Goal: Task Accomplishment & Management: Use online tool/utility

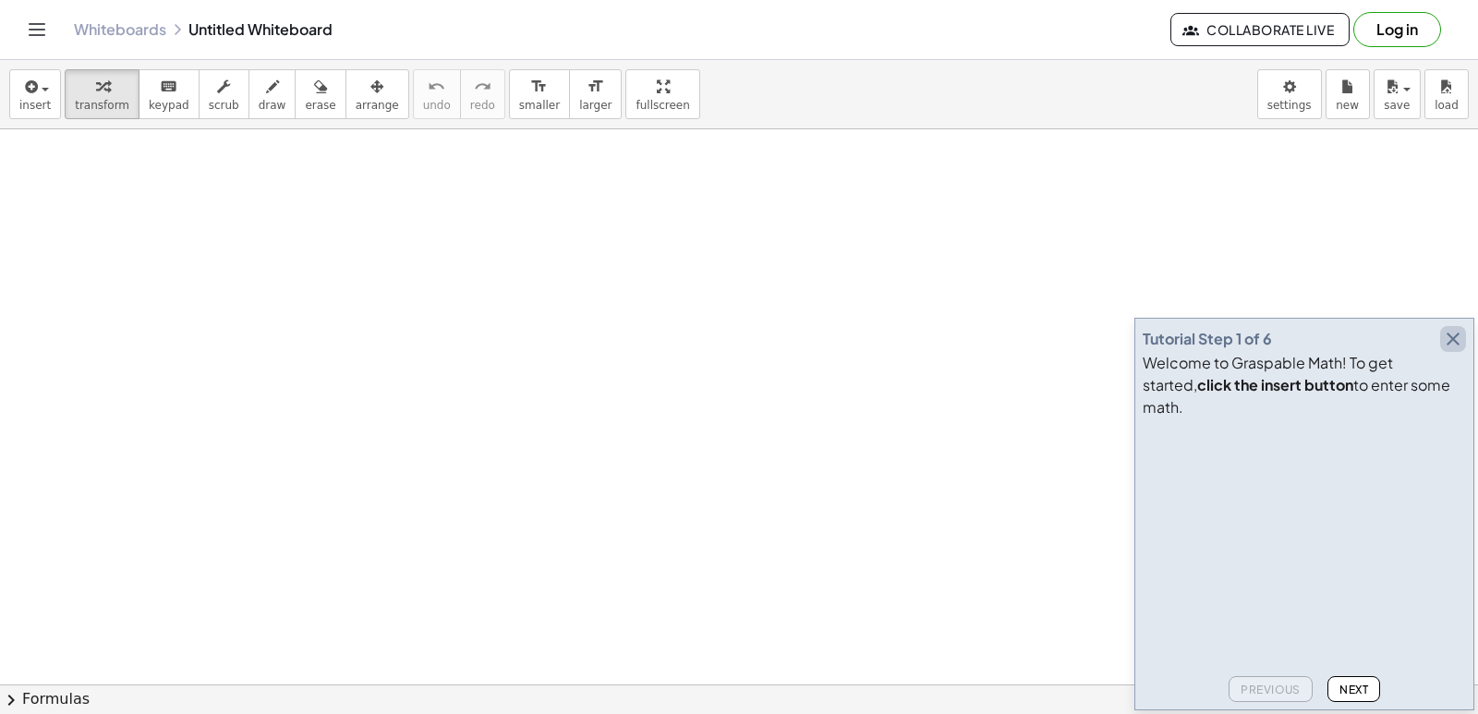
drag, startPoint x: 1458, startPoint y: 364, endPoint x: 1349, endPoint y: 696, distance: 349.9
drag, startPoint x: 1349, startPoint y: 696, endPoint x: 814, endPoint y: 489, distance: 573.3
drag, startPoint x: 814, startPoint y: 489, endPoint x: 167, endPoint y: 108, distance: 751.3
click at [167, 108] on span "keypad" at bounding box center [169, 105] width 41 height 13
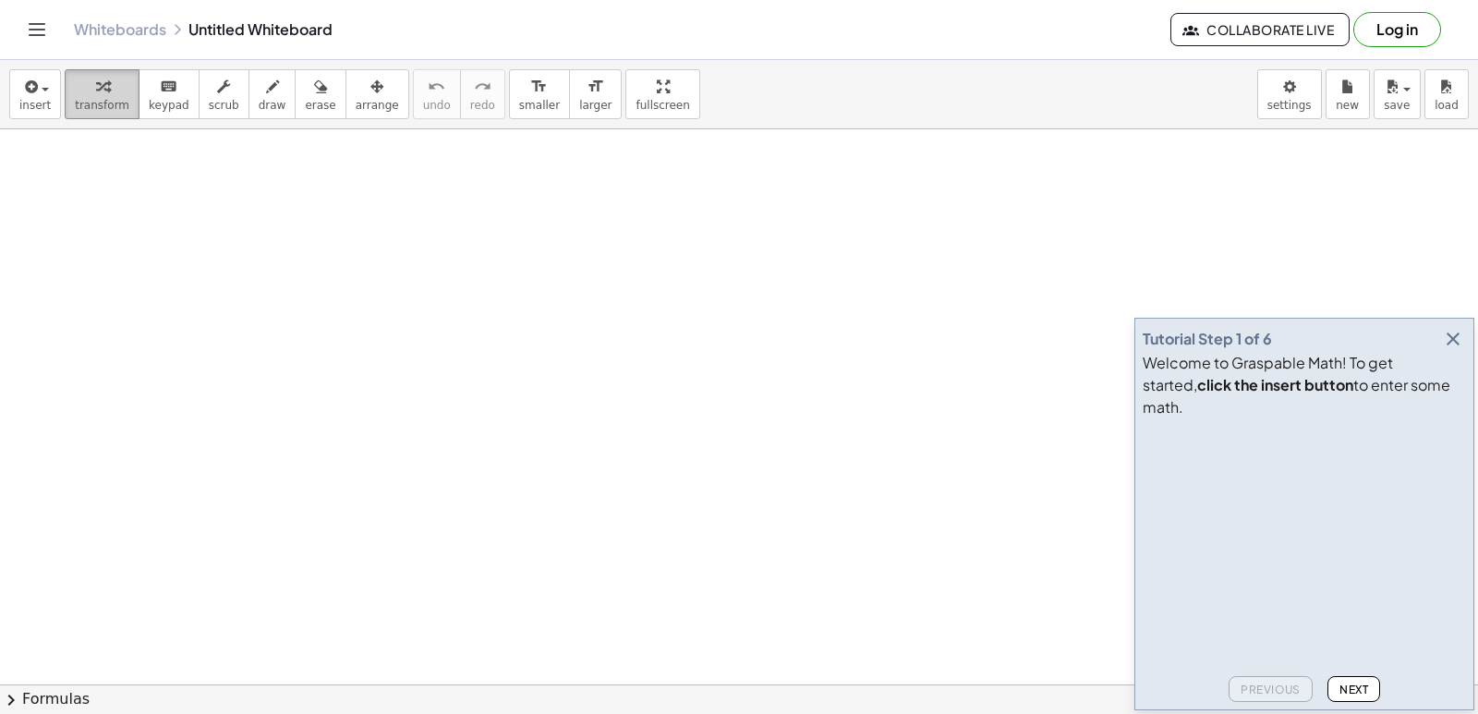
drag, startPoint x: 477, startPoint y: 357, endPoint x: 97, endPoint y: 108, distance: 454.9
click at [97, 108] on span "transform" at bounding box center [102, 105] width 54 height 13
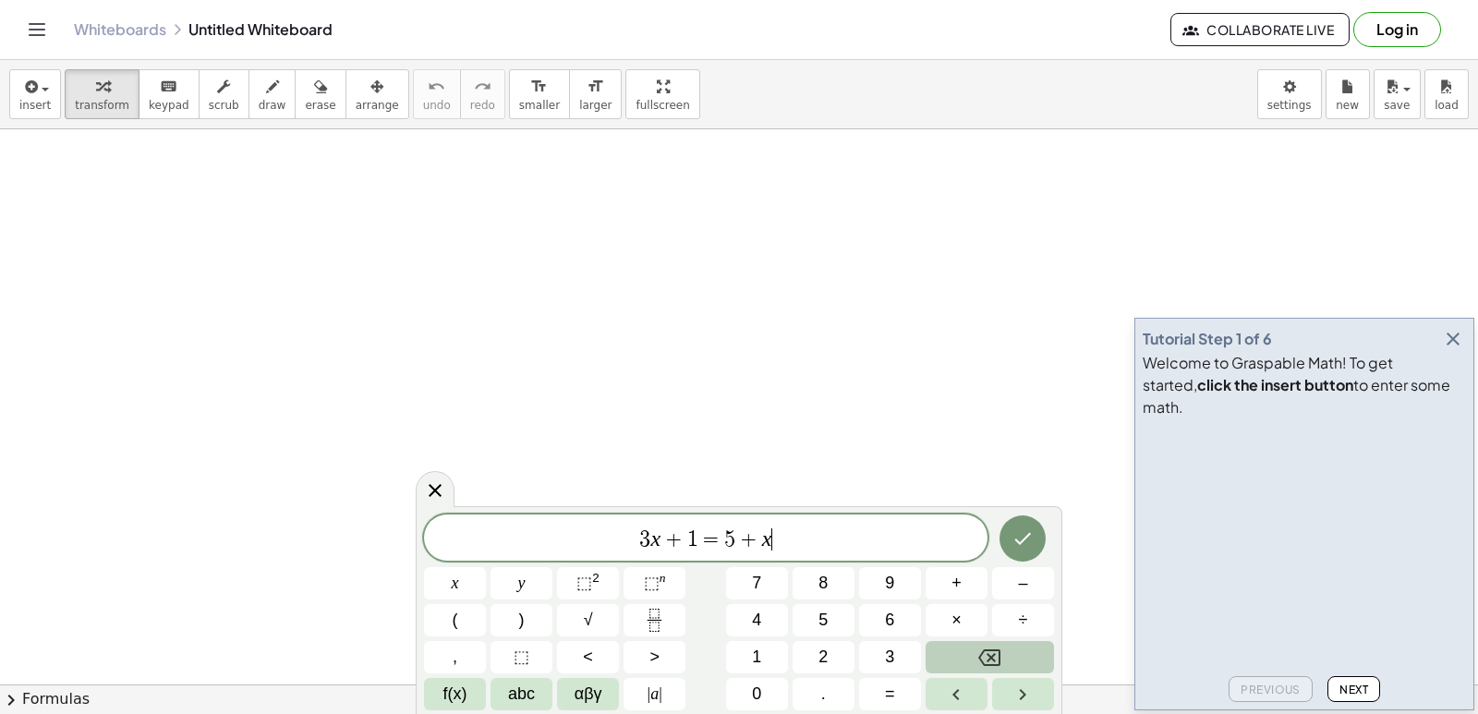
click at [967, 655] on button "Backspace" at bounding box center [989, 657] width 128 height 32
click at [970, 649] on button "Backspace" at bounding box center [989, 657] width 128 height 32
click at [440, 488] on icon at bounding box center [435, 490] width 22 height 22
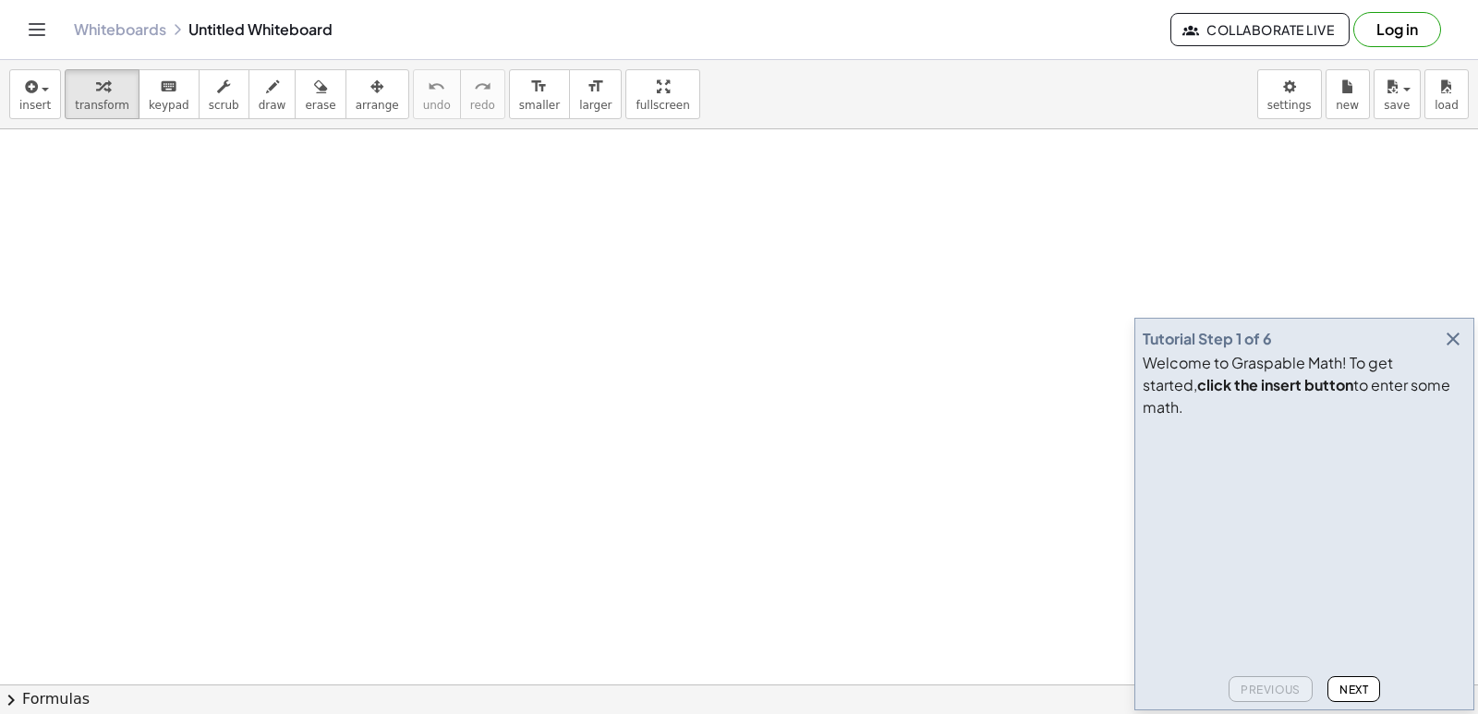
click at [1453, 350] on icon "button" at bounding box center [1453, 339] width 22 height 22
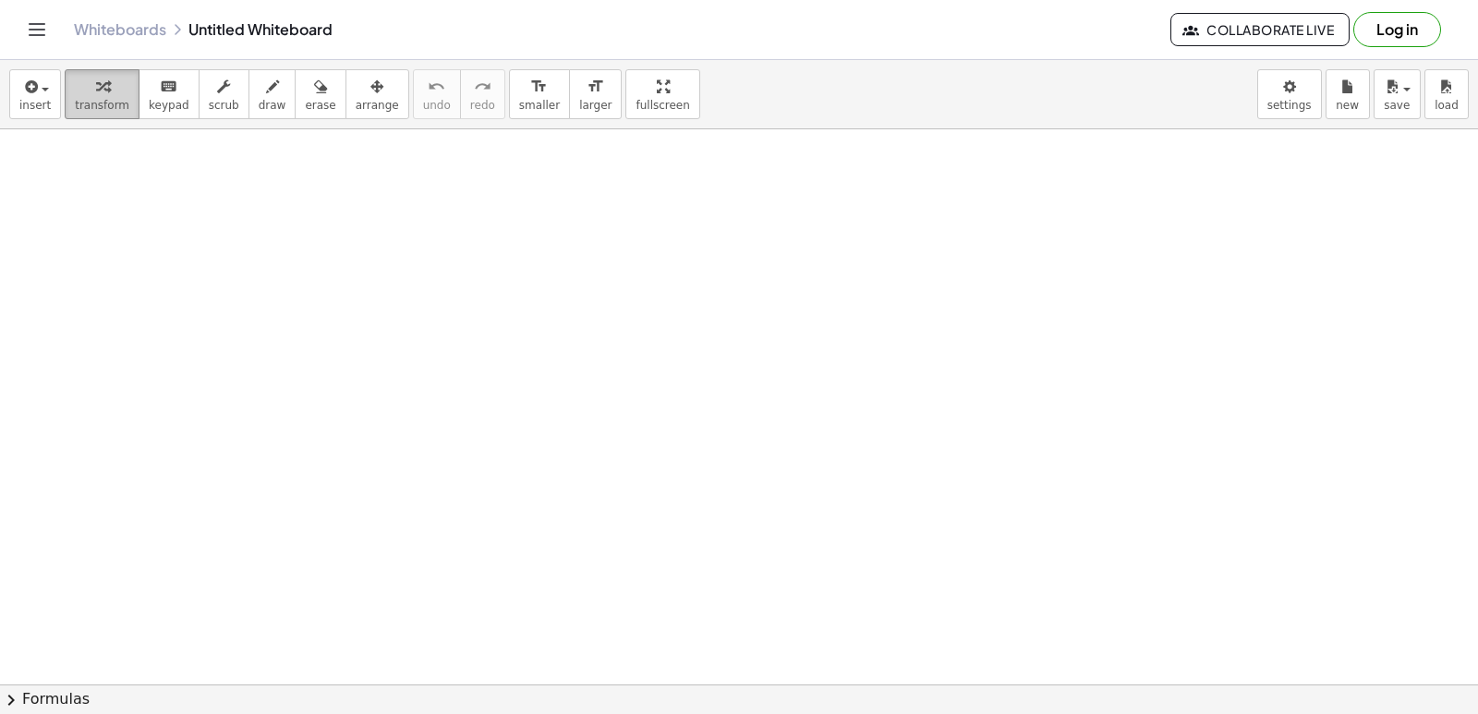
click at [99, 103] on span "transform" at bounding box center [102, 105] width 54 height 13
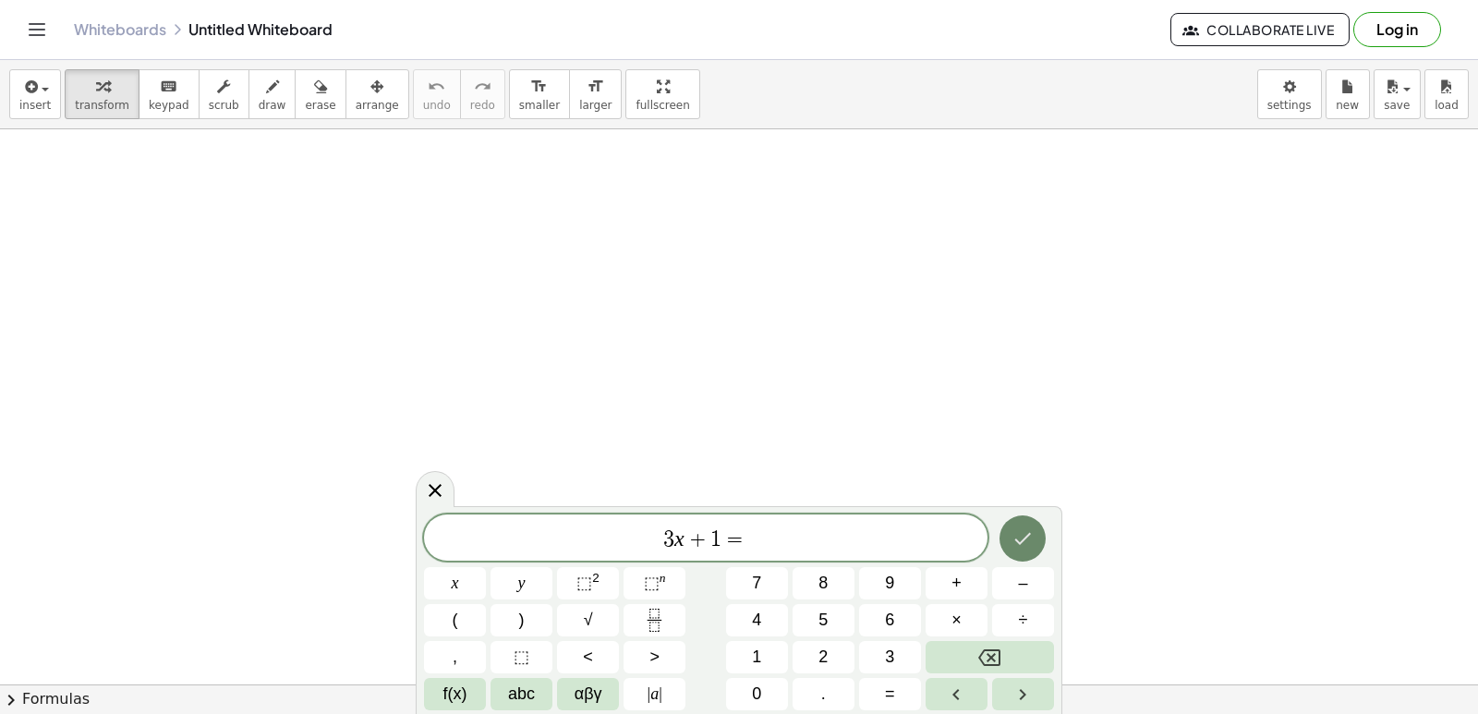
click at [1024, 520] on button "Done" at bounding box center [1022, 538] width 46 height 46
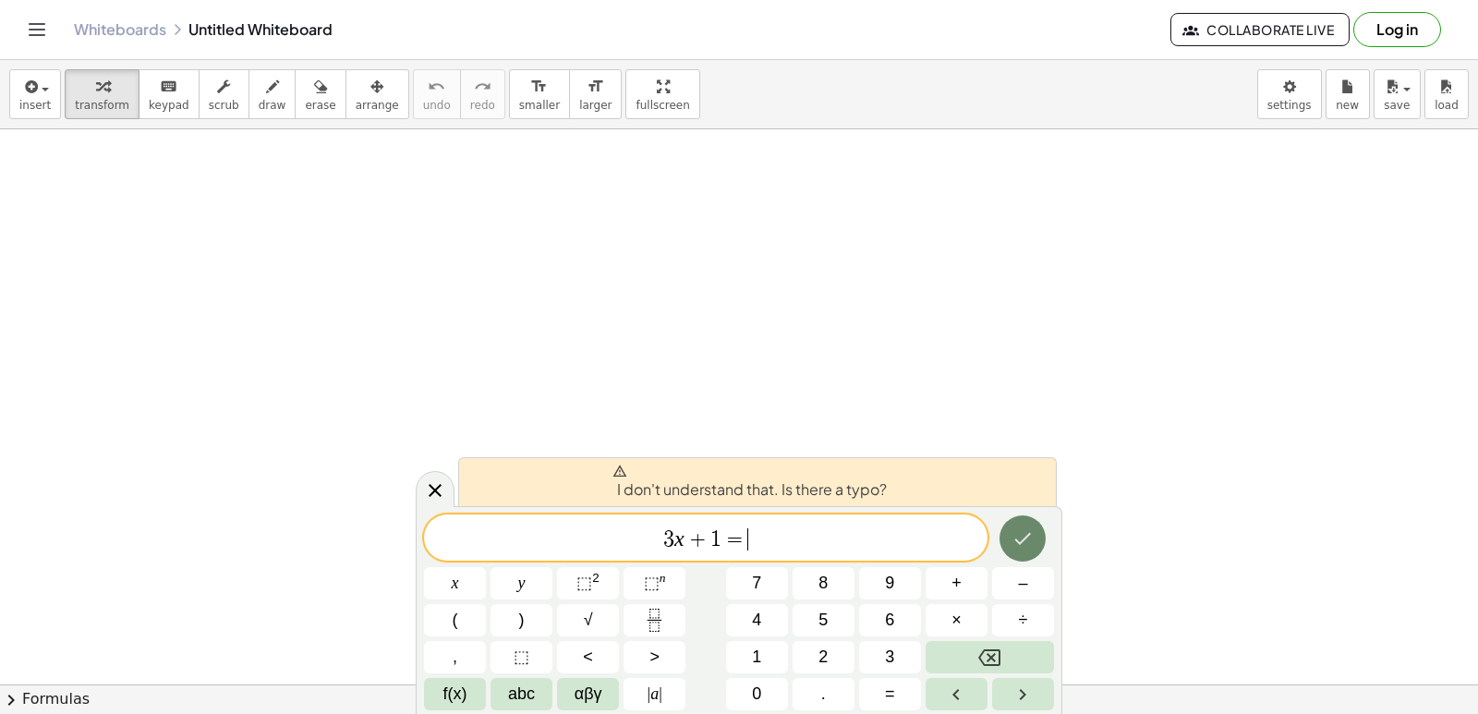
click at [1013, 523] on button "Done" at bounding box center [1022, 538] width 46 height 46
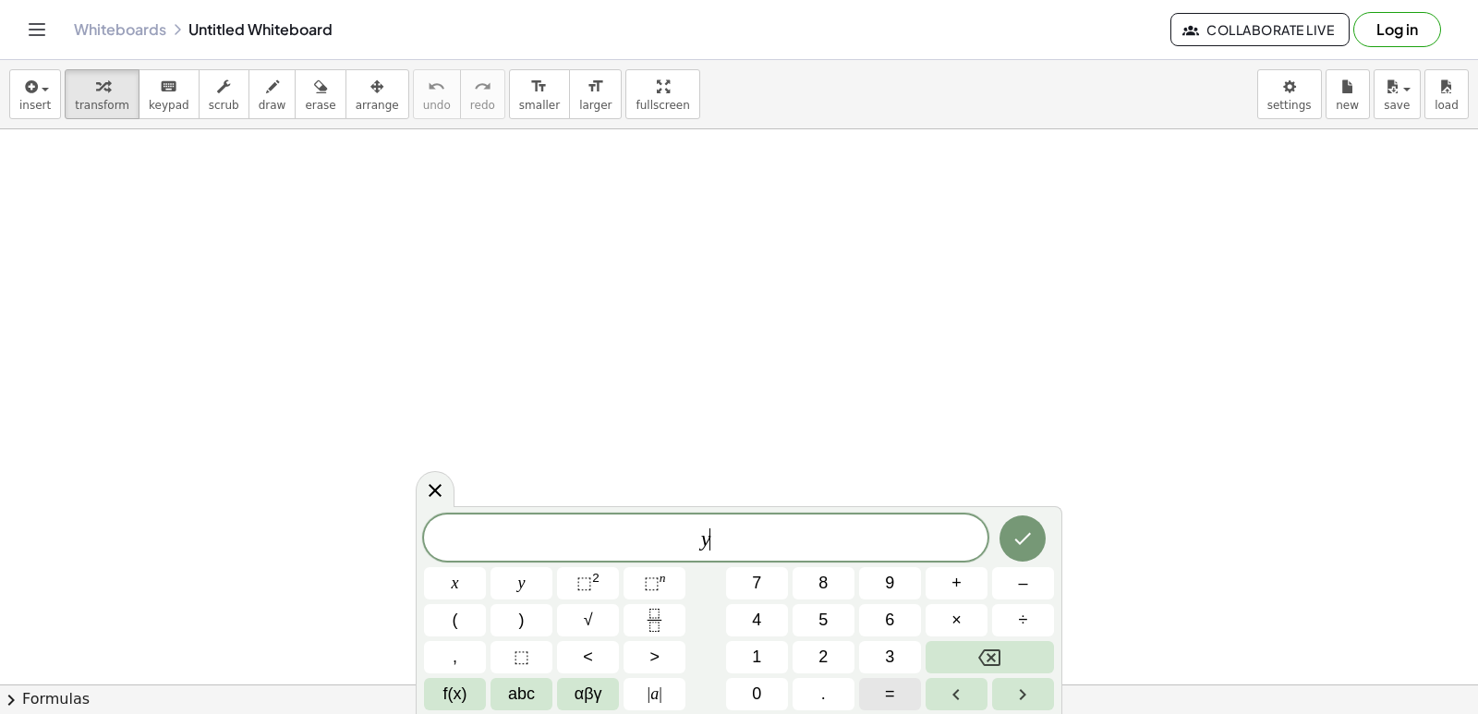
click at [887, 687] on span "=" at bounding box center [890, 694] width 10 height 25
click at [845, 659] on button "2" at bounding box center [823, 657] width 62 height 32
click at [467, 590] on button "x" at bounding box center [455, 583] width 62 height 32
click at [952, 587] on span "+" at bounding box center [956, 583] width 10 height 25
click at [764, 664] on button "1" at bounding box center [757, 657] width 62 height 32
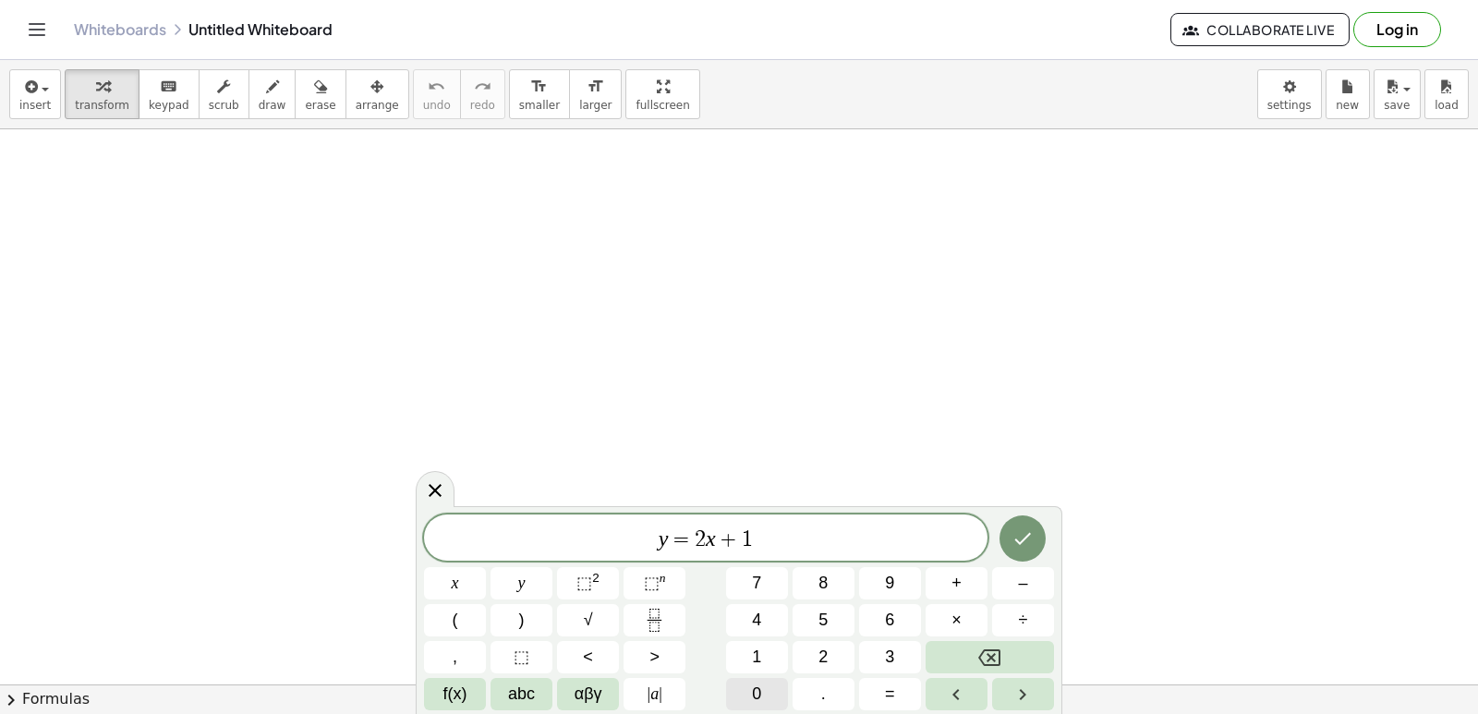
click at [757, 688] on span "0" at bounding box center [756, 694] width 9 height 25
click at [1033, 543] on icon "Done" at bounding box center [1022, 538] width 22 height 22
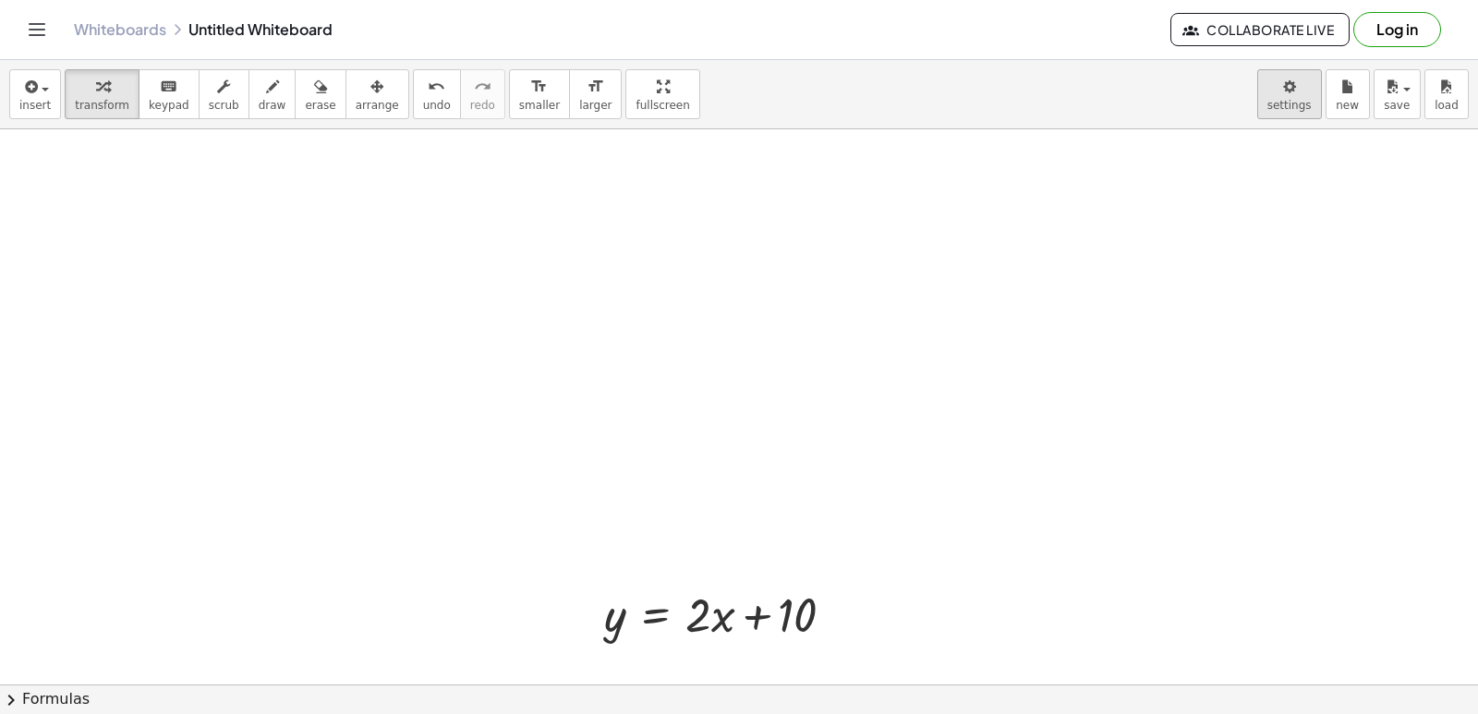
click at [1289, 93] on body "Graspable Math Activities Get Started Activity Bank Assigned Work Classes White…" at bounding box center [739, 357] width 1478 height 714
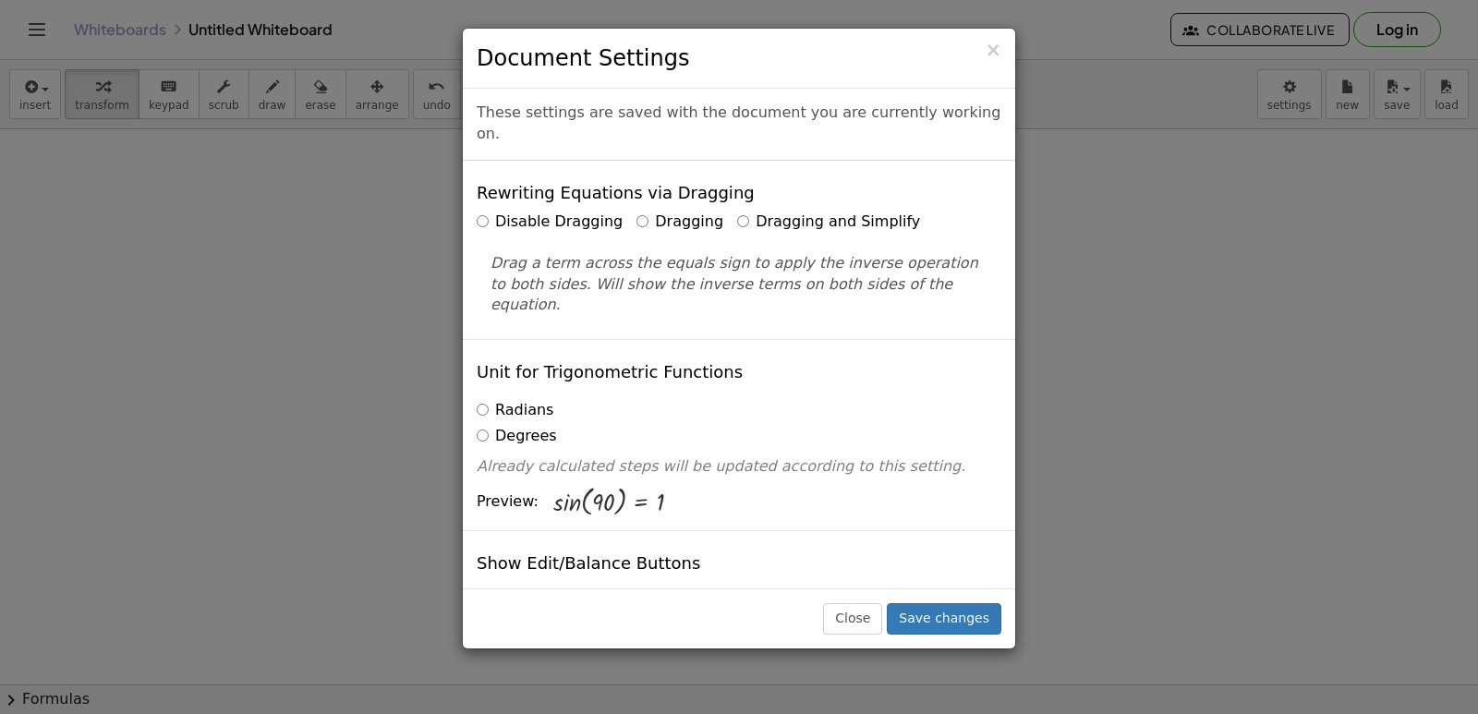
click at [746, 211] on label "Dragging and Simplify" at bounding box center [828, 221] width 183 height 21
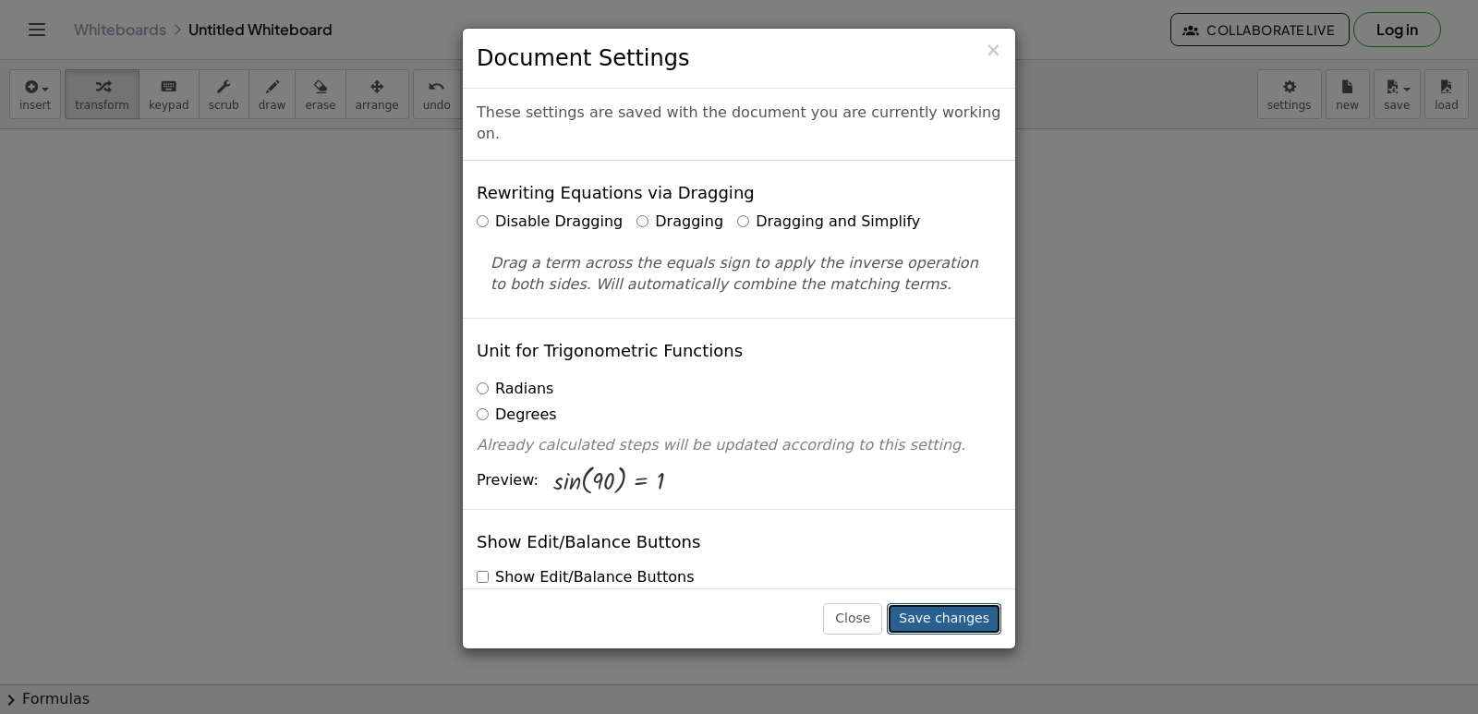
drag, startPoint x: 746, startPoint y: 196, endPoint x: 944, endPoint y: 620, distance: 467.7
click at [944, 620] on button "Save changes" at bounding box center [944, 618] width 115 height 31
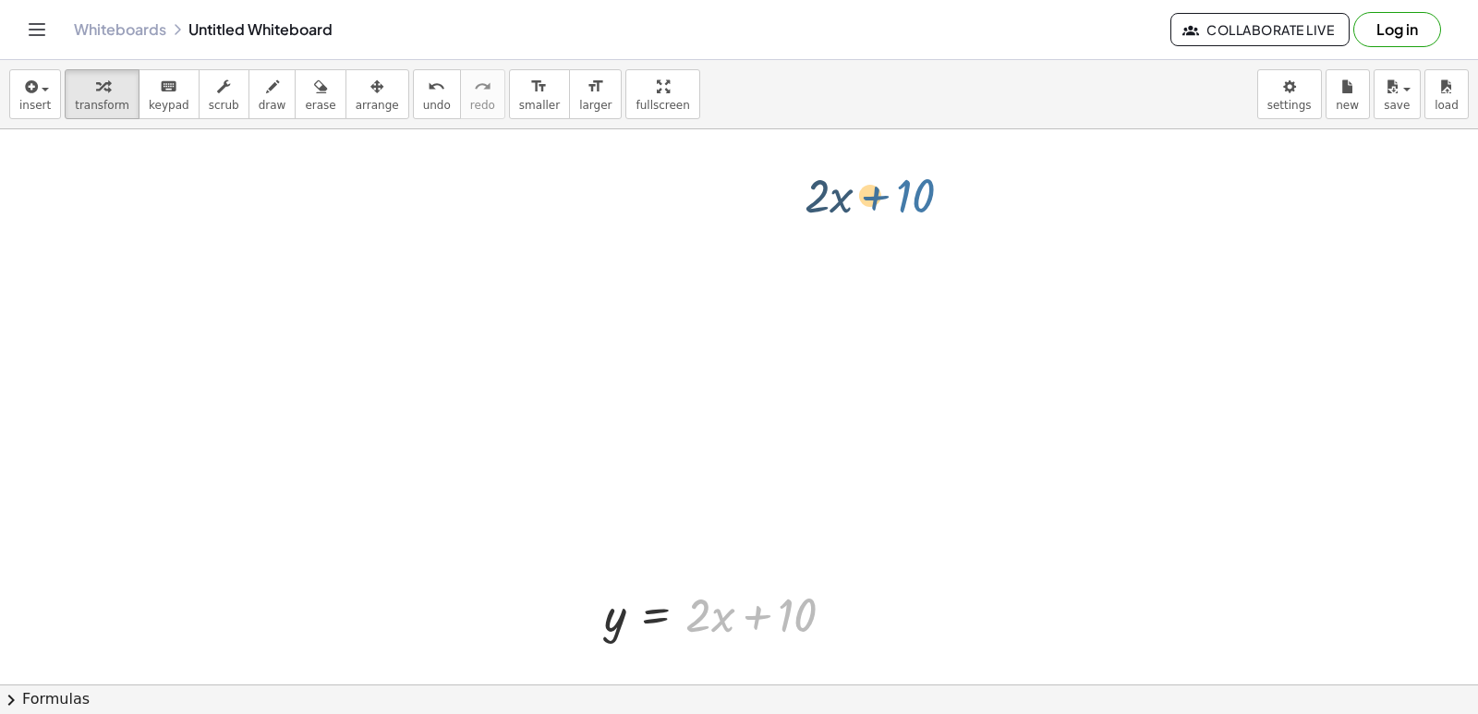
drag, startPoint x: 791, startPoint y: 617, endPoint x: 914, endPoint y: 188, distance: 445.7
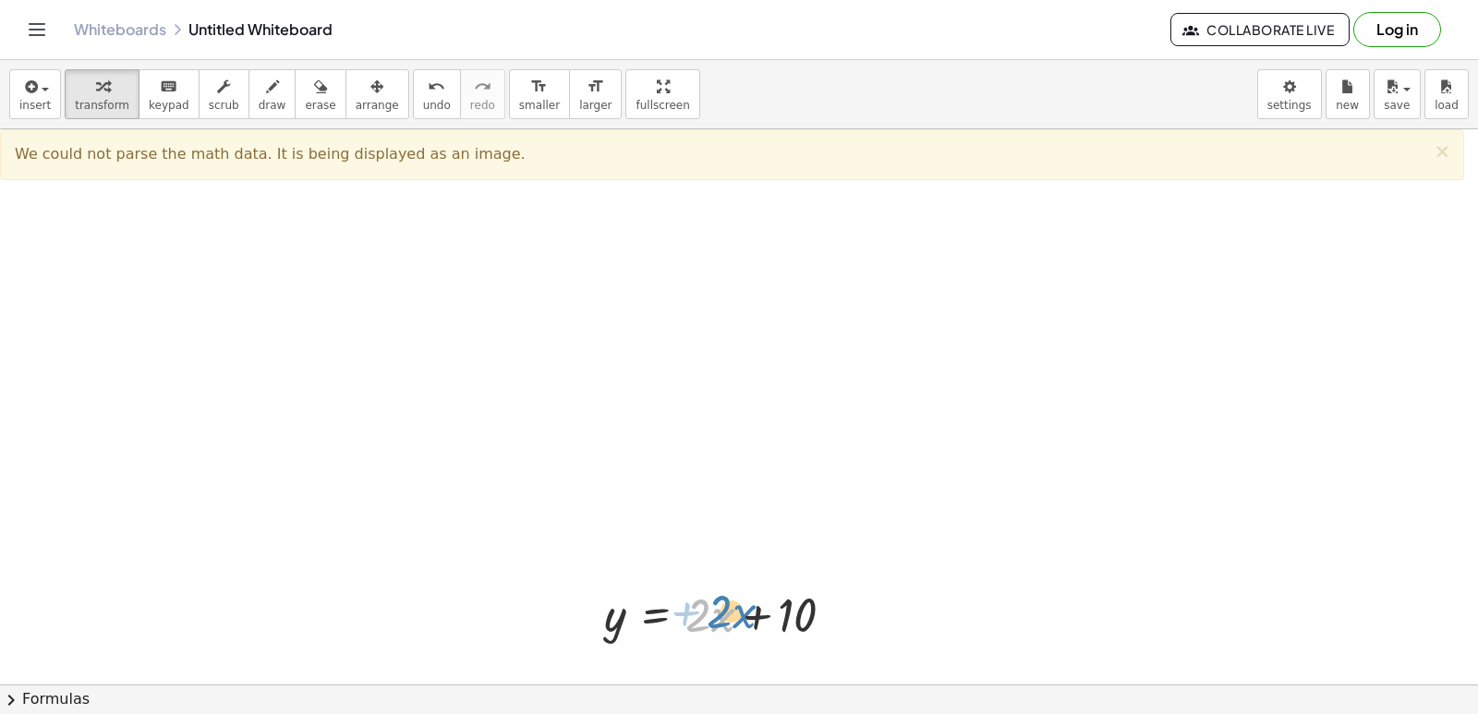
click at [738, 610] on div at bounding box center [723, 613] width 256 height 63
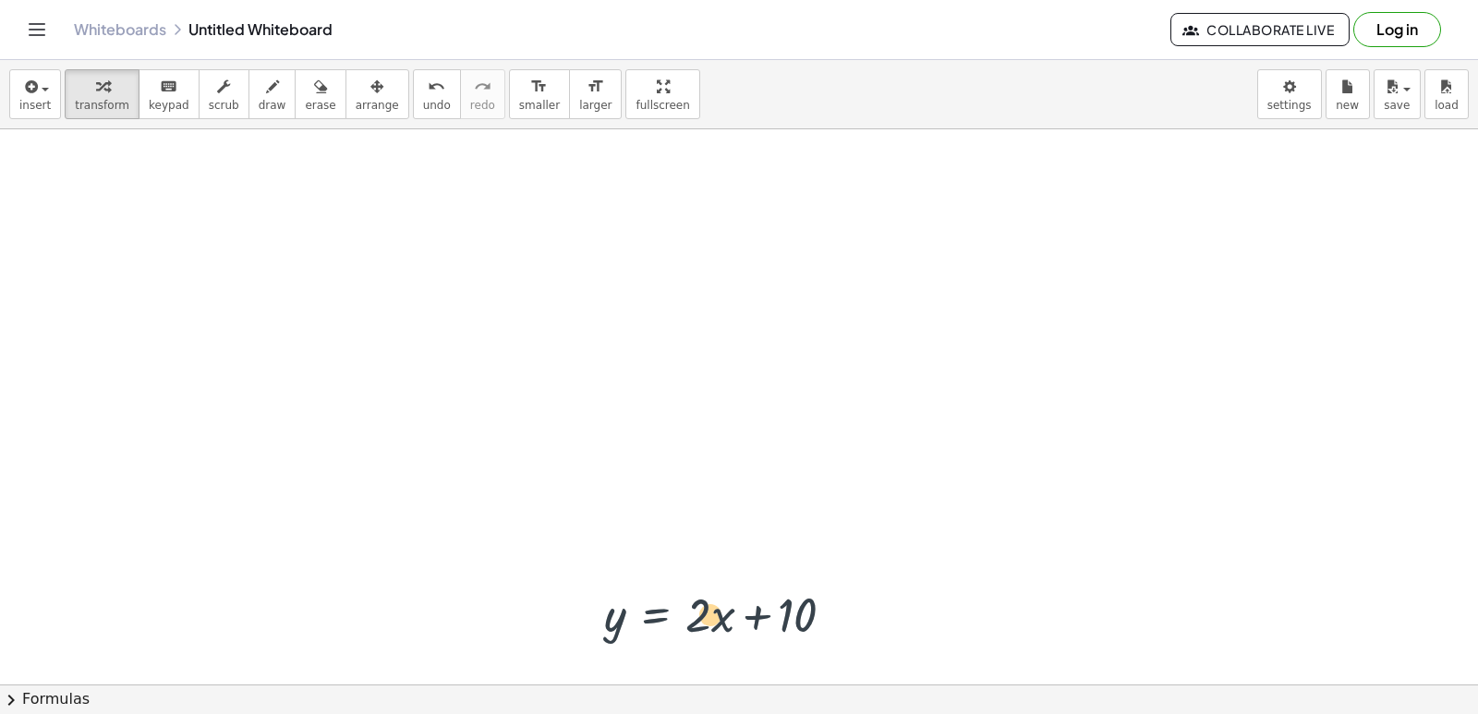
click at [660, 606] on div at bounding box center [726, 613] width 263 height 63
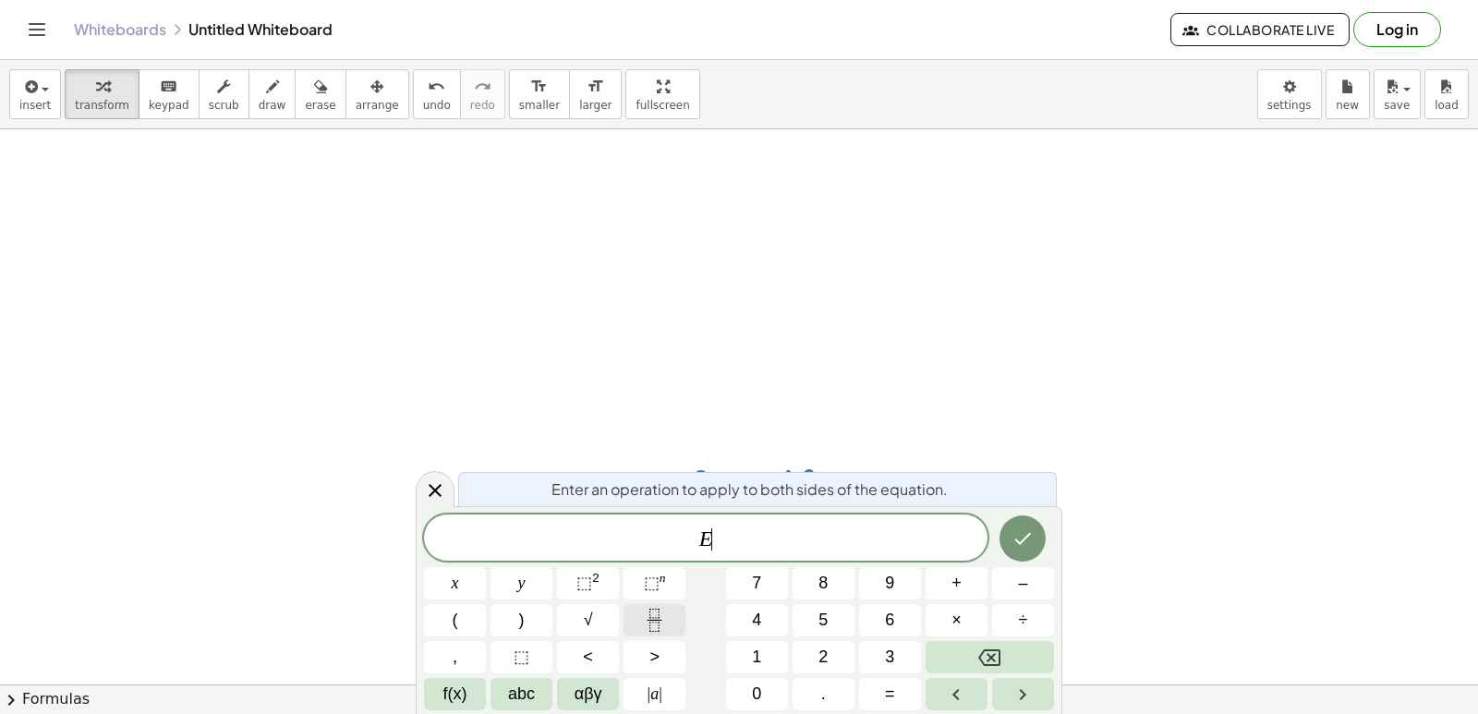
scroll to position [189, 0]
click at [426, 484] on icon at bounding box center [435, 490] width 22 height 22
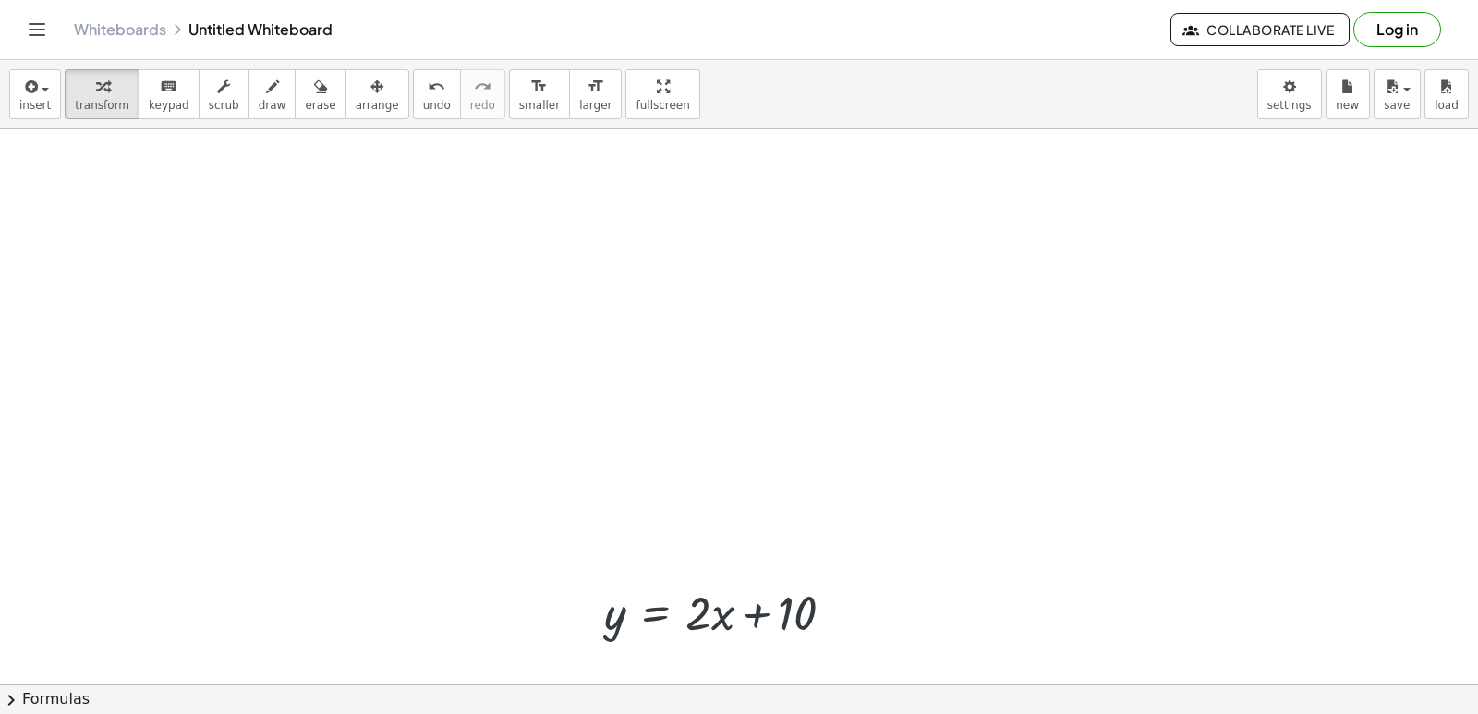
scroll to position [0, 0]
drag, startPoint x: 713, startPoint y: 616, endPoint x: 861, endPoint y: 613, distance: 147.8
drag, startPoint x: 701, startPoint y: 609, endPoint x: 888, endPoint y: 486, distance: 224.6
drag, startPoint x: 888, startPoint y: 486, endPoint x: 708, endPoint y: 601, distance: 213.9
click at [708, 601] on div at bounding box center [726, 613] width 263 height 63
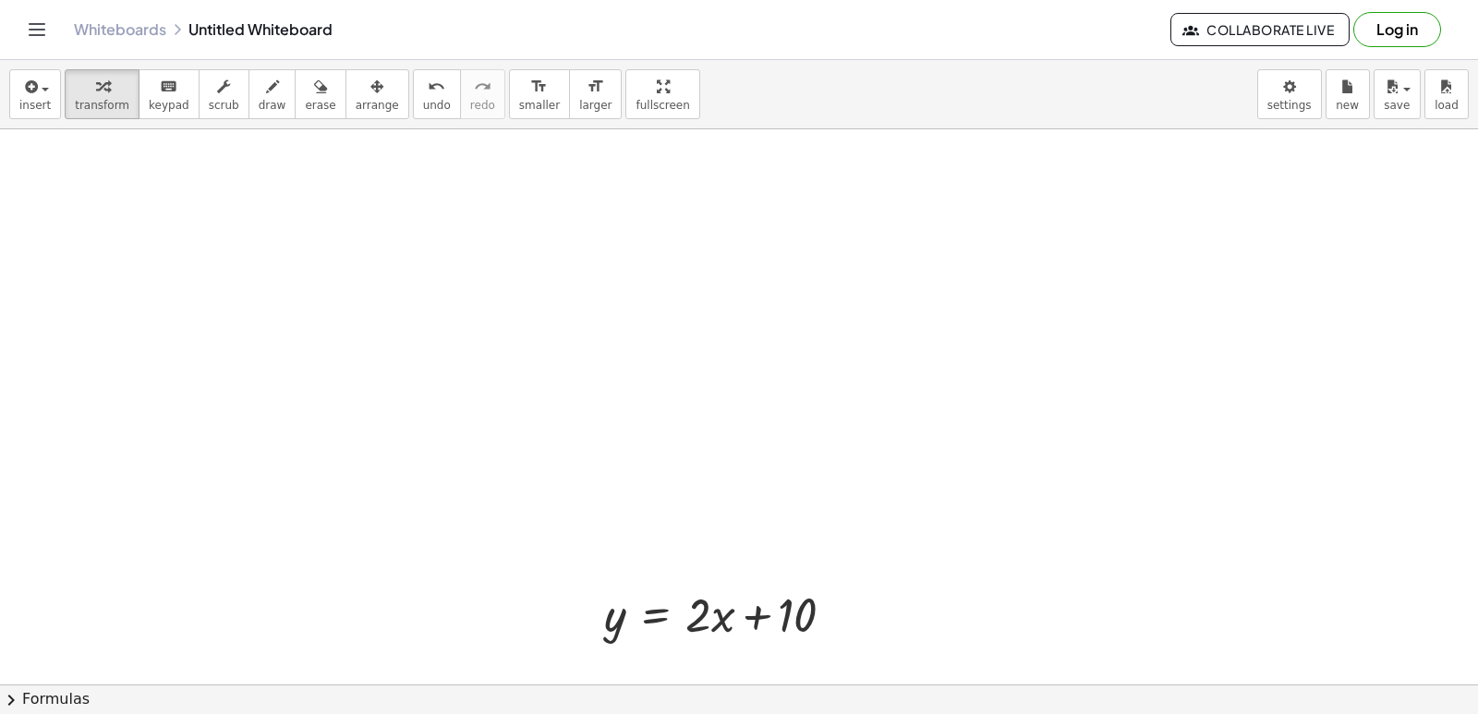
click at [681, 620] on div at bounding box center [726, 613] width 263 height 63
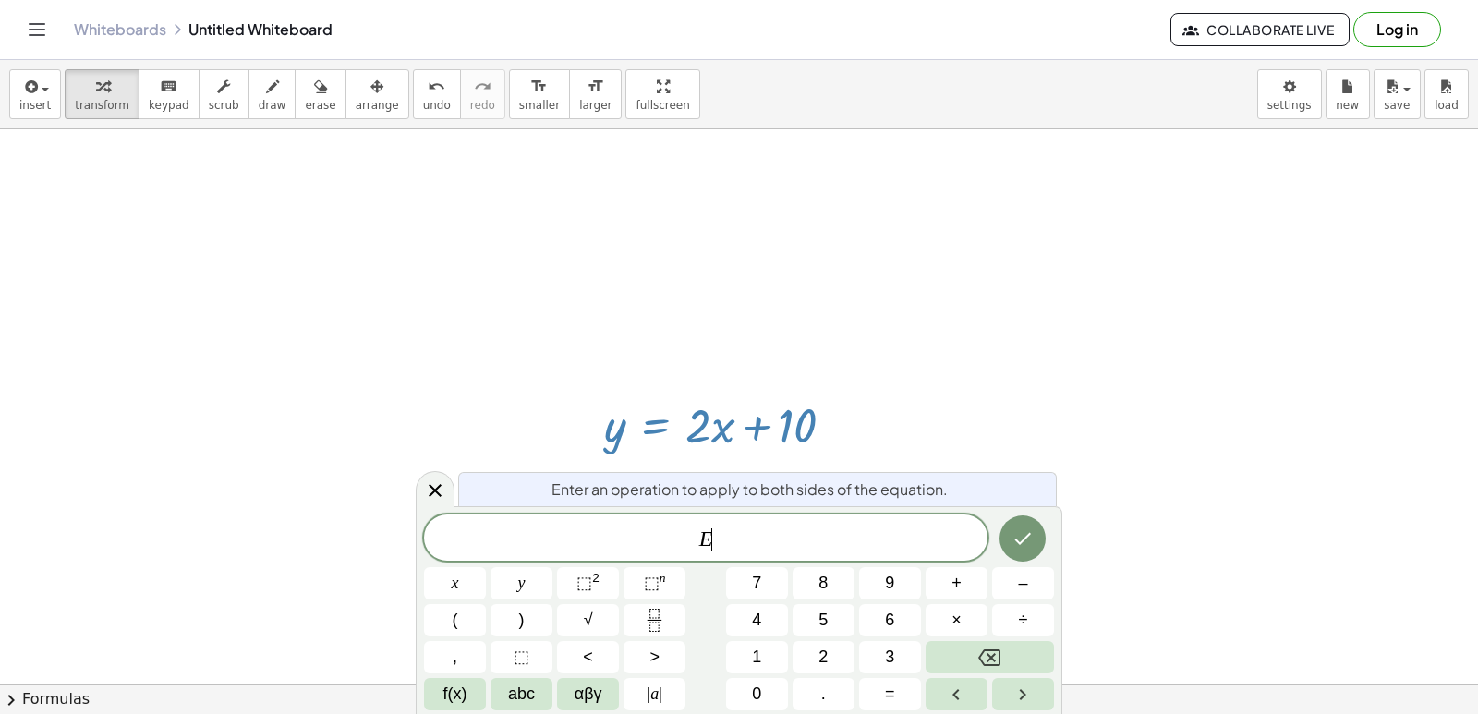
scroll to position [189, 0]
click at [815, 531] on span "E ​" at bounding box center [705, 539] width 563 height 26
click at [953, 582] on span "+" at bounding box center [956, 583] width 10 height 25
click at [844, 665] on button "2" at bounding box center [823, 657] width 62 height 32
click at [441, 581] on button "x" at bounding box center [455, 583] width 62 height 32
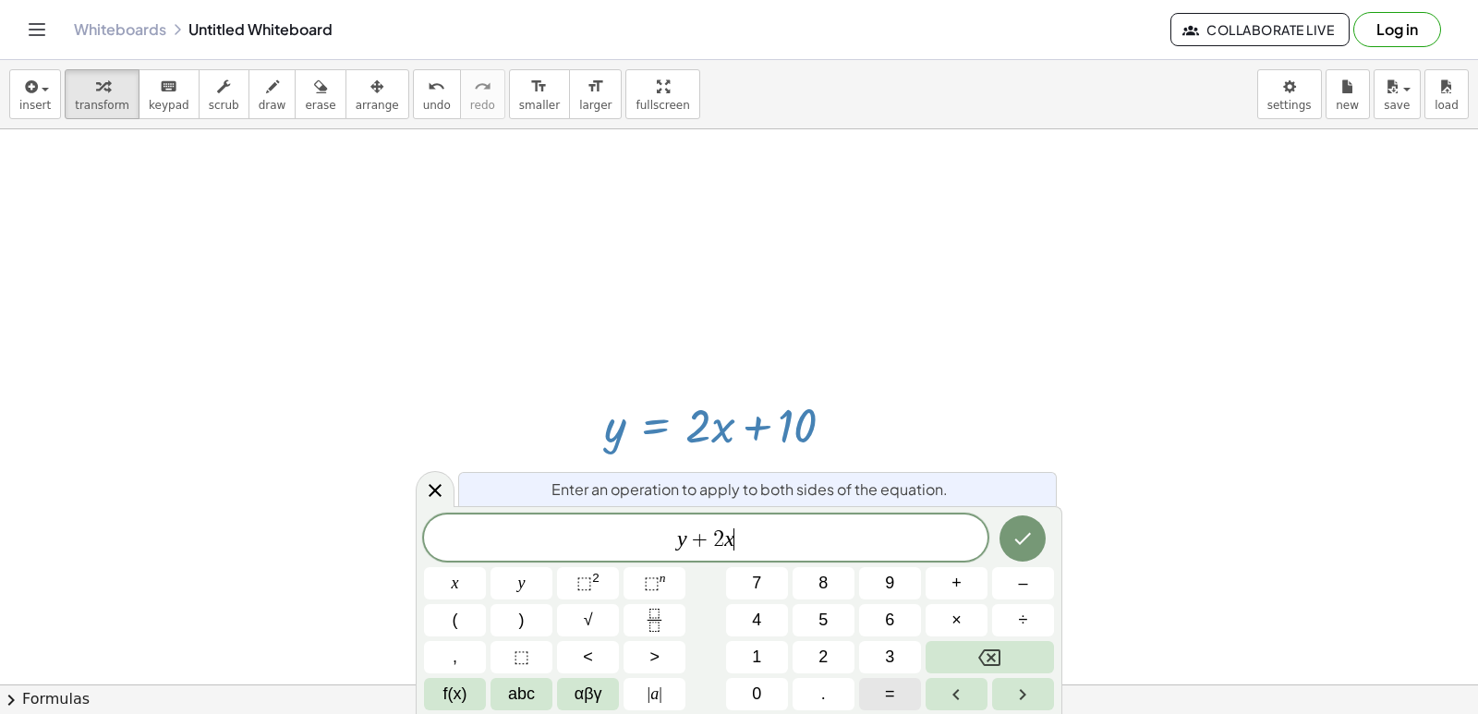
click at [882, 680] on button "=" at bounding box center [890, 694] width 62 height 32
click at [763, 649] on button "1" at bounding box center [757, 657] width 62 height 32
click at [759, 688] on span "0" at bounding box center [756, 694] width 9 height 25
click at [1008, 544] on button "Done" at bounding box center [1022, 538] width 46 height 46
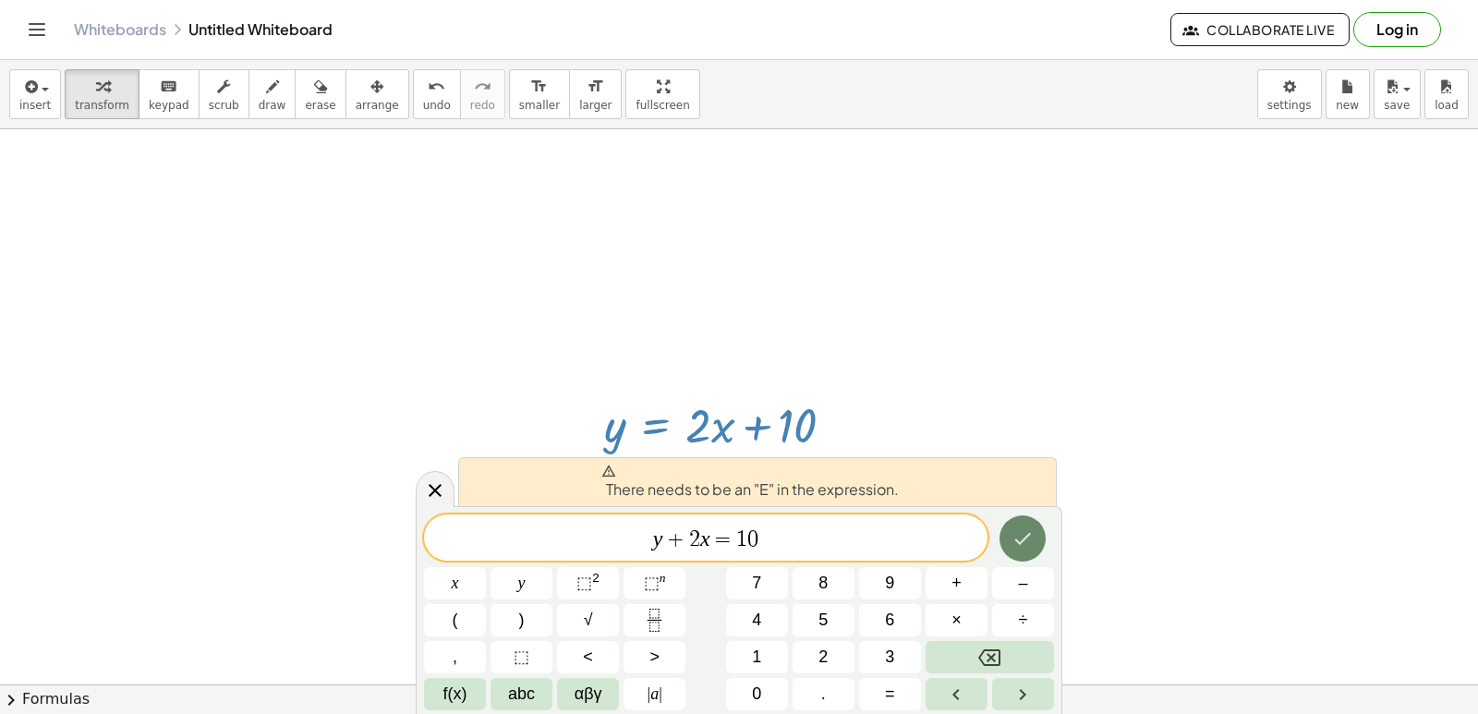
click at [1018, 538] on icon "Done" at bounding box center [1022, 538] width 22 height 22
click at [1016, 537] on icon "Done" at bounding box center [1022, 538] width 22 height 22
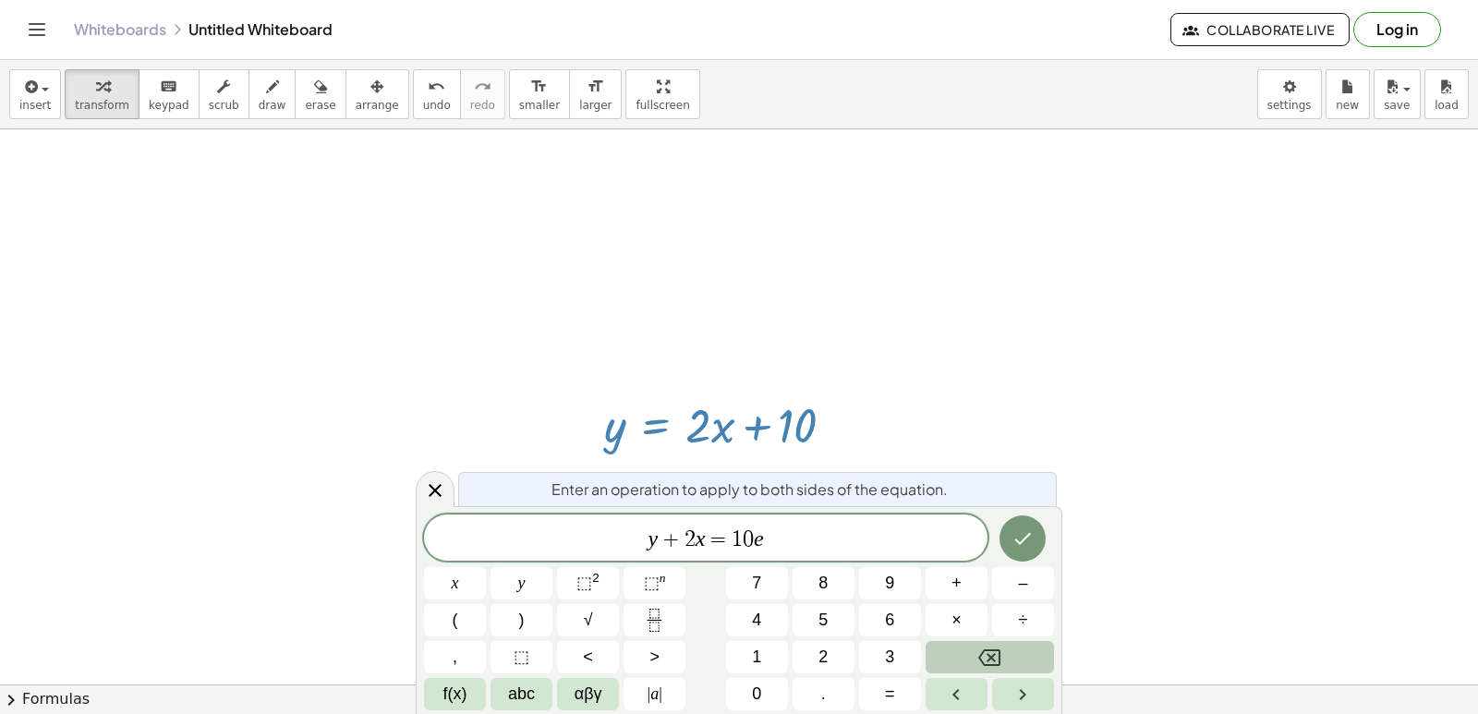
click at [983, 653] on icon "Backspace" at bounding box center [989, 657] width 22 height 22
click at [1019, 521] on button "Done" at bounding box center [1022, 538] width 46 height 46
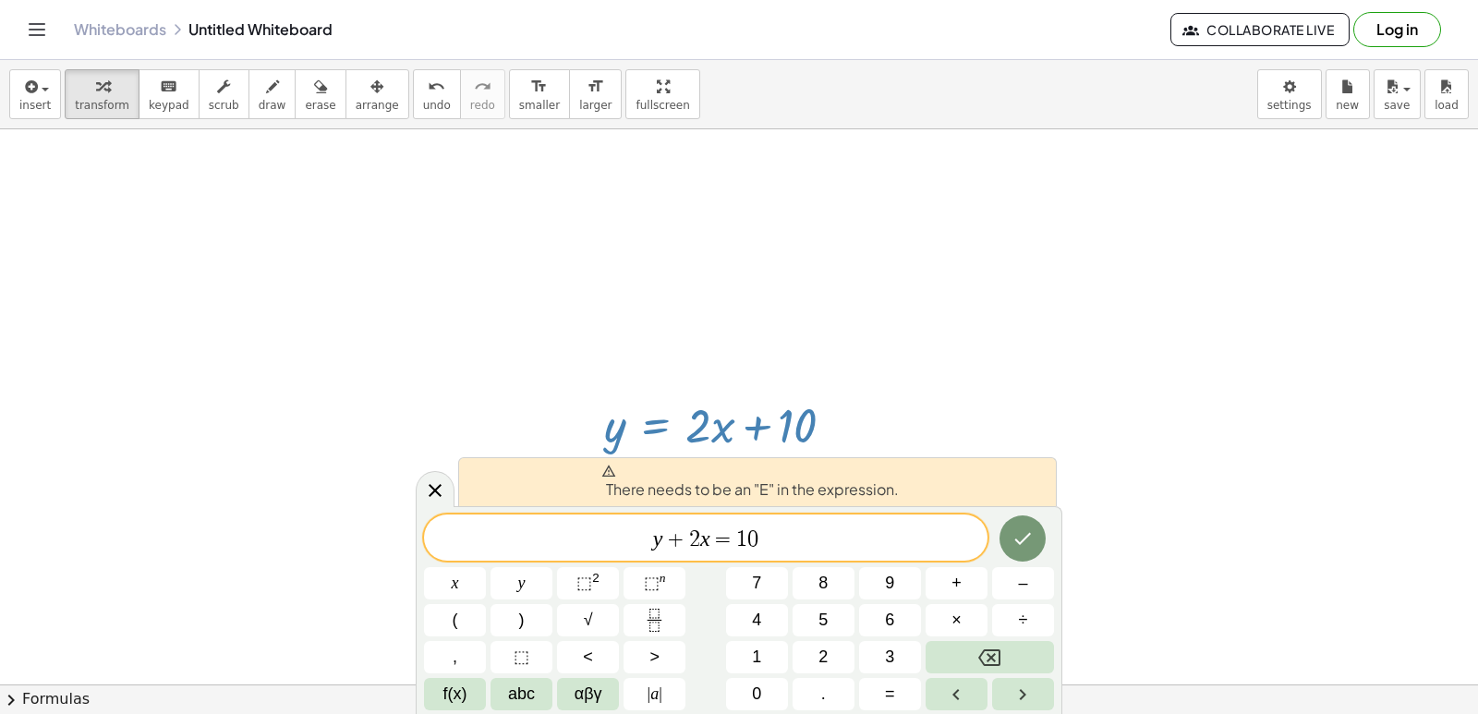
click at [1029, 396] on div at bounding box center [739, 555] width 1478 height 1230
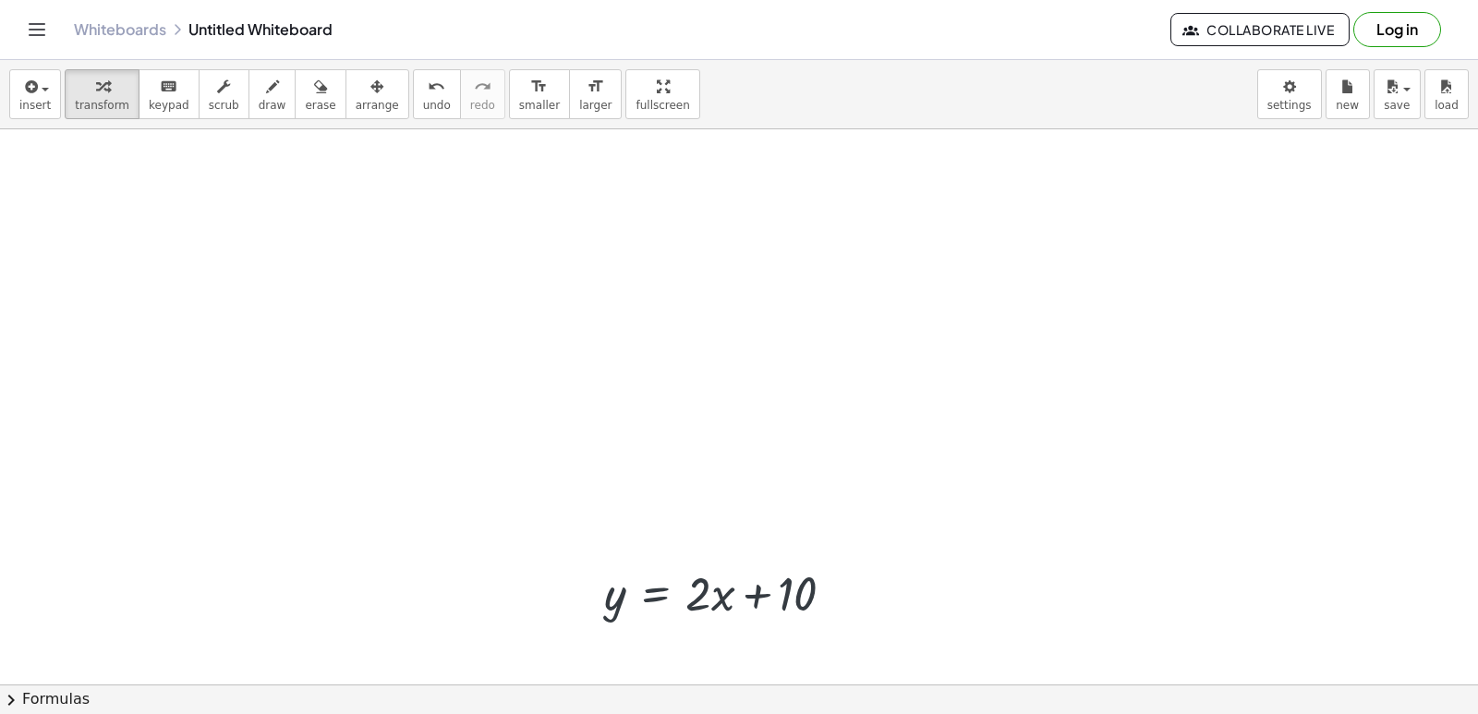
scroll to position [0, 0]
drag, startPoint x: 696, startPoint y: 622, endPoint x: 0, endPoint y: 750, distance: 707.9
click at [0, 713] on html "Graspable Math Activities Get Started Activity Bank Assigned Work Classes White…" at bounding box center [739, 357] width 1478 height 714
drag, startPoint x: 702, startPoint y: 609, endPoint x: 883, endPoint y: 579, distance: 183.4
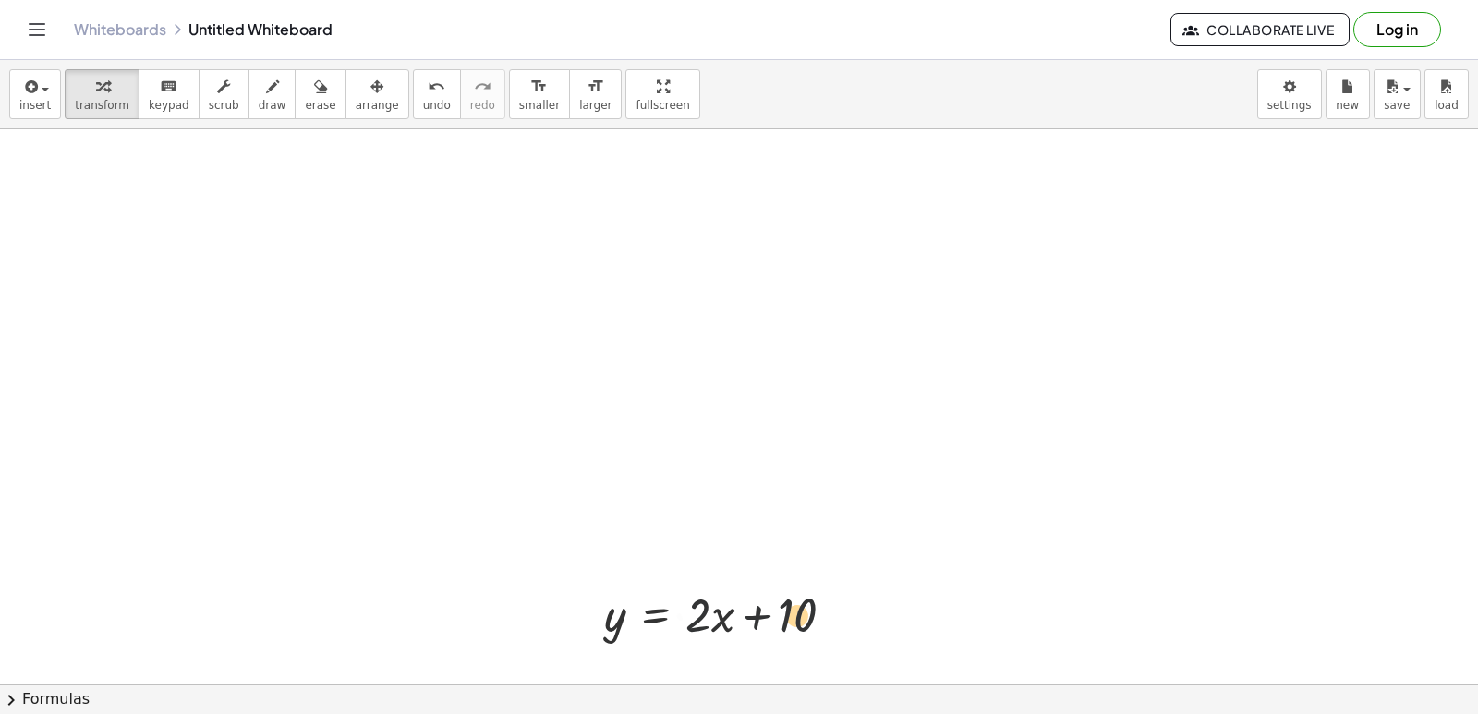
click at [827, 610] on div at bounding box center [726, 613] width 263 height 63
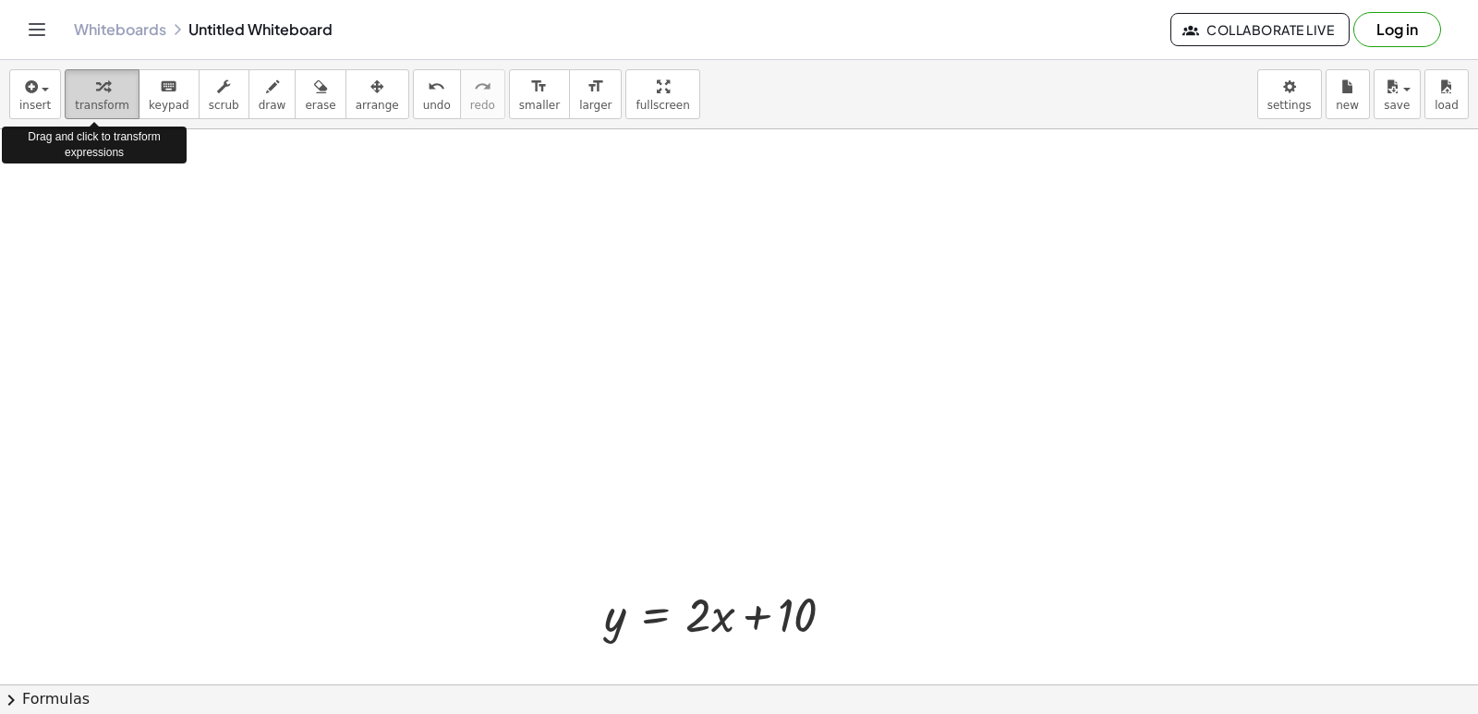
click at [89, 108] on span "transform" at bounding box center [102, 105] width 54 height 13
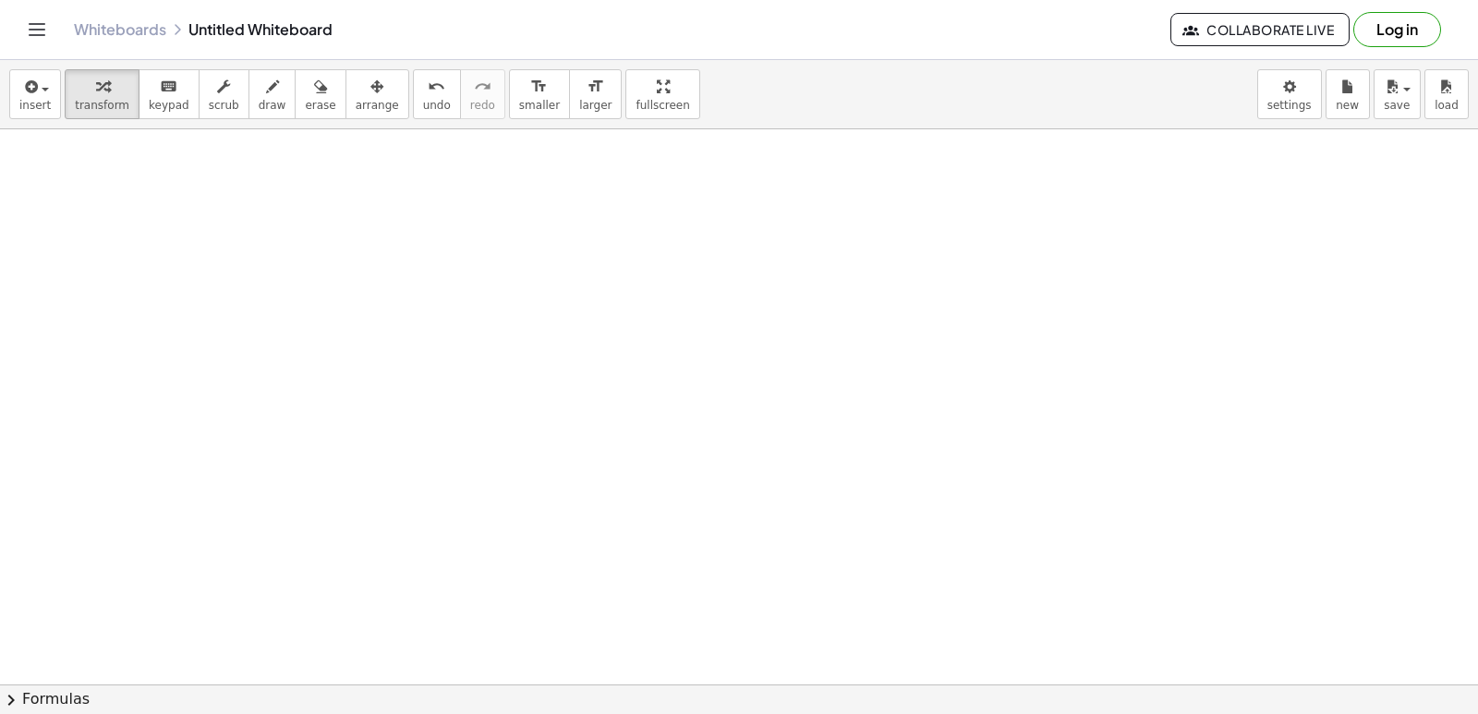
scroll to position [619, 0]
click at [149, 112] on span "keypad" at bounding box center [169, 105] width 41 height 13
drag, startPoint x: 521, startPoint y: 500, endPoint x: 508, endPoint y: 473, distance: 29.7
click at [508, 474] on div at bounding box center [739, 126] width 1478 height 1230
click at [87, 102] on span "transform" at bounding box center [102, 105] width 54 height 13
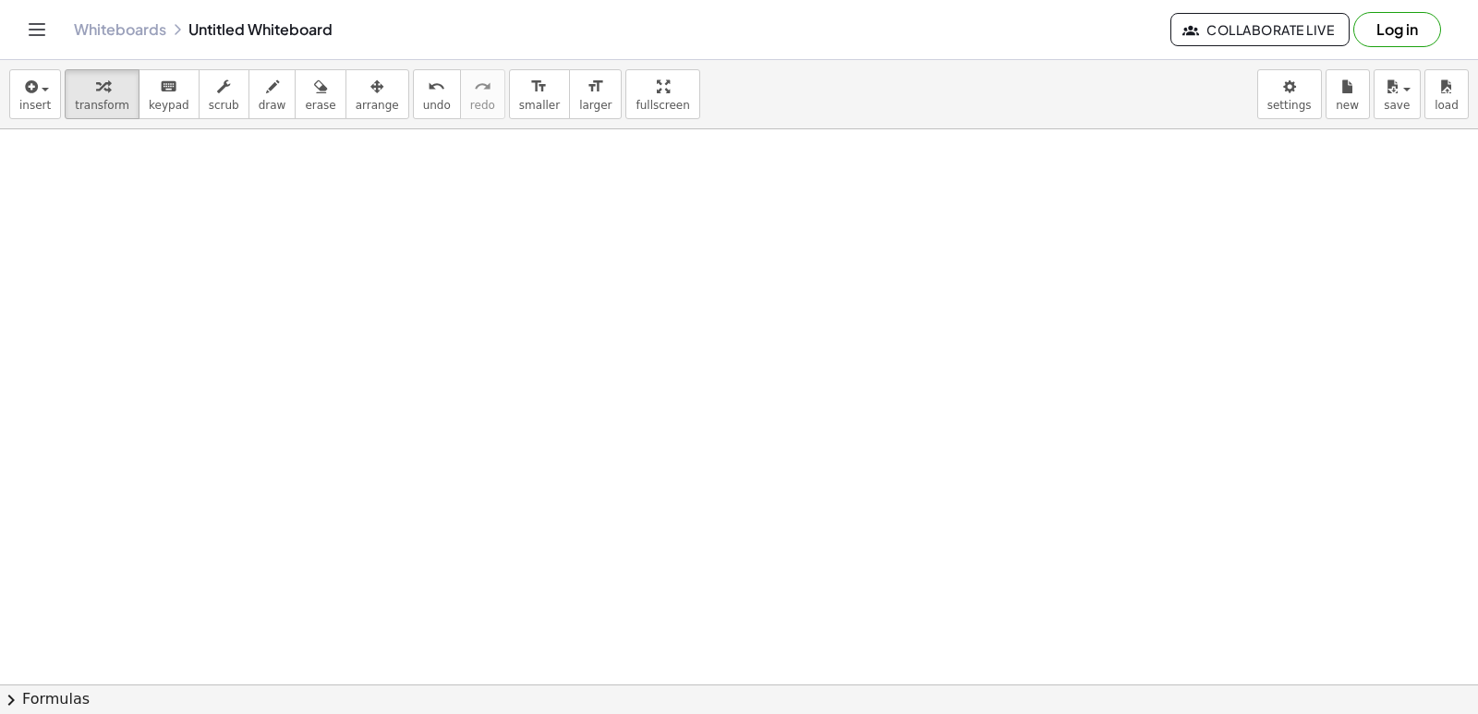
click at [685, 555] on div at bounding box center [739, 126] width 1478 height 1230
click at [703, 573] on div at bounding box center [739, 126] width 1478 height 1230
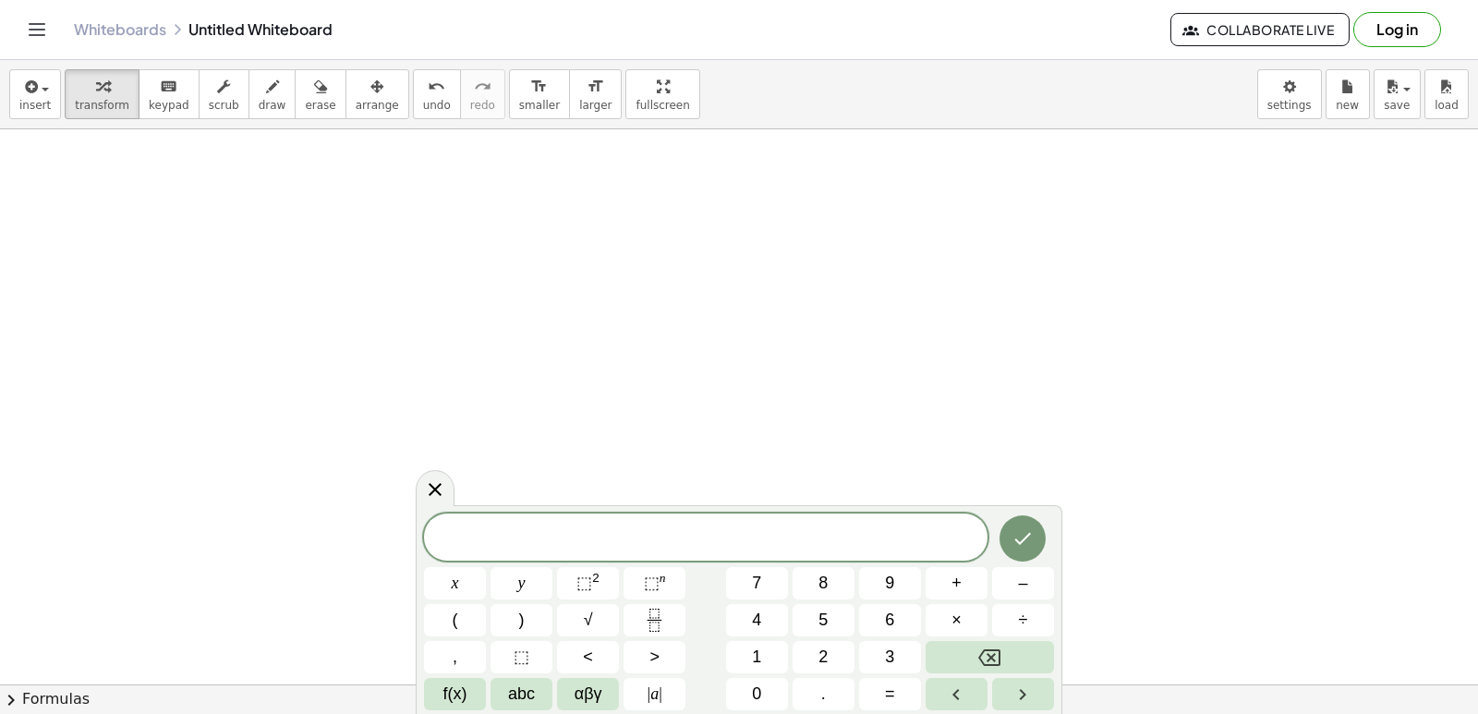
drag, startPoint x: 704, startPoint y: 573, endPoint x: 573, endPoint y: 421, distance: 200.3
click at [573, 421] on div at bounding box center [739, 126] width 1478 height 1230
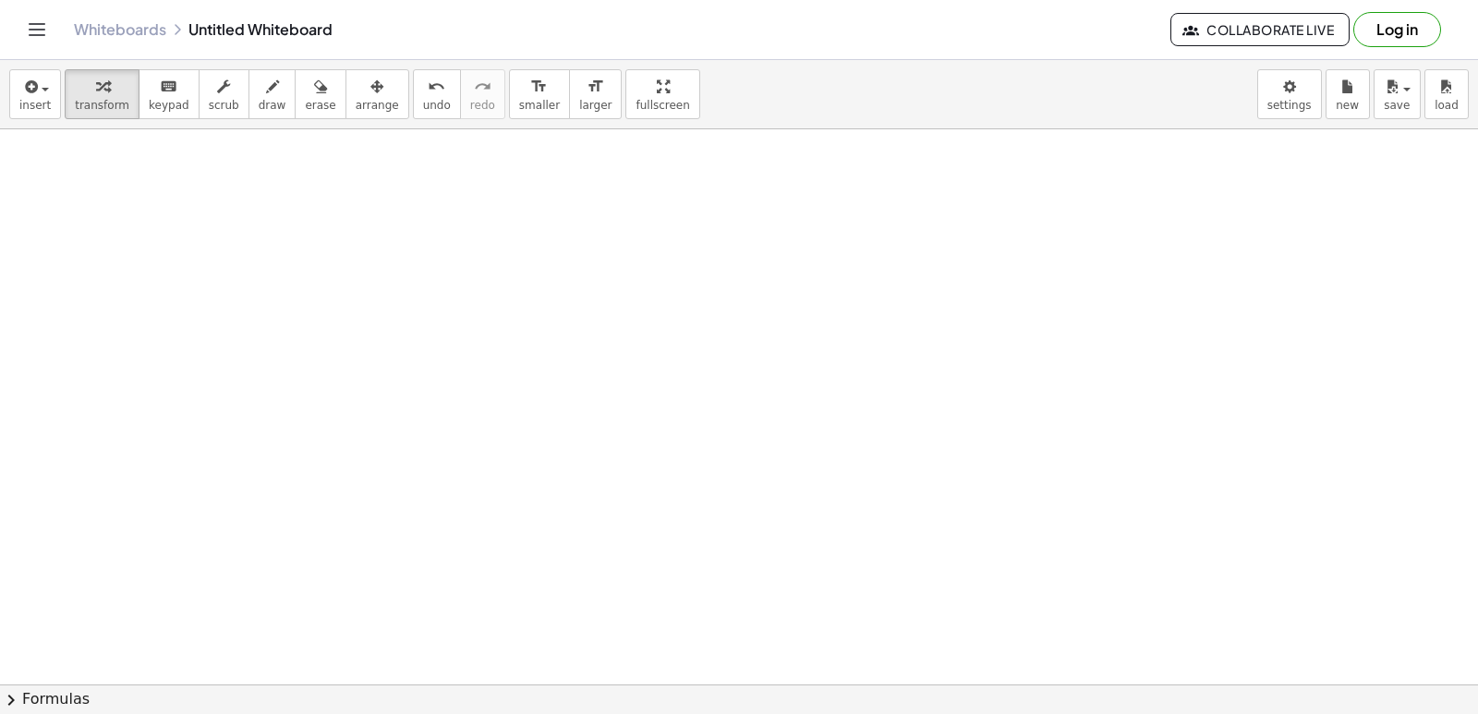
click at [645, 531] on div at bounding box center [739, 126] width 1478 height 1230
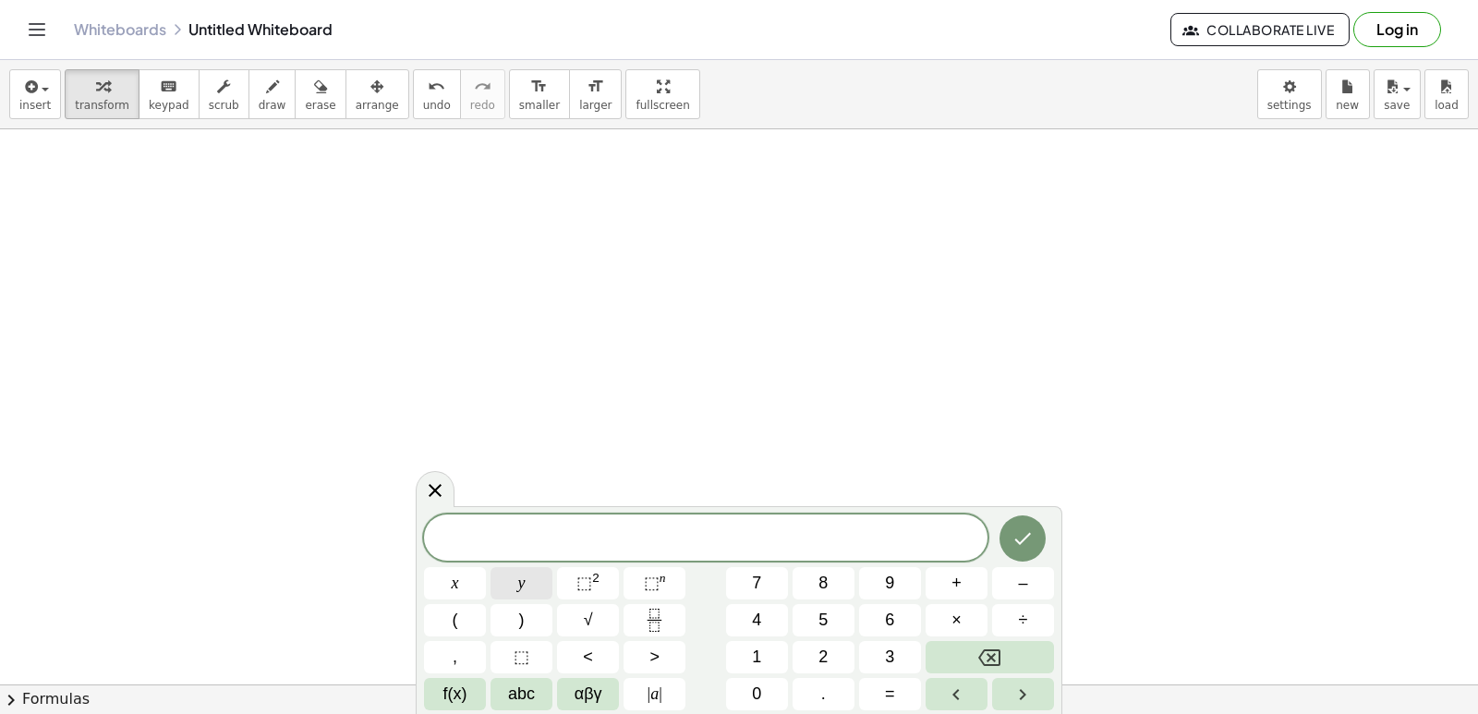
click at [548, 595] on button "y" at bounding box center [521, 583] width 62 height 32
click at [1015, 572] on button "–" at bounding box center [1023, 583] width 62 height 32
click at [839, 626] on button "5" at bounding box center [823, 620] width 62 height 32
click at [461, 583] on button "x" at bounding box center [455, 583] width 62 height 32
click at [880, 677] on div "y − 5 x ​ x y ⬚ 2 ⬚ n 7 8 9 + – ( ) √ 4 5 6 × ÷ , ⬚ < > 1 2 3 f(x) abc αβγ | a …" at bounding box center [739, 612] width 630 height 196
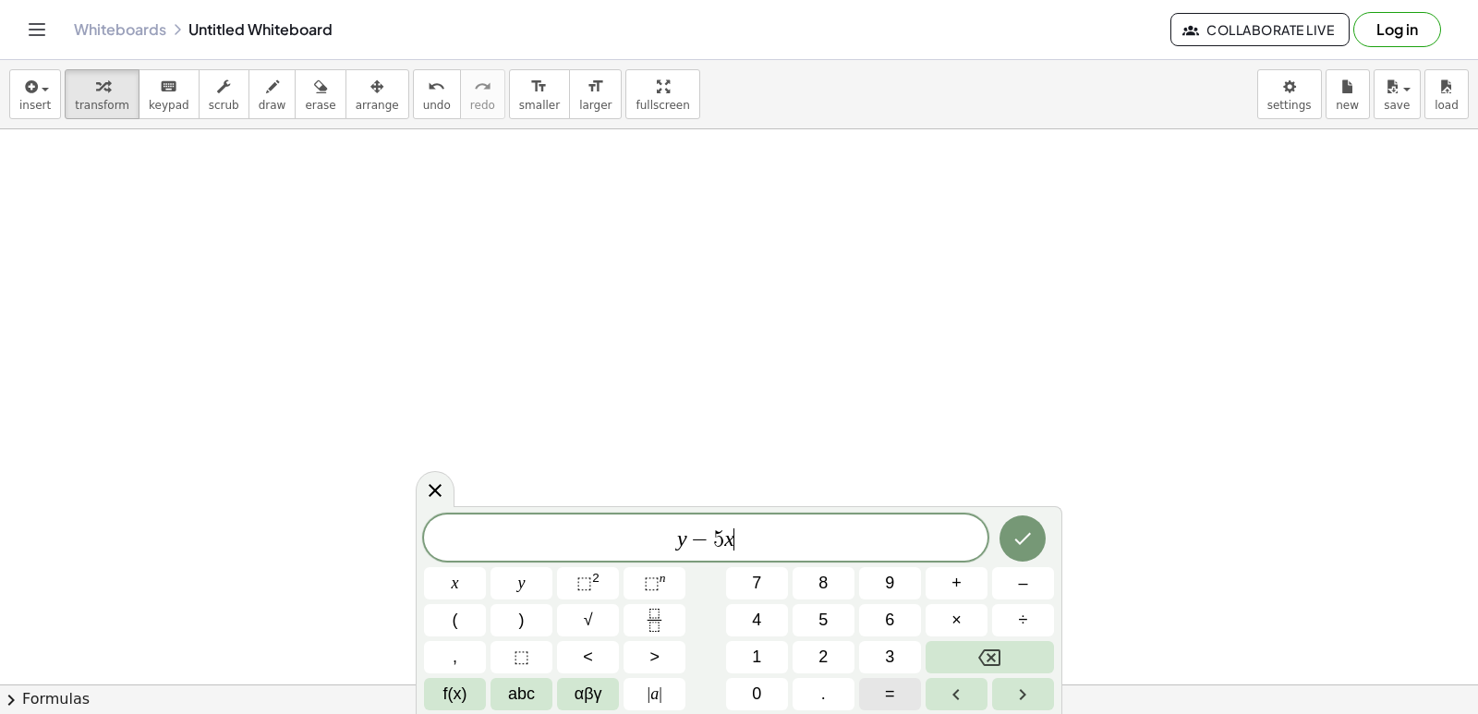
click at [897, 697] on button "=" at bounding box center [890, 694] width 62 height 32
click at [1010, 583] on button "–" at bounding box center [1023, 583] width 62 height 32
click at [827, 665] on span "2" at bounding box center [822, 657] width 9 height 25
click at [1034, 541] on button "Done" at bounding box center [1022, 538] width 46 height 46
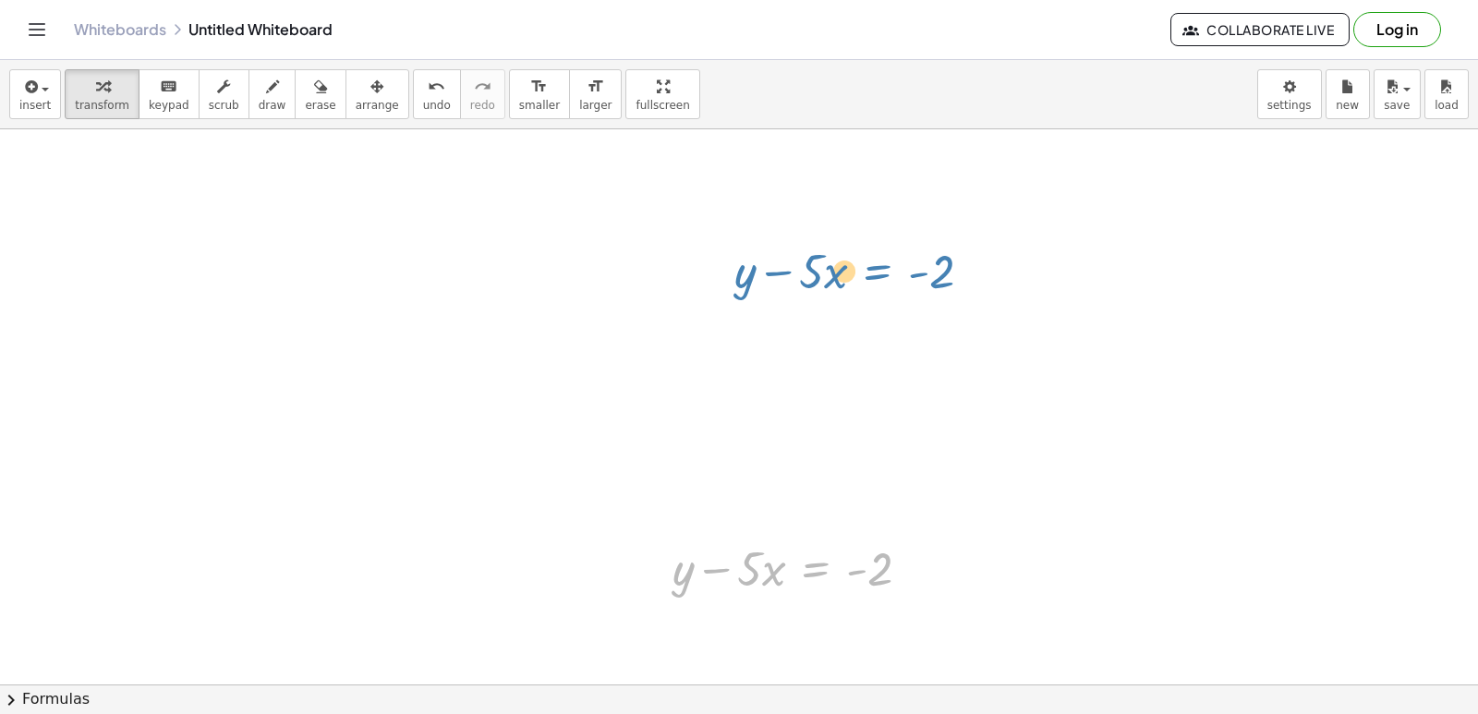
drag, startPoint x: 823, startPoint y: 576, endPoint x: 909, endPoint y: 201, distance: 384.6
click at [899, 205] on div "y = + · 2 · x + 10 + y − · 5 · x = - 2 + y − · 5 · x = - 2" at bounding box center [739, 126] width 1478 height 1230
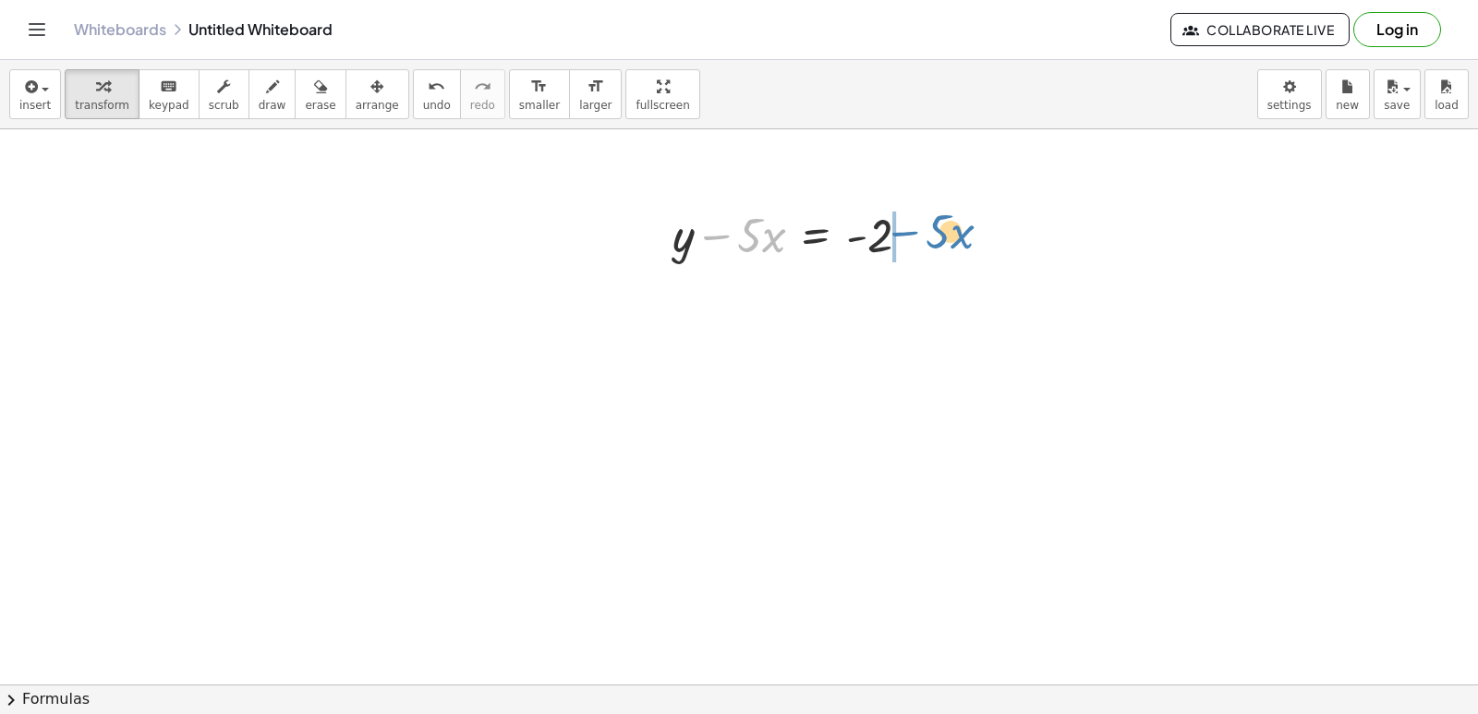
drag, startPoint x: 708, startPoint y: 237, endPoint x: 898, endPoint y: 234, distance: 189.3
click at [898, 234] on div at bounding box center [798, 233] width 271 height 63
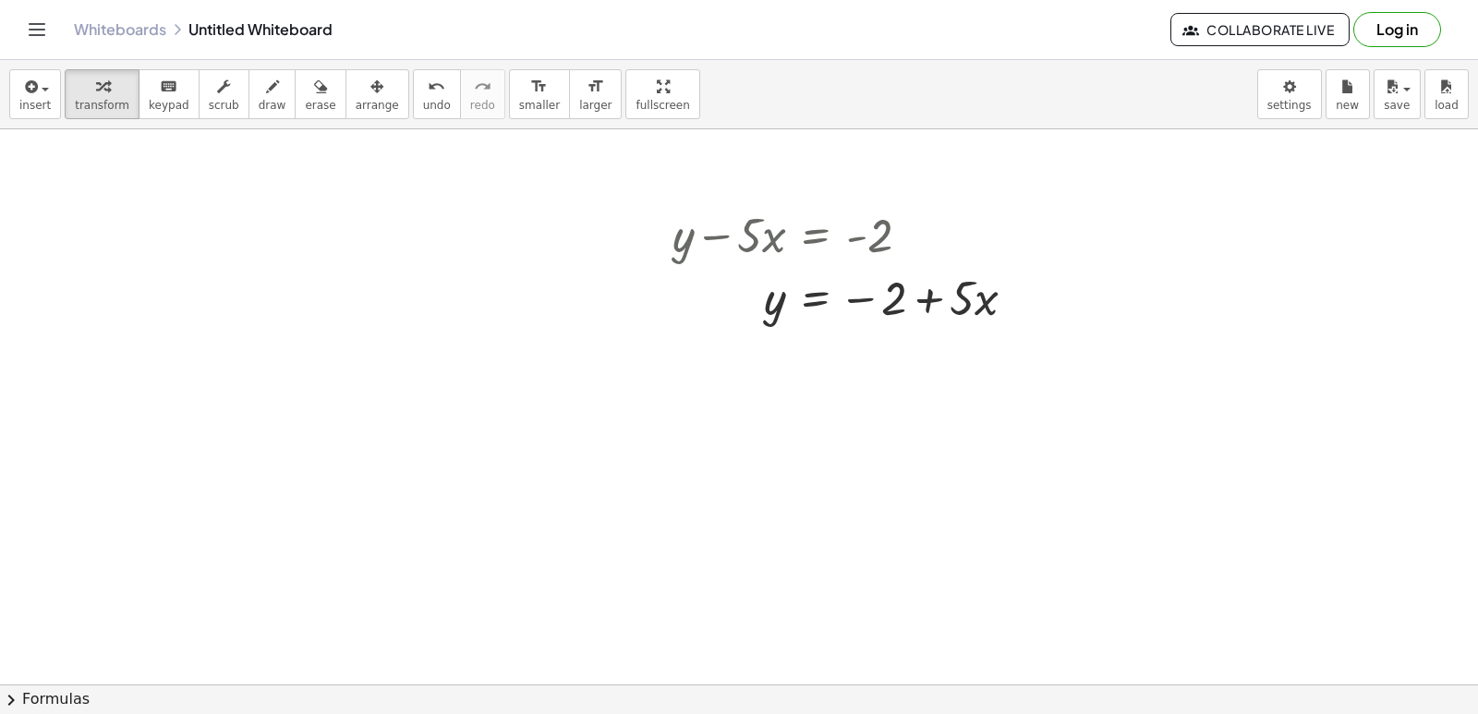
click at [594, 504] on div at bounding box center [739, 9] width 1478 height 1665
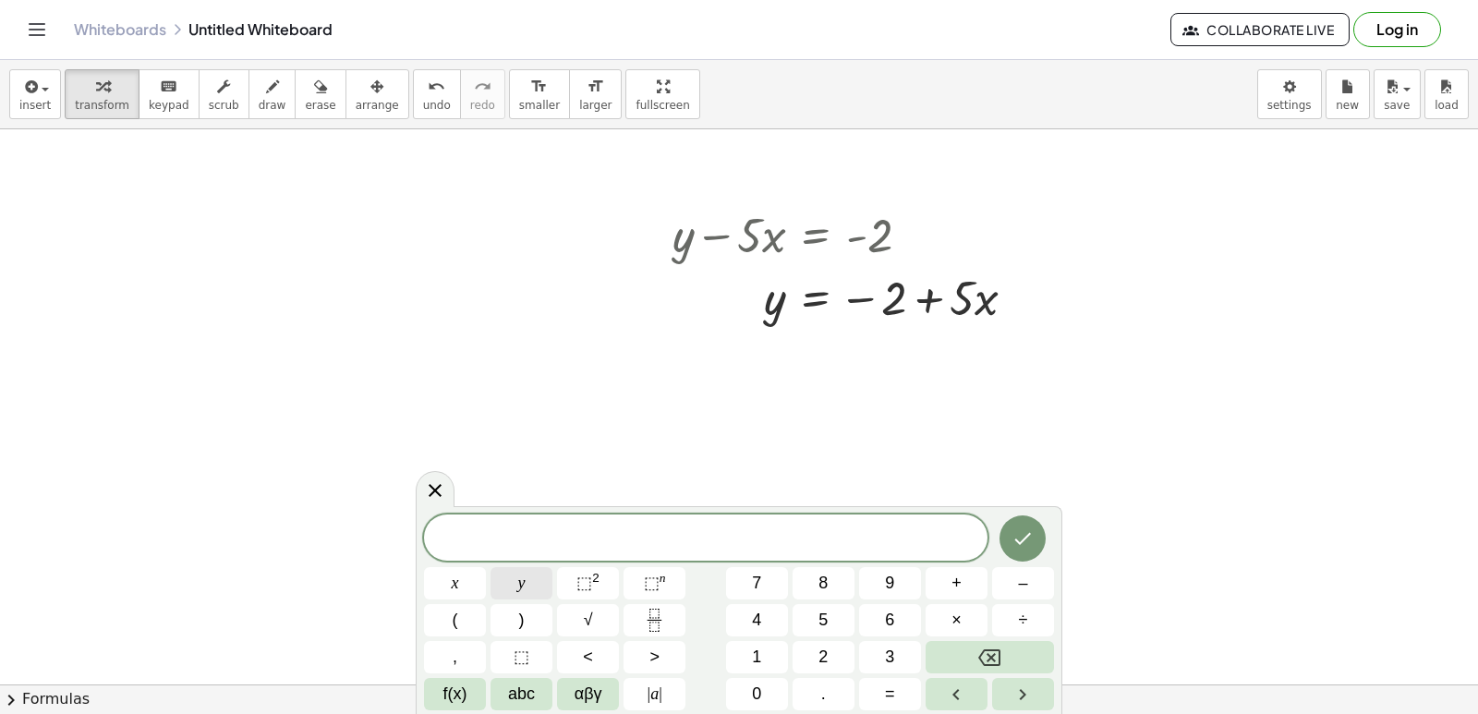
click at [546, 583] on button "y" at bounding box center [521, 583] width 62 height 32
click at [948, 574] on button "+" at bounding box center [956, 583] width 62 height 32
click at [903, 633] on button "6" at bounding box center [890, 620] width 62 height 32
click at [979, 647] on icon "Backspace" at bounding box center [989, 657] width 22 height 22
click at [875, 649] on button "3" at bounding box center [890, 657] width 62 height 32
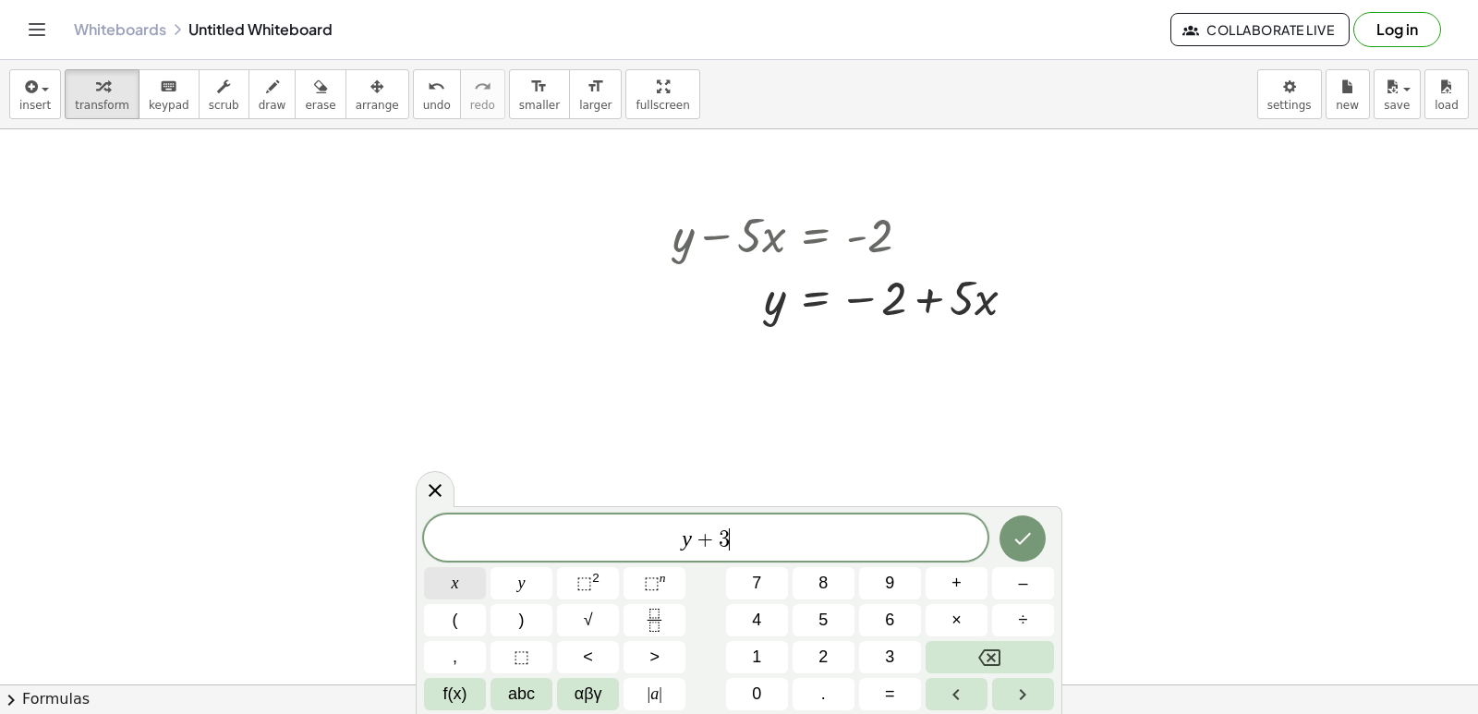
click at [447, 573] on button "x" at bounding box center [455, 583] width 62 height 32
click at [888, 685] on span "=" at bounding box center [890, 694] width 10 height 25
click at [748, 573] on button "7" at bounding box center [757, 583] width 62 height 32
click at [1033, 537] on icon "Done" at bounding box center [1022, 538] width 22 height 22
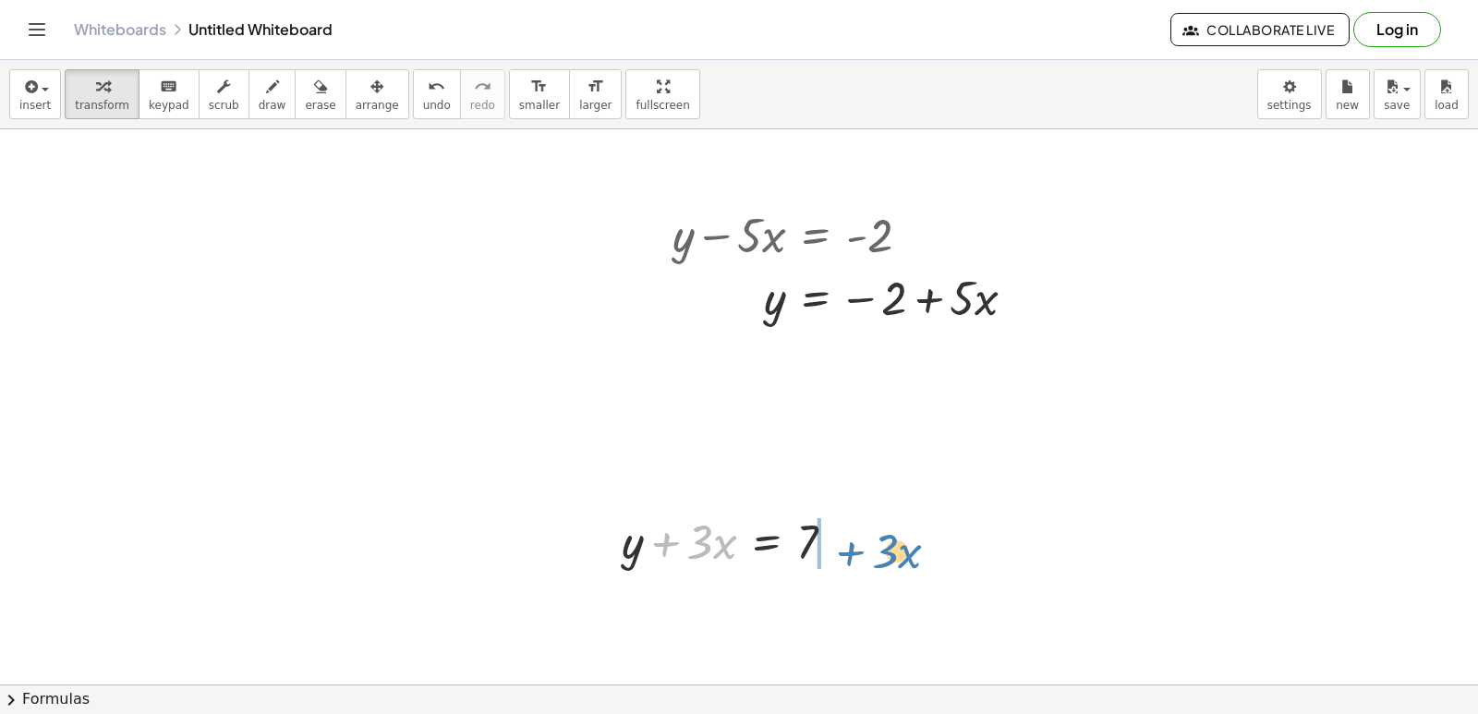
drag, startPoint x: 673, startPoint y: 537, endPoint x: 879, endPoint y: 543, distance: 206.0
drag, startPoint x: 879, startPoint y: 543, endPoint x: 834, endPoint y: 540, distance: 45.3
click at [834, 540] on div at bounding box center [735, 540] width 247 height 63
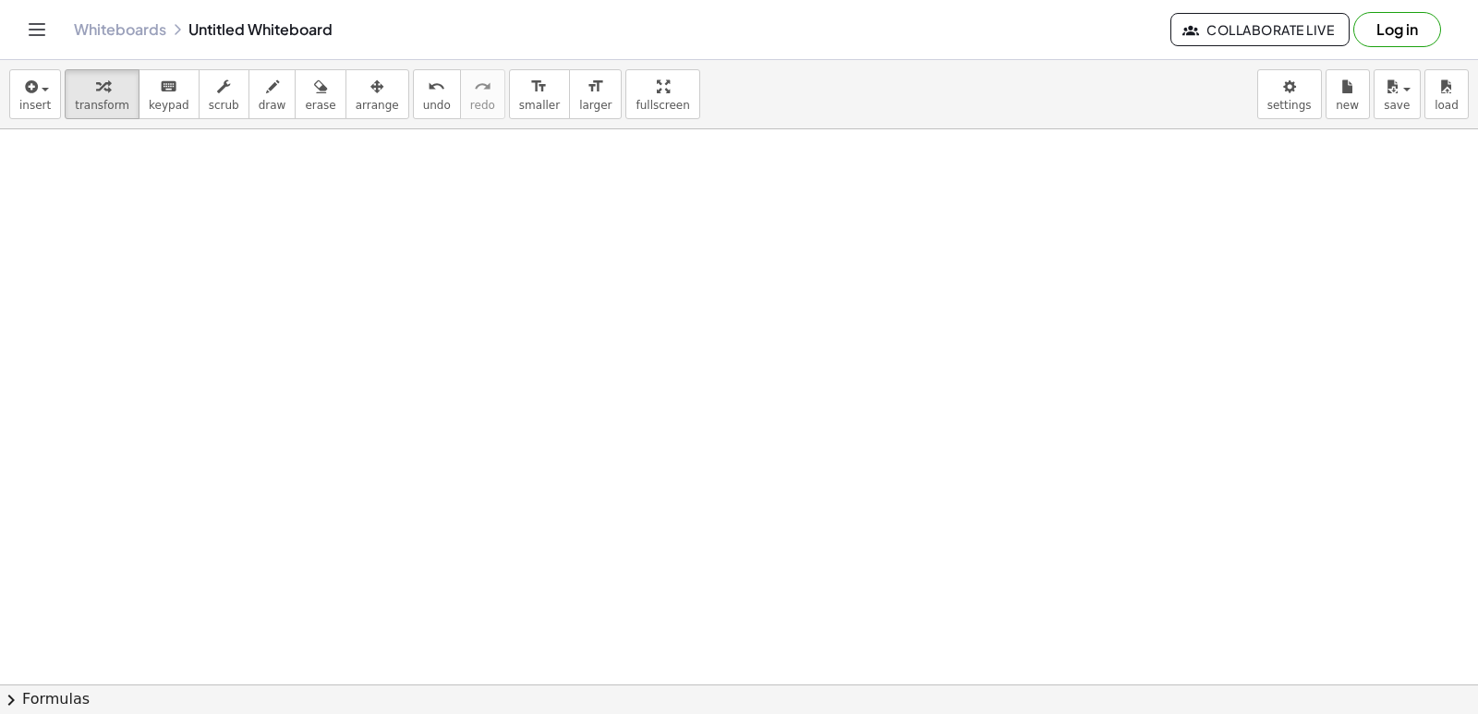
scroll to position [1572, 0]
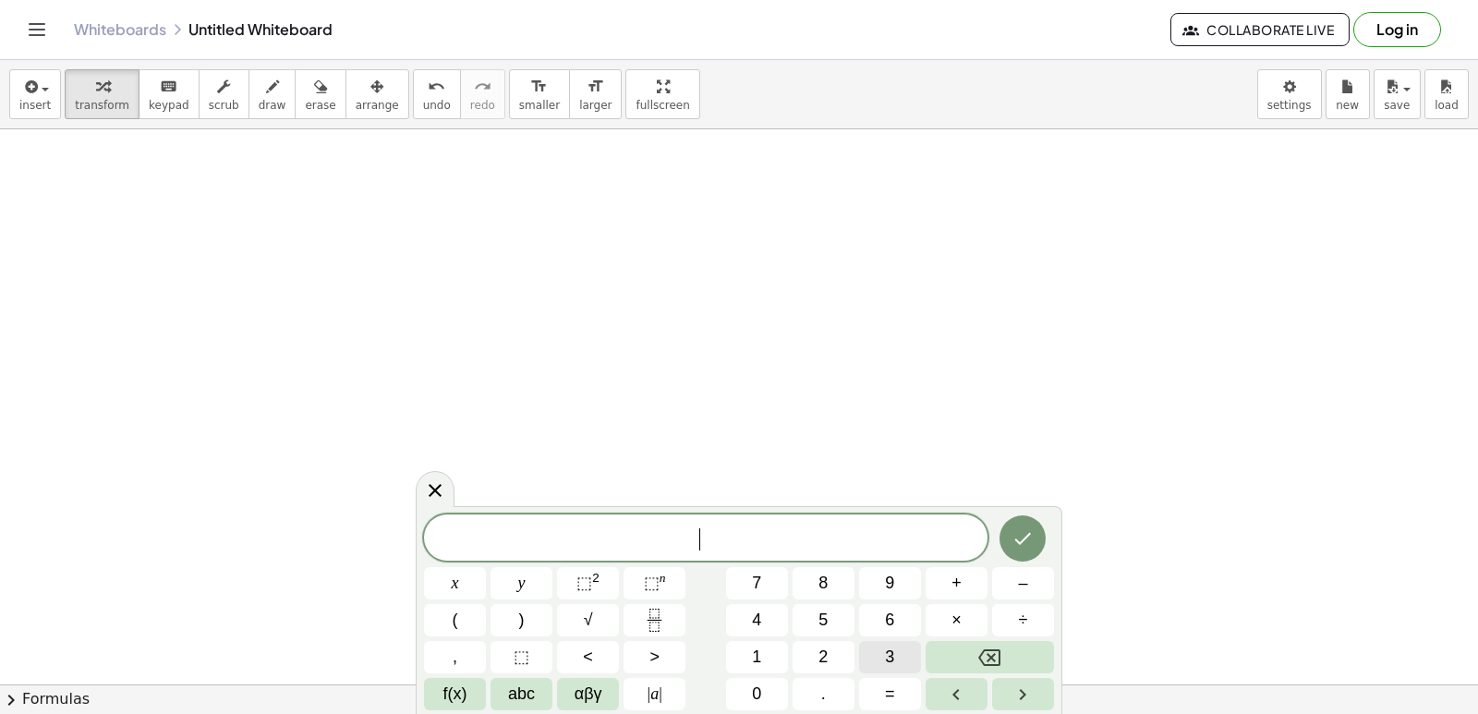
click at [874, 651] on button "3" at bounding box center [890, 657] width 62 height 32
click at [514, 590] on button "y" at bounding box center [521, 583] width 62 height 32
click at [971, 585] on button "+" at bounding box center [956, 583] width 62 height 32
click at [760, 658] on span "1" at bounding box center [756, 657] width 9 height 25
click at [827, 662] on span "2" at bounding box center [822, 657] width 9 height 25
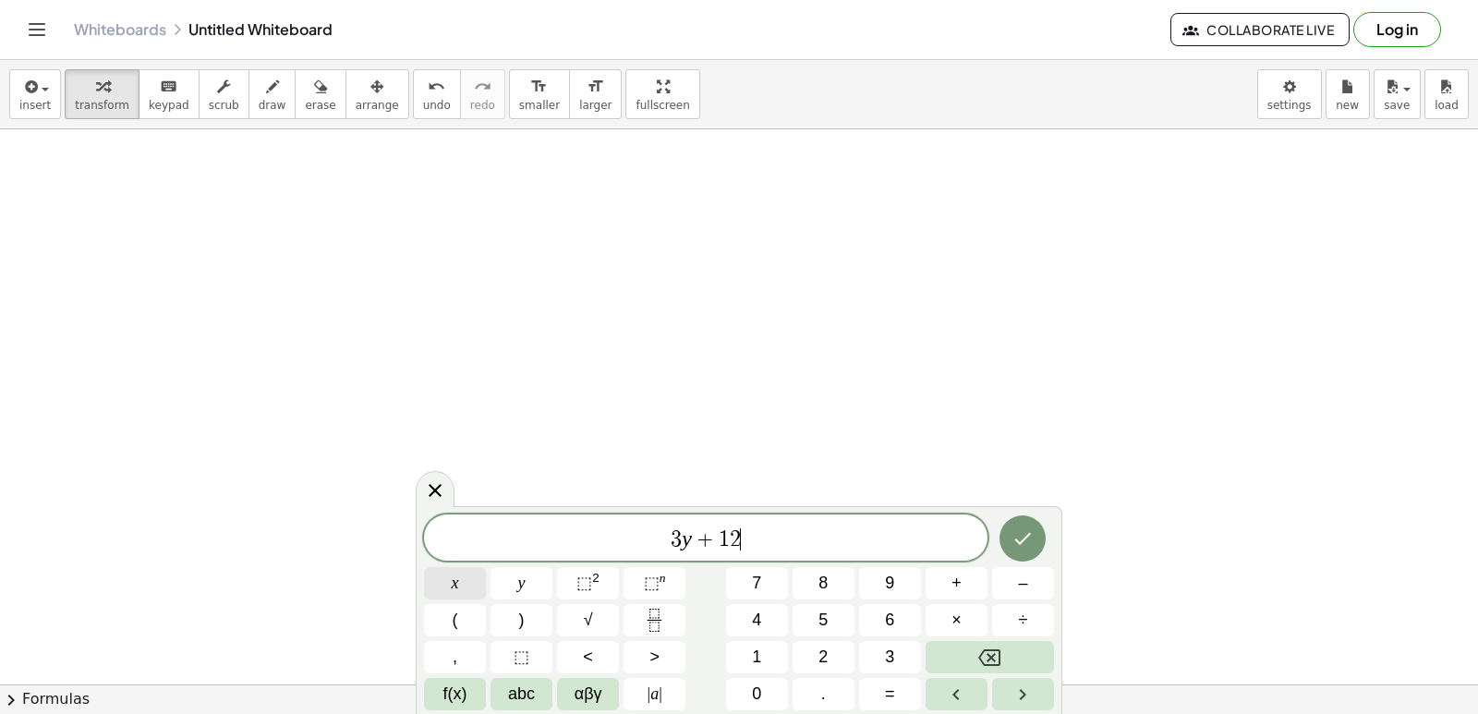
click at [469, 586] on button "x" at bounding box center [455, 583] width 62 height 32
click at [886, 686] on span "=" at bounding box center [890, 694] width 10 height 25
click at [770, 657] on button "1" at bounding box center [757, 657] width 62 height 32
click at [763, 685] on button "0" at bounding box center [757, 694] width 62 height 32
click at [1027, 537] on icon "Done" at bounding box center [1022, 538] width 22 height 22
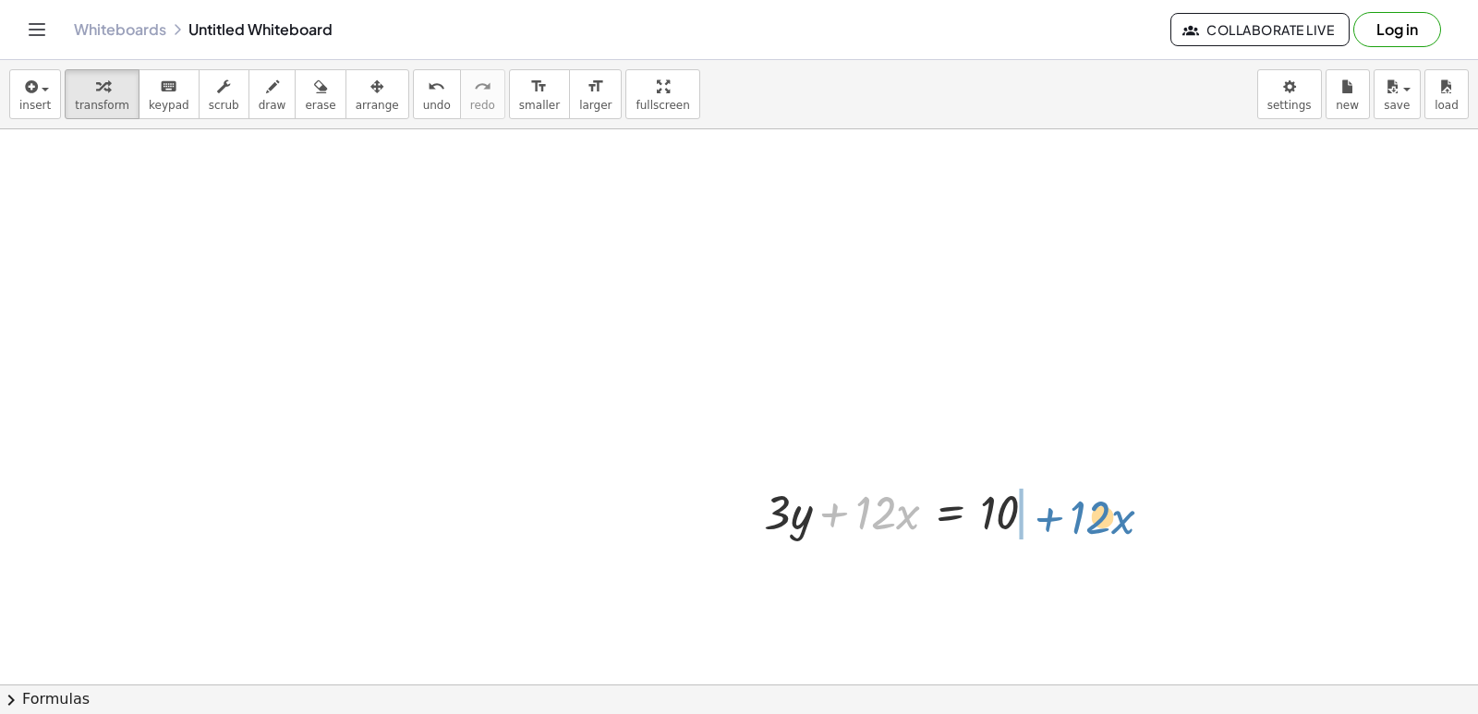
drag, startPoint x: 834, startPoint y: 514, endPoint x: 1051, endPoint y: 522, distance: 217.1
click at [1051, 522] on div at bounding box center [907, 510] width 306 height 63
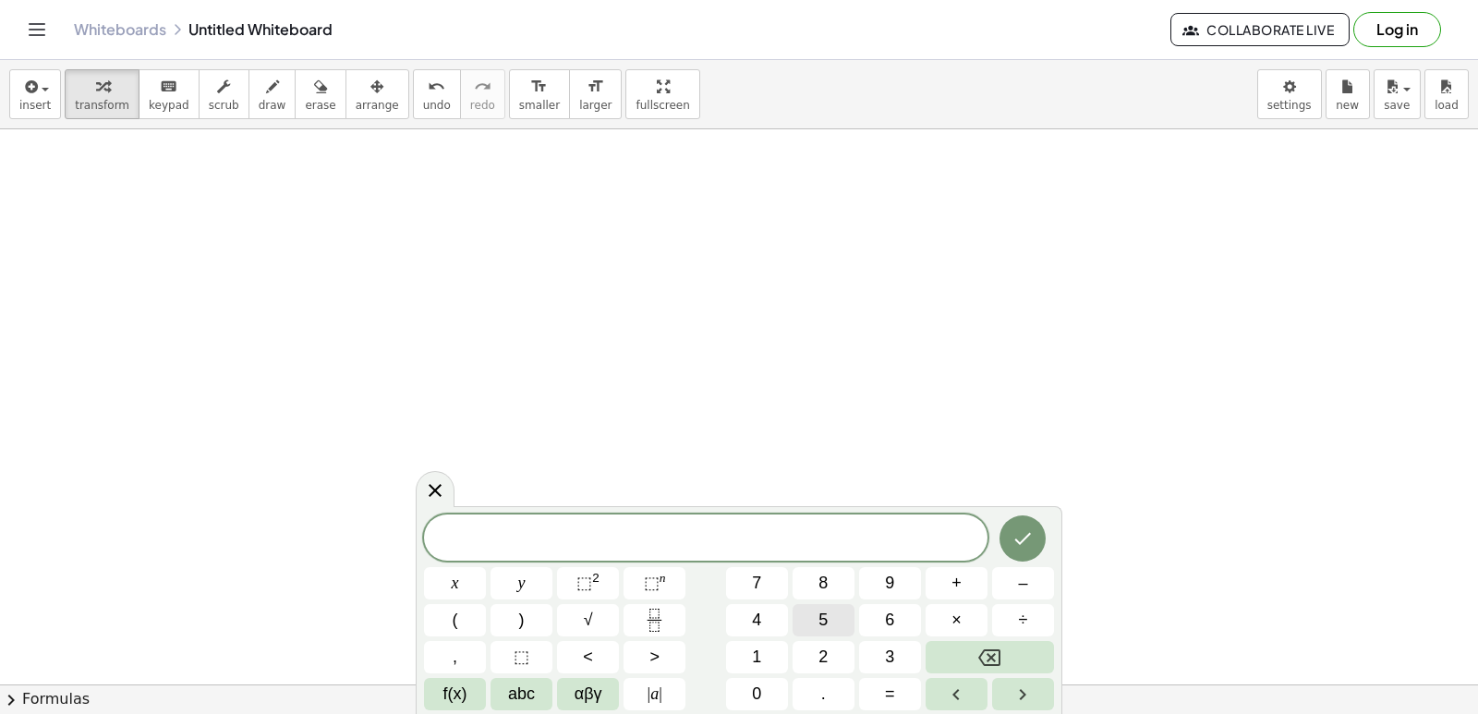
click at [818, 618] on button "5" at bounding box center [823, 620] width 62 height 32
click at [531, 578] on button "y" at bounding box center [521, 583] width 62 height 32
click at [1026, 569] on button "–" at bounding box center [1023, 583] width 62 height 32
click at [834, 625] on button "5" at bounding box center [823, 620] width 62 height 32
click at [468, 583] on button "x" at bounding box center [455, 583] width 62 height 32
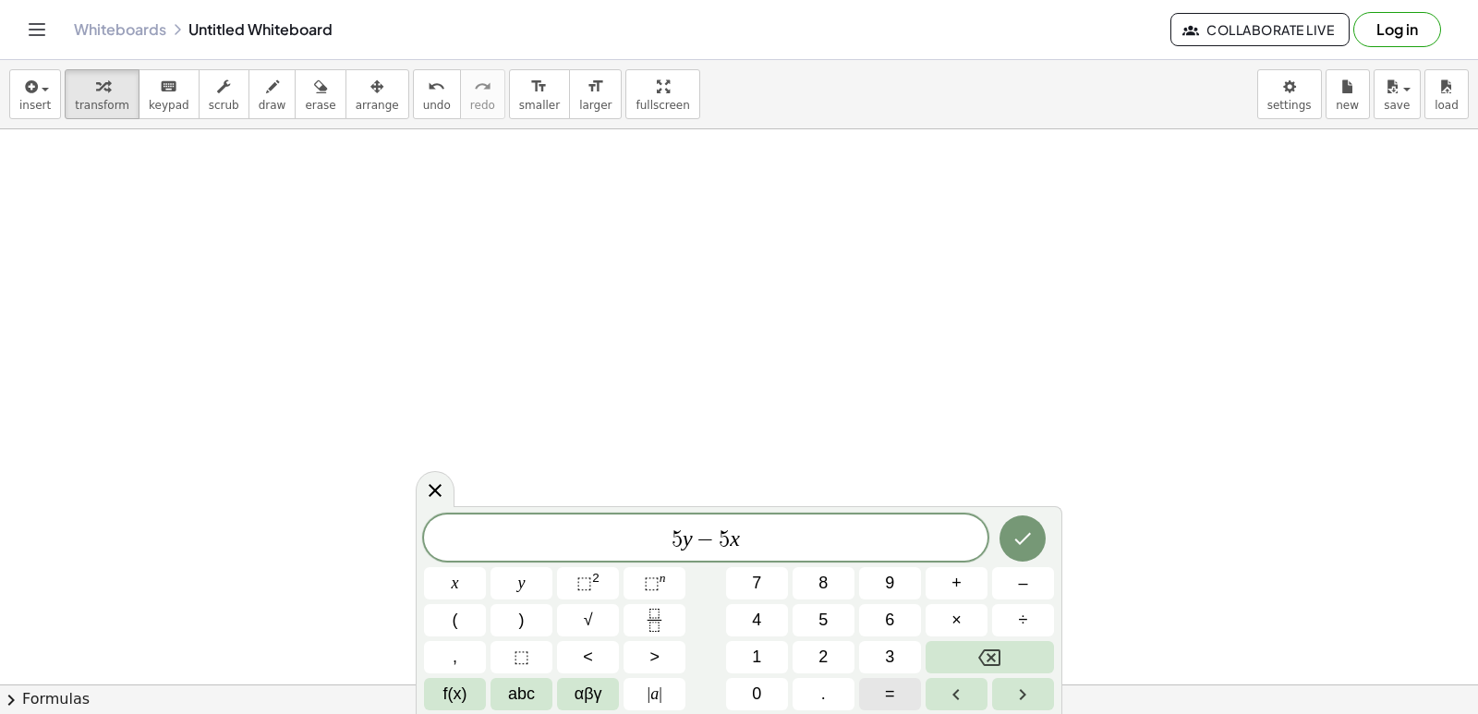
click at [873, 683] on button "=" at bounding box center [890, 694] width 62 height 32
click at [994, 582] on button "–" at bounding box center [1023, 583] width 62 height 32
click at [837, 656] on button "2" at bounding box center [823, 657] width 62 height 32
click at [751, 702] on button "0" at bounding box center [757, 694] width 62 height 32
click at [1032, 523] on button "Done" at bounding box center [1022, 538] width 46 height 46
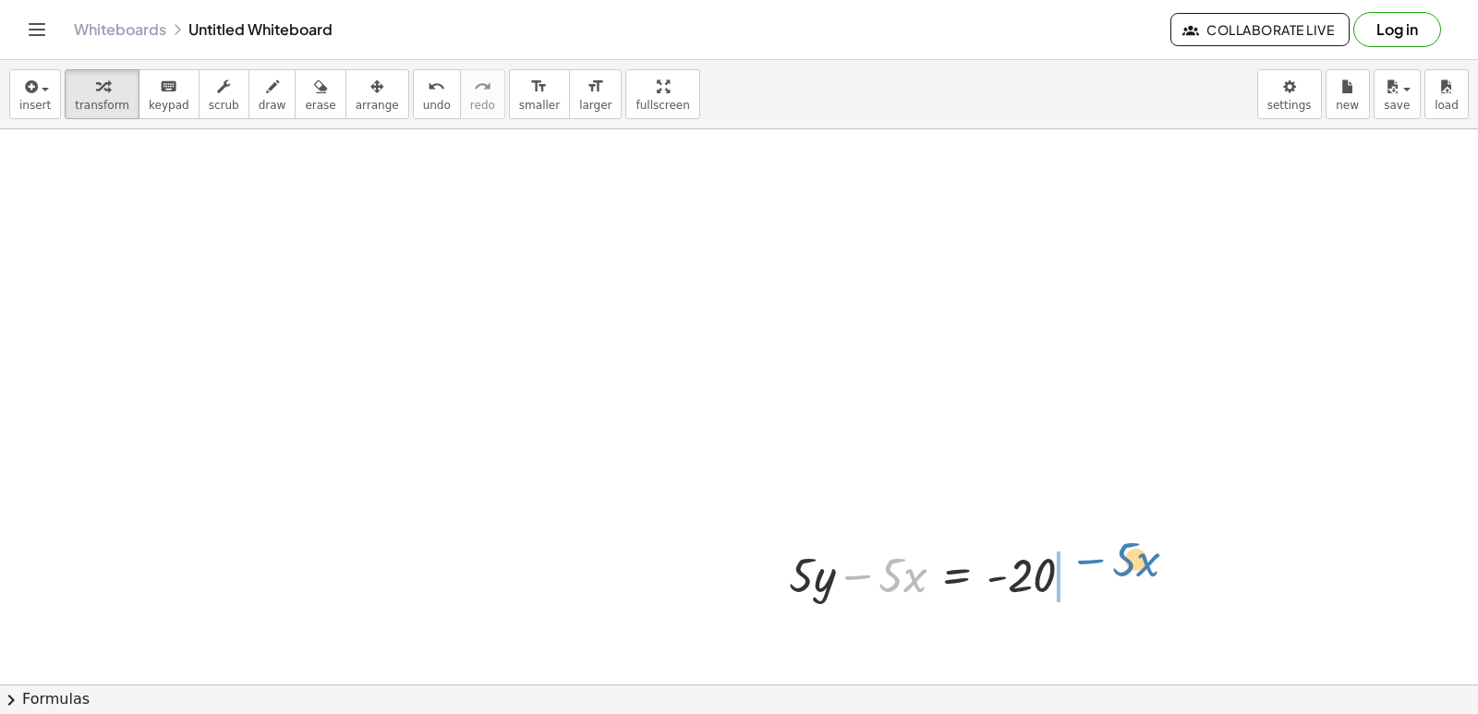
drag, startPoint x: 863, startPoint y: 576, endPoint x: 1097, endPoint y: 561, distance: 234.2
click at [1097, 561] on div at bounding box center [938, 573] width 319 height 63
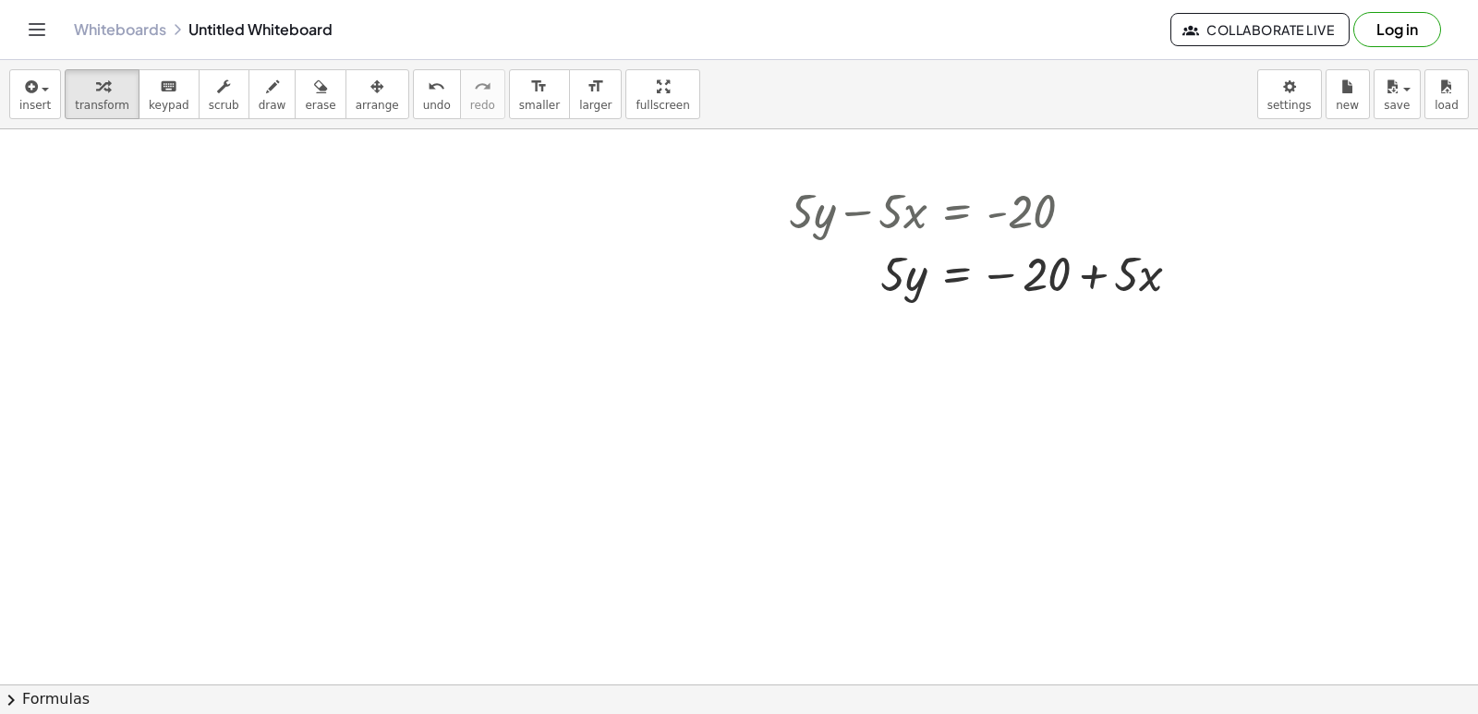
scroll to position [2496, 0]
click at [1093, 279] on div at bounding box center [991, 266] width 424 height 63
click at [1097, 262] on div at bounding box center [991, 266] width 424 height 63
click at [1178, 264] on div at bounding box center [1185, 269] width 20 height 20
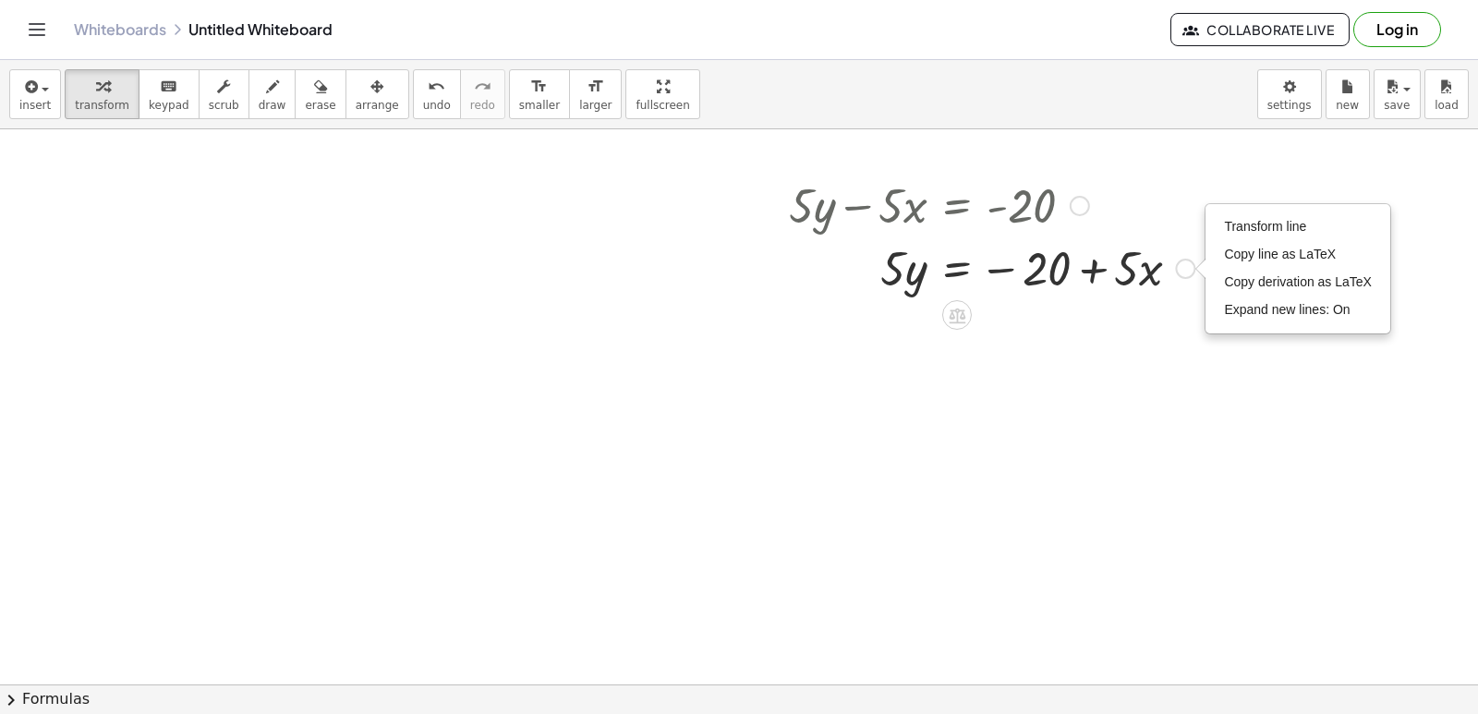
click at [1155, 298] on div "+ · 5 · y − · 5 · x = - 20 · 5 · y · 5 · x = − 20 + Transform line Copy line as…" at bounding box center [984, 235] width 447 height 135
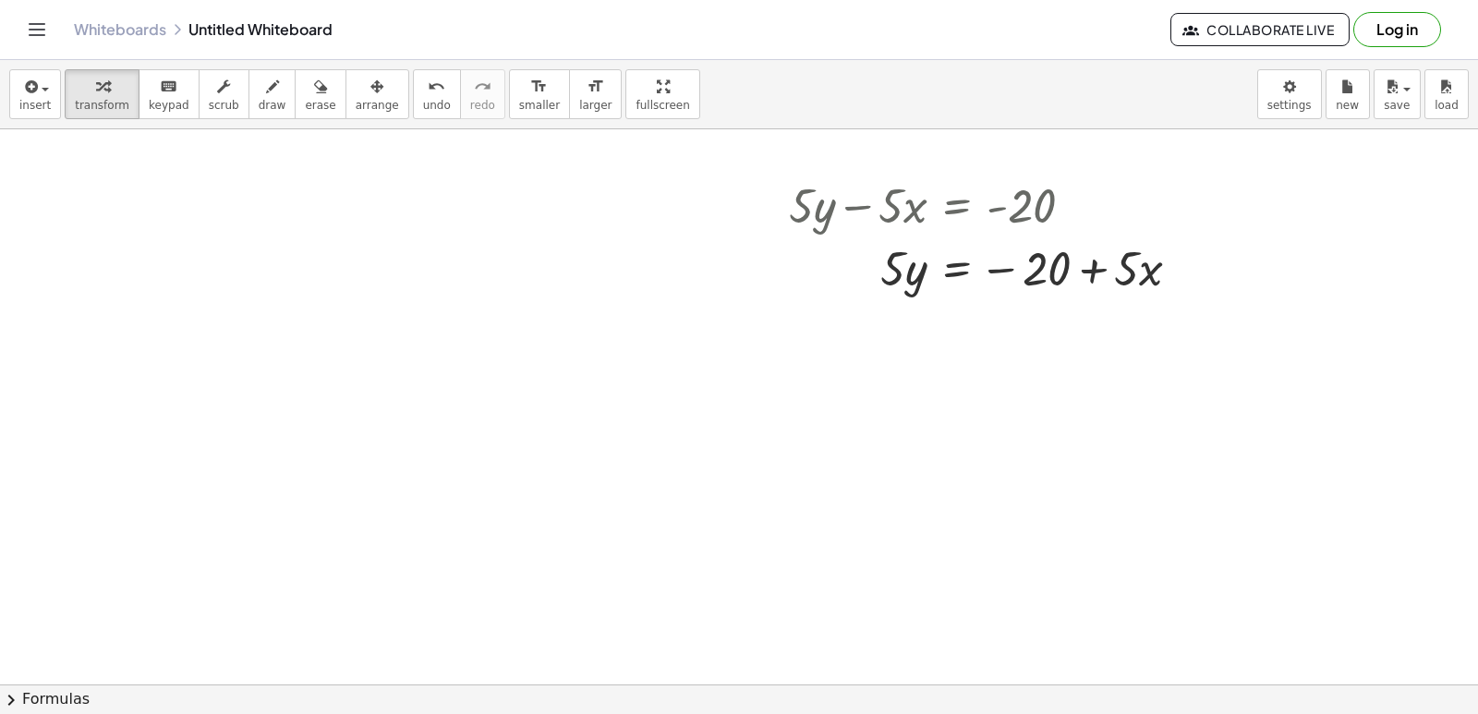
drag, startPoint x: 839, startPoint y: 408, endPoint x: 1050, endPoint y: -80, distance: 532.3
drag, startPoint x: 1050, startPoint y: -80, endPoint x: 867, endPoint y: 537, distance: 644.3
drag, startPoint x: 909, startPoint y: 271, endPoint x: 1103, endPoint y: 306, distance: 197.1
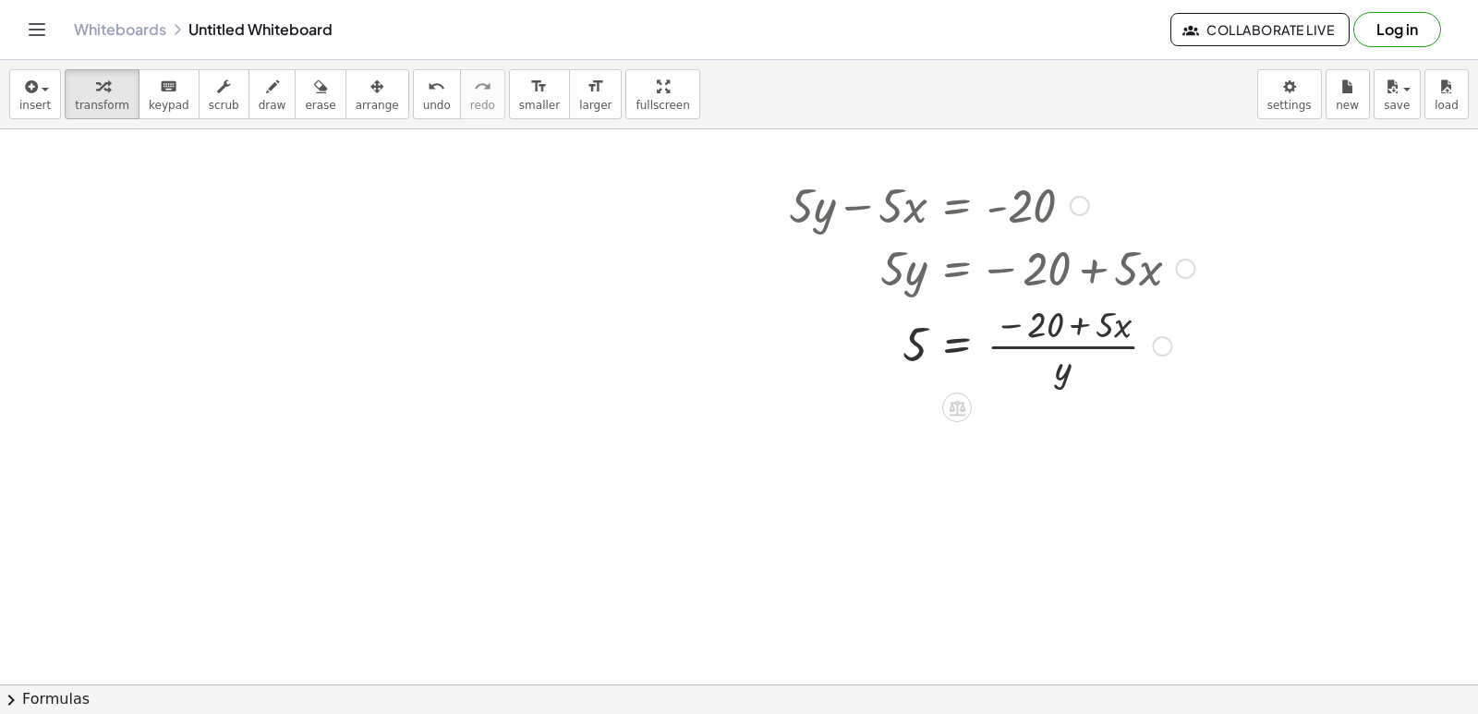
click at [1080, 324] on div at bounding box center [991, 344] width 424 height 92
click at [998, 329] on div at bounding box center [991, 344] width 424 height 92
drag, startPoint x: 1077, startPoint y: 316, endPoint x: 1014, endPoint y: 308, distance: 63.3
click at [1014, 308] on div at bounding box center [991, 344] width 424 height 92
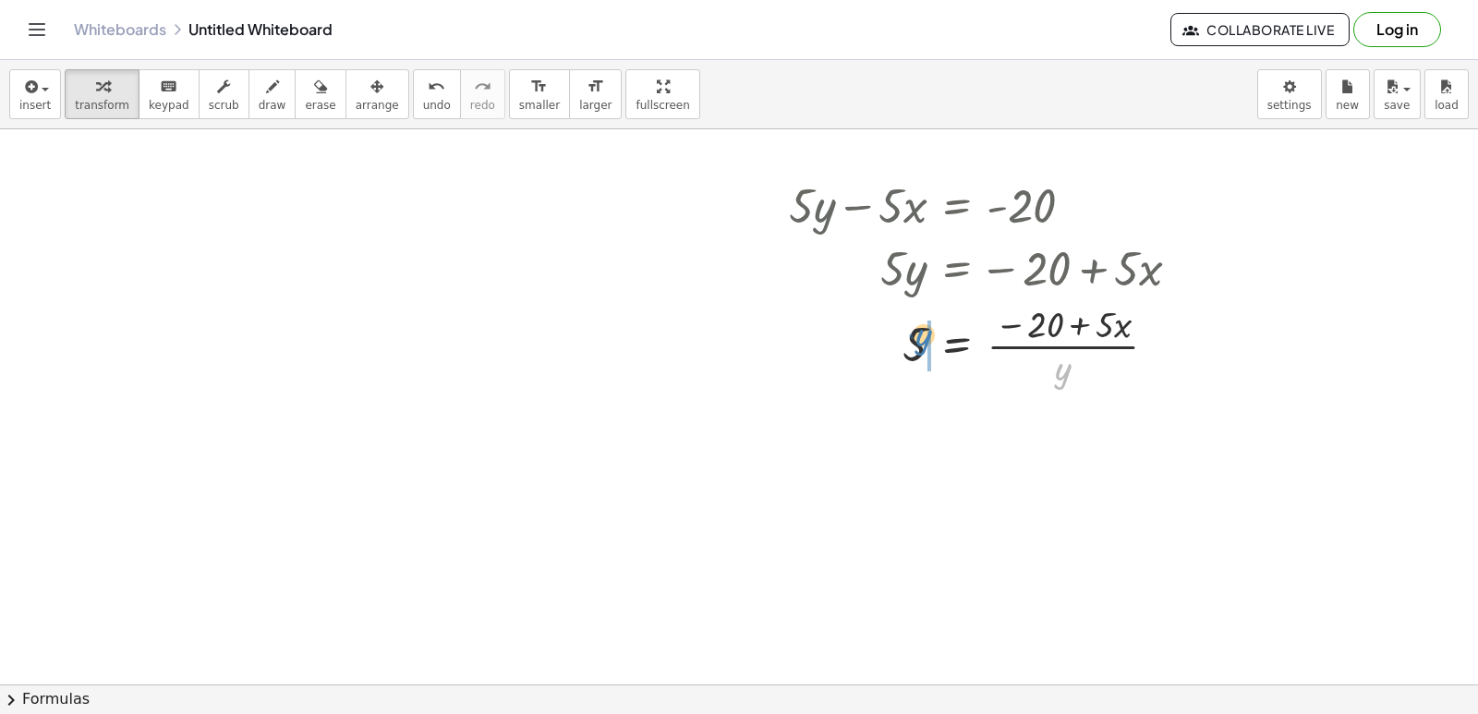
drag, startPoint x: 1069, startPoint y: 367, endPoint x: 929, endPoint y: 332, distance: 144.7
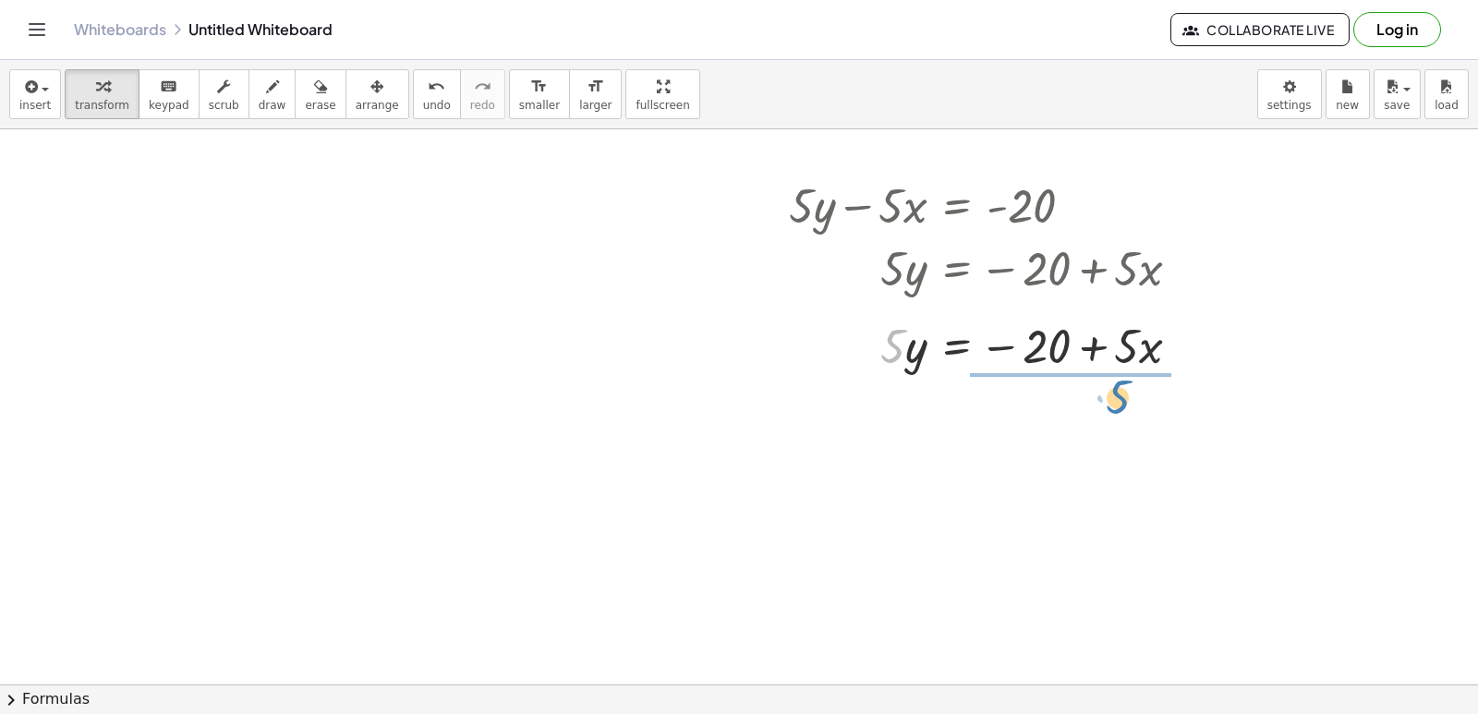
drag, startPoint x: 889, startPoint y: 344, endPoint x: 1124, endPoint y: 391, distance: 239.1
drag, startPoint x: 1064, startPoint y: 372, endPoint x: 1071, endPoint y: 341, distance: 32.3
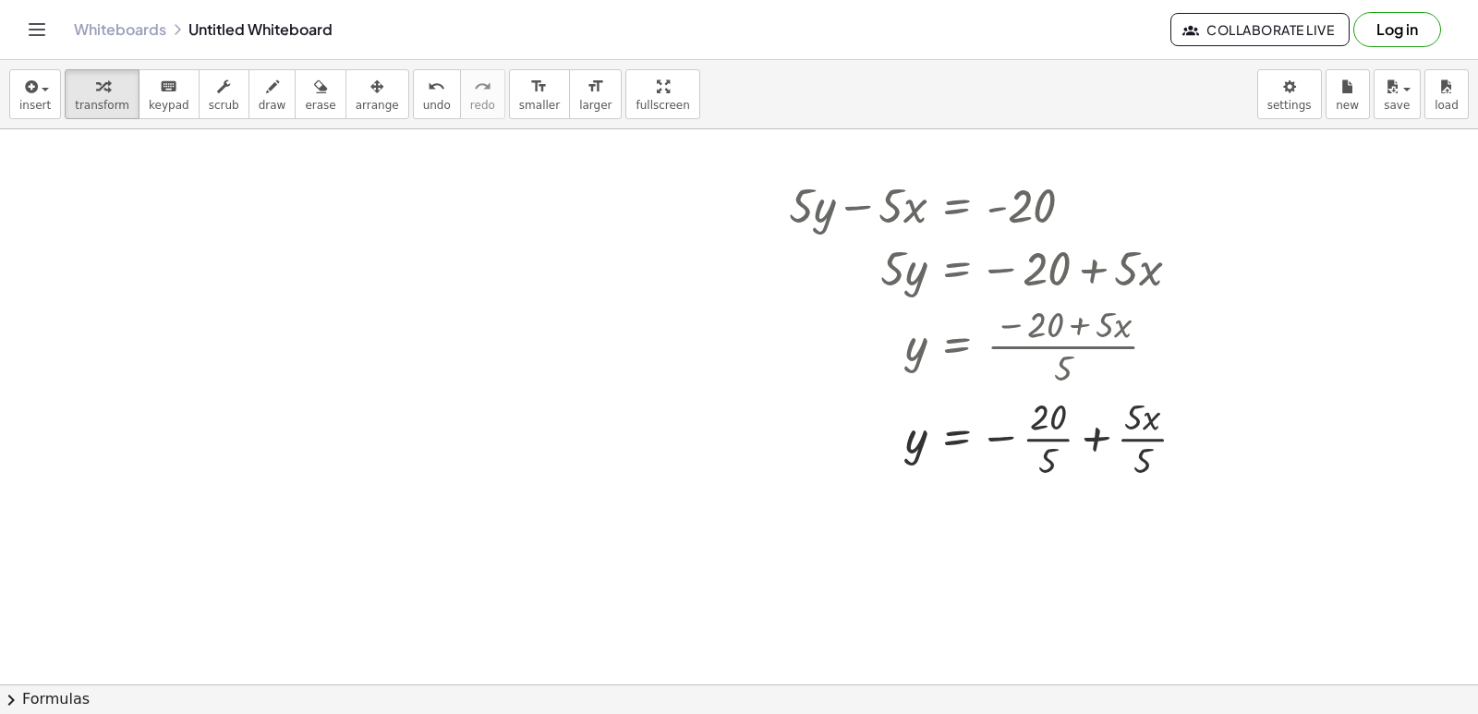
drag, startPoint x: 1071, startPoint y: 340, endPoint x: 1011, endPoint y: 512, distance: 182.0
click at [1087, 435] on div at bounding box center [994, 437] width 430 height 92
click at [1086, 512] on div at bounding box center [994, 529] width 430 height 92
click at [1083, 529] on div at bounding box center [994, 529] width 430 height 92
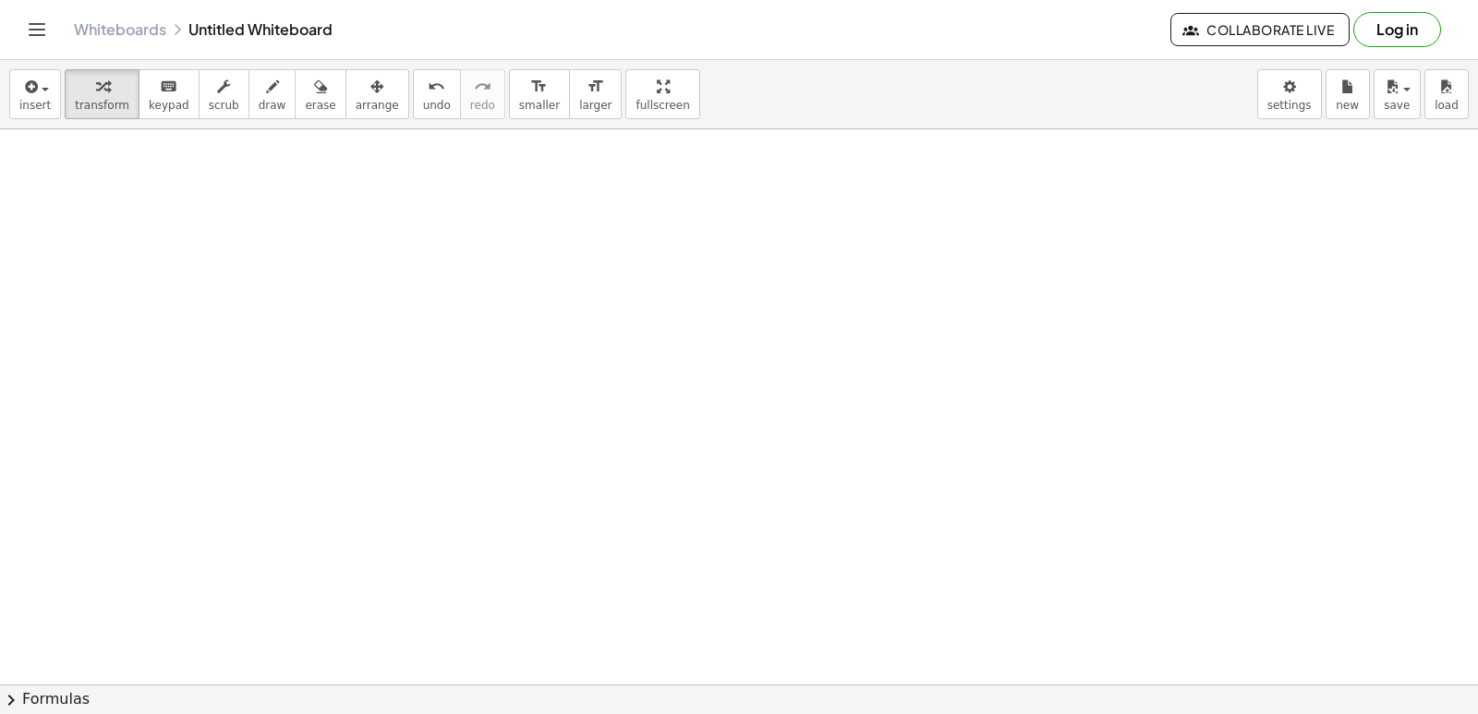
scroll to position [3052, 0]
drag, startPoint x: 605, startPoint y: 452, endPoint x: 617, endPoint y: 465, distance: 17.0
drag, startPoint x: 670, startPoint y: 524, endPoint x: 667, endPoint y: 627, distance: 103.5
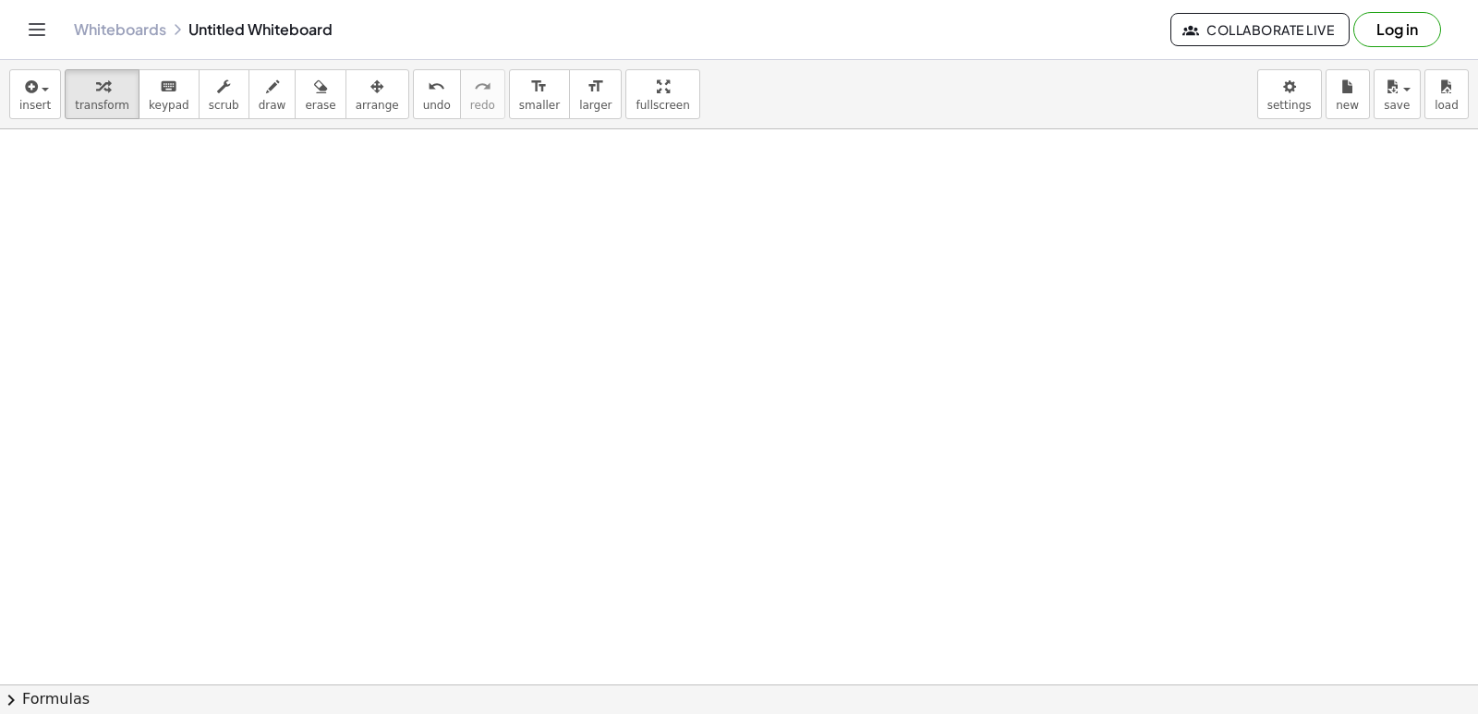
click at [162, 100] on span "keypad" at bounding box center [169, 105] width 41 height 13
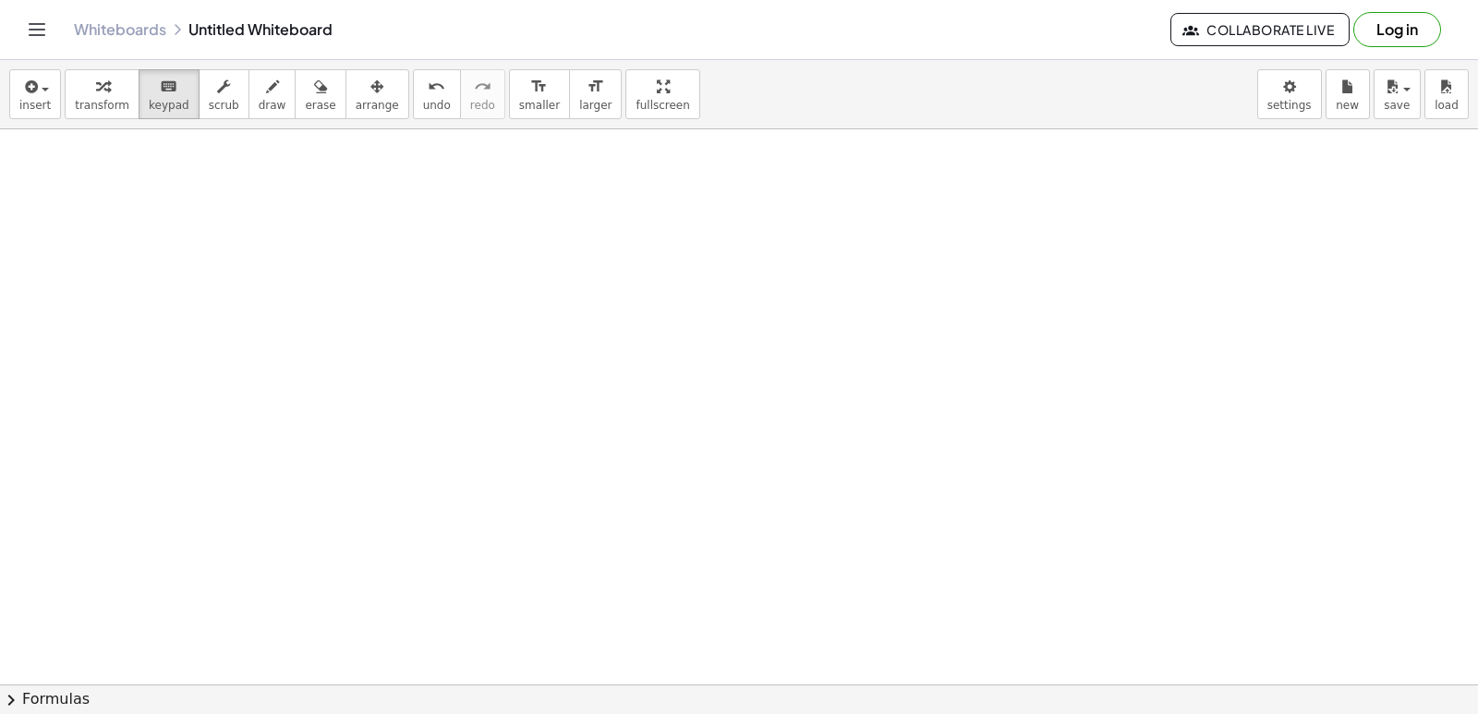
click at [119, 112] on button "transform" at bounding box center [102, 94] width 75 height 50
drag, startPoint x: 606, startPoint y: 620, endPoint x: 628, endPoint y: 609, distance: 24.8
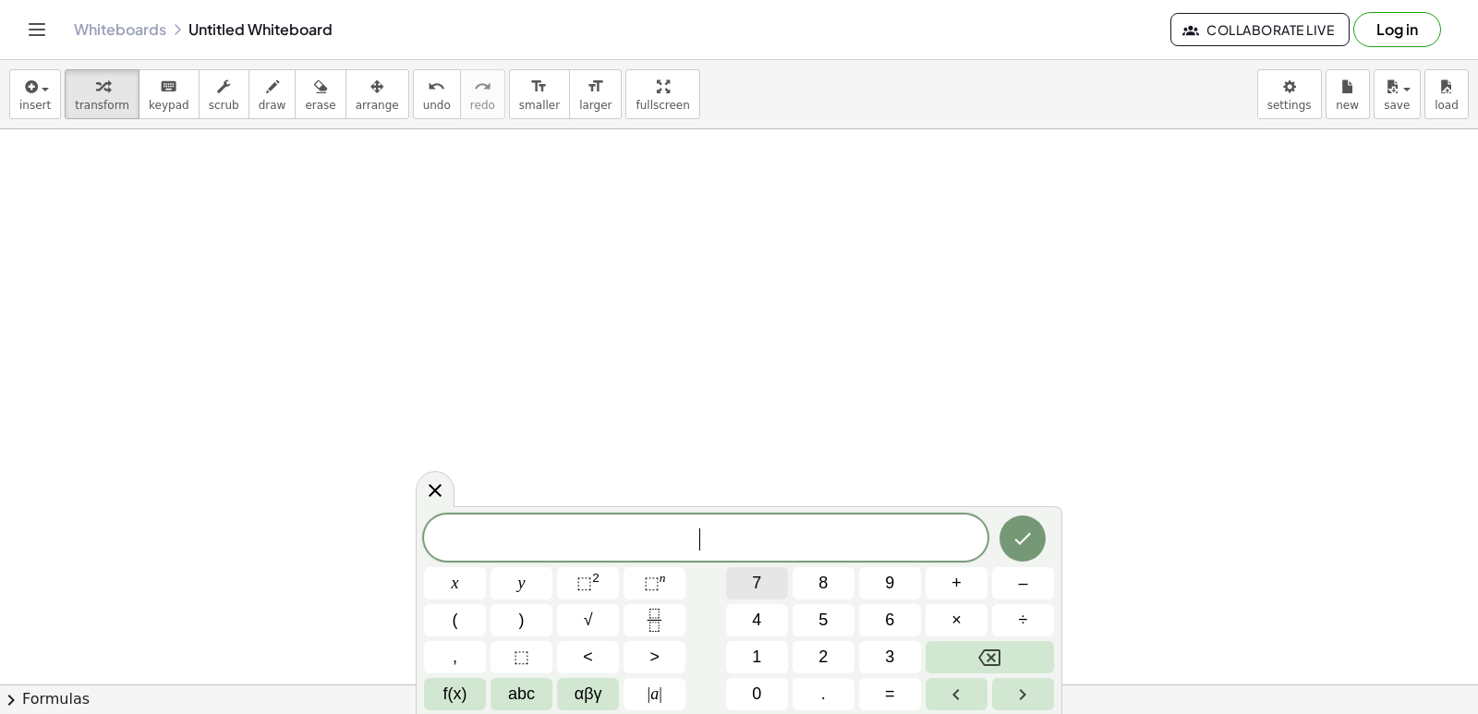
click at [773, 585] on button "7" at bounding box center [757, 583] width 62 height 32
click at [534, 582] on button "y" at bounding box center [521, 583] width 62 height 32
click at [1013, 575] on button "–" at bounding box center [1023, 583] width 62 height 32
click at [834, 646] on button "2" at bounding box center [823, 657] width 62 height 32
click at [778, 647] on button "1" at bounding box center [757, 657] width 62 height 32
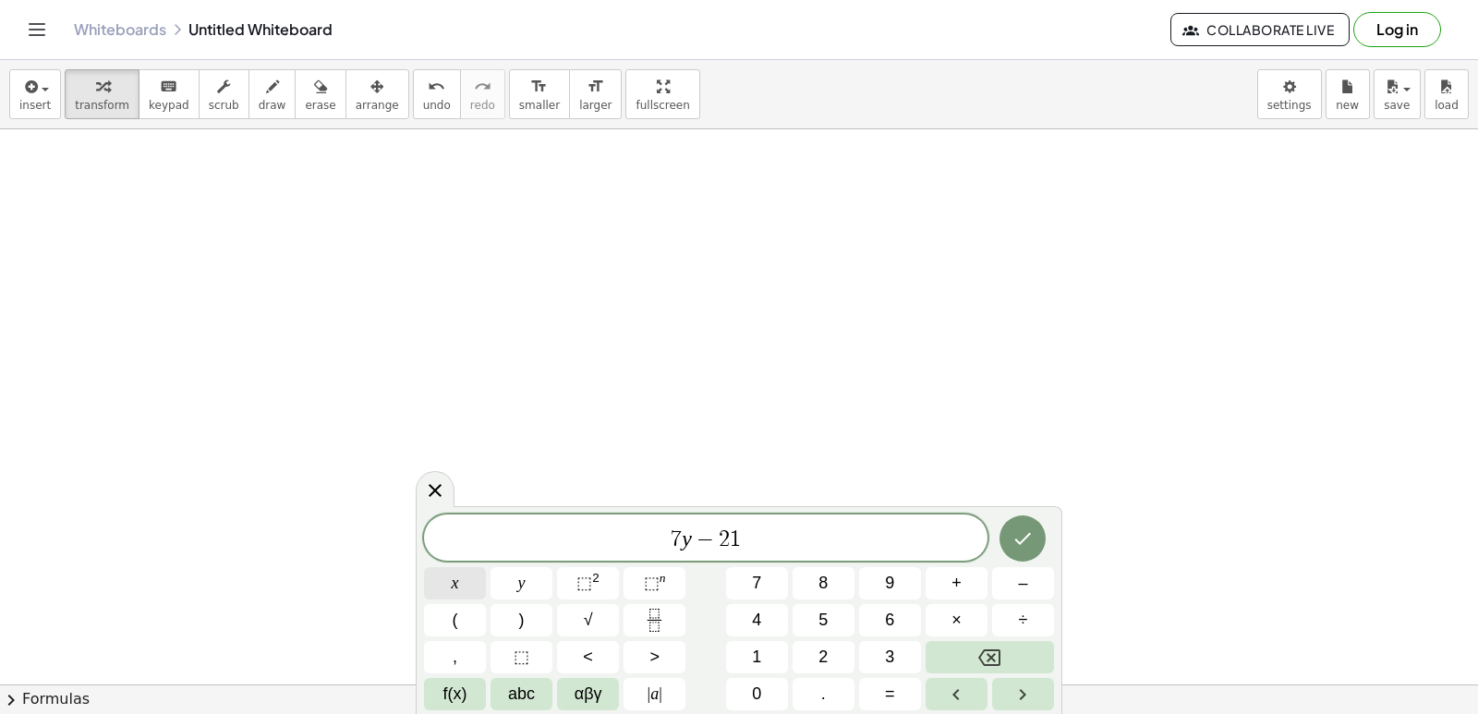
click at [470, 586] on button "x" at bounding box center [455, 583] width 62 height 32
click at [889, 692] on span "=" at bounding box center [890, 694] width 10 height 25
click at [756, 583] on span "7" at bounding box center [756, 583] width 9 height 25
click at [1032, 543] on icon "Done" at bounding box center [1022, 538] width 22 height 22
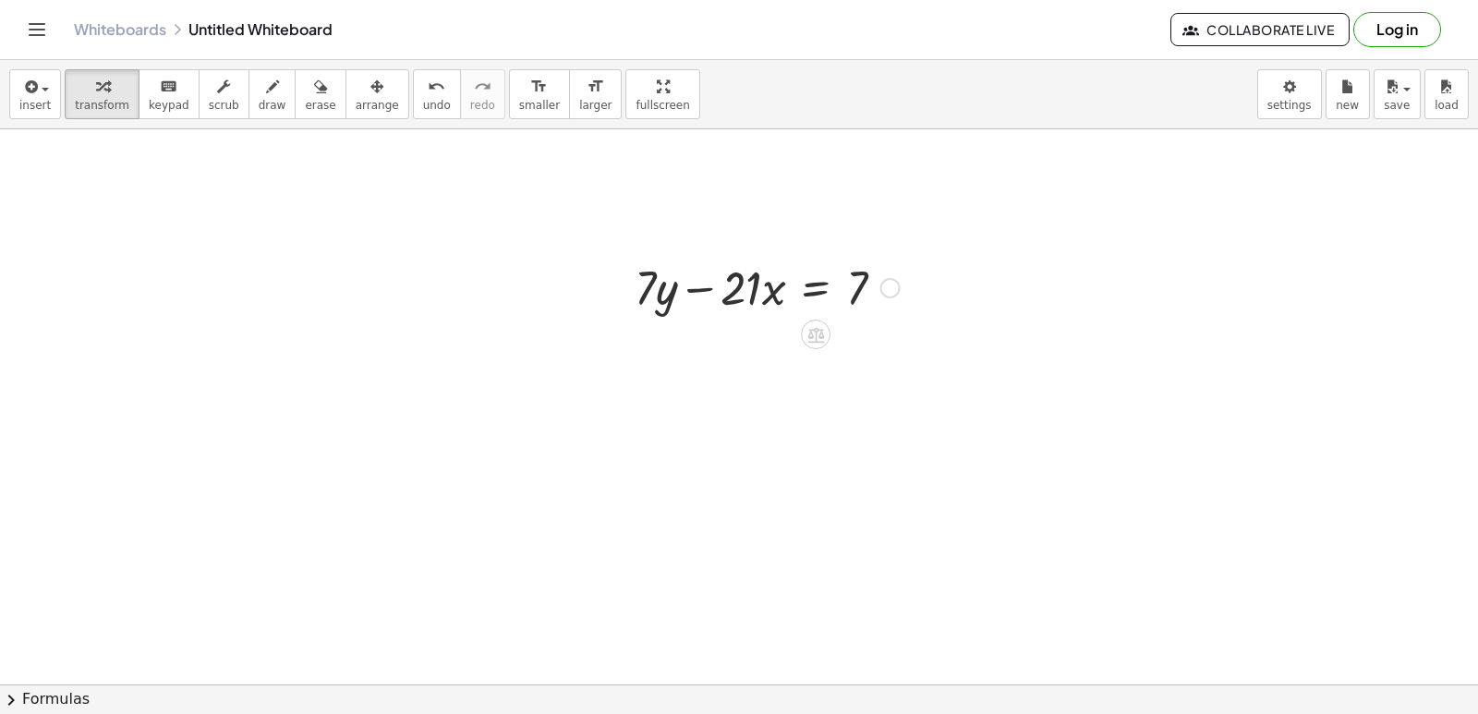
scroll to position [3514, 0]
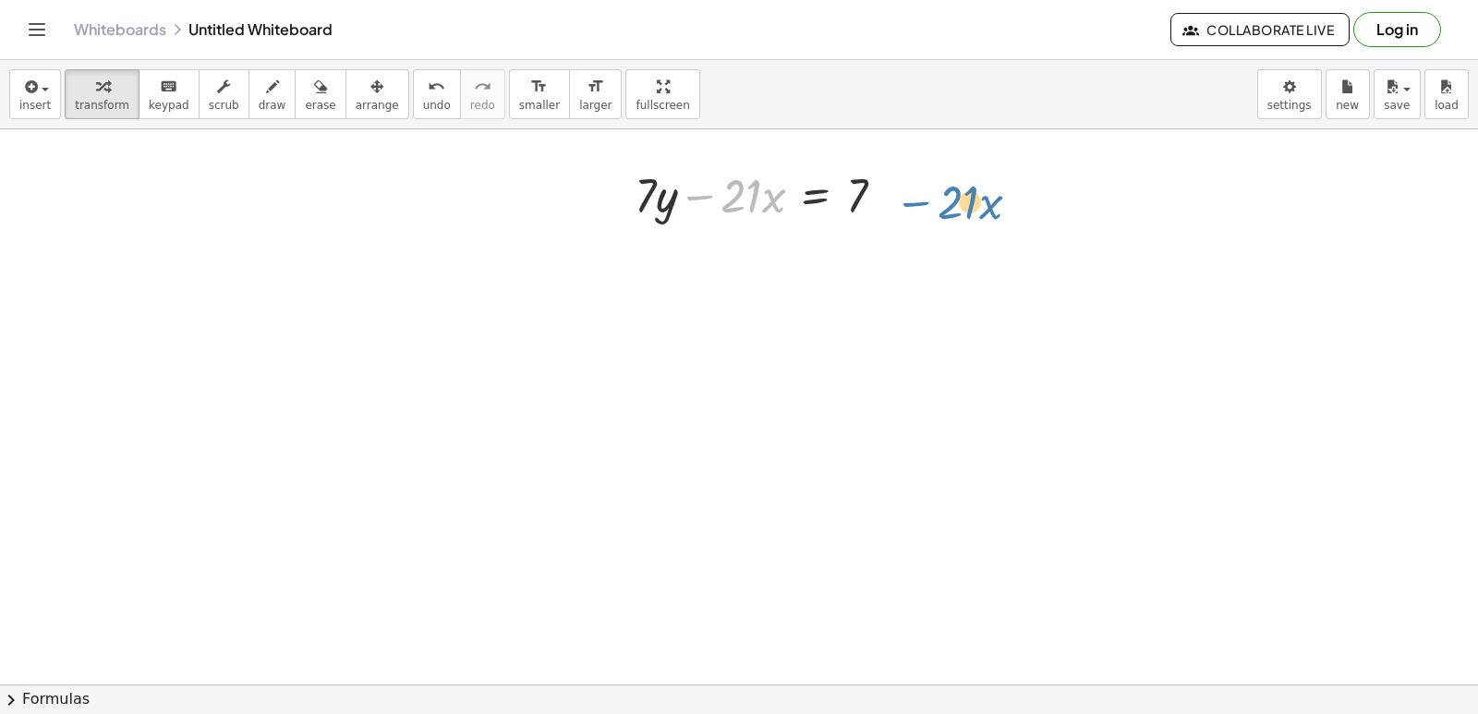
drag, startPoint x: 711, startPoint y: 192, endPoint x: 927, endPoint y: 199, distance: 216.2
drag, startPoint x: 693, startPoint y: 187, endPoint x: 878, endPoint y: 179, distance: 185.8
click at [878, 179] on div at bounding box center [767, 194] width 284 height 63
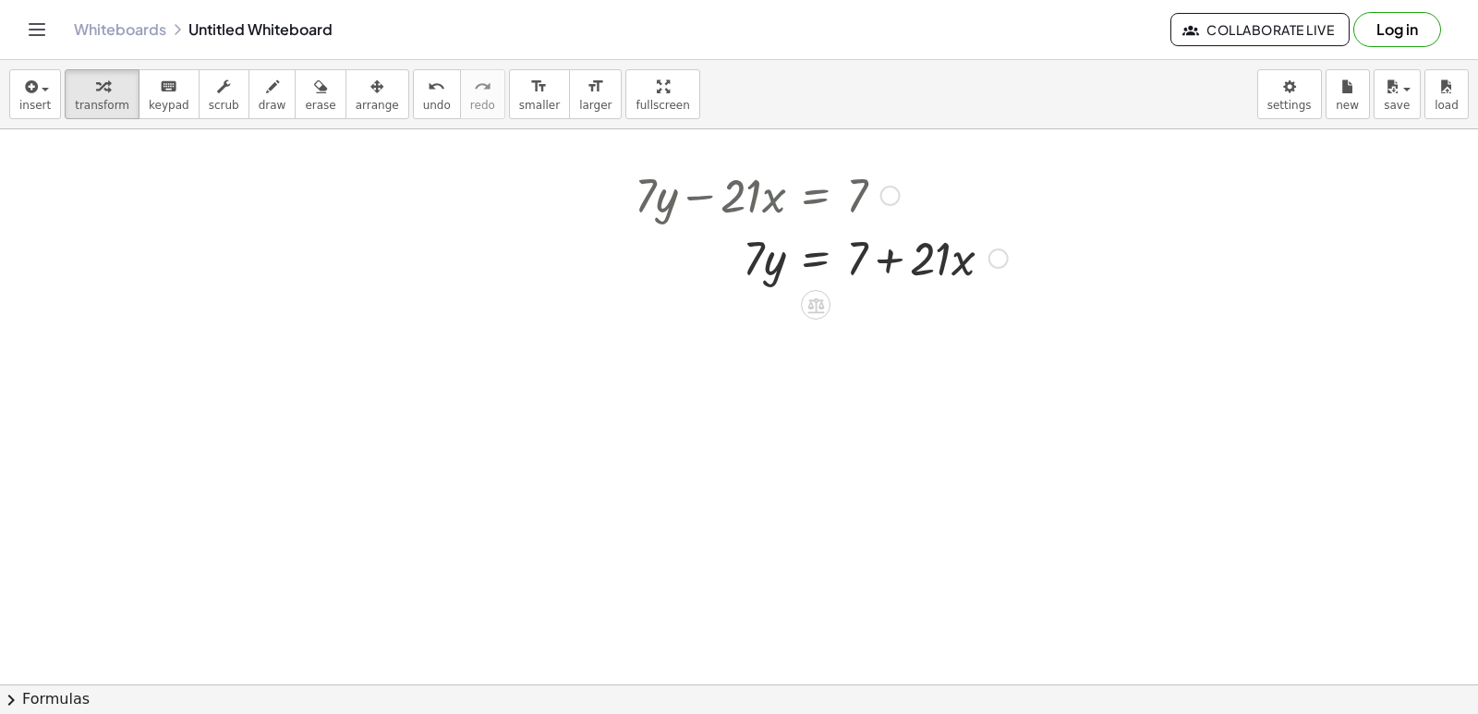
click at [883, 254] on div at bounding box center [821, 256] width 392 height 63
click at [880, 270] on div at bounding box center [821, 256] width 392 height 63
drag, startPoint x: 880, startPoint y: 270, endPoint x: 881, endPoint y: 260, distance: 9.3
click at [881, 260] on div at bounding box center [821, 256] width 392 height 63
drag, startPoint x: 752, startPoint y: 265, endPoint x: 922, endPoint y: 329, distance: 181.5
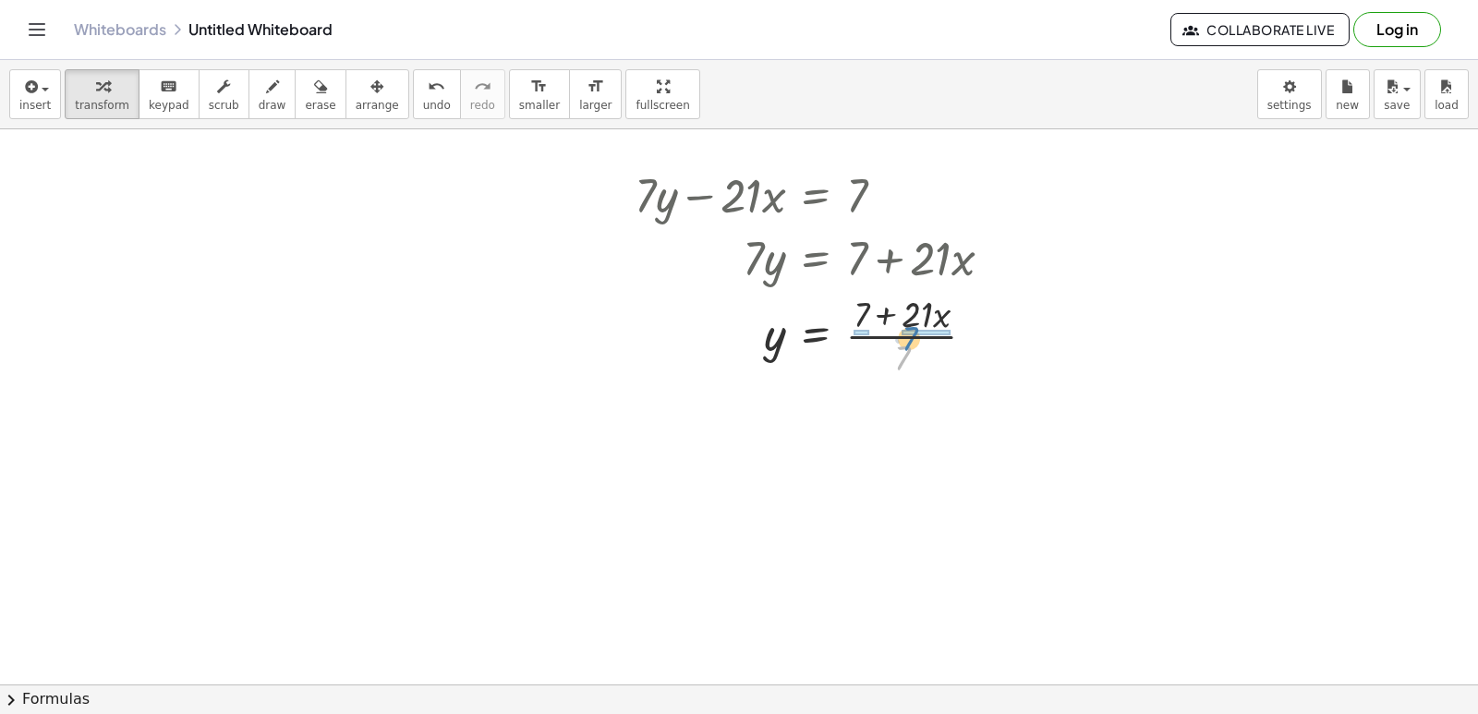
drag, startPoint x: 907, startPoint y: 353, endPoint x: 914, endPoint y: 333, distance: 20.8
click at [905, 425] on div at bounding box center [825, 426] width 400 height 92
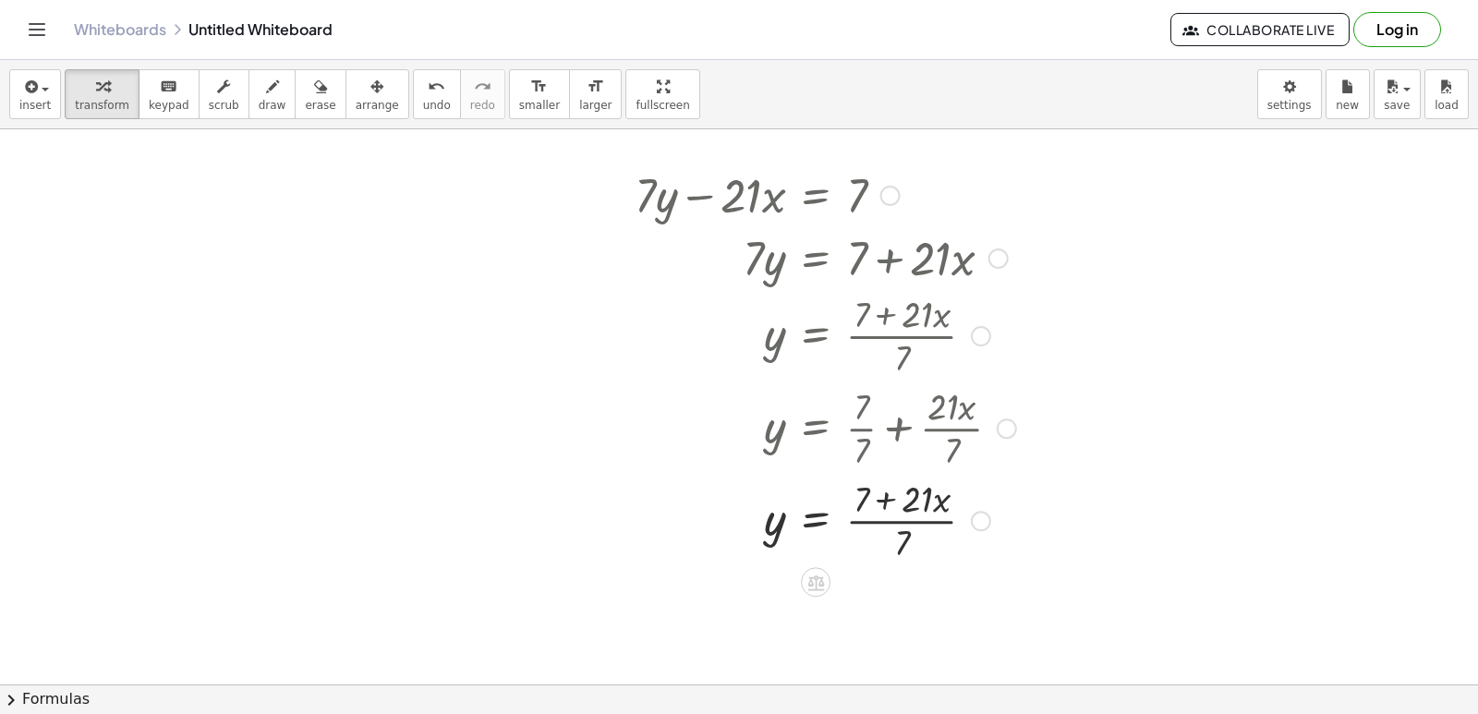
click at [892, 503] on div at bounding box center [825, 519] width 400 height 92
drag, startPoint x: 901, startPoint y: 537, endPoint x: 895, endPoint y: 510, distance: 28.4
click at [895, 510] on div at bounding box center [825, 519] width 400 height 92
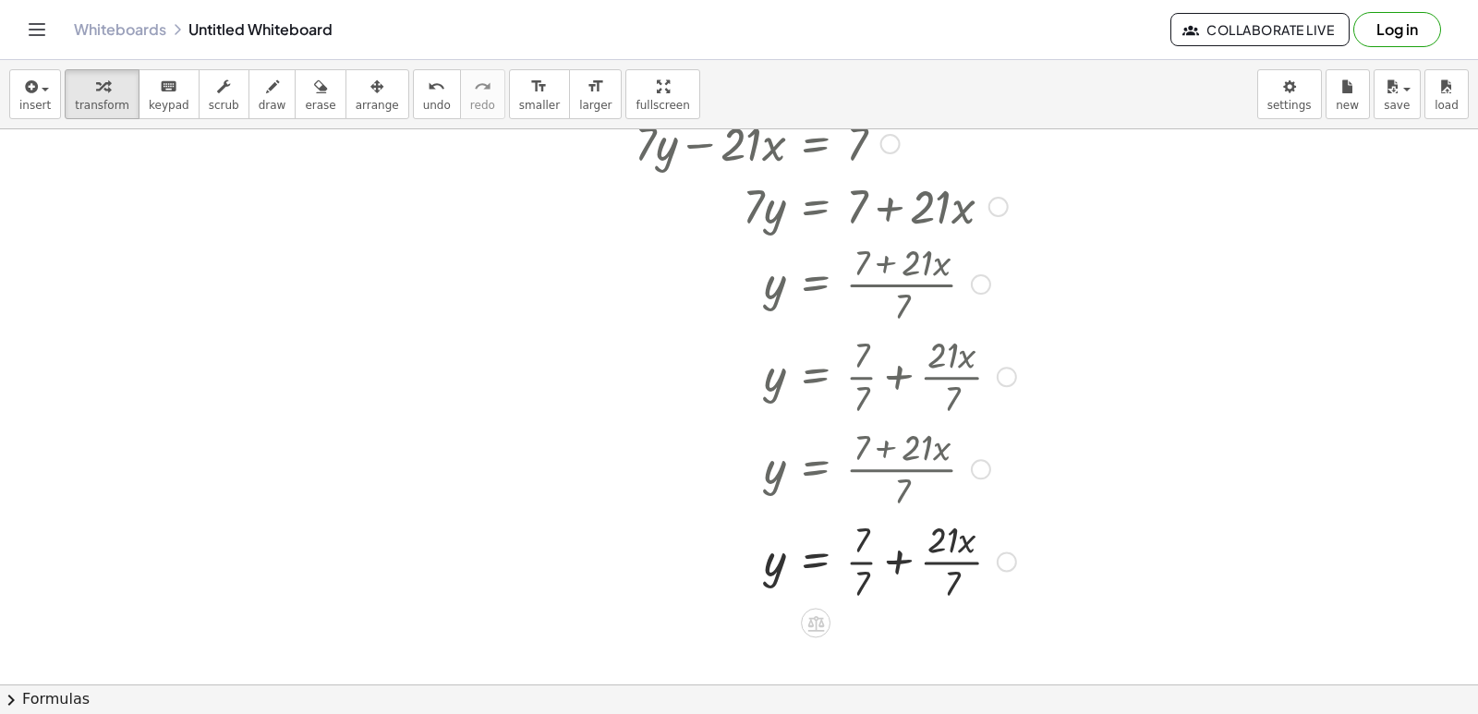
scroll to position [3606, 0]
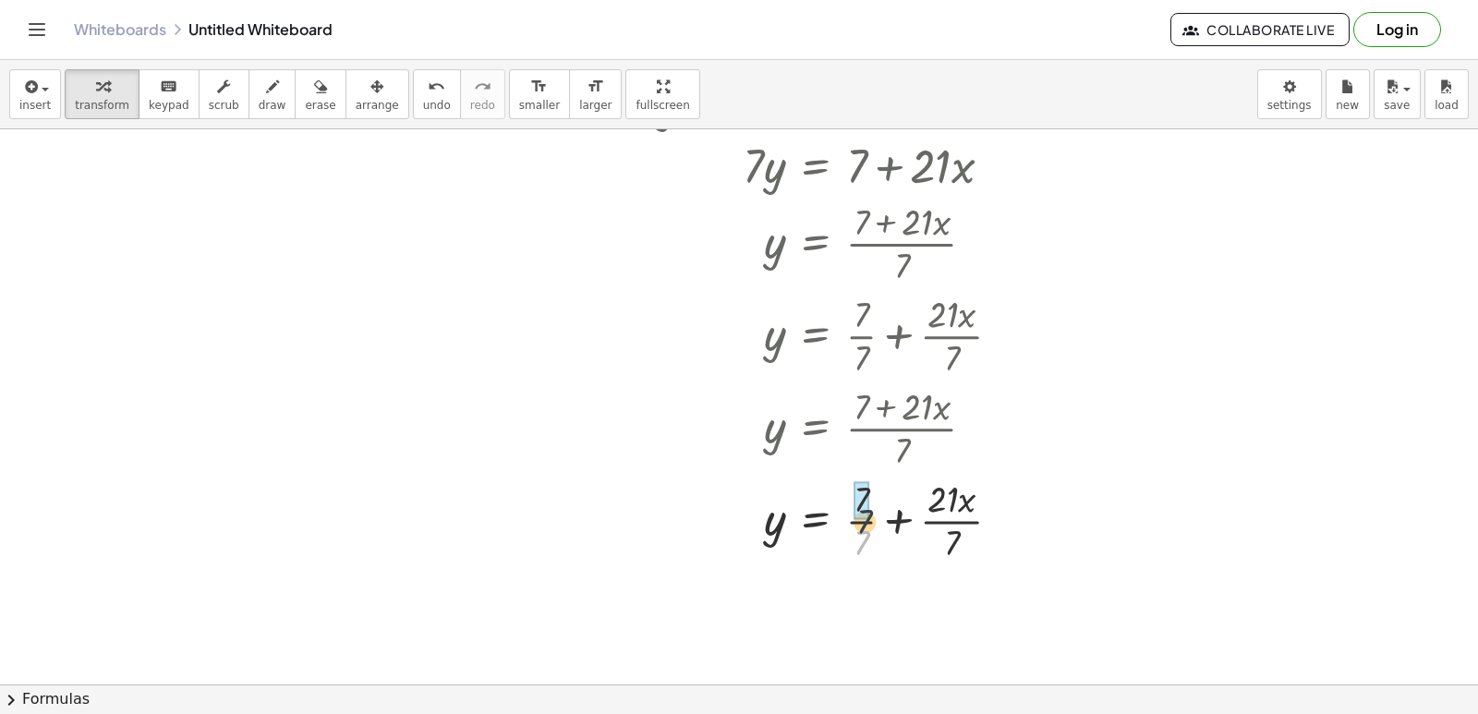
drag, startPoint x: 860, startPoint y: 535, endPoint x: 863, endPoint y: 511, distance: 24.3
drag, startPoint x: 944, startPoint y: 625, endPoint x: 945, endPoint y: 602, distance: 23.1
click at [945, 602] on div at bounding box center [825, 611] width 400 height 92
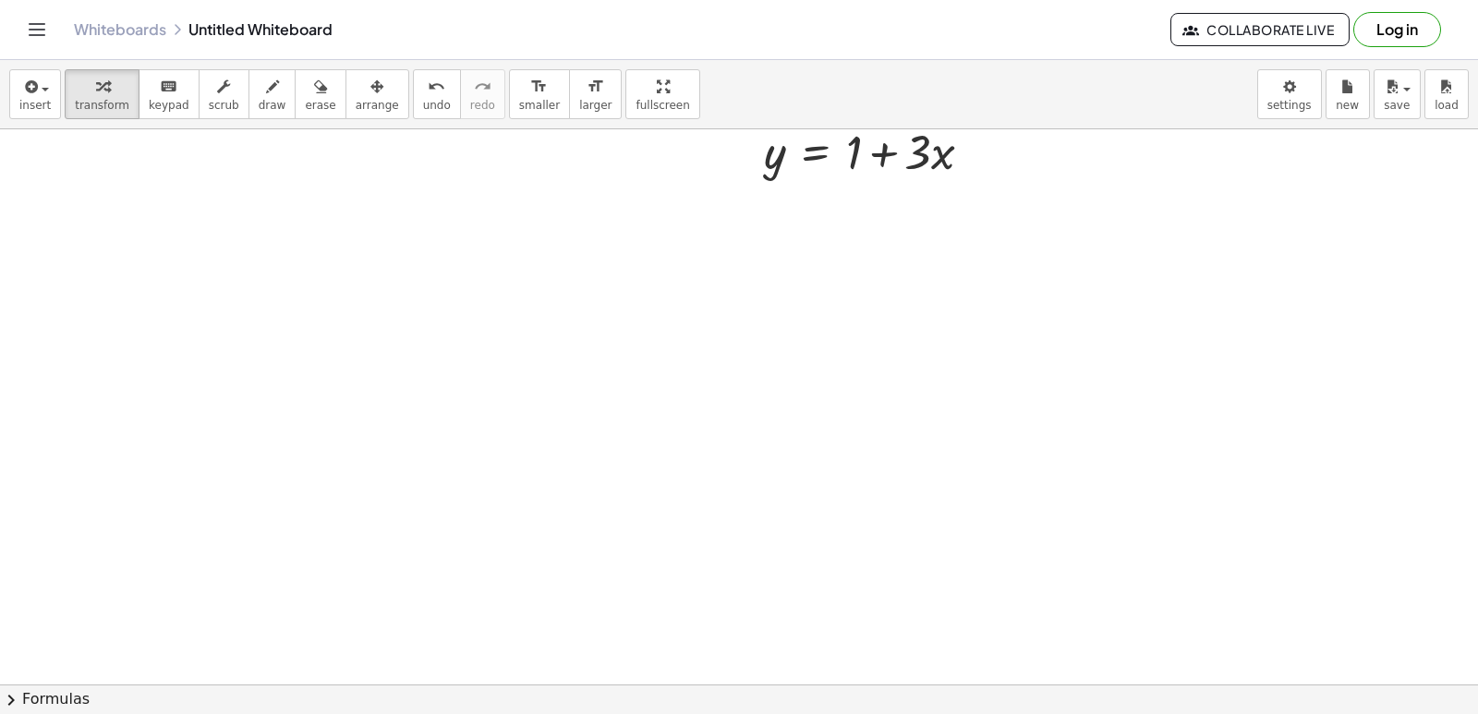
scroll to position [4253, 0]
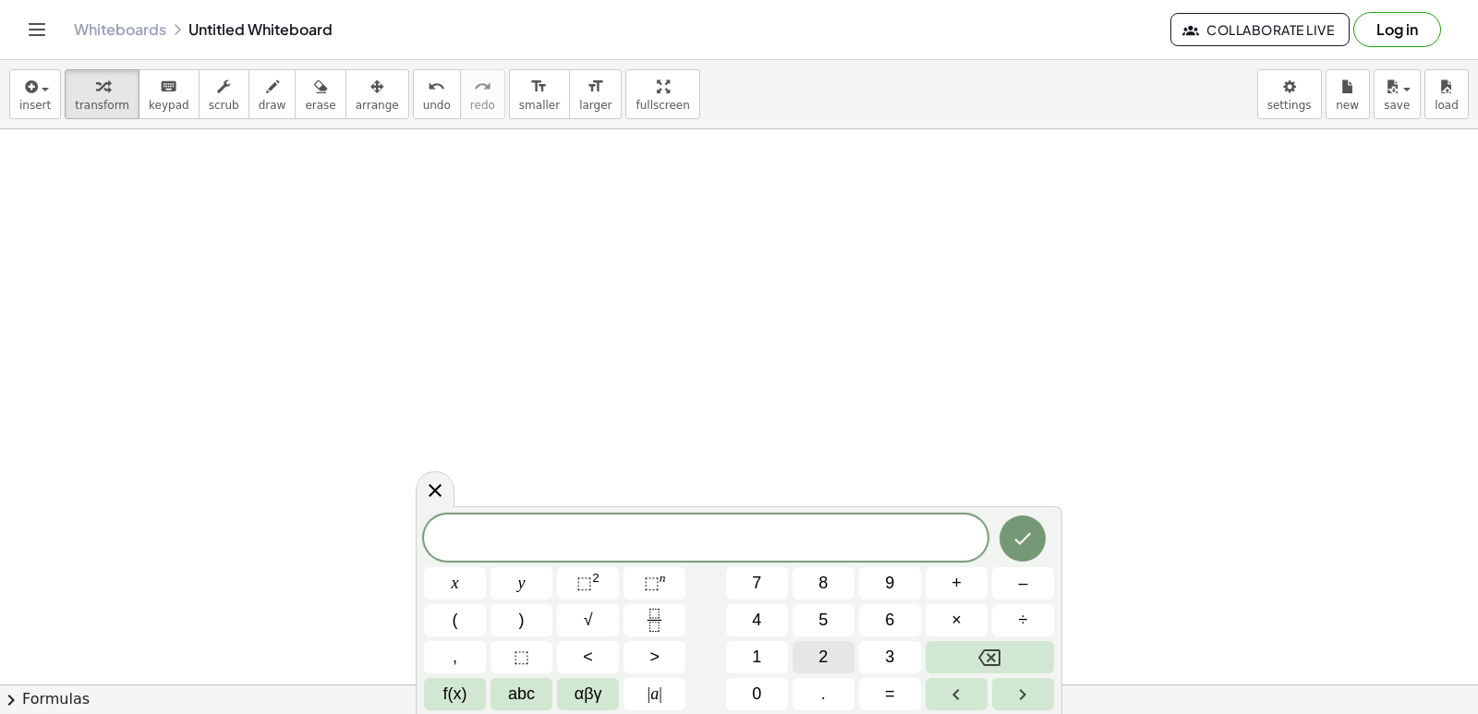
click at [803, 653] on button "2" at bounding box center [823, 657] width 62 height 32
click at [536, 574] on button "y" at bounding box center [521, 583] width 62 height 32
click at [960, 593] on span "+" at bounding box center [956, 583] width 10 height 25
click at [464, 592] on button "x" at bounding box center [455, 583] width 62 height 32
click at [899, 693] on button "=" at bounding box center [890, 694] width 62 height 32
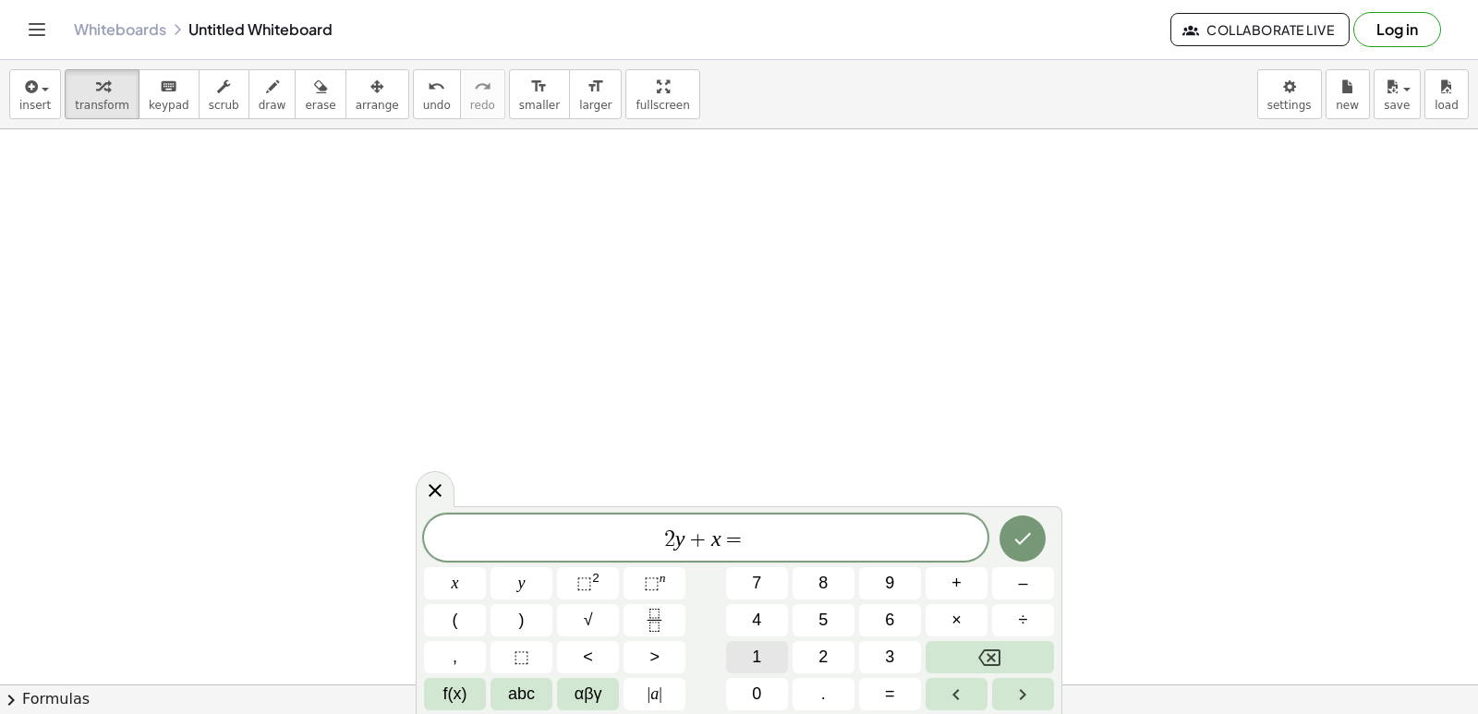
click at [746, 640] on div "2 y + x = ​ x y ⬚ 2 ⬚ n 7 8 9 + – ( ) √ 4 5 6 × ÷ , ⬚ < > 1 2 3 f(x) abc αβγ | …" at bounding box center [739, 612] width 630 height 196
click at [740, 701] on button "0" at bounding box center [757, 694] width 62 height 32
click at [998, 657] on icon "Backspace" at bounding box center [989, 657] width 22 height 22
click at [758, 658] on span "1" at bounding box center [756, 657] width 9 height 25
click at [761, 694] on span "0" at bounding box center [756, 694] width 9 height 25
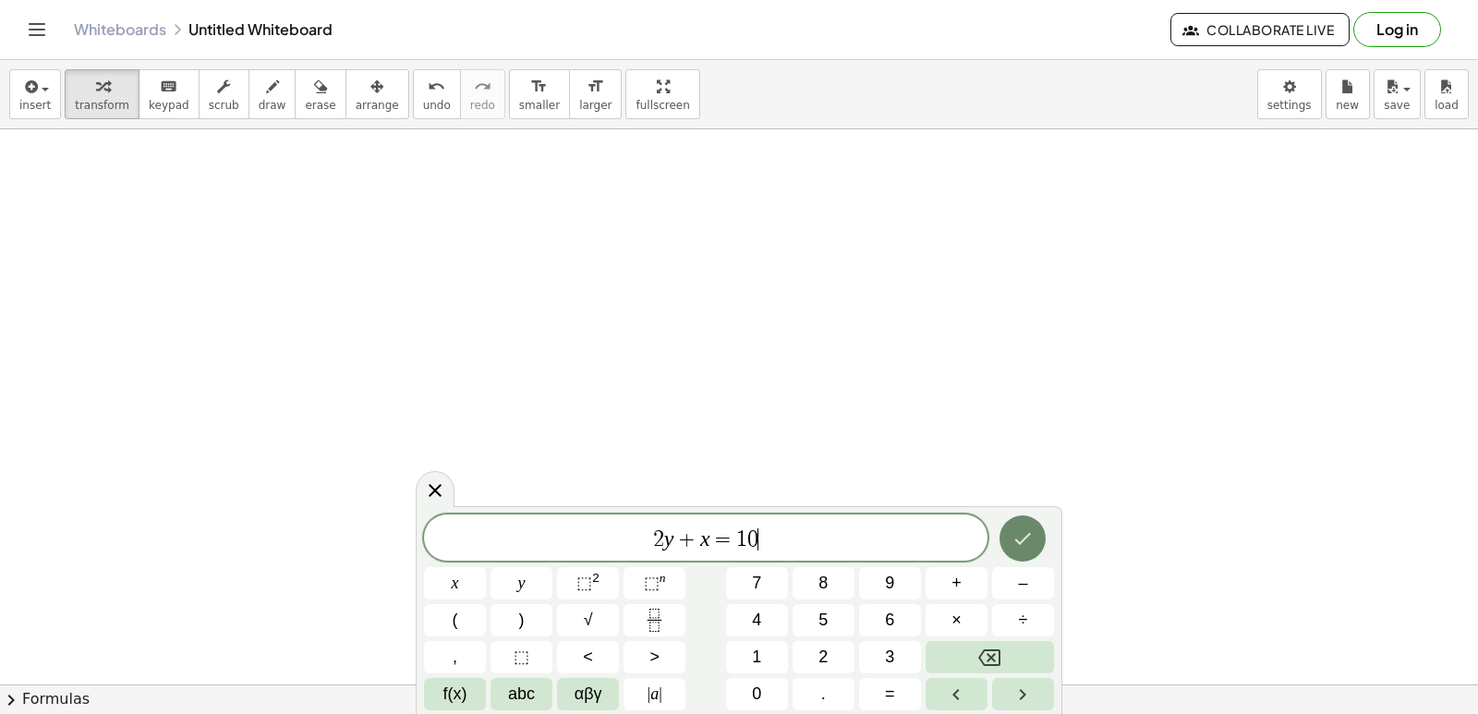
click at [1032, 538] on icon "Done" at bounding box center [1022, 538] width 22 height 22
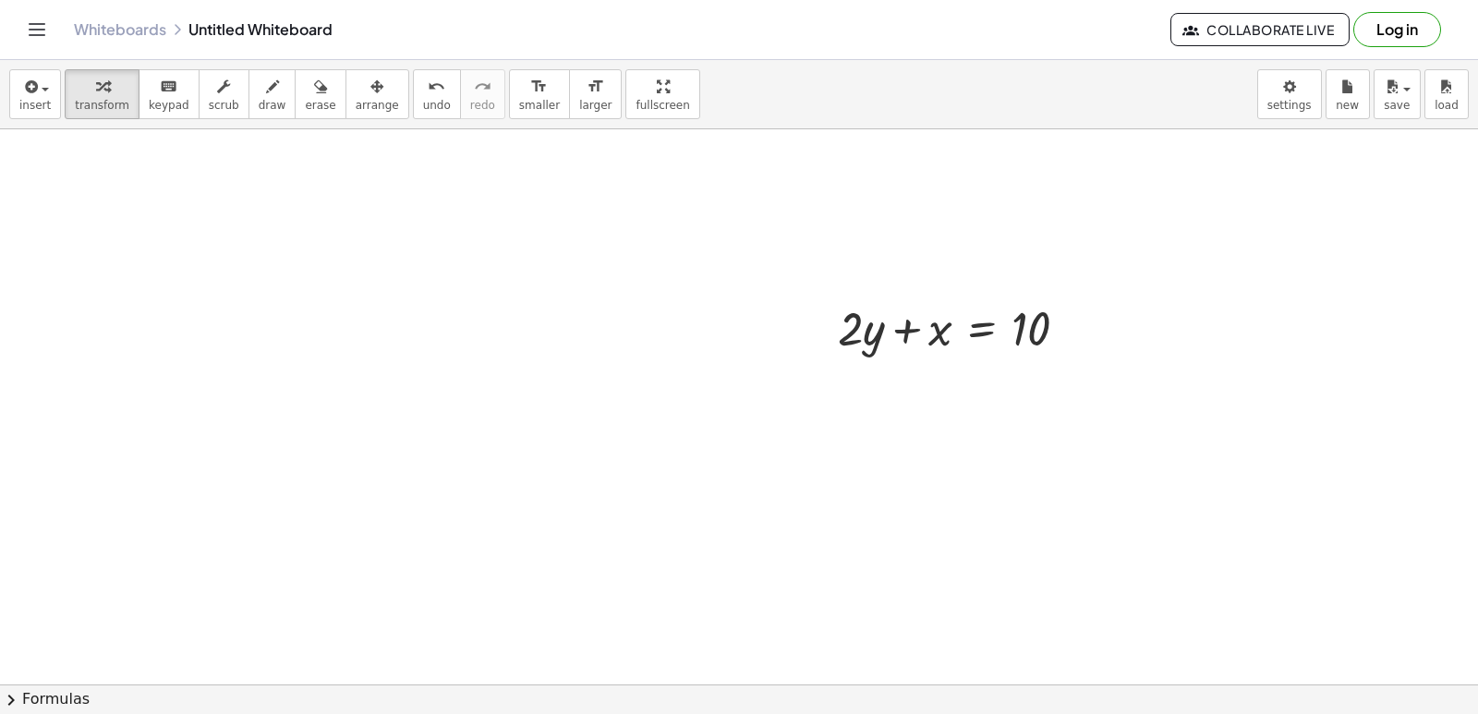
scroll to position [4625, 0]
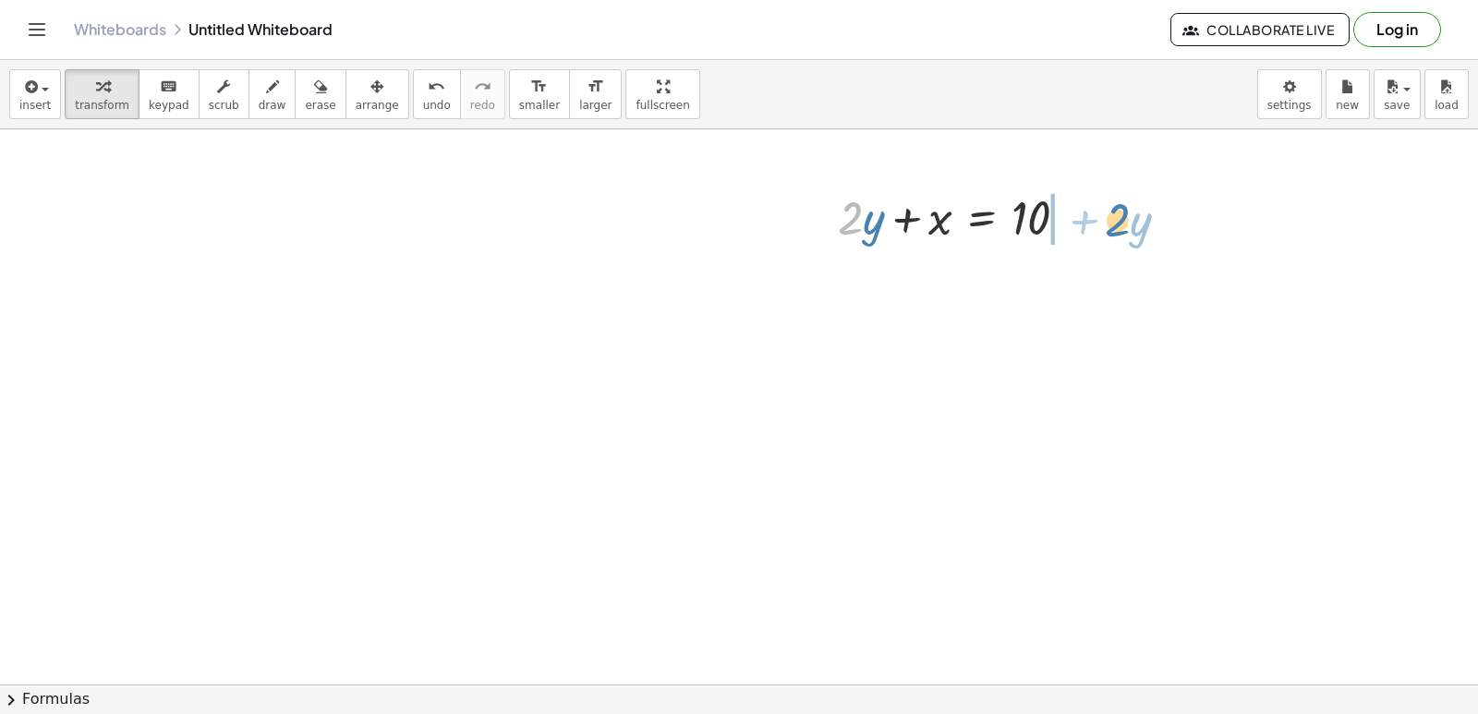
drag, startPoint x: 850, startPoint y: 222, endPoint x: 1113, endPoint y: 222, distance: 263.2
drag, startPoint x: 164, startPoint y: 430, endPoint x: 596, endPoint y: 557, distance: 449.4
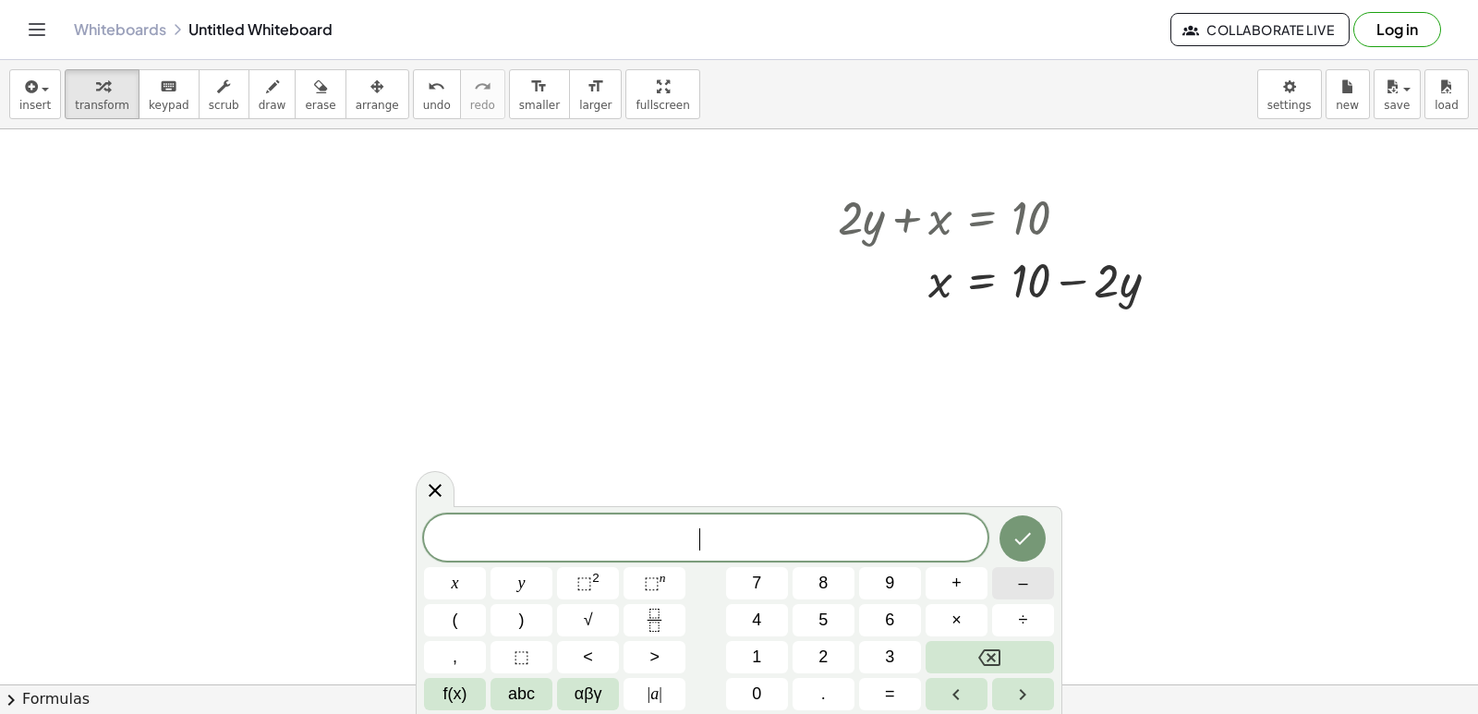
click at [1020, 585] on span "–" at bounding box center [1022, 583] width 9 height 25
click at [824, 629] on button "5" at bounding box center [823, 620] width 62 height 32
click at [537, 585] on button "y" at bounding box center [521, 583] width 62 height 32
click at [953, 576] on span "+" at bounding box center [956, 583] width 10 height 25
click at [477, 585] on button "x" at bounding box center [455, 583] width 62 height 32
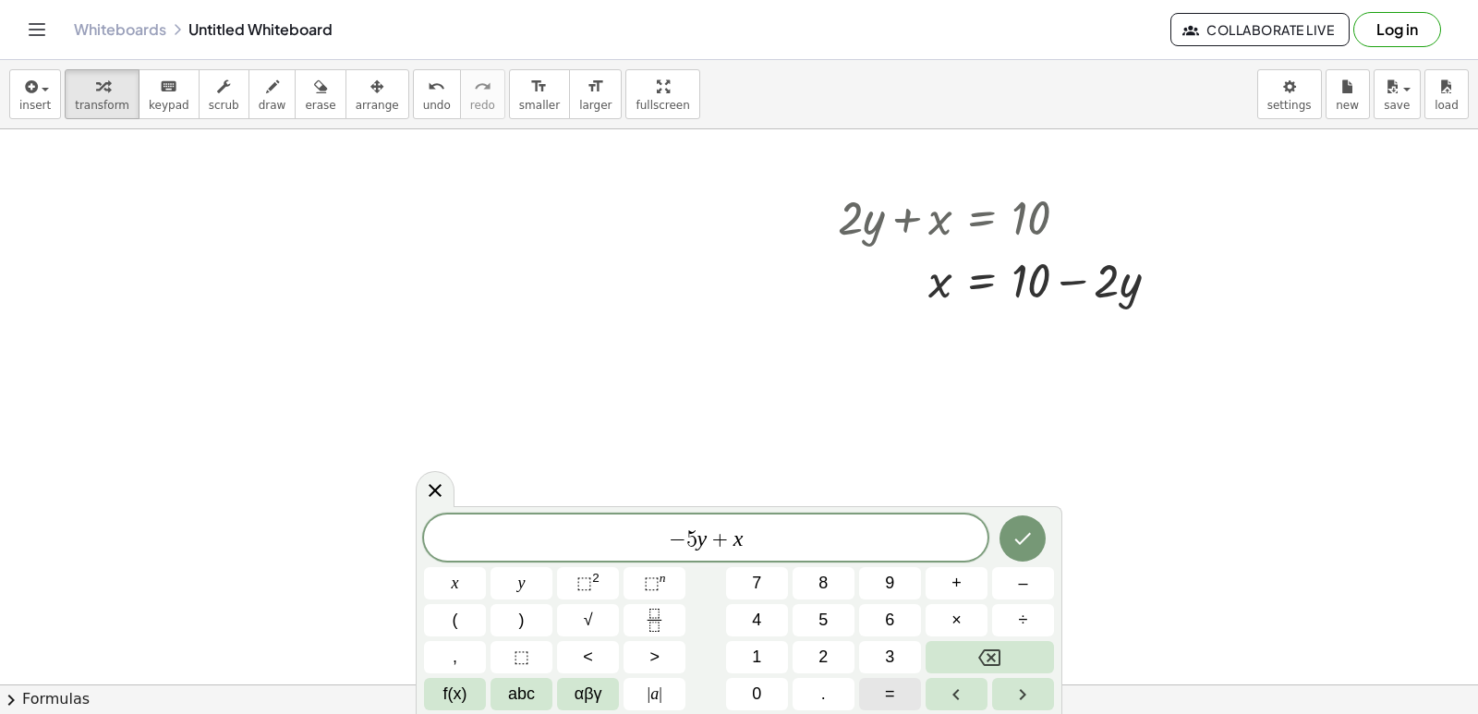
click at [886, 705] on span "=" at bounding box center [890, 694] width 10 height 25
click at [828, 659] on button "2" at bounding box center [823, 657] width 62 height 32
click at [1029, 534] on icon "Done" at bounding box center [1023, 539] width 17 height 12
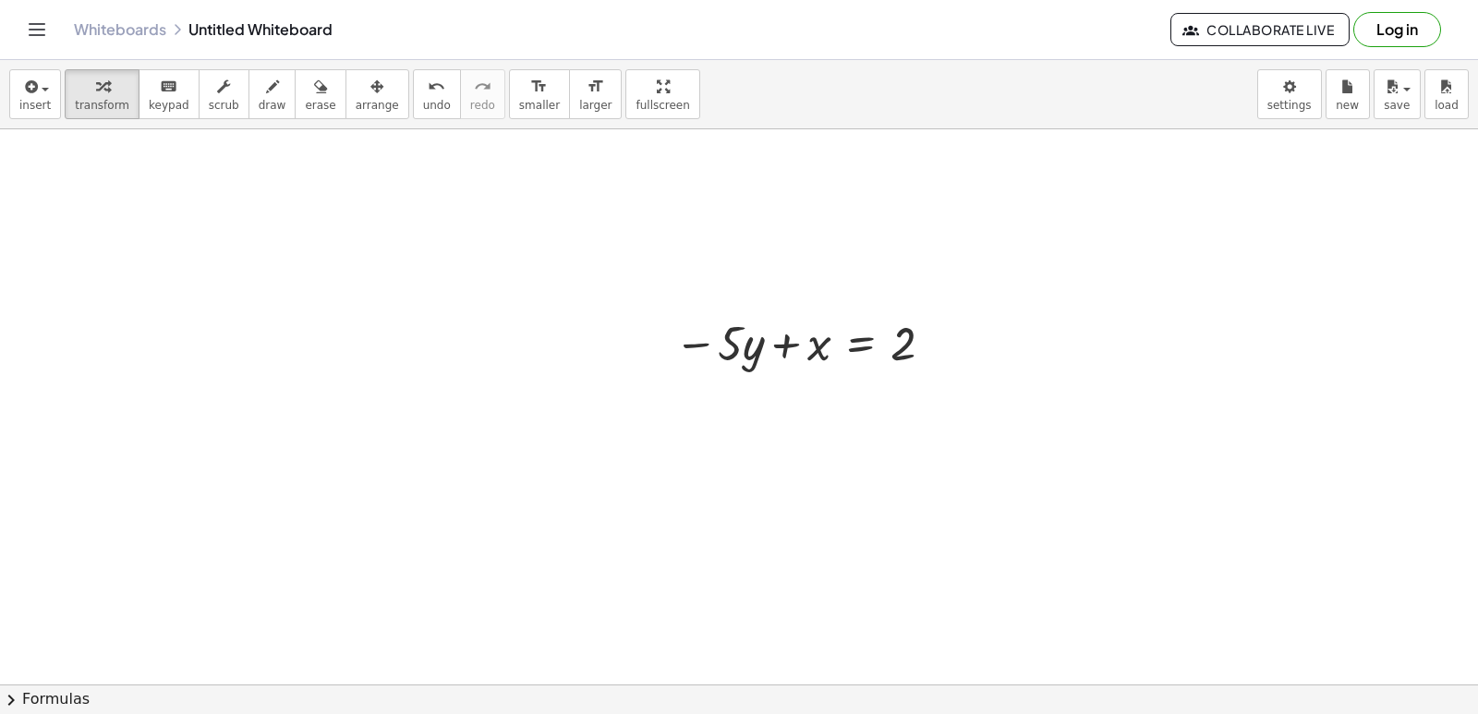
scroll to position [4994, 0]
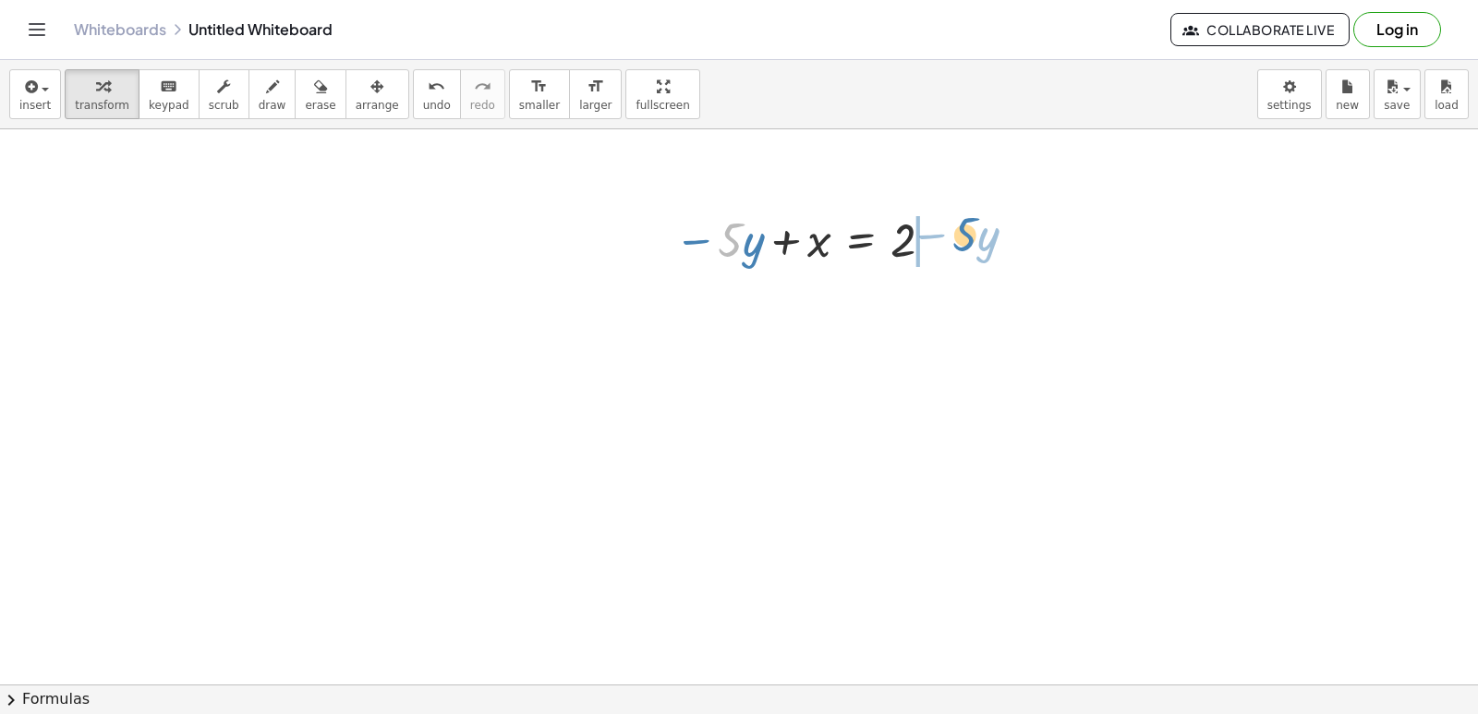
drag, startPoint x: 727, startPoint y: 248, endPoint x: 962, endPoint y: 243, distance: 235.5
click at [939, 304] on div at bounding box center [856, 301] width 382 height 63
click at [935, 303] on div at bounding box center [856, 301] width 382 height 63
drag, startPoint x: 901, startPoint y: 303, endPoint x: 946, endPoint y: 305, distance: 44.4
click at [946, 305] on div at bounding box center [856, 301] width 382 height 63
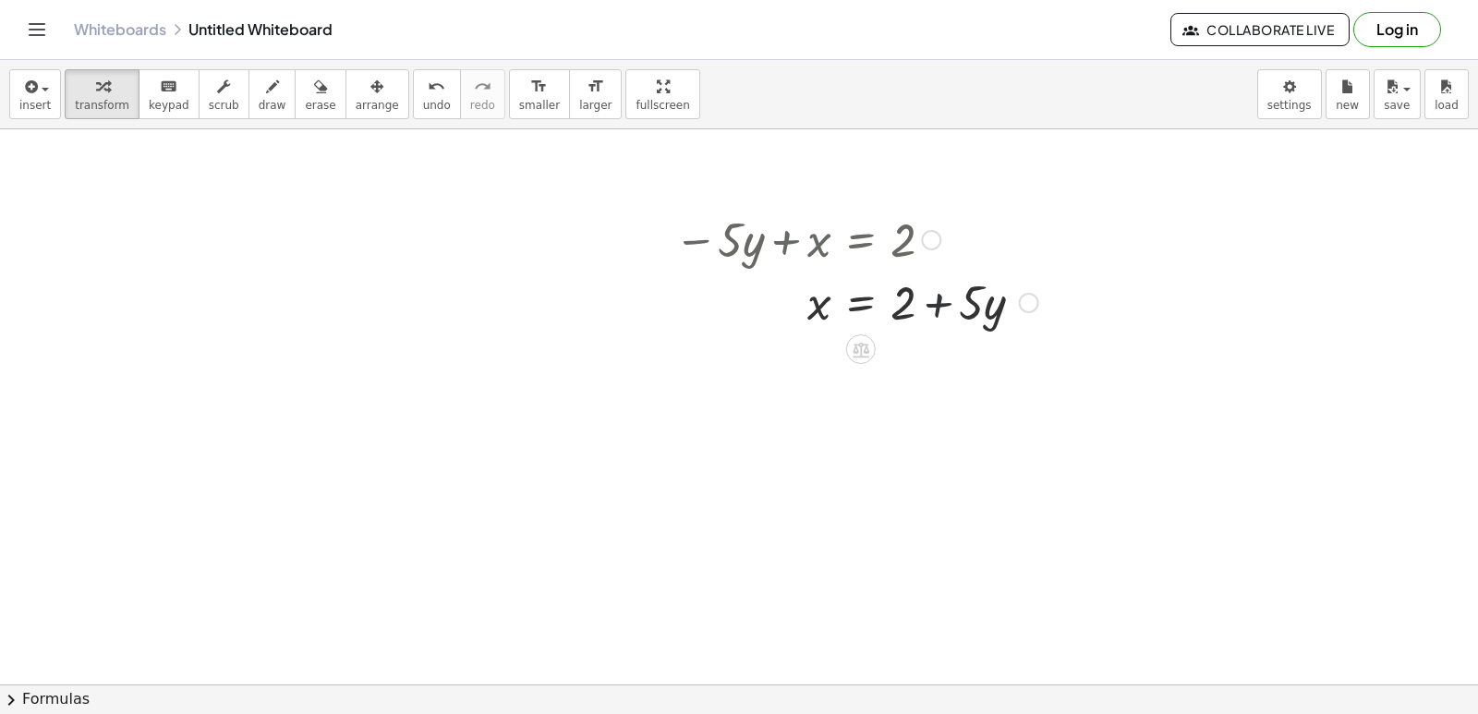
click at [939, 314] on div at bounding box center [856, 301] width 382 height 63
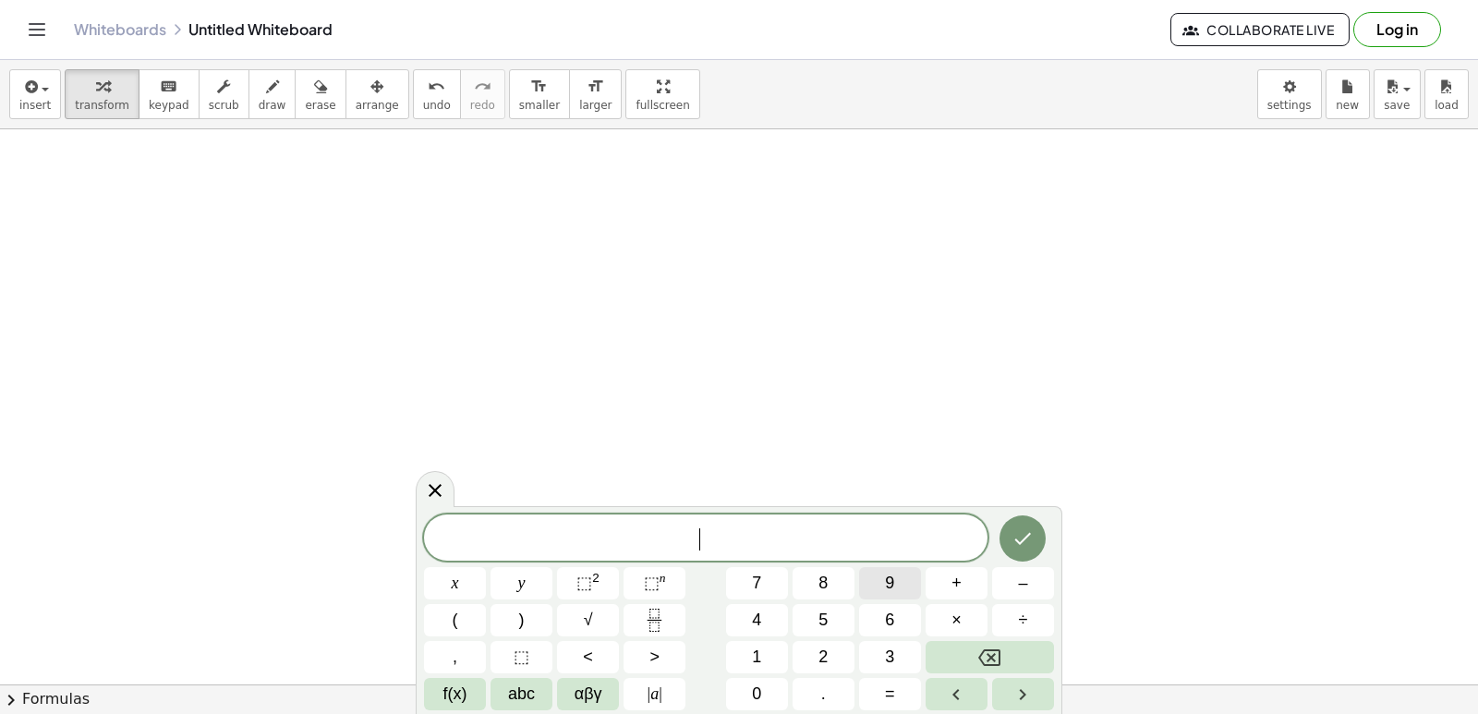
click at [886, 585] on span "9" at bounding box center [889, 583] width 9 height 25
click at [516, 595] on button "y" at bounding box center [521, 583] width 62 height 32
click at [950, 578] on button "+" at bounding box center [956, 583] width 62 height 32
click at [887, 648] on span "3" at bounding box center [889, 657] width 9 height 25
click at [470, 583] on button "x" at bounding box center [455, 583] width 62 height 32
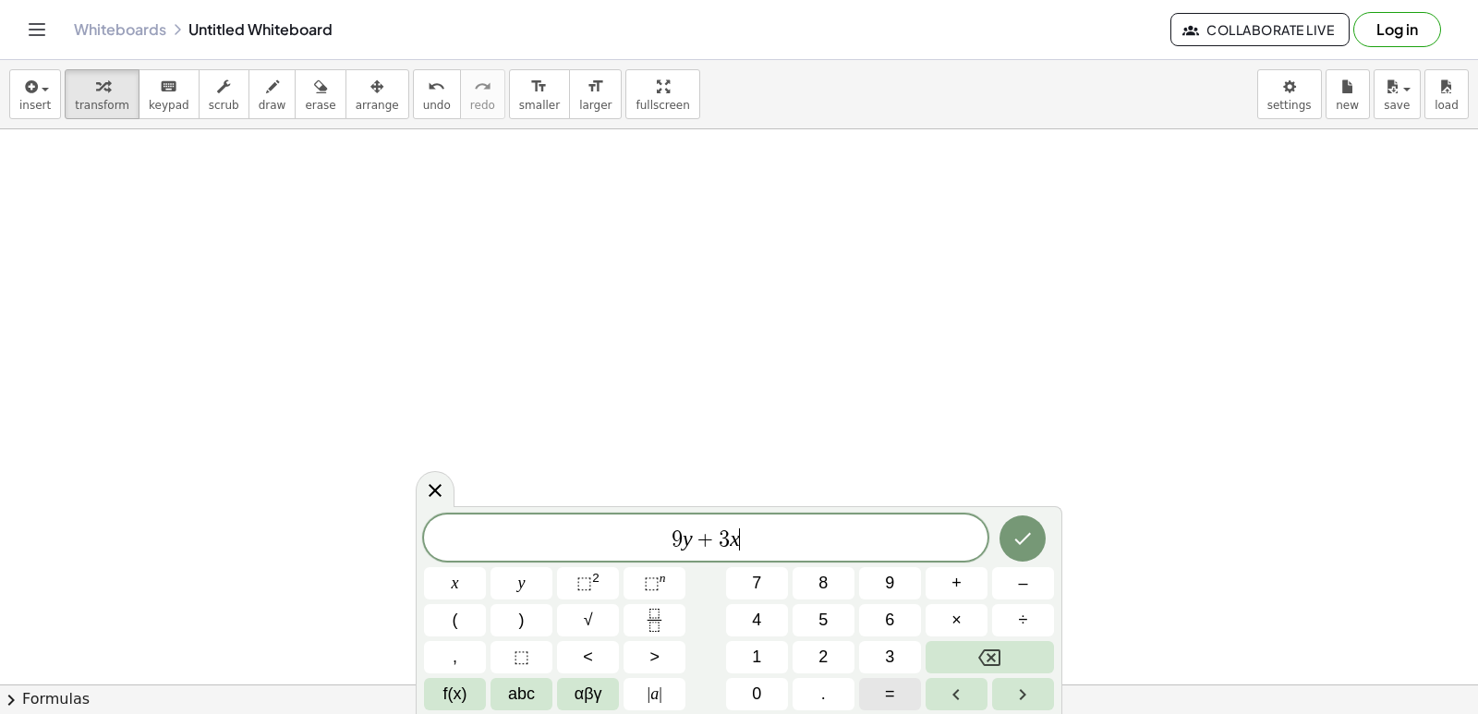
click at [902, 696] on button "=" at bounding box center [890, 694] width 62 height 32
click at [753, 662] on span "1" at bounding box center [756, 657] width 9 height 25
click at [819, 614] on span "5" at bounding box center [822, 620] width 9 height 25
click at [1022, 539] on icon "Done" at bounding box center [1022, 538] width 22 height 22
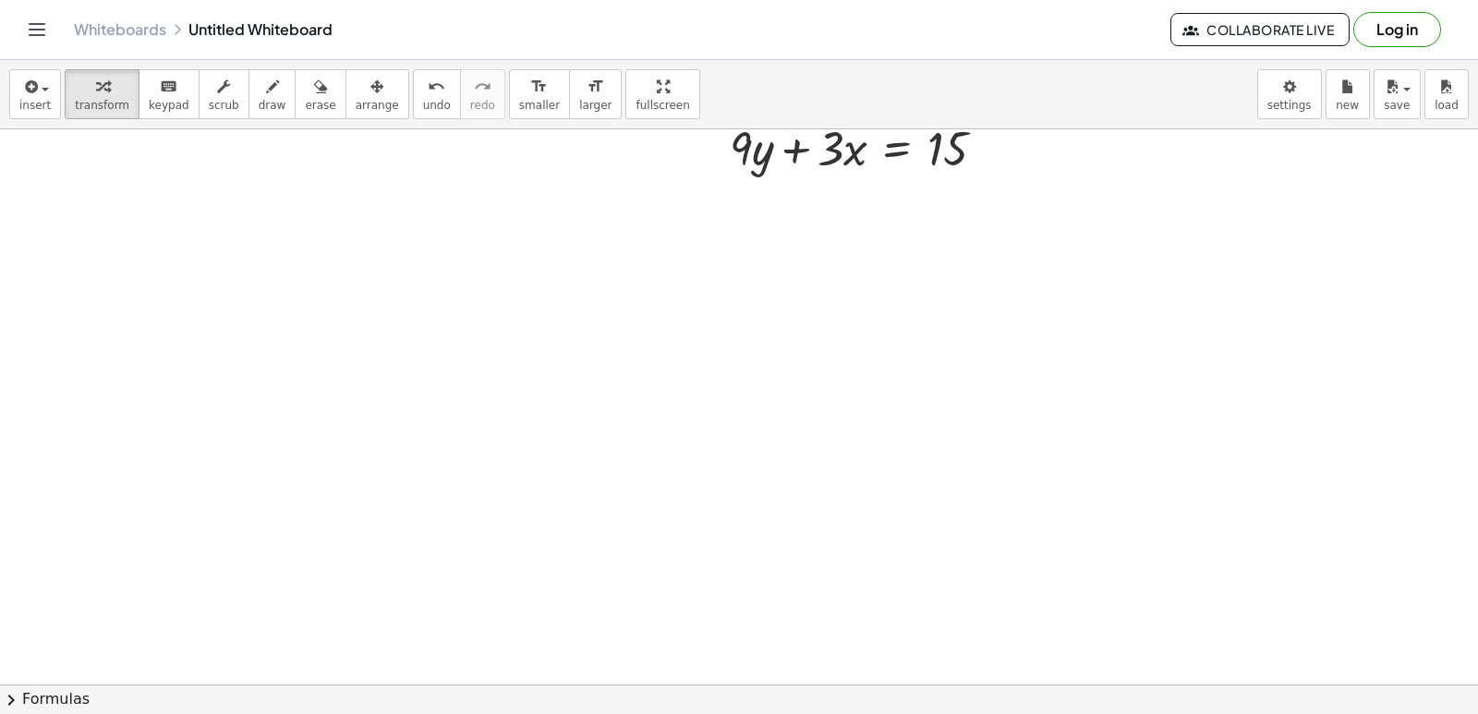
scroll to position [5641, 0]
drag, startPoint x: 750, startPoint y: 147, endPoint x: 1042, endPoint y: 128, distance: 292.4
click at [1042, 128] on div "insert select one: Math Expression Function Text Youtube Video Graphing Geometr…" at bounding box center [739, 387] width 1478 height 654
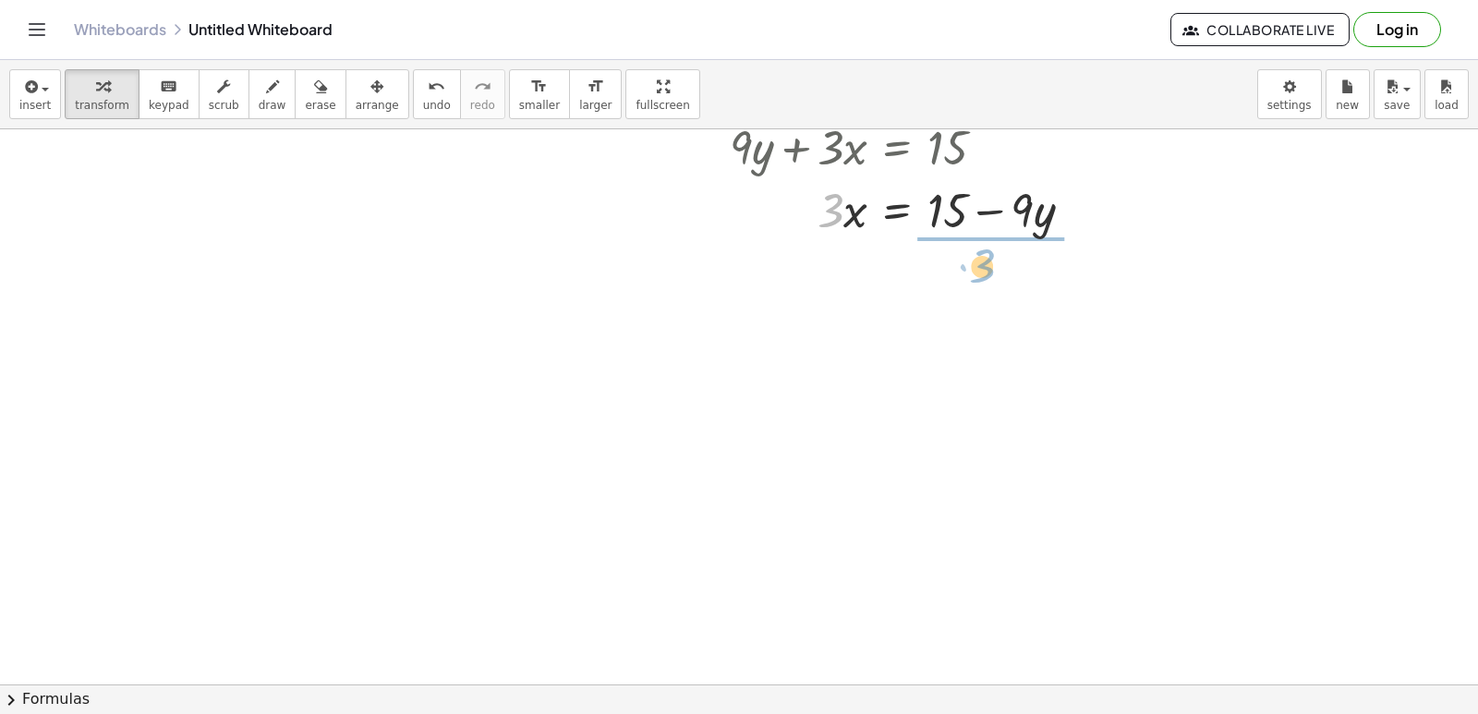
drag, startPoint x: 829, startPoint y: 209, endPoint x: 982, endPoint y: 264, distance: 162.1
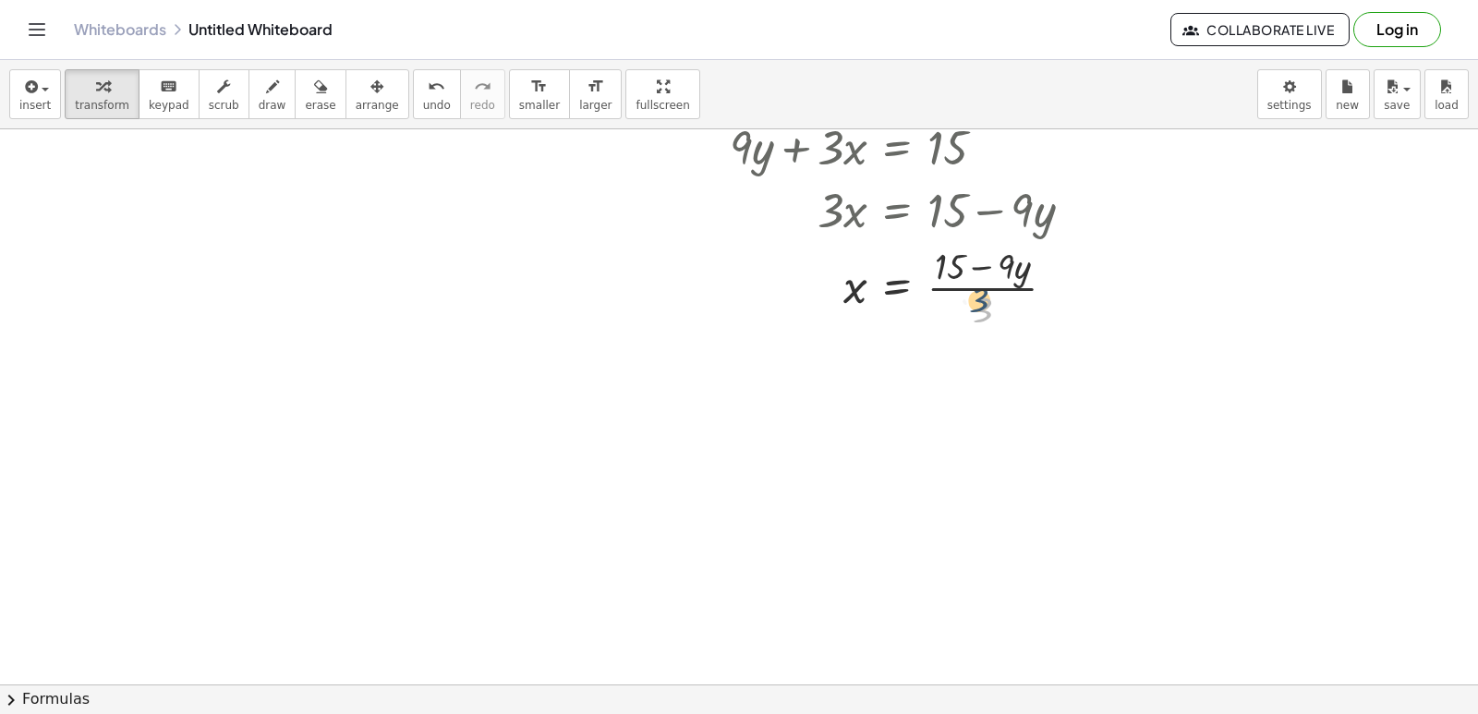
drag, startPoint x: 989, startPoint y: 304, endPoint x: 985, endPoint y: 294, distance: 10.8
click at [985, 294] on div at bounding box center [908, 286] width 376 height 92
drag, startPoint x: 983, startPoint y: 306, endPoint x: 983, endPoint y: 284, distance: 22.2
click at [983, 284] on div at bounding box center [908, 286] width 376 height 92
drag, startPoint x: 952, startPoint y: 400, endPoint x: 986, endPoint y: 396, distance: 34.4
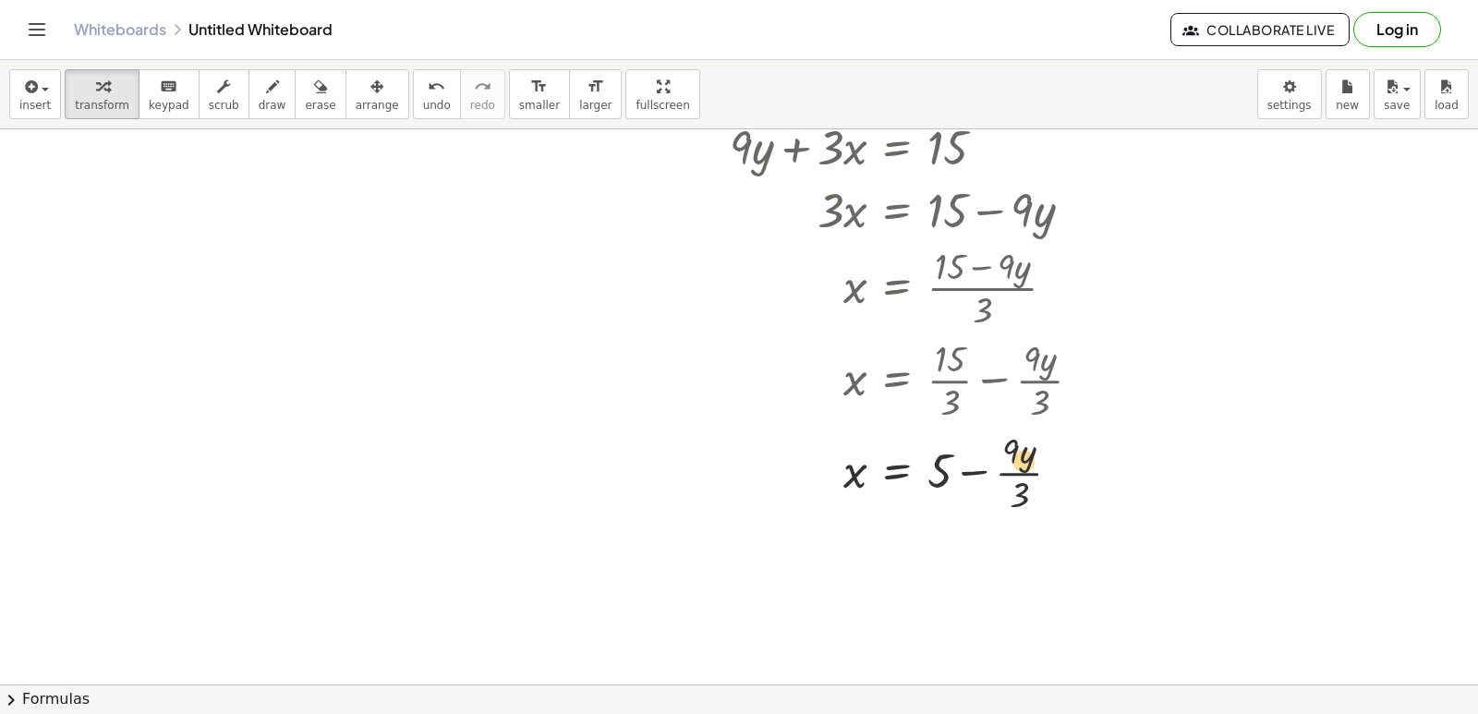
drag, startPoint x: 1016, startPoint y: 488, endPoint x: 1022, endPoint y: 441, distance: 46.6
click at [1022, 441] on div at bounding box center [912, 471] width 385 height 92
drag, startPoint x: 1019, startPoint y: 488, endPoint x: 1020, endPoint y: 452, distance: 36.1
click at [1020, 452] on div at bounding box center [912, 471] width 385 height 92
drag, startPoint x: 793, startPoint y: 691, endPoint x: 810, endPoint y: 676, distance: 22.2
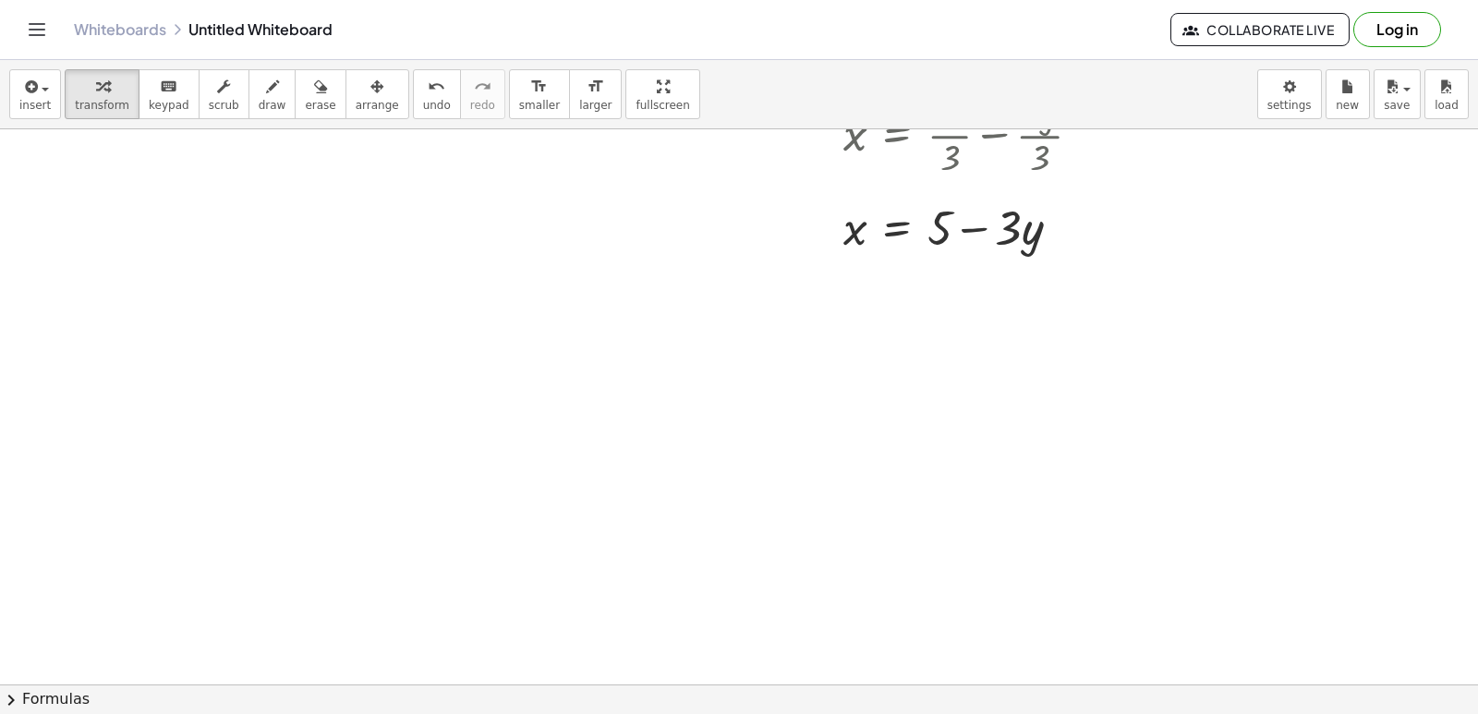
scroll to position [6096, 0]
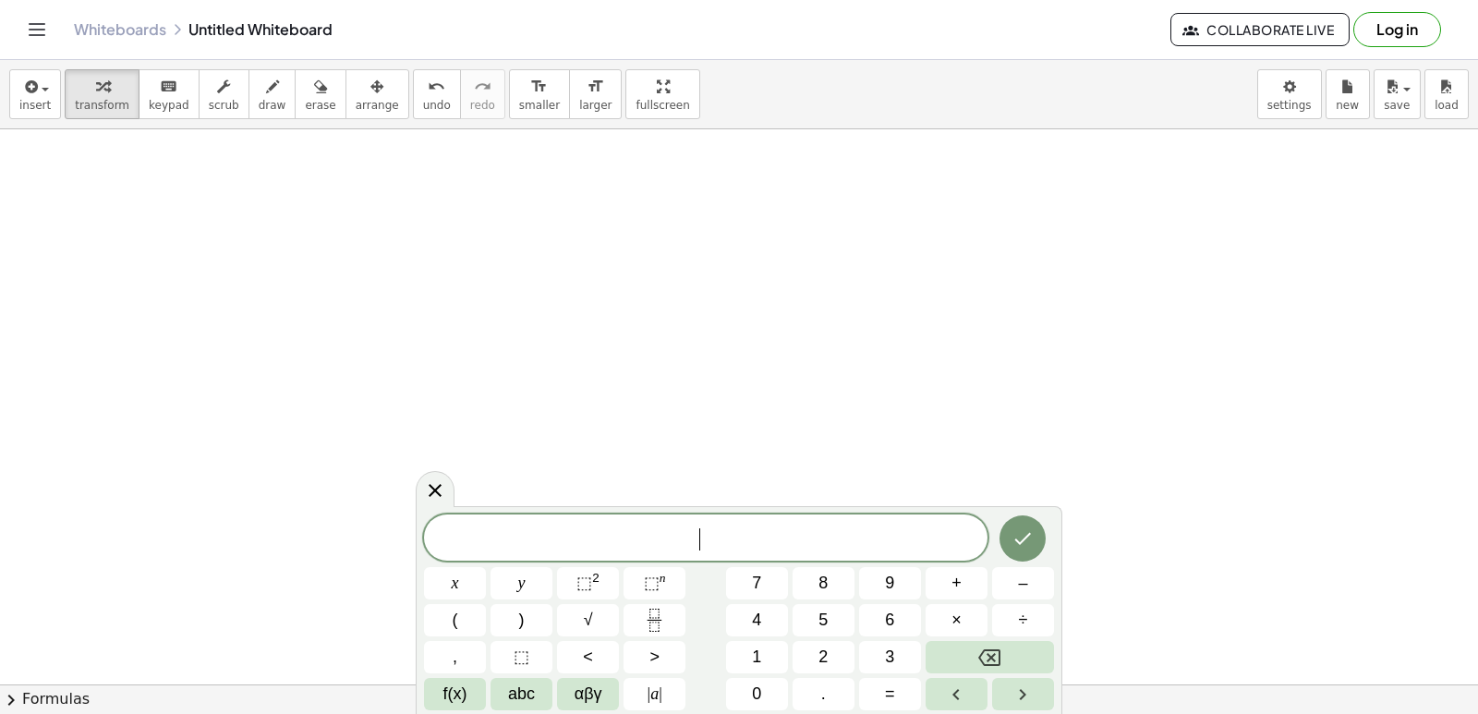
click at [657, 544] on span "​" at bounding box center [705, 539] width 563 height 26
drag, startPoint x: 656, startPoint y: 544, endPoint x: 550, endPoint y: 435, distance: 151.5
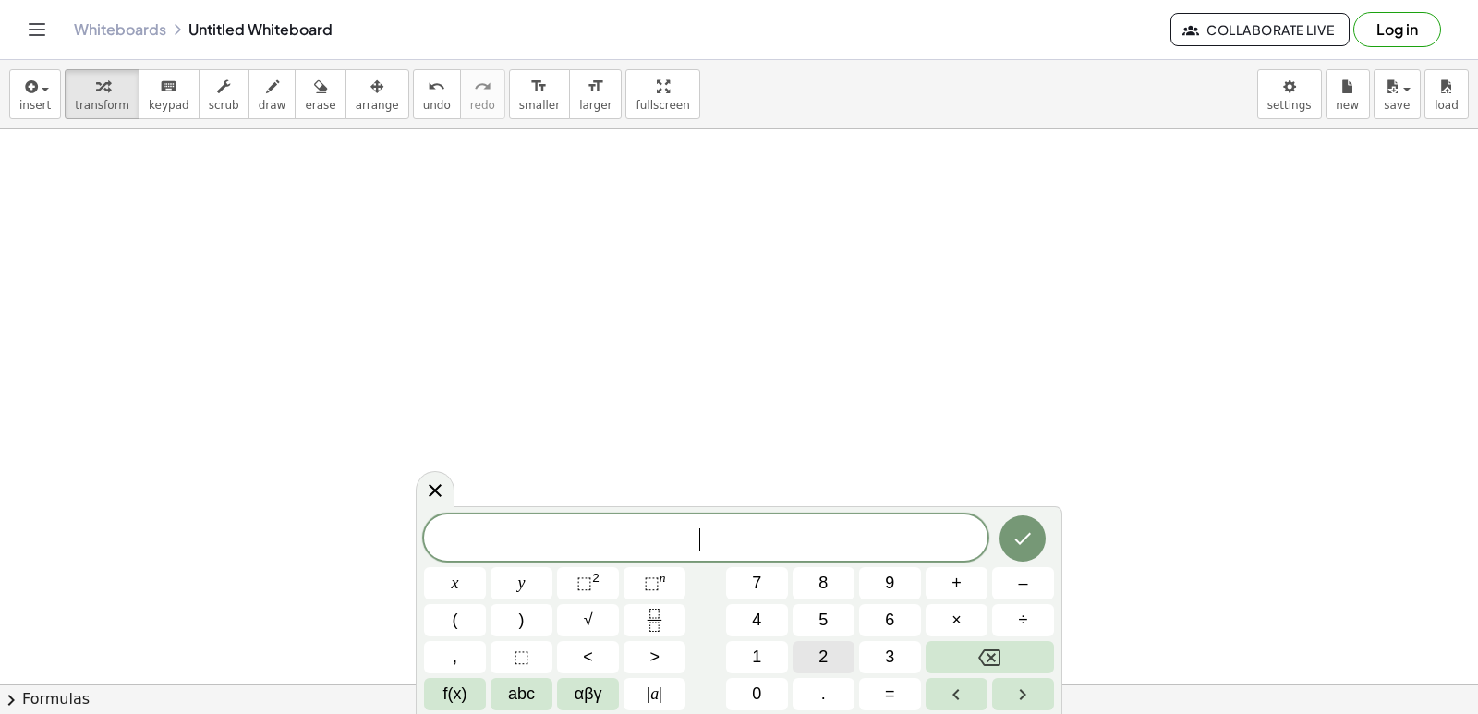
click at [813, 658] on button "2" at bounding box center [823, 657] width 62 height 32
click at [539, 574] on button "y" at bounding box center [521, 583] width 62 height 32
click at [933, 581] on button "+" at bounding box center [956, 583] width 62 height 32
click at [461, 585] on button "x" at bounding box center [455, 583] width 62 height 32
click at [1021, 525] on button "Done" at bounding box center [1022, 538] width 46 height 46
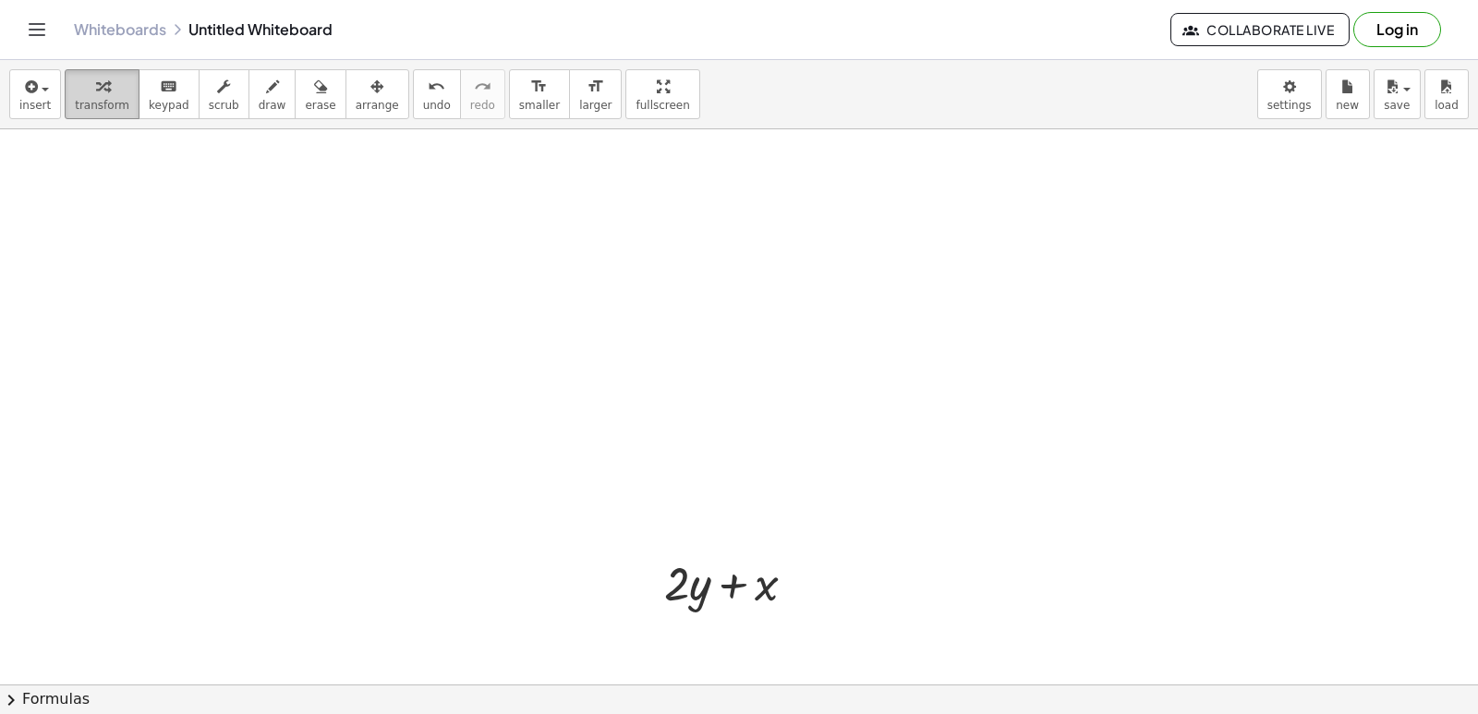
click at [101, 107] on span "transform" at bounding box center [102, 105] width 54 height 13
drag, startPoint x: 584, startPoint y: 597, endPoint x: 581, endPoint y: 579, distance: 18.7
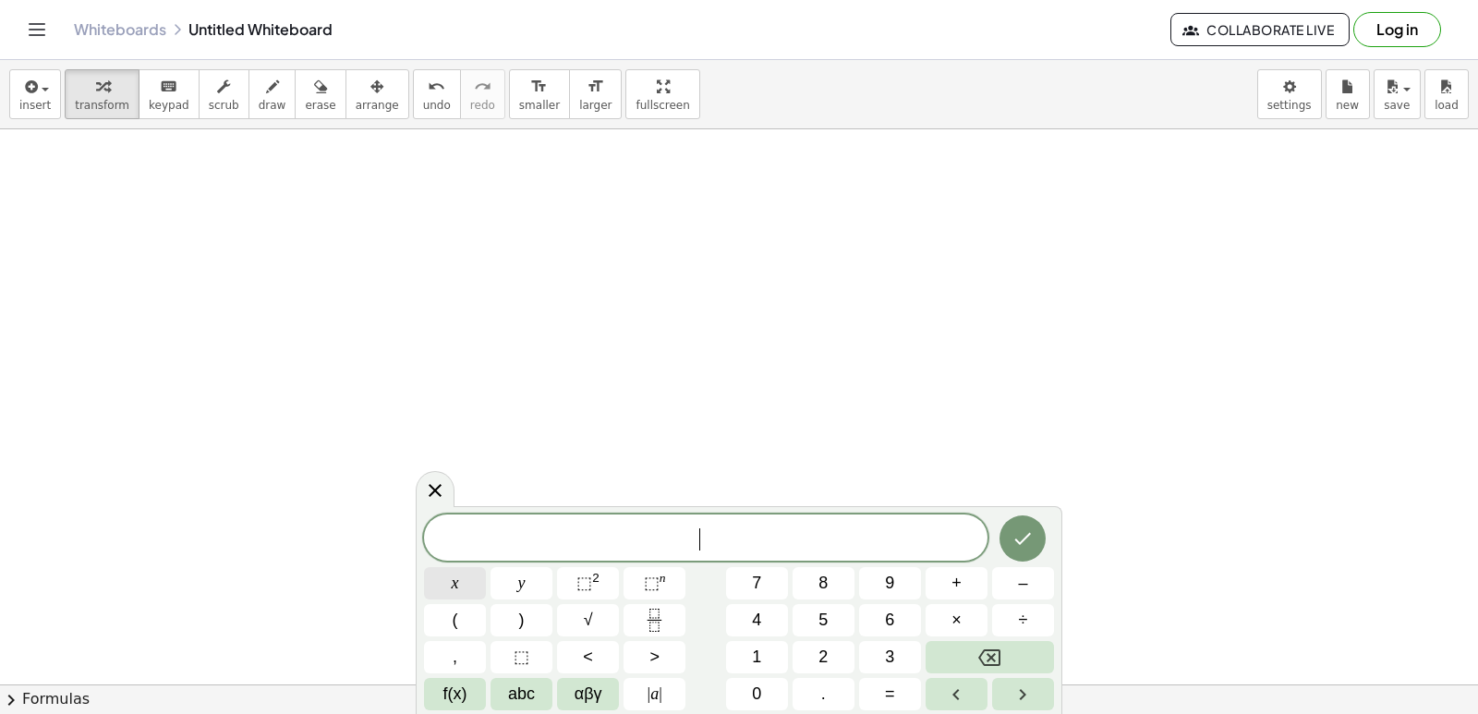
click at [465, 581] on button "x" at bounding box center [455, 583] width 62 height 32
click at [875, 676] on div "x ​ x y ⬚ 2 ⬚ n 7 8 9 + – ( ) √ 4 5 6 × ÷ , ⬚ < > 1 2 3 f(x) abc αβγ | a | 0 . =" at bounding box center [739, 612] width 630 height 196
click at [892, 687] on span "=" at bounding box center [890, 694] width 10 height 25
click at [828, 616] on button "5" at bounding box center [823, 620] width 62 height 32
click at [1034, 537] on button "Done" at bounding box center [1022, 538] width 46 height 46
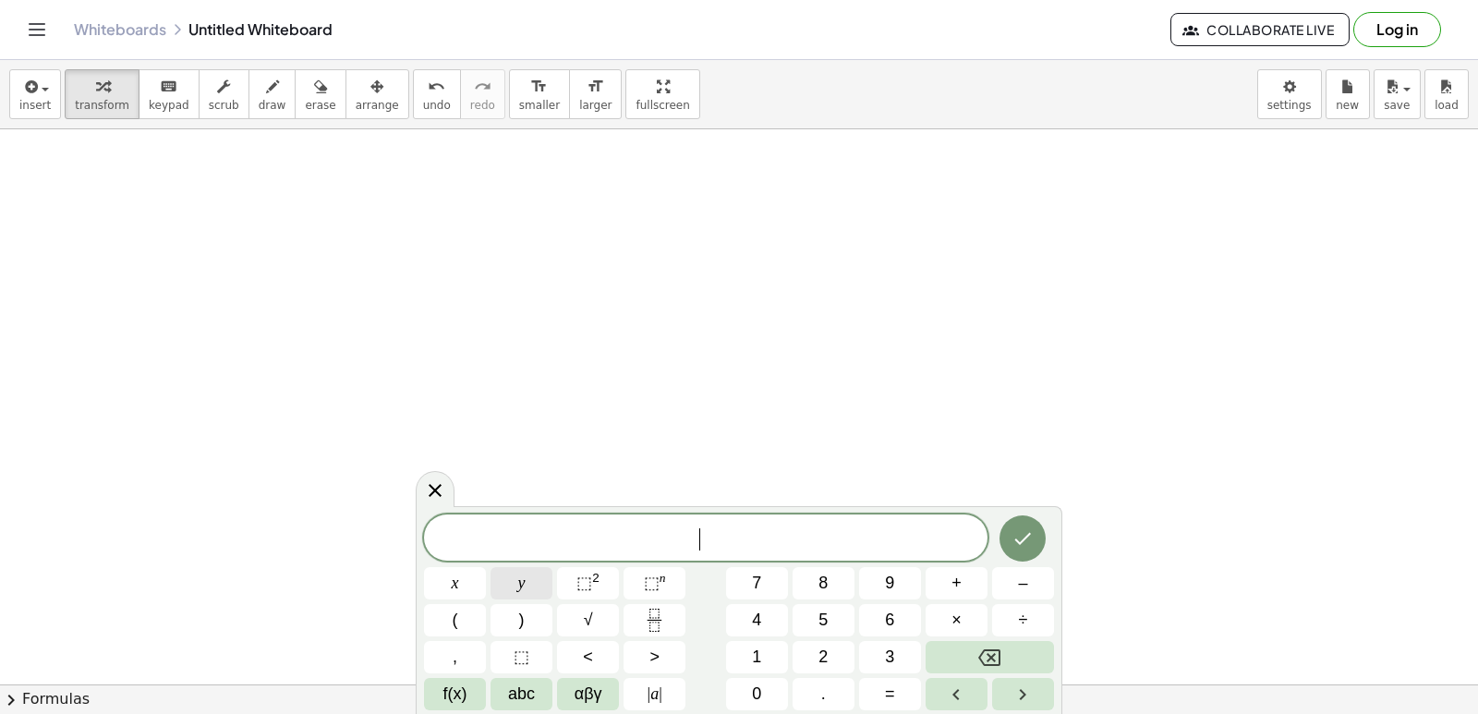
click at [538, 573] on button "y" at bounding box center [521, 583] width 62 height 32
click at [902, 682] on button "=" at bounding box center [890, 694] width 62 height 32
click at [934, 632] on div "y = ​ x y ⬚ 2 ⬚ n 7 8 9 + – ( ) √ 4 5 6 × ÷ , ⬚ < > 1 2 3 f(x) abc αβγ | a | 0 …" at bounding box center [739, 612] width 630 height 196
click at [900, 653] on button "3" at bounding box center [890, 657] width 62 height 32
click at [1006, 532] on button "Done" at bounding box center [1022, 538] width 46 height 46
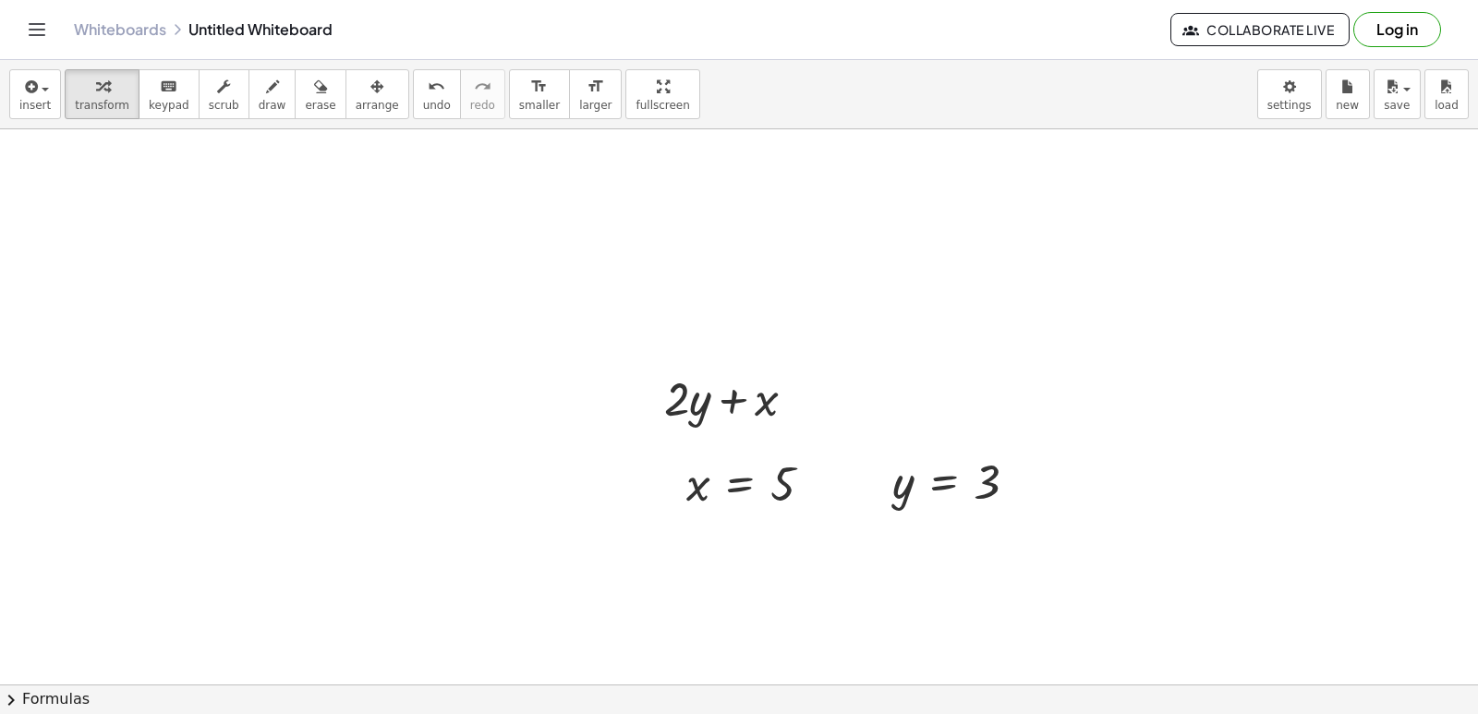
scroll to position [6472, 0]
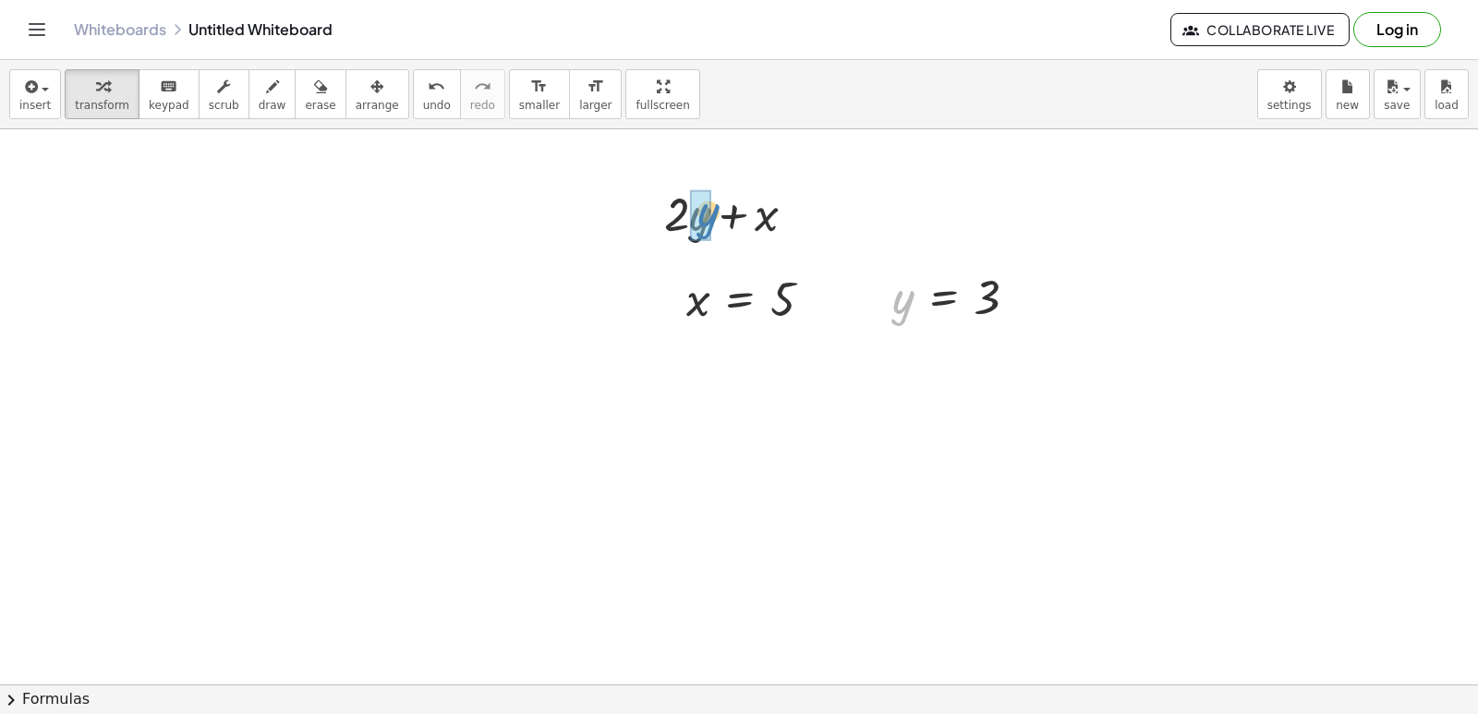
drag, startPoint x: 906, startPoint y: 309, endPoint x: 708, endPoint y: 224, distance: 215.1
drag, startPoint x: 702, startPoint y: 301, endPoint x: 793, endPoint y: 214, distance: 126.1
drag, startPoint x: 894, startPoint y: 306, endPoint x: 1130, endPoint y: 259, distance: 240.9
drag, startPoint x: 738, startPoint y: 215, endPoint x: 692, endPoint y: 213, distance: 46.2
click at [692, 213] on div at bounding box center [736, 212] width 181 height 63
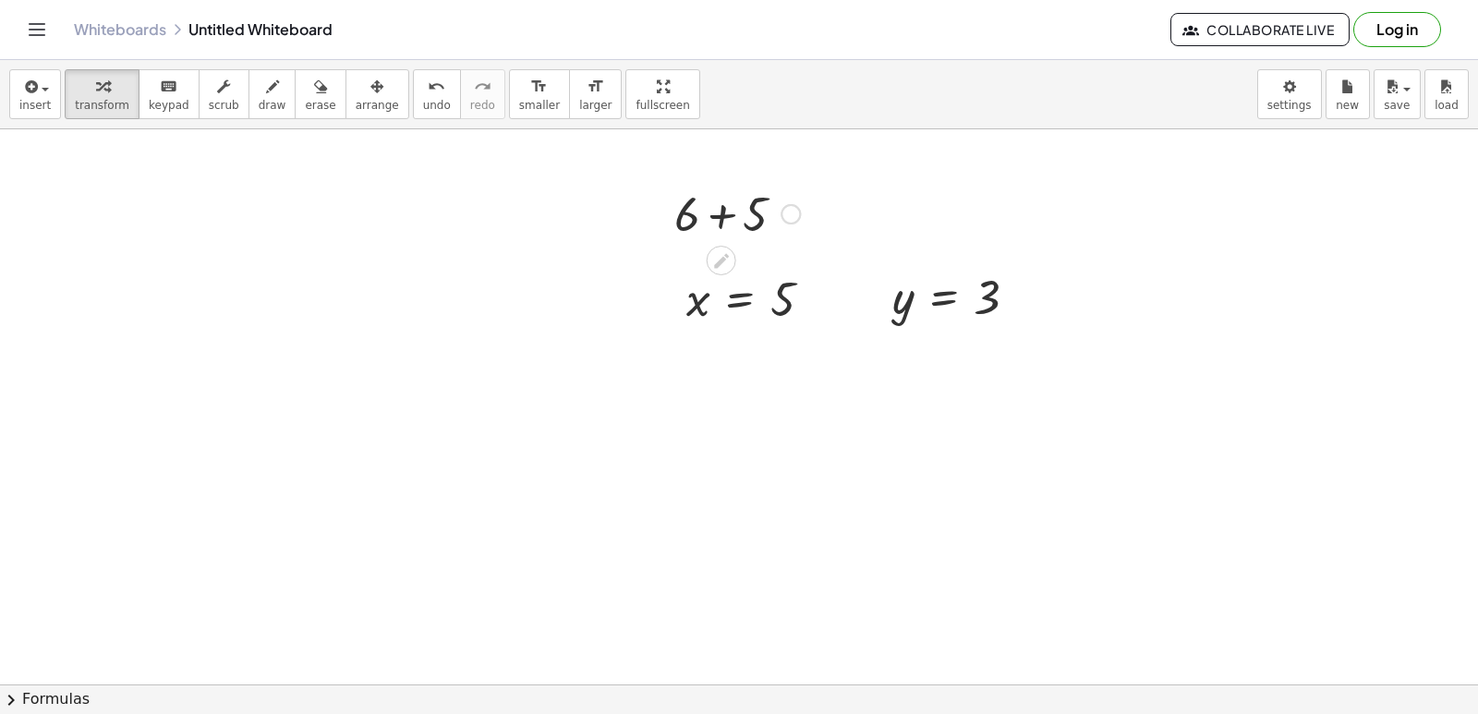
click at [723, 216] on div at bounding box center [737, 212] width 144 height 63
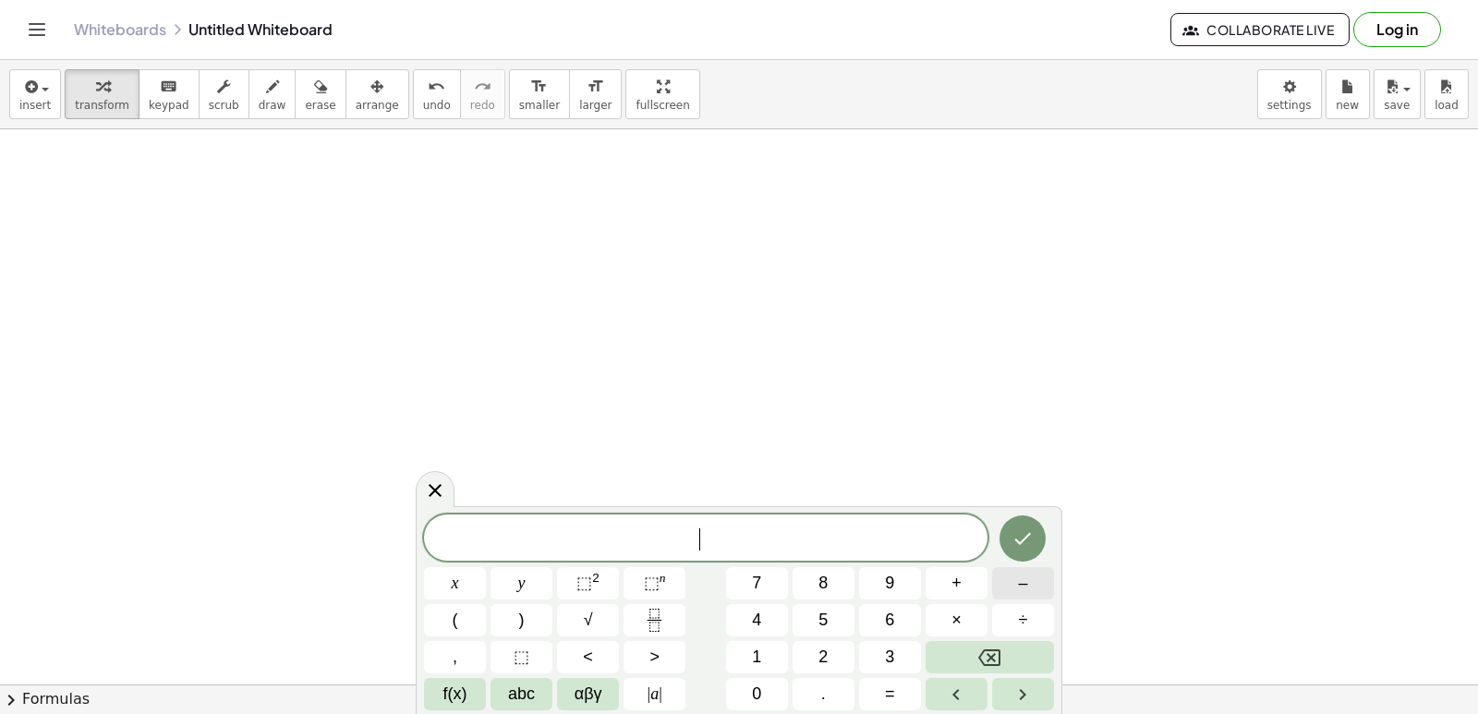
click at [964, 584] on div "​ x y ⬚ 2 ⬚ n 7 8 9 + – ( ) √ 4 5 6 × ÷ , ⬚ < > 1 2 3 f(x) abc αβγ | a | 0 . =" at bounding box center [739, 612] width 630 height 196
click at [1009, 585] on button "–" at bounding box center [1023, 583] width 62 height 32
click at [815, 665] on button "2" at bounding box center [823, 657] width 62 height 32
click at [512, 588] on button "y" at bounding box center [521, 583] width 62 height 32
click at [963, 578] on button "+" at bounding box center [956, 583] width 62 height 32
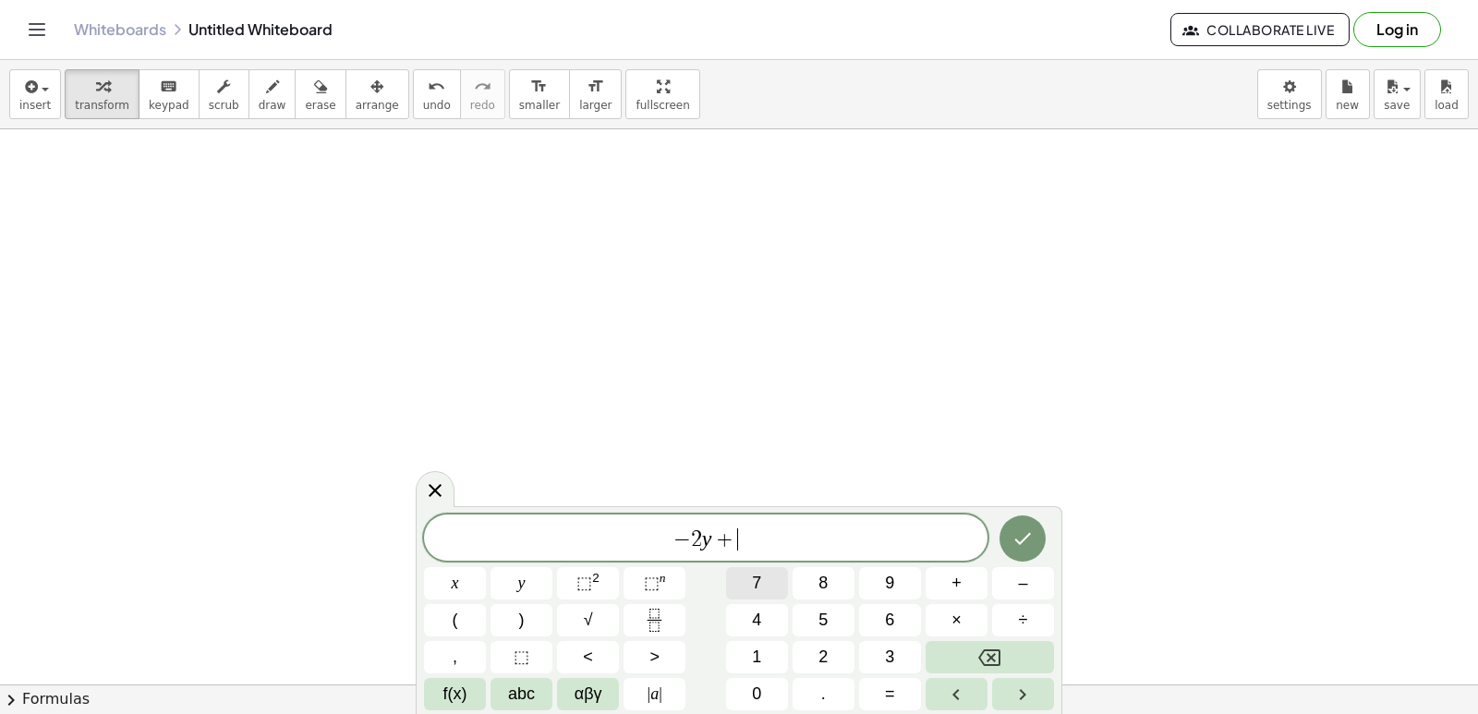
click at [758, 589] on span "7" at bounding box center [756, 583] width 9 height 25
click at [474, 594] on button "x" at bounding box center [455, 583] width 62 height 32
click at [1030, 529] on icon "Done" at bounding box center [1022, 538] width 22 height 22
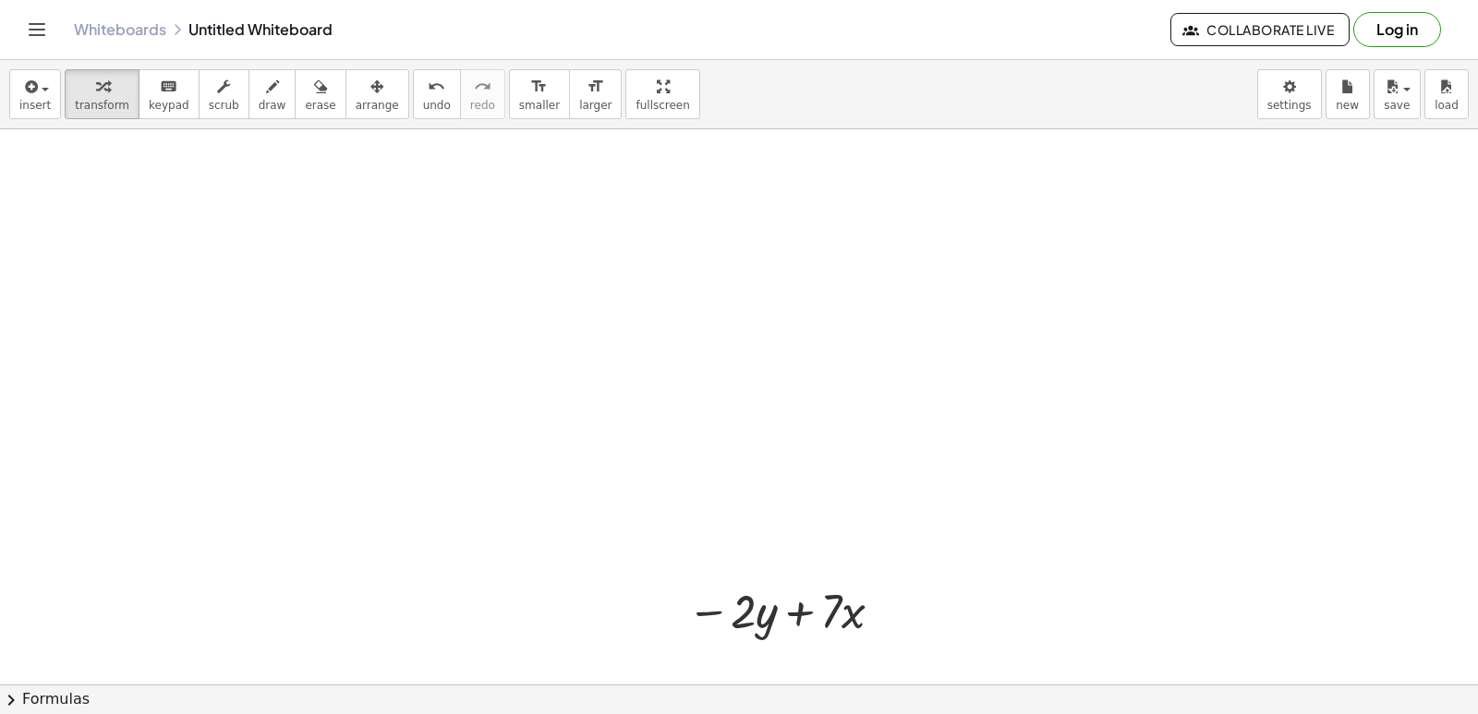
drag, startPoint x: 486, startPoint y: 600, endPoint x: 488, endPoint y: 573, distance: 27.8
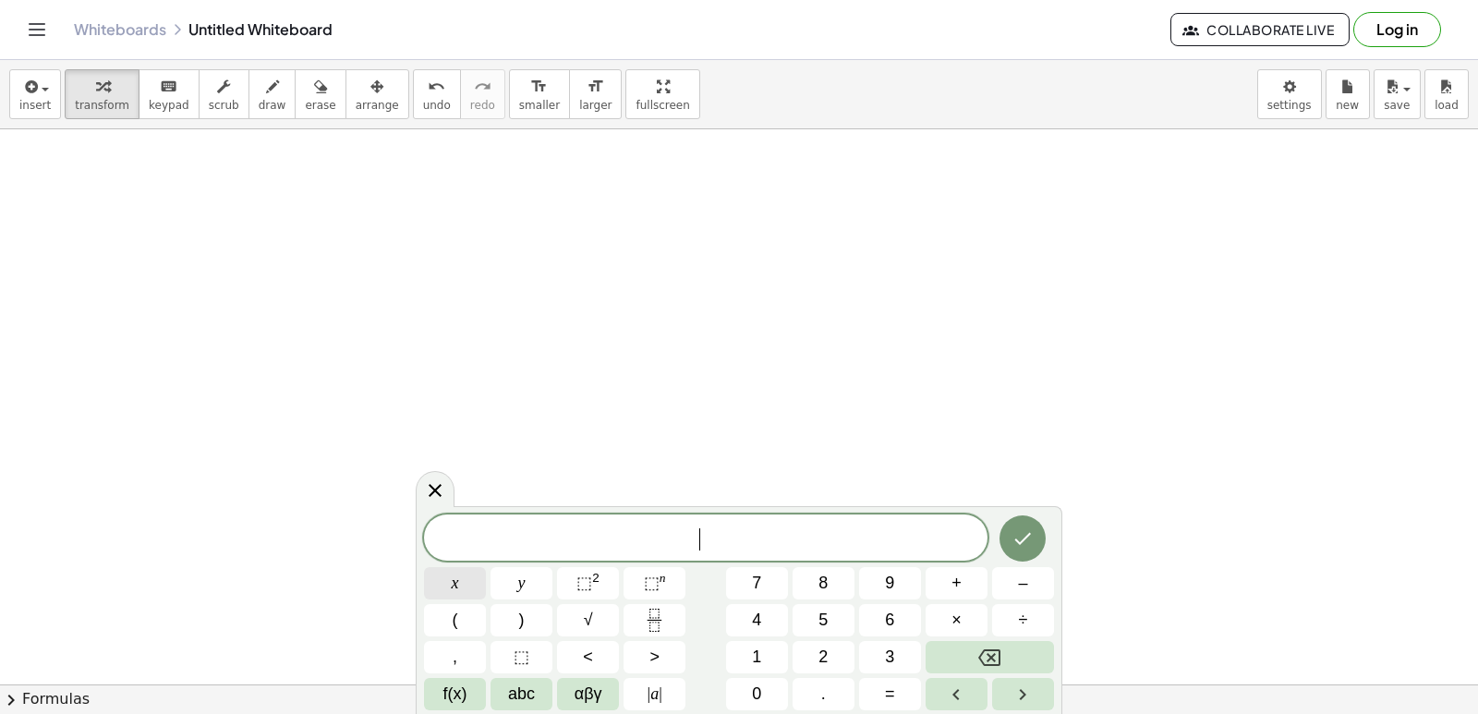
click at [471, 587] on button "x" at bounding box center [455, 583] width 62 height 32
click at [879, 693] on button "=" at bounding box center [890, 694] width 62 height 32
click at [1009, 585] on button "–" at bounding box center [1023, 583] width 62 height 32
click at [825, 653] on span "2" at bounding box center [822, 657] width 9 height 25
click at [1012, 526] on button "Done" at bounding box center [1022, 538] width 46 height 46
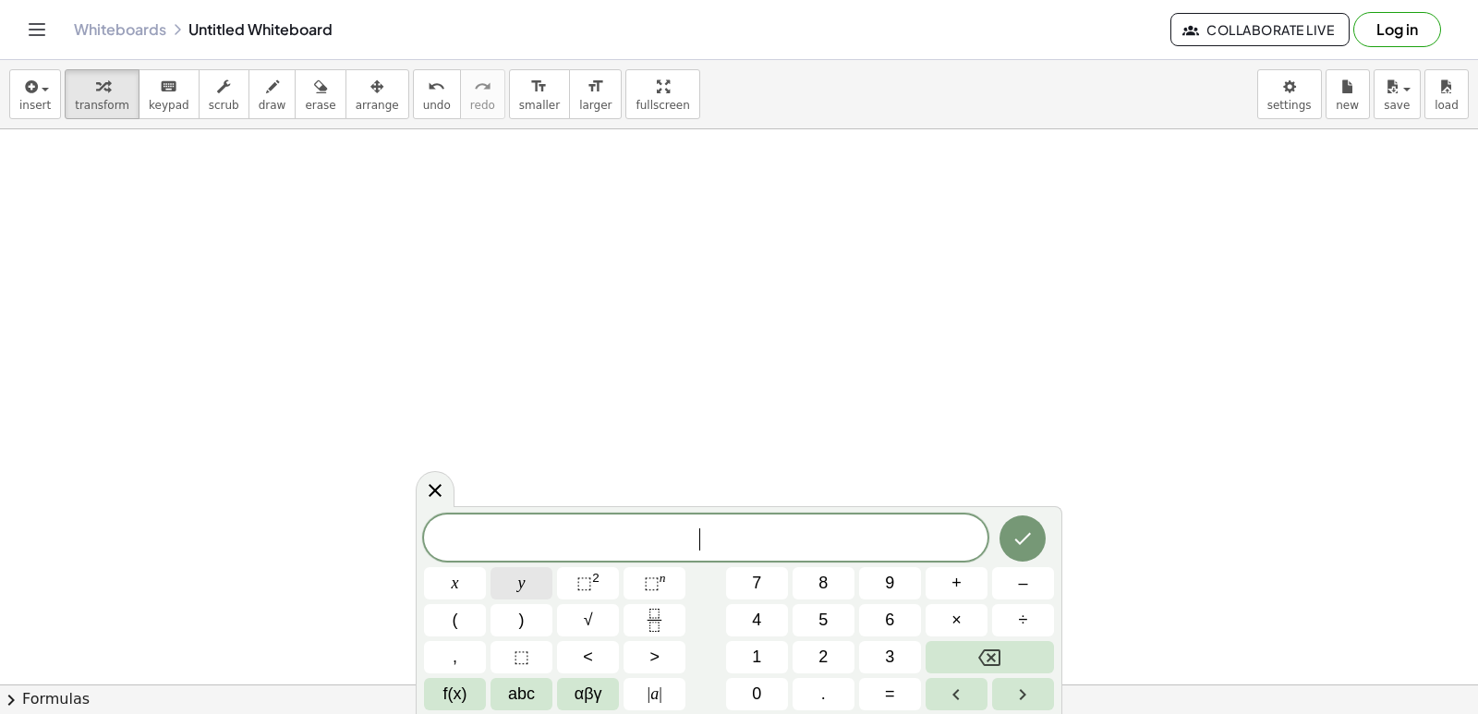
click at [513, 583] on button "y" at bounding box center [521, 583] width 62 height 32
click at [894, 684] on span "=" at bounding box center [890, 694] width 10 height 25
click at [890, 631] on span "6" at bounding box center [889, 620] width 9 height 25
click at [1021, 541] on icon "Done" at bounding box center [1022, 538] width 22 height 22
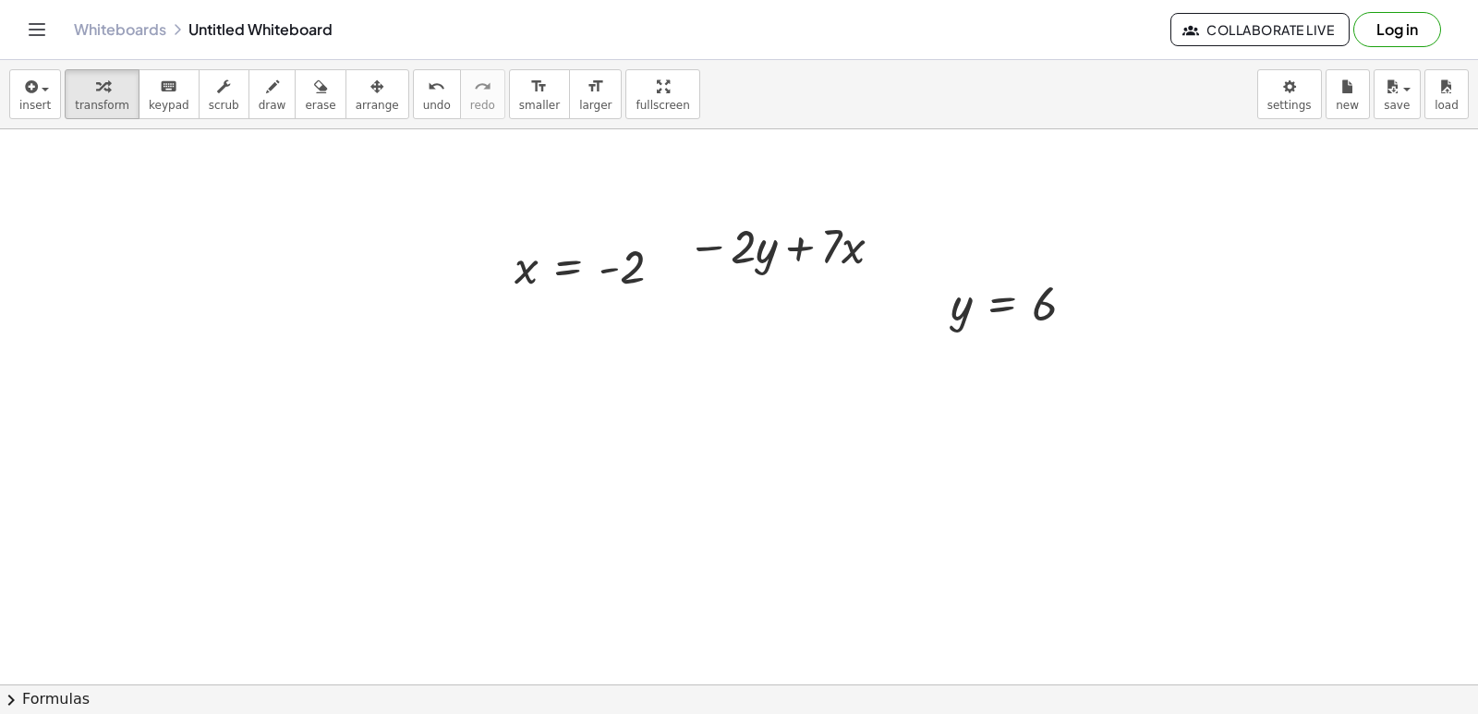
scroll to position [7118, 0]
drag, startPoint x: 521, startPoint y: 261, endPoint x: 930, endPoint y: 307, distance: 411.6
drag, startPoint x: 963, startPoint y: 309, endPoint x: 751, endPoint y: 254, distance: 219.5
drag, startPoint x: 735, startPoint y: 236, endPoint x: 961, endPoint y: 189, distance: 231.1
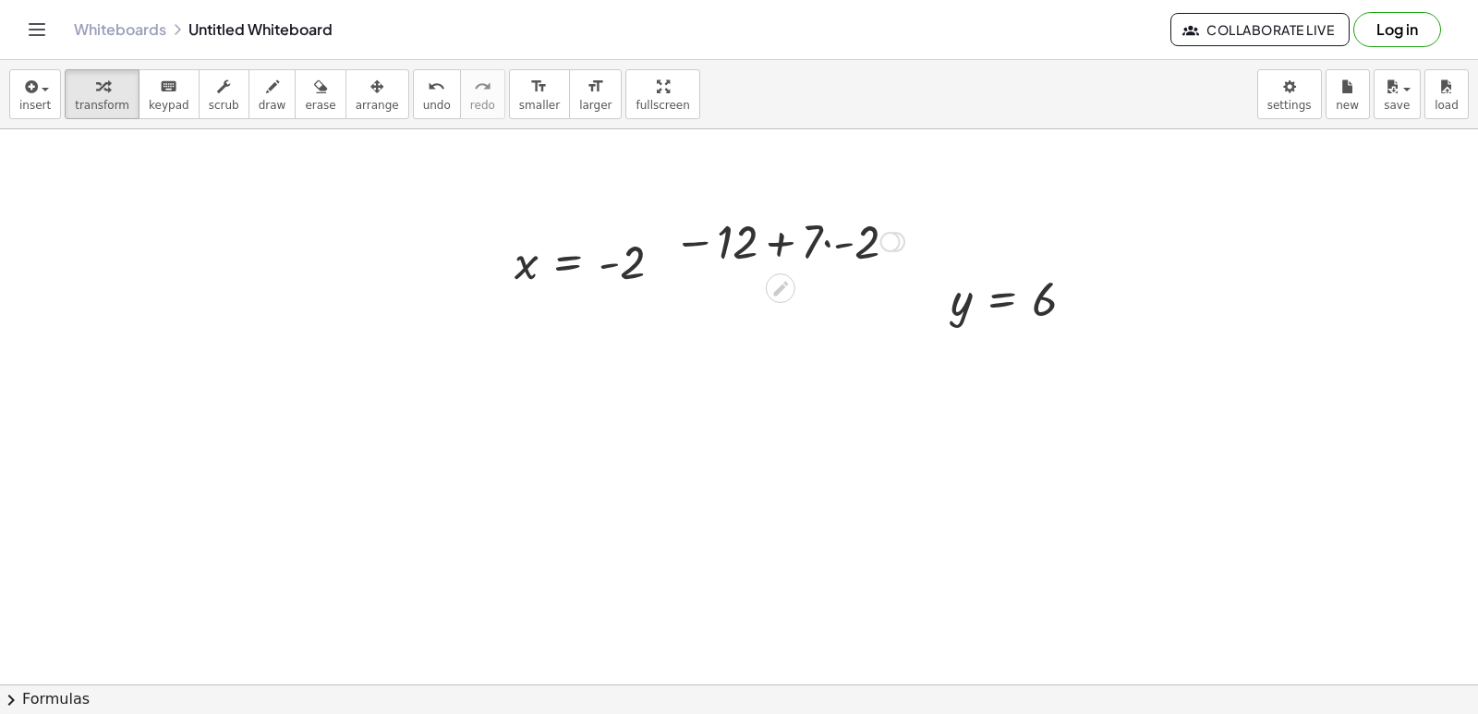
click at [853, 244] on div at bounding box center [788, 240] width 249 height 63
click at [789, 235] on div at bounding box center [789, 240] width 234 height 61
click at [795, 238] on div at bounding box center [788, 240] width 212 height 61
drag, startPoint x: 671, startPoint y: 511, endPoint x: 658, endPoint y: 485, distance: 29.3
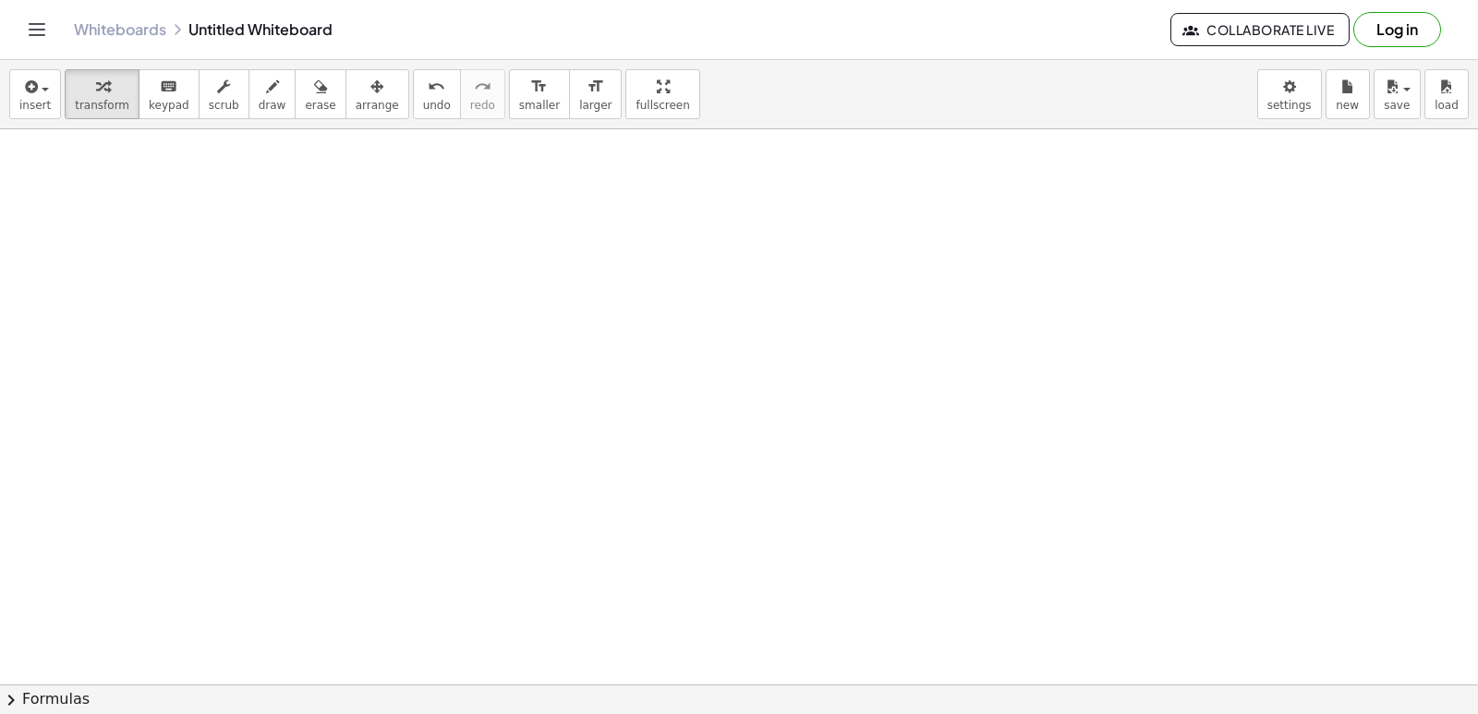
scroll to position [7492, 0]
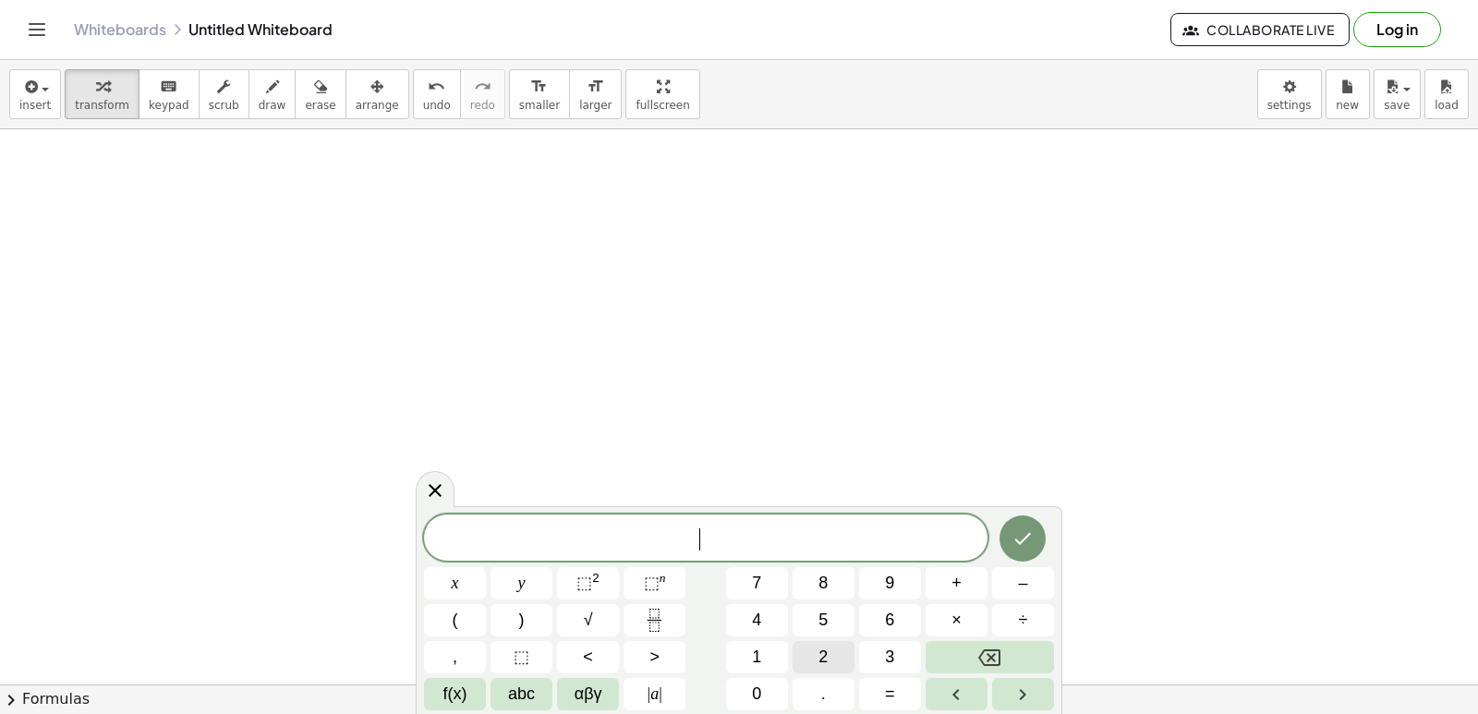
click at [828, 648] on button "2" at bounding box center [823, 657] width 62 height 32
click at [454, 576] on span "x" at bounding box center [455, 583] width 7 height 25
click at [960, 580] on span "+" at bounding box center [956, 583] width 10 height 25
click at [523, 580] on span "y" at bounding box center [521, 583] width 7 height 25
click at [904, 696] on button "=" at bounding box center [890, 694] width 62 height 32
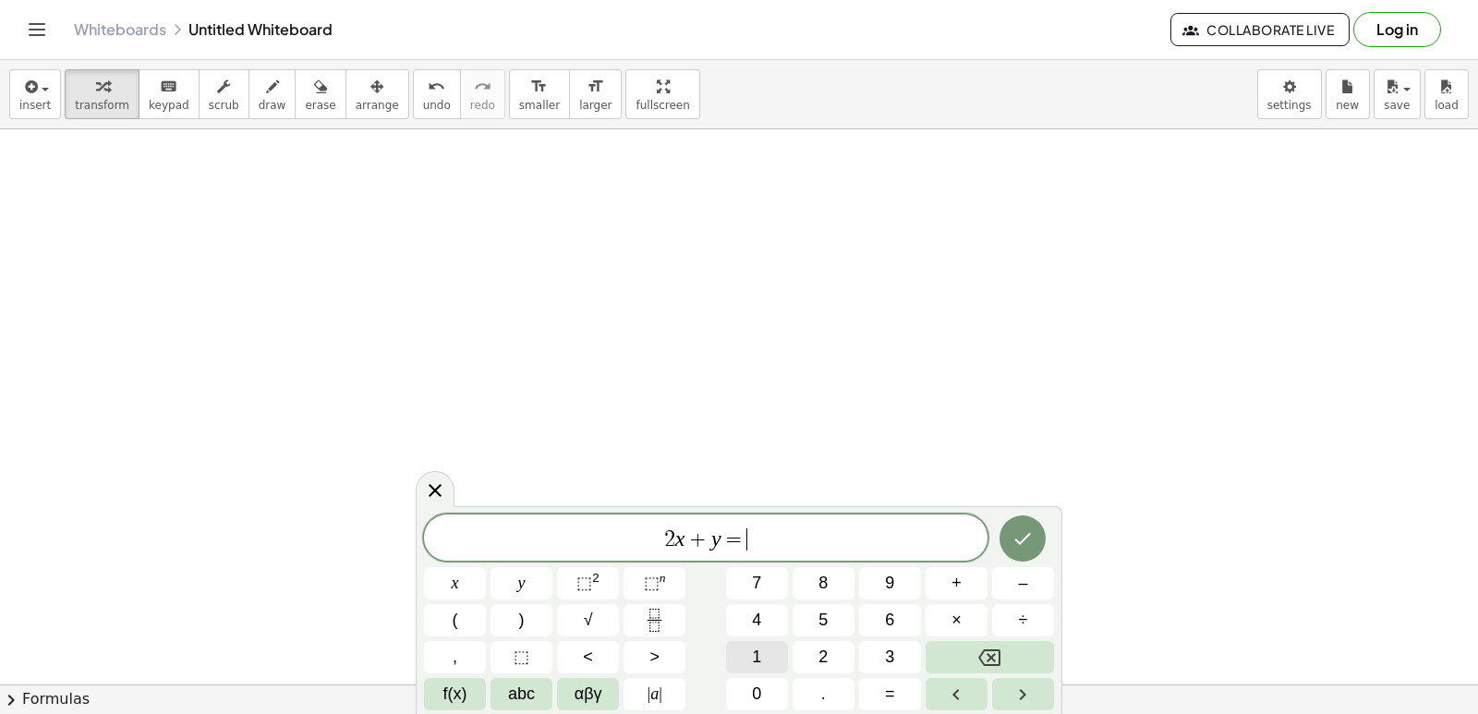
click at [751, 656] on button "1" at bounding box center [757, 657] width 62 height 32
click at [751, 616] on button "4" at bounding box center [757, 620] width 62 height 32
click at [1030, 526] on button "Done" at bounding box center [1022, 538] width 46 height 46
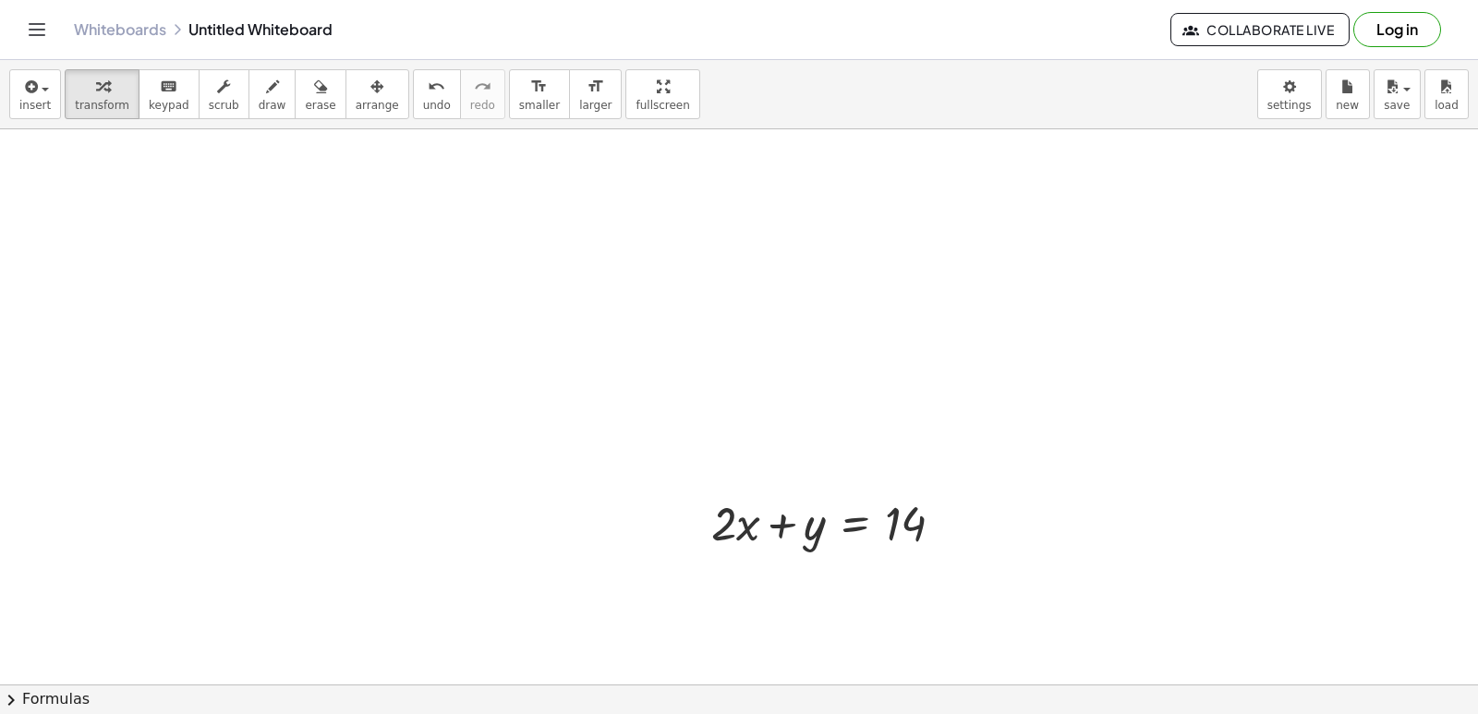
drag, startPoint x: 357, startPoint y: 106, endPoint x: 561, endPoint y: 354, distance: 320.2
click at [359, 108] on span "arrange" at bounding box center [377, 105] width 43 height 13
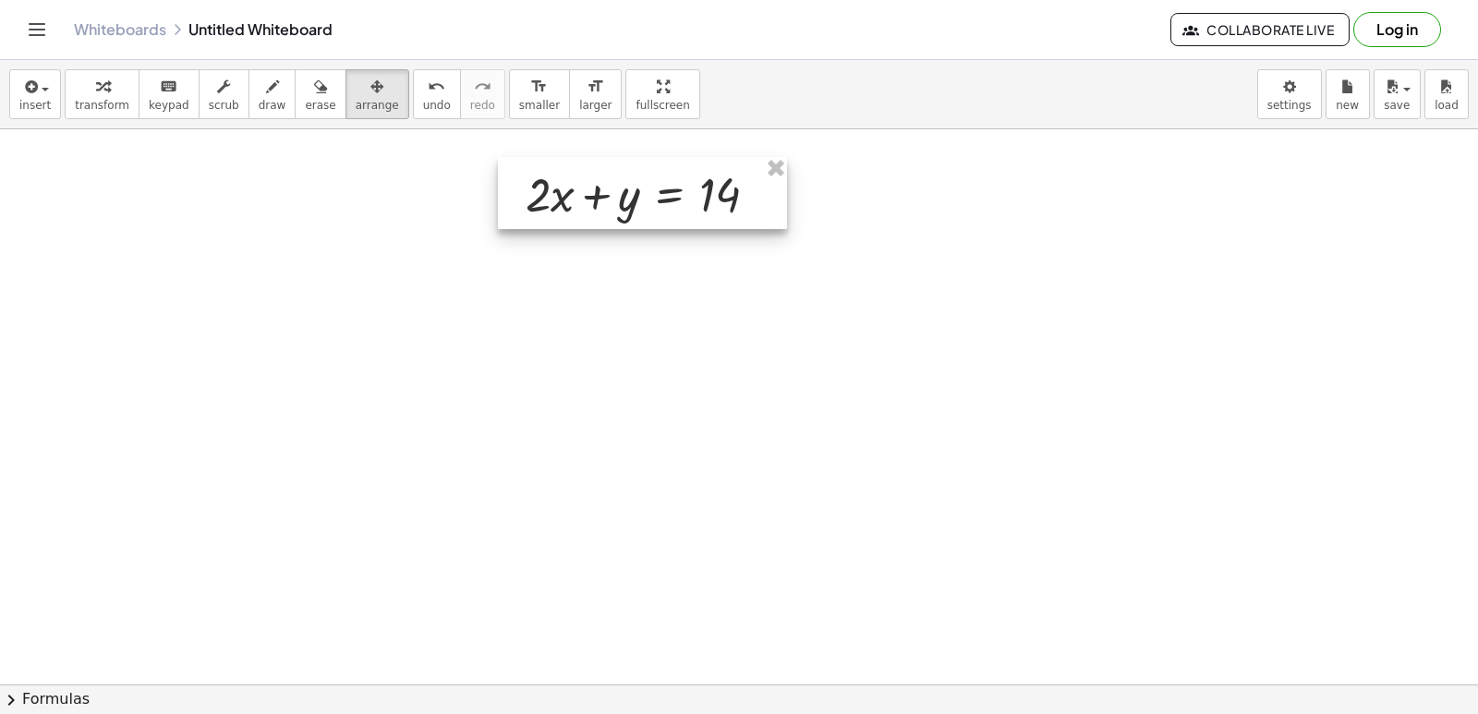
drag, startPoint x: 731, startPoint y: 534, endPoint x: 546, endPoint y: 205, distance: 377.5
click at [546, 205] on div at bounding box center [642, 193] width 289 height 72
click at [77, 106] on span "transform" at bounding box center [102, 105] width 54 height 13
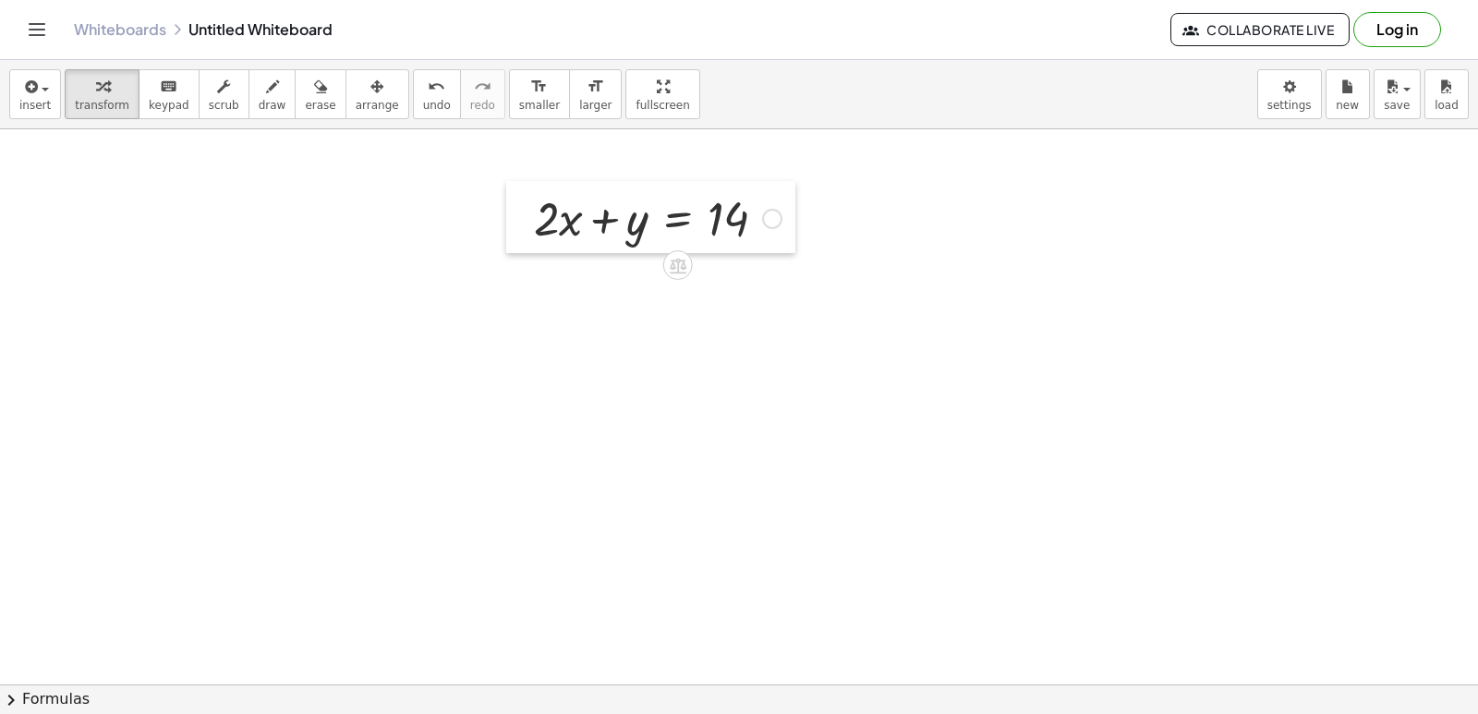
drag, startPoint x: 524, startPoint y: 188, endPoint x: 533, endPoint y: 216, distance: 29.2
click at [533, 216] on div at bounding box center [520, 217] width 28 height 72
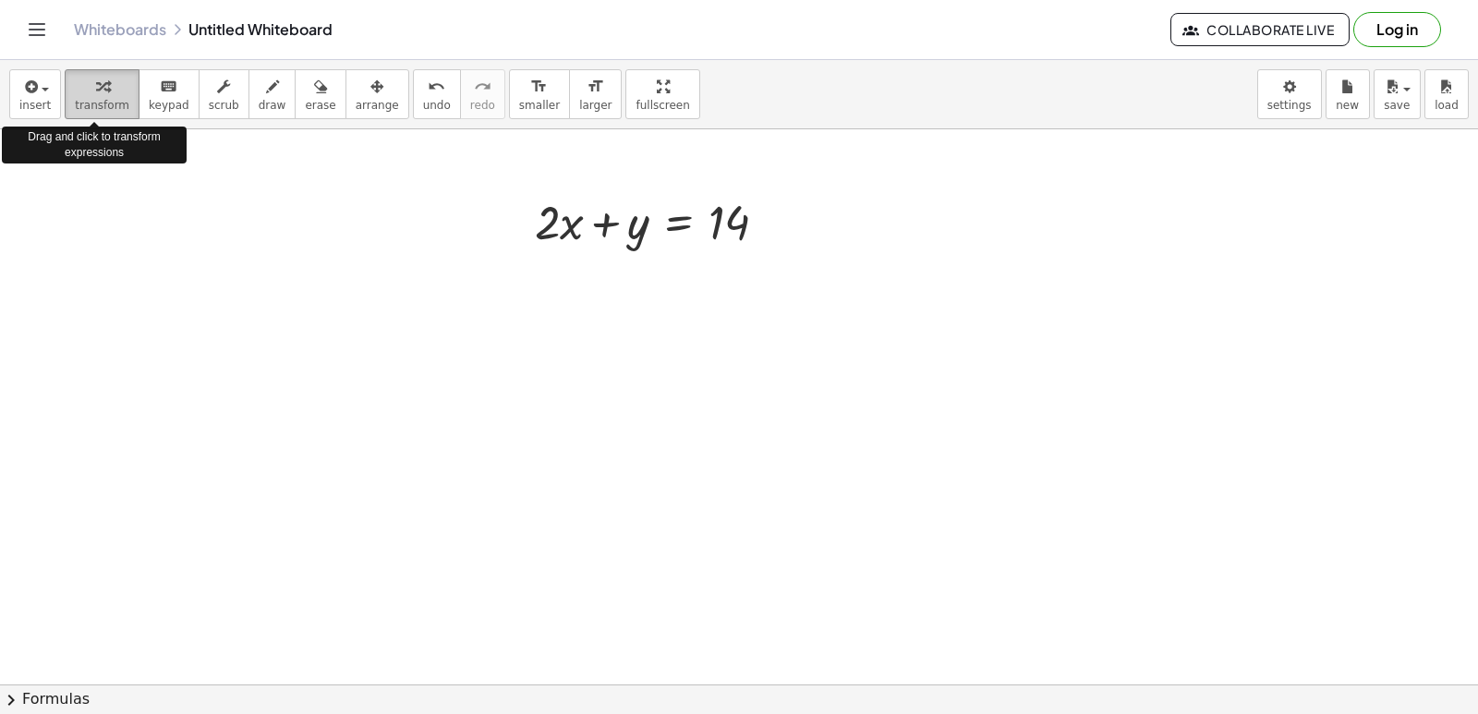
click at [110, 79] on div "button" at bounding box center [102, 86] width 54 height 22
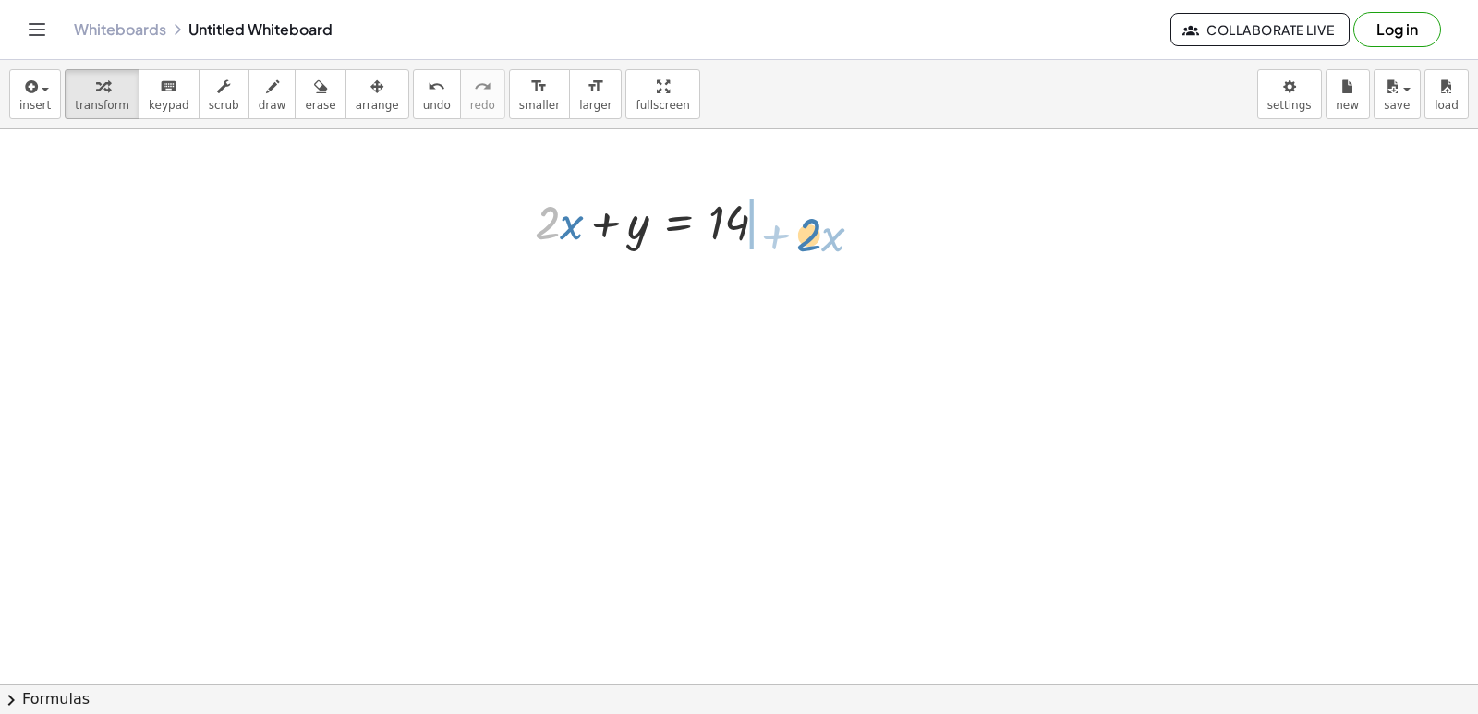
drag, startPoint x: 554, startPoint y: 230, endPoint x: 802, endPoint y: 231, distance: 247.5
click at [760, 284] on div at bounding box center [704, 283] width 358 height 63
drag, startPoint x: 652, startPoint y: 478, endPoint x: 695, endPoint y: 536, distance: 71.8
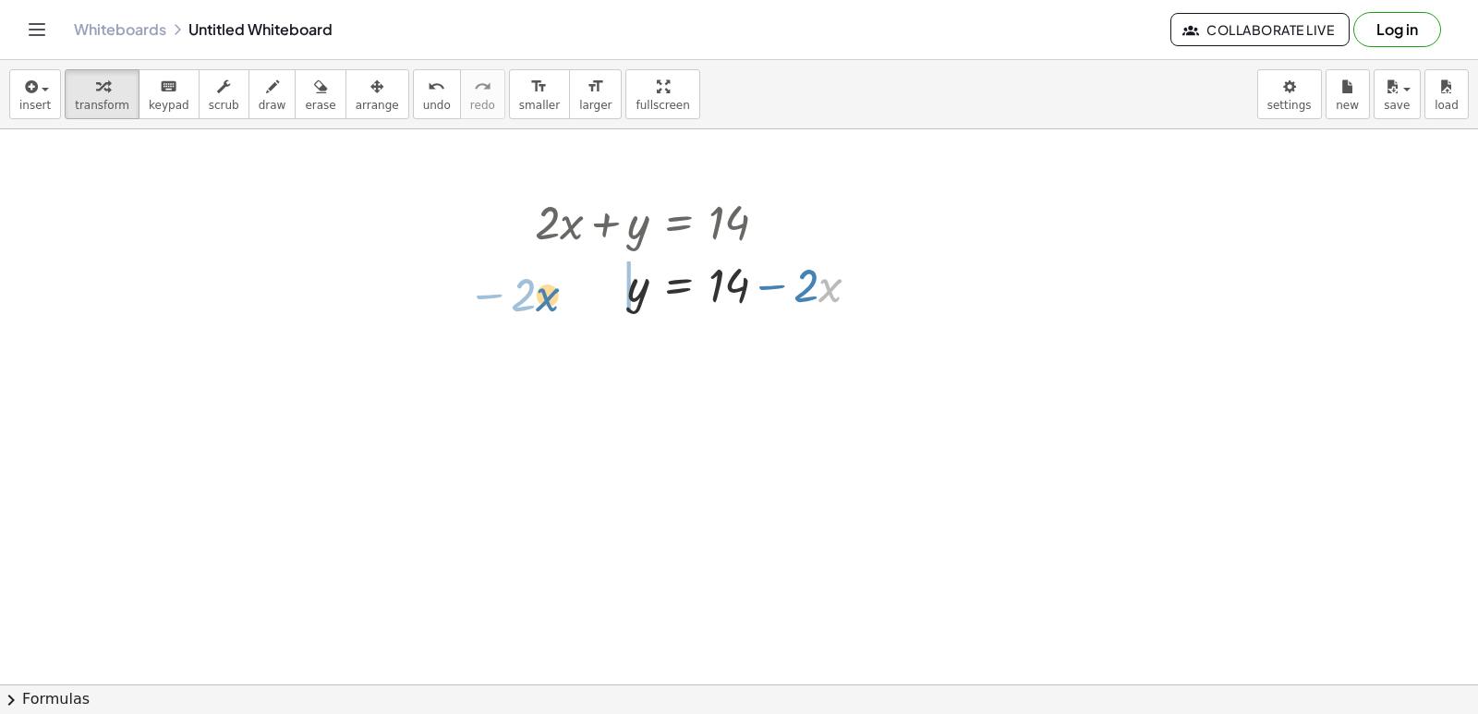
drag, startPoint x: 827, startPoint y: 284, endPoint x: 544, endPoint y: 293, distance: 282.7
click at [544, 293] on div at bounding box center [704, 283] width 358 height 63
click at [593, 284] on div at bounding box center [658, 283] width 266 height 63
click at [621, 288] on div at bounding box center [658, 283] width 266 height 63
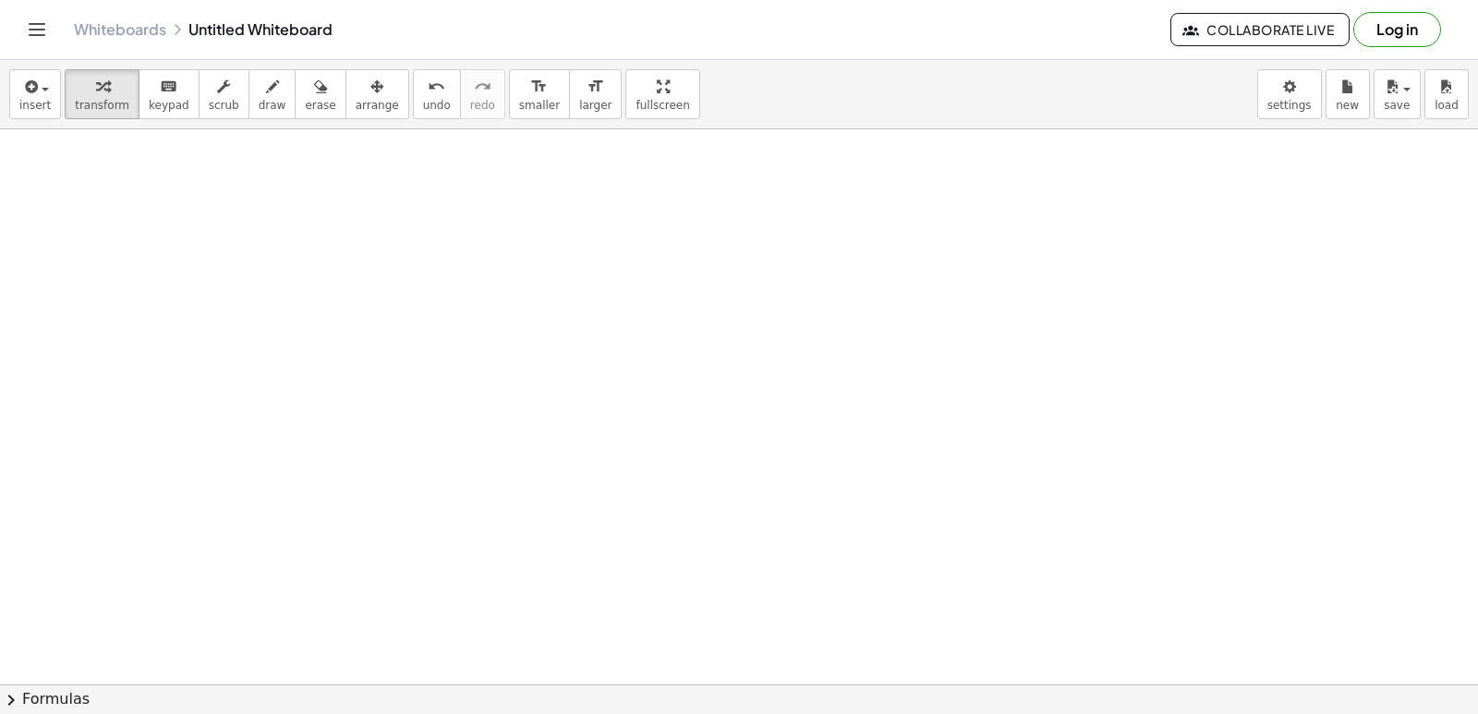
scroll to position [7861, 0]
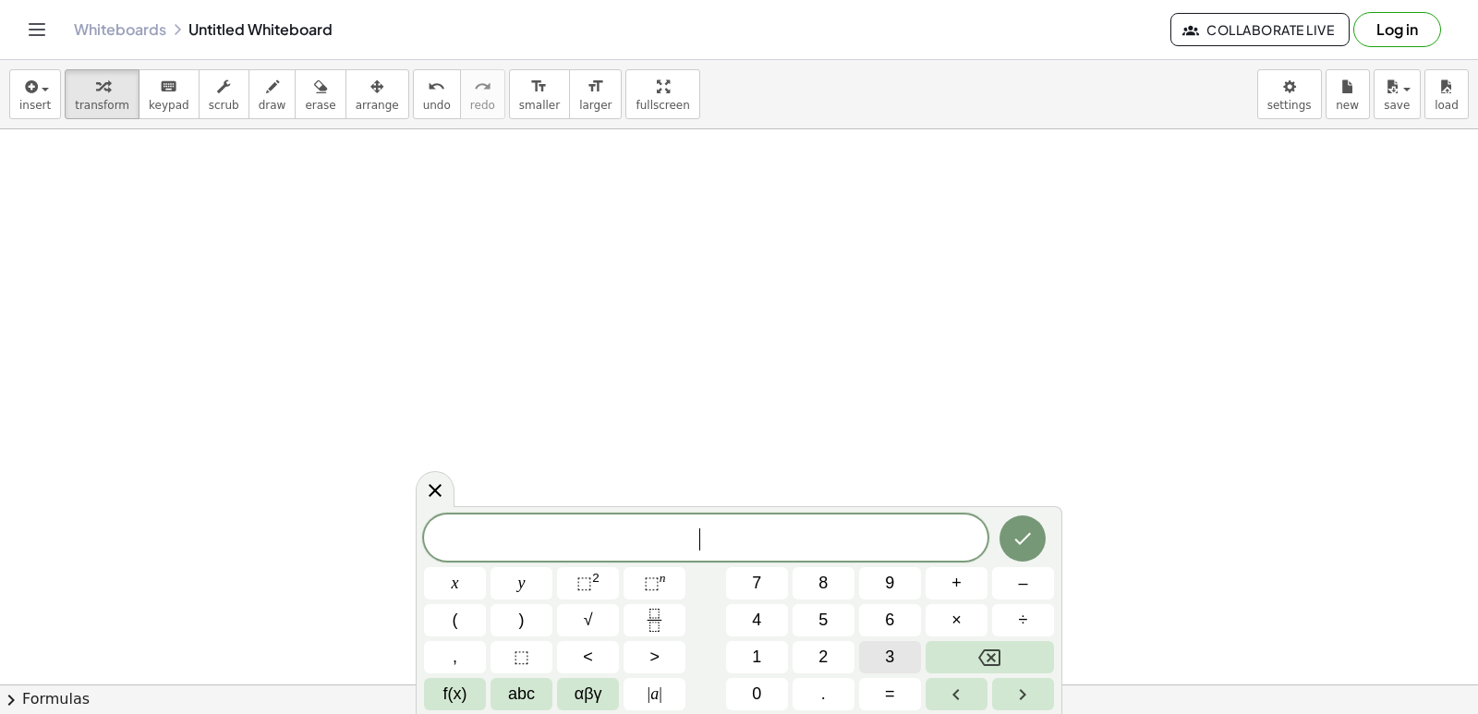
click at [899, 645] on button "3" at bounding box center [890, 657] width 62 height 32
click at [949, 623] on button "×" at bounding box center [956, 620] width 62 height 32
click at [1011, 518] on button "Done" at bounding box center [1022, 538] width 46 height 46
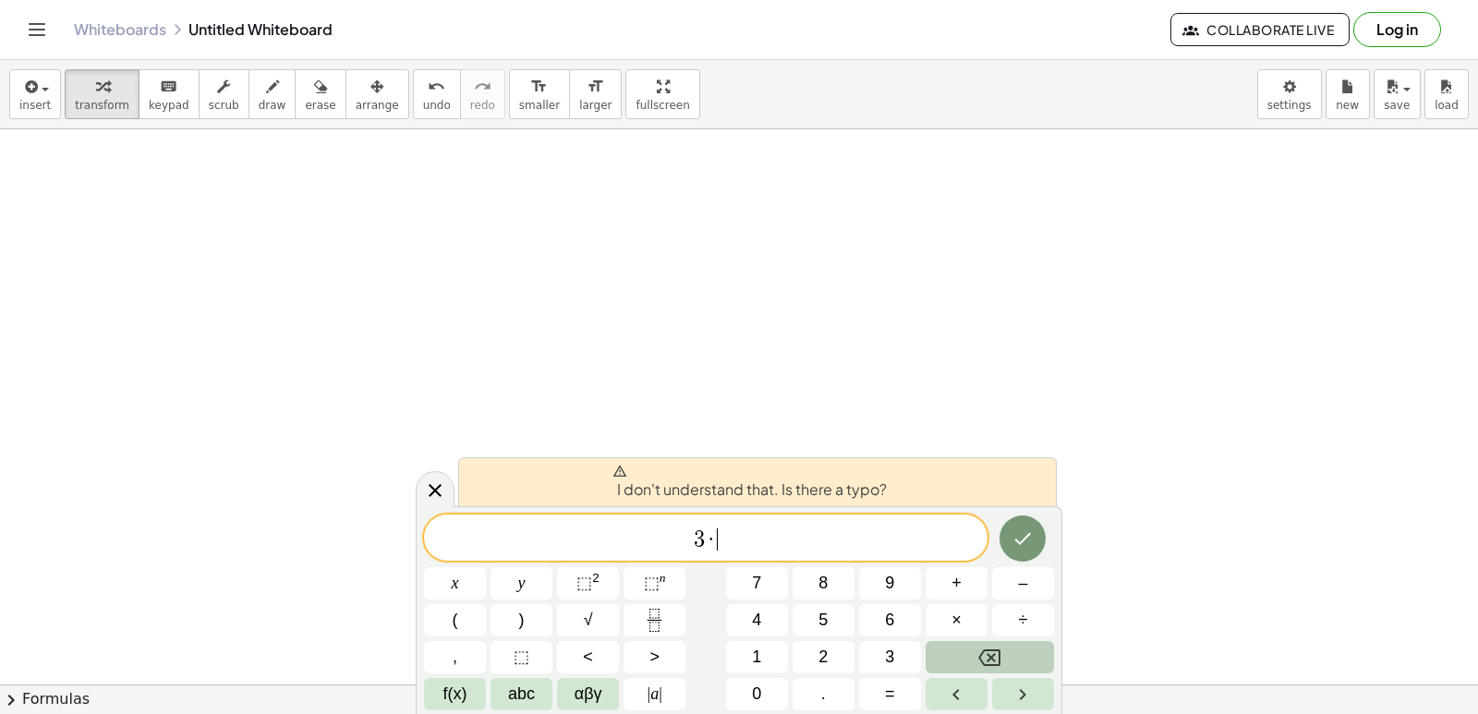
click at [975, 644] on button "Backspace" at bounding box center [989, 657] width 128 height 32
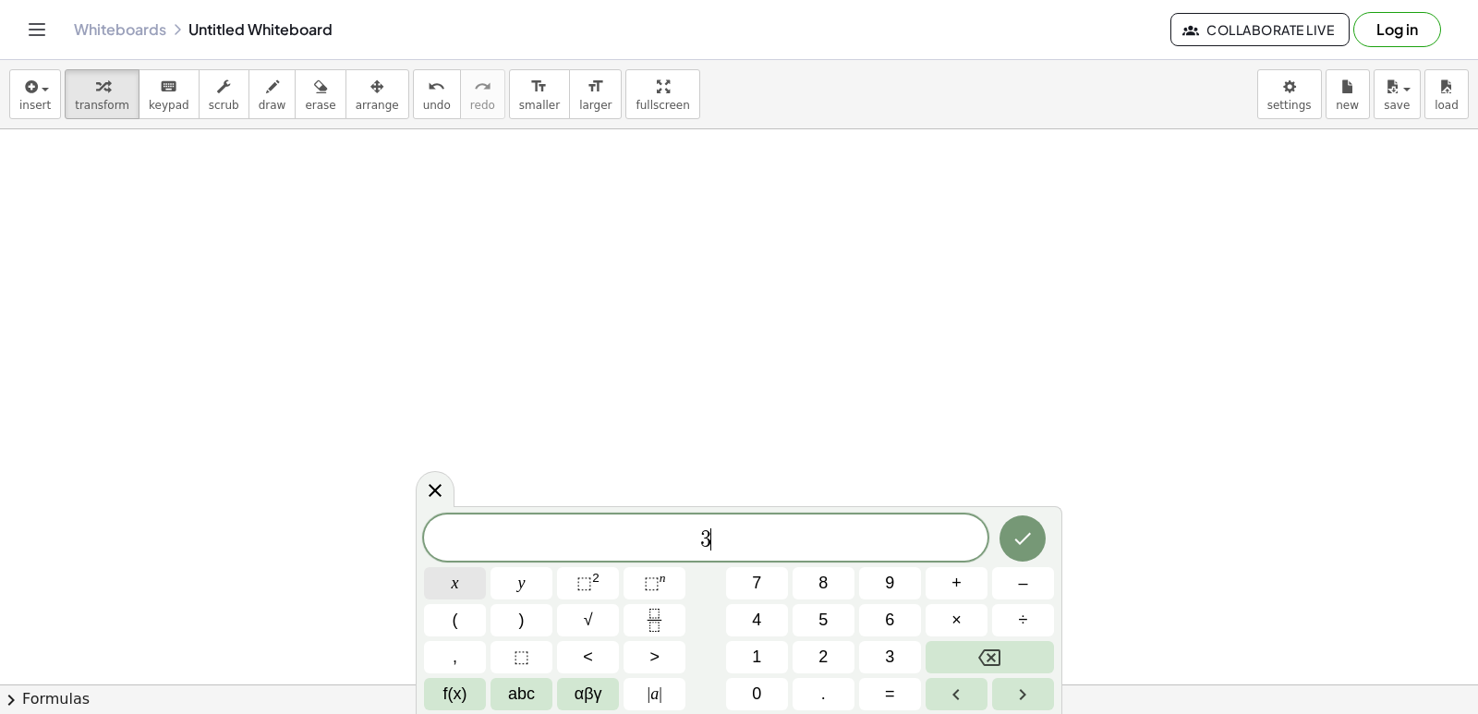
click at [429, 575] on button "x" at bounding box center [455, 583] width 62 height 32
click at [891, 692] on span "=" at bounding box center [890, 694] width 10 height 25
click at [743, 654] on button "1" at bounding box center [757, 657] width 62 height 32
click at [836, 574] on button "8" at bounding box center [823, 583] width 62 height 32
click at [1021, 539] on icon "Done" at bounding box center [1022, 538] width 22 height 22
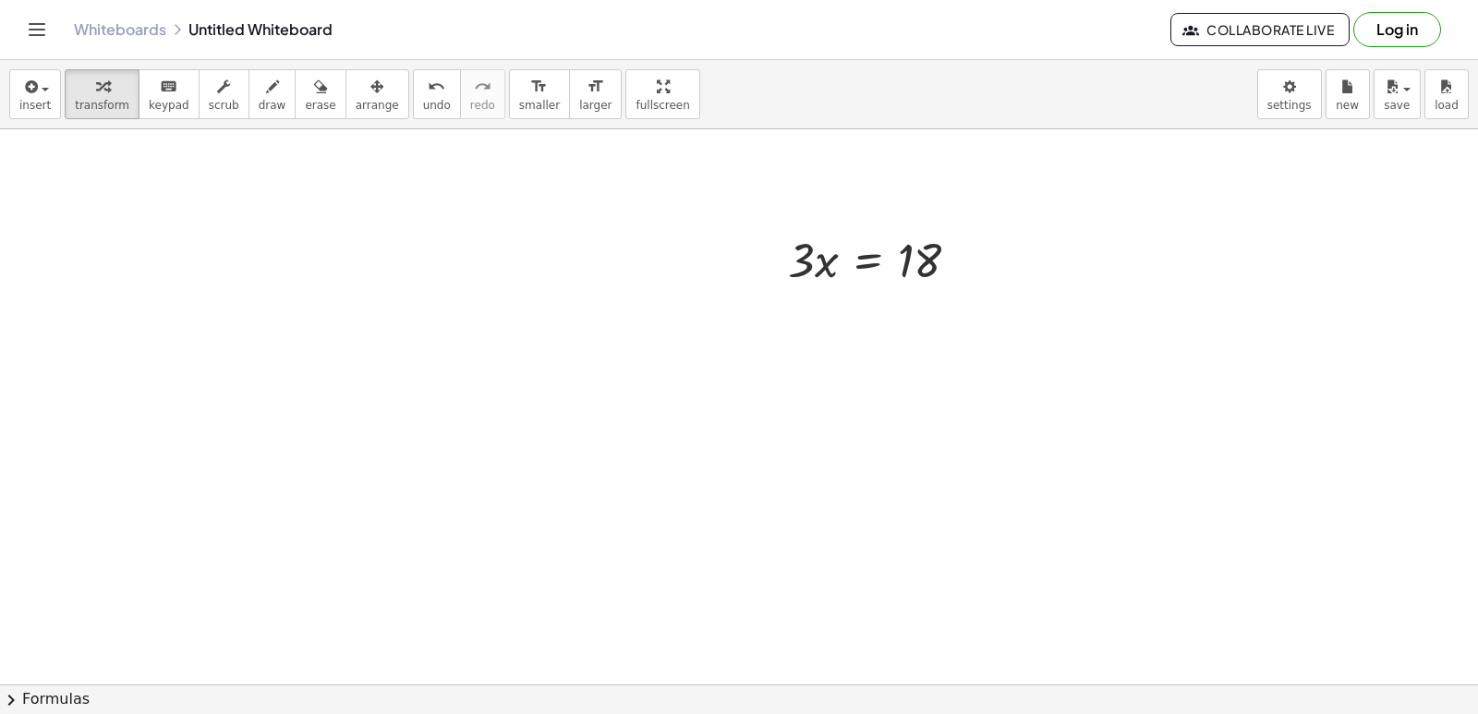
scroll to position [8231, 0]
drag, startPoint x: 947, startPoint y: 264, endPoint x: 906, endPoint y: 261, distance: 41.6
click at [906, 261] on div at bounding box center [880, 257] width 205 height 63
click at [79, 77] on div "button" at bounding box center [102, 86] width 54 height 22
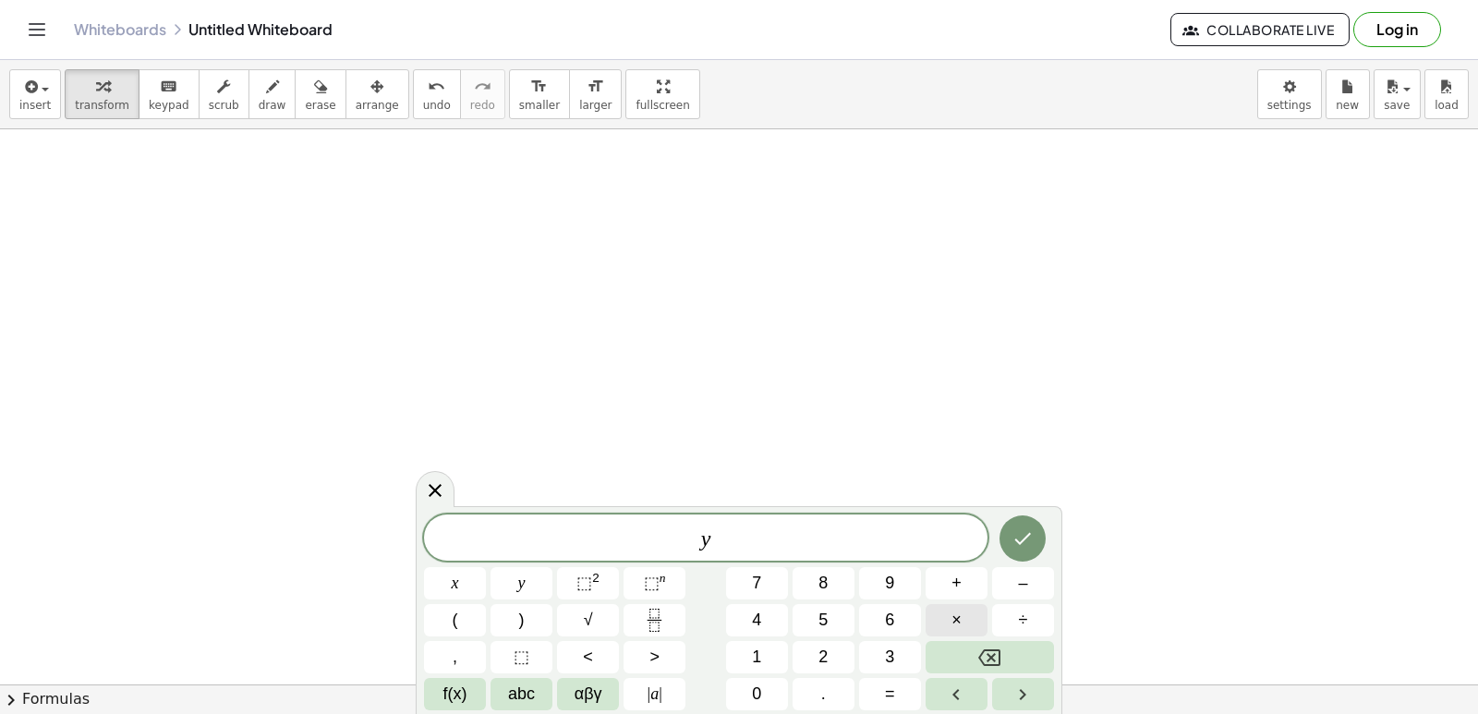
click at [950, 621] on button "×" at bounding box center [956, 620] width 62 height 32
drag, startPoint x: 817, startPoint y: 658, endPoint x: 712, endPoint y: 534, distance: 162.5
click at [712, 534] on span "·" at bounding box center [711, 539] width 13 height 22
click at [880, 704] on button "=" at bounding box center [890, 694] width 62 height 32
click at [969, 569] on button "+" at bounding box center [956, 583] width 62 height 32
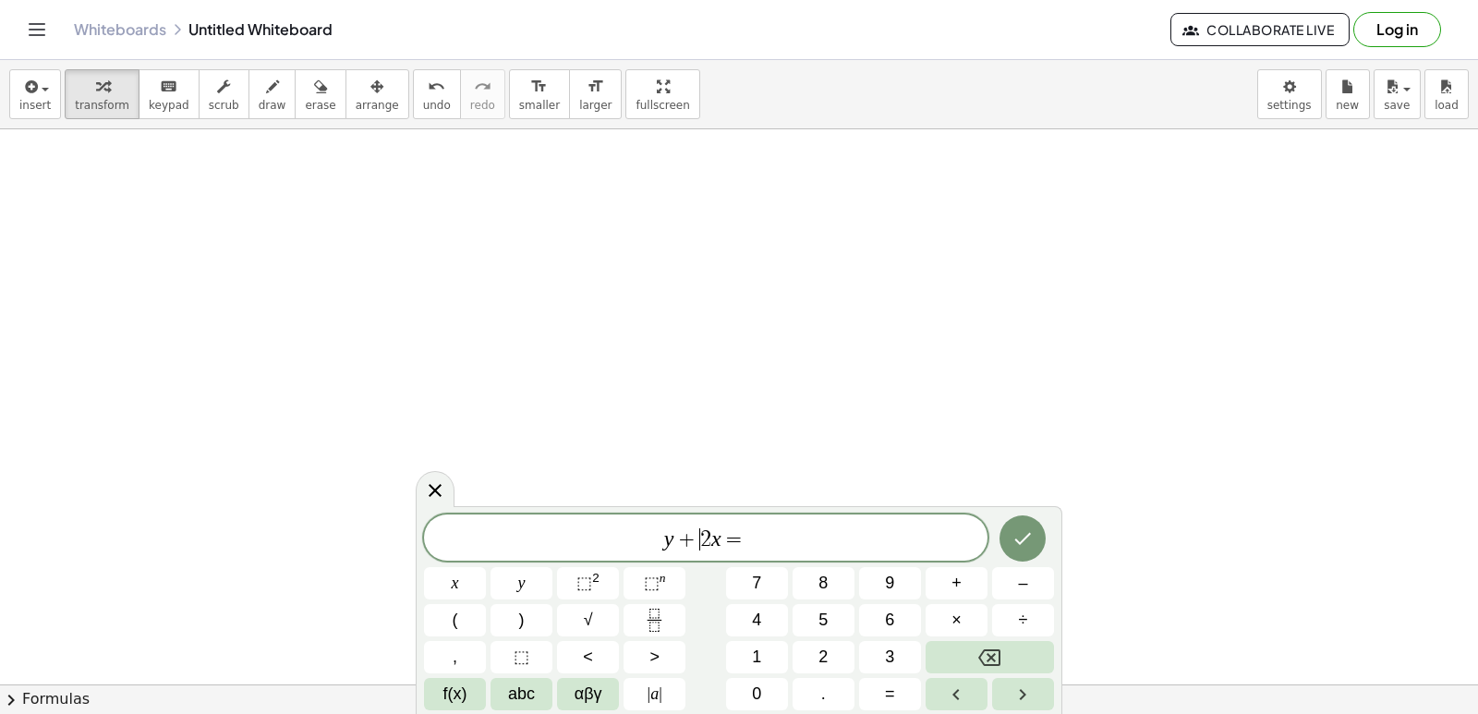
click at [744, 541] on span "=" at bounding box center [734, 539] width 27 height 22
click at [756, 546] on span "y + 2 x = ​" at bounding box center [705, 539] width 563 height 26
click at [1010, 531] on button "Done" at bounding box center [1022, 538] width 46 height 46
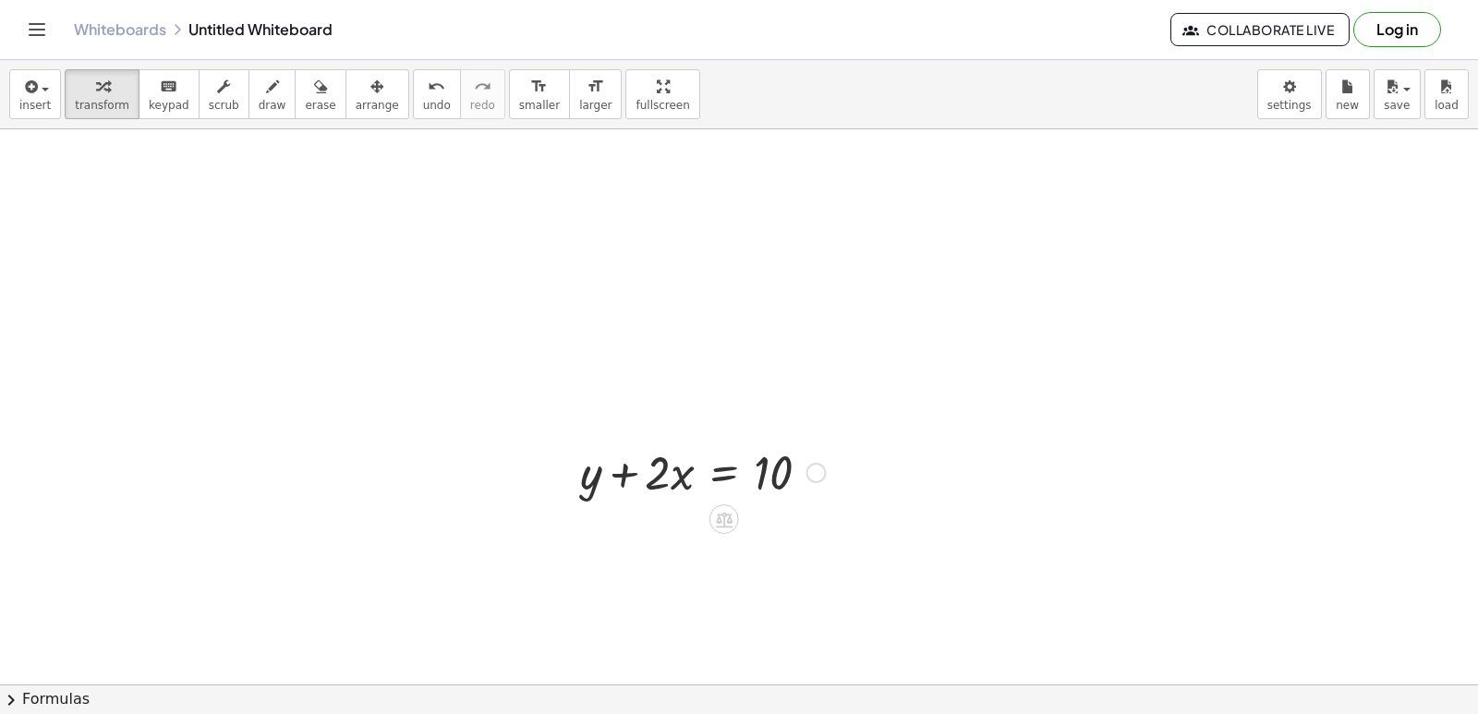
click at [819, 471] on div at bounding box center [815, 473] width 20 height 20
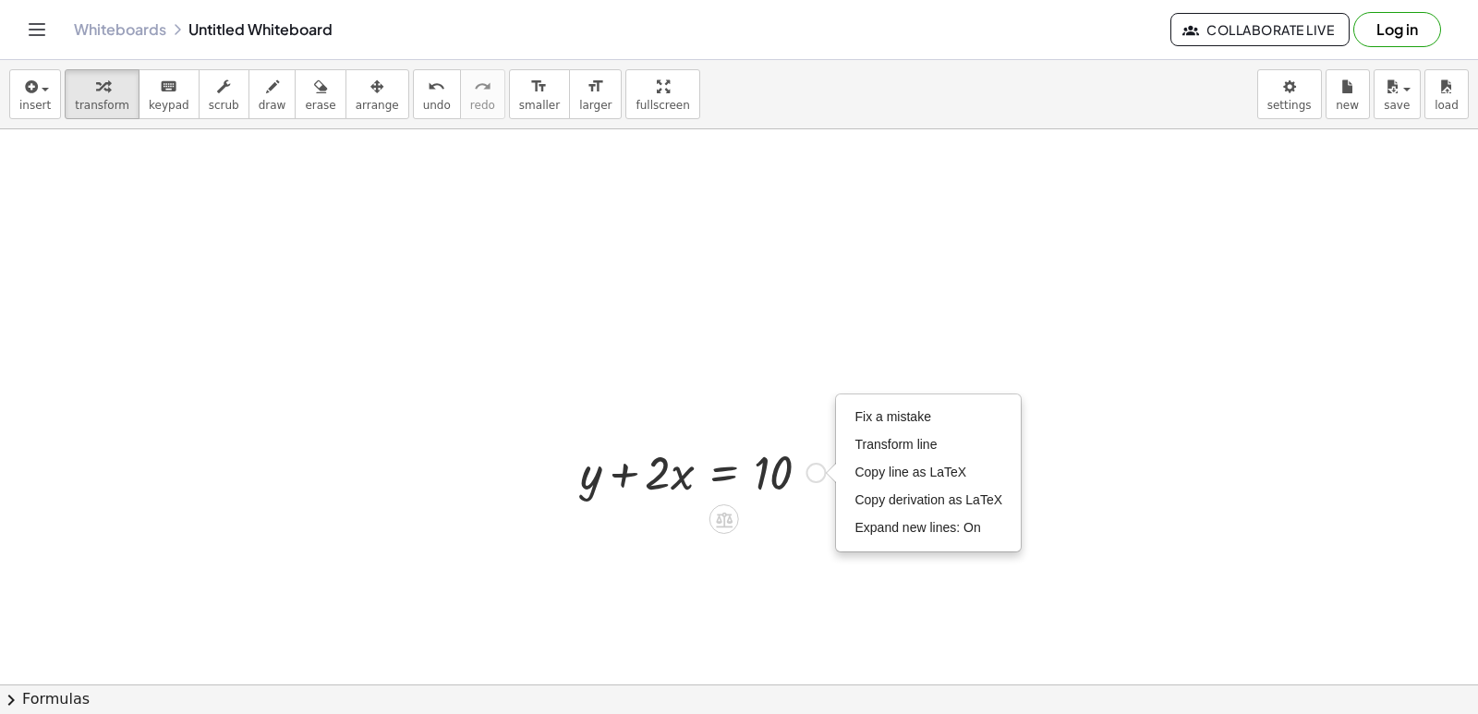
click at [818, 471] on div "Fix a mistake Transform line Copy line as LaTeX Copy derivation as LaTeX Expand…" at bounding box center [815, 473] width 20 height 20
click at [730, 516] on icon at bounding box center [724, 520] width 17 height 16
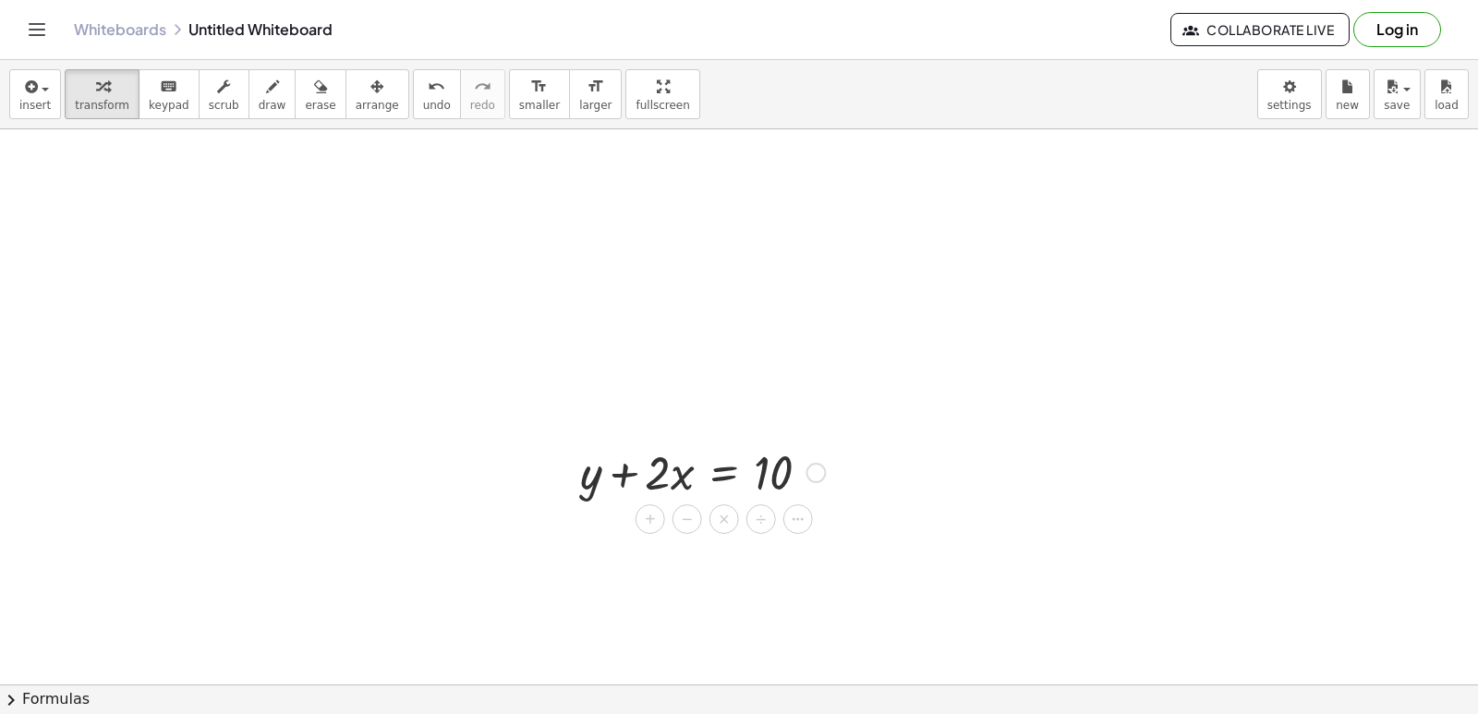
click at [771, 442] on div at bounding box center [702, 471] width 263 height 63
click at [766, 448] on div at bounding box center [702, 471] width 263 height 63
drag, startPoint x: 766, startPoint y: 448, endPoint x: 736, endPoint y: 408, distance: 49.5
click at [758, 436] on div "+ y + · 2 · x = 10 Fix a mistake Transform line Copy line as LaTeX Copy derivat…" at bounding box center [695, 471] width 286 height 72
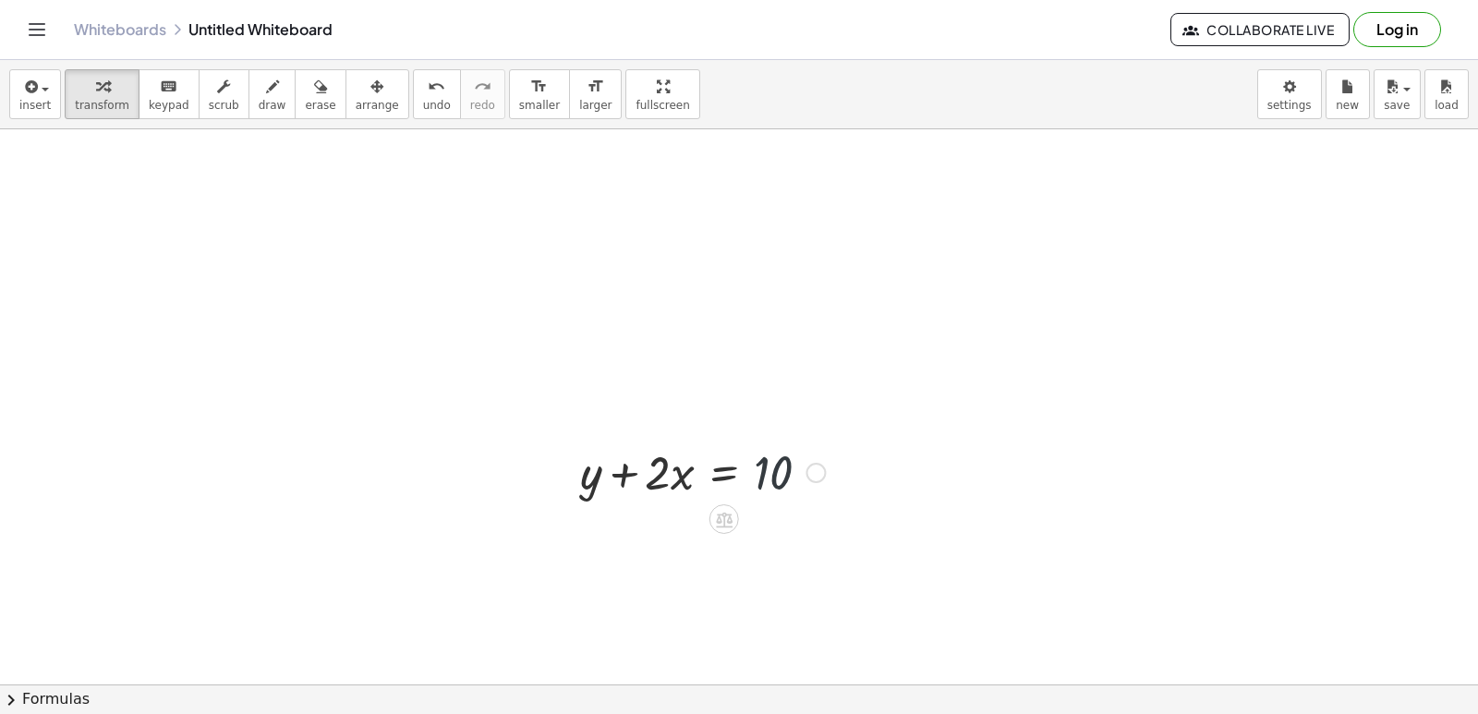
drag, startPoint x: 736, startPoint y: 414, endPoint x: 747, endPoint y: 415, distance: 11.1
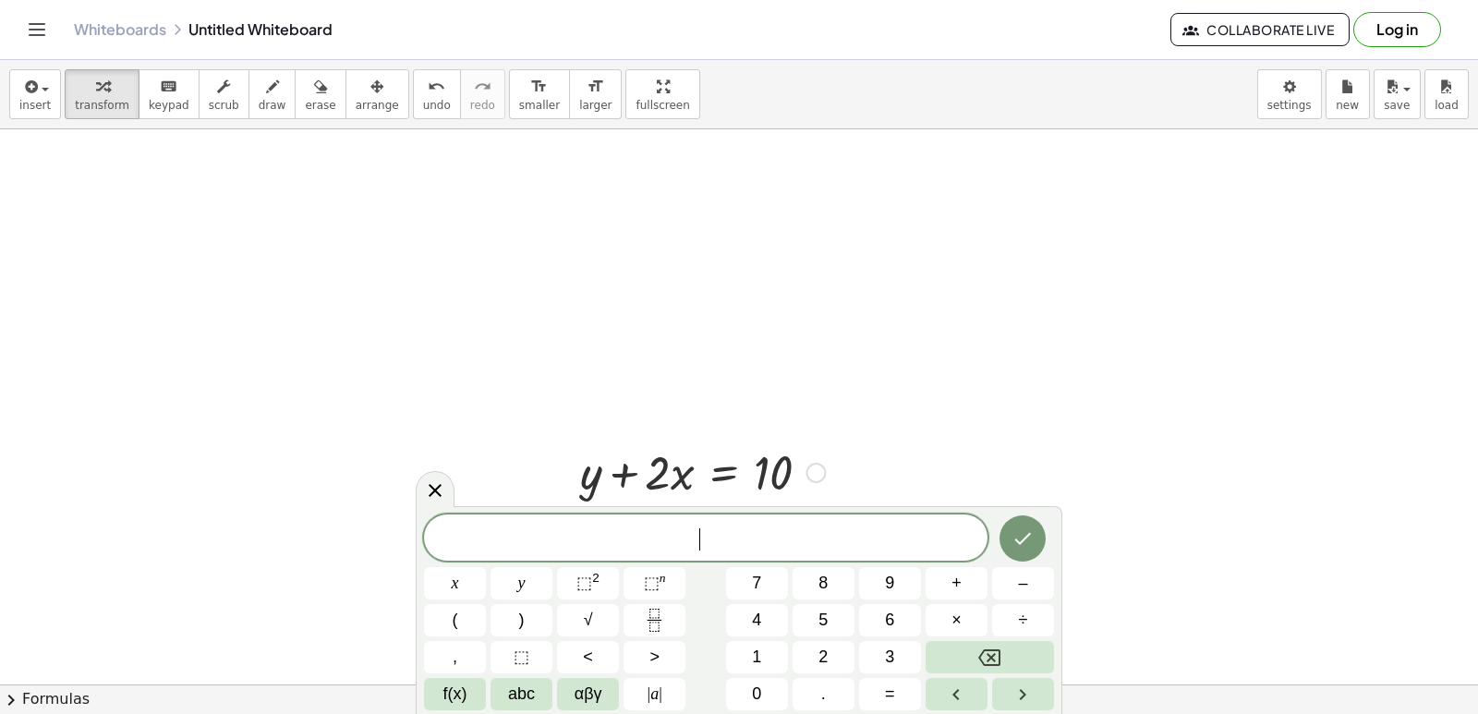
click at [816, 468] on div "Fix a mistake Transform line Copy line as LaTeX Copy derivation as LaTeX Expand…" at bounding box center [815, 473] width 20 height 20
click at [817, 466] on div "Fix a mistake Transform line Copy line as LaTeX Copy derivation as LaTeX Expand…" at bounding box center [815, 473] width 20 height 20
click at [814, 465] on div "Fix a mistake Transform line Copy line as LaTeX Copy derivation as LaTeX Expand…" at bounding box center [815, 473] width 20 height 20
click at [621, 465] on div at bounding box center [702, 471] width 263 height 63
drag, startPoint x: 610, startPoint y: 405, endPoint x: 648, endPoint y: 456, distance: 63.4
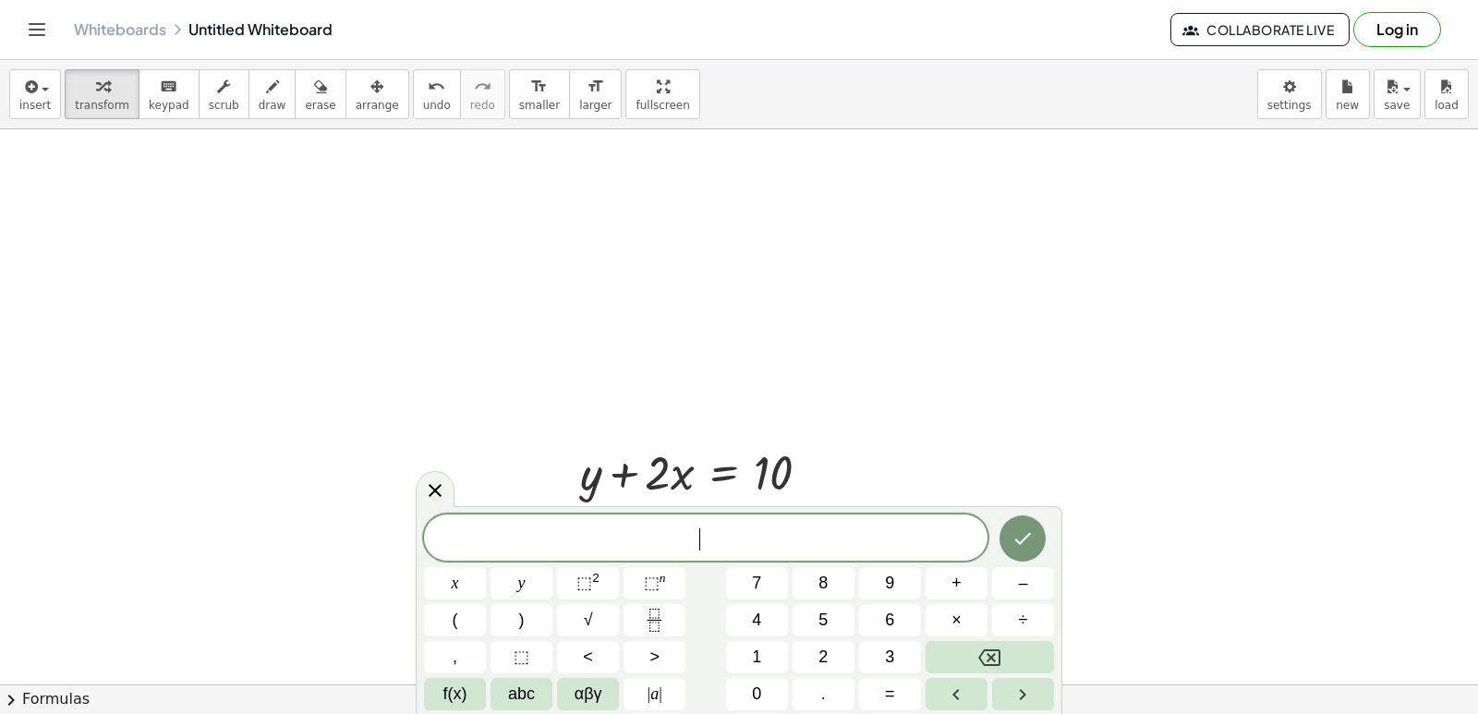
drag, startPoint x: 648, startPoint y: 456, endPoint x: 811, endPoint y: 458, distance: 162.5
click at [835, 456] on div "· 2 + · x + y + · 2 · x = 10 Fix a mistake Transform line Copy line as LaTeX Co…" at bounding box center [695, 471] width 286 height 72
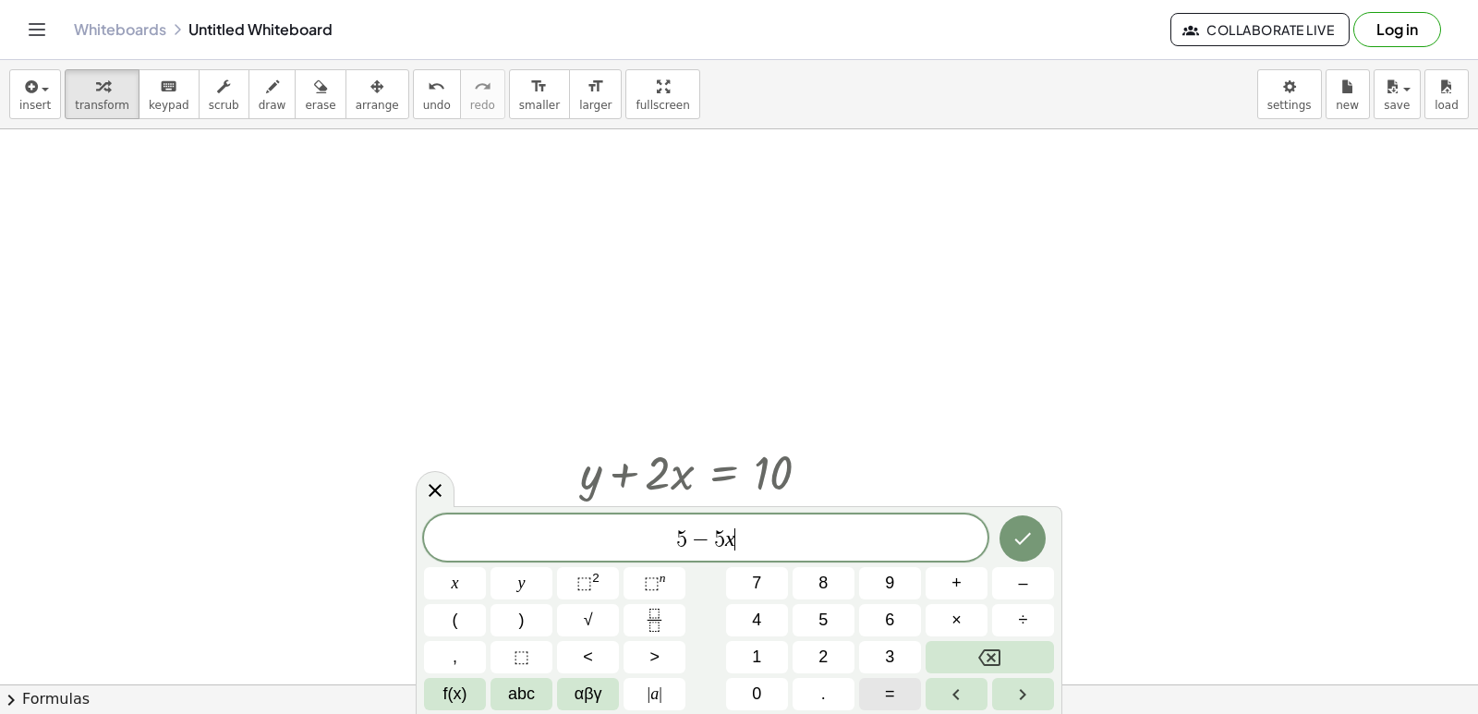
click at [888, 683] on span "=" at bounding box center [890, 694] width 10 height 25
click at [1029, 530] on icon "Done" at bounding box center [1022, 538] width 22 height 22
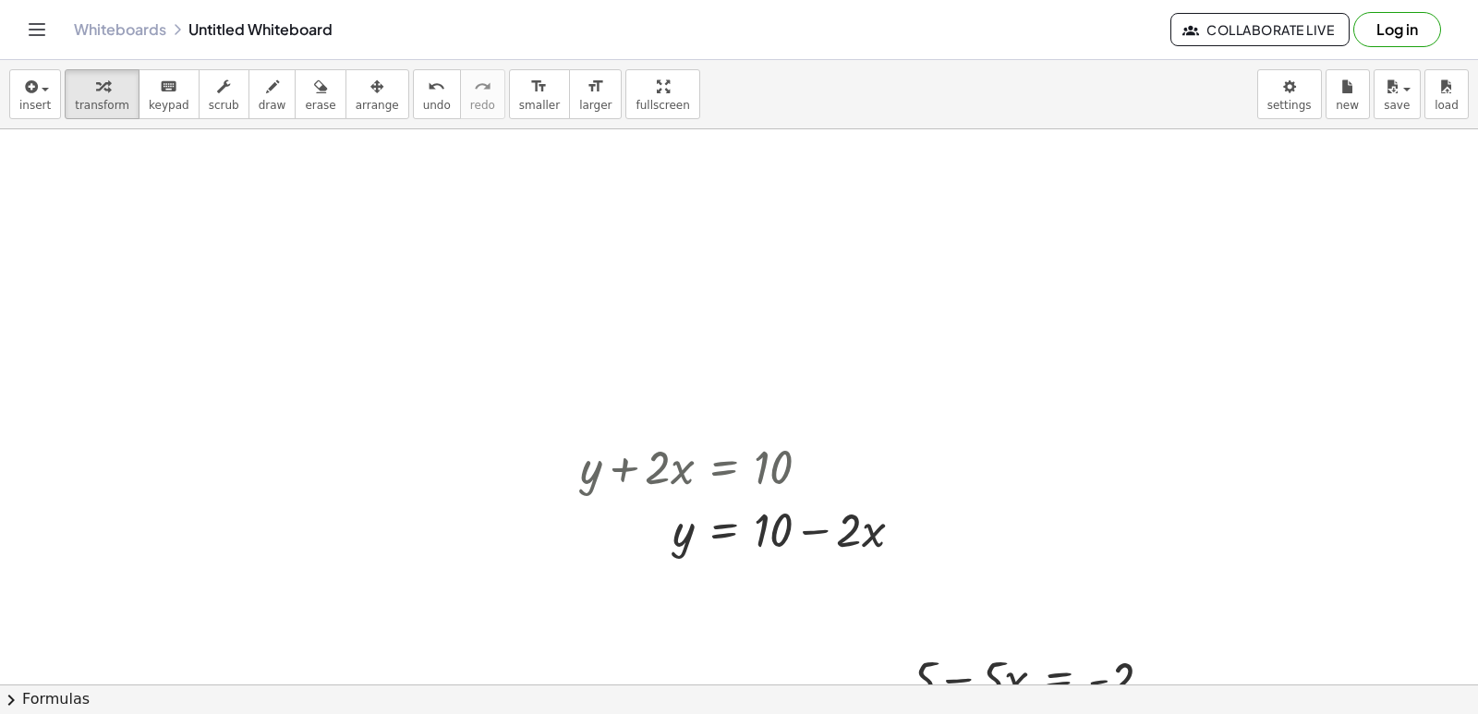
scroll to position [11520, 0]
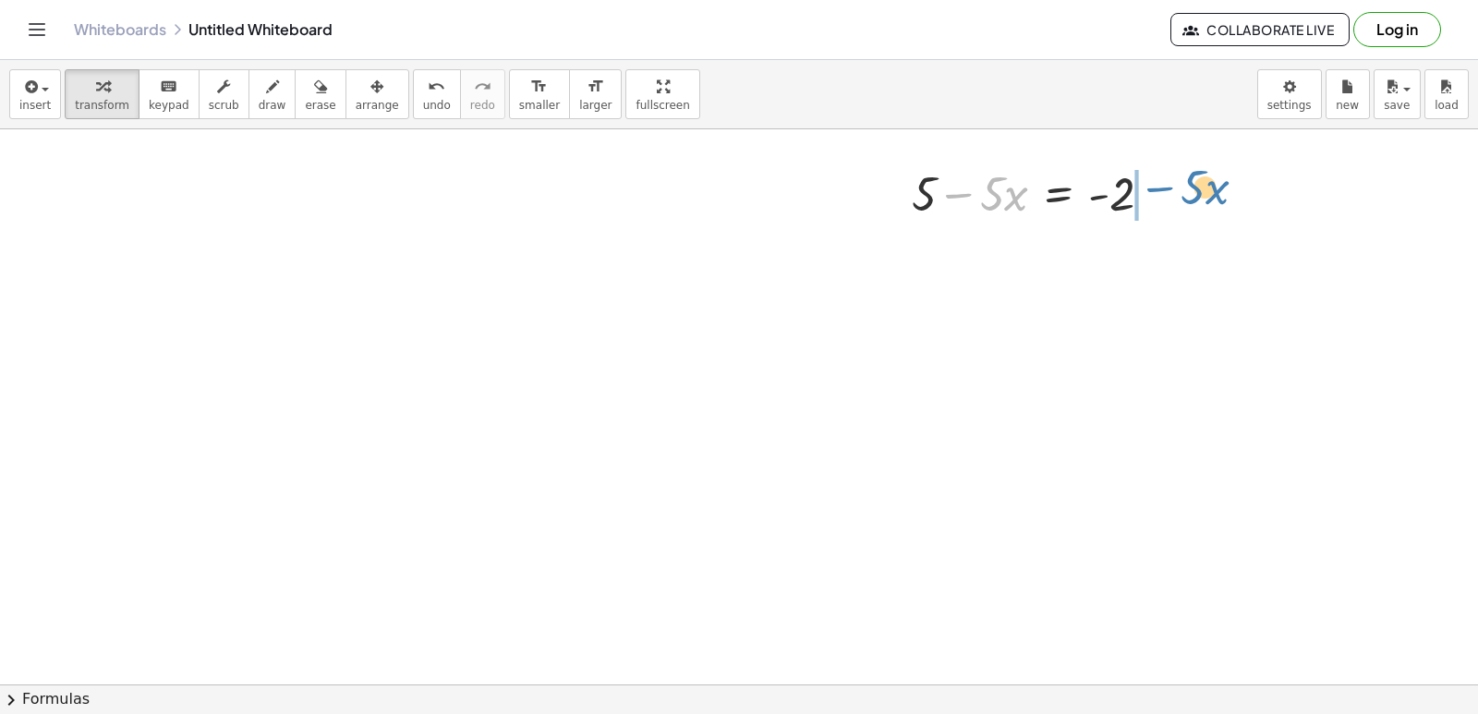
drag, startPoint x: 976, startPoint y: 186, endPoint x: 1177, endPoint y: 179, distance: 201.4
click at [1177, 179] on div "− · 5 · x + 5 − · 5 · x = - 2" at bounding box center [1032, 192] width 296 height 72
drag, startPoint x: 988, startPoint y: 671, endPoint x: 753, endPoint y: 538, distance: 270.4
drag, startPoint x: 748, startPoint y: 567, endPoint x: 747, endPoint y: 577, distance: 10.2
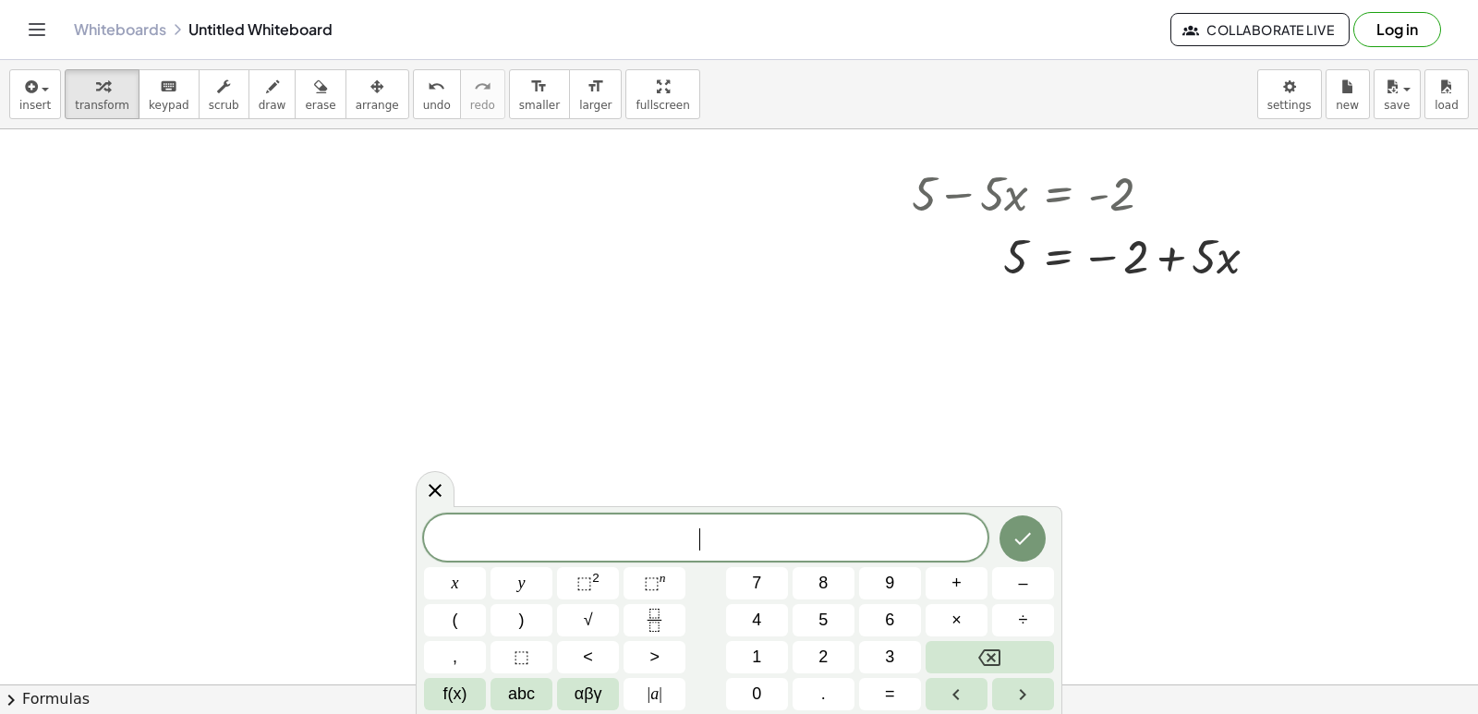
drag, startPoint x: 747, startPoint y: 568, endPoint x: 735, endPoint y: 564, distance: 12.6
click at [744, 553] on div "​" at bounding box center [705, 537] width 563 height 46
drag, startPoint x: 954, startPoint y: 239, endPoint x: 976, endPoint y: 502, distance: 264.1
click at [956, 572] on span "+" at bounding box center [956, 583] width 10 height 25
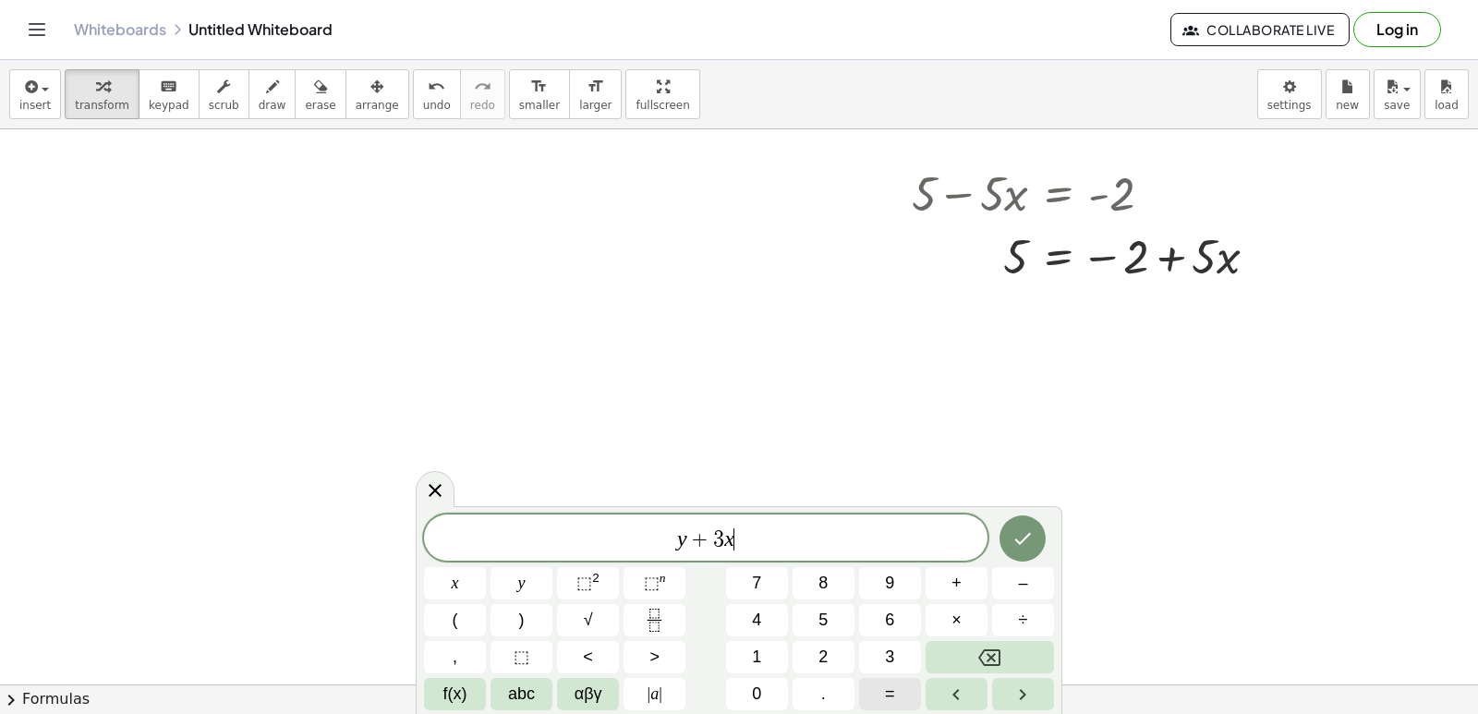
click at [894, 686] on span "=" at bounding box center [890, 694] width 10 height 25
click at [895, 686] on button "=" at bounding box center [890, 694] width 62 height 32
click at [1018, 650] on button "Backspace" at bounding box center [989, 657] width 128 height 32
click at [1016, 544] on icon "Done" at bounding box center [1022, 538] width 22 height 22
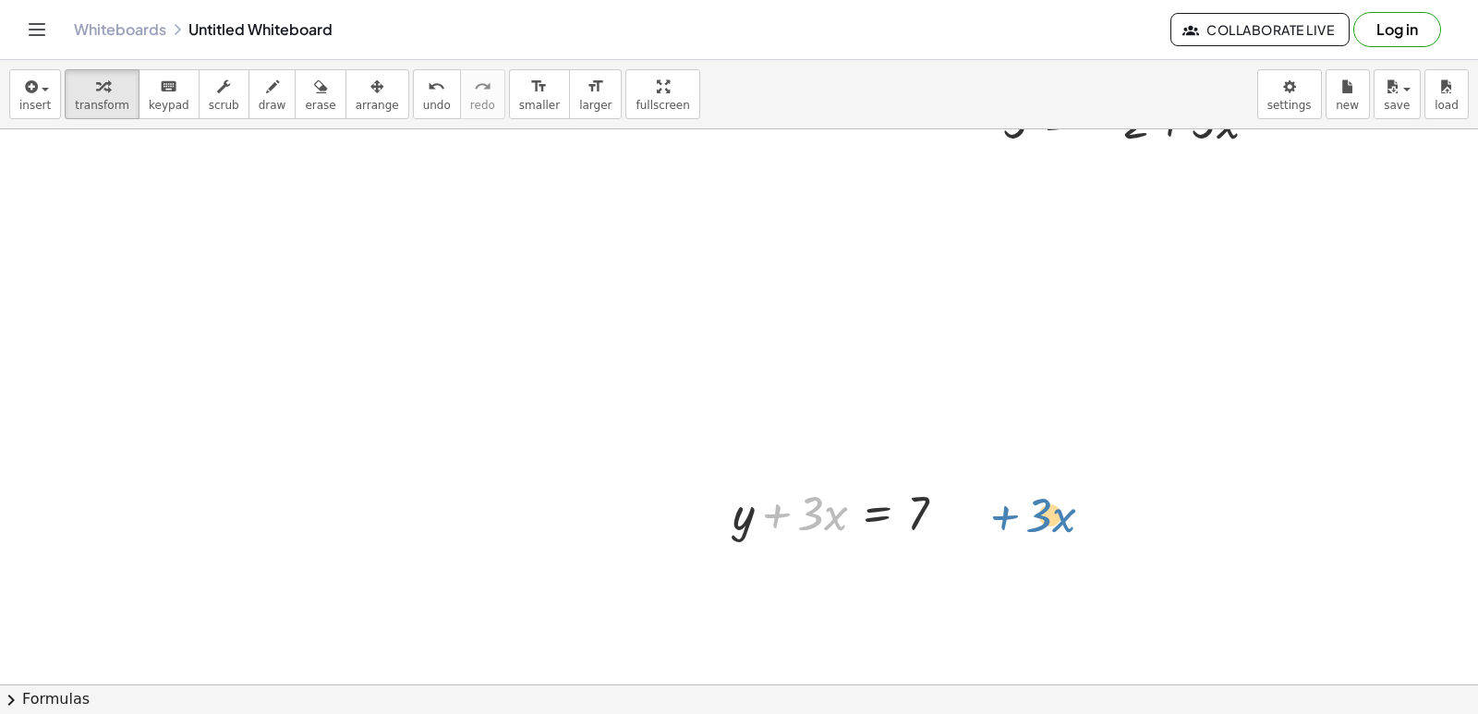
drag, startPoint x: 796, startPoint y: 508, endPoint x: 1015, endPoint y: 506, distance: 218.9
drag, startPoint x: 806, startPoint y: 507, endPoint x: 933, endPoint y: 512, distance: 126.6
click at [933, 512] on div at bounding box center [846, 511] width 247 height 63
click at [428, 90] on icon "undo" at bounding box center [437, 87] width 18 height 22
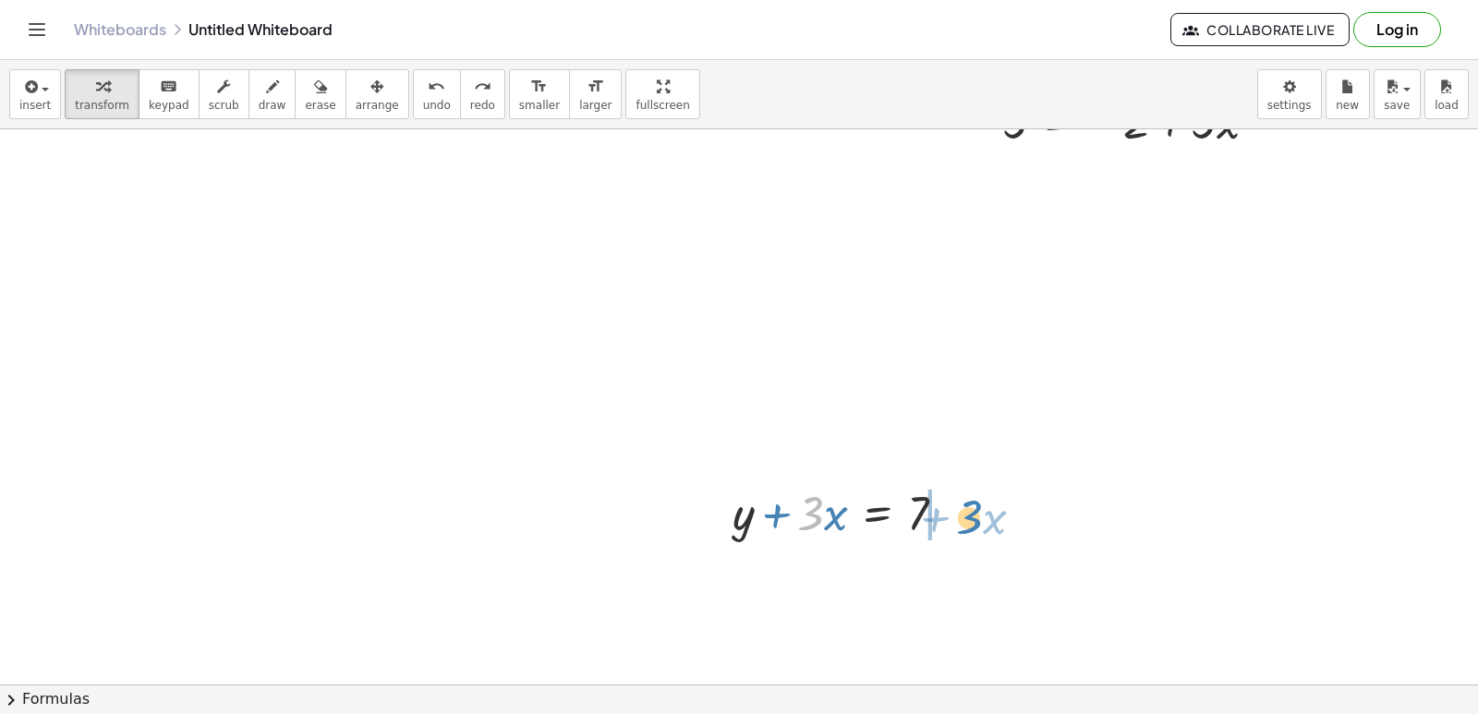
drag, startPoint x: 794, startPoint y: 489, endPoint x: 962, endPoint y: 527, distance: 172.3
click at [962, 527] on div at bounding box center [846, 511] width 247 height 63
drag, startPoint x: 1472, startPoint y: 679, endPoint x: 396, endPoint y: 255, distance: 1156.3
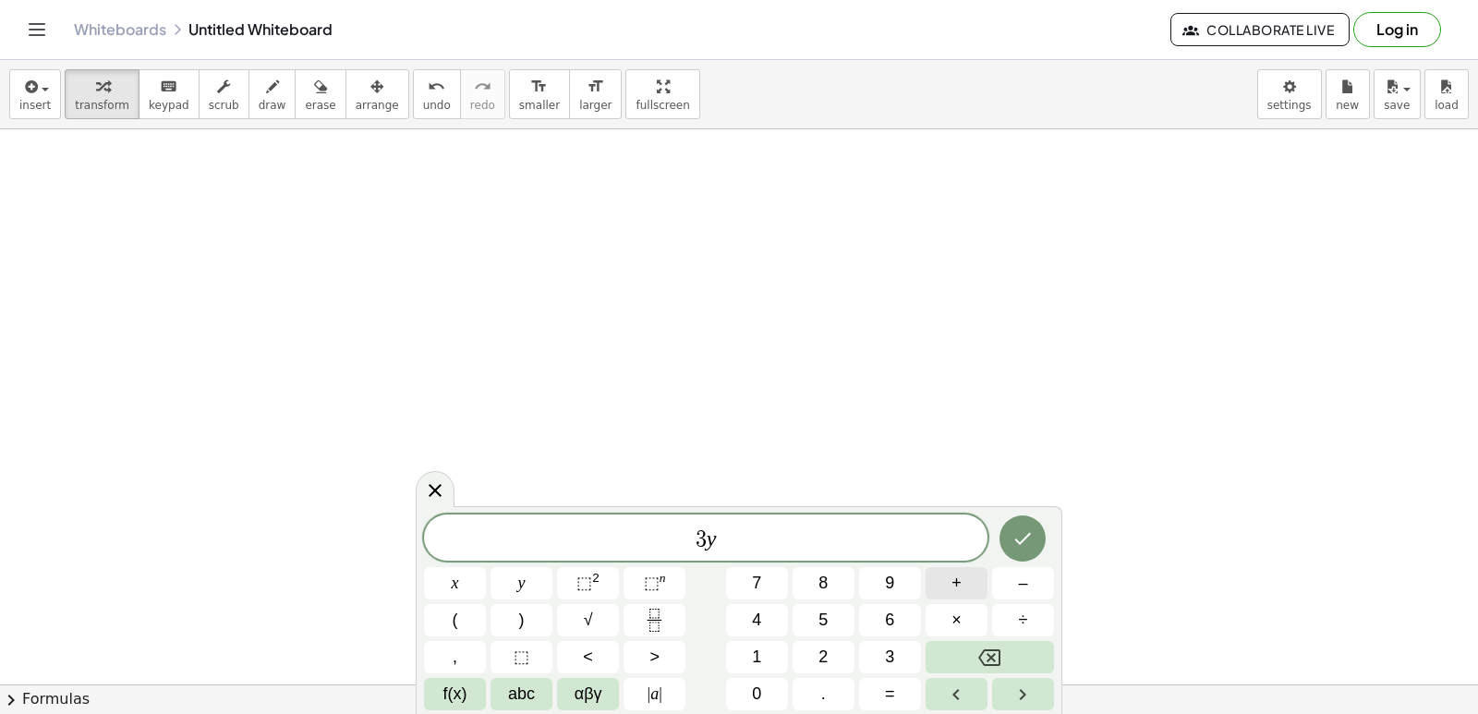
click at [944, 585] on button "+" at bounding box center [956, 583] width 62 height 32
click at [895, 701] on button "=" at bounding box center [890, 694] width 62 height 32
click at [1024, 531] on icon "Done" at bounding box center [1022, 538] width 22 height 22
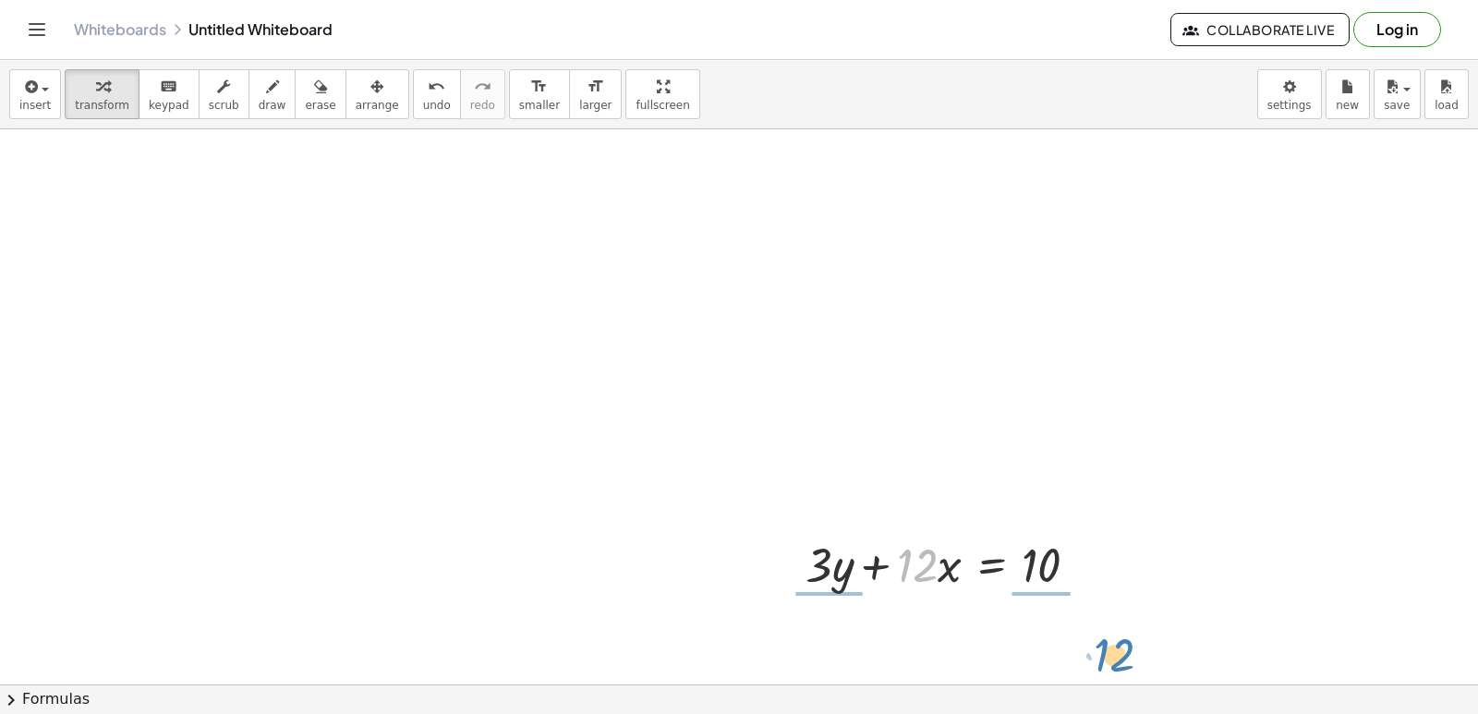
drag, startPoint x: 911, startPoint y: 575, endPoint x: 829, endPoint y: 593, distance: 84.0
click at [836, 597] on div "· 12 + · 3 · y + · 12 · x = 10" at bounding box center [942, 563] width 329 height 72
drag, startPoint x: 952, startPoint y: 573, endPoint x: 1351, endPoint y: 731, distance: 429.1
click at [1351, 713] on html "Graspable Math Activities Get Started Activity Bank Assigned Work Classes White…" at bounding box center [739, 357] width 1478 height 714
drag, startPoint x: 947, startPoint y: 577, endPoint x: 1133, endPoint y: 585, distance: 186.7
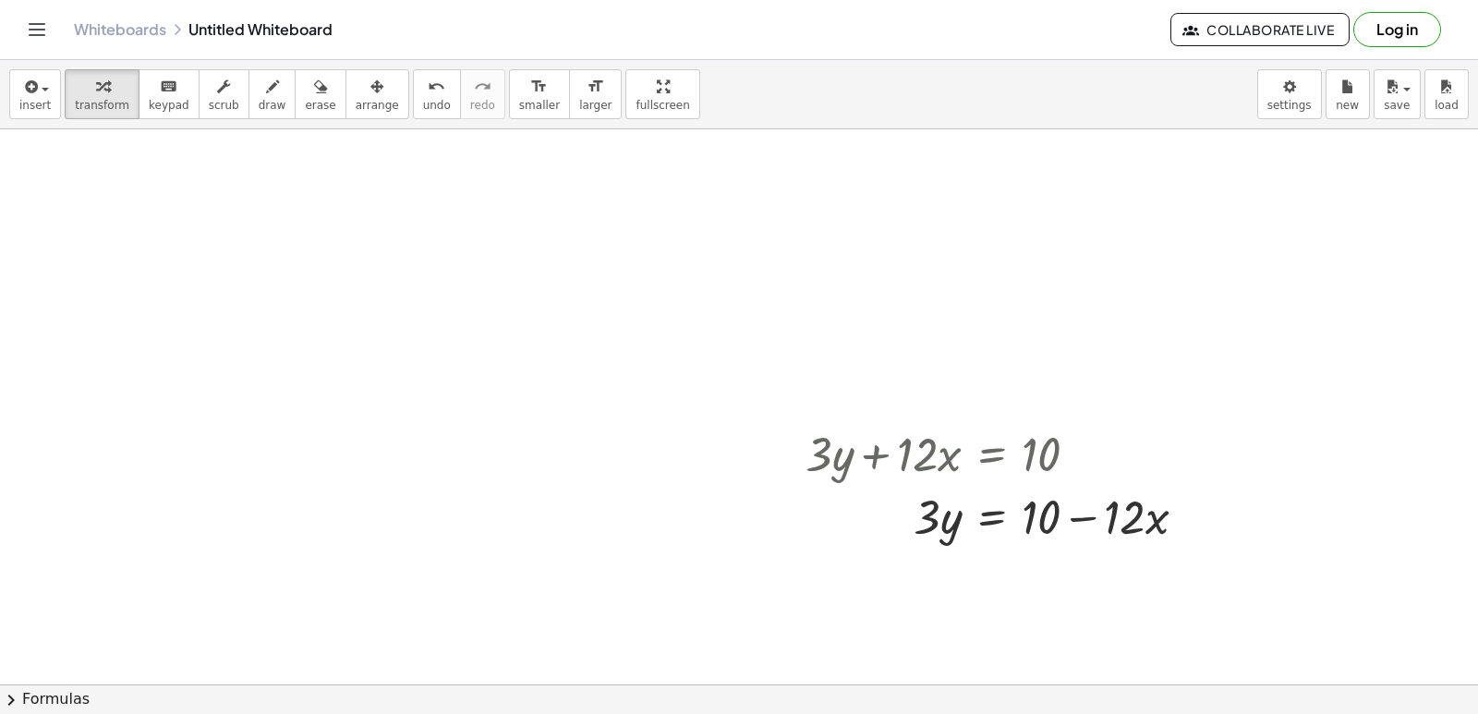
scroll to position [13320, 0]
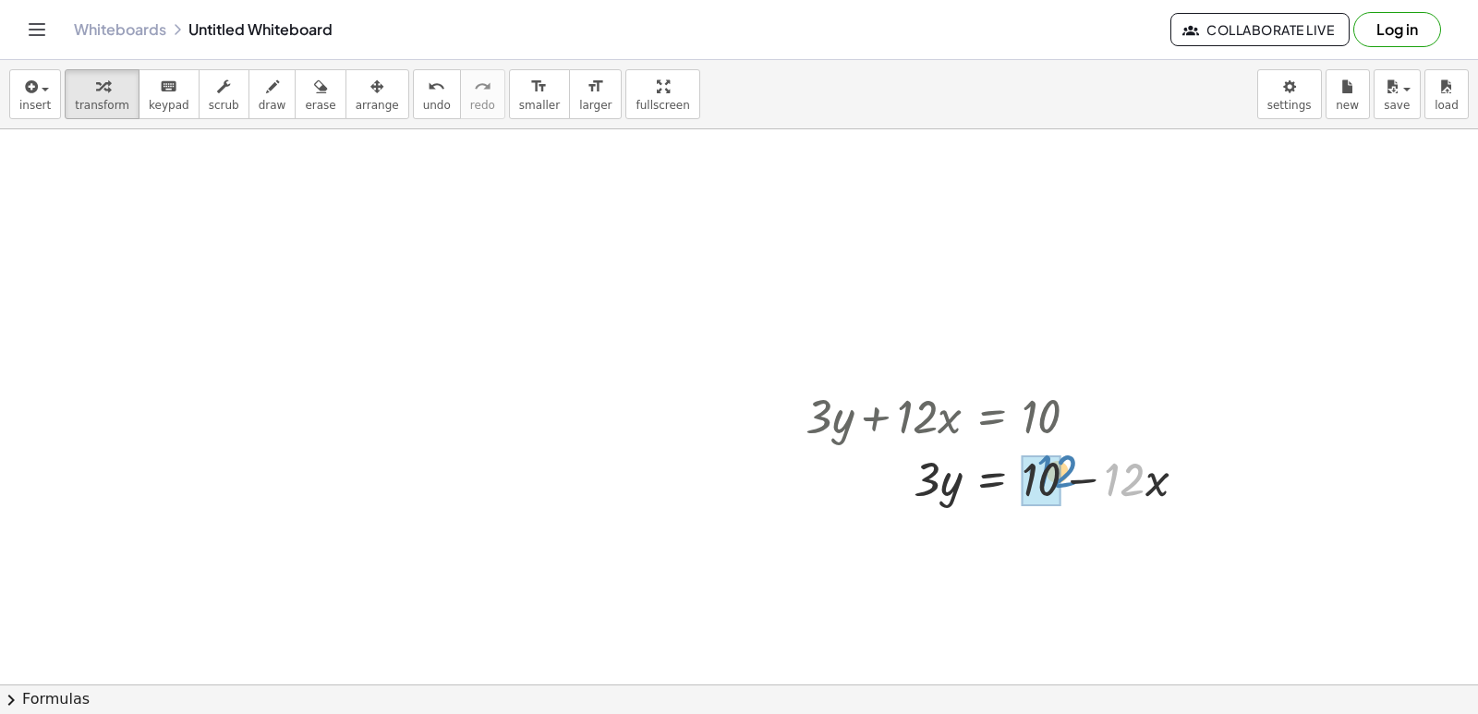
drag, startPoint x: 1117, startPoint y: 475, endPoint x: 1048, endPoint y: 469, distance: 69.5
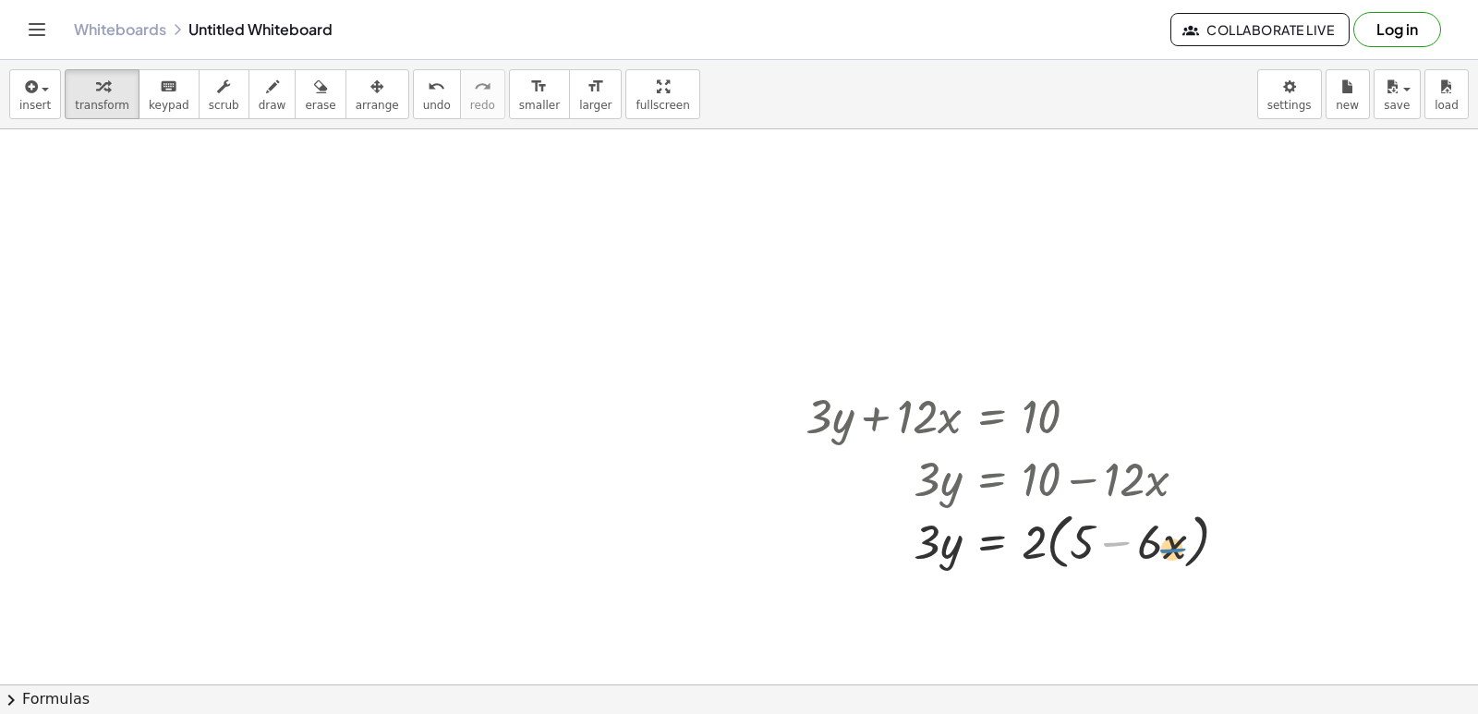
drag, startPoint x: 1100, startPoint y: 558, endPoint x: 1156, endPoint y: 564, distance: 56.7
click at [1156, 564] on div at bounding box center [1023, 540] width 455 height 70
drag, startPoint x: 1173, startPoint y: 555, endPoint x: 1082, endPoint y: 543, distance: 91.3
click at [1082, 543] on div at bounding box center [1023, 540] width 455 height 70
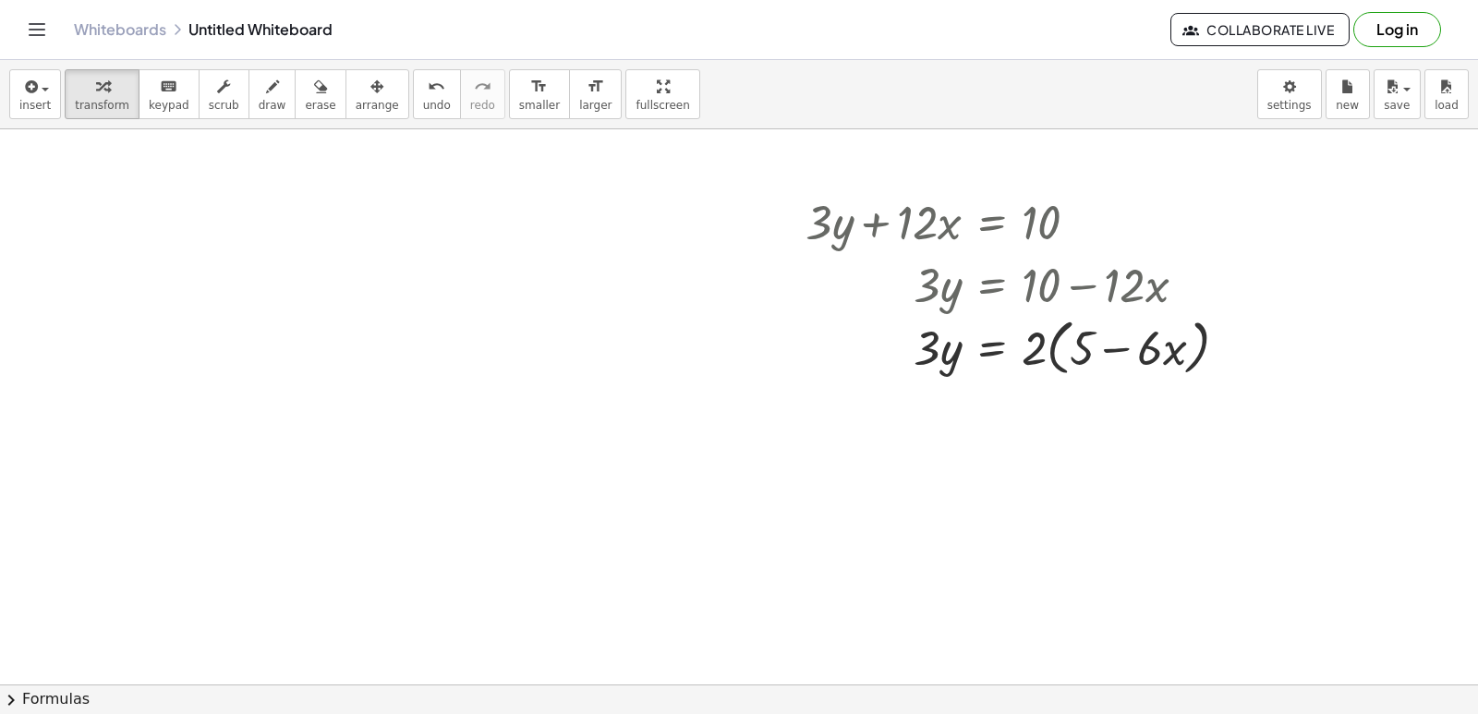
scroll to position [13542, 0]
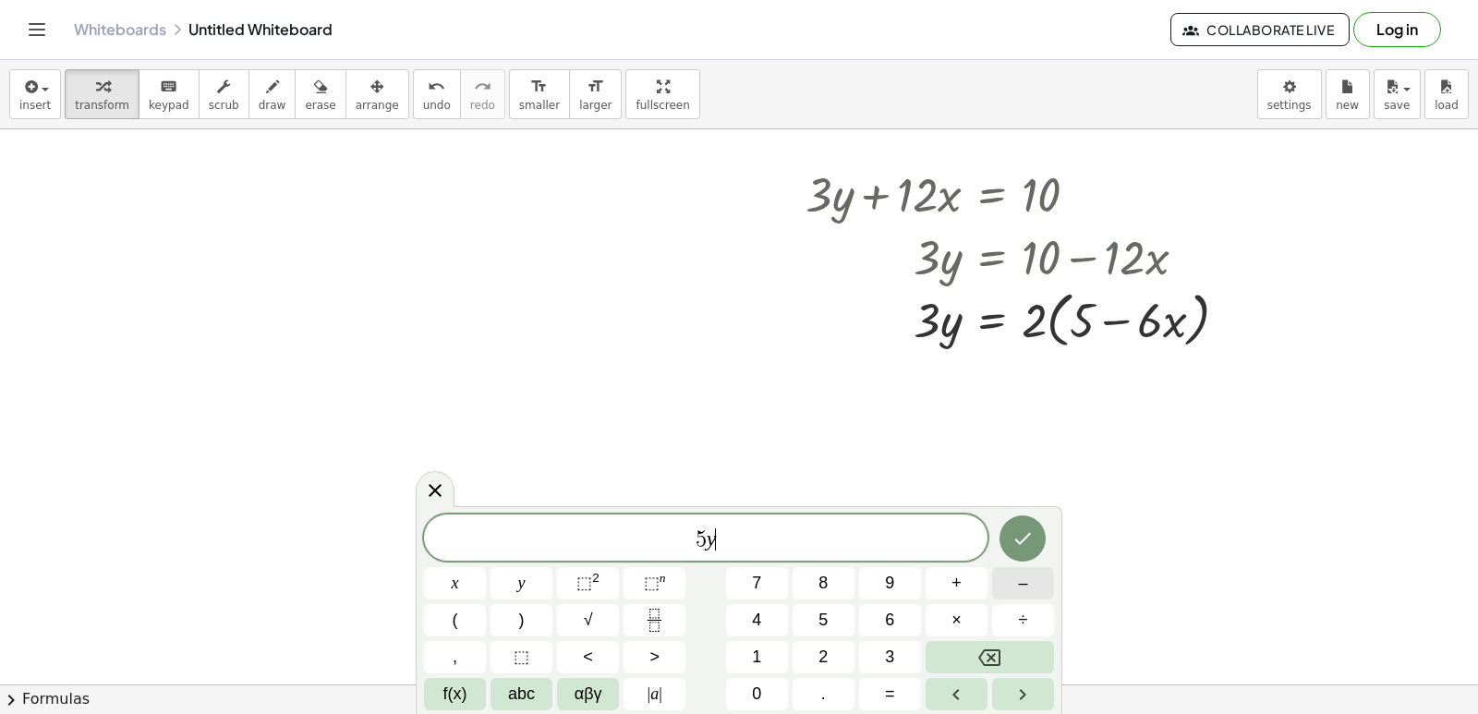
click at [1033, 573] on button "–" at bounding box center [1023, 583] width 62 height 32
click at [899, 696] on button "=" at bounding box center [890, 694] width 62 height 32
click at [1008, 548] on button "Done" at bounding box center [1022, 538] width 46 height 46
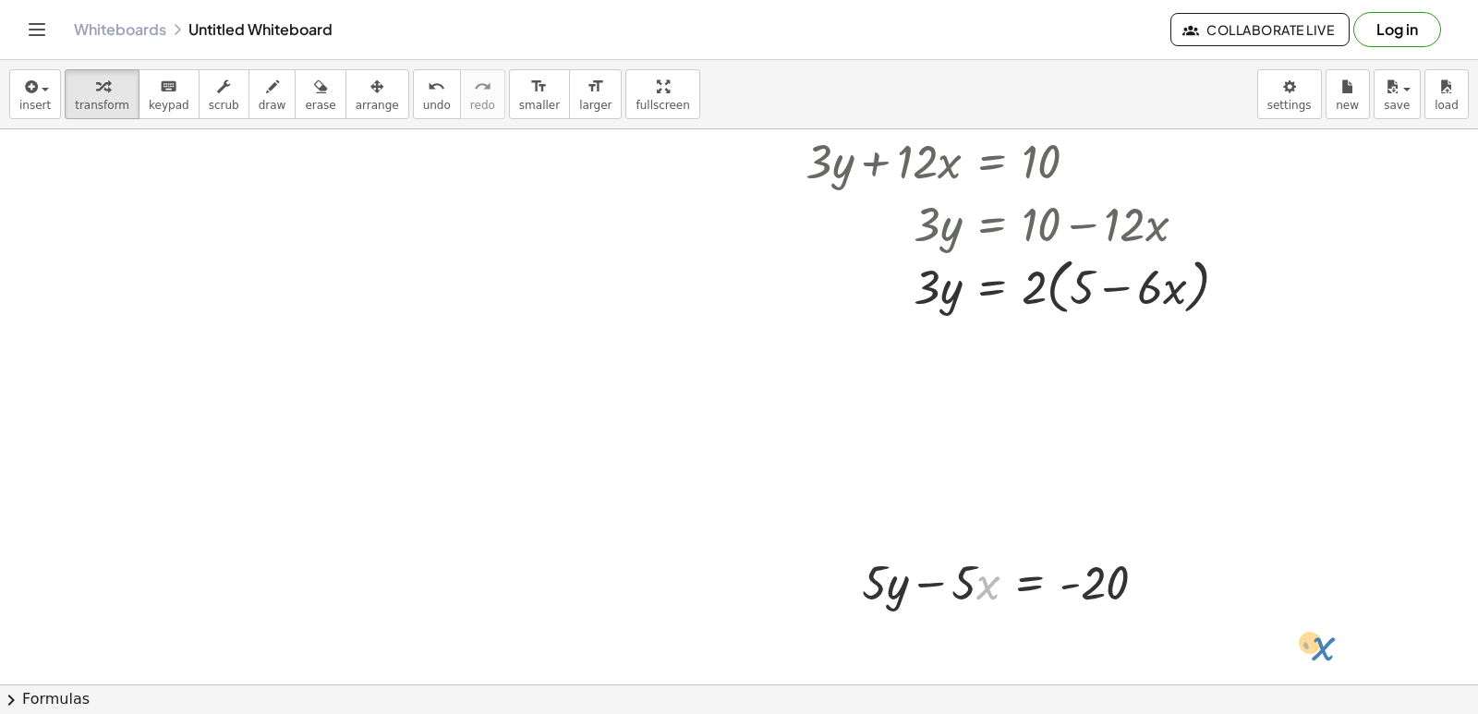
scroll to position [13622, 0]
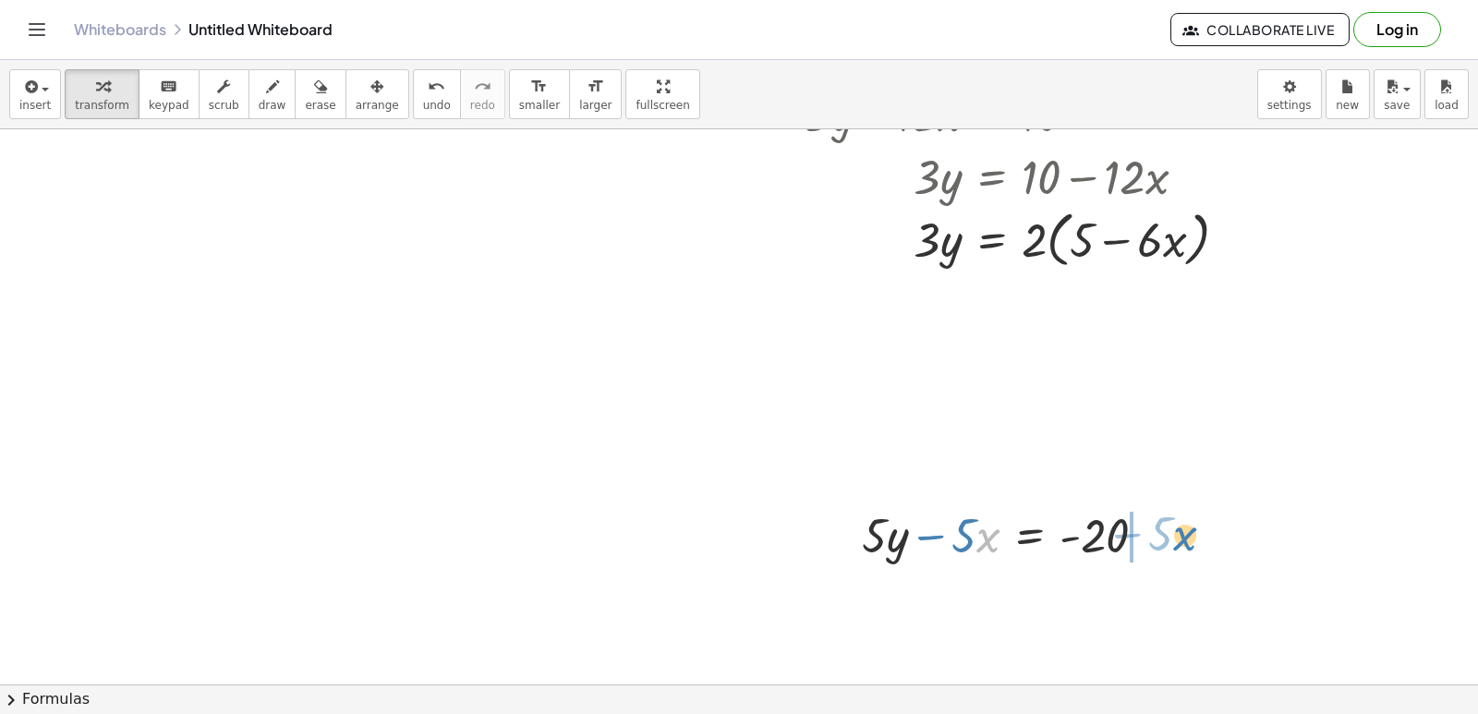
drag, startPoint x: 978, startPoint y: 613, endPoint x: 1181, endPoint y: 615, distance: 203.2
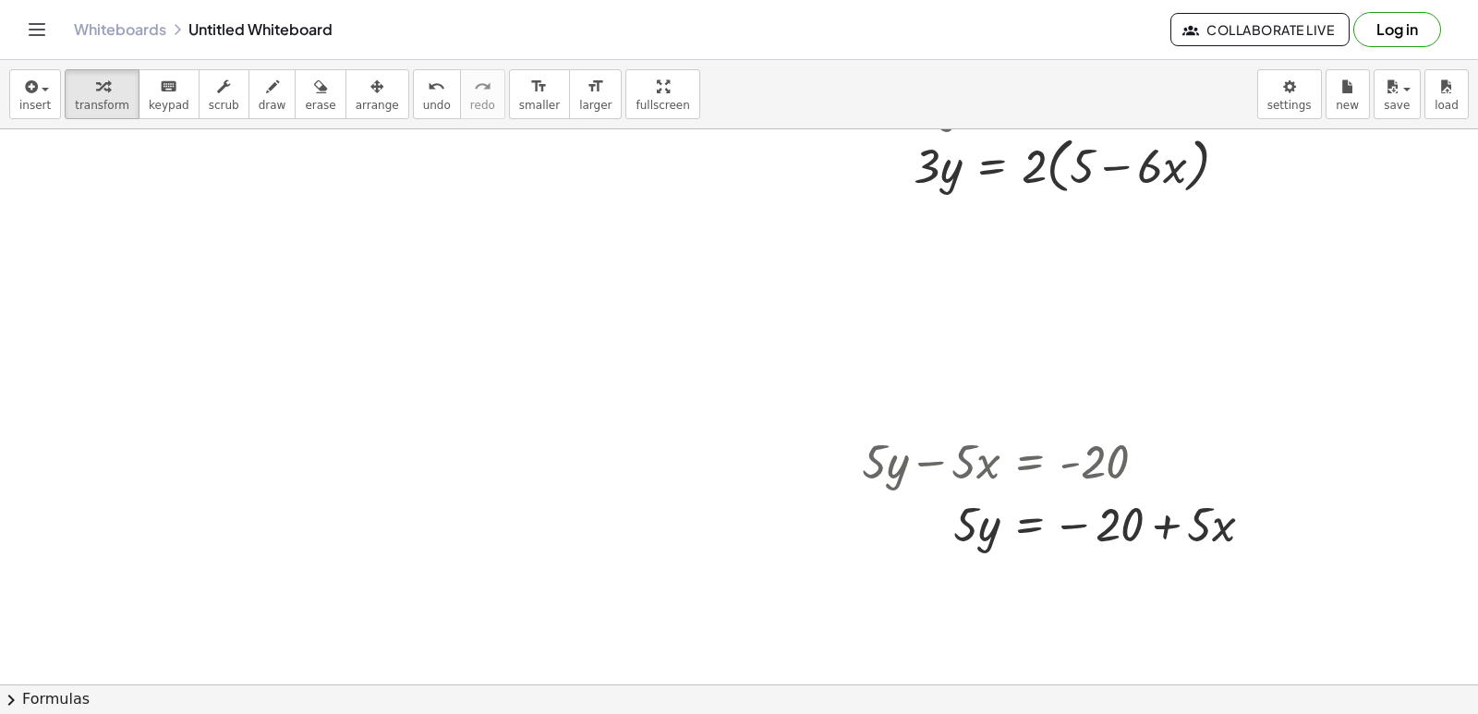
scroll to position [13733, 0]
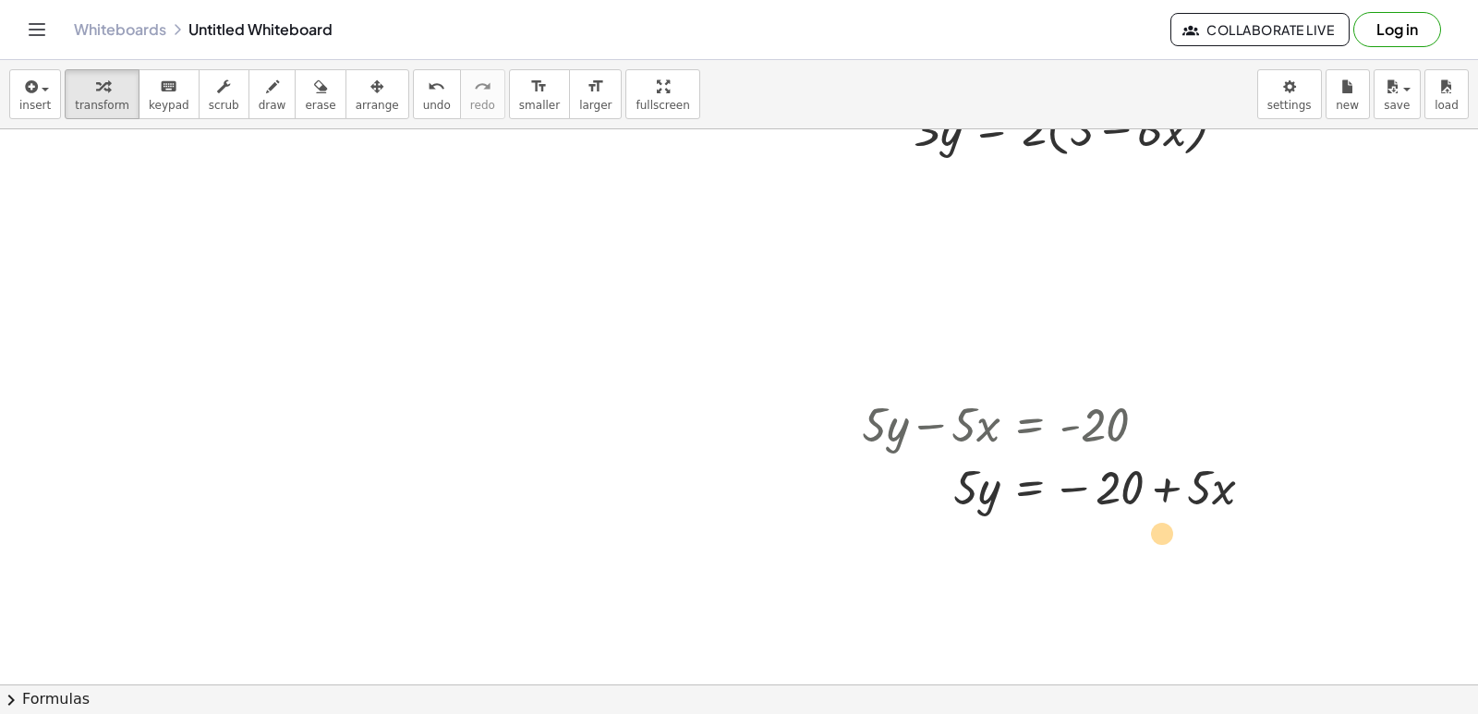
drag, startPoint x: 1206, startPoint y: 498, endPoint x: 1169, endPoint y: 543, distance: 58.4
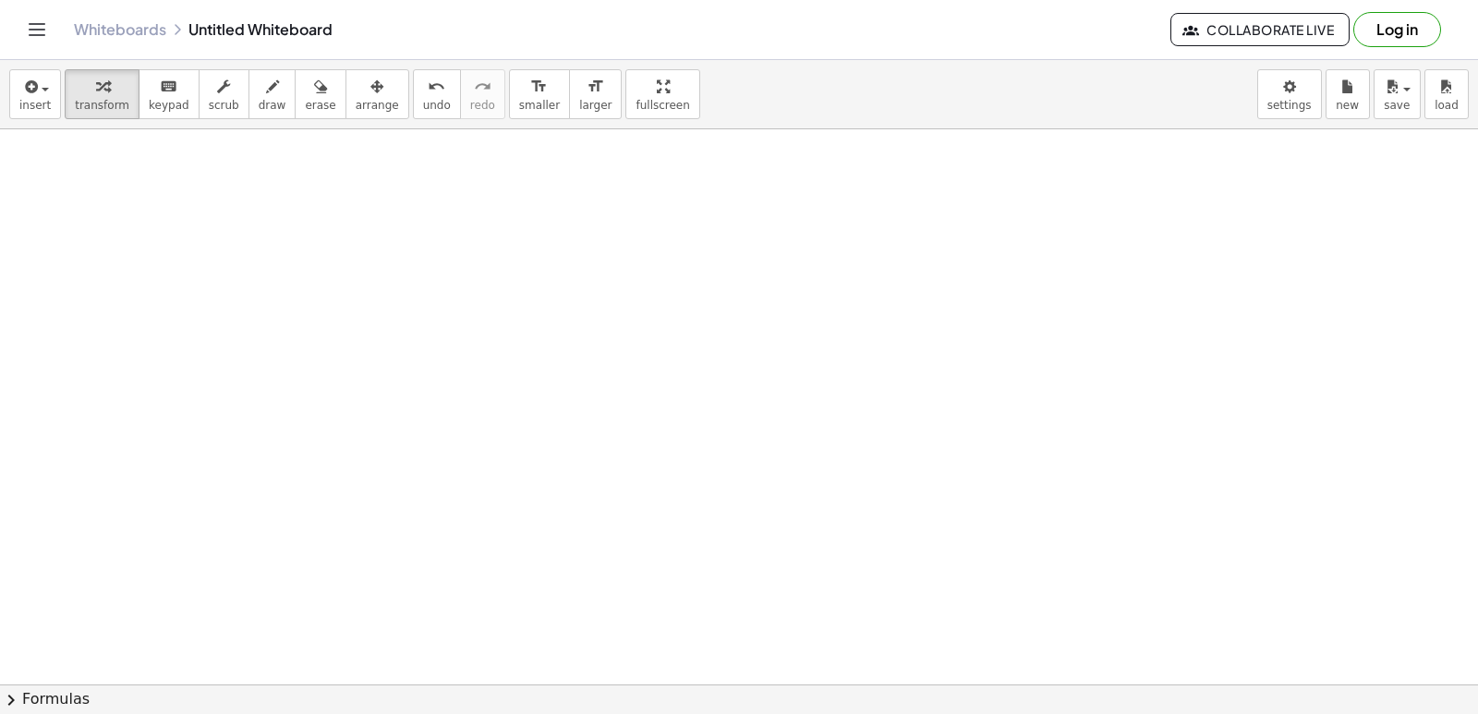
scroll to position [15133, 0]
drag, startPoint x: 1466, startPoint y: 670, endPoint x: 1011, endPoint y: 462, distance: 500.0
drag, startPoint x: 1019, startPoint y: 476, endPoint x: 935, endPoint y: 434, distance: 92.9
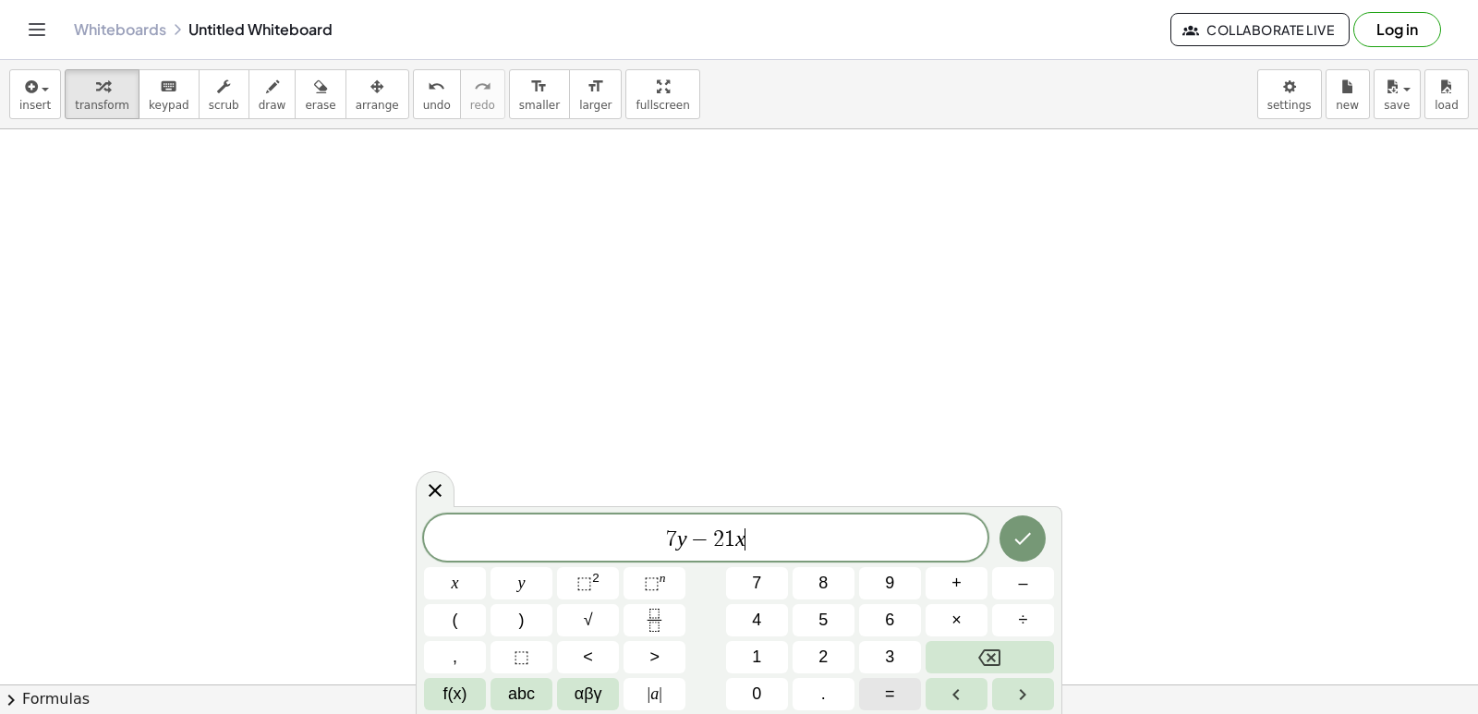
click at [896, 684] on button "=" at bounding box center [890, 694] width 62 height 32
click at [743, 563] on div "7 y − 2 1 x = ​ x y ⬚ 2 ⬚ n 7 8 9 + – ( ) √ 4 5 6 × ÷ , ⬚ < > 1 2 3 f(x) abc αβ…" at bounding box center [739, 612] width 630 height 196
click at [1011, 525] on button "Done" at bounding box center [1022, 538] width 46 height 46
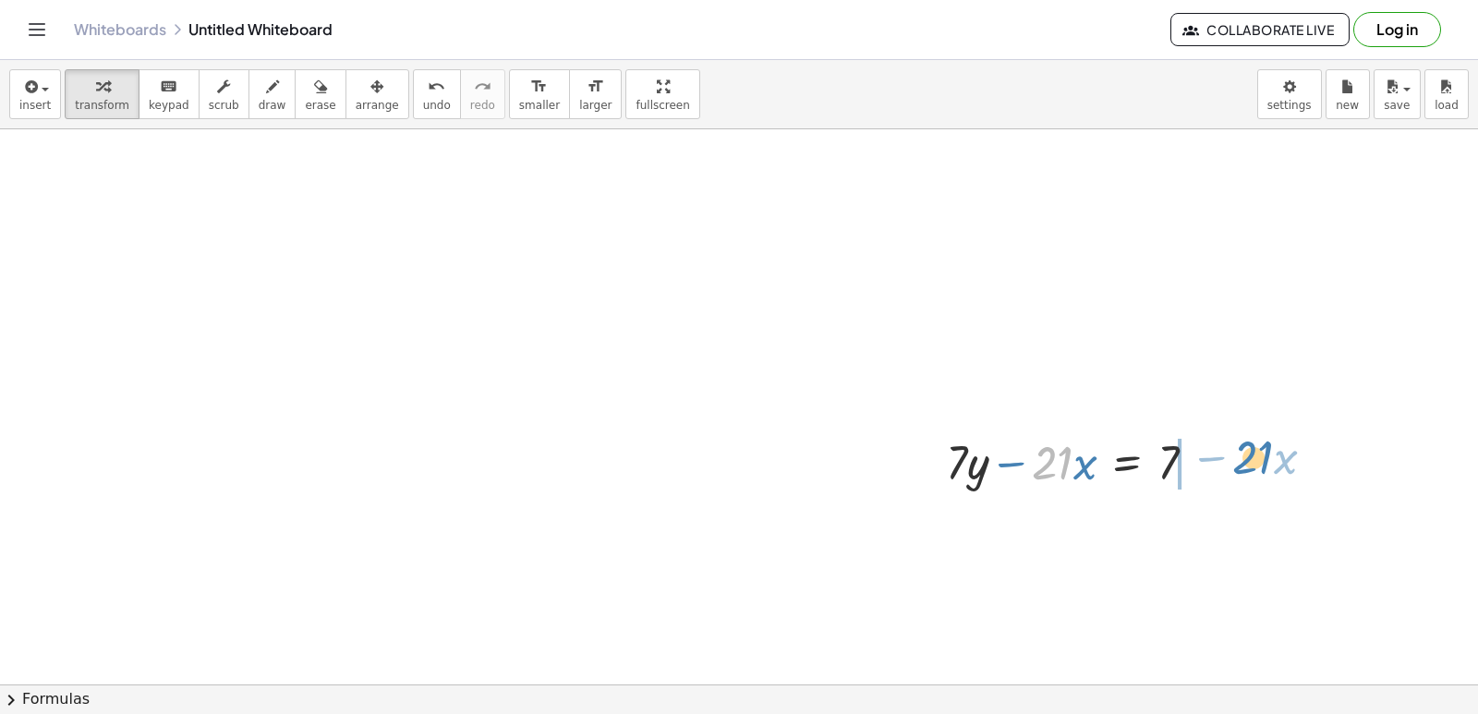
drag, startPoint x: 1063, startPoint y: 460, endPoint x: 1263, endPoint y: 458, distance: 200.4
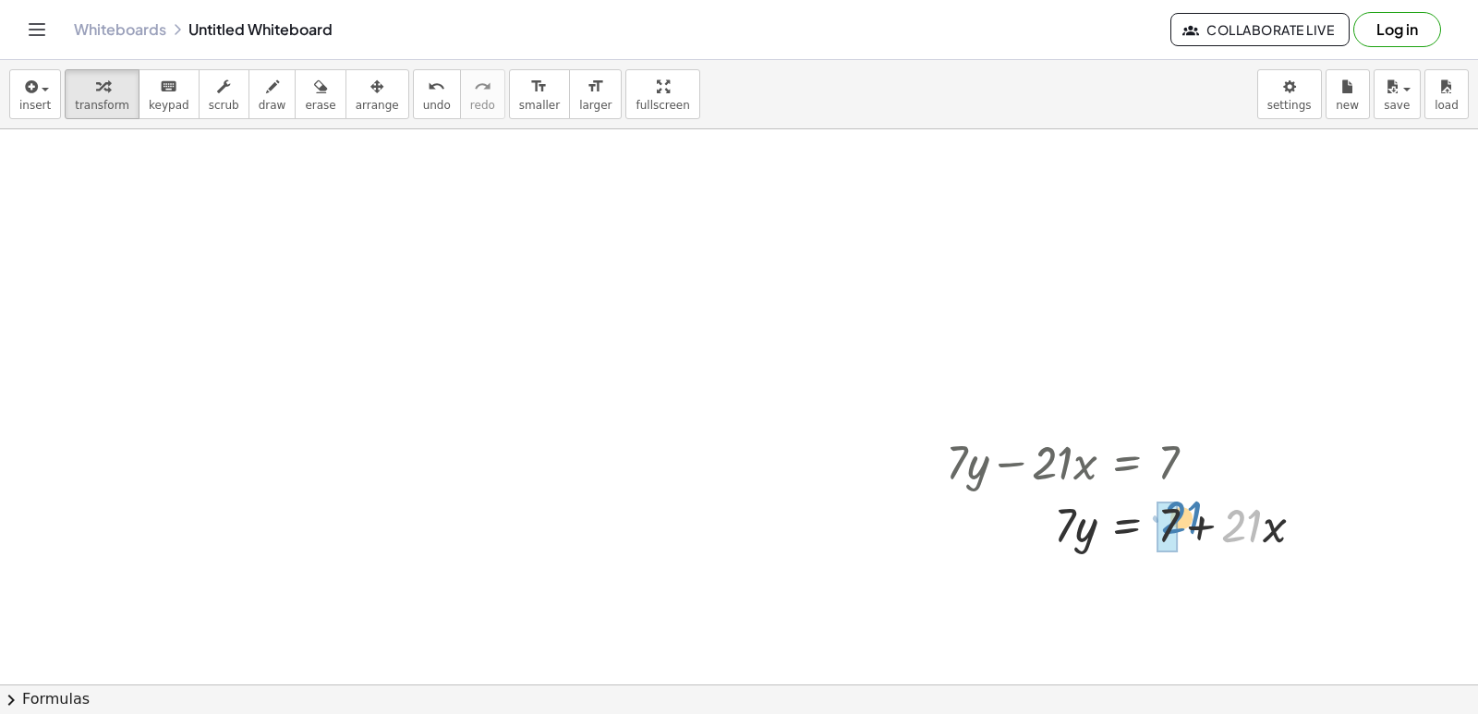
drag, startPoint x: 1233, startPoint y: 538, endPoint x: 1172, endPoint y: 530, distance: 61.5
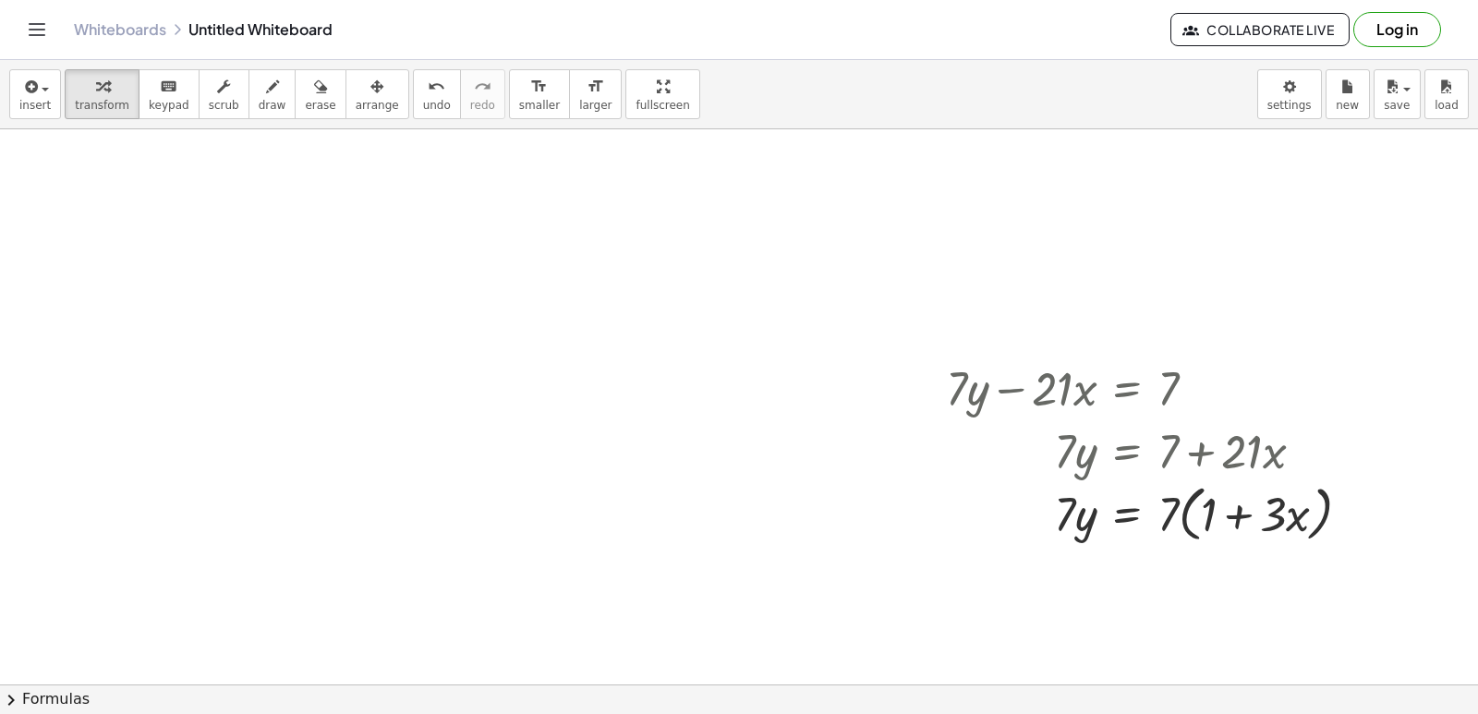
scroll to position [15244, 0]
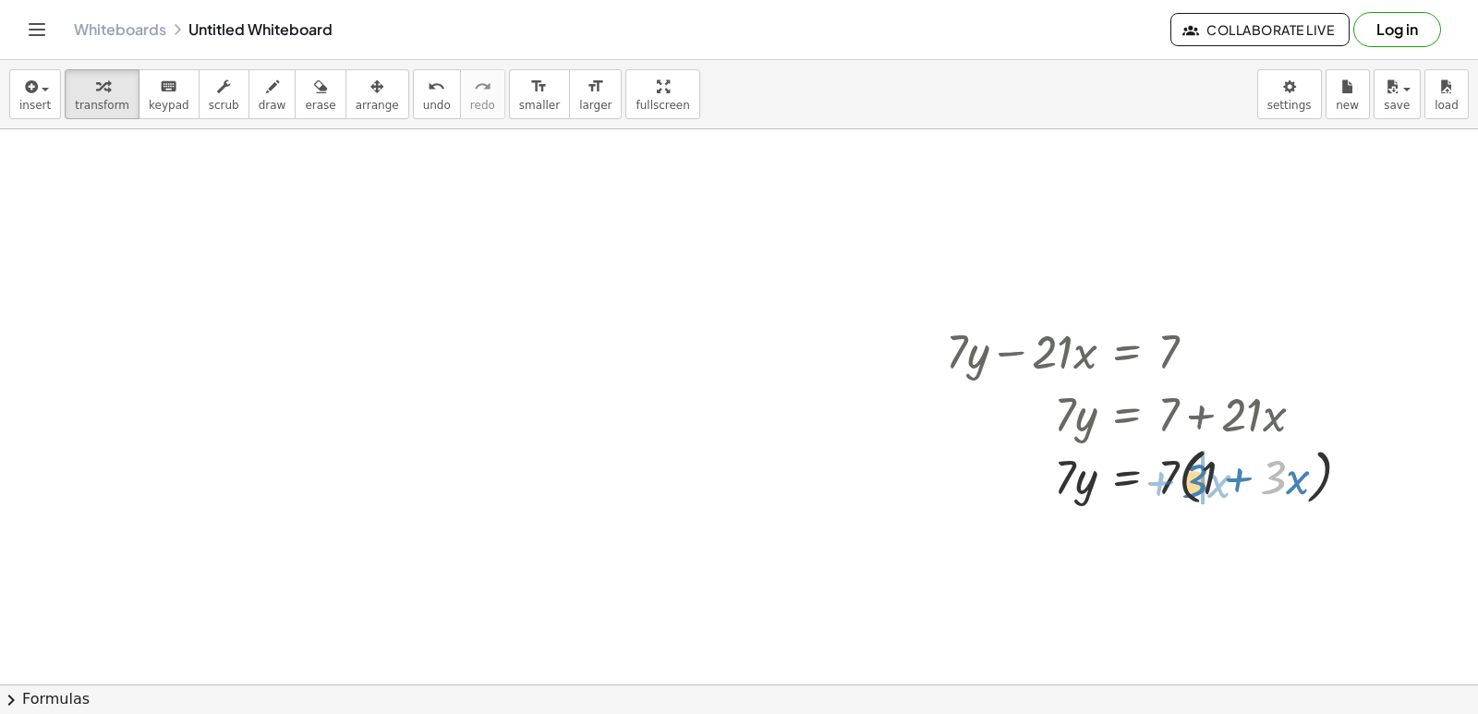
drag, startPoint x: 1282, startPoint y: 484, endPoint x: 1203, endPoint y: 491, distance: 78.8
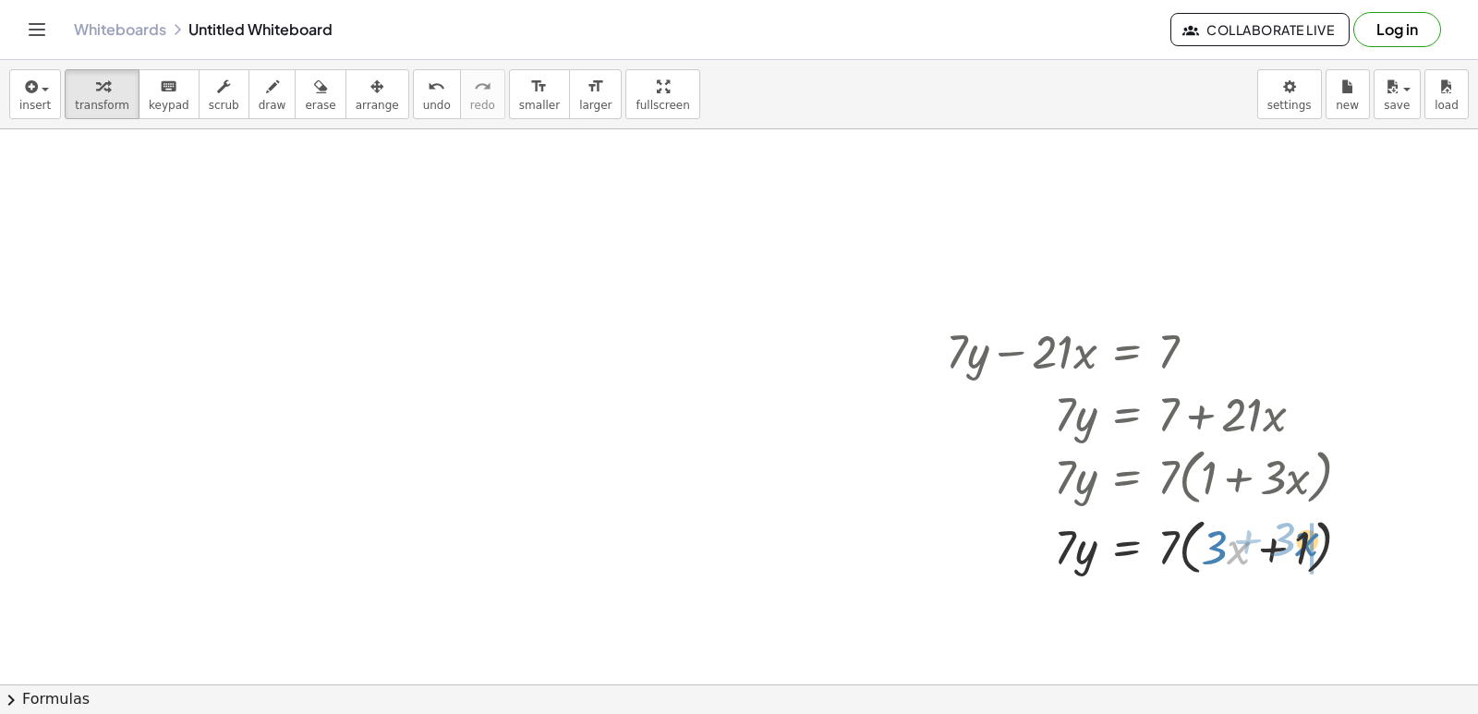
drag, startPoint x: 1232, startPoint y: 557, endPoint x: 1300, endPoint y: 549, distance: 68.8
click at [1300, 549] on div at bounding box center [1155, 546] width 438 height 70
drag, startPoint x: 1278, startPoint y: 536, endPoint x: 1216, endPoint y: 515, distance: 65.1
click at [1216, 515] on div at bounding box center [1155, 546] width 438 height 70
drag, startPoint x: 1262, startPoint y: 543, endPoint x: 1180, endPoint y: 526, distance: 83.9
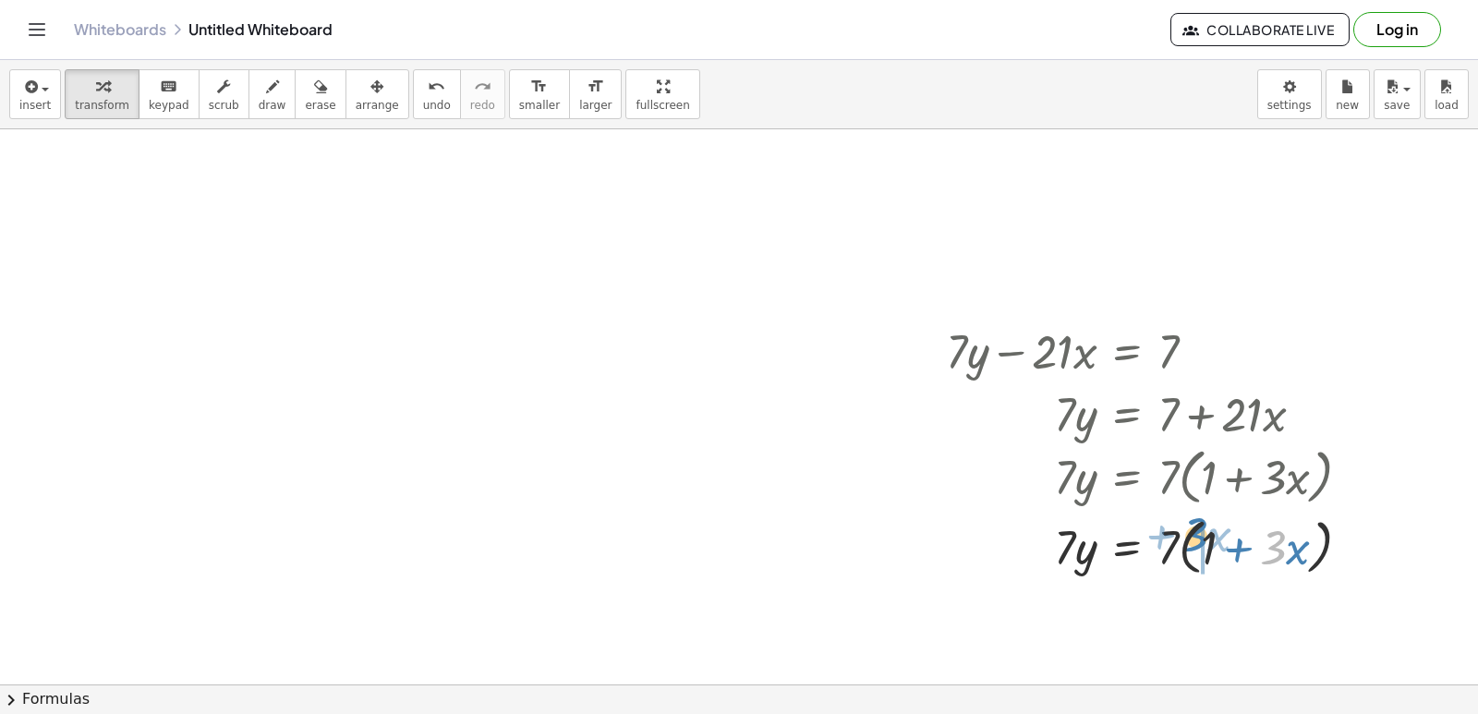
click at [1180, 526] on div at bounding box center [1155, 546] width 438 height 70
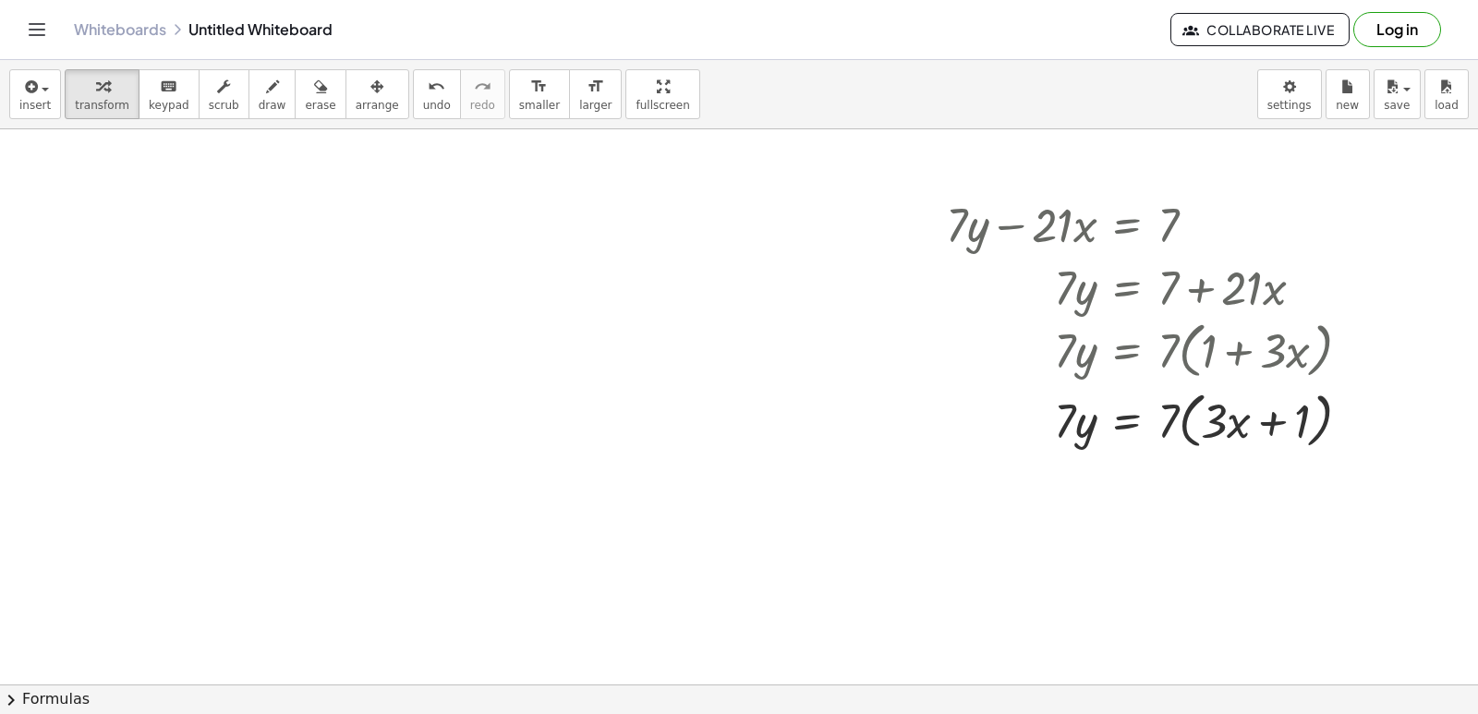
scroll to position [15391, 0]
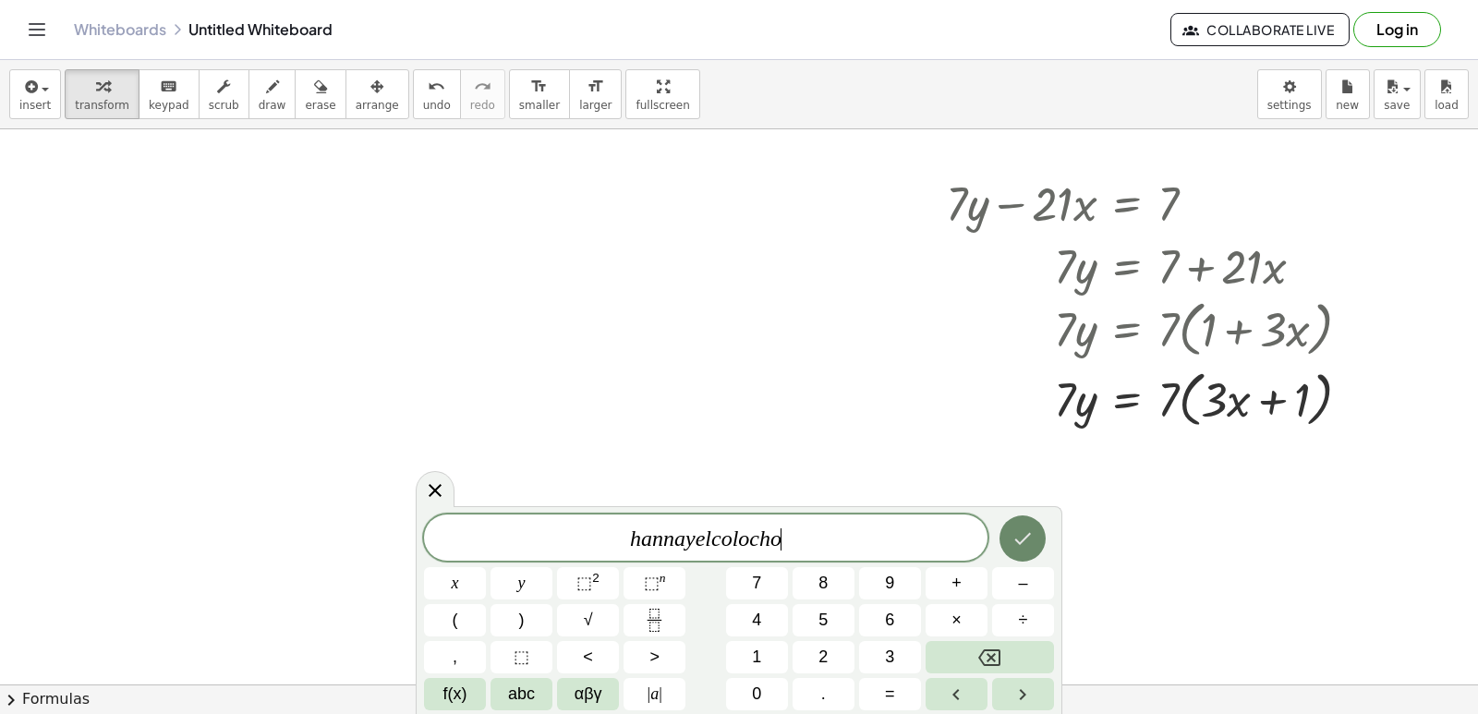
click at [1017, 540] on icon "Done" at bounding box center [1023, 539] width 17 height 12
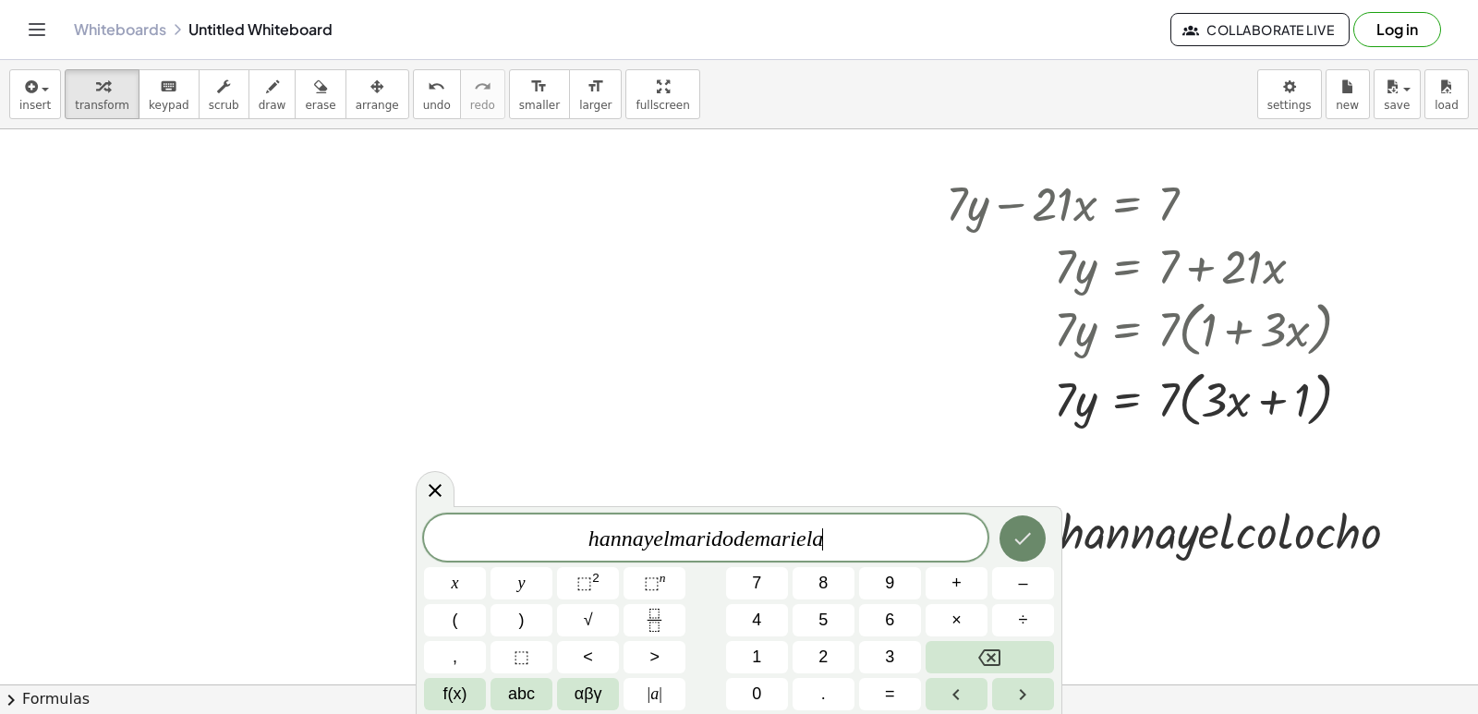
click at [1020, 516] on div "h a n n a y e l m a r i d o d e m a r i e l a ​ x y ⬚ 2 ⬚ n 7 8 9 + – ( ) √ 4 5…" at bounding box center [739, 610] width 646 height 208
click at [1008, 546] on button "Done" at bounding box center [1022, 538] width 46 height 46
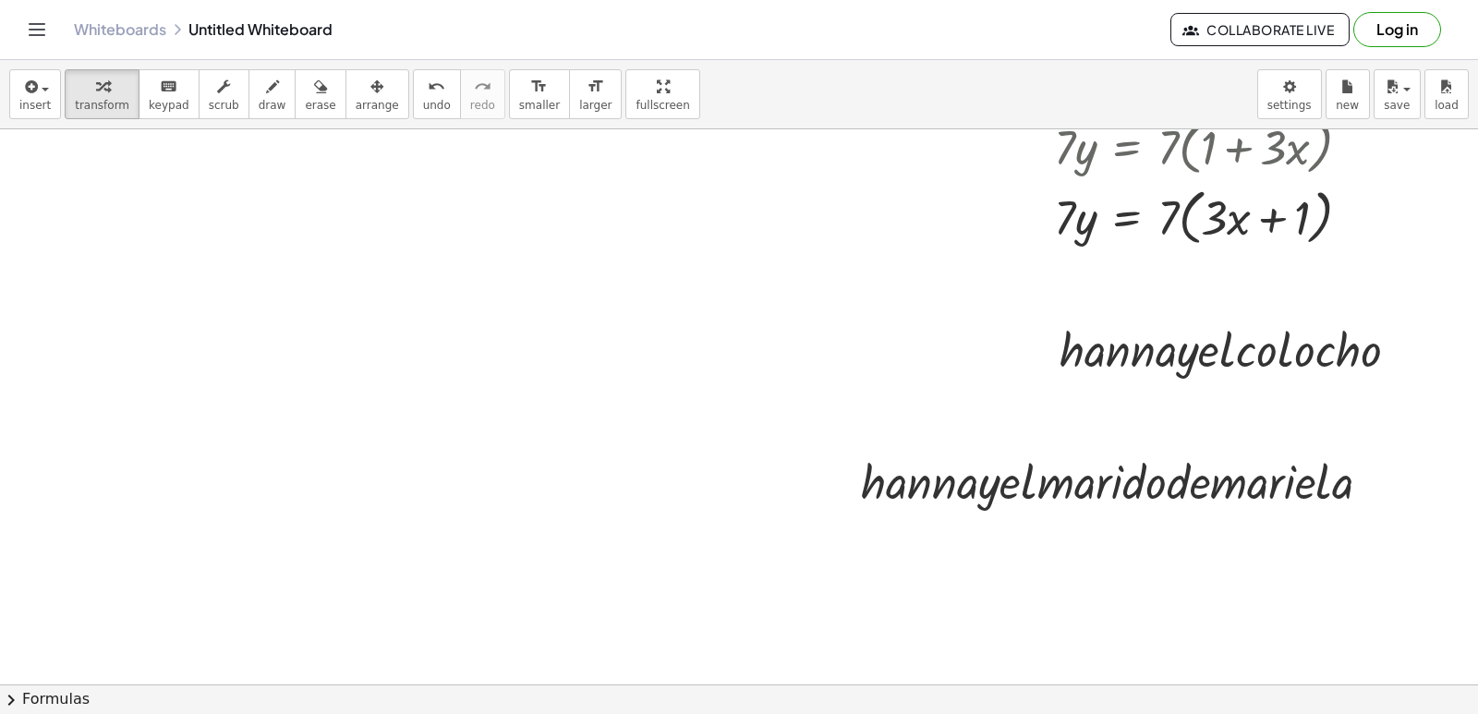
scroll to position [15576, 0]
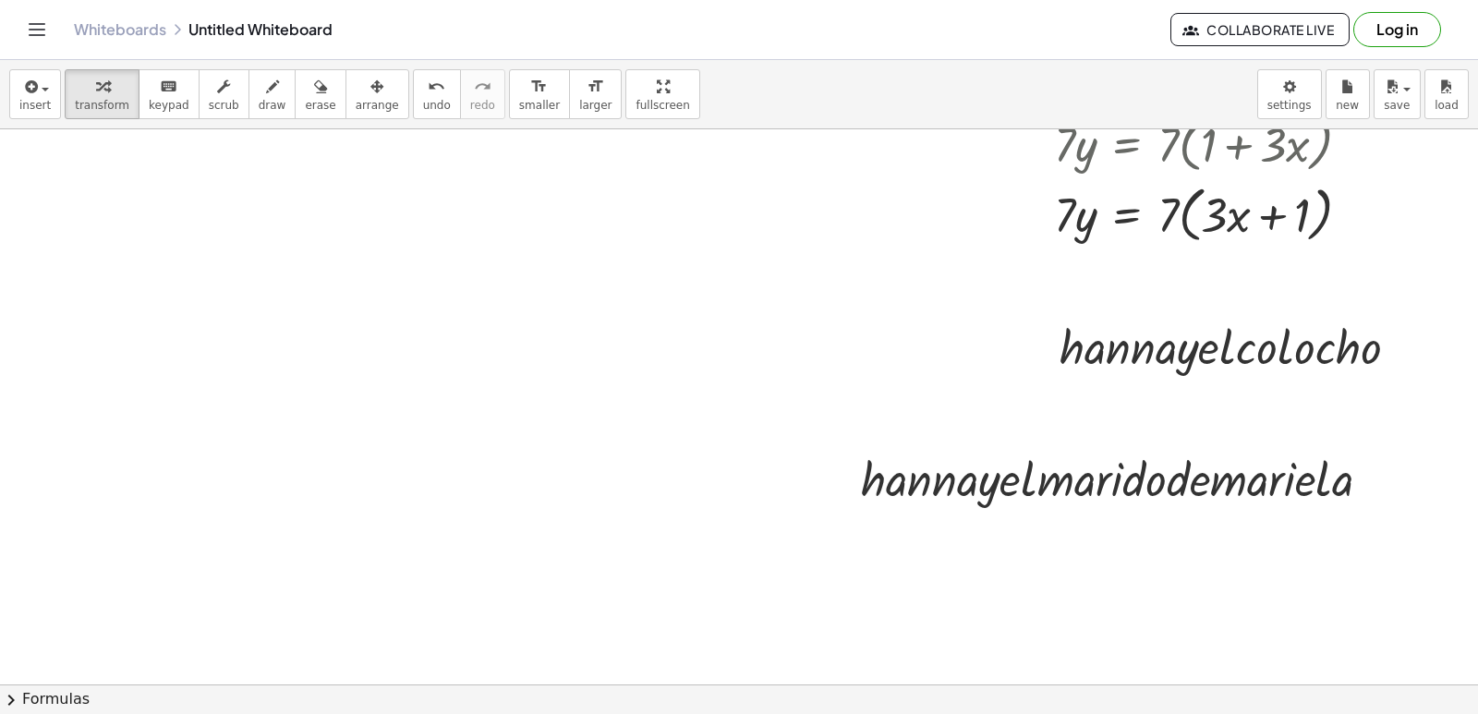
drag, startPoint x: 582, startPoint y: 609, endPoint x: 570, endPoint y: 614, distance: 13.2
drag, startPoint x: 423, startPoint y: 697, endPoint x: 459, endPoint y: 627, distance: 78.9
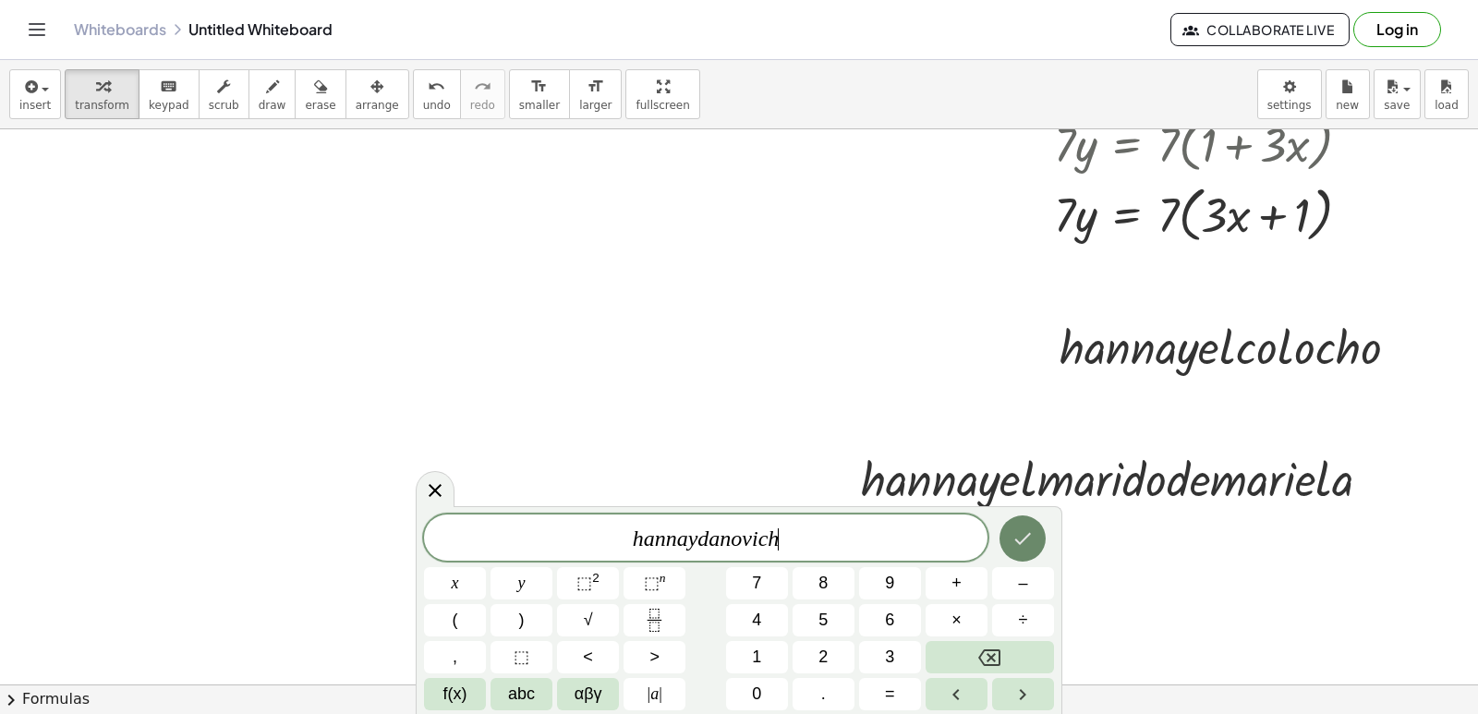
click at [1032, 523] on button "Done" at bounding box center [1022, 538] width 46 height 46
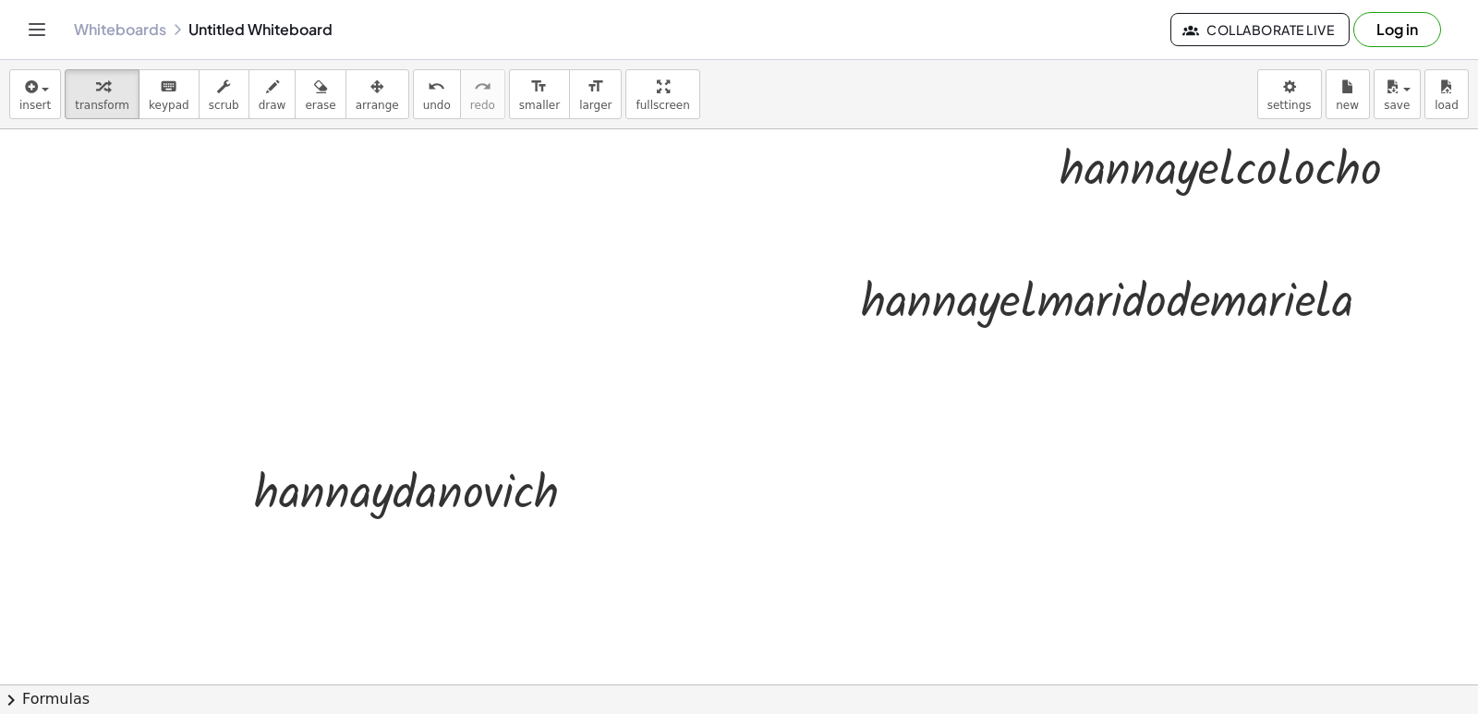
scroll to position [15761, 0]
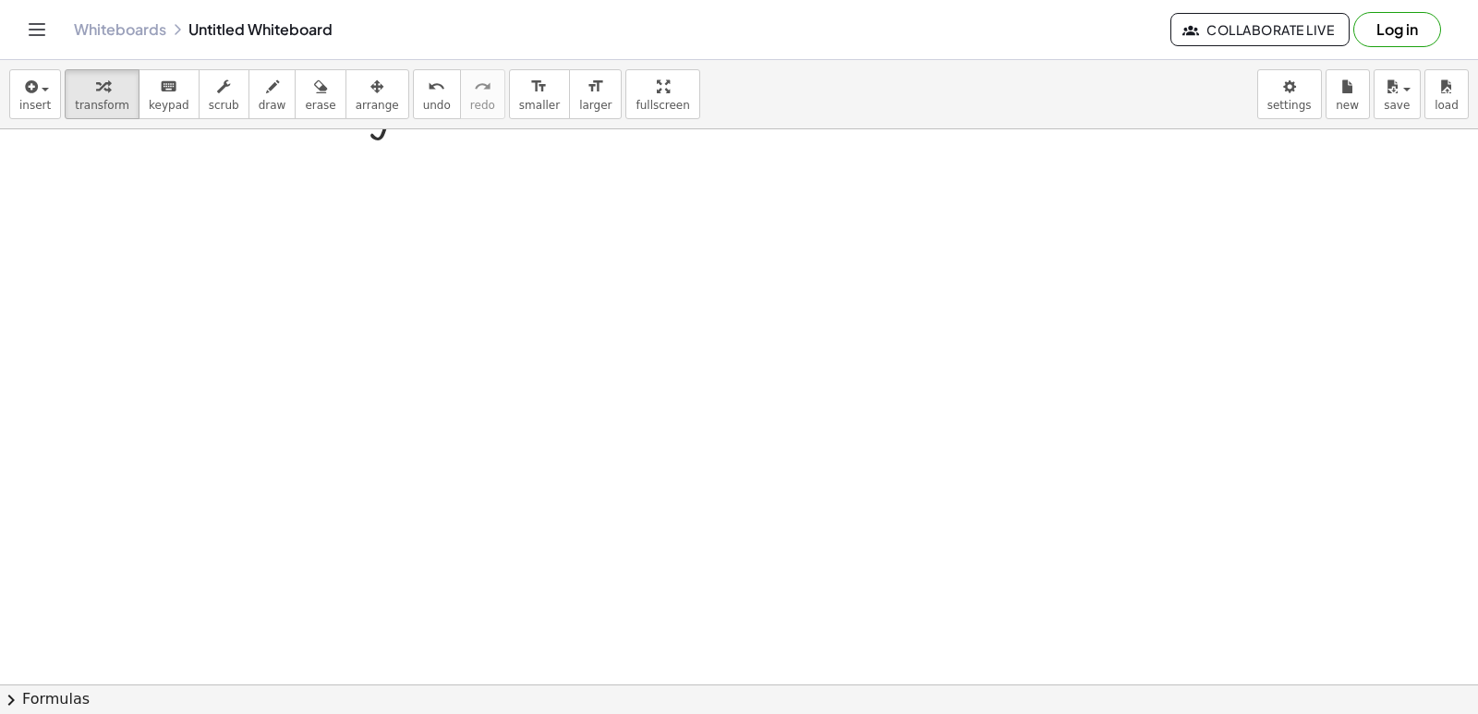
scroll to position [16169, 0]
drag, startPoint x: 1050, startPoint y: 487, endPoint x: 1044, endPoint y: 416, distance: 70.5
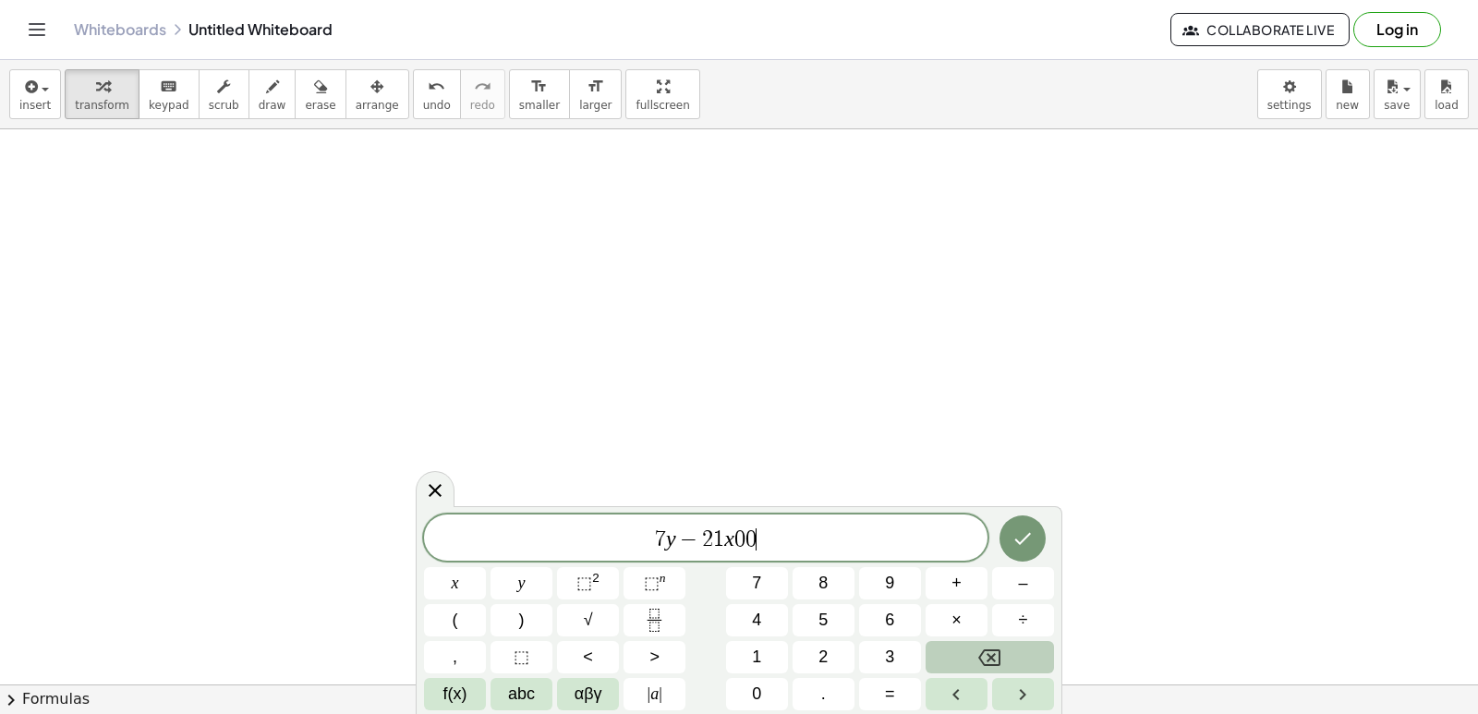
click at [960, 666] on button "Backspace" at bounding box center [989, 657] width 128 height 32
click at [951, 666] on button "Backspace" at bounding box center [989, 657] width 128 height 32
click at [880, 704] on button "=" at bounding box center [890, 694] width 62 height 32
click at [486, 567] on div at bounding box center [455, 583] width 62 height 32
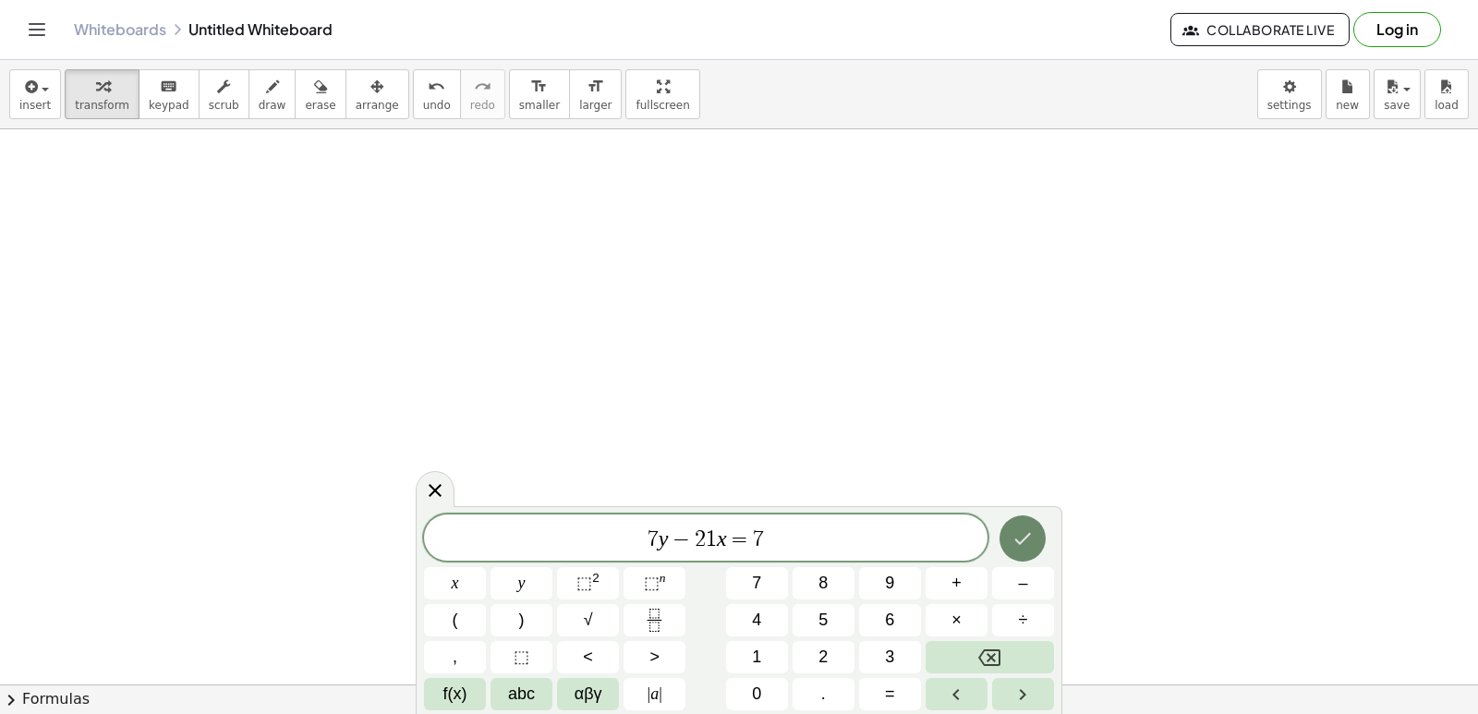
click at [1041, 542] on button "Done" at bounding box center [1022, 538] width 46 height 46
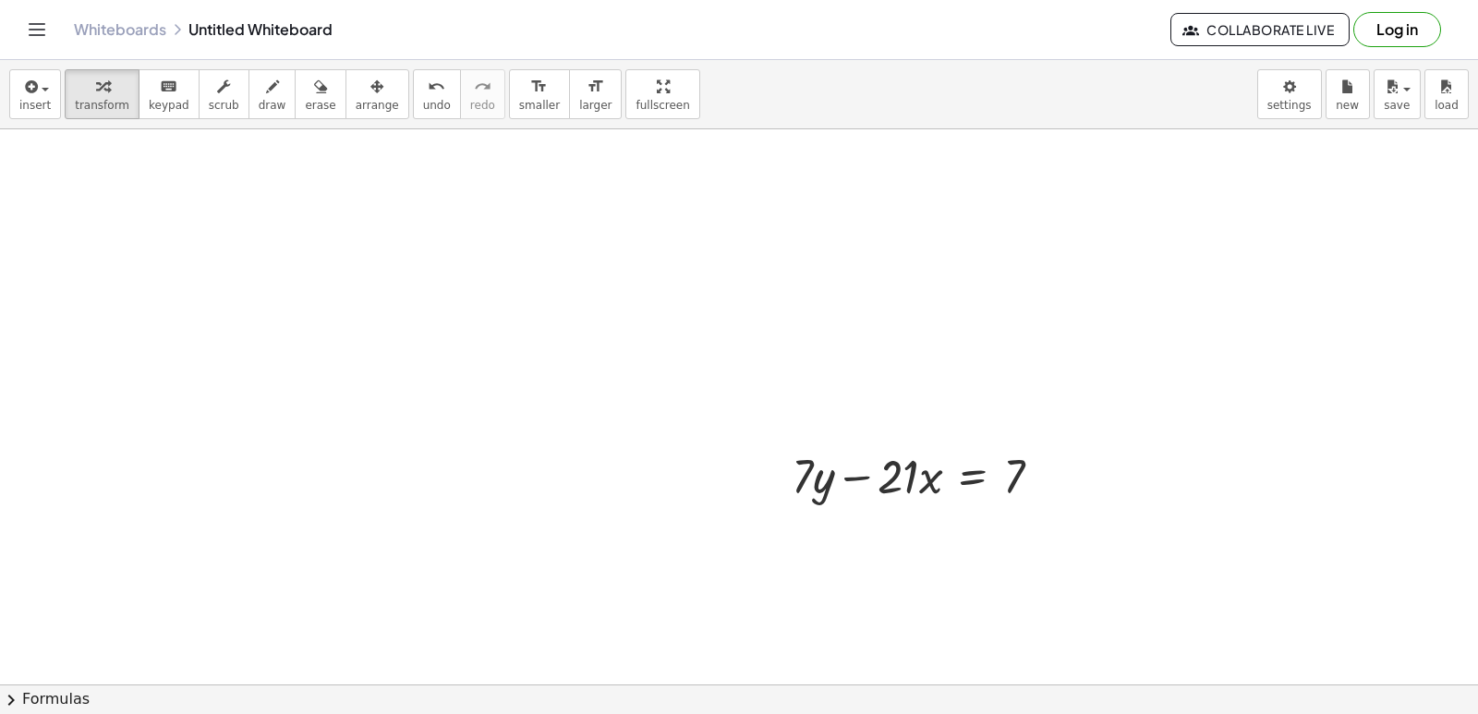
scroll to position [16280, 0]
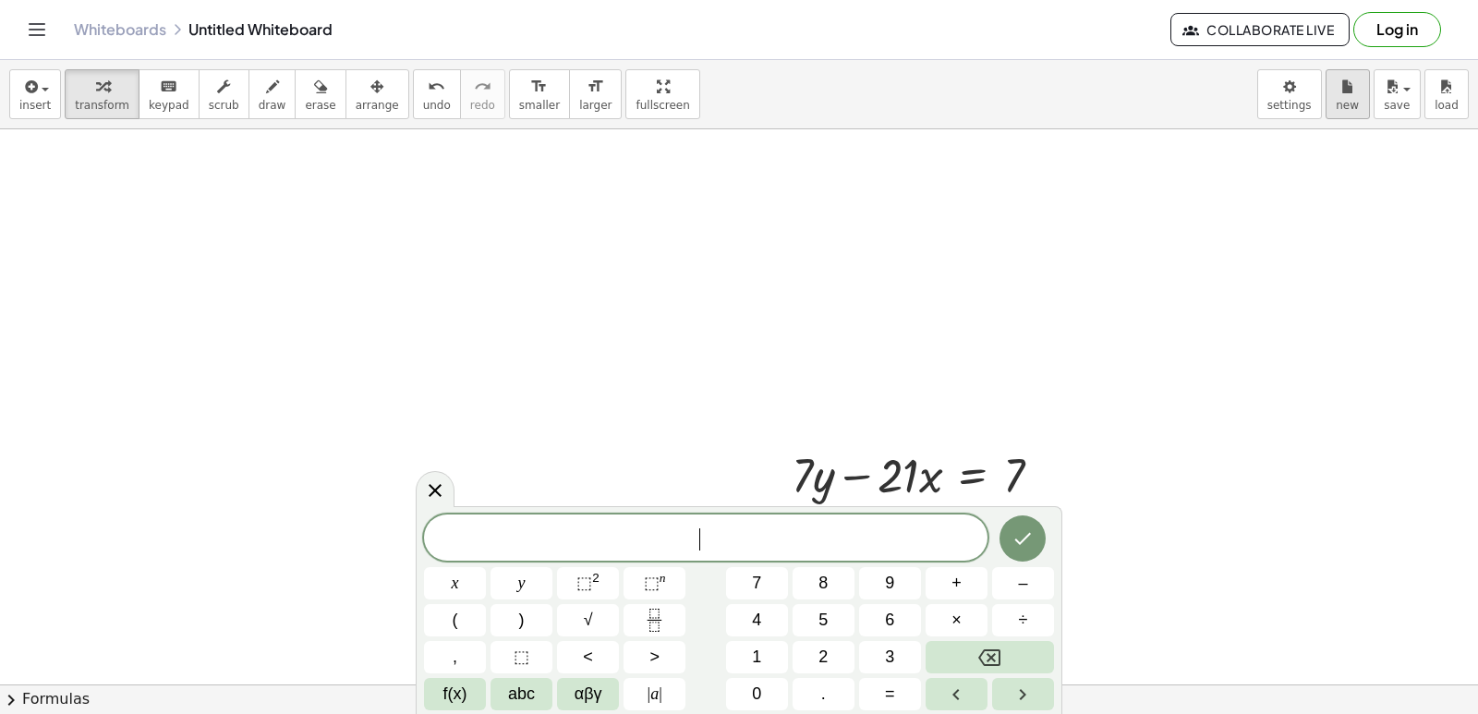
click at [1338, 106] on span "new" at bounding box center [1346, 105] width 23 height 13
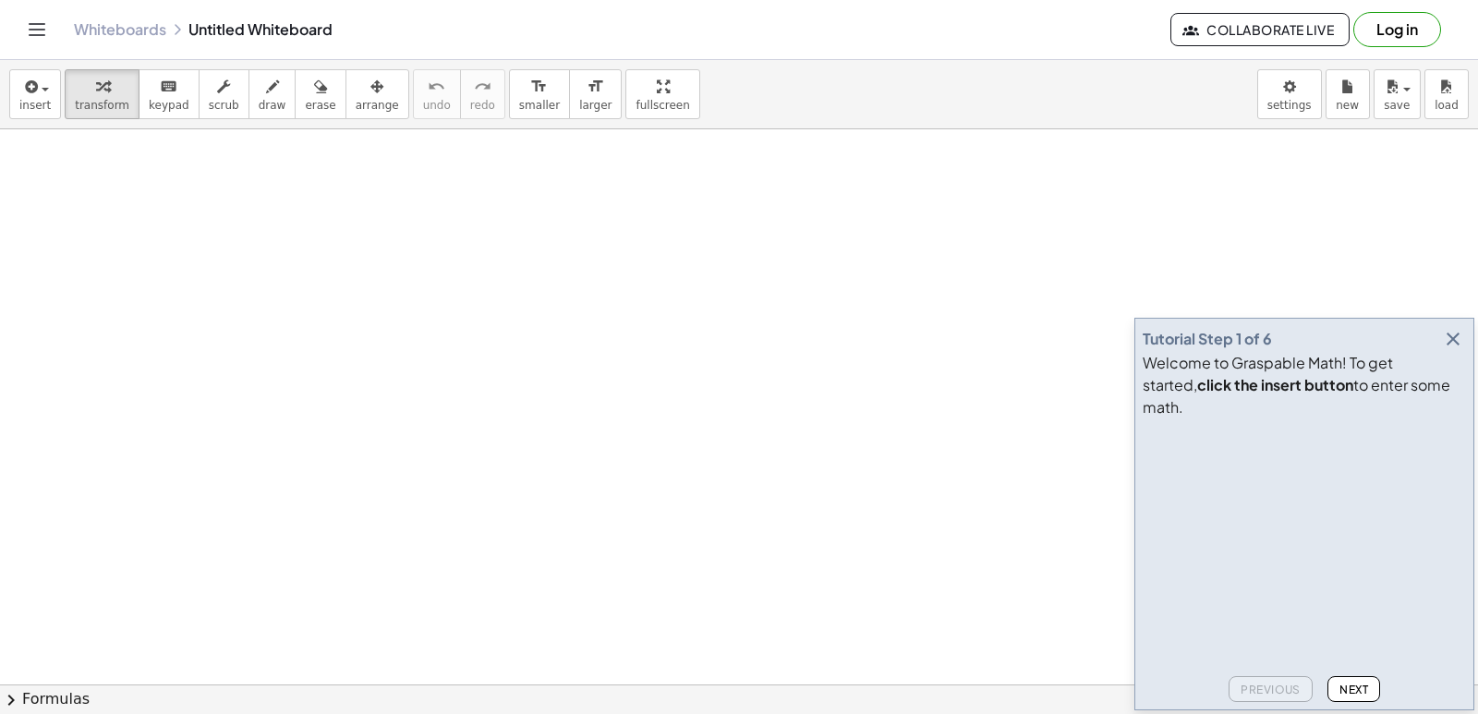
drag, startPoint x: 1455, startPoint y: 349, endPoint x: 1477, endPoint y: 440, distance: 93.0
click at [1477, 440] on main "Tutorial Step 1 of 6 Welcome to Graspable Math! To get started, click the inser…" at bounding box center [739, 357] width 1478 height 714
click at [1458, 350] on icon "button" at bounding box center [1453, 339] width 22 height 22
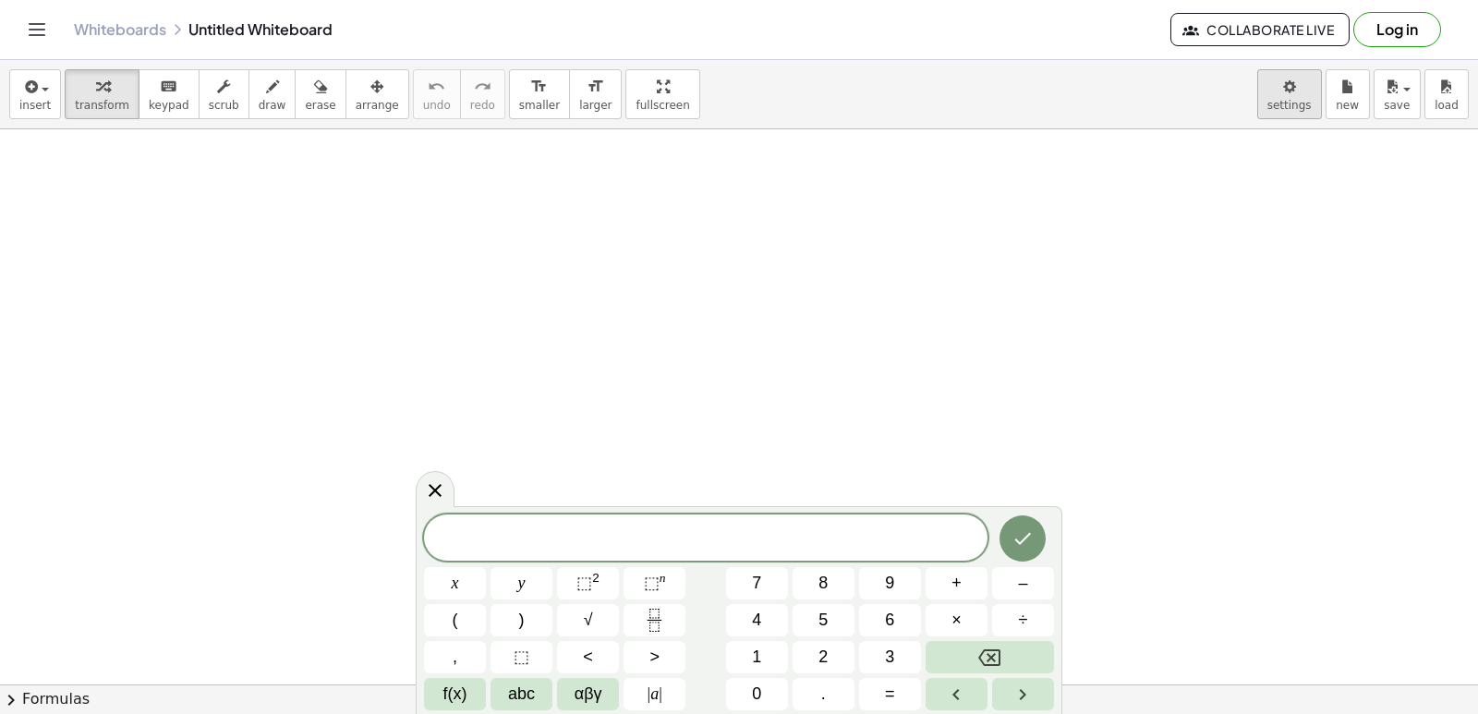
click at [1282, 73] on body "Graspable Math Activities Get Started Activity Bank Assigned Work Classes White…" at bounding box center [739, 357] width 1478 height 714
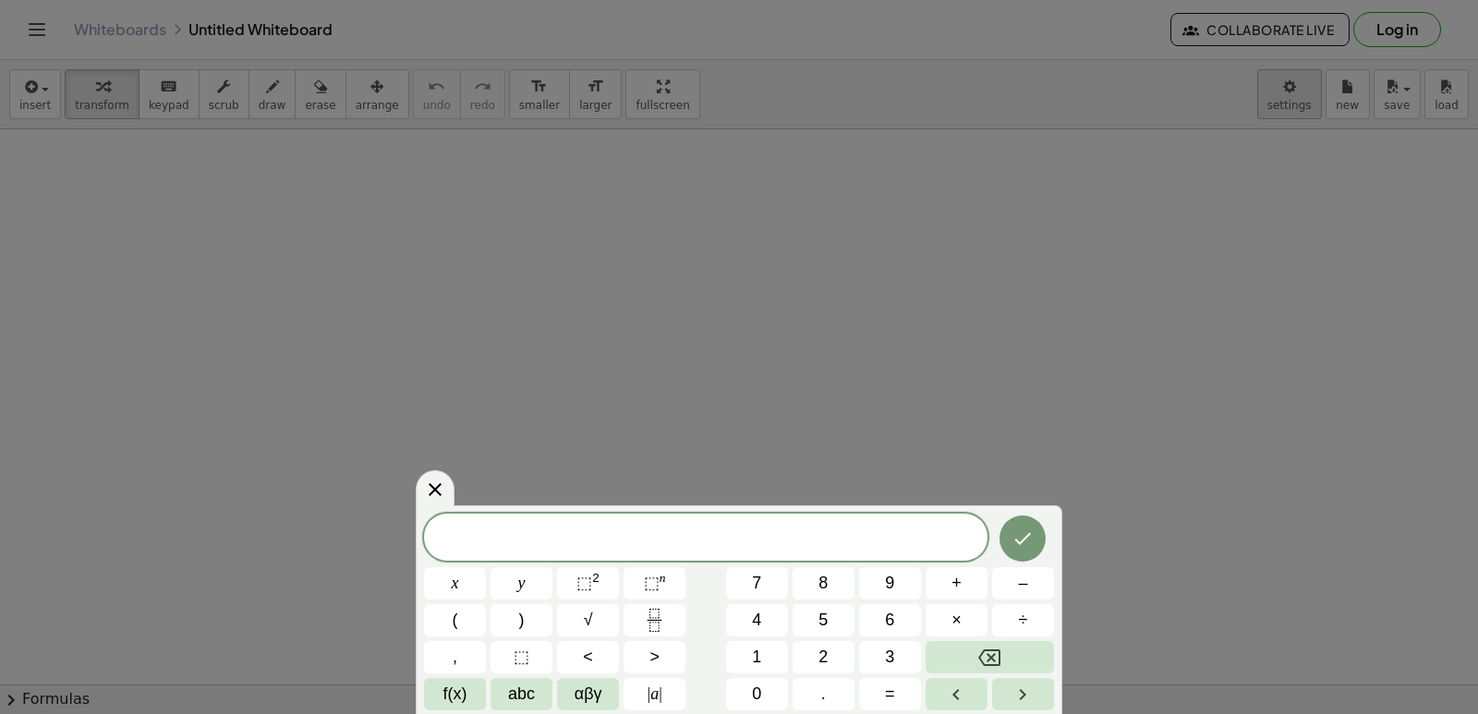
click at [1282, 126] on div at bounding box center [739, 357] width 1478 height 714
click at [1282, 126] on body "Graspable Math Activities Get Started Activity Bank Assigned Work Classes White…" at bounding box center [739, 357] width 1478 height 714
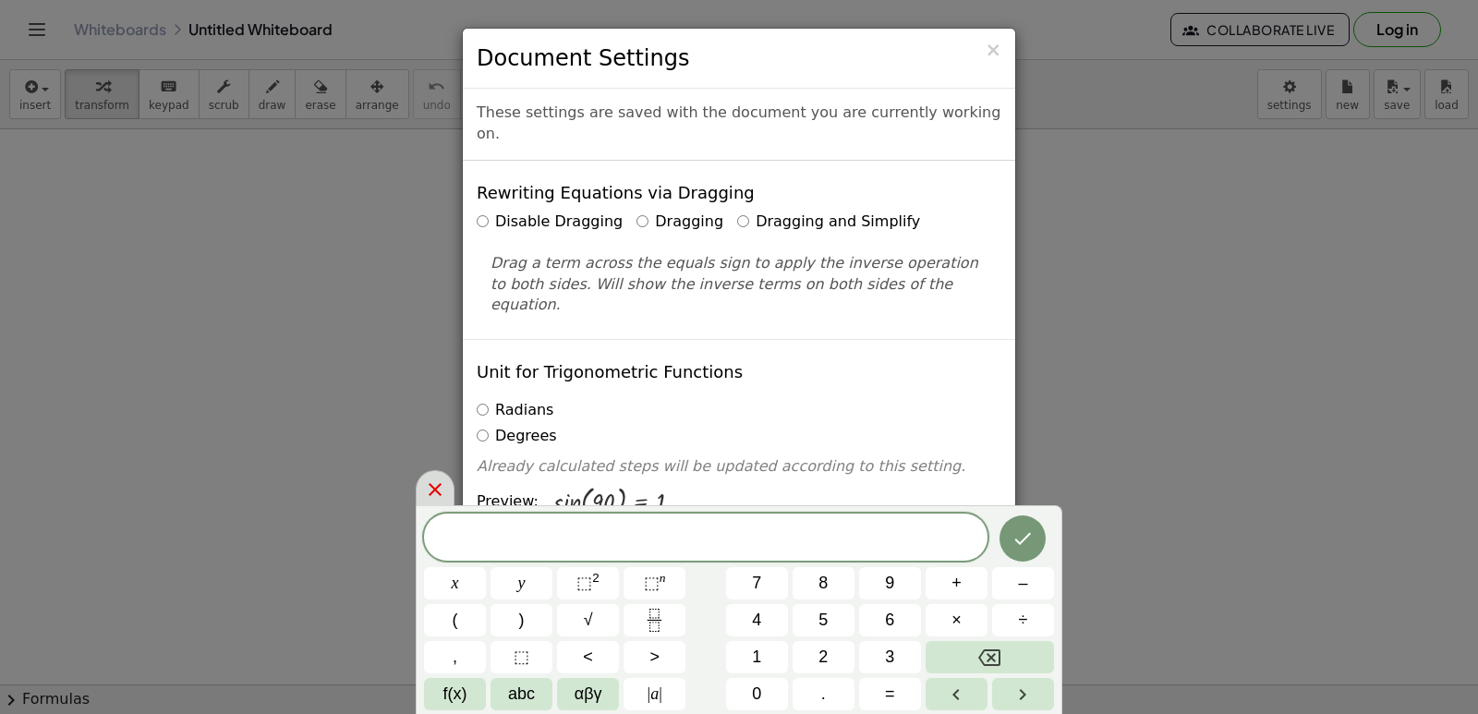
click at [452, 487] on div at bounding box center [435, 488] width 39 height 36
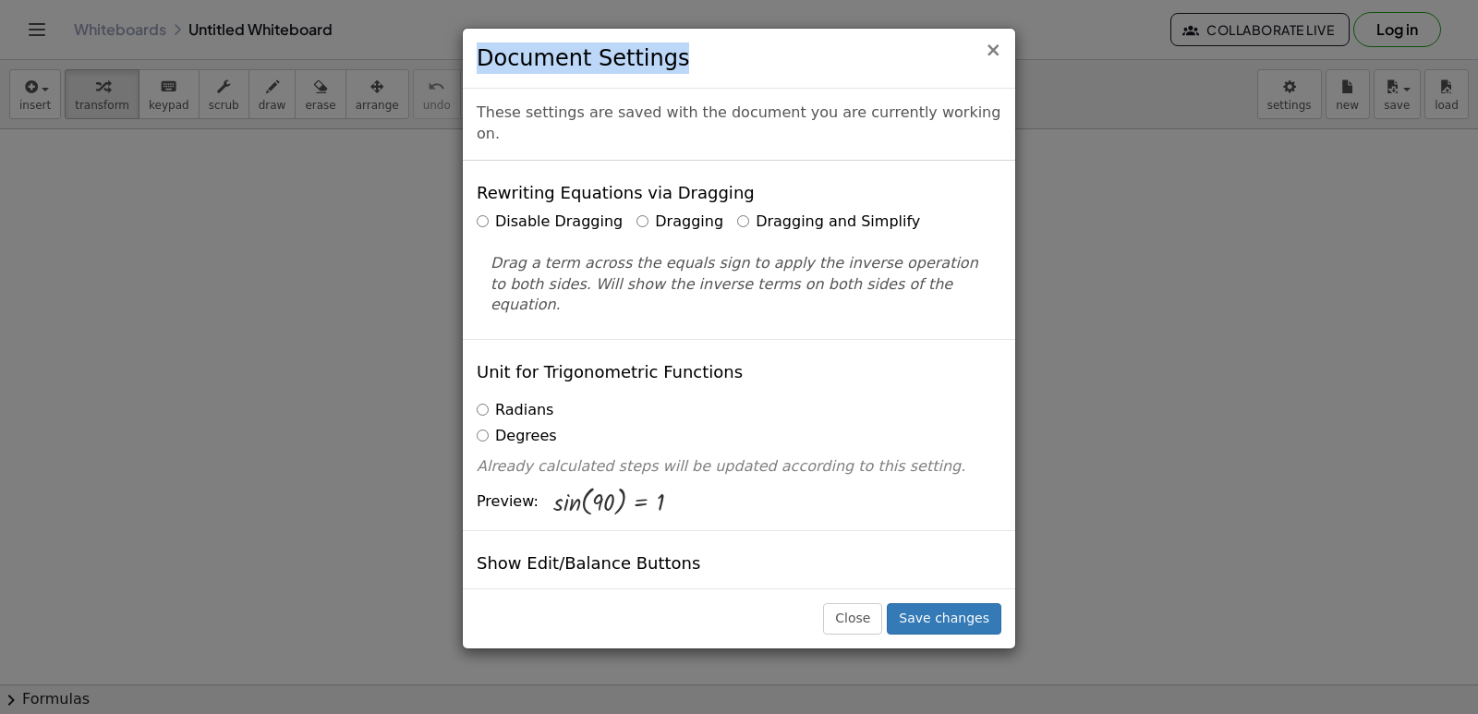
drag, startPoint x: 1003, startPoint y: 37, endPoint x: 987, endPoint y: 57, distance: 25.7
click at [987, 57] on div "× Document Settings" at bounding box center [739, 59] width 552 height 60
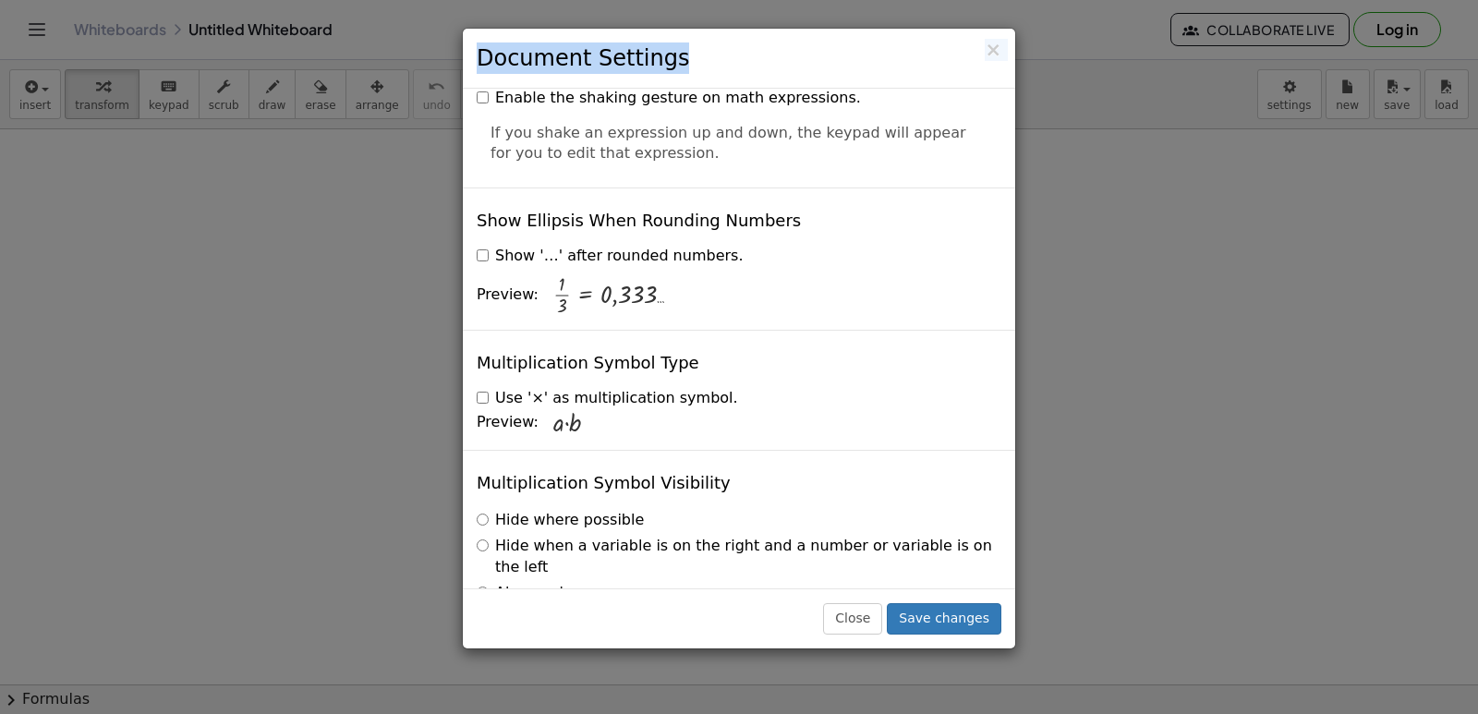
scroll to position [4434, 0]
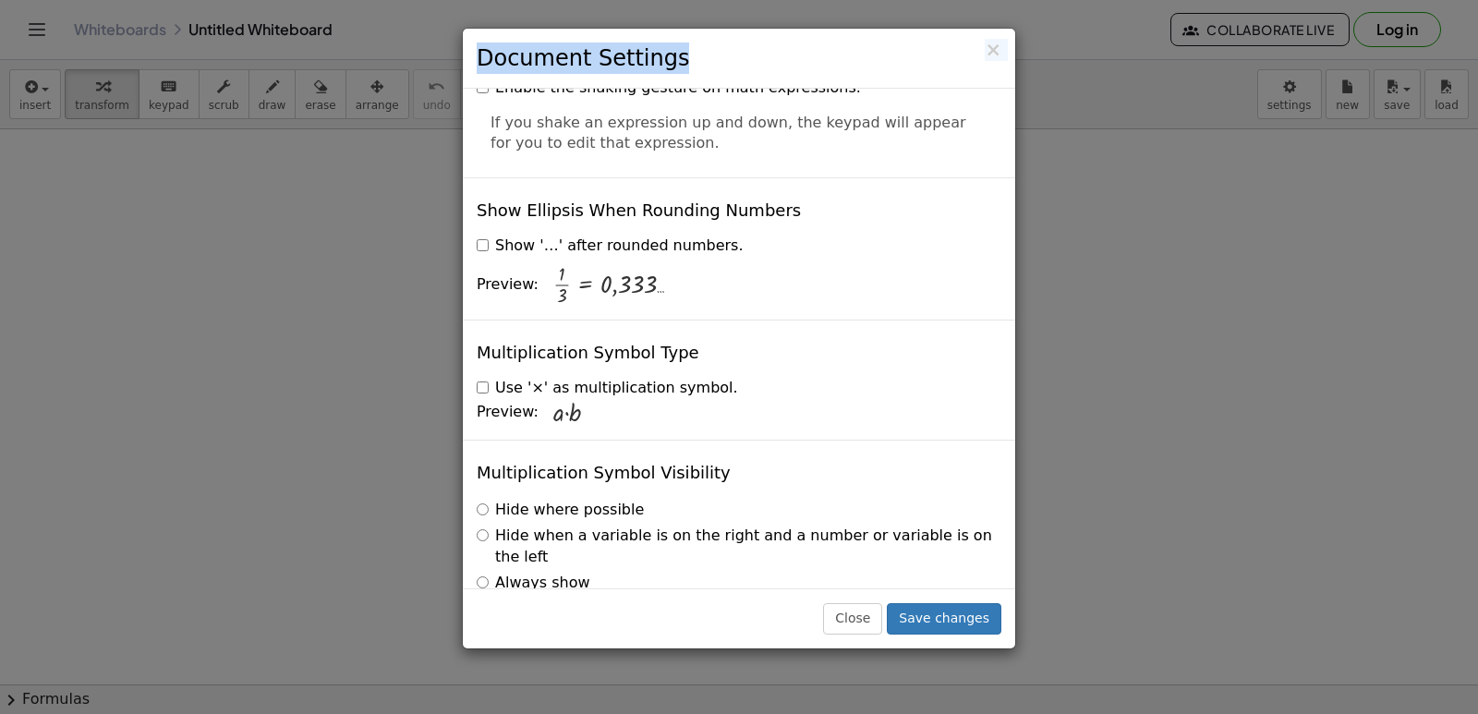
drag, startPoint x: 899, startPoint y: -18, endPoint x: 1220, endPoint y: -80, distance: 326.5
drag, startPoint x: 1220, startPoint y: -80, endPoint x: 580, endPoint y: 727, distance: 1030.0
drag, startPoint x: 580, startPoint y: 727, endPoint x: 976, endPoint y: 65, distance: 771.6
click at [976, 65] on h3 "Document Settings" at bounding box center [739, 57] width 525 height 31
click at [993, 31] on div "× Document Settings" at bounding box center [739, 59] width 552 height 60
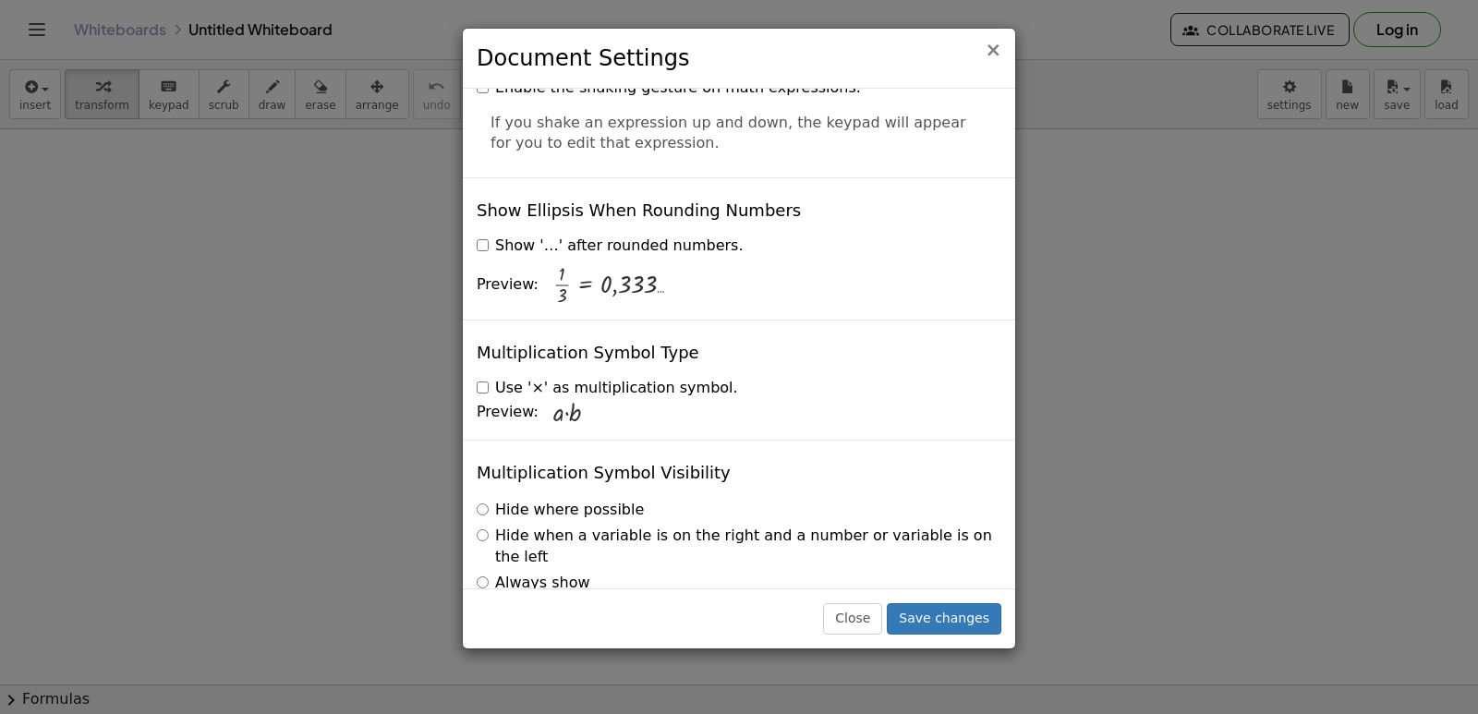
click at [995, 48] on span "×" at bounding box center [992, 50] width 17 height 22
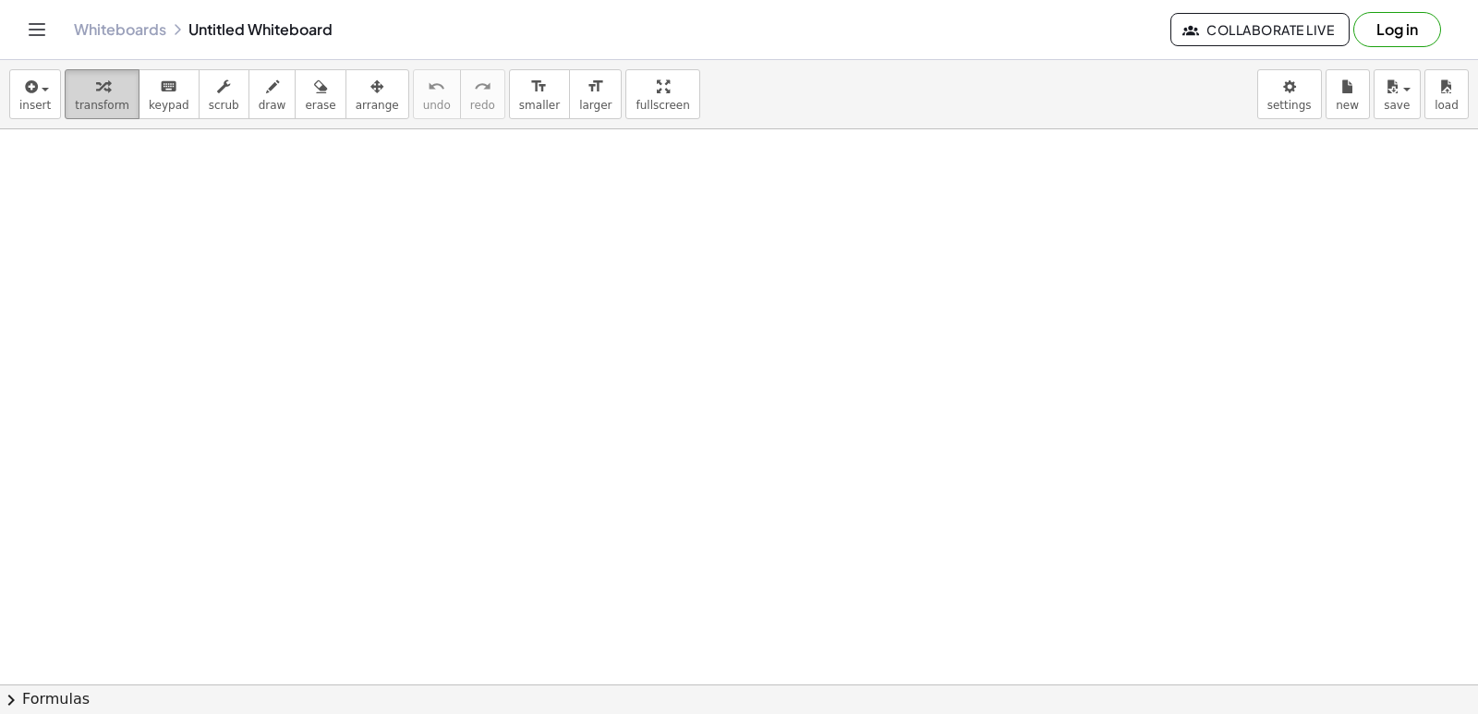
click at [88, 100] on span "transform" at bounding box center [102, 105] width 54 height 13
click at [94, 99] on span "transform" at bounding box center [102, 105] width 54 height 13
drag, startPoint x: 583, startPoint y: 357, endPoint x: 578, endPoint y: 368, distance: 11.2
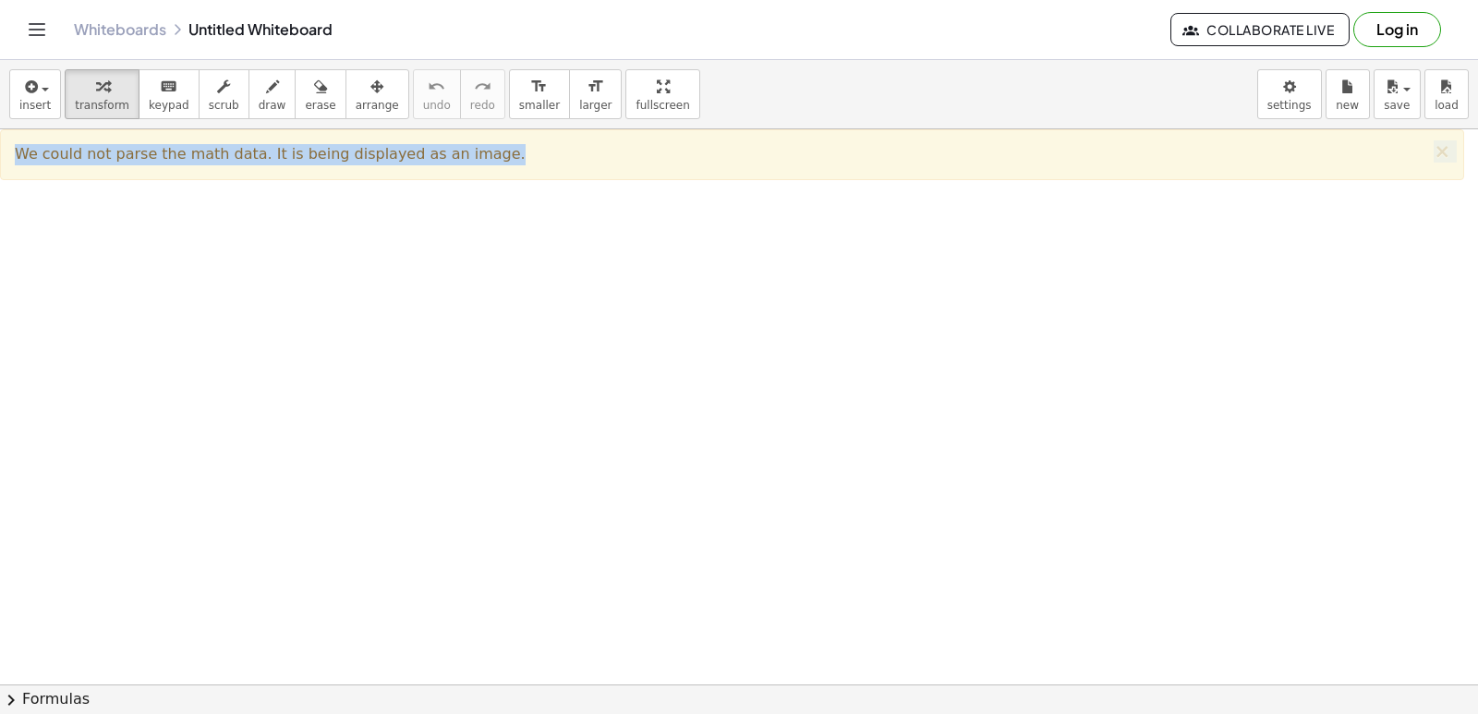
drag, startPoint x: 580, startPoint y: 368, endPoint x: 590, endPoint y: 351, distance: 19.5
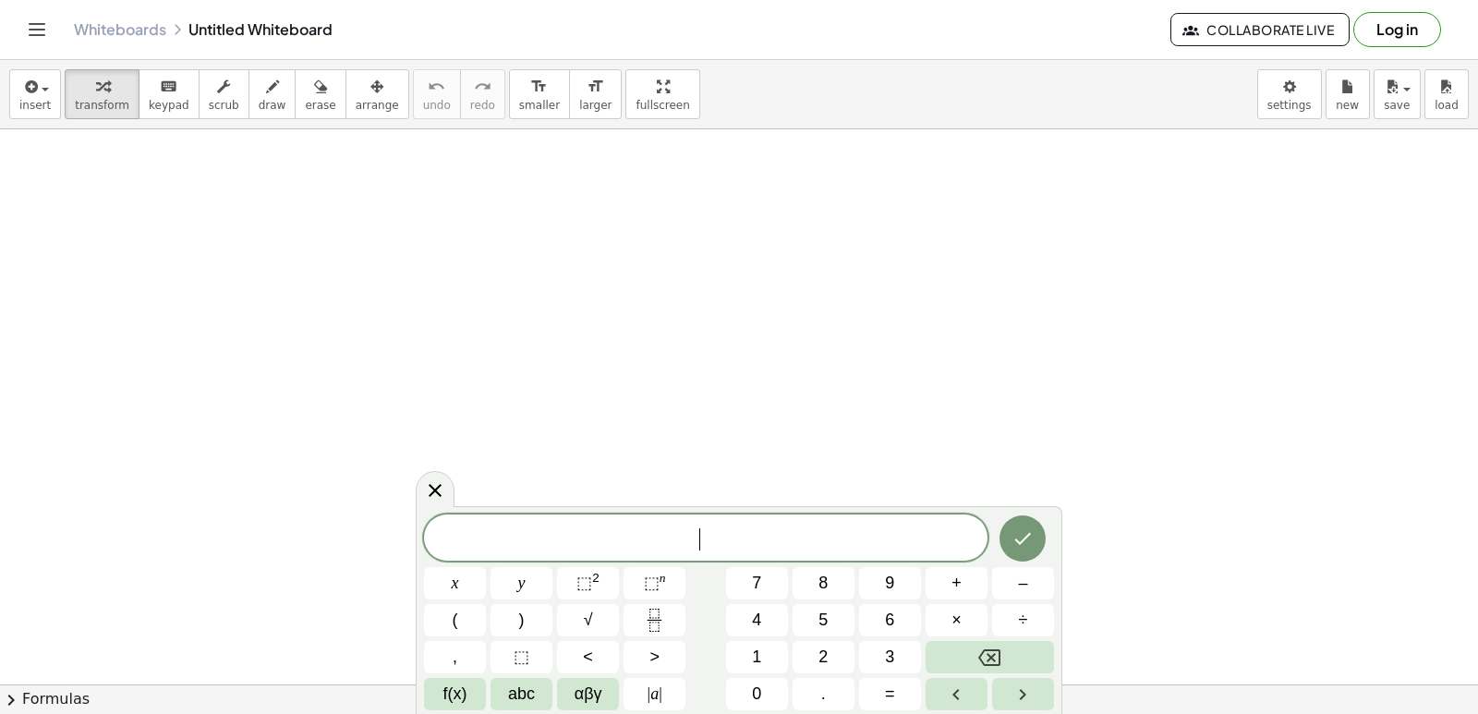
drag, startPoint x: 608, startPoint y: 353, endPoint x: 609, endPoint y: 327, distance: 25.9
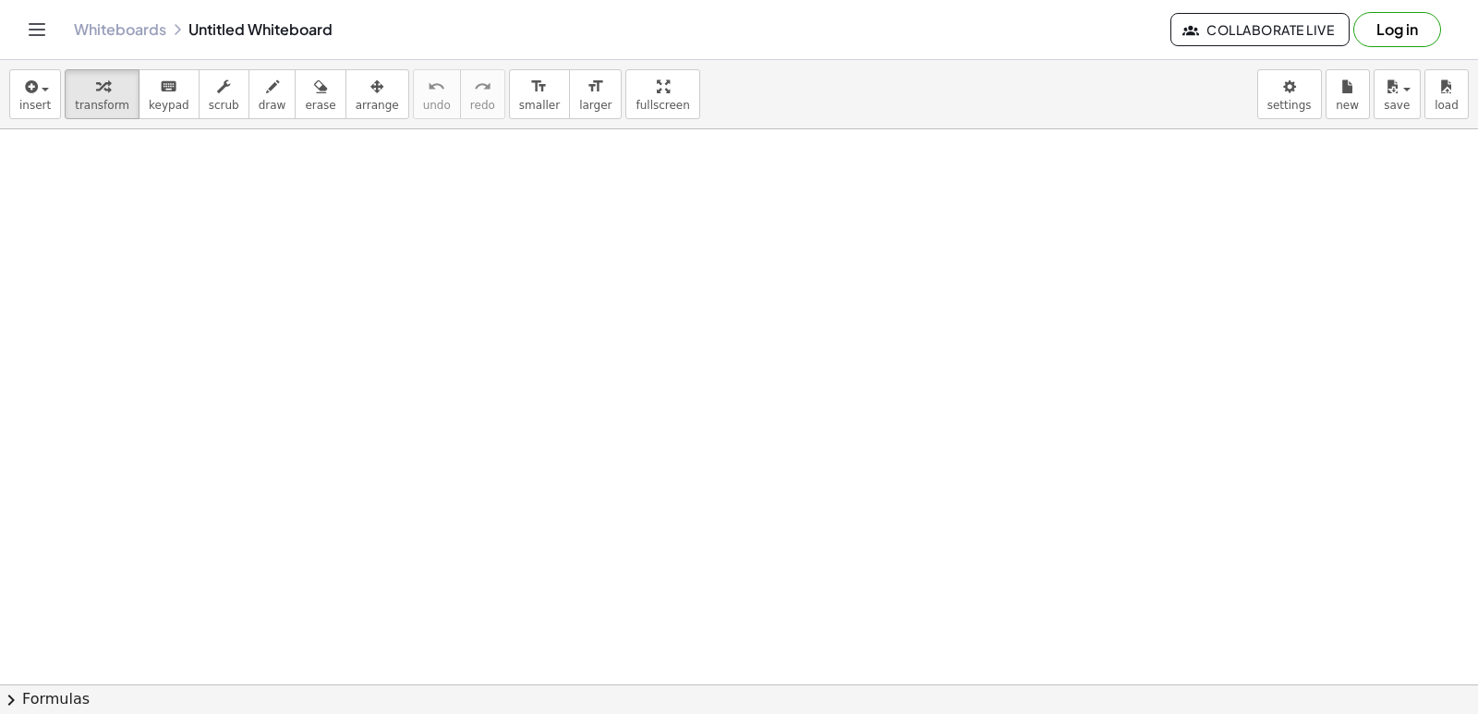
drag, startPoint x: 609, startPoint y: 505, endPoint x: 612, endPoint y: 558, distance: 52.8
drag, startPoint x: 613, startPoint y: 556, endPoint x: 629, endPoint y: 526, distance: 33.5
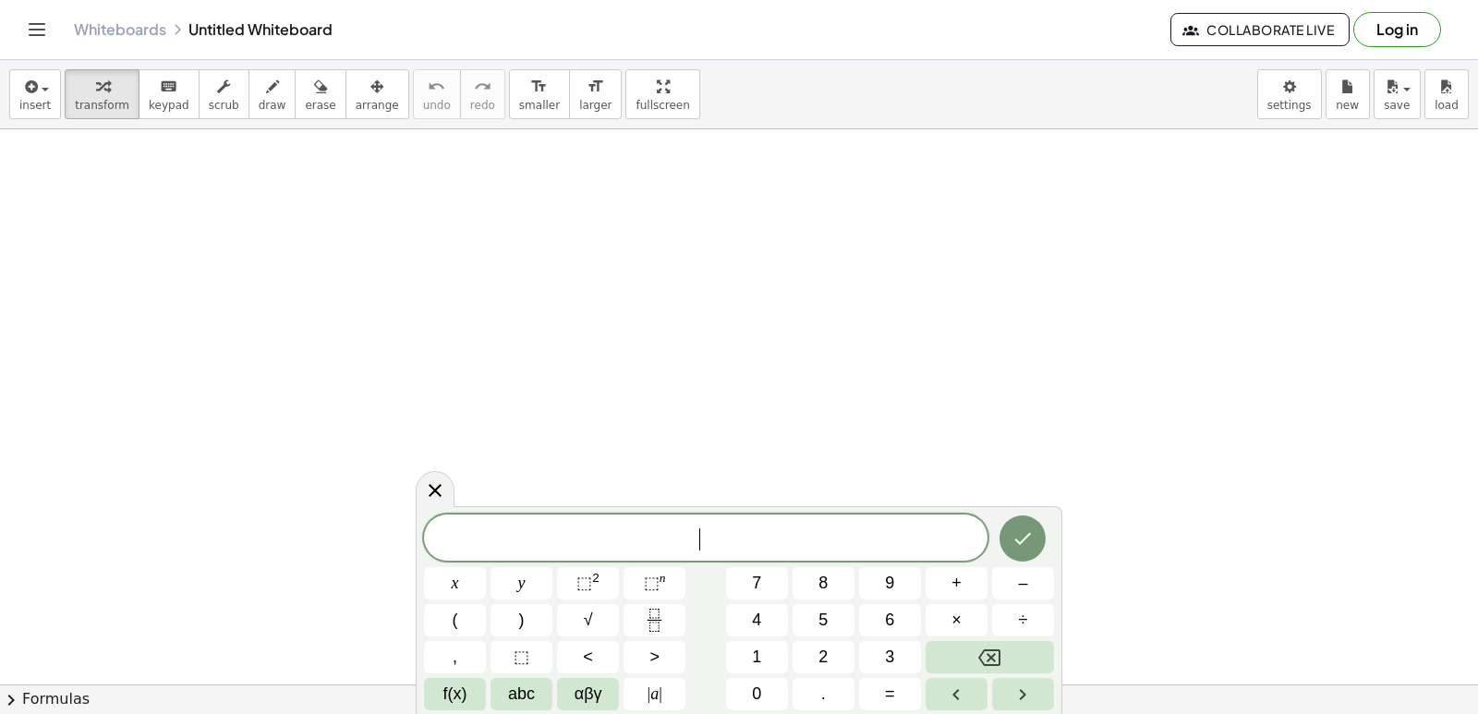
click at [632, 525] on div "​" at bounding box center [705, 537] width 563 height 46
click at [959, 585] on span "+" at bounding box center [956, 583] width 10 height 25
click at [549, 621] on div "​ x y ⬚ 2 ⬚ n 7 8 9 + – ( ) √ 4 5 6 × ÷ , ⬚ < > 1 2 3 f(x) abc αβγ | a | 0 . =" at bounding box center [739, 612] width 630 height 196
click at [666, 553] on div "​" at bounding box center [705, 537] width 563 height 46
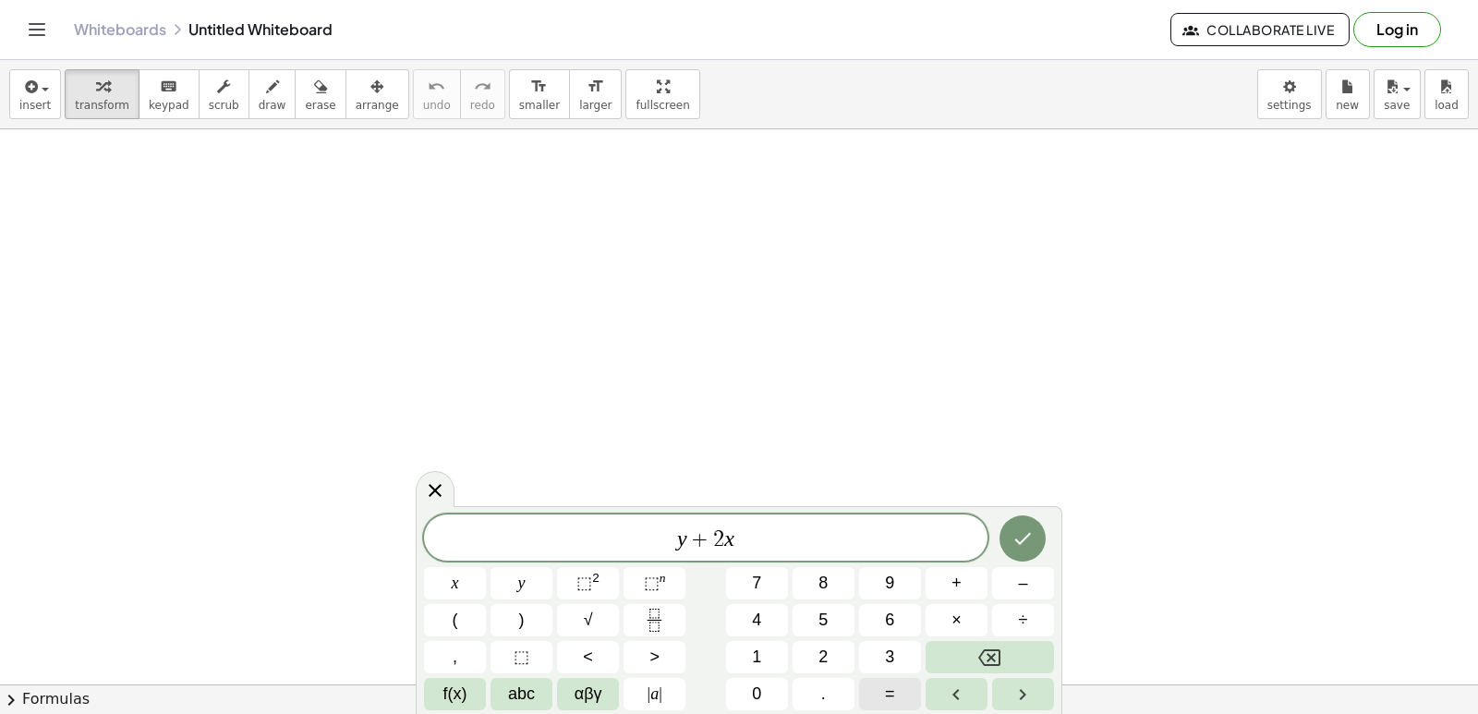
click at [912, 694] on button "=" at bounding box center [890, 694] width 62 height 32
click at [1037, 531] on button "Done" at bounding box center [1022, 538] width 46 height 46
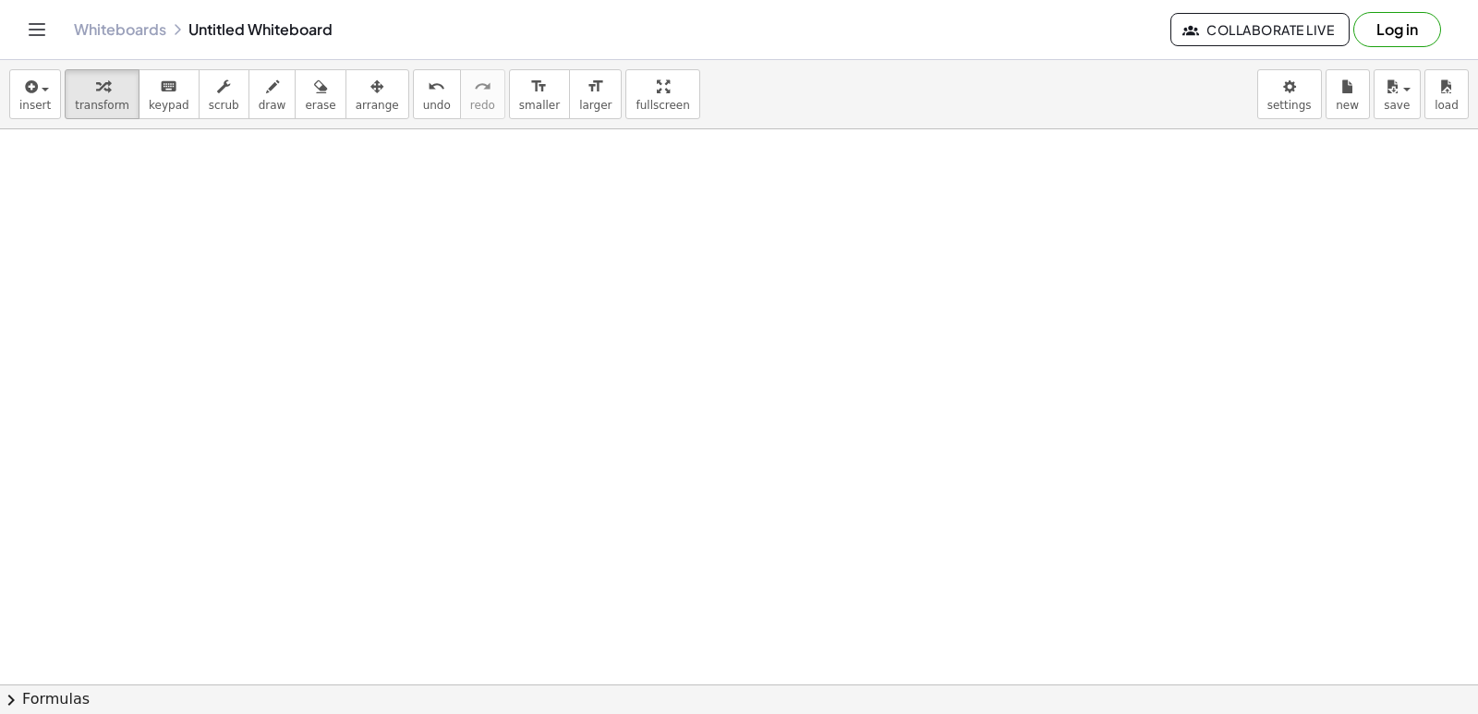
drag, startPoint x: 1048, startPoint y: 418, endPoint x: 1038, endPoint y: 407, distance: 15.0
click at [798, 331] on icon at bounding box center [802, 331] width 19 height 19
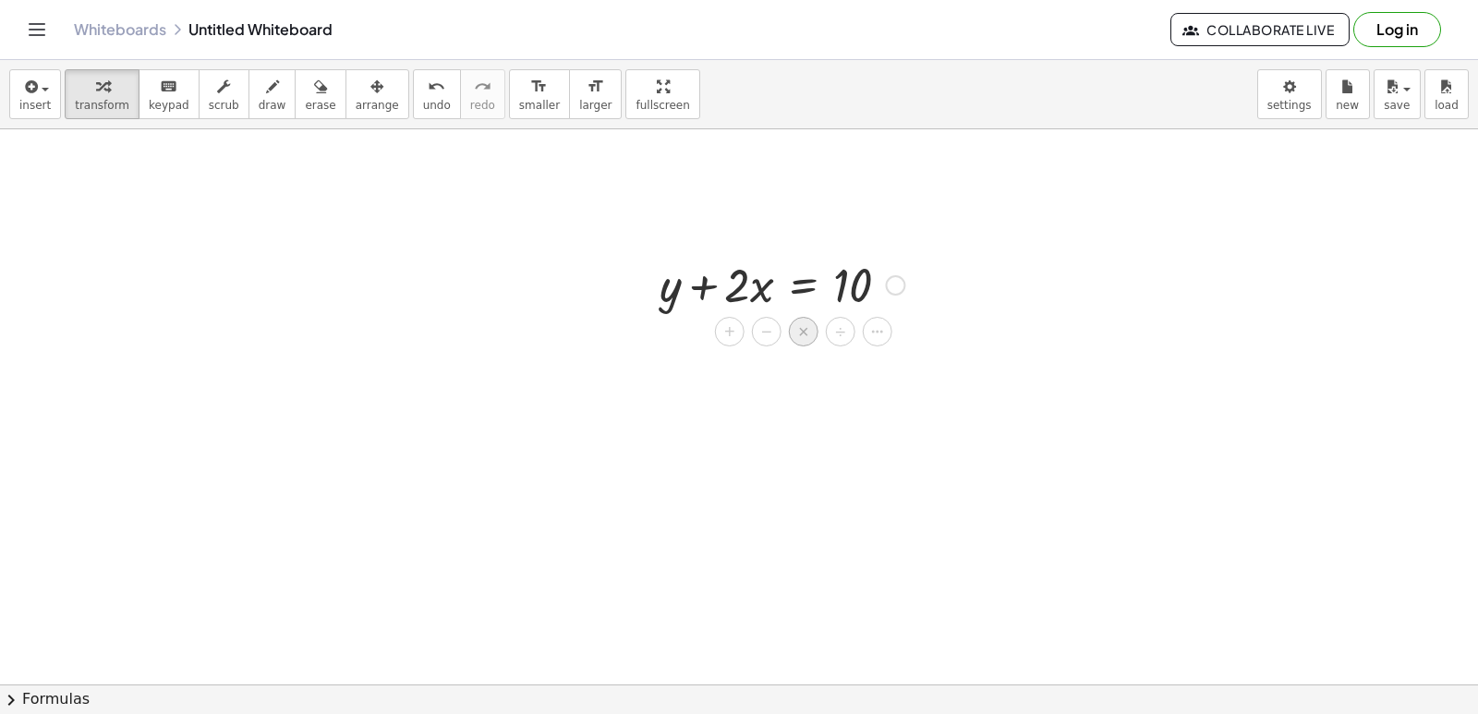
click at [802, 326] on span "×" at bounding box center [803, 332] width 11 height 27
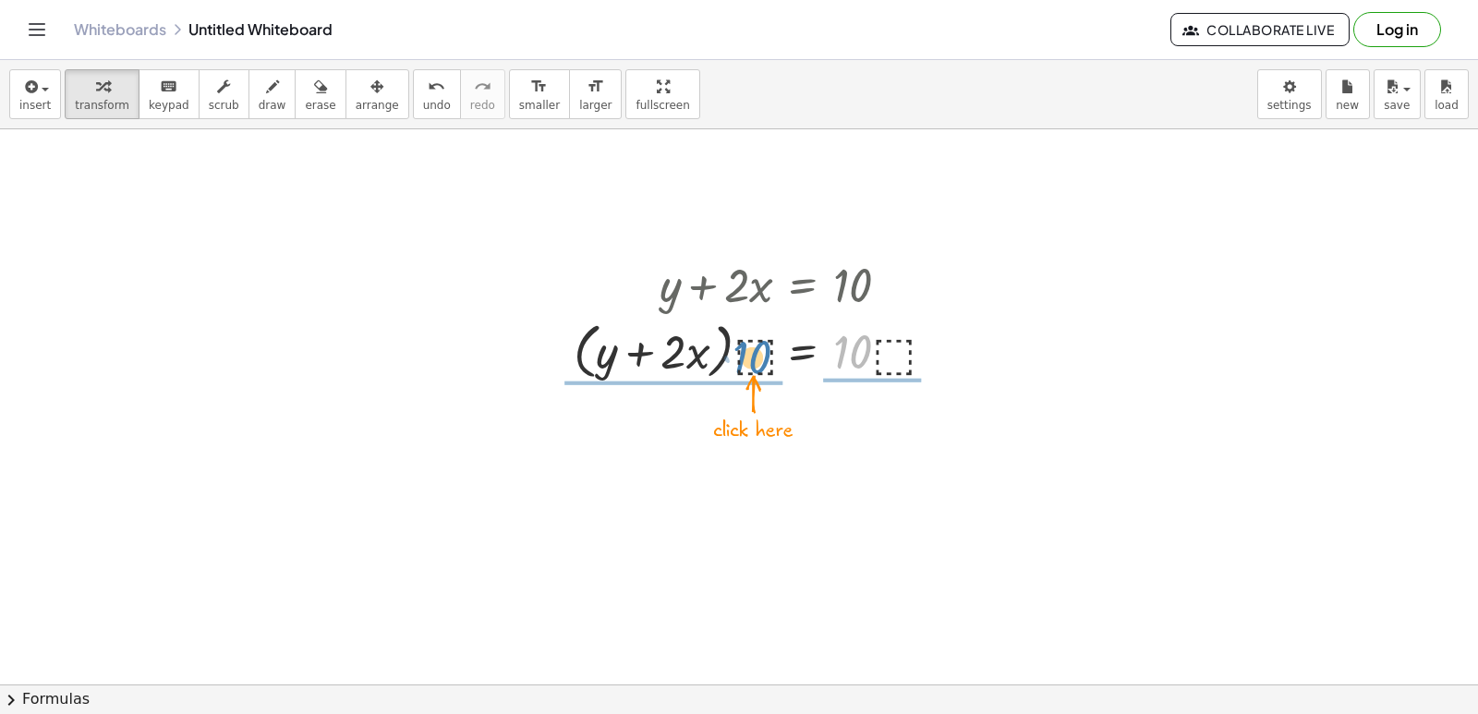
drag, startPoint x: 844, startPoint y: 364, endPoint x: 763, endPoint y: 370, distance: 81.5
click at [763, 370] on div at bounding box center [758, 350] width 389 height 70
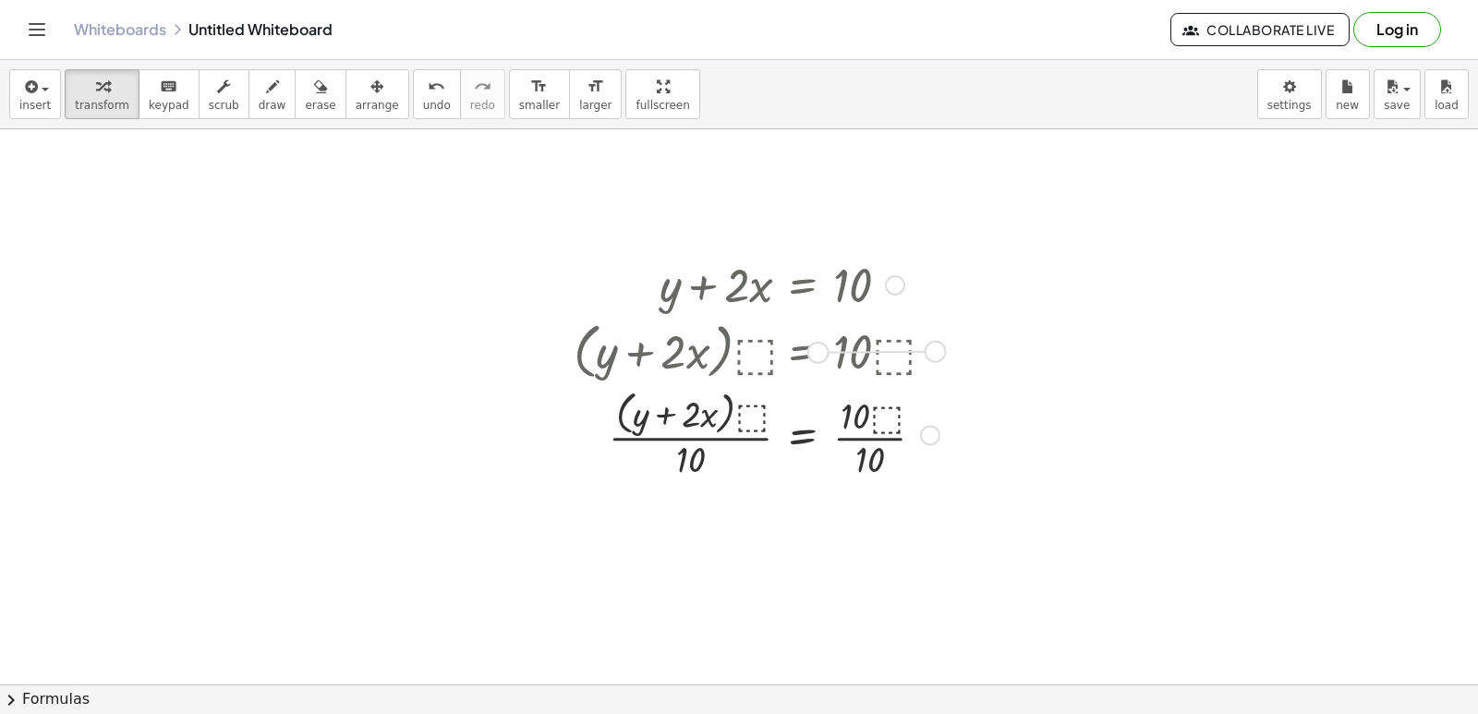
drag, startPoint x: 935, startPoint y: 350, endPoint x: 816, endPoint y: 352, distance: 118.2
click at [802, 352] on div "· ( + y + · 2 · x ) · ⬚ = · 10 · ⬚" at bounding box center [802, 352] width 0 height 0
drag, startPoint x: 879, startPoint y: 358, endPoint x: 813, endPoint y: 361, distance: 66.5
click at [813, 361] on div at bounding box center [758, 350] width 389 height 70
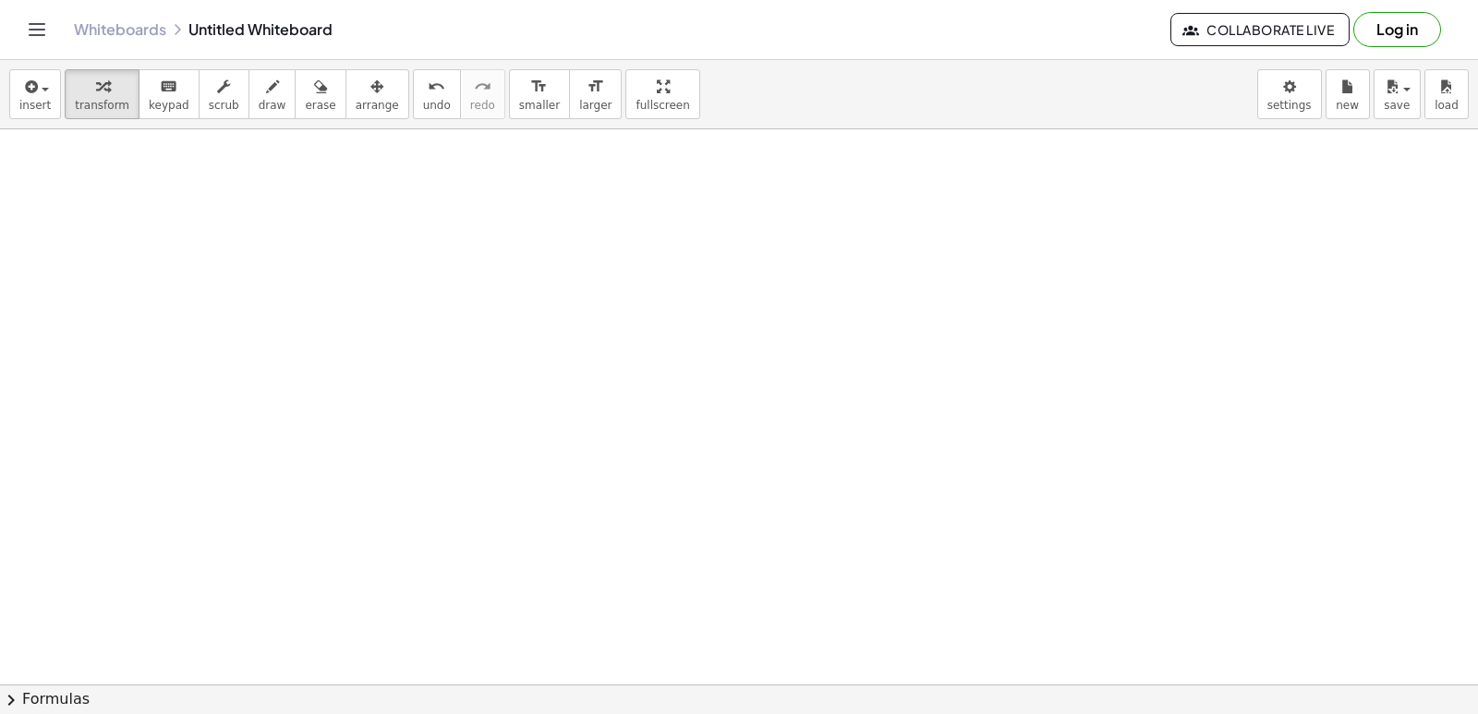
scroll to position [1202, 0]
click at [730, 182] on div at bounding box center [739, 37] width 1478 height 2220
drag, startPoint x: 749, startPoint y: 261, endPoint x: 755, endPoint y: 365, distance: 103.6
click at [755, 361] on div at bounding box center [739, 37] width 1478 height 2220
drag, startPoint x: 761, startPoint y: 618, endPoint x: 752, endPoint y: 617, distance: 9.3
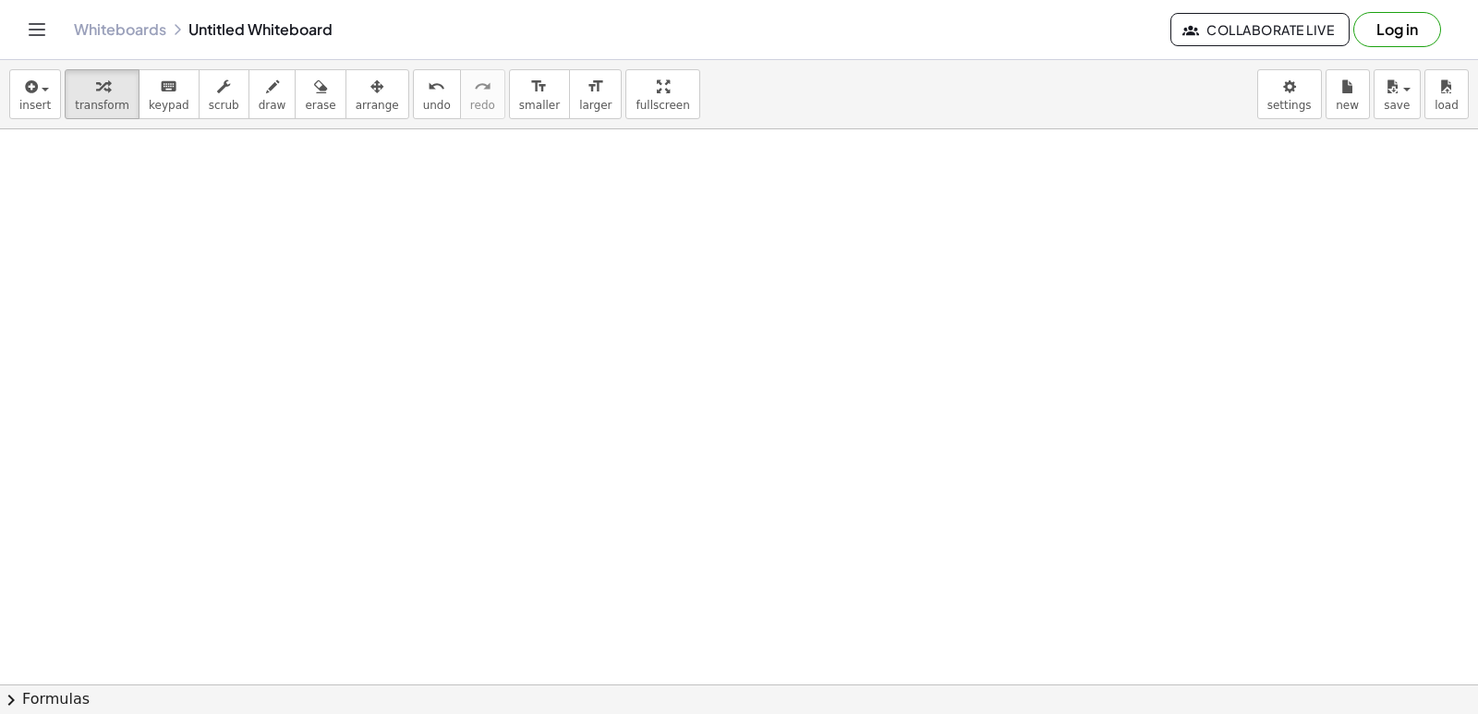
click at [761, 628] on div at bounding box center [739, 37] width 1478 height 2220
drag, startPoint x: 724, startPoint y: 565, endPoint x: 726, endPoint y: 581, distance: 15.8
click at [726, 581] on div at bounding box center [739, 37] width 1478 height 2220
click at [730, 601] on div at bounding box center [739, 37] width 1478 height 2220
drag, startPoint x: 724, startPoint y: 588, endPoint x: 705, endPoint y: 571, distance: 26.2
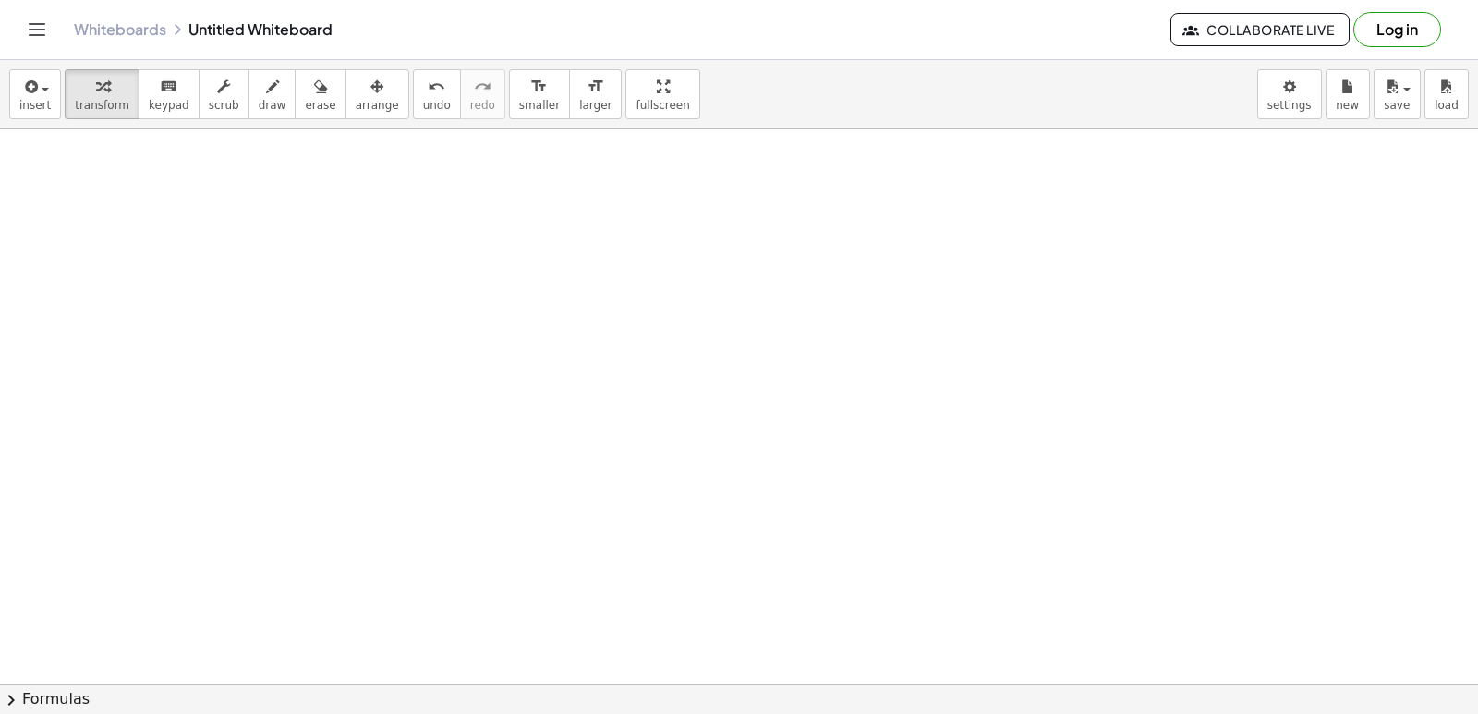
click at [706, 574] on div at bounding box center [739, 37] width 1478 height 2220
click at [704, 570] on div at bounding box center [739, 37] width 1478 height 2220
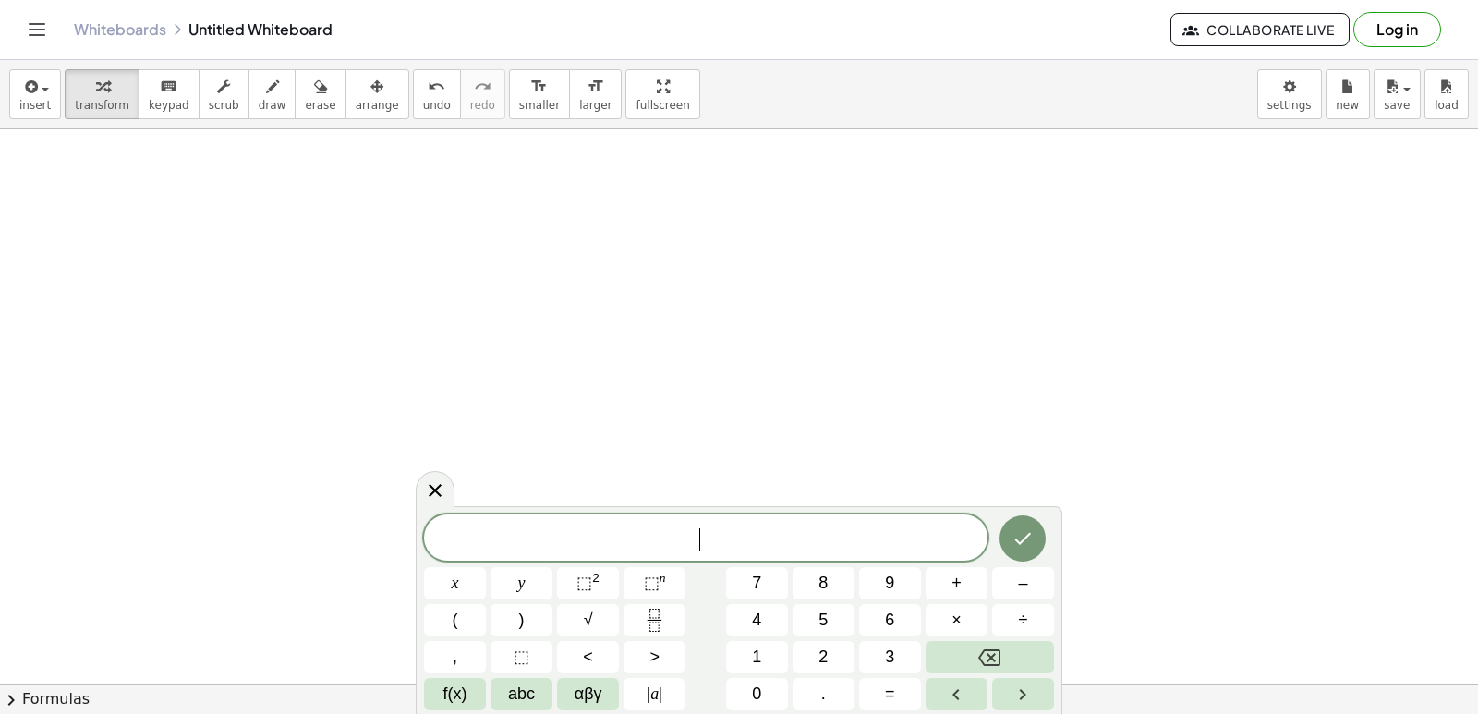
drag, startPoint x: 704, startPoint y: 570, endPoint x: 708, endPoint y: 525, distance: 45.5
click at [706, 566] on div "​ x y ⬚ 2 ⬚ n 7 8 9 + – ( ) √ 4 5 6 × ÷ , ⬚ < > 1 2 3 f(x) abc αβγ | a | 0 . =" at bounding box center [739, 612] width 630 height 196
click at [259, 105] on span "draw" at bounding box center [273, 105] width 28 height 13
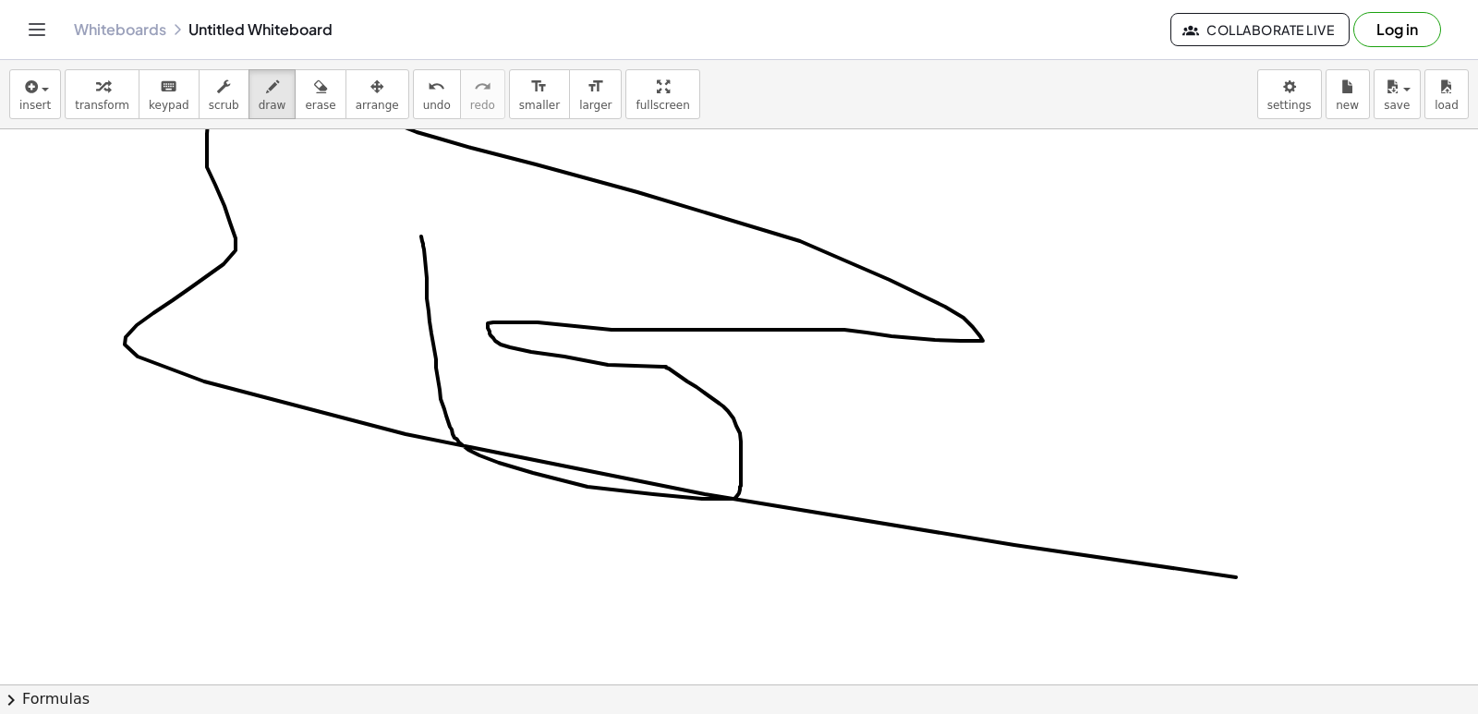
drag, startPoint x: 723, startPoint y: 406, endPoint x: 1468, endPoint y: 649, distance: 783.8
drag, startPoint x: 1148, startPoint y: 168, endPoint x: 1155, endPoint y: 206, distance: 38.6
click at [1155, 206] on div at bounding box center [741, 37] width 1483 height 2220
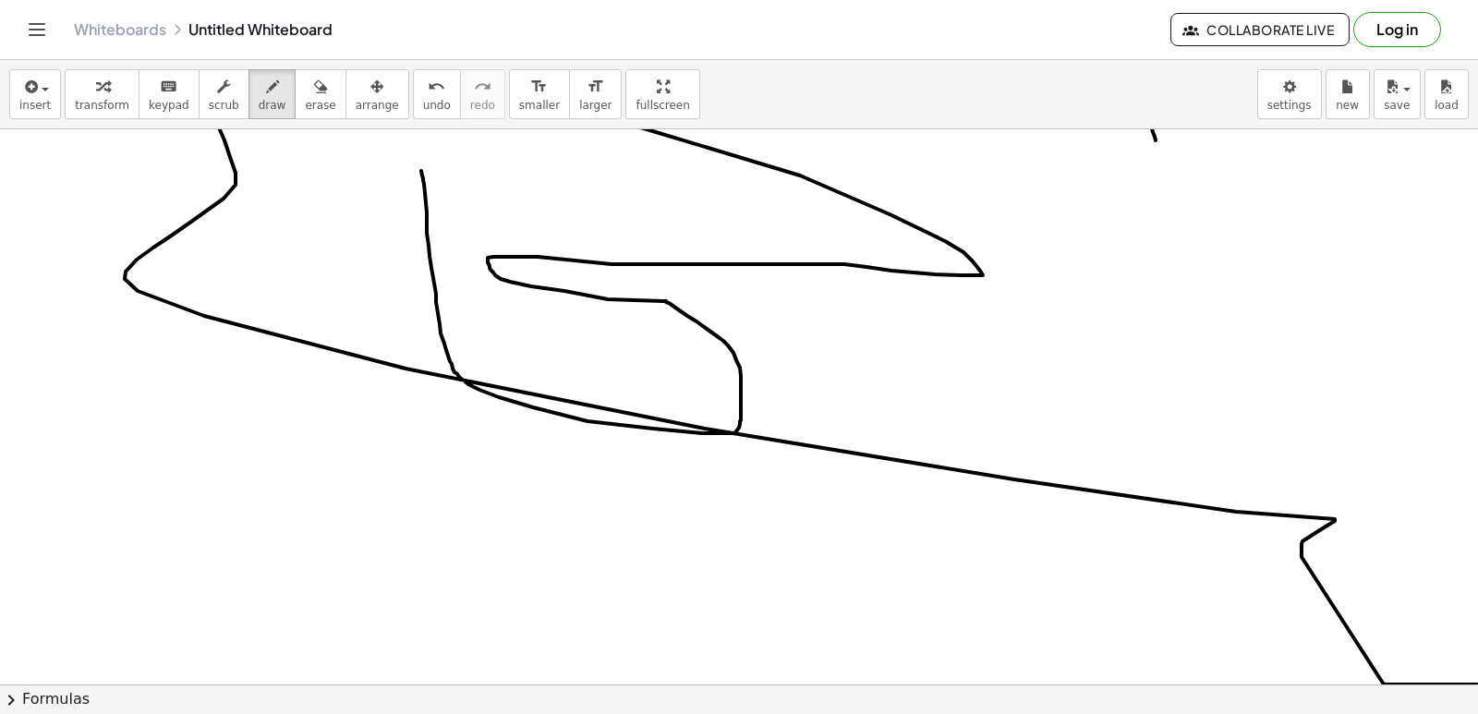
scroll to position [1679, 0]
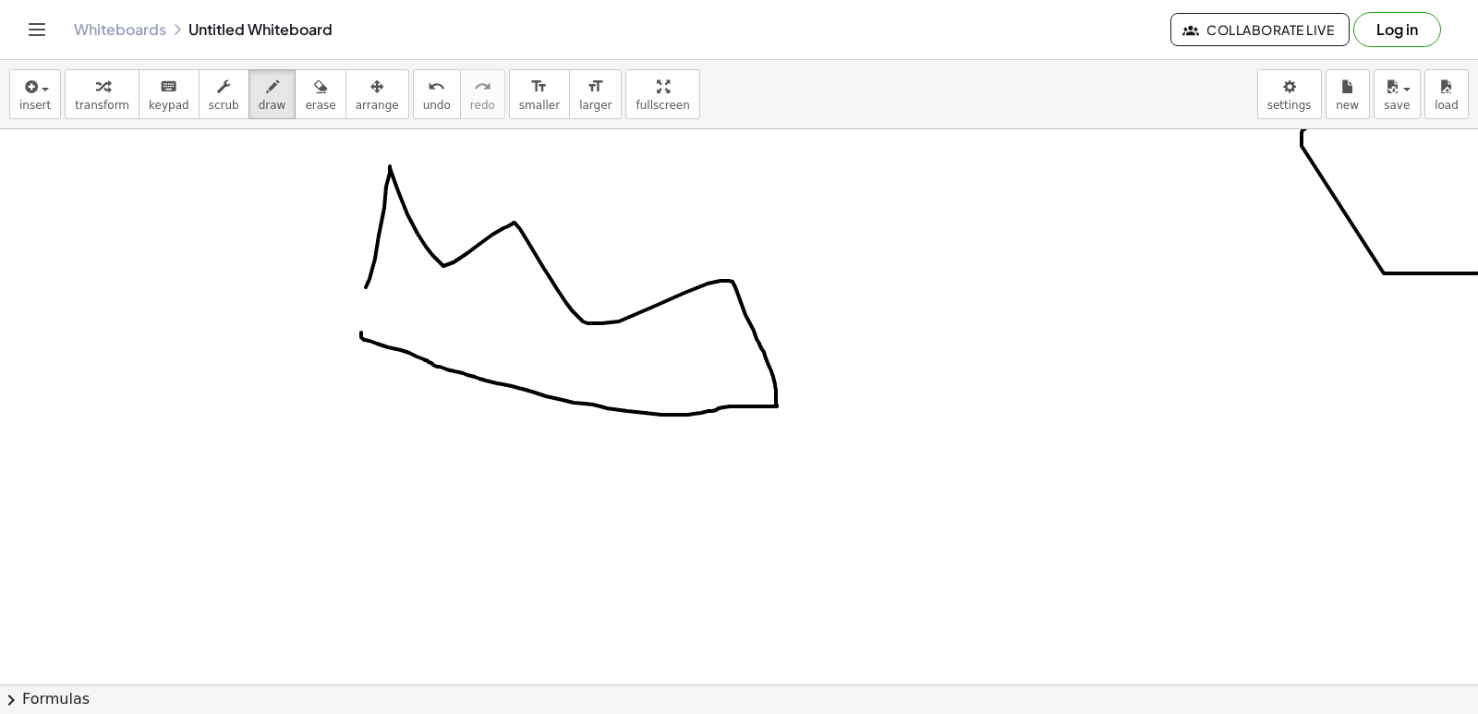
drag, startPoint x: 366, startPoint y: 287, endPoint x: 364, endPoint y: 296, distance: 9.4
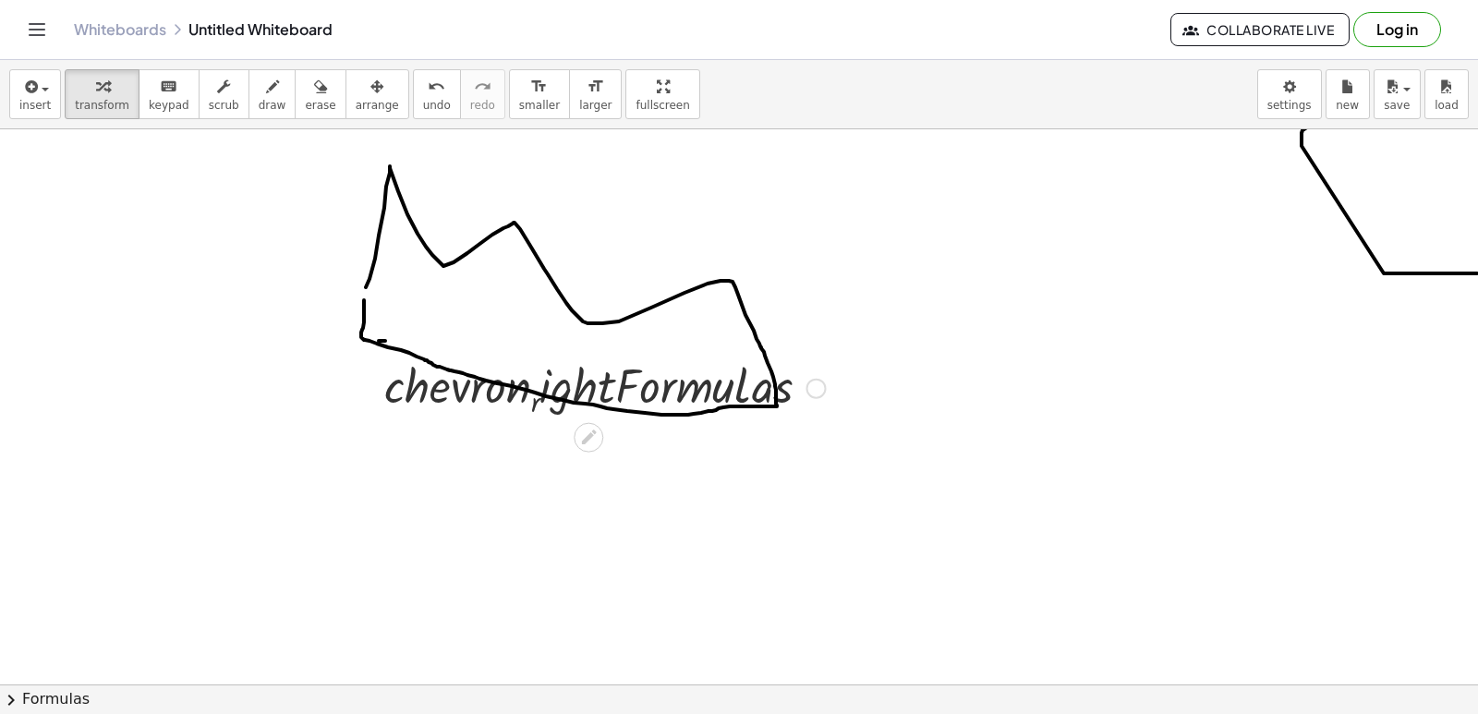
drag, startPoint x: 385, startPoint y: 341, endPoint x: 338, endPoint y: 286, distance: 72.0
drag, startPoint x: 438, startPoint y: 335, endPoint x: 465, endPoint y: 327, distance: 28.9
drag, startPoint x: 362, startPoint y: 489, endPoint x: 353, endPoint y: 602, distance: 113.0
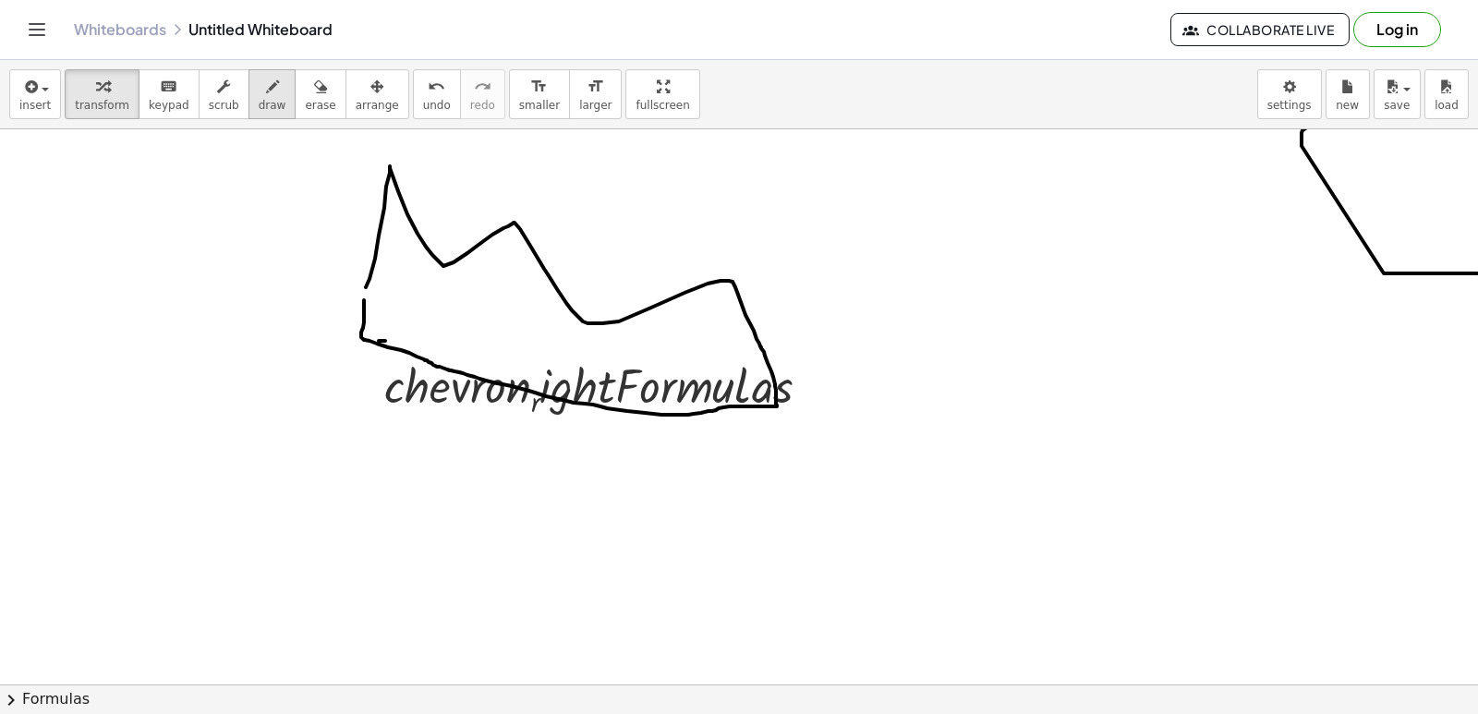
click at [266, 77] on icon "button" at bounding box center [272, 87] width 13 height 22
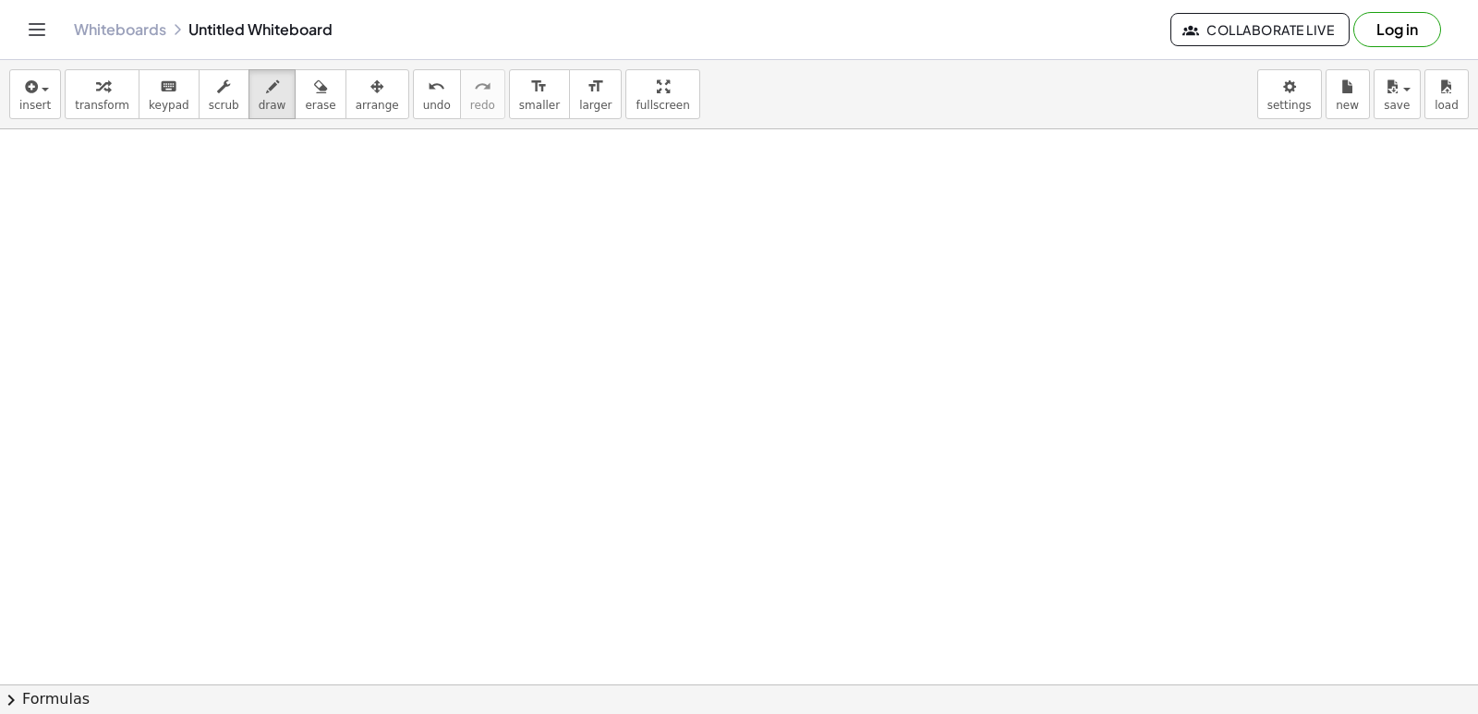
scroll to position [2233, 0]
click at [90, 100] on span "transform" at bounding box center [102, 105] width 54 height 13
drag, startPoint x: 202, startPoint y: 308, endPoint x: 294, endPoint y: 339, distance: 96.7
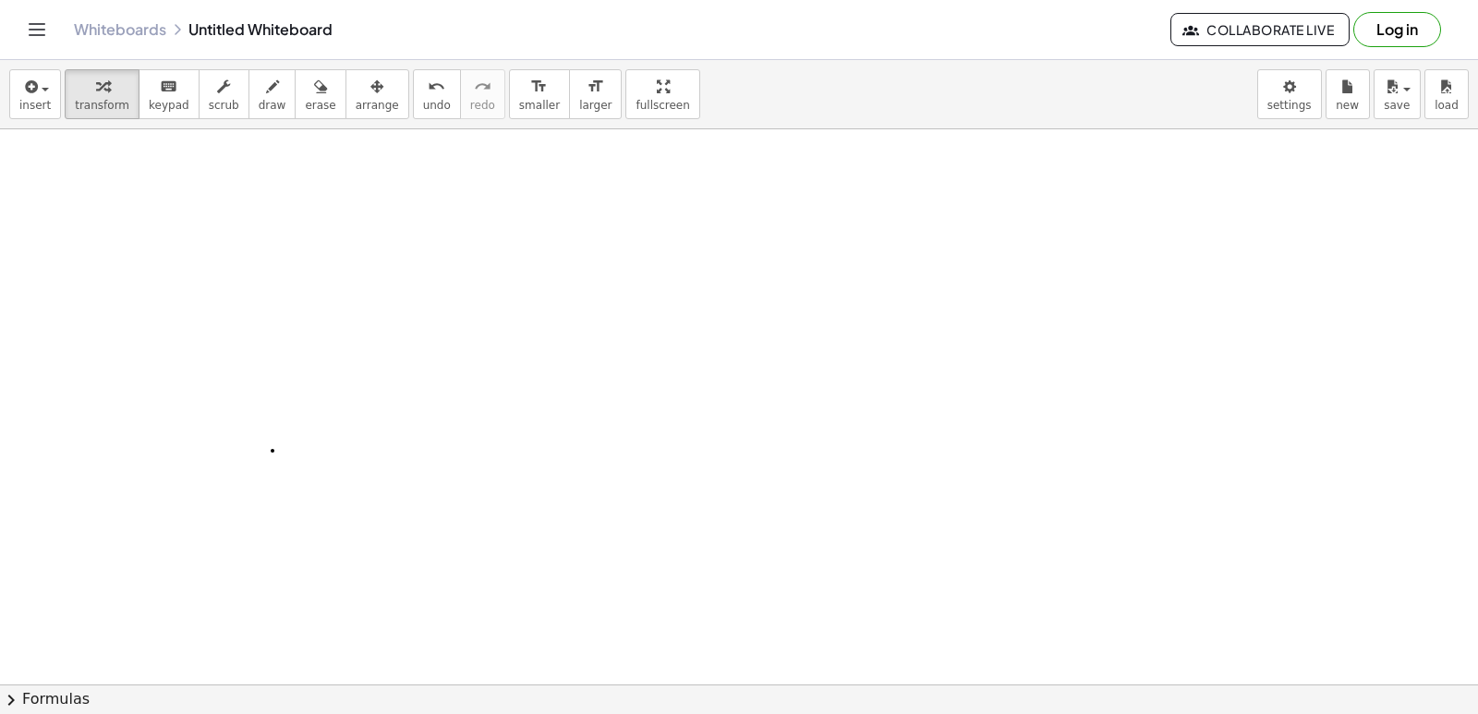
drag, startPoint x: 415, startPoint y: 504, endPoint x: 422, endPoint y: 513, distance: 11.1
drag, startPoint x: 501, startPoint y: 511, endPoint x: 543, endPoint y: 493, distance: 45.1
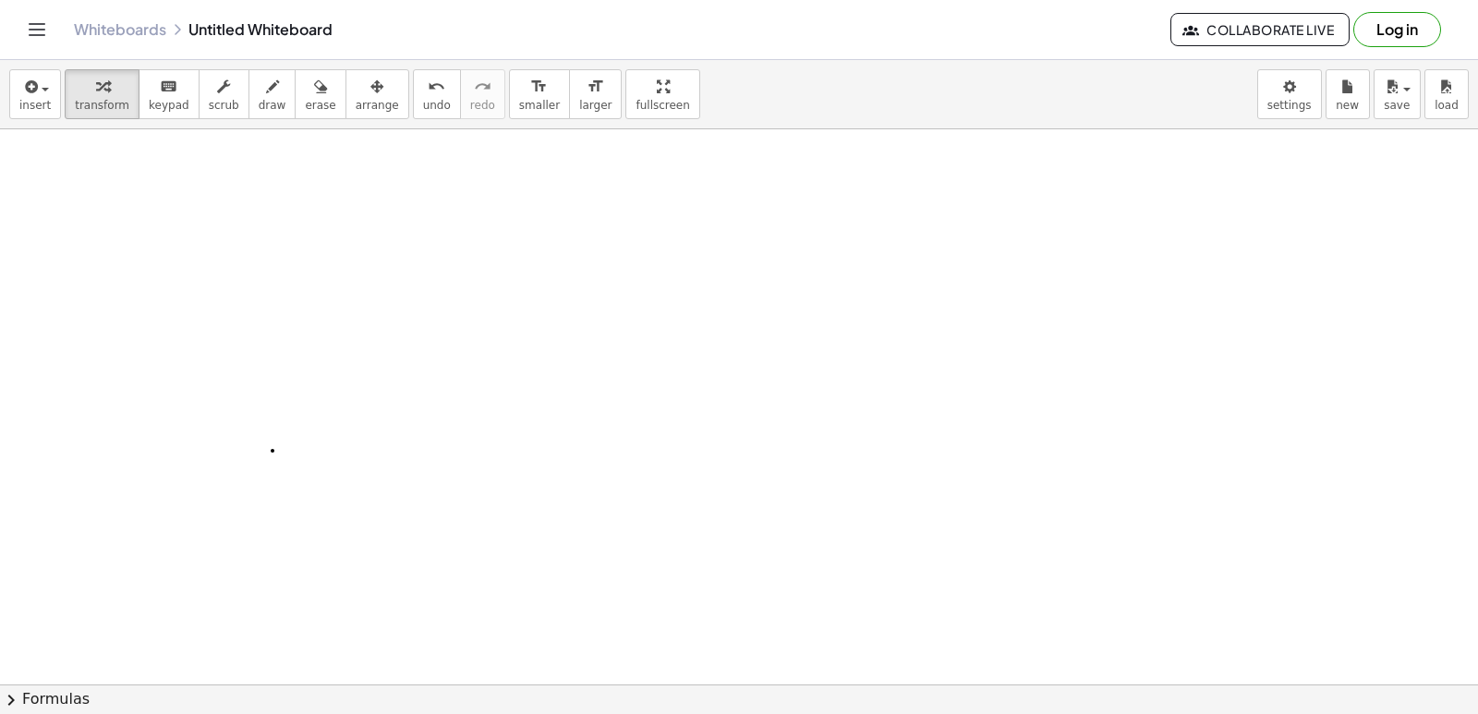
drag, startPoint x: 501, startPoint y: 468, endPoint x: 480, endPoint y: 419, distance: 53.0
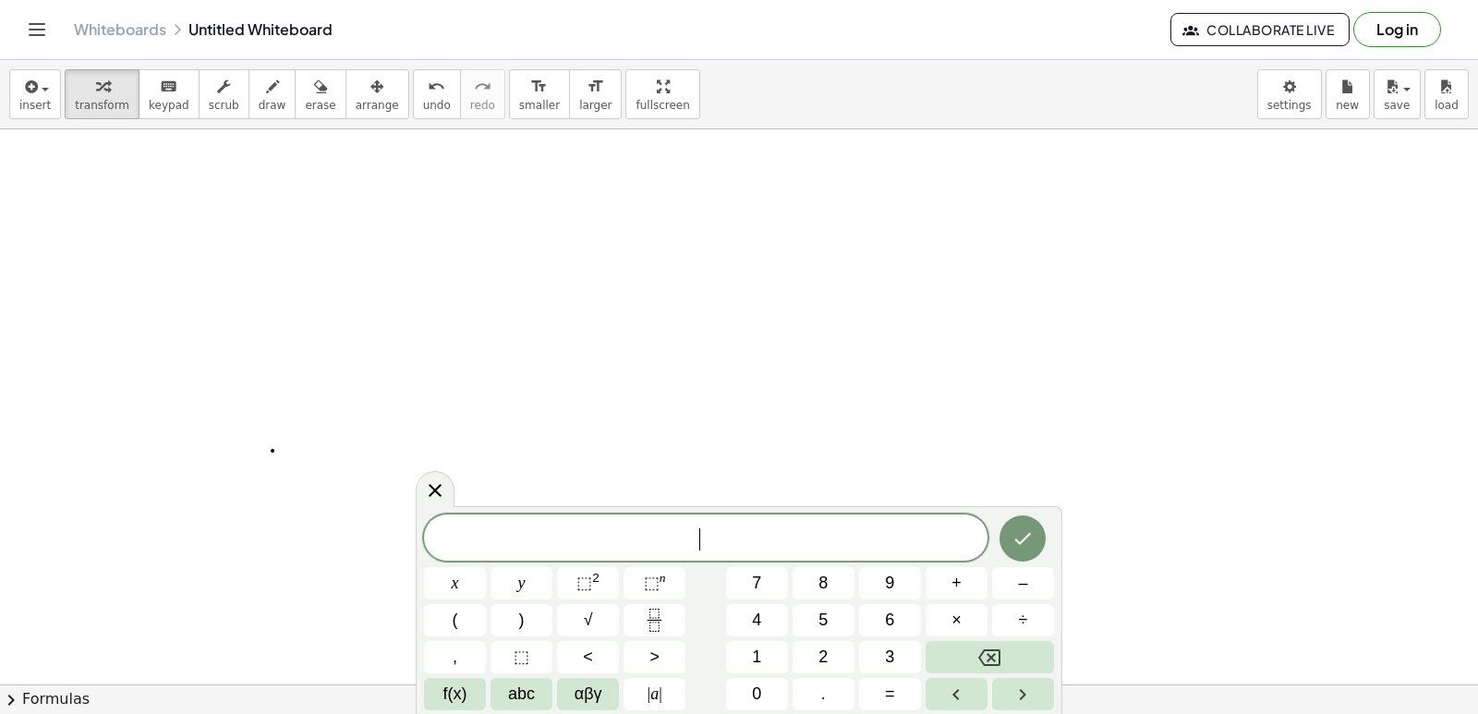
click at [259, 109] on span "draw" at bounding box center [273, 105] width 28 height 13
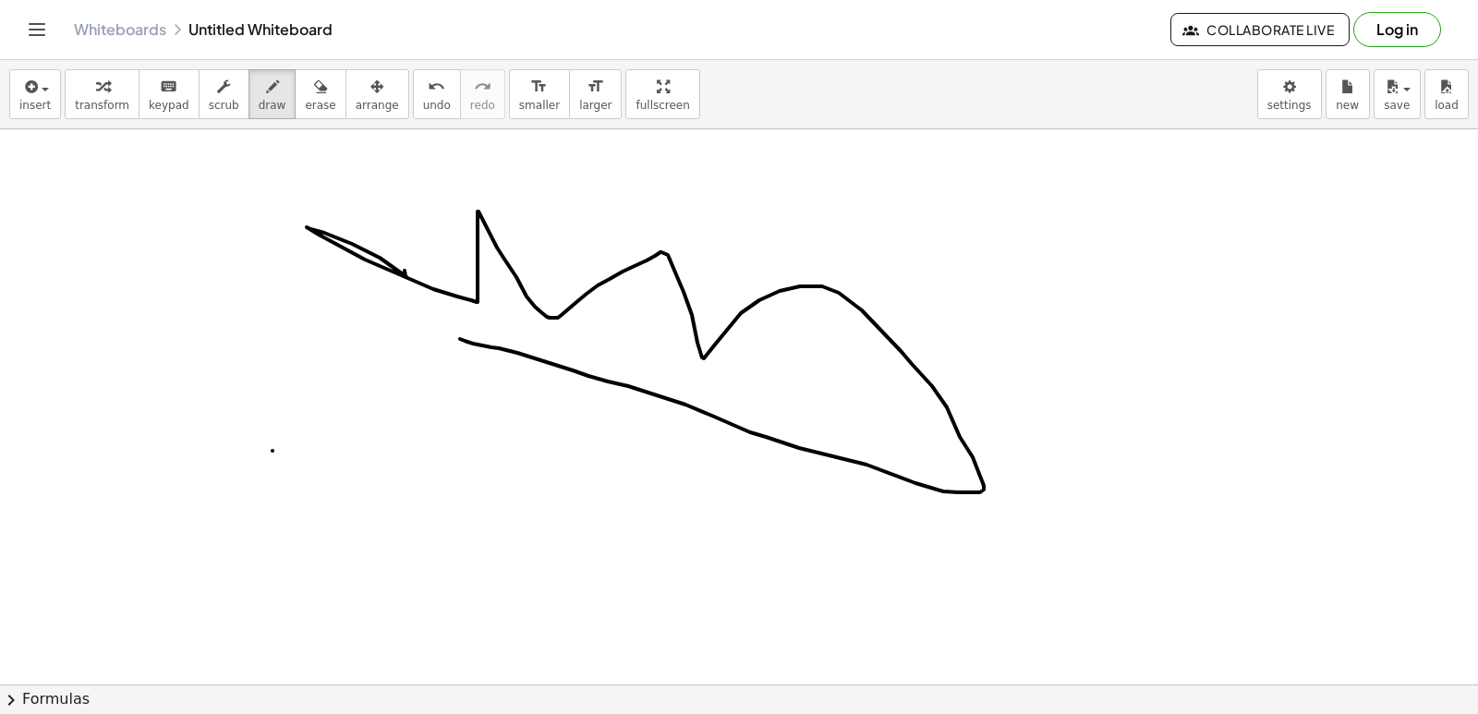
drag, startPoint x: 406, startPoint y: 277, endPoint x: 443, endPoint y: 320, distance: 57.0
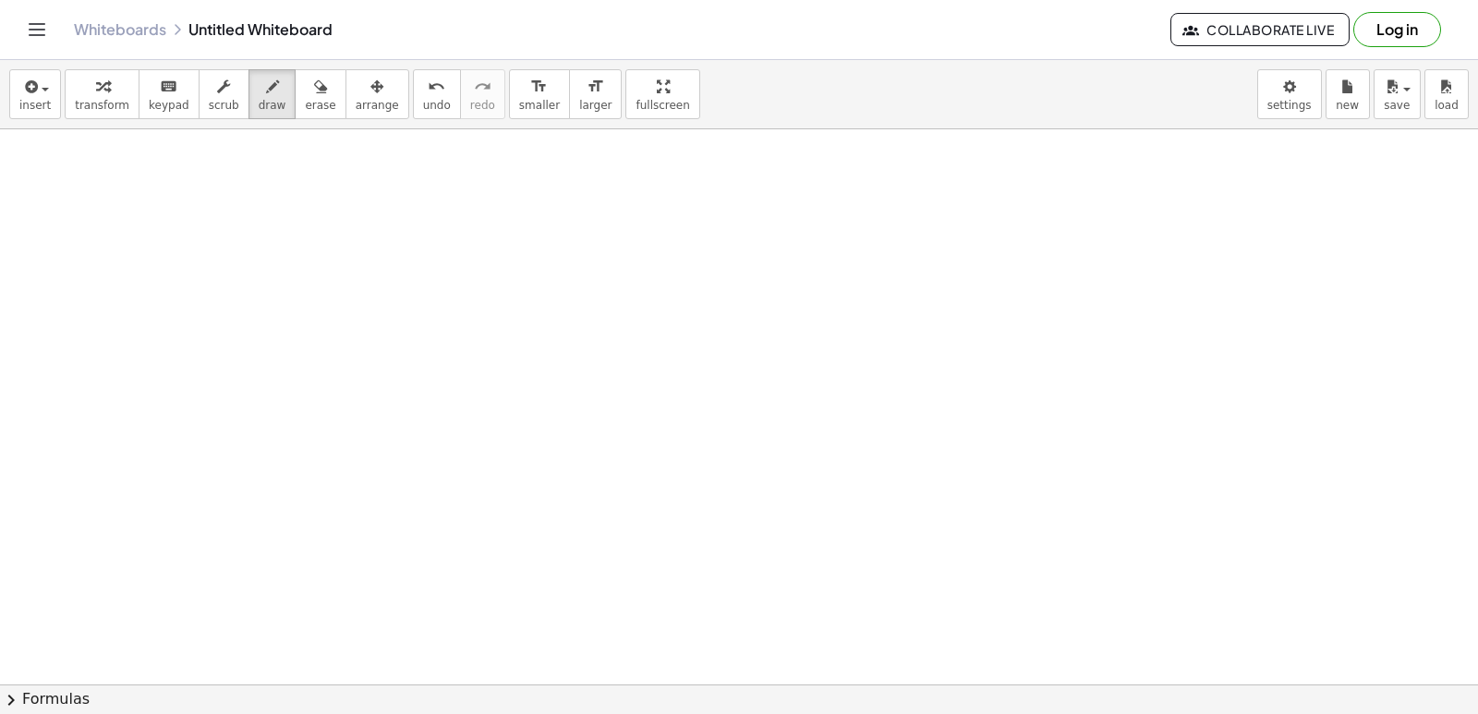
scroll to position [2789, 0]
drag, startPoint x: 392, startPoint y: 265, endPoint x: 612, endPoint y: 299, distance: 222.4
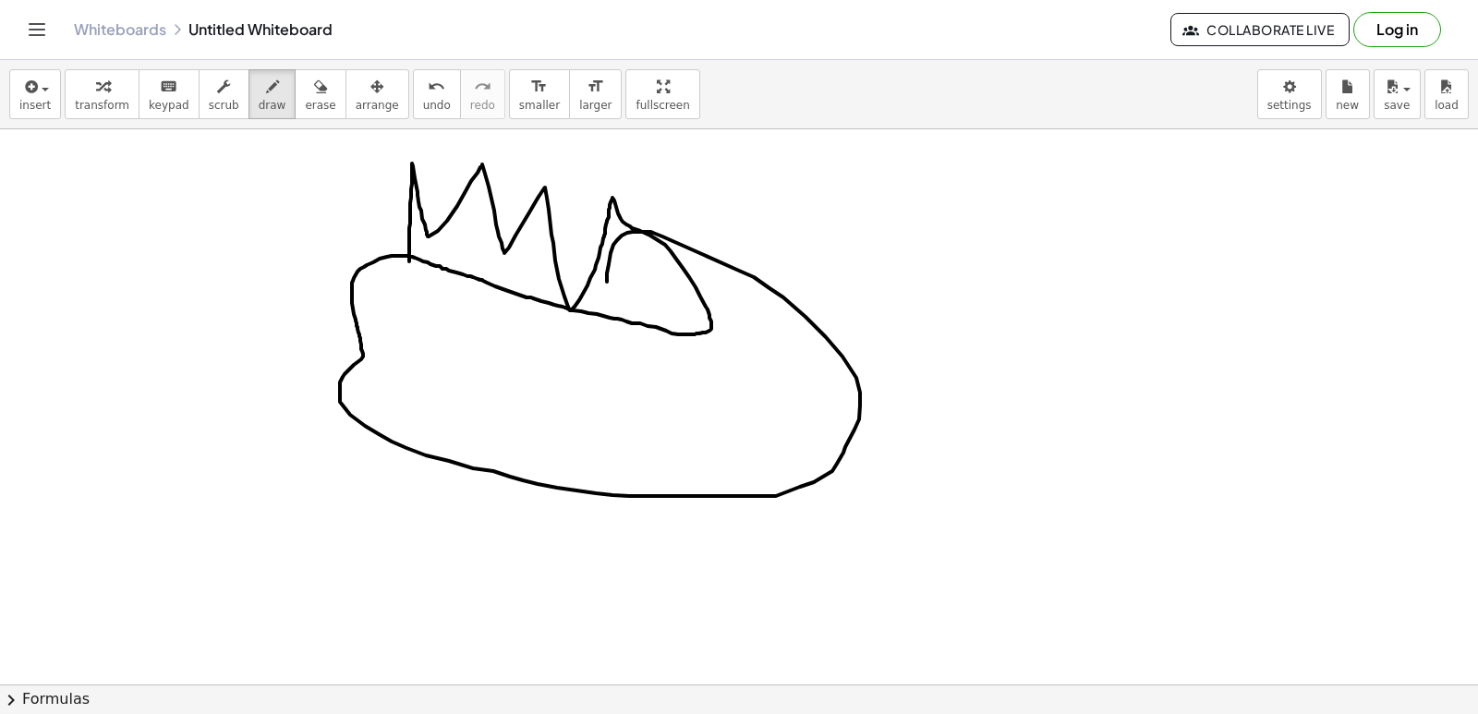
drag, startPoint x: 409, startPoint y: 261, endPoint x: 608, endPoint y: 284, distance: 199.8
drag, startPoint x: 440, startPoint y: 289, endPoint x: 742, endPoint y: 414, distance: 326.7
drag, startPoint x: 728, startPoint y: 365, endPoint x: 595, endPoint y: 356, distance: 133.3
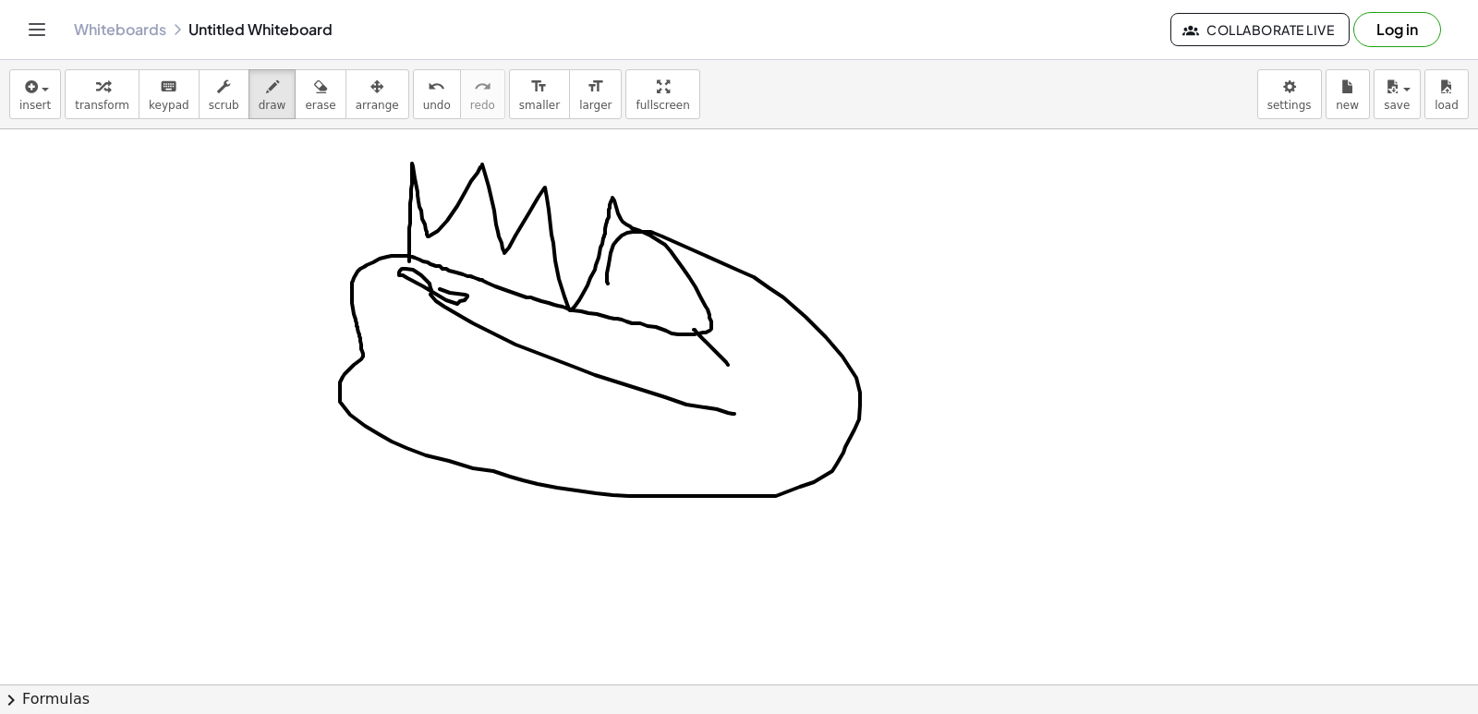
drag, startPoint x: 582, startPoint y: 440, endPoint x: 710, endPoint y: 436, distance: 128.4
drag, startPoint x: 746, startPoint y: 368, endPoint x: 764, endPoint y: 396, distance: 32.8
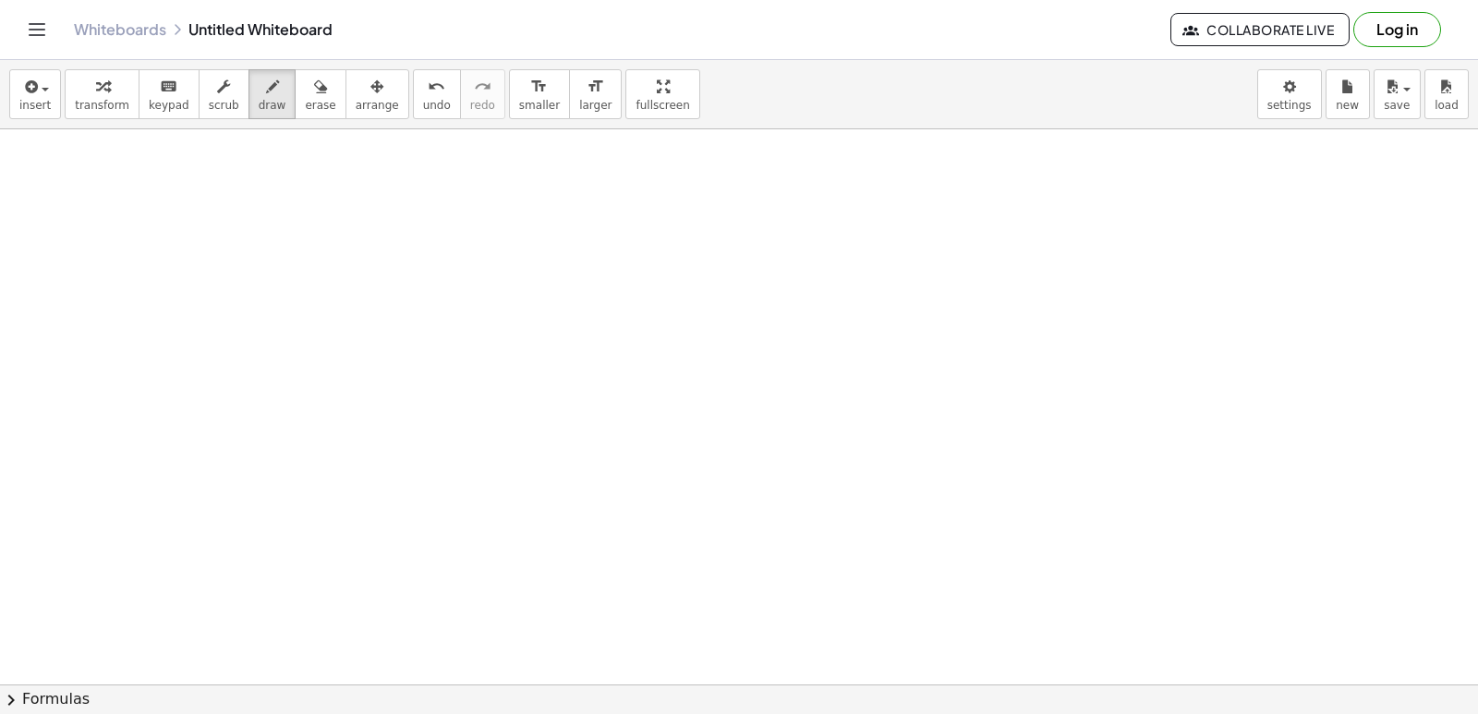
scroll to position [3806, 0]
drag, startPoint x: 502, startPoint y: 268, endPoint x: 423, endPoint y: 305, distance: 87.6
drag, startPoint x: 410, startPoint y: 323, endPoint x: 710, endPoint y: 455, distance: 327.9
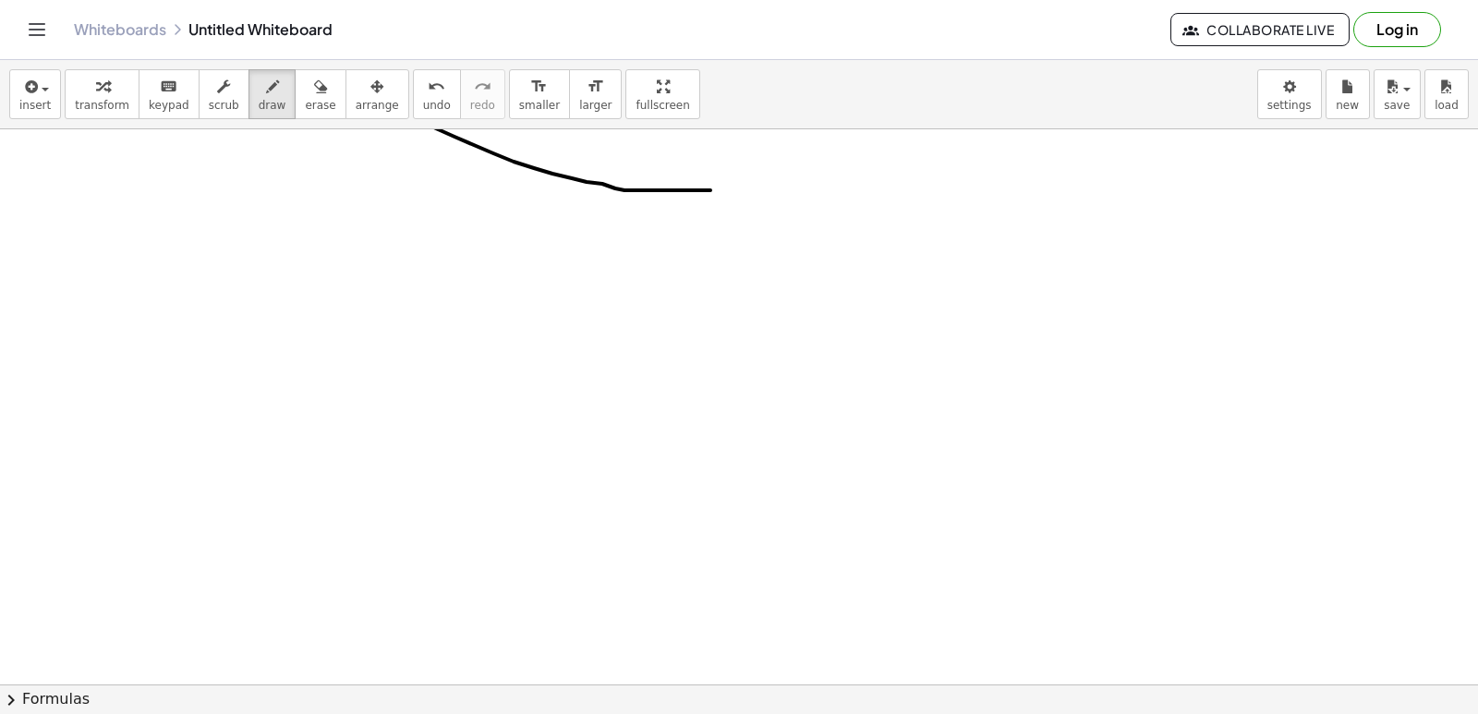
scroll to position [5471, 0]
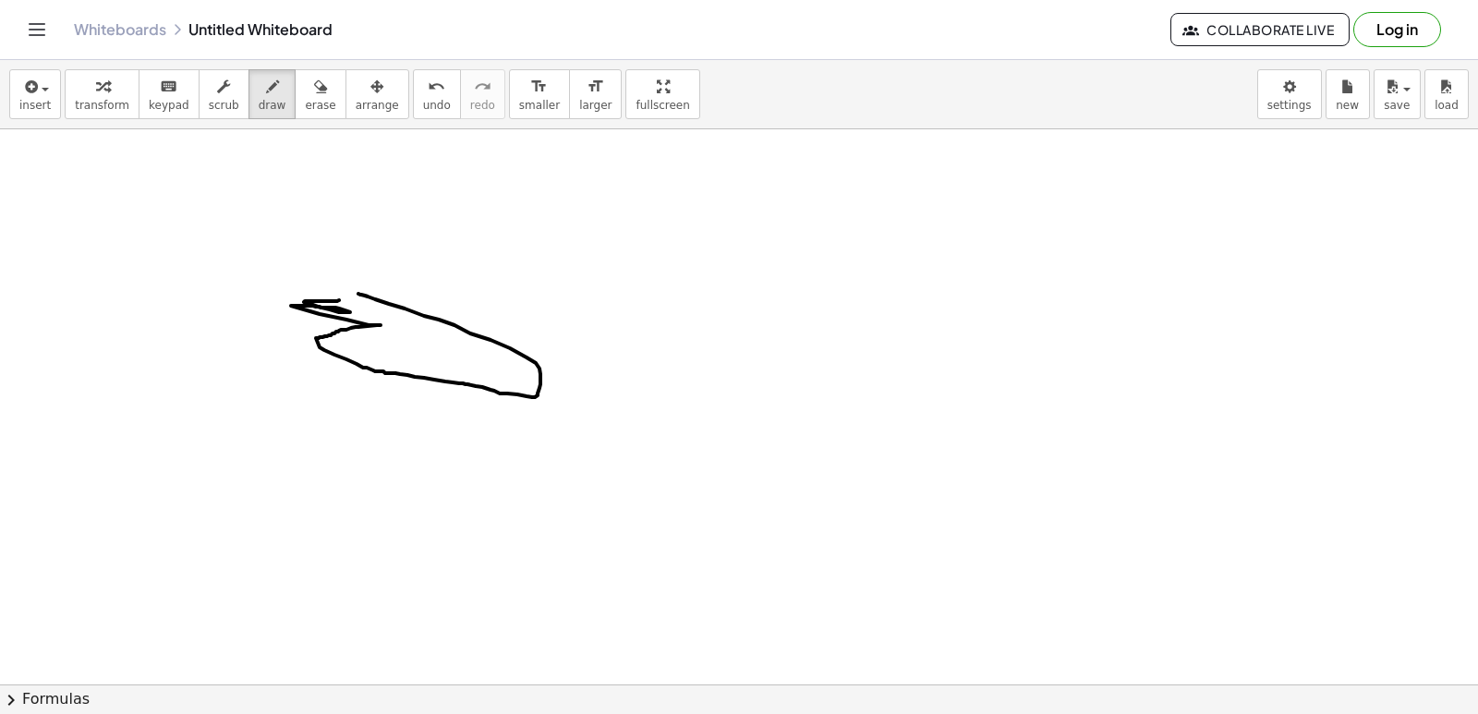
drag, startPoint x: 339, startPoint y: 300, endPoint x: 974, endPoint y: 537, distance: 677.9
drag, startPoint x: 830, startPoint y: 378, endPoint x: 808, endPoint y: 394, distance: 27.7
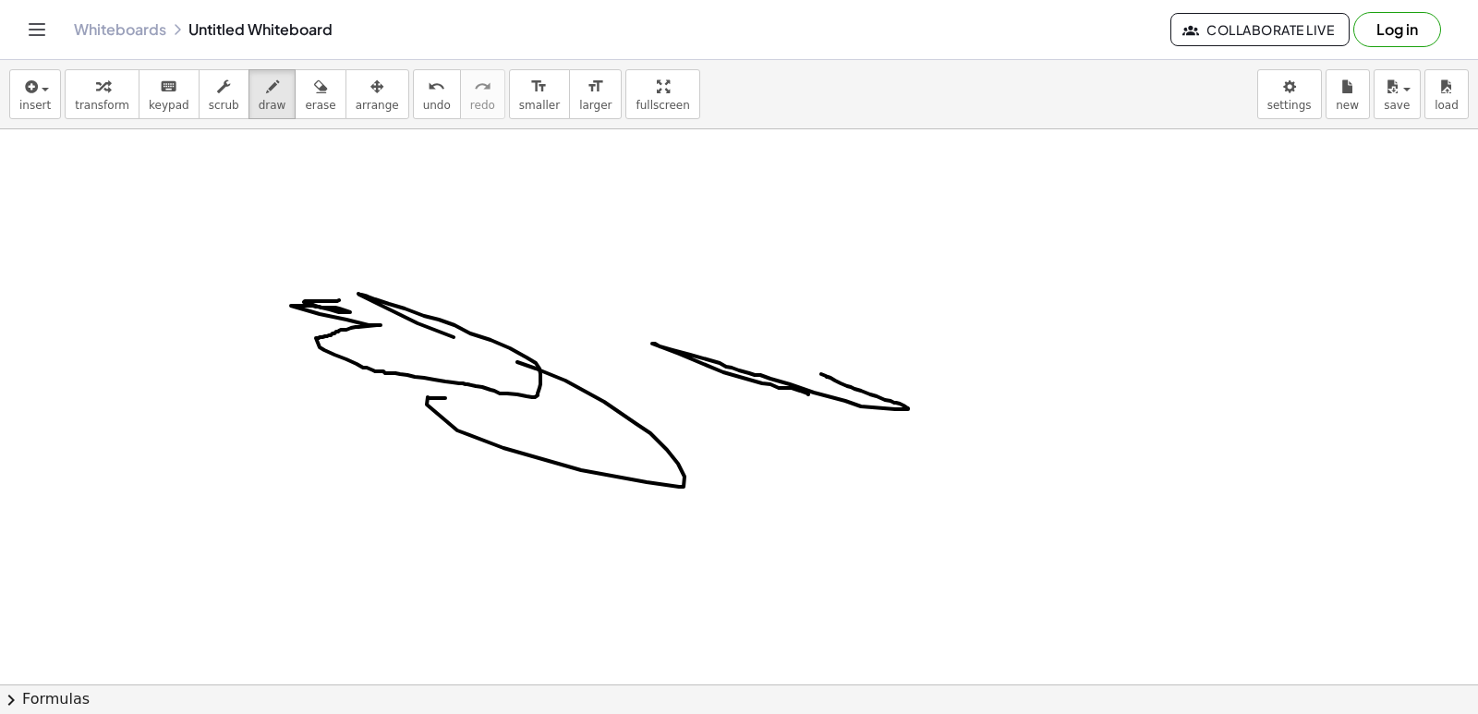
drag, startPoint x: 445, startPoint y: 398, endPoint x: 552, endPoint y: 396, distance: 107.1
drag, startPoint x: 553, startPoint y: 385, endPoint x: 669, endPoint y: 455, distance: 135.1
drag, startPoint x: 757, startPoint y: 420, endPoint x: 586, endPoint y: 311, distance: 202.6
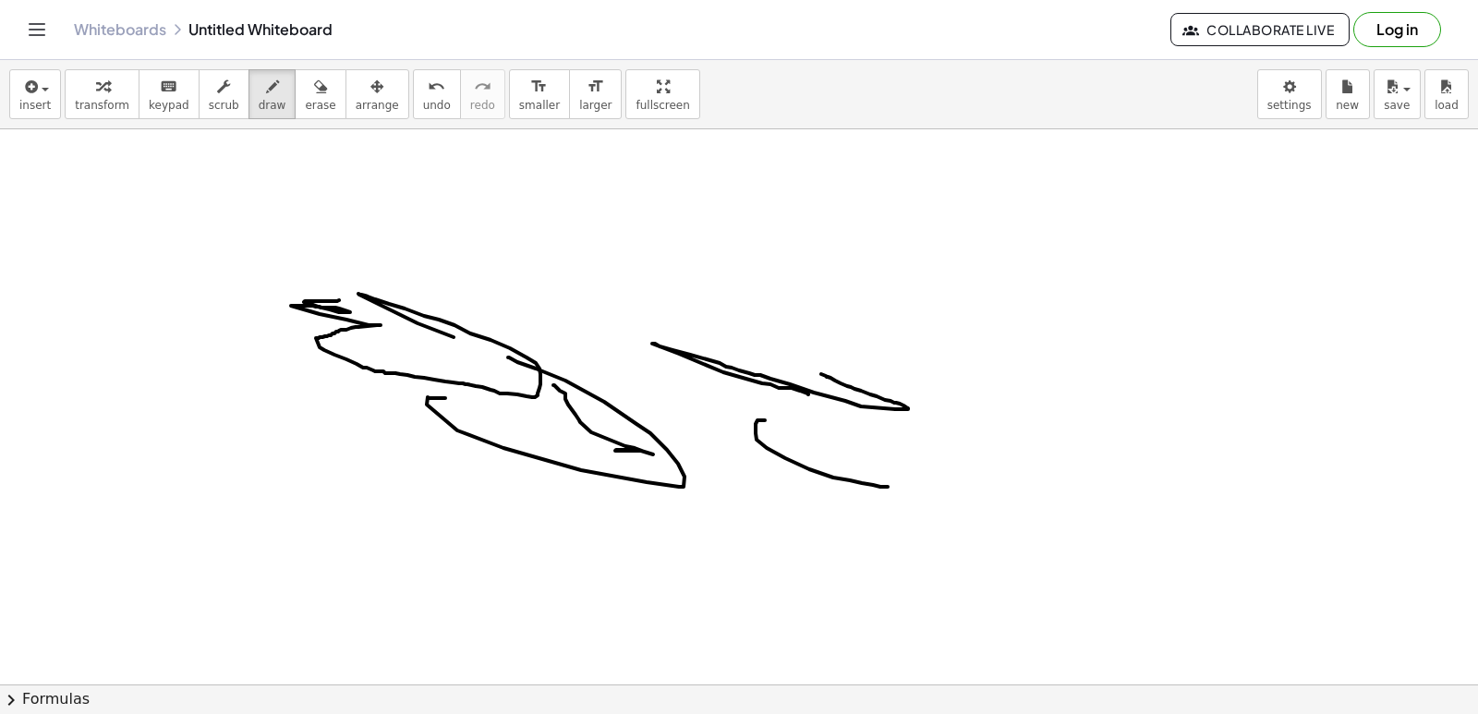
drag, startPoint x: 638, startPoint y: 549, endPoint x: 913, endPoint y: 550, distance: 275.2
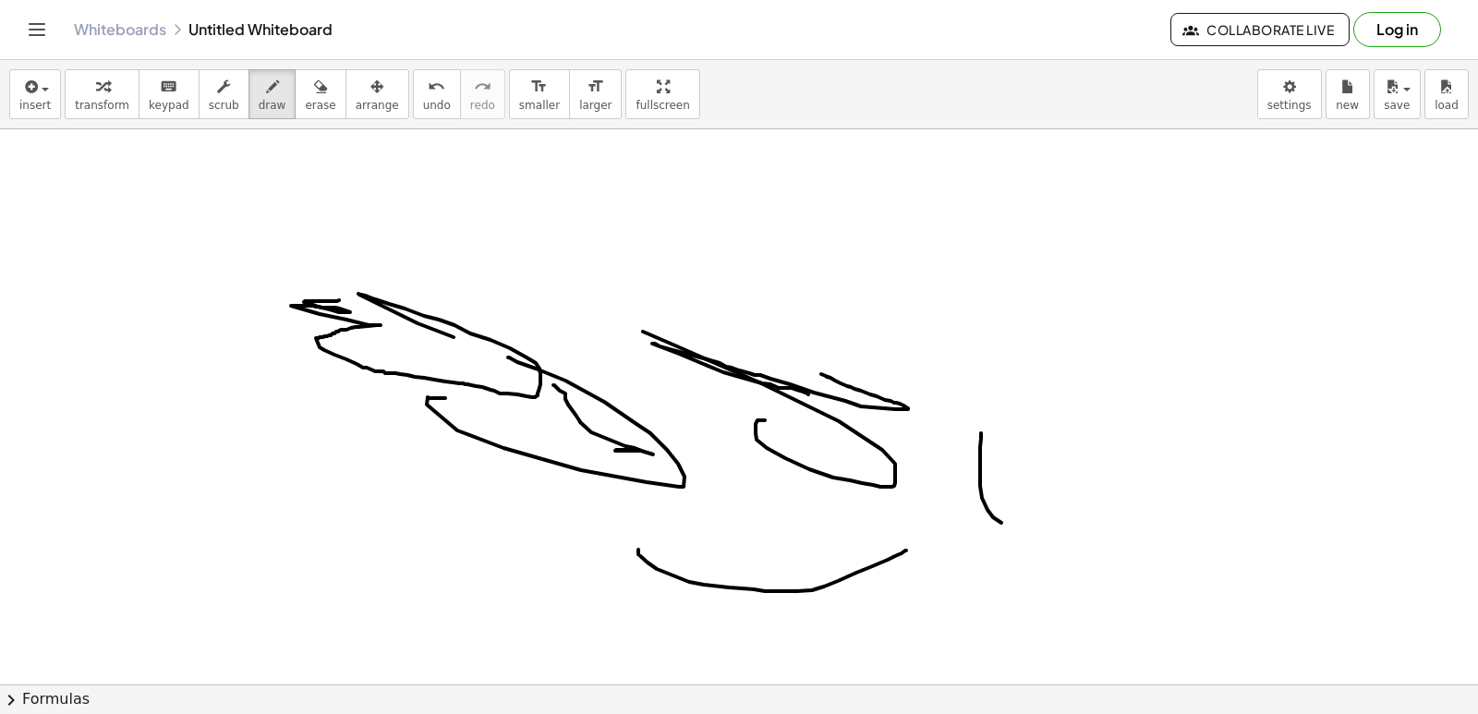
drag, startPoint x: 1001, startPoint y: 523, endPoint x: 1035, endPoint y: 513, distance: 35.4
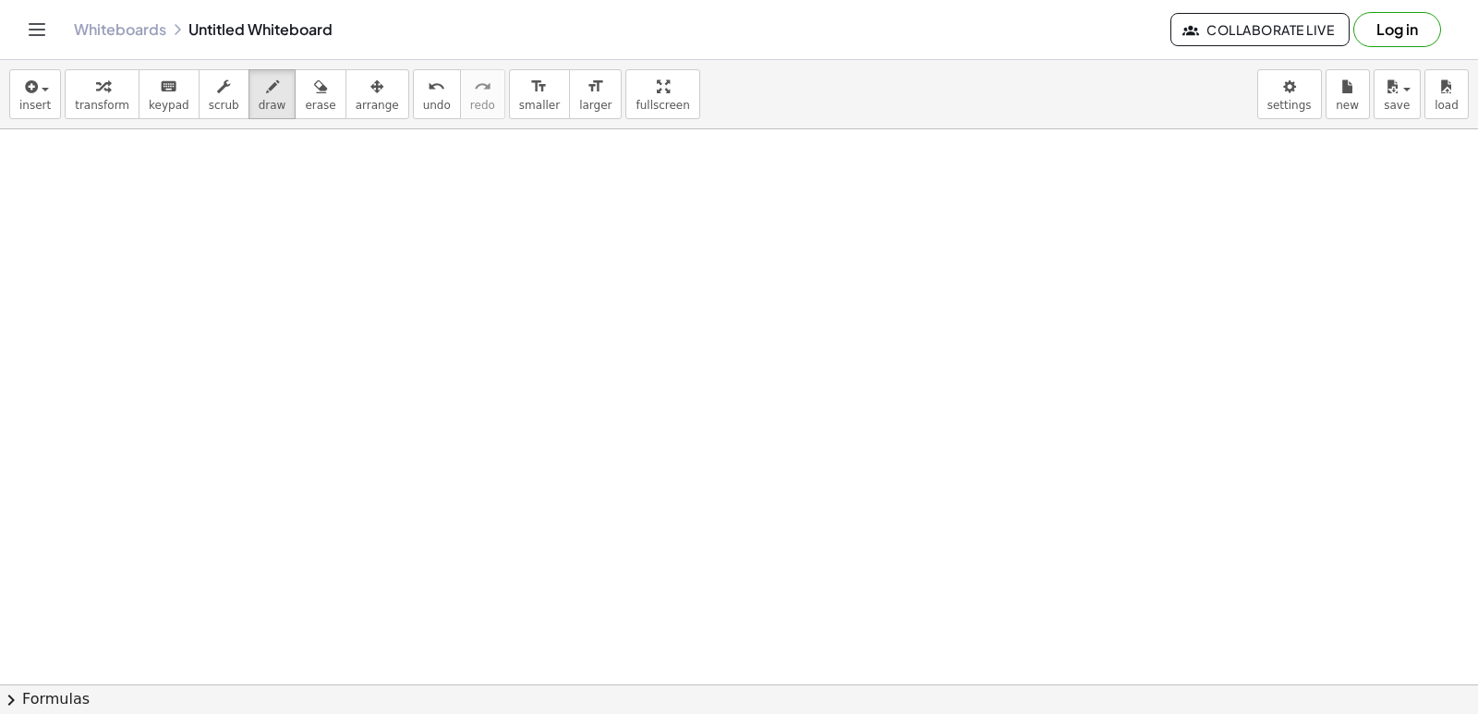
scroll to position [6118, 0]
drag, startPoint x: 444, startPoint y: 418, endPoint x: 620, endPoint y: 450, distance: 178.2
drag, startPoint x: 708, startPoint y: 448, endPoint x: 747, endPoint y: 448, distance: 38.8
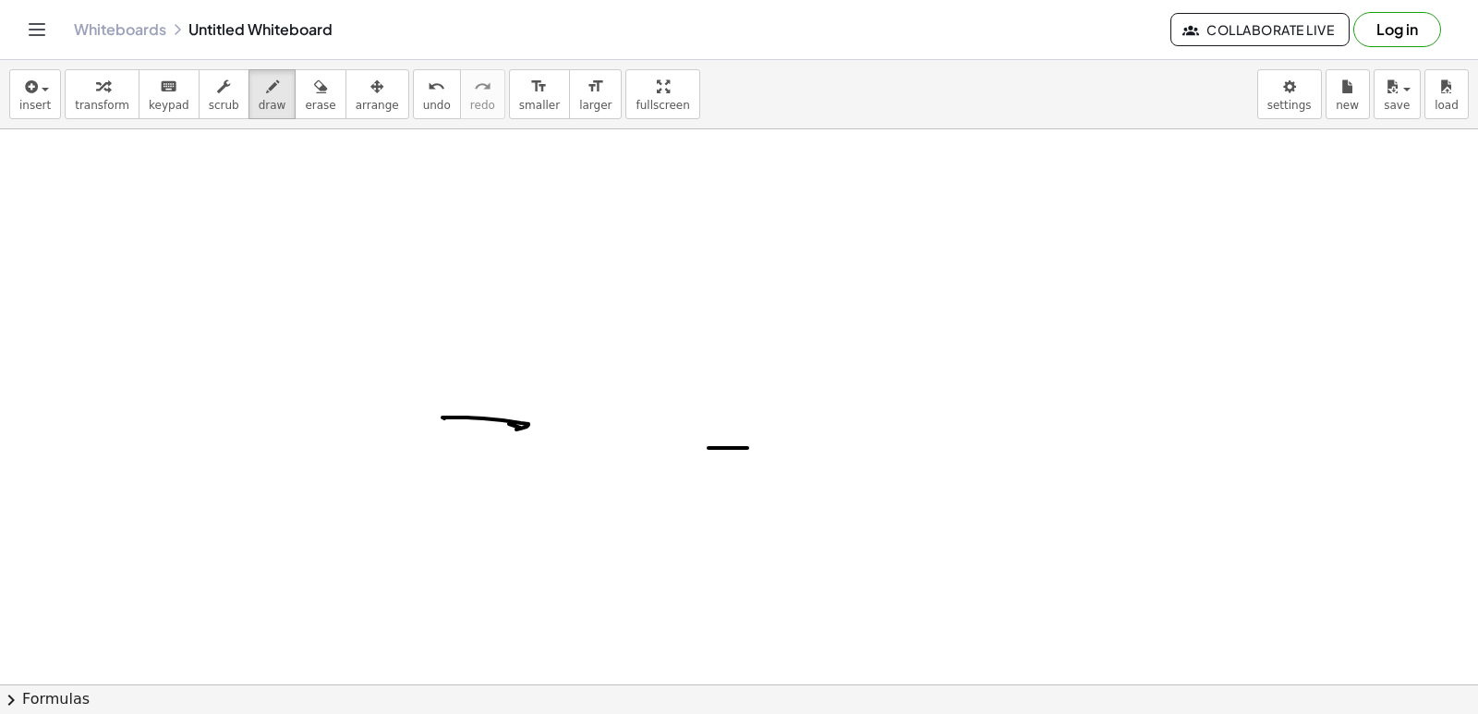
drag, startPoint x: 484, startPoint y: 456, endPoint x: 494, endPoint y: 471, distance: 17.9
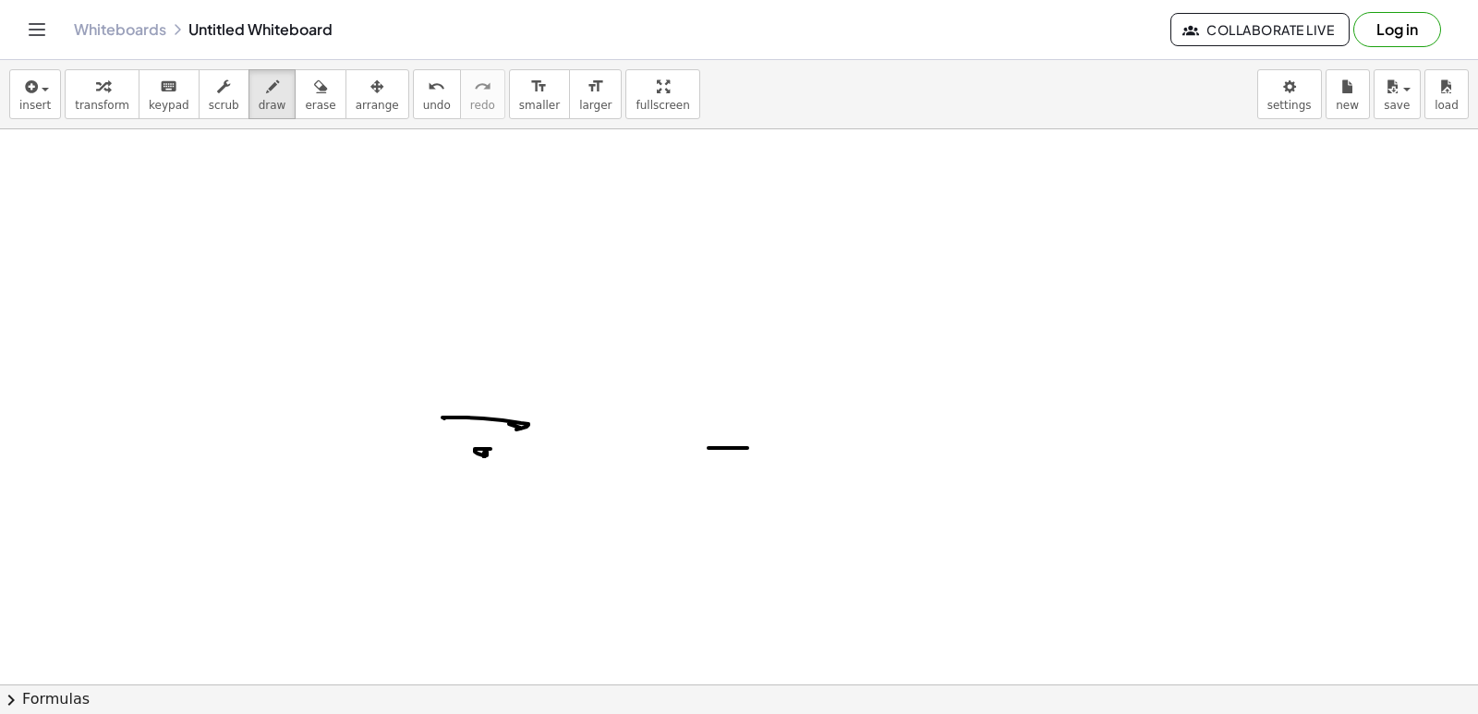
drag, startPoint x: 546, startPoint y: 541, endPoint x: 857, endPoint y: 498, distance: 314.2
drag, startPoint x: 901, startPoint y: 399, endPoint x: 925, endPoint y: 446, distance: 52.9
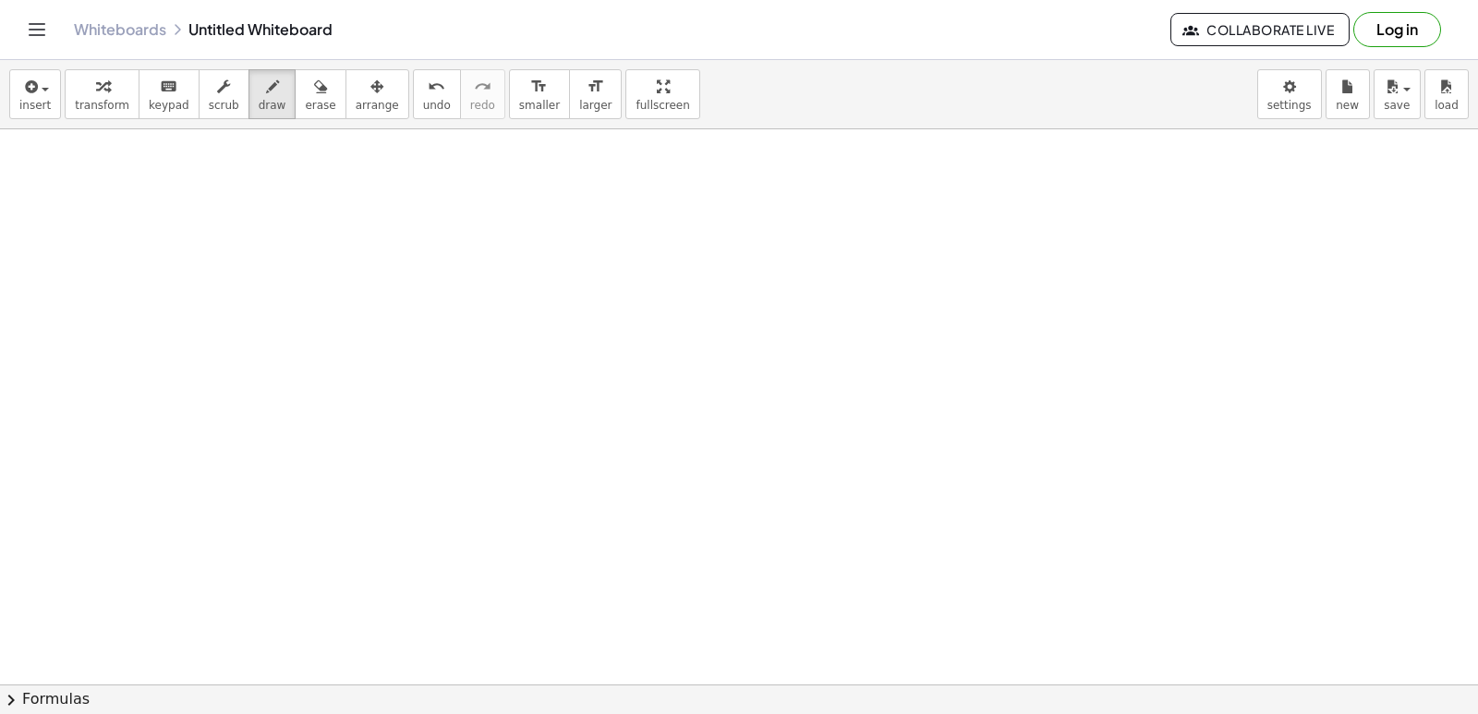
scroll to position [6674, 0]
drag, startPoint x: 380, startPoint y: 343, endPoint x: 441, endPoint y: 348, distance: 61.2
drag, startPoint x: 631, startPoint y: 344, endPoint x: 674, endPoint y: 359, distance: 45.8
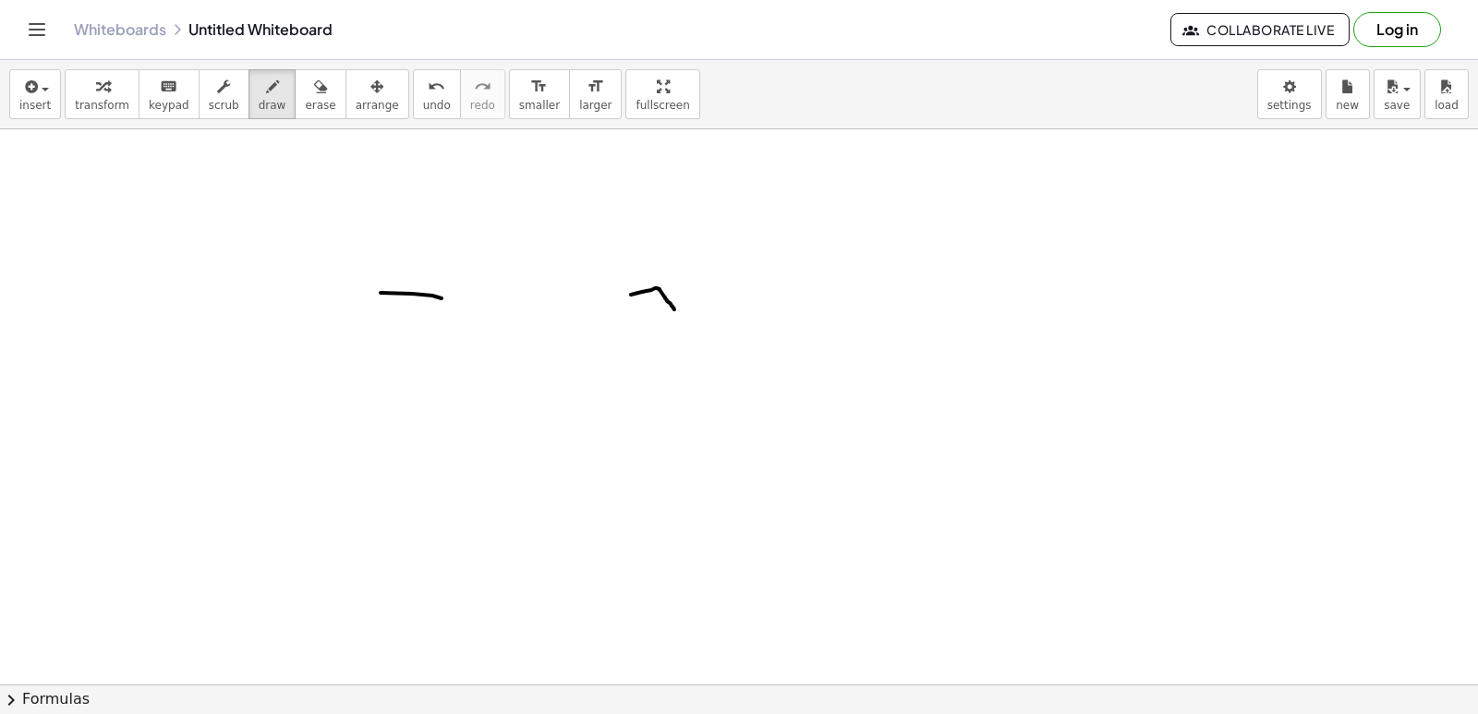
scroll to position [6766, 0]
drag, startPoint x: 406, startPoint y: 291, endPoint x: 416, endPoint y: 310, distance: 21.5
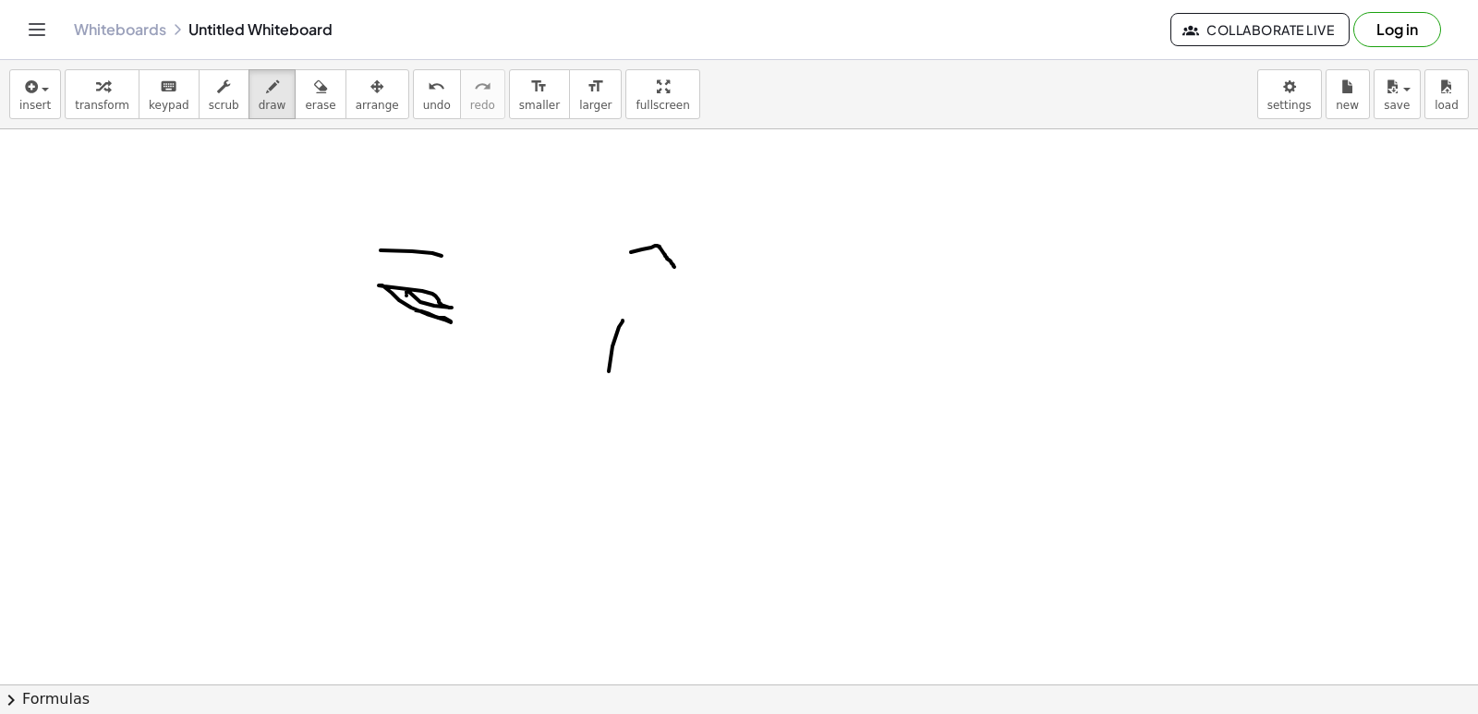
drag, startPoint x: 622, startPoint y: 320, endPoint x: 551, endPoint y: 581, distance: 270.0
drag, startPoint x: 405, startPoint y: 563, endPoint x: 725, endPoint y: 511, distance: 323.8
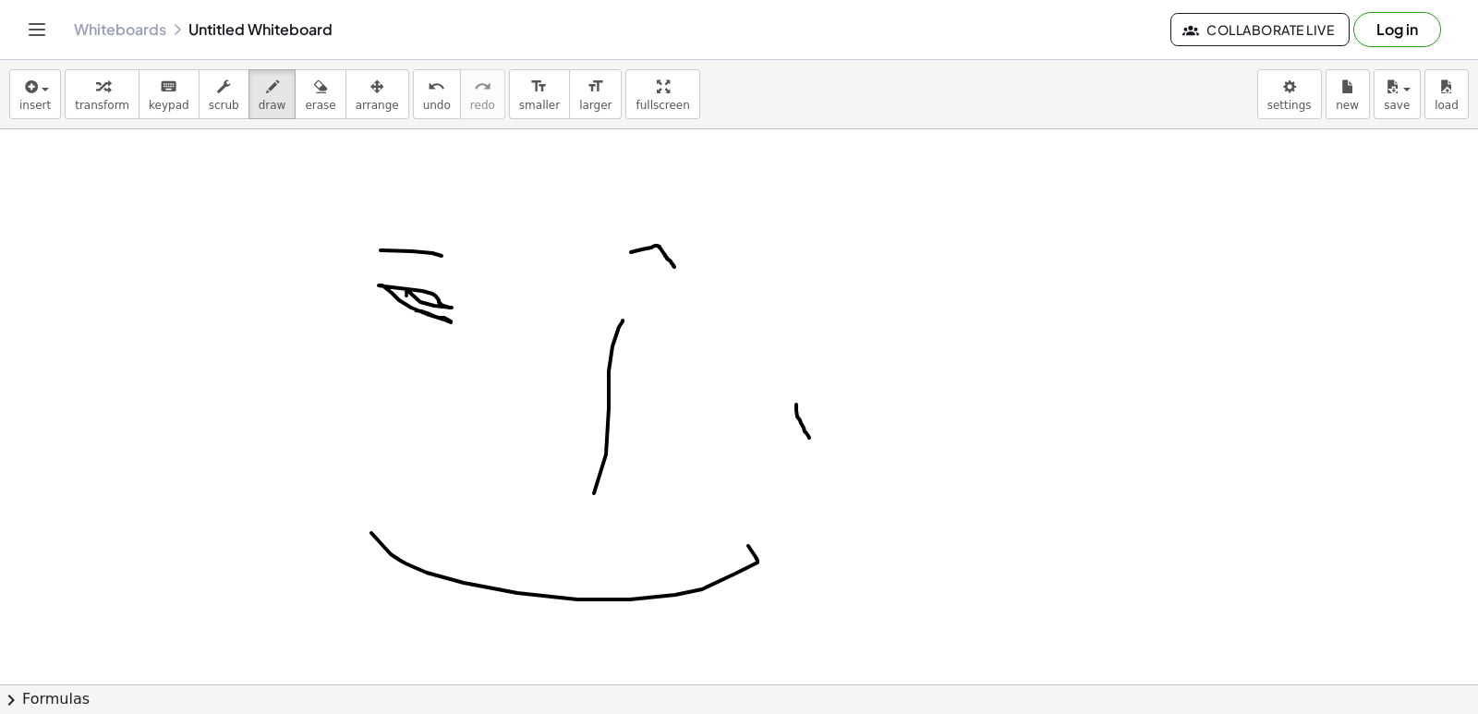
drag, startPoint x: 796, startPoint y: 404, endPoint x: 809, endPoint y: 438, distance: 35.7
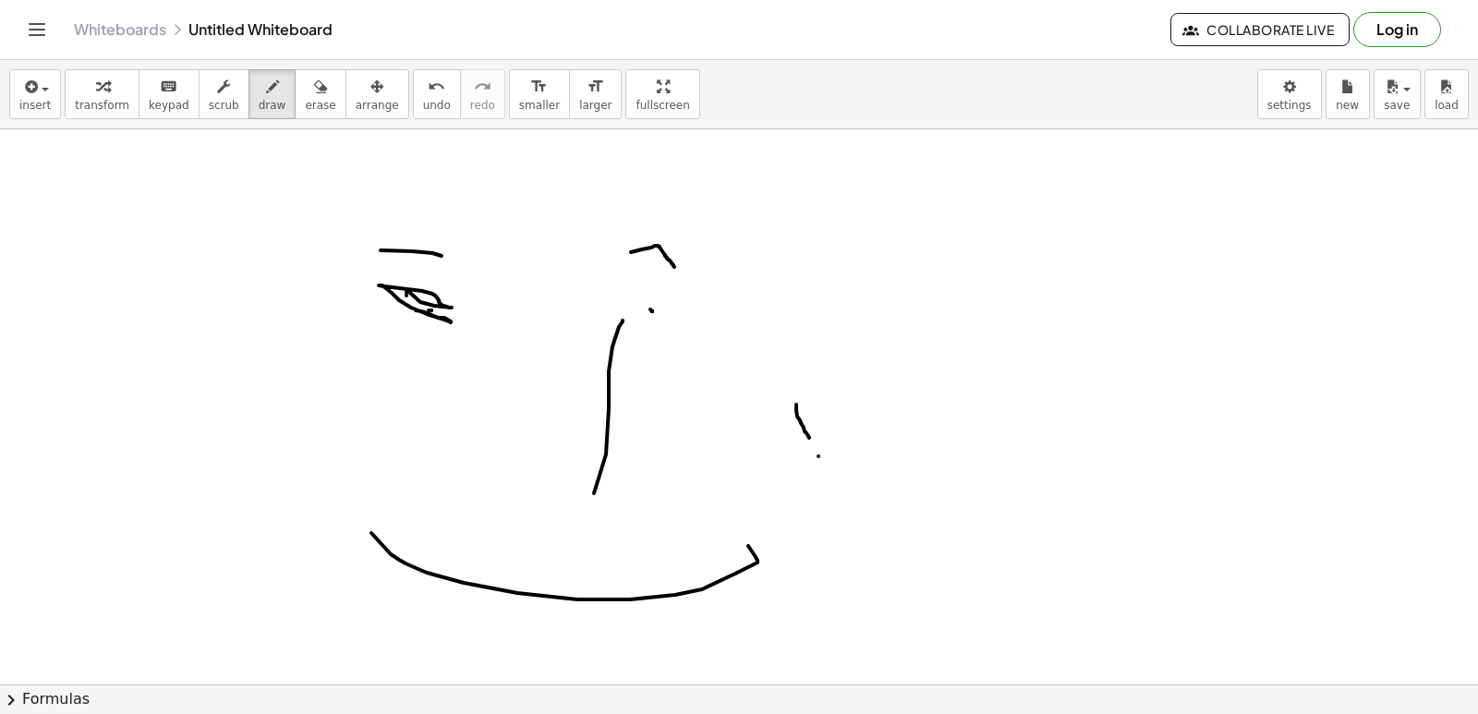
drag, startPoint x: 428, startPoint y: 310, endPoint x: 395, endPoint y: 454, distance: 147.6
drag, startPoint x: 674, startPoint y: 329, endPoint x: 635, endPoint y: 409, distance: 89.2
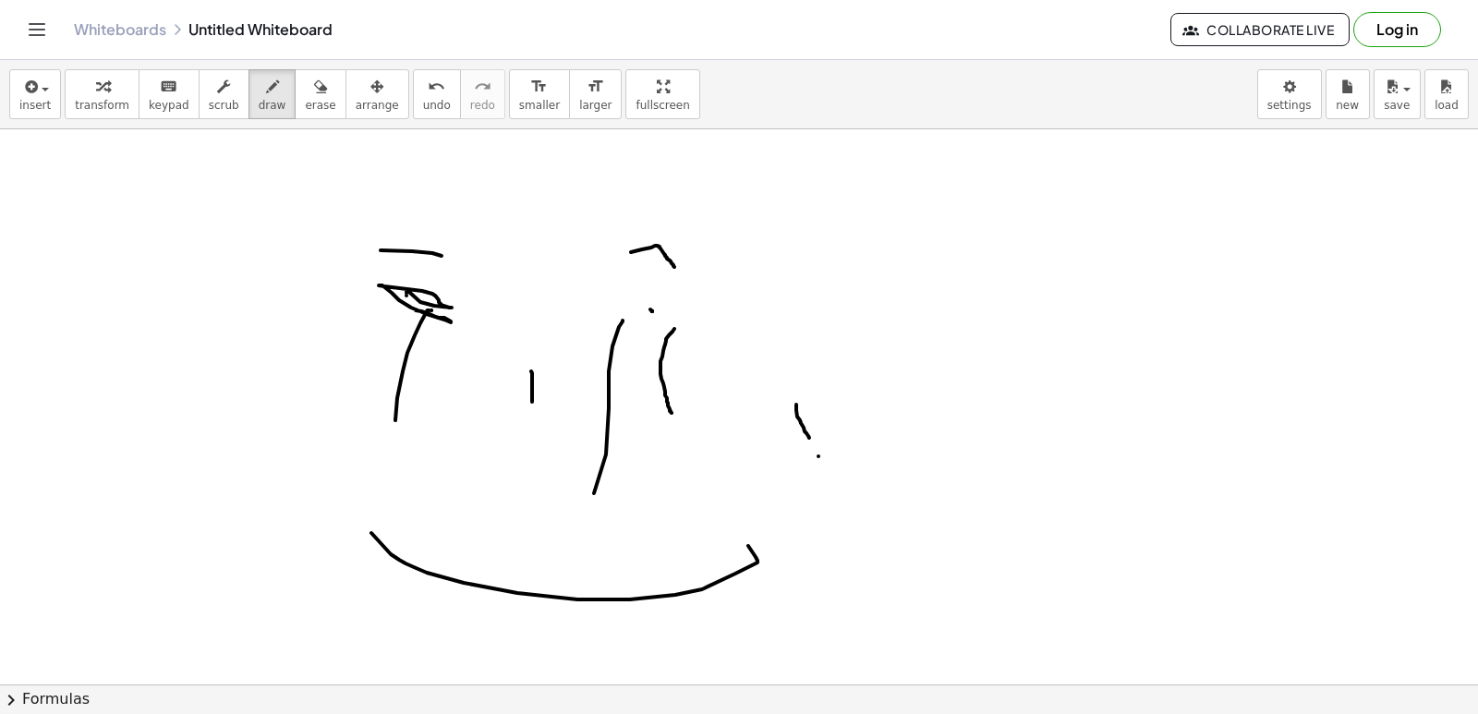
drag, startPoint x: 532, startPoint y: 378, endPoint x: 532, endPoint y: 402, distance: 24.0
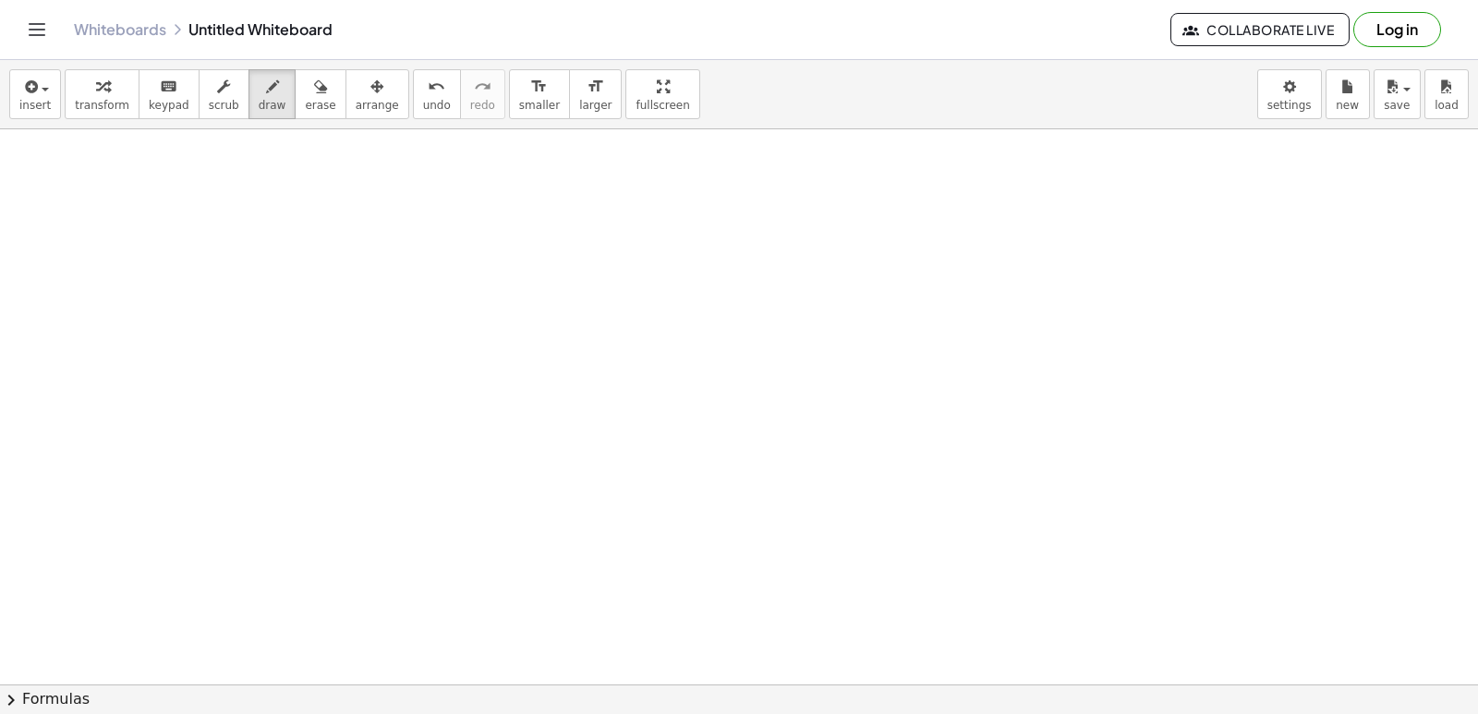
scroll to position [7784, 0]
drag, startPoint x: 420, startPoint y: 321, endPoint x: 603, endPoint y: 355, distance: 185.8
drag, startPoint x: 534, startPoint y: 355, endPoint x: 649, endPoint y: 332, distance: 117.7
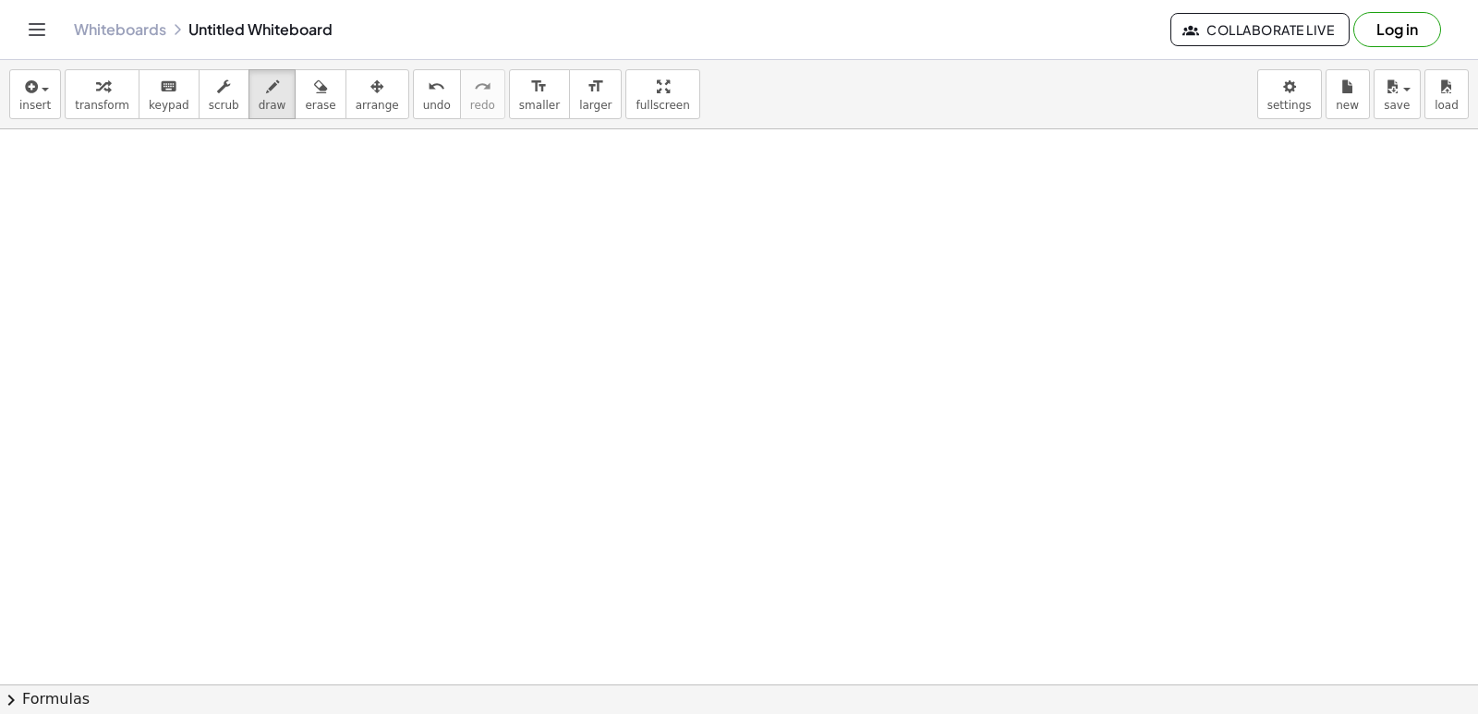
scroll to position [8338, 0]
drag, startPoint x: 507, startPoint y: 365, endPoint x: 410, endPoint y: 312, distance: 110.3
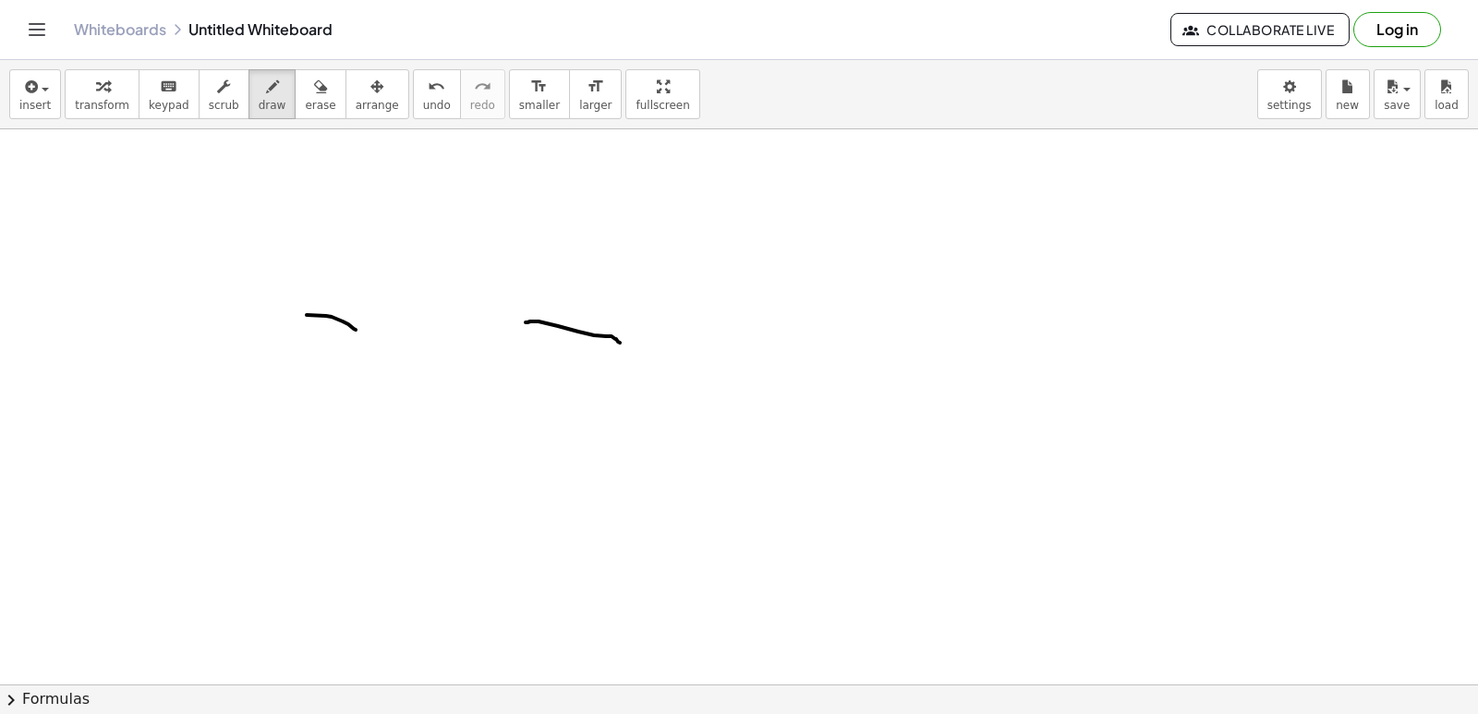
drag, startPoint x: 615, startPoint y: 339, endPoint x: 614, endPoint y: 353, distance: 13.9
drag, startPoint x: 313, startPoint y: 370, endPoint x: 351, endPoint y: 362, distance: 38.8
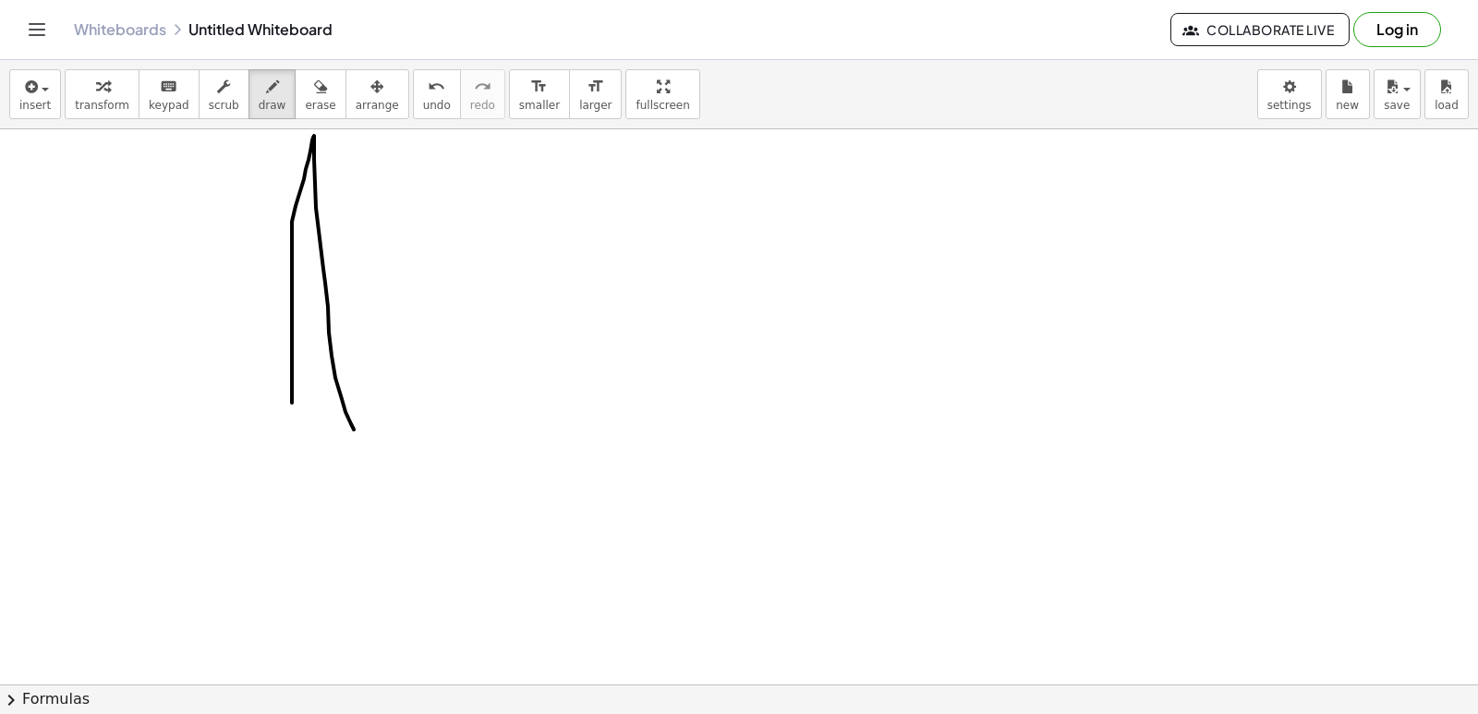
drag, startPoint x: 292, startPoint y: 403, endPoint x: 360, endPoint y: 420, distance: 70.6
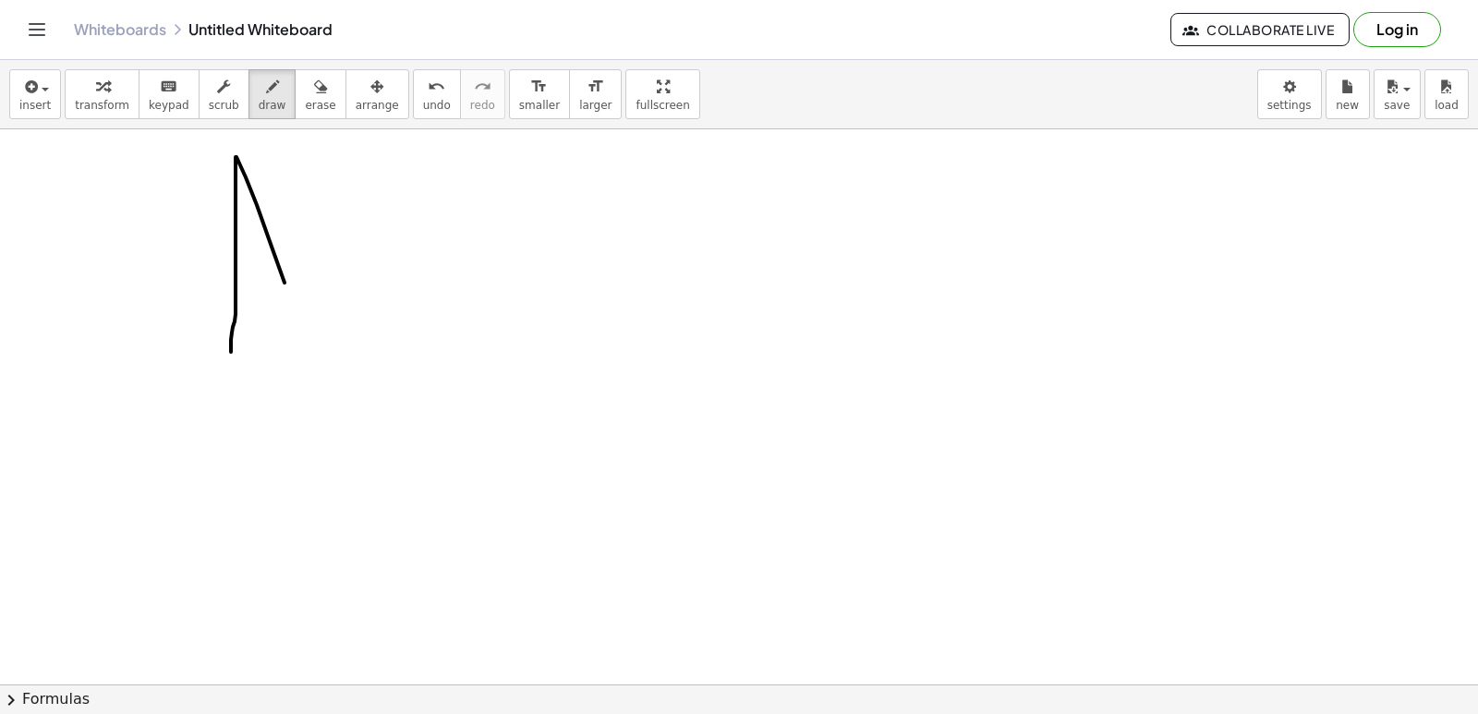
drag, startPoint x: 231, startPoint y: 340, endPoint x: 322, endPoint y: 384, distance: 101.6
drag, startPoint x: 682, startPoint y: 273, endPoint x: 675, endPoint y: 223, distance: 50.3
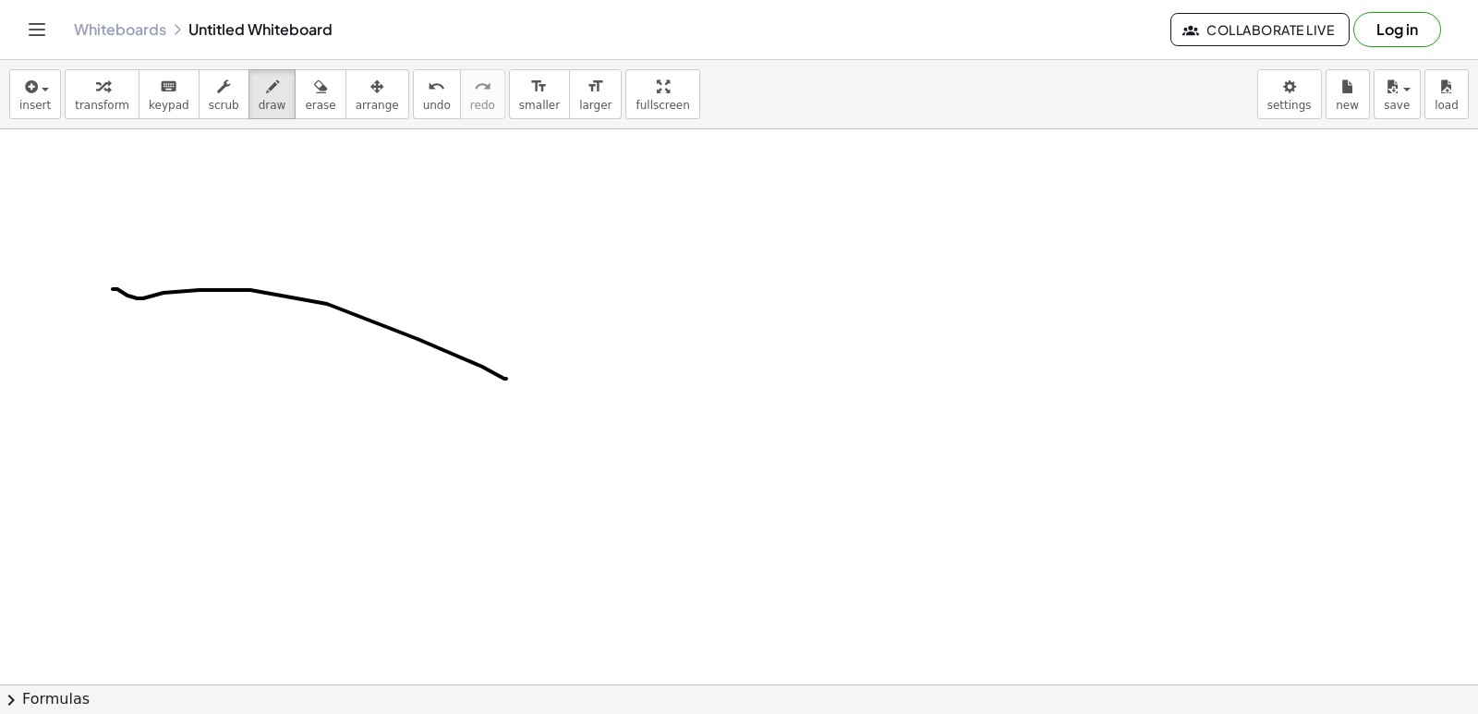
drag, startPoint x: 113, startPoint y: 289, endPoint x: 506, endPoint y: 379, distance: 403.5
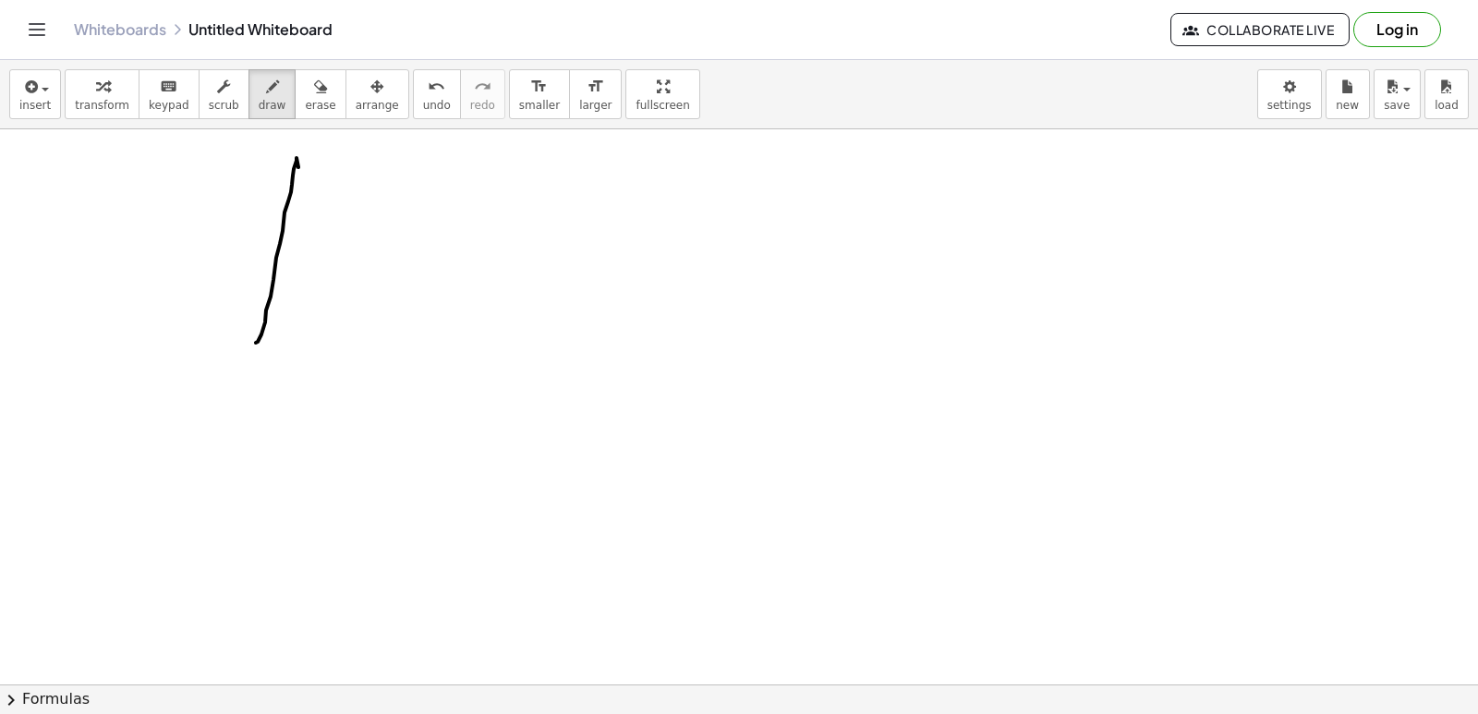
drag, startPoint x: 256, startPoint y: 343, endPoint x: 354, endPoint y: 565, distance: 243.1
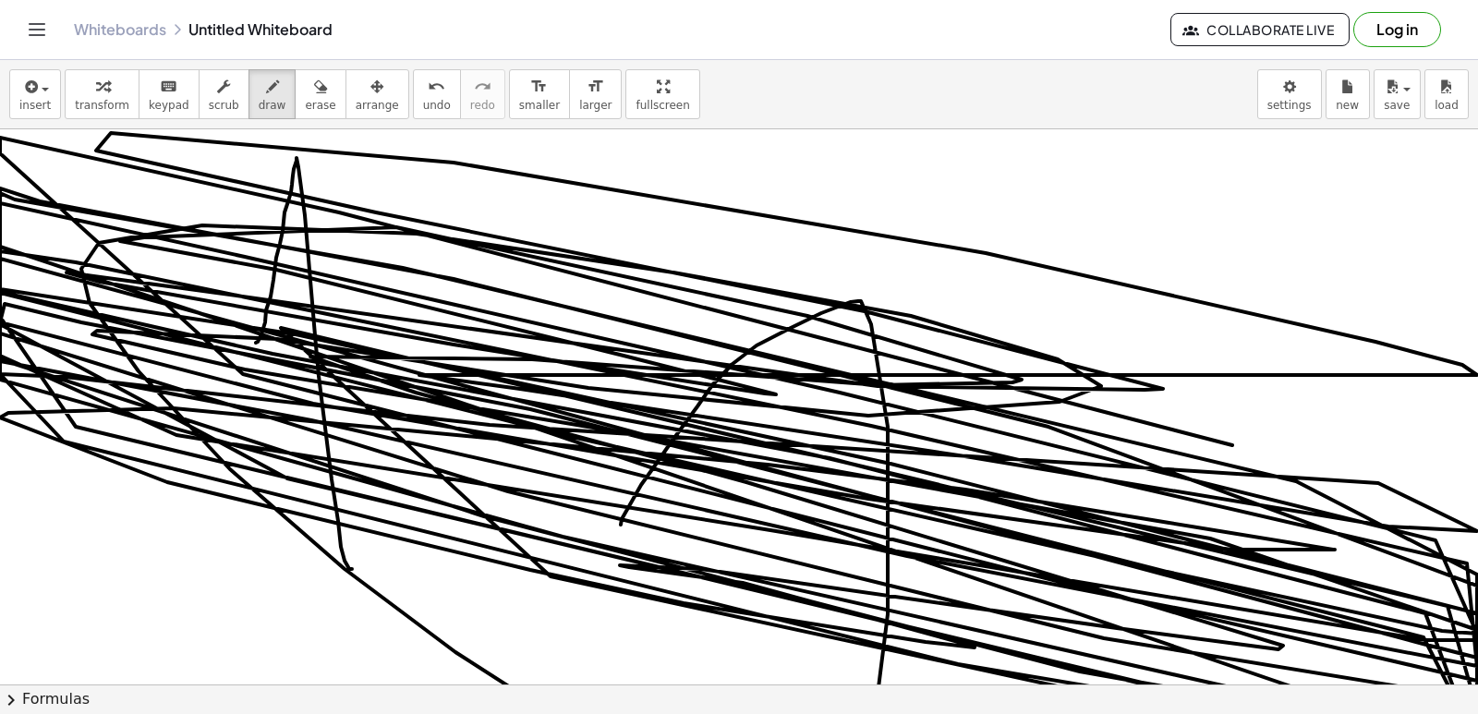
drag, startPoint x: 655, startPoint y: 465, endPoint x: 1006, endPoint y: 383, distance: 360.4
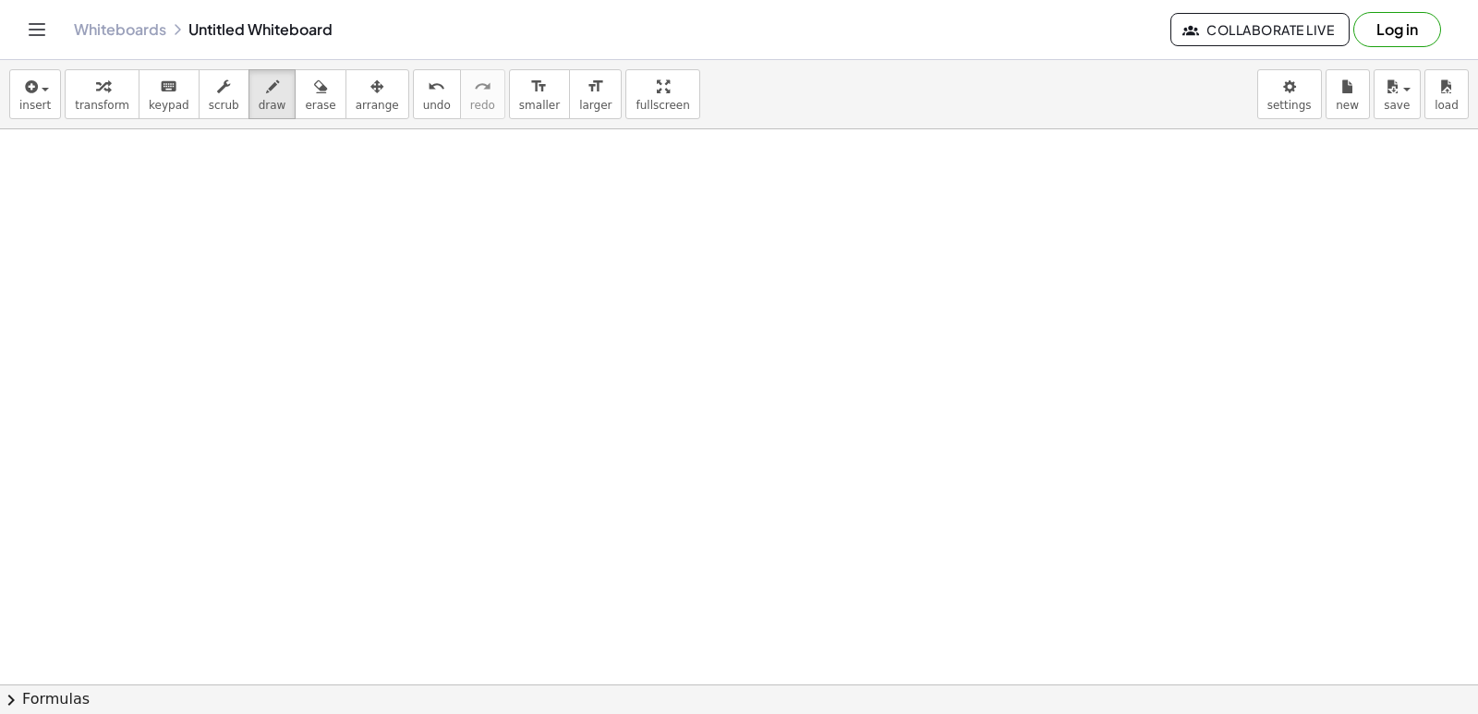
scroll to position [13147, 0]
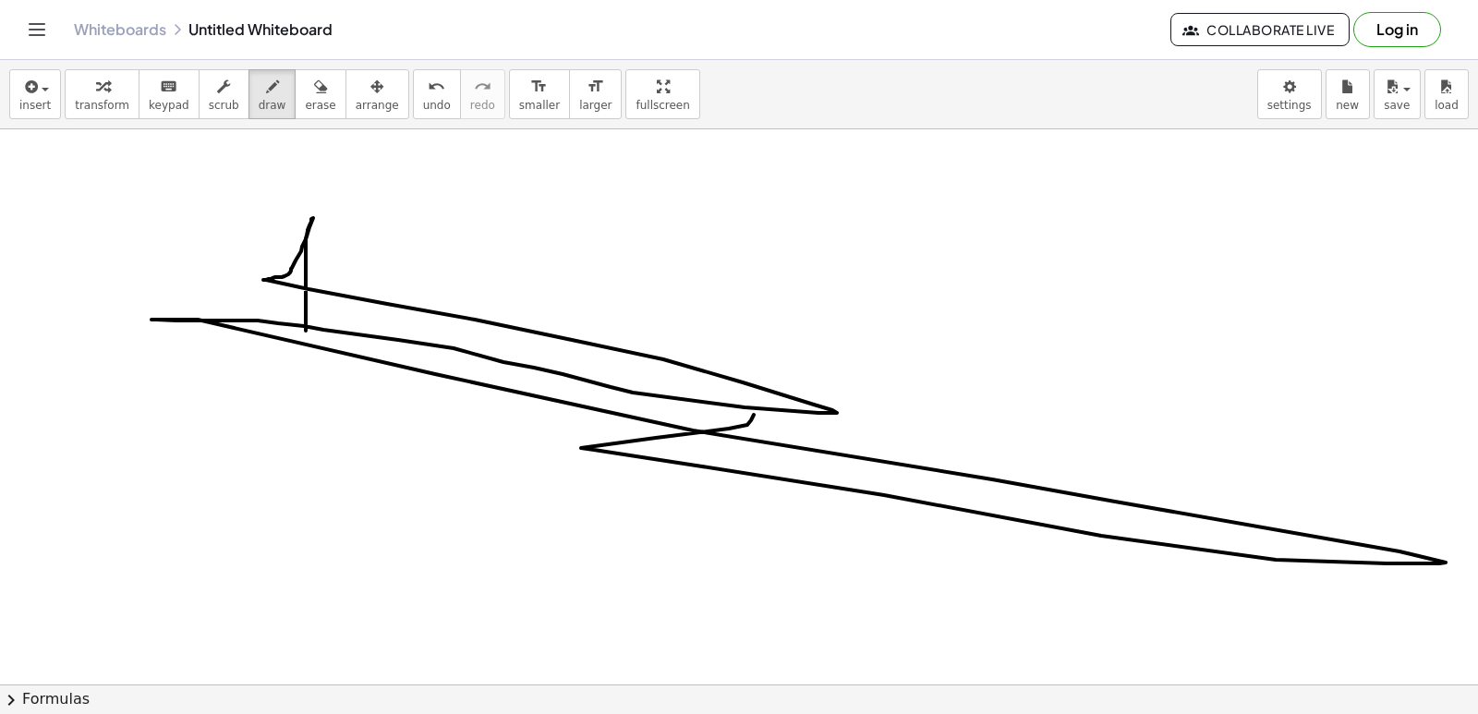
drag, startPoint x: 306, startPoint y: 331, endPoint x: 755, endPoint y: 404, distance: 455.8
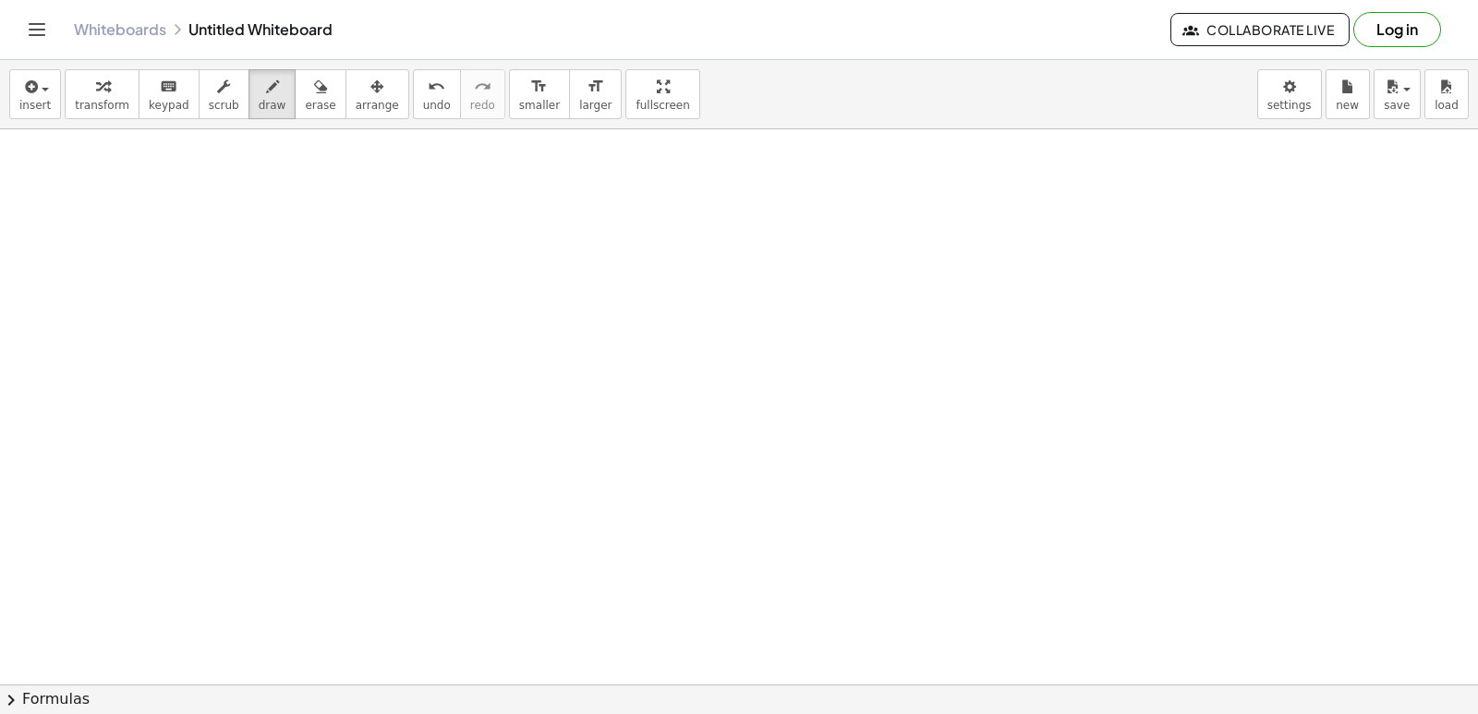
scroll to position [13796, 0]
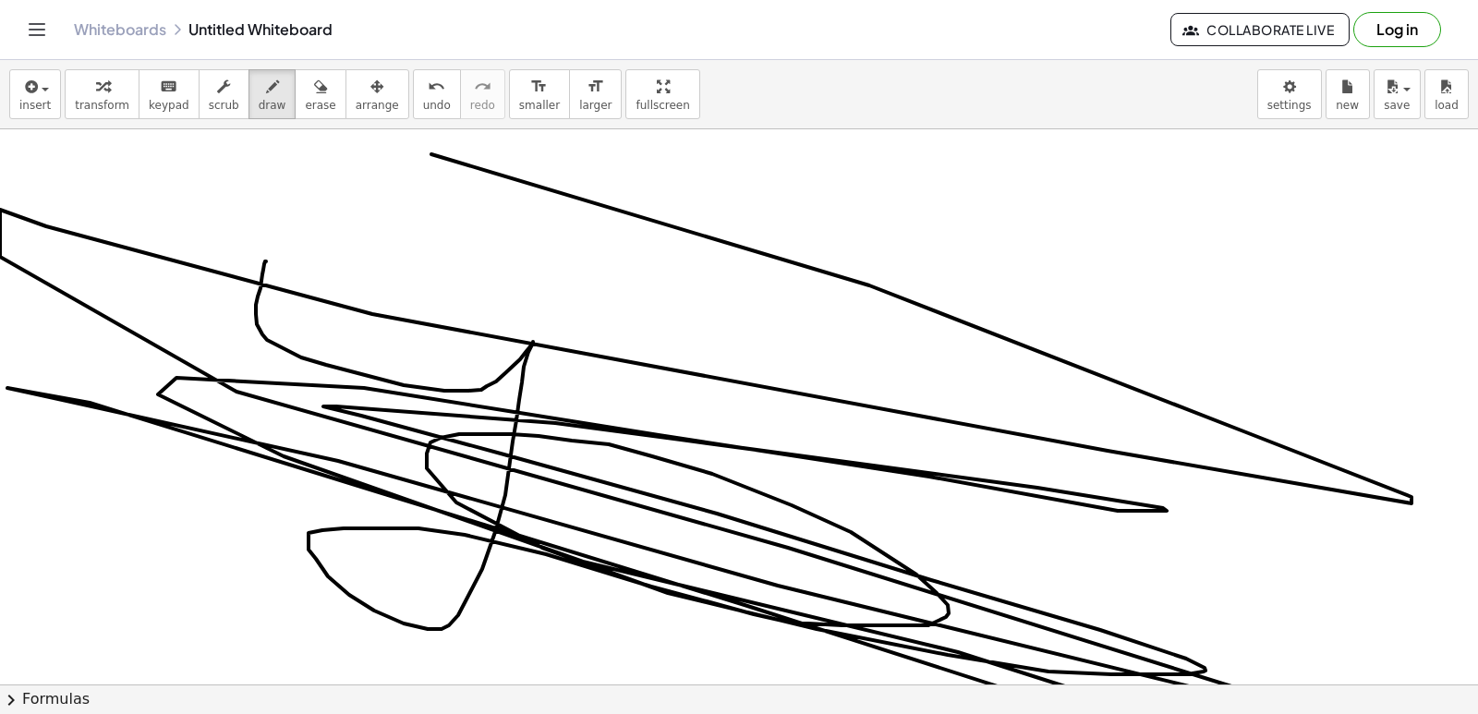
drag, startPoint x: 266, startPoint y: 261, endPoint x: 812, endPoint y: 299, distance: 547.1
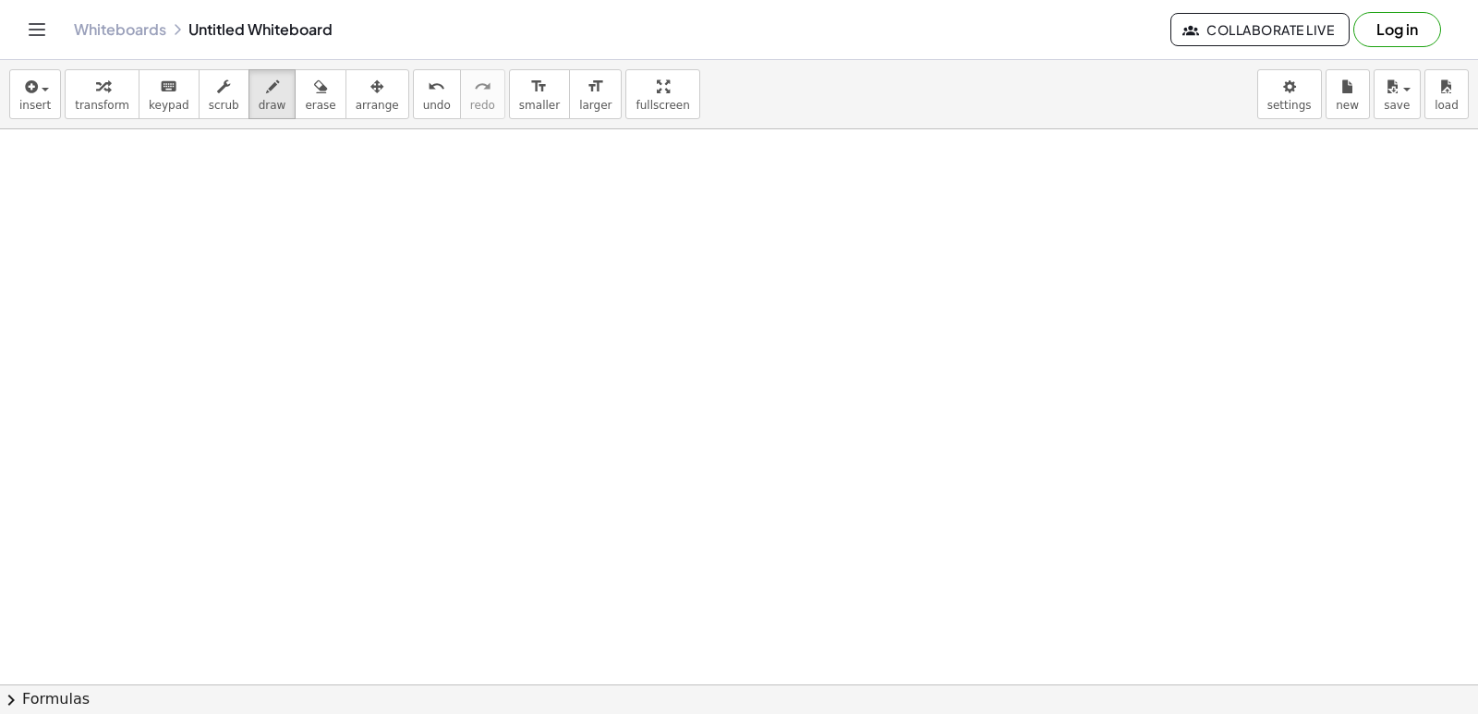
scroll to position [14628, 0]
drag, startPoint x: 509, startPoint y: 195, endPoint x: 527, endPoint y: 191, distance: 18.8
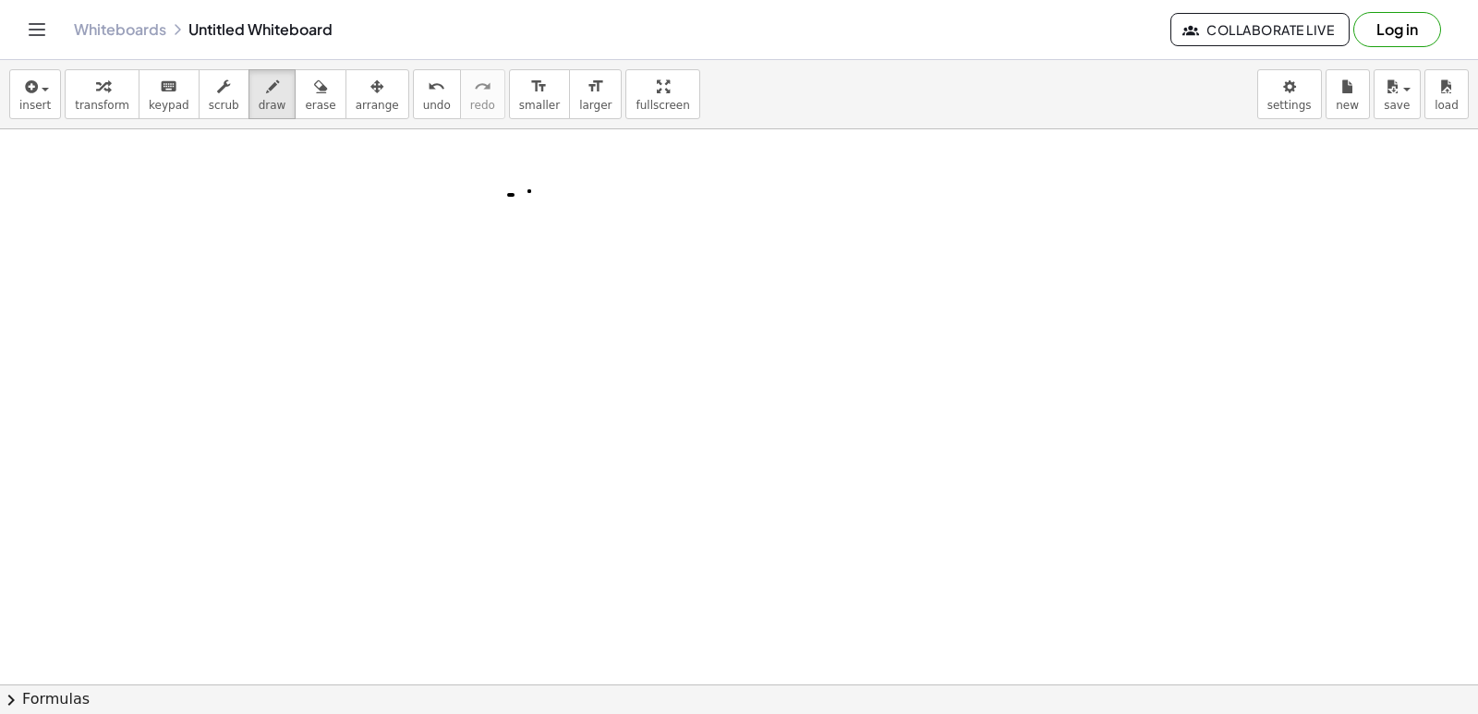
drag, startPoint x: 529, startPoint y: 191, endPoint x: 504, endPoint y: 251, distance: 65.0
drag, startPoint x: 542, startPoint y: 341, endPoint x: 509, endPoint y: 298, distance: 53.9
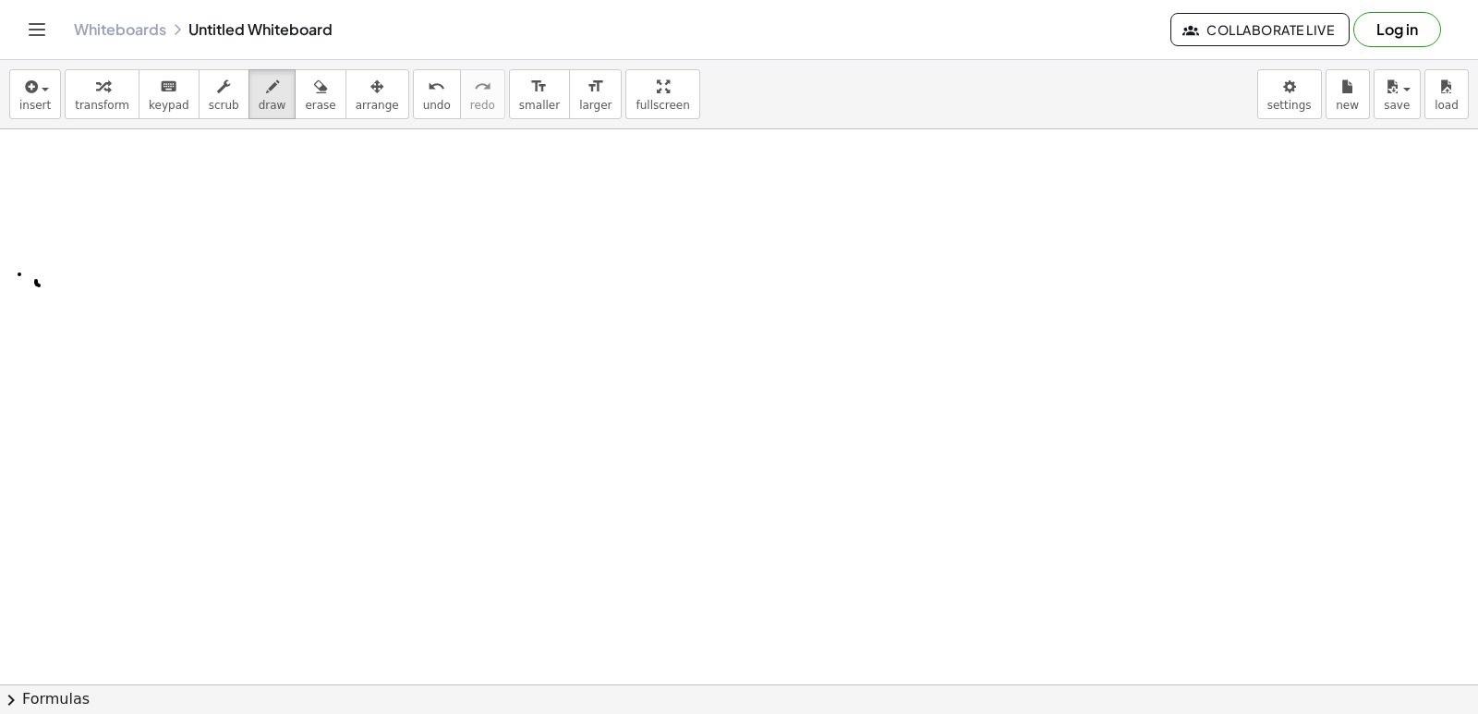
scroll to position [15831, 0]
click at [108, 90] on div "button" at bounding box center [102, 86] width 54 height 22
drag, startPoint x: 575, startPoint y: 531, endPoint x: 597, endPoint y: 497, distance: 40.7
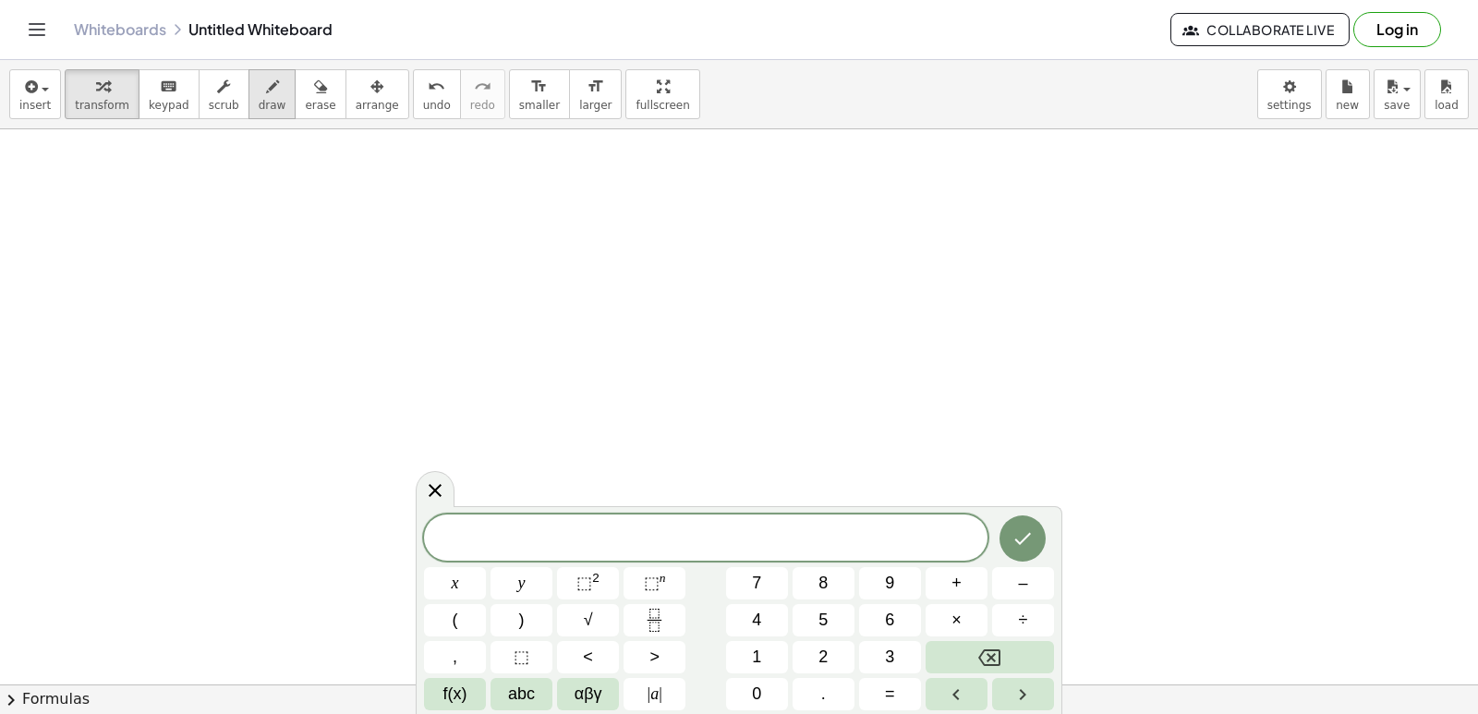
click at [253, 103] on button "draw" at bounding box center [272, 94] width 48 height 50
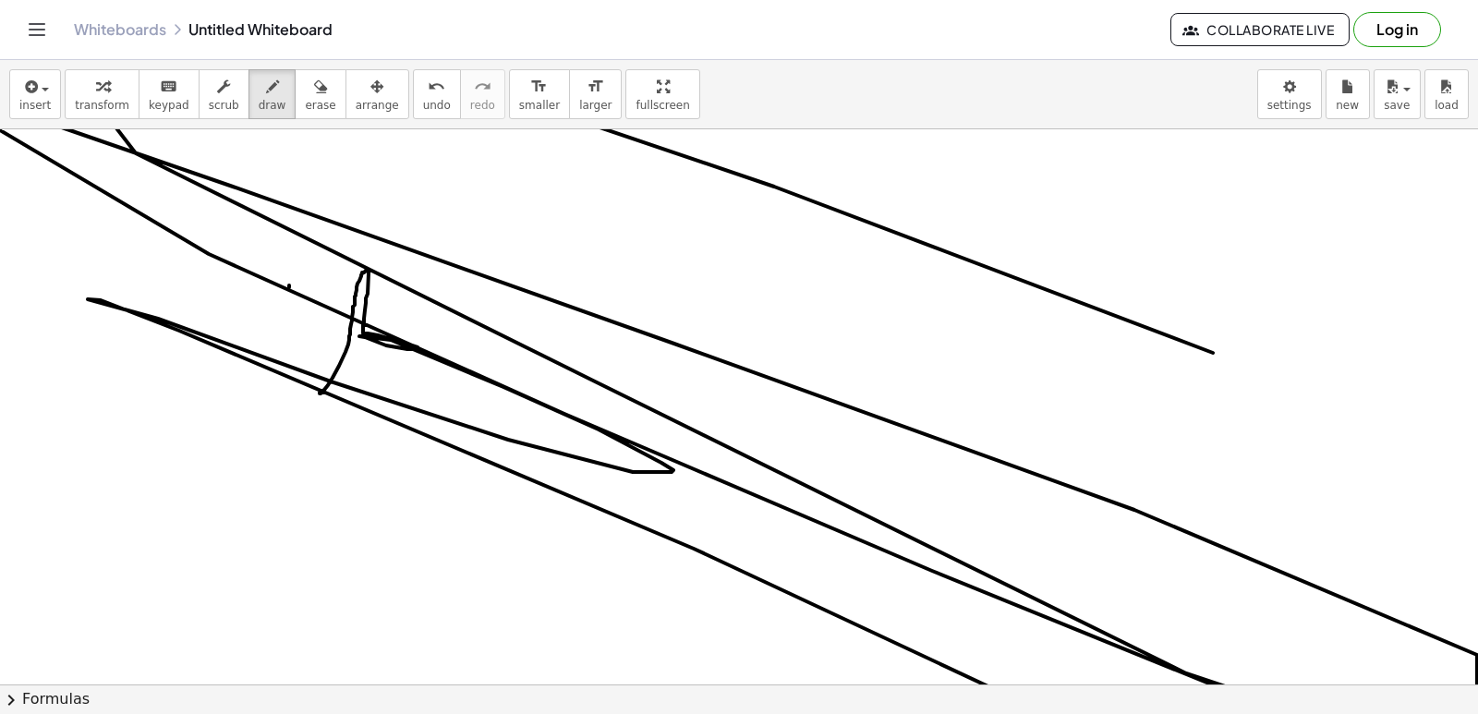
drag, startPoint x: 320, startPoint y: 393, endPoint x: 652, endPoint y: 2, distance: 513.6
click at [662, 39] on div "Graspable Math Activities Get Started Activity Bank Assigned Work Classes White…" at bounding box center [739, 357] width 1478 height 714
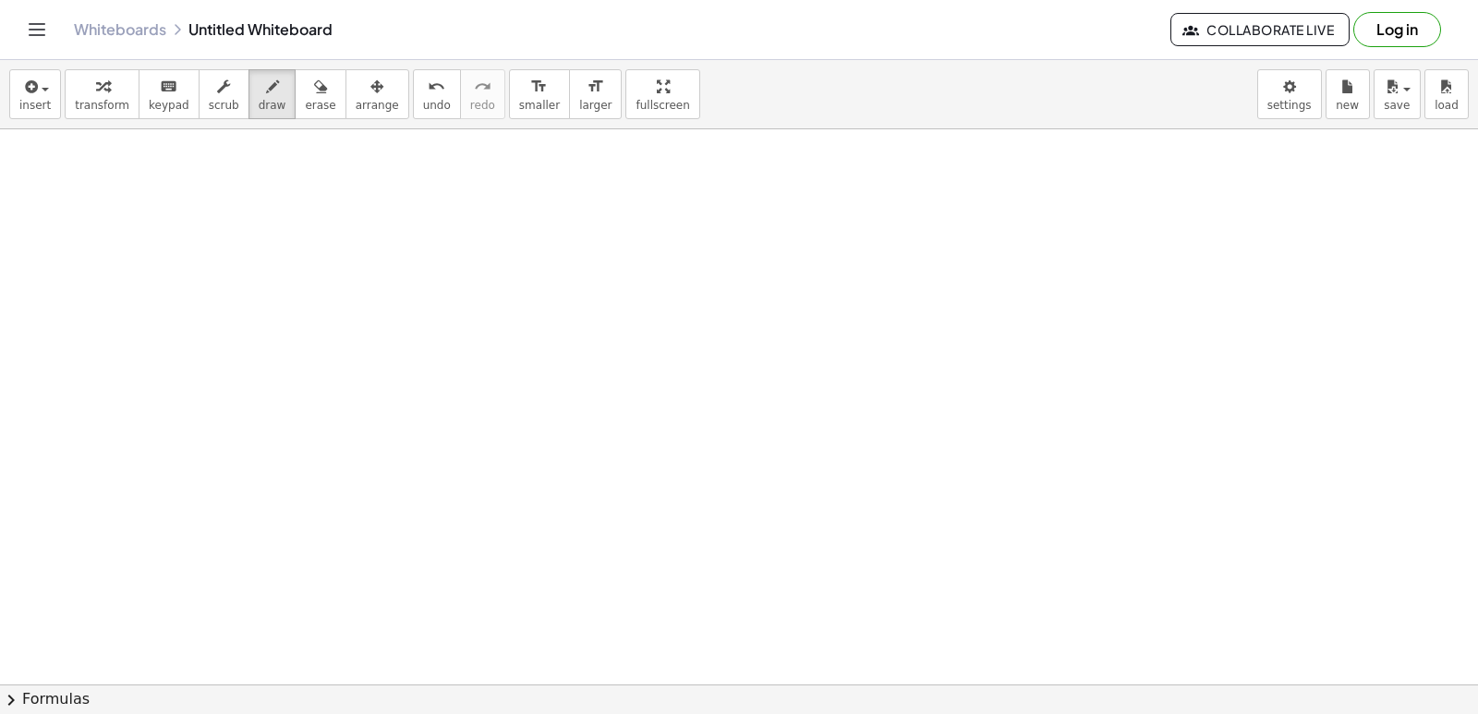
scroll to position [16571, 0]
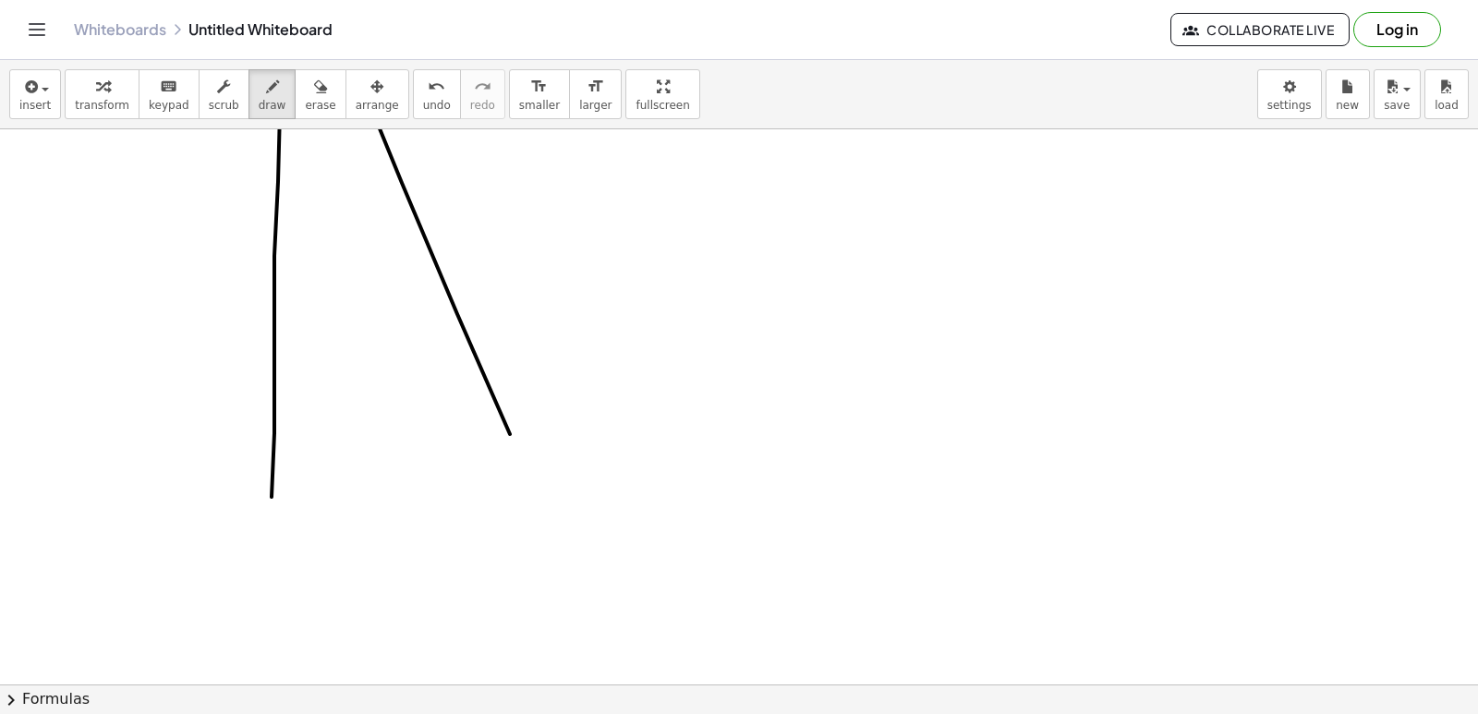
drag, startPoint x: 278, startPoint y: 182, endPoint x: 612, endPoint y: 614, distance: 546.4
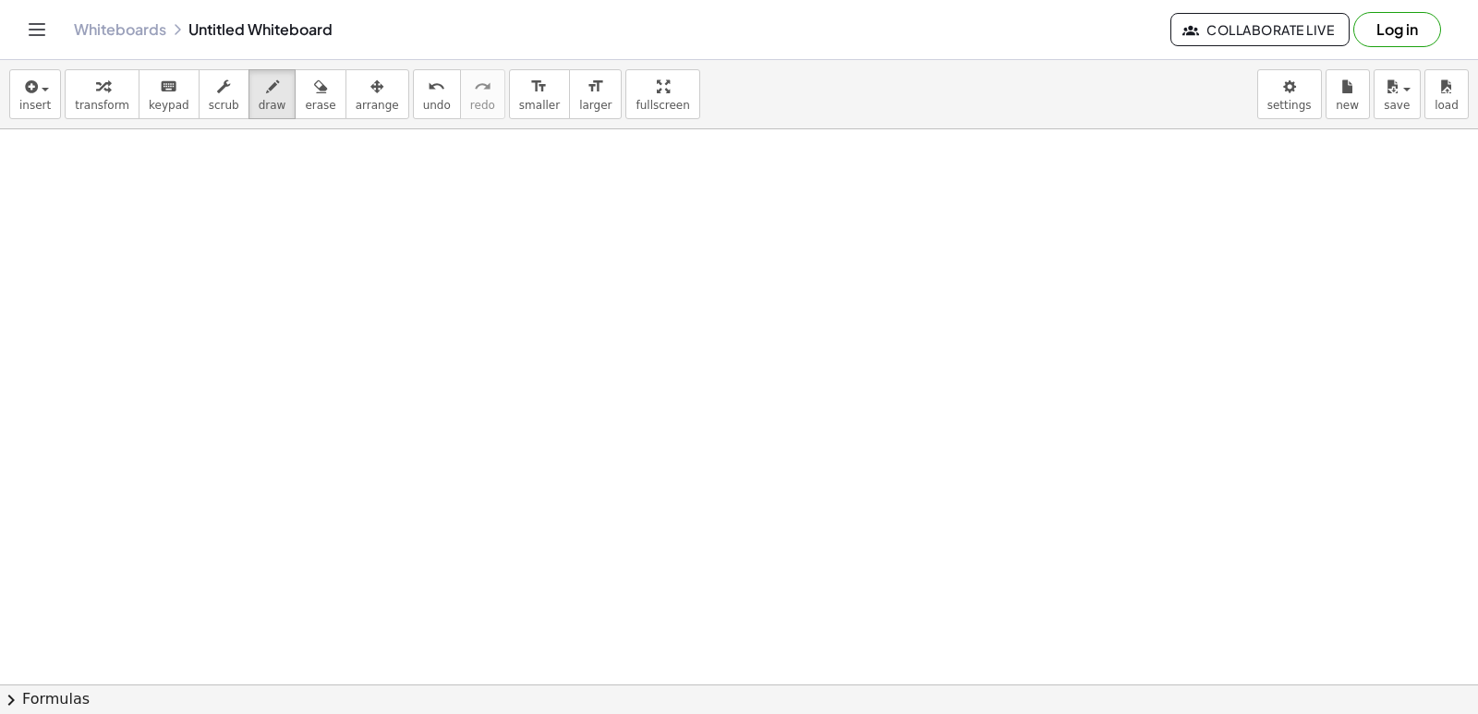
scroll to position [17774, 0]
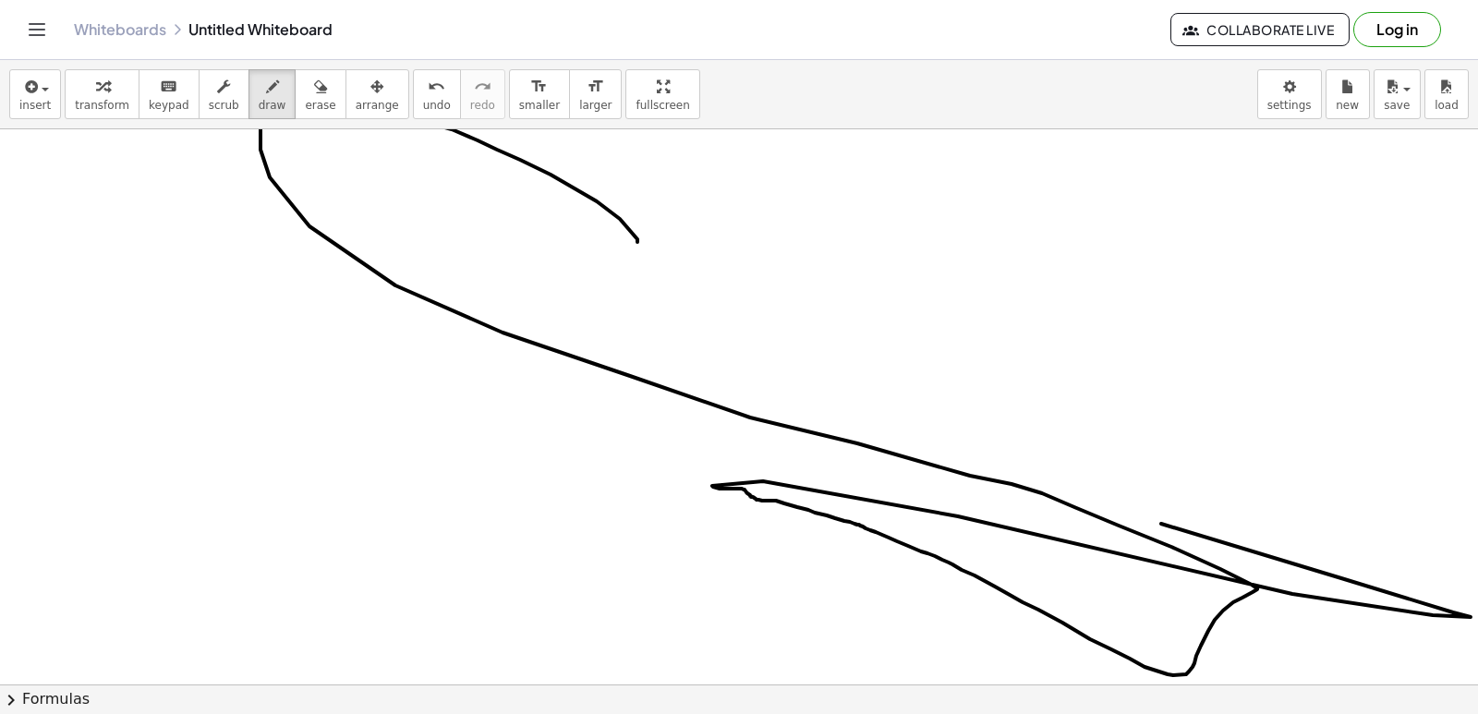
drag, startPoint x: 637, startPoint y: 242, endPoint x: 537, endPoint y: 244, distance: 99.8
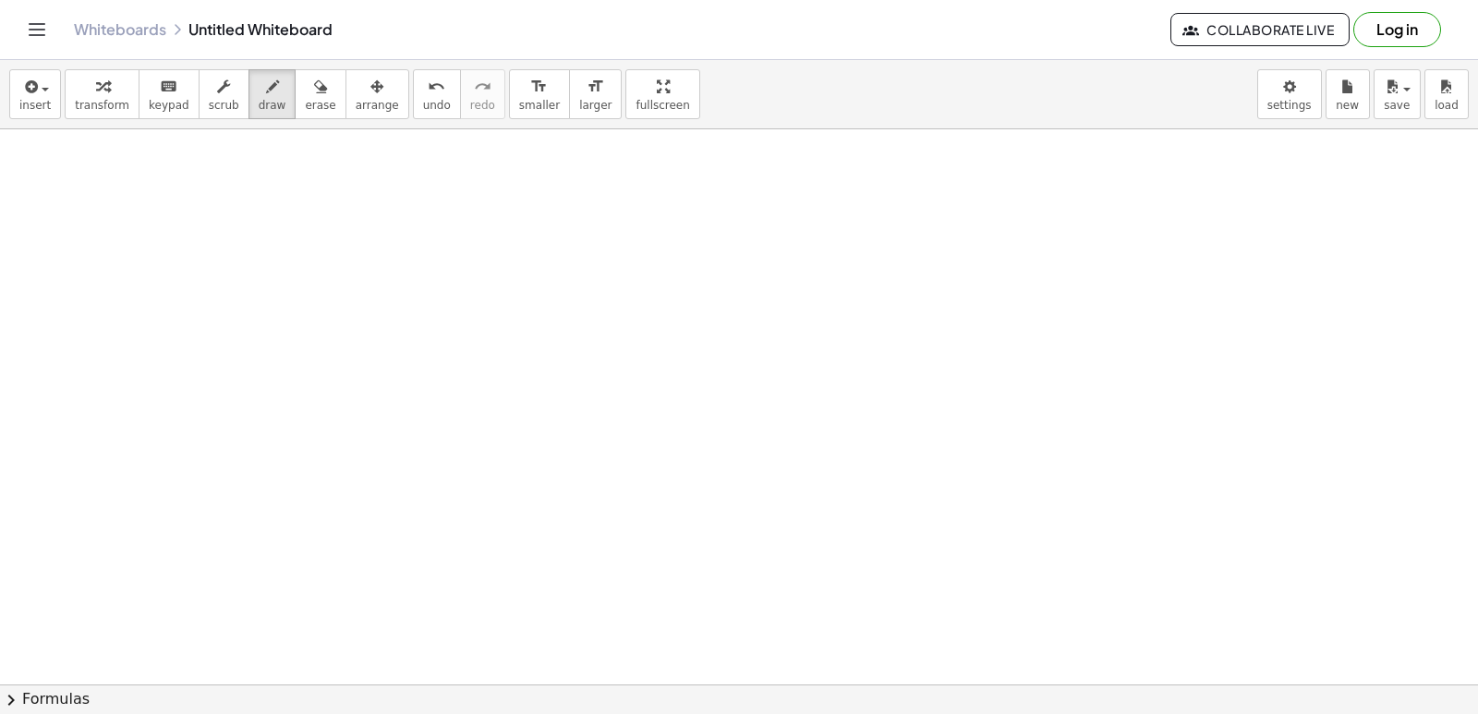
scroll to position [18884, 0]
drag, startPoint x: 340, startPoint y: 266, endPoint x: 475, endPoint y: 296, distance: 138.0
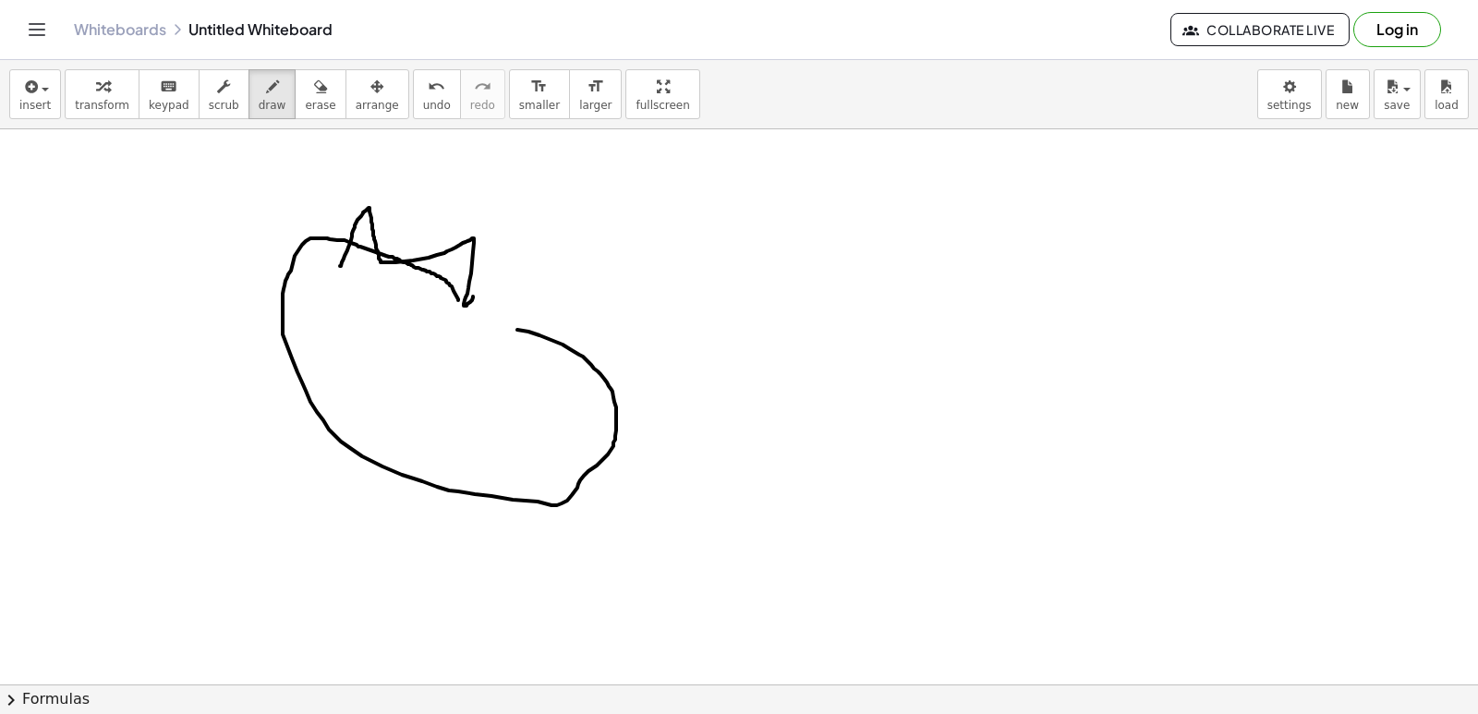
drag, startPoint x: 458, startPoint y: 300, endPoint x: 383, endPoint y: 304, distance: 74.9
drag, startPoint x: 315, startPoint y: 289, endPoint x: 375, endPoint y: 339, distance: 78.0
drag, startPoint x: 488, startPoint y: 370, endPoint x: 501, endPoint y: 377, distance: 15.3
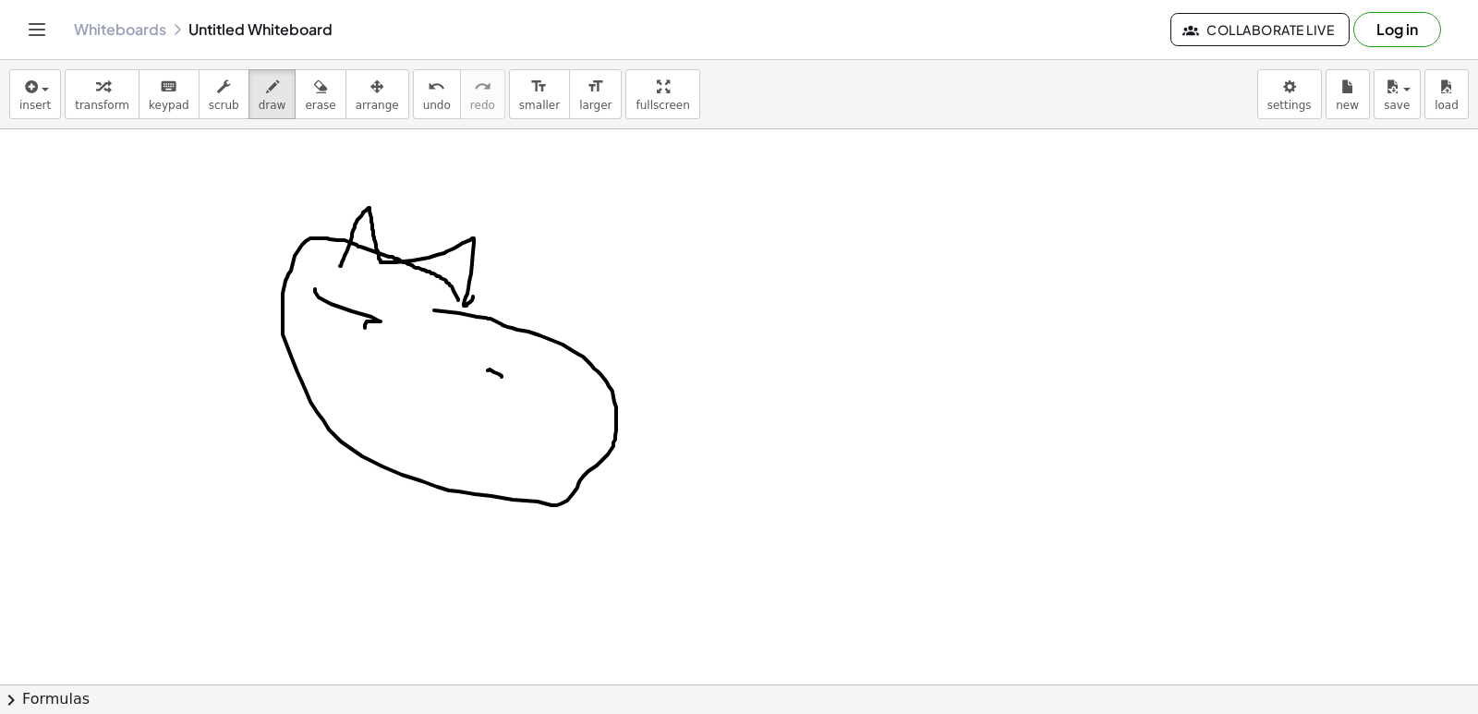
drag, startPoint x: 335, startPoint y: 323, endPoint x: 527, endPoint y: 430, distance: 219.9
drag, startPoint x: 564, startPoint y: 371, endPoint x: 592, endPoint y: 401, distance: 40.5
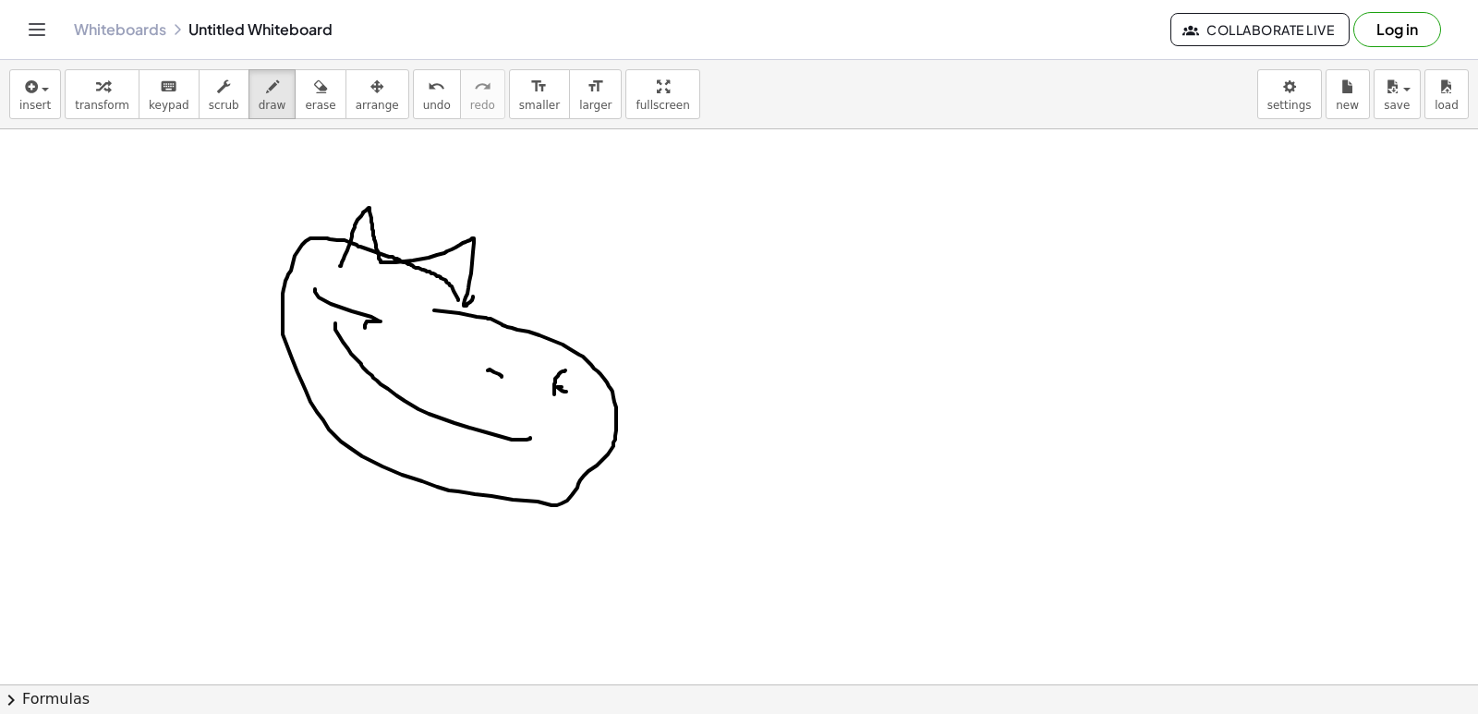
drag, startPoint x: 708, startPoint y: 330, endPoint x: 769, endPoint y: 482, distance: 164.1
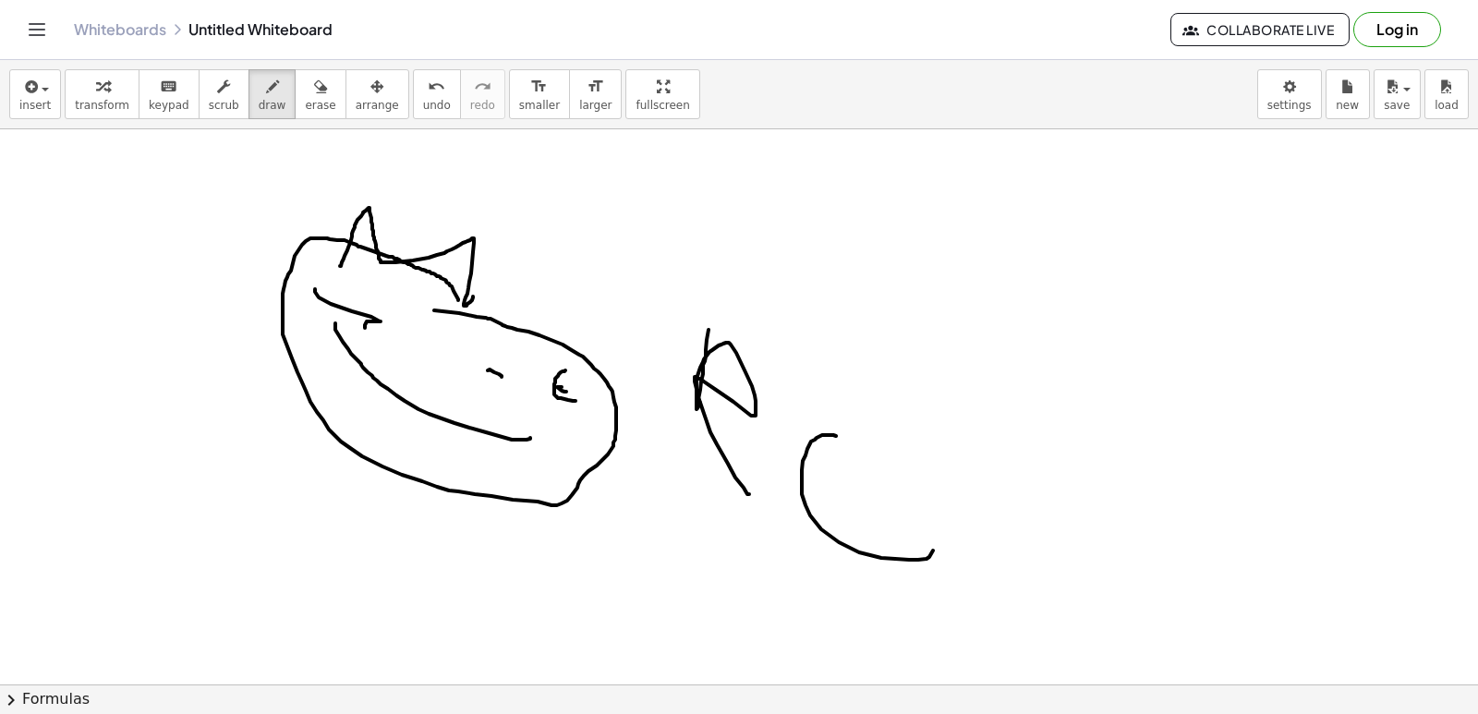
drag, startPoint x: 836, startPoint y: 436, endPoint x: 919, endPoint y: 456, distance: 85.6
drag, startPoint x: 859, startPoint y: 421, endPoint x: 1022, endPoint y: 542, distance: 203.4
drag, startPoint x: 1032, startPoint y: 401, endPoint x: 1006, endPoint y: 524, distance: 125.5
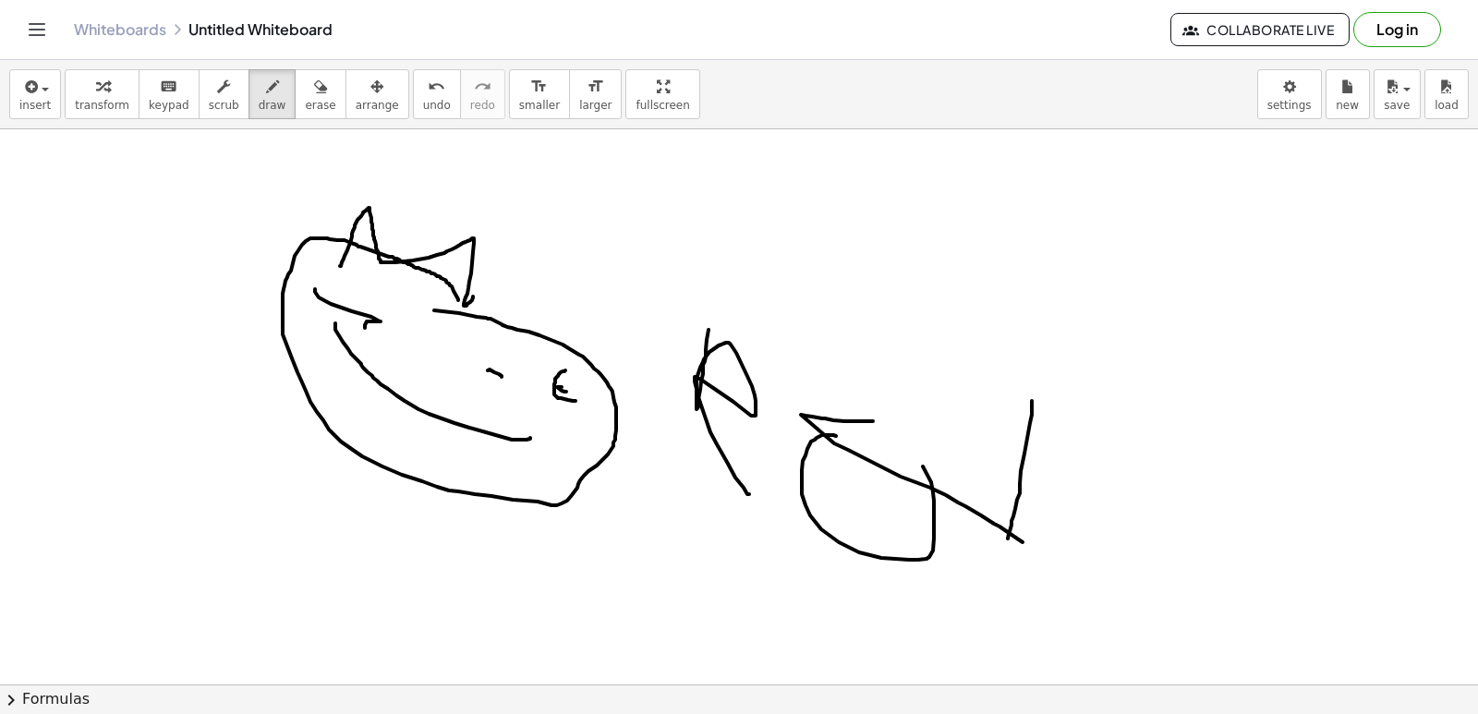
drag, startPoint x: 1067, startPoint y: 516, endPoint x: 901, endPoint y: 451, distance: 177.8
drag, startPoint x: 1029, startPoint y: 502, endPoint x: 1061, endPoint y: 516, distance: 35.2
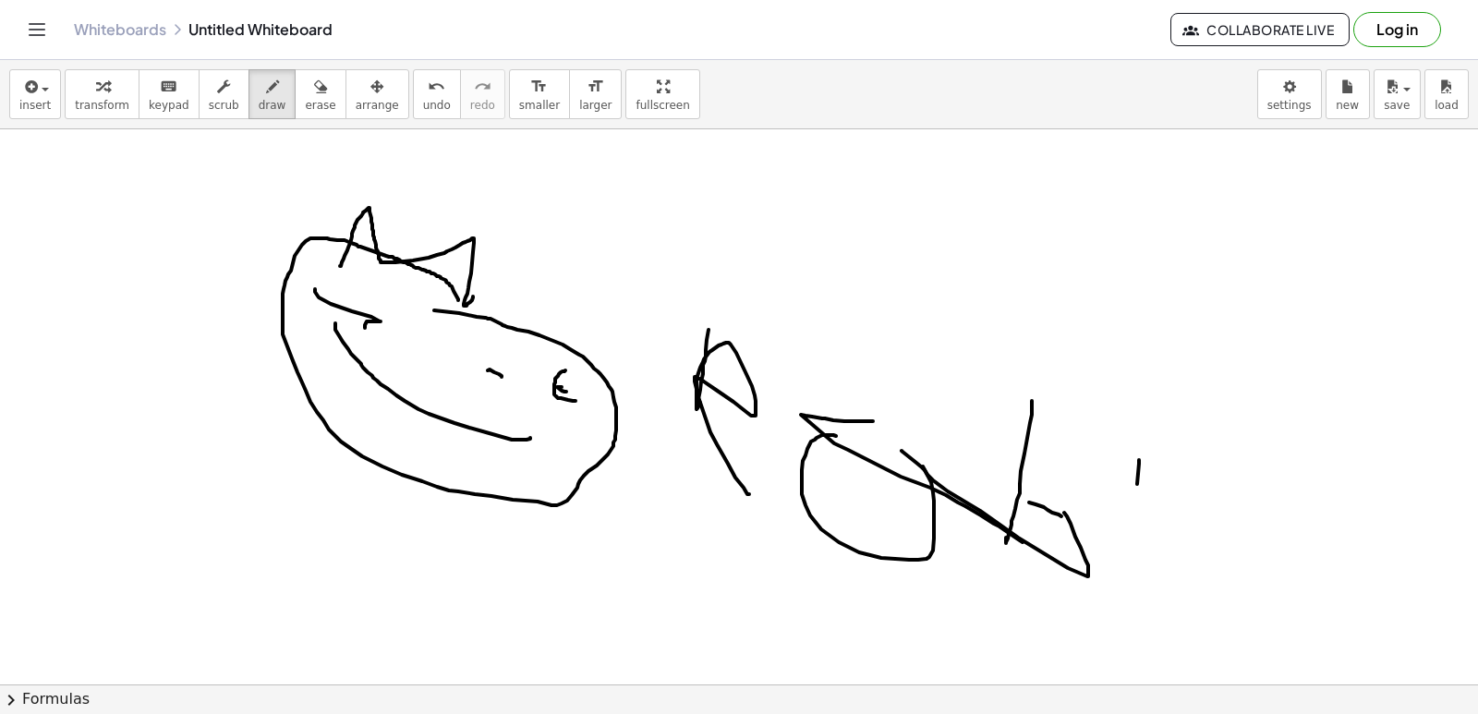
drag, startPoint x: 1139, startPoint y: 460, endPoint x: 1146, endPoint y: 572, distance: 112.0
drag, startPoint x: 1144, startPoint y: 511, endPoint x: 1248, endPoint y: 570, distance: 119.1
drag, startPoint x: 1158, startPoint y: 513, endPoint x: 1181, endPoint y: 569, distance: 60.9
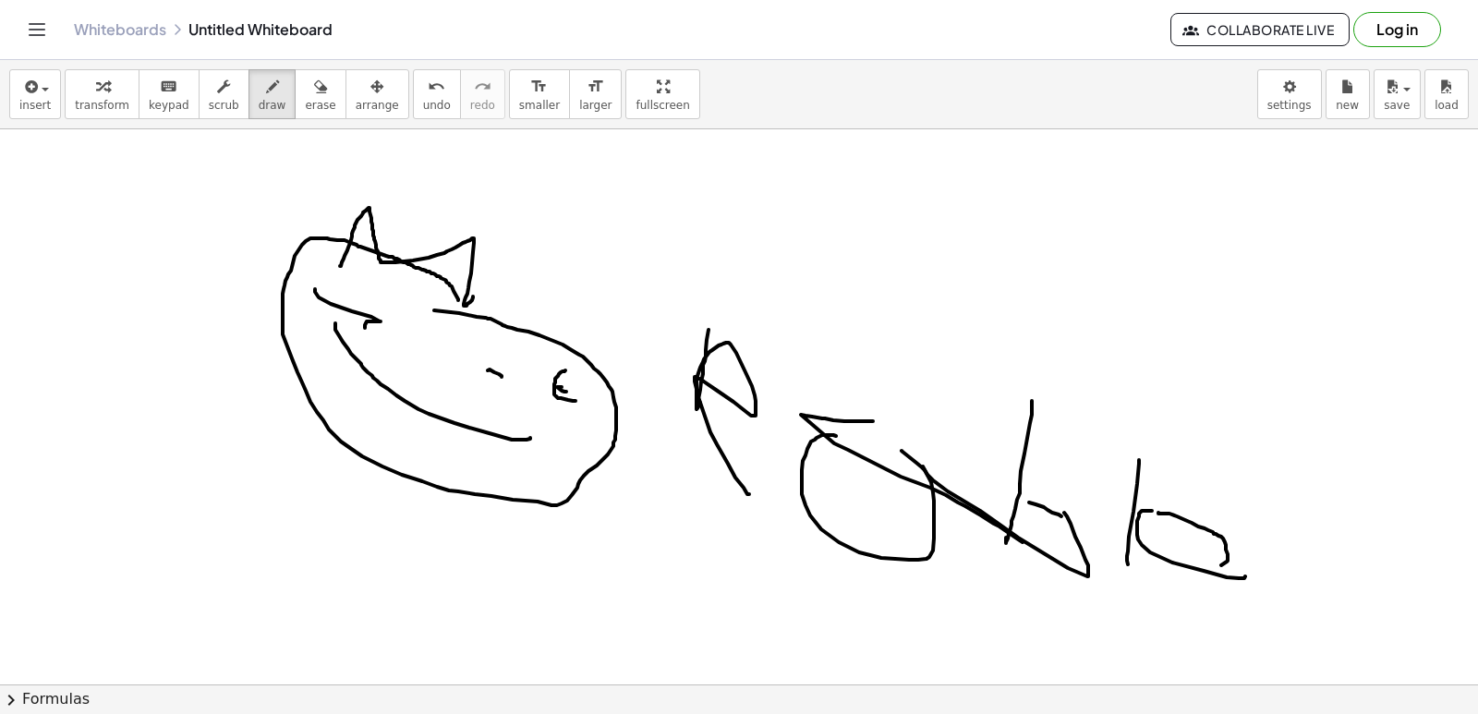
drag, startPoint x: 1261, startPoint y: 569, endPoint x: 1355, endPoint y: 534, distance: 100.5
drag, startPoint x: 1237, startPoint y: 487, endPoint x: 1207, endPoint y: 570, distance: 88.2
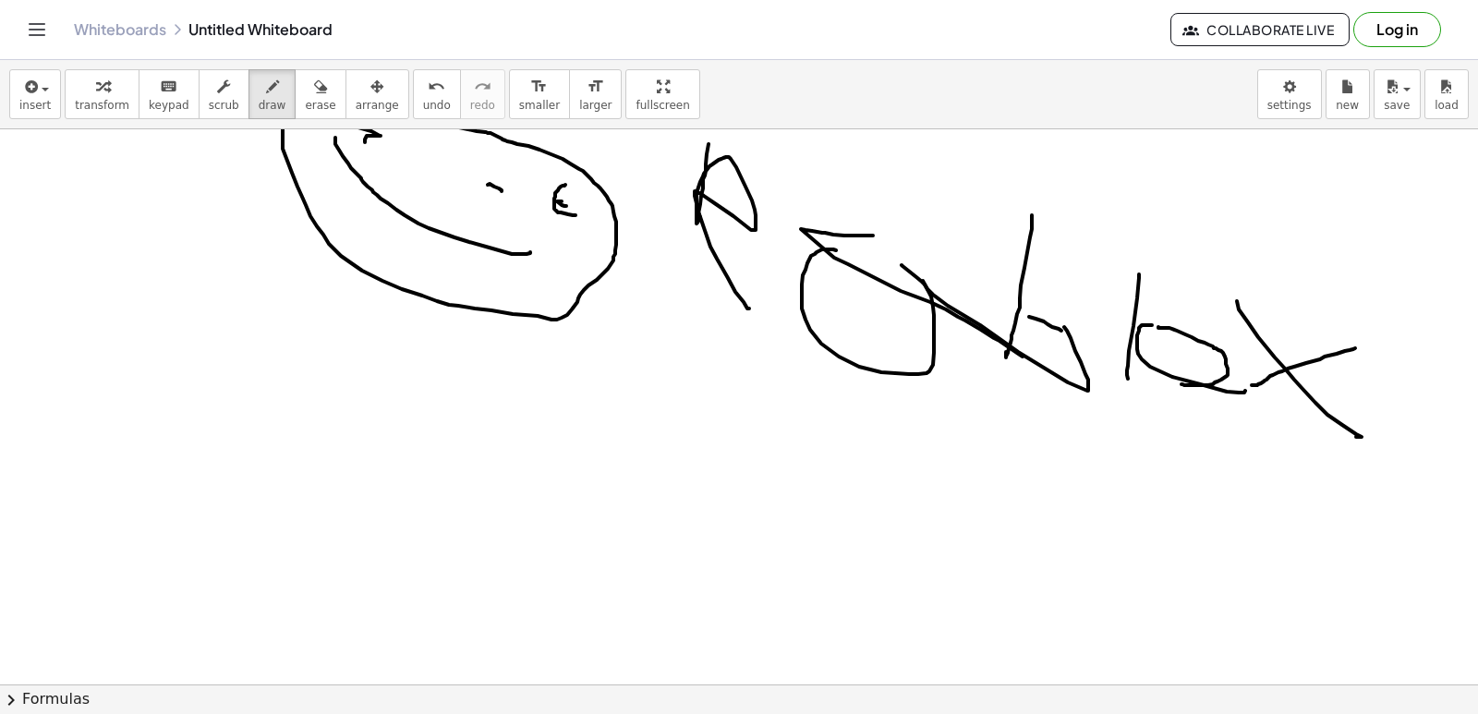
scroll to position [19162, 0]
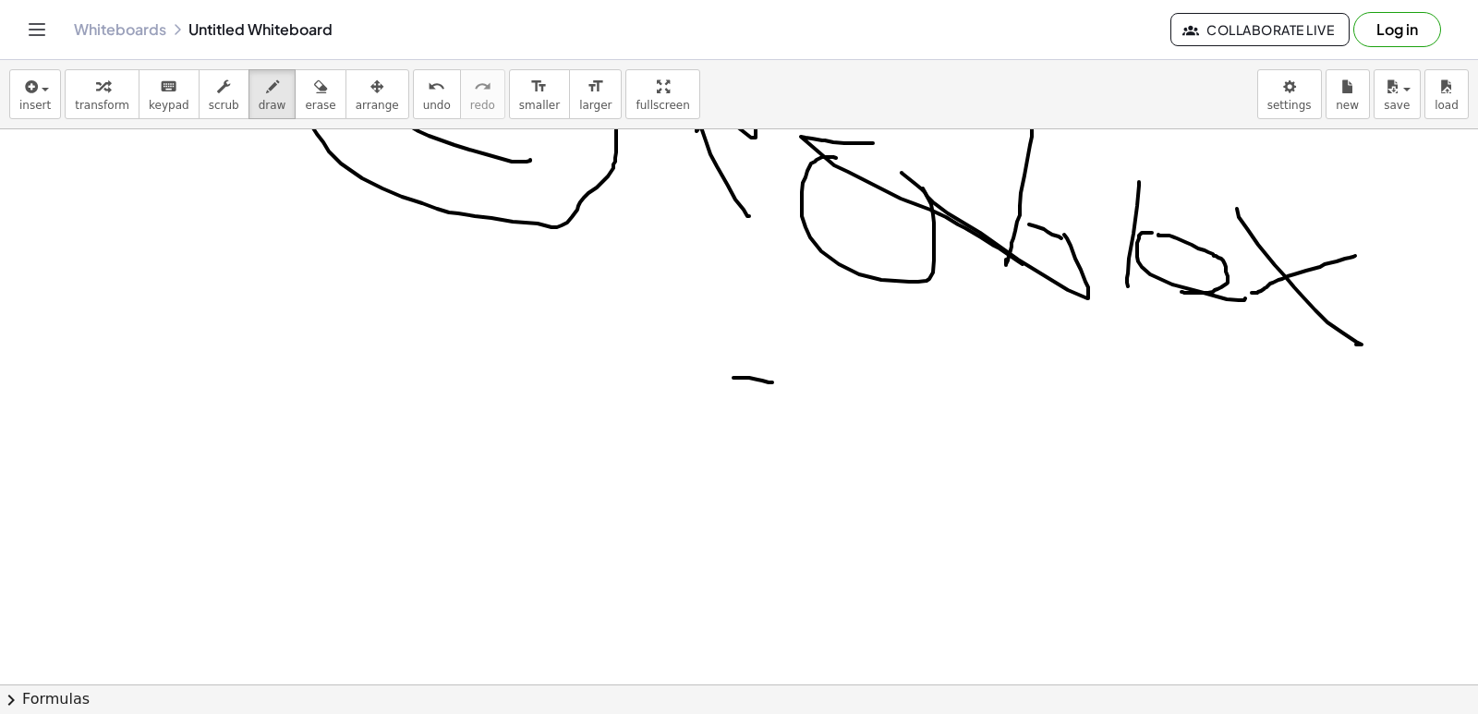
drag, startPoint x: 733, startPoint y: 378, endPoint x: 791, endPoint y: 393, distance: 60.3
drag, startPoint x: 998, startPoint y: 429, endPoint x: 827, endPoint y: 398, distance: 174.6
drag, startPoint x: 763, startPoint y: 399, endPoint x: 749, endPoint y: 397, distance: 14.0
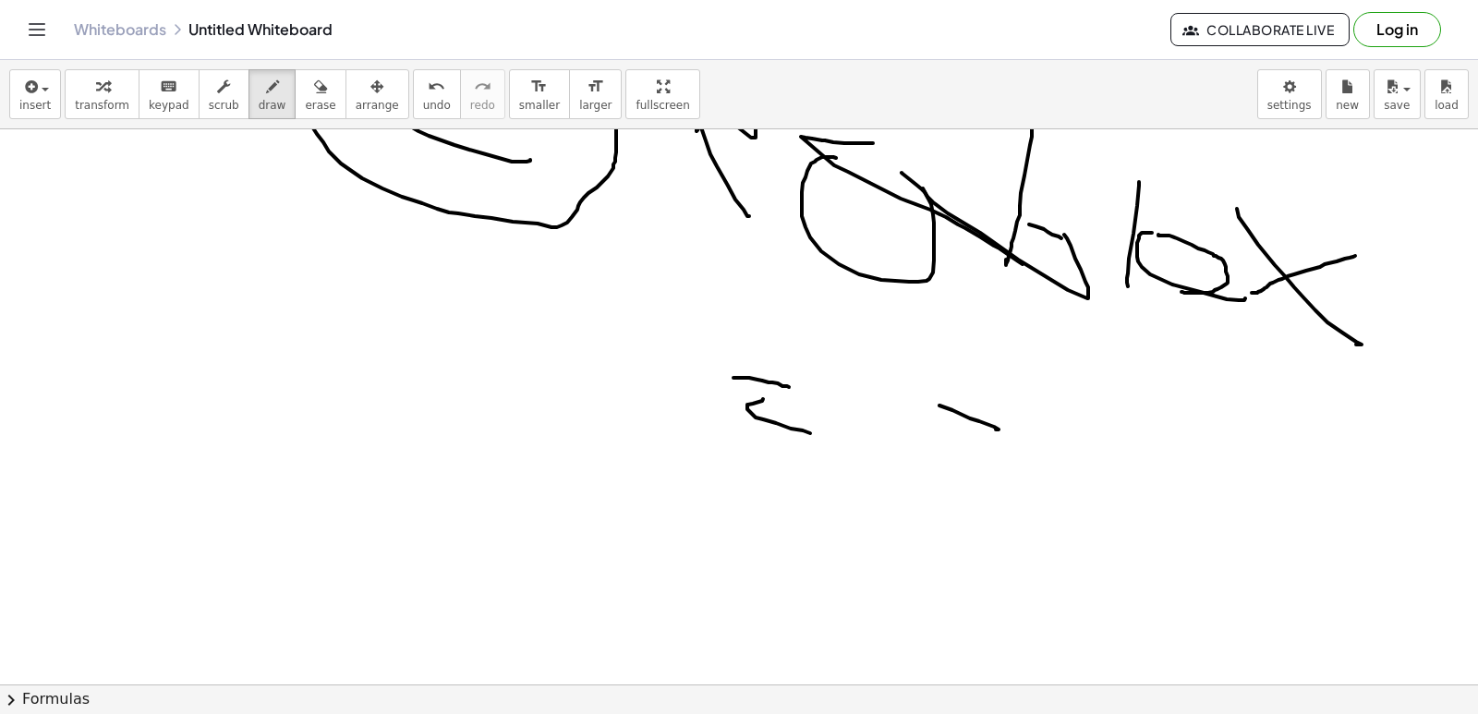
drag, startPoint x: 823, startPoint y: 416, endPoint x: 806, endPoint y: 417, distance: 16.6
drag, startPoint x: 913, startPoint y: 442, endPoint x: 839, endPoint y: 422, distance: 76.6
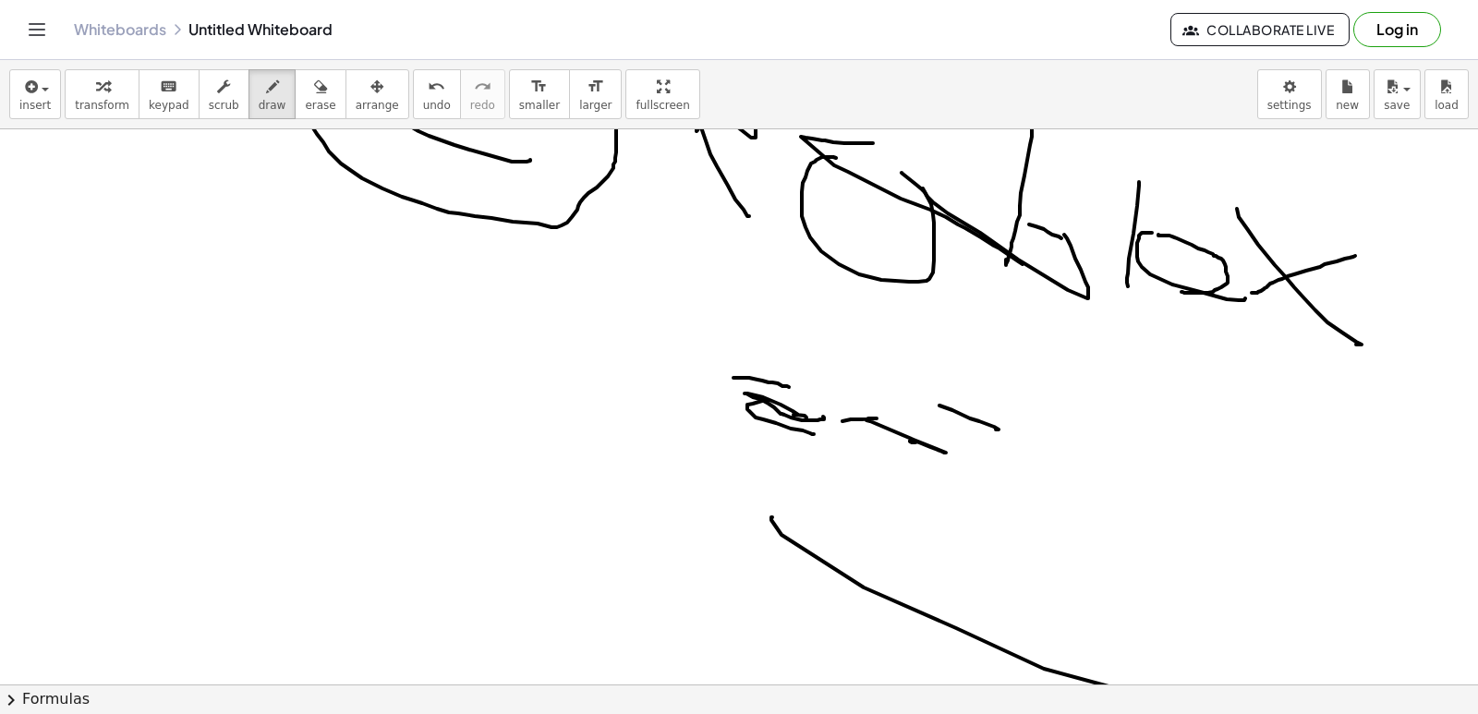
drag, startPoint x: 771, startPoint y: 517, endPoint x: 1222, endPoint y: 632, distance: 465.0
drag, startPoint x: 1069, startPoint y: 501, endPoint x: 1150, endPoint y: 503, distance: 80.4
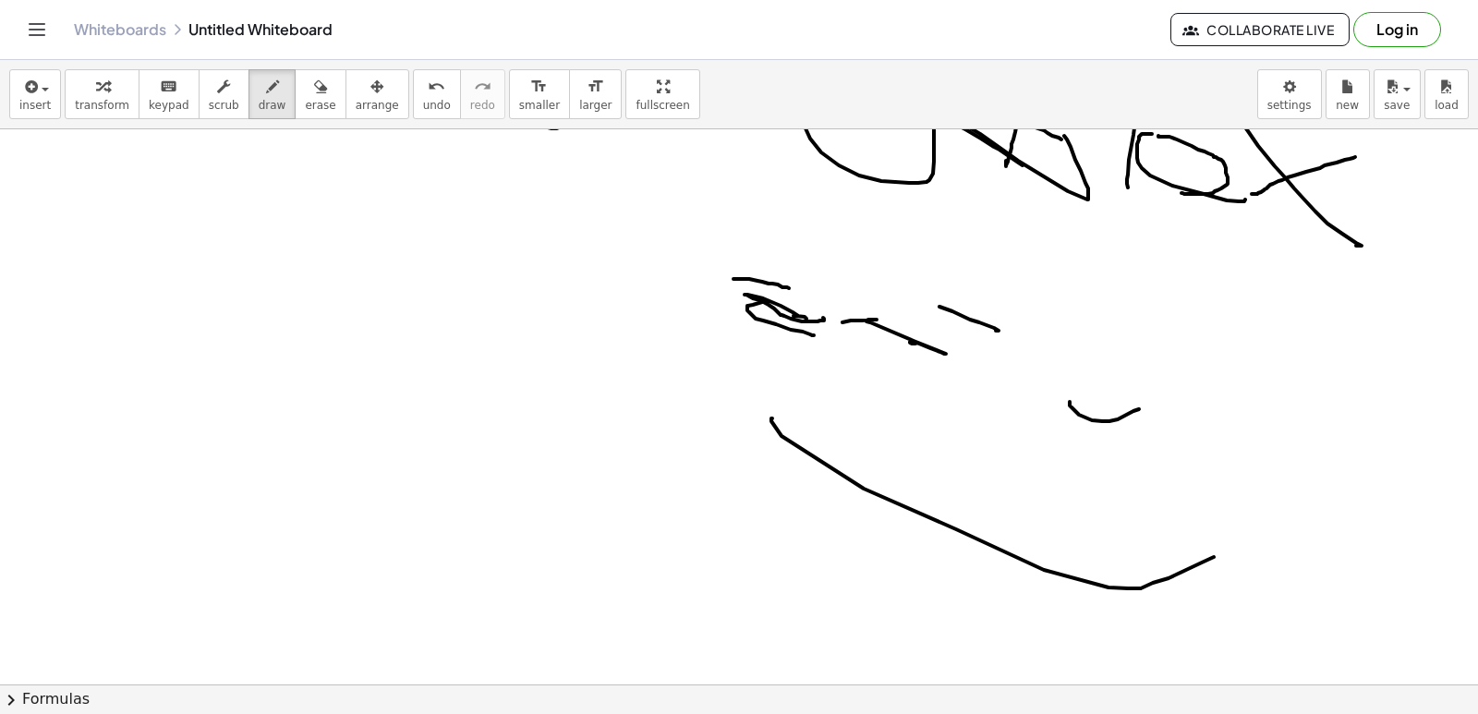
scroll to position [19439, 0]
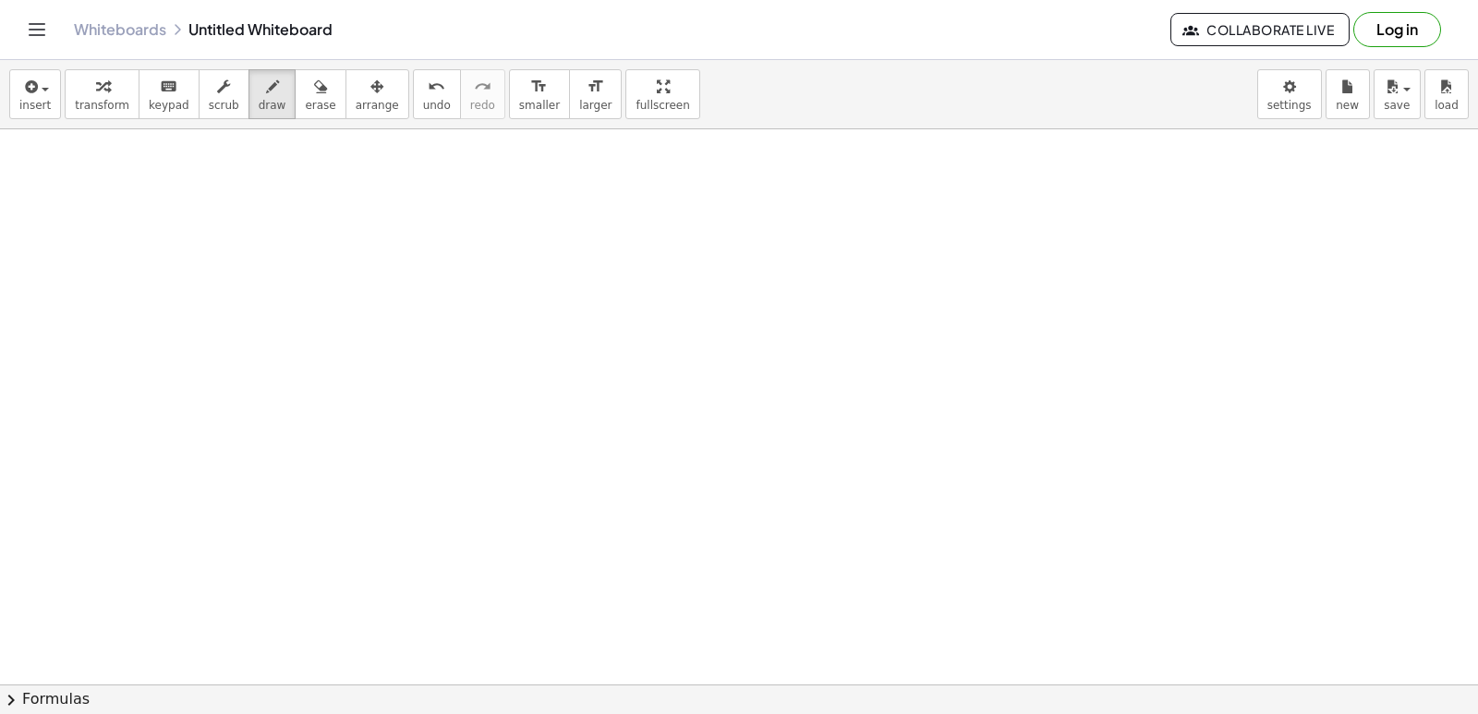
scroll to position [20549, 0]
drag, startPoint x: 138, startPoint y: 425, endPoint x: 99, endPoint y: 408, distance: 42.2
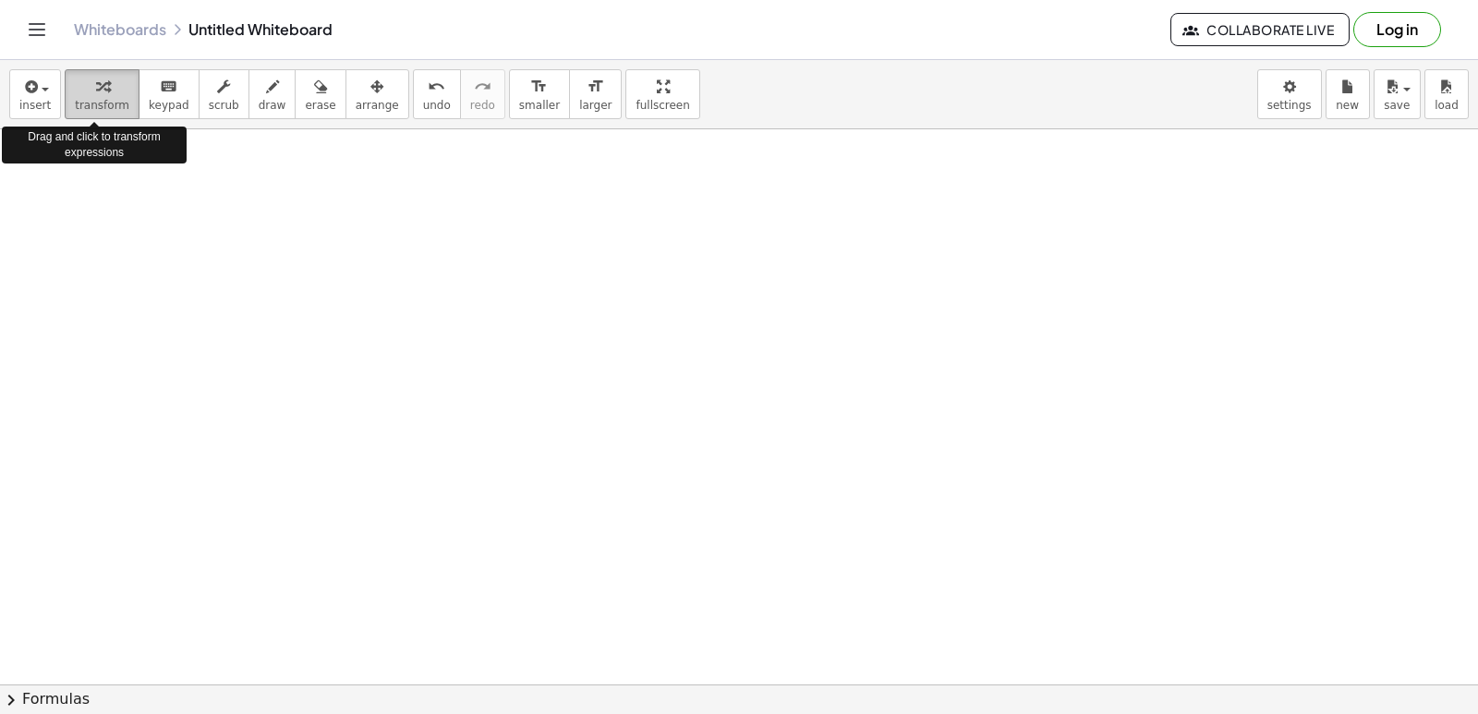
click at [96, 87] on icon "button" at bounding box center [102, 87] width 13 height 22
click at [118, 102] on button "transform" at bounding box center [102, 94] width 75 height 50
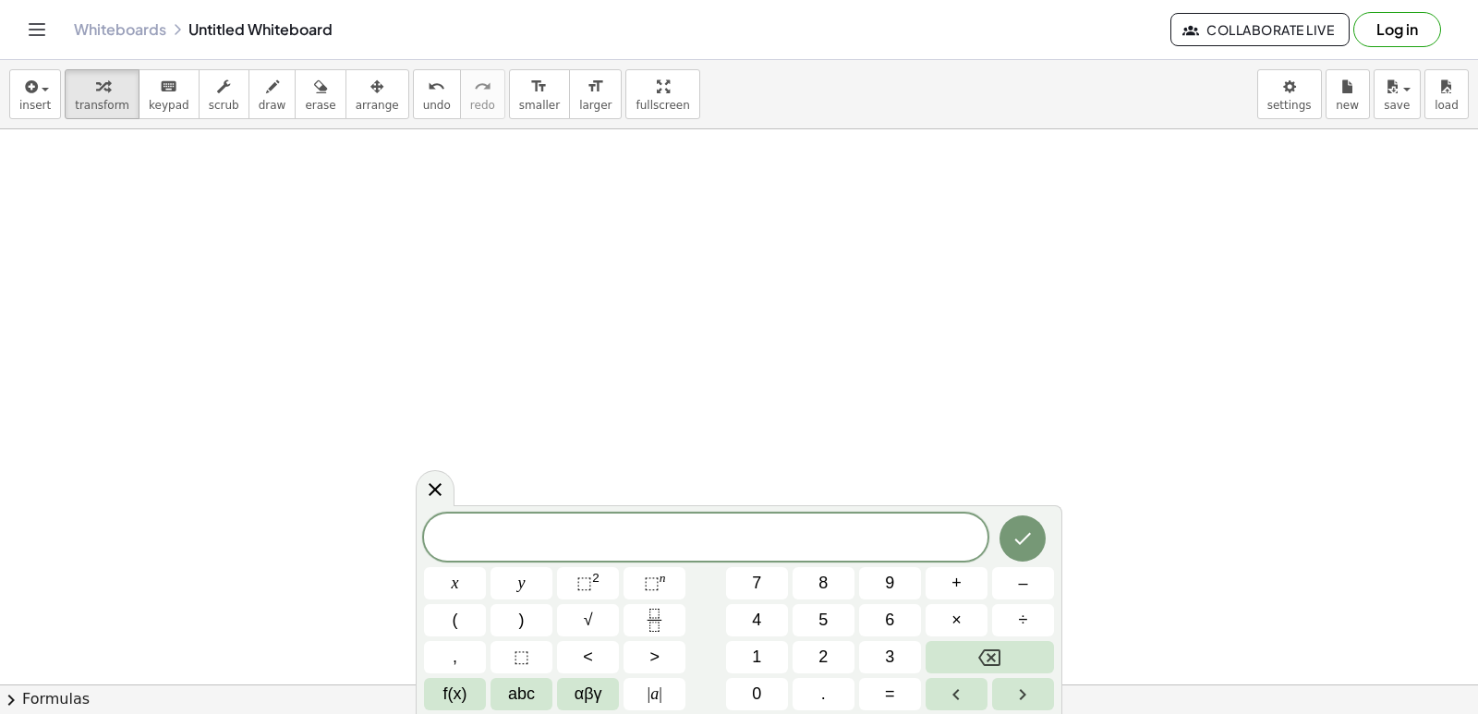
click at [456, 513] on div "x y ⬚ 2 ⬚ n 7 8 9 + – ( ) √ 4 5 6 × ÷ , ⬚ < > 1 2 3 f(x) abc αβγ | a | 0 . =" at bounding box center [739, 609] width 646 height 209
click at [825, 655] on span "2" at bounding box center [822, 657] width 9 height 25
drag, startPoint x: 978, startPoint y: 561, endPoint x: 959, endPoint y: 595, distance: 38.5
click at [963, 585] on div "2 y x y ⬚ 2 ⬚ n 7 8 9 + – ( ) √ 4 5 6 × ÷ , ⬚ < > 1 2 3 f(x) abc αβγ | a | 0 . =" at bounding box center [739, 612] width 630 height 196
click at [952, 579] on span "+" at bounding box center [956, 583] width 10 height 25
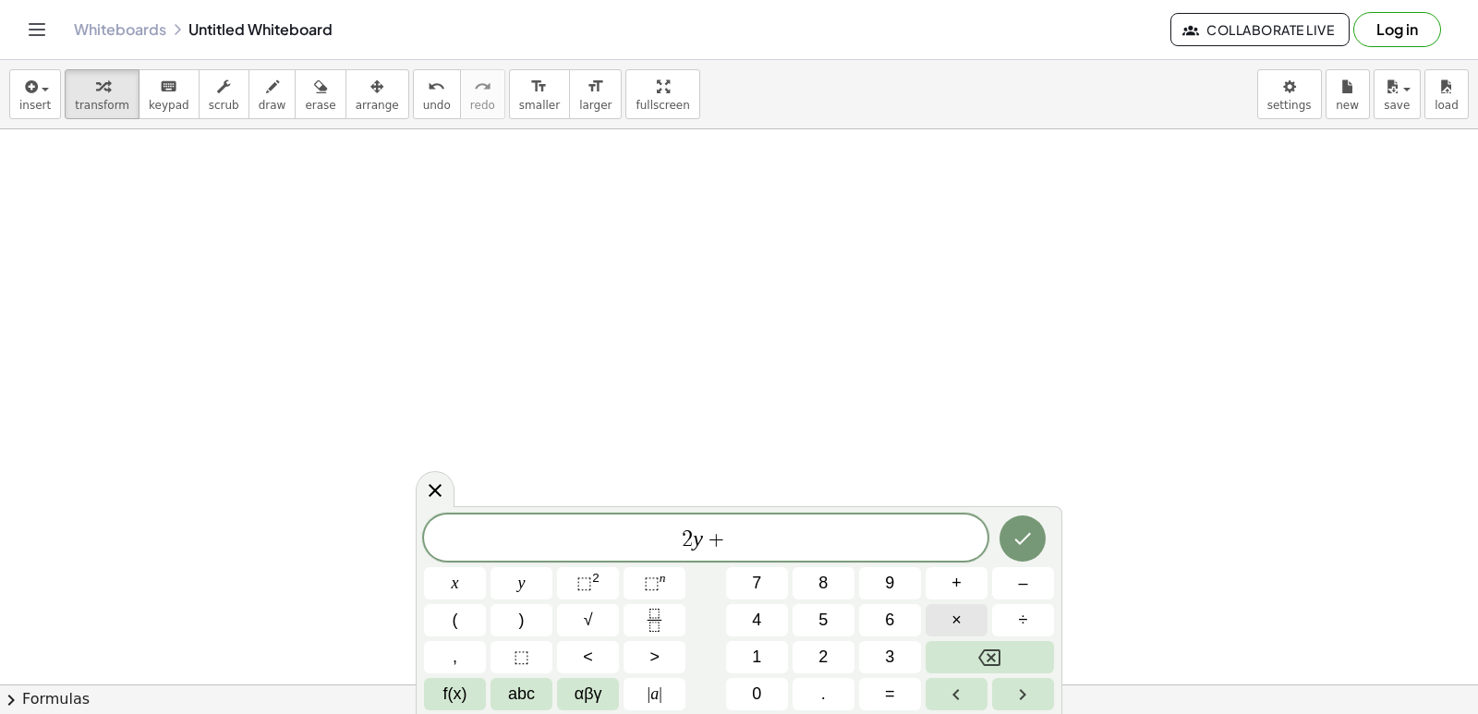
click at [961, 615] on button "×" at bounding box center [956, 620] width 62 height 32
click at [1008, 658] on button "Backspace" at bounding box center [989, 657] width 128 height 32
click at [1022, 527] on icon "Done" at bounding box center [1022, 538] width 22 height 22
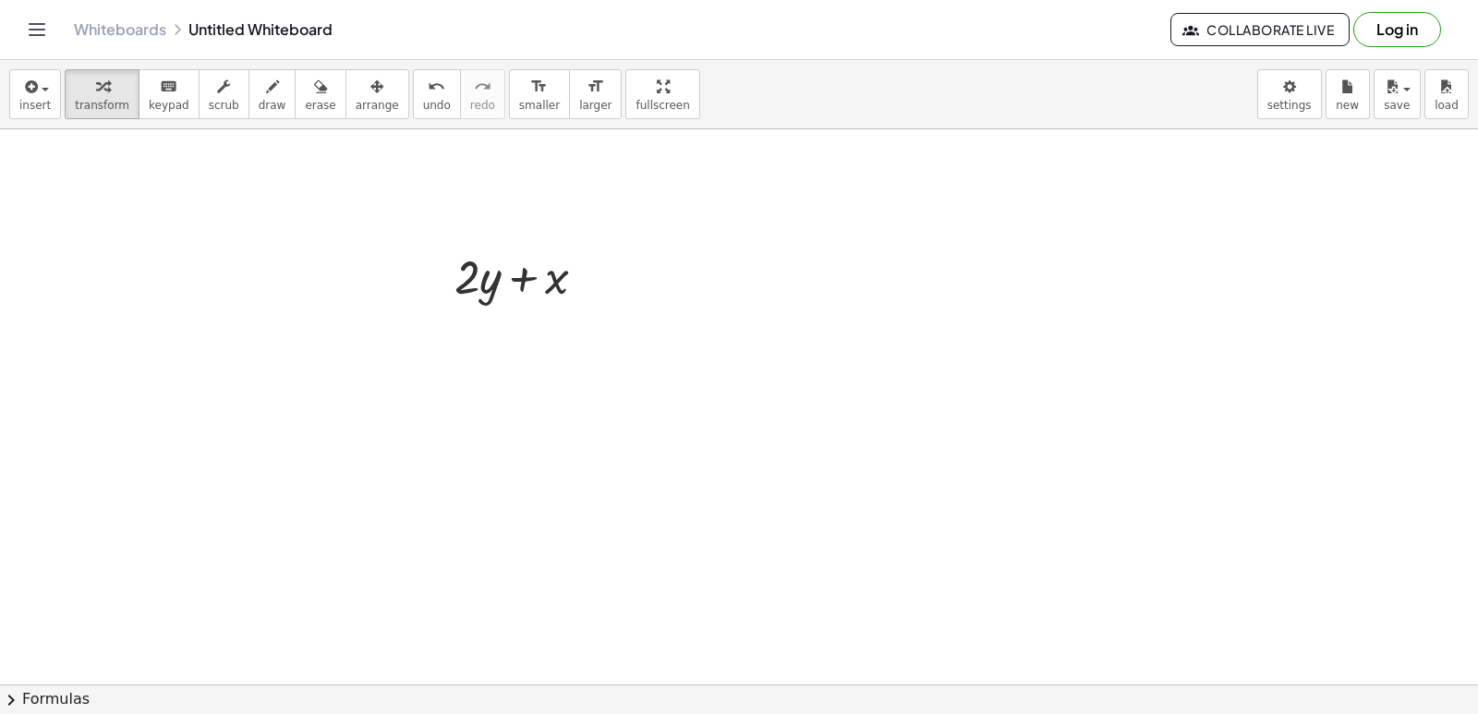
scroll to position [21936, 0]
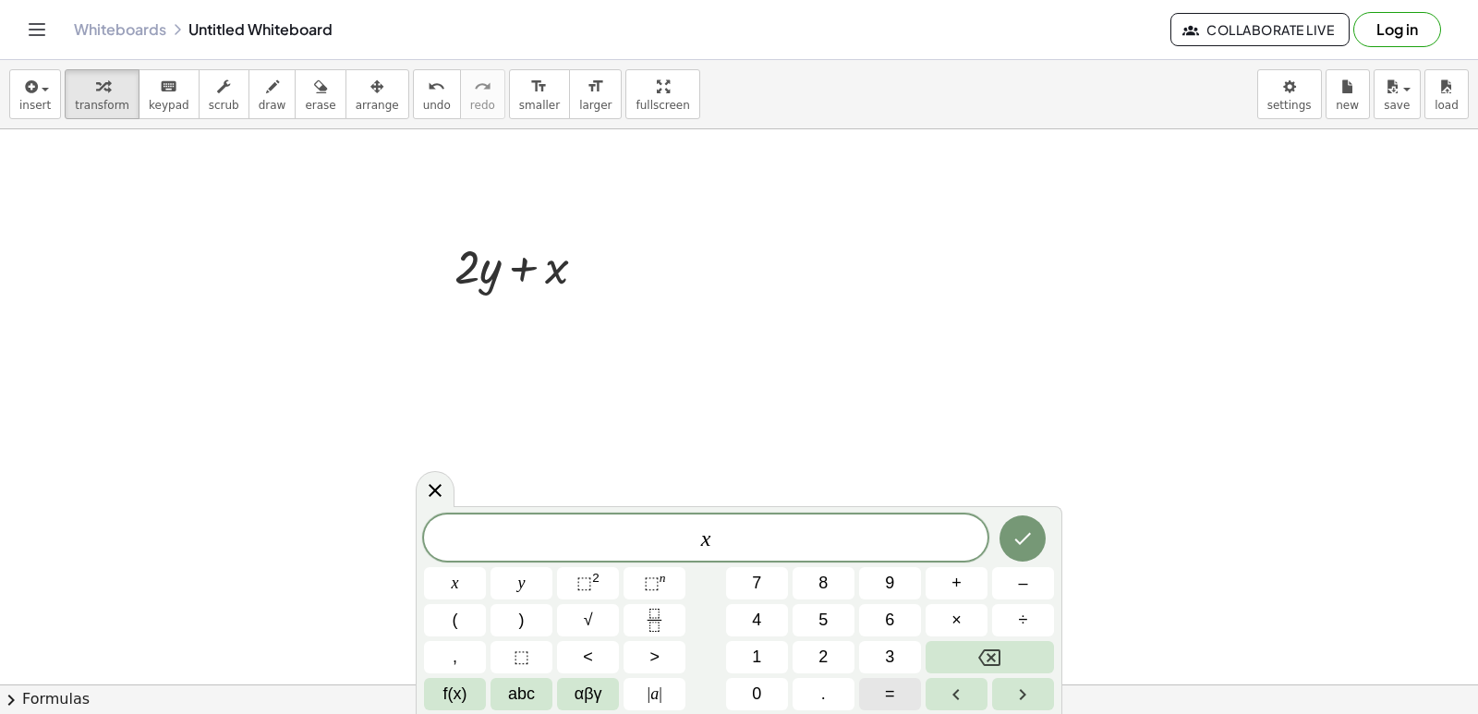
click at [890, 681] on button "=" at bounding box center [890, 694] width 62 height 32
click at [1011, 544] on icon "Done" at bounding box center [1022, 538] width 22 height 22
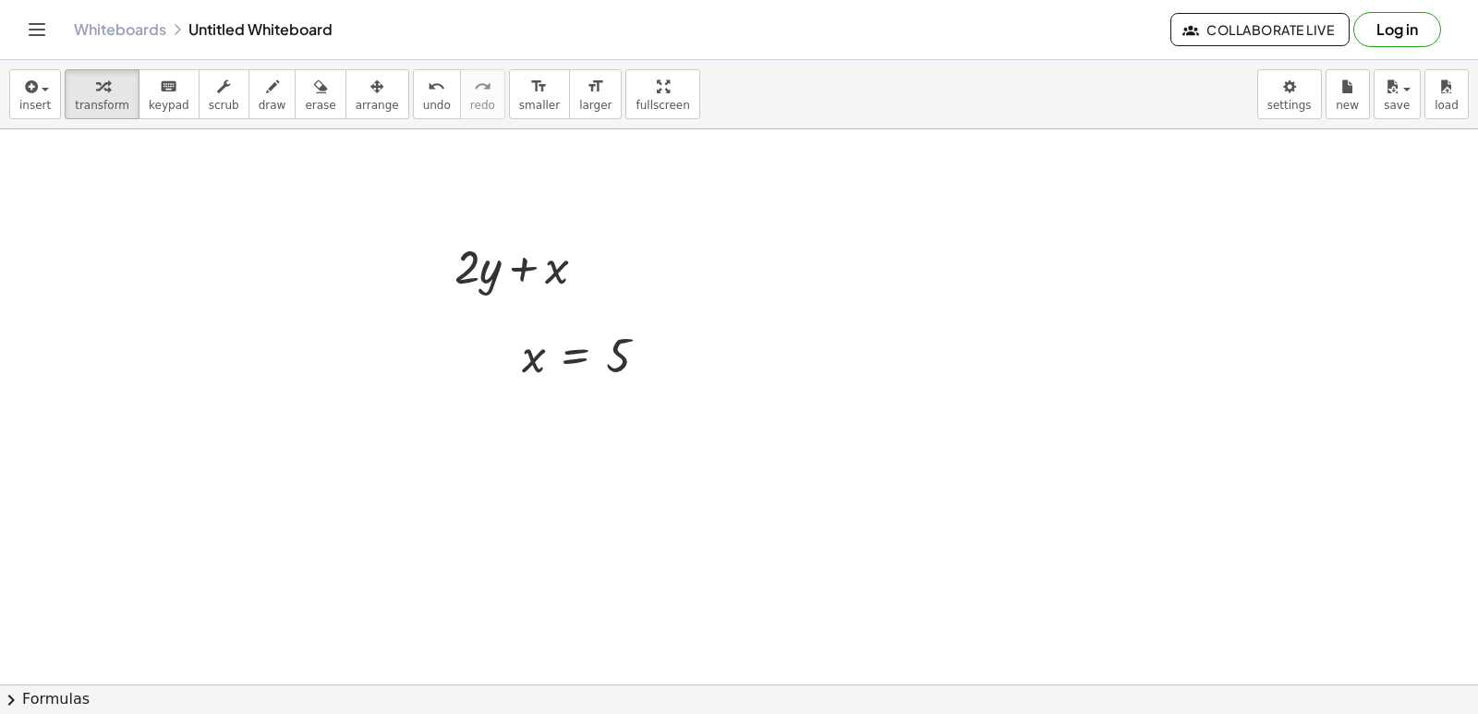
drag, startPoint x: 915, startPoint y: 540, endPoint x: 899, endPoint y: 418, distance: 122.9
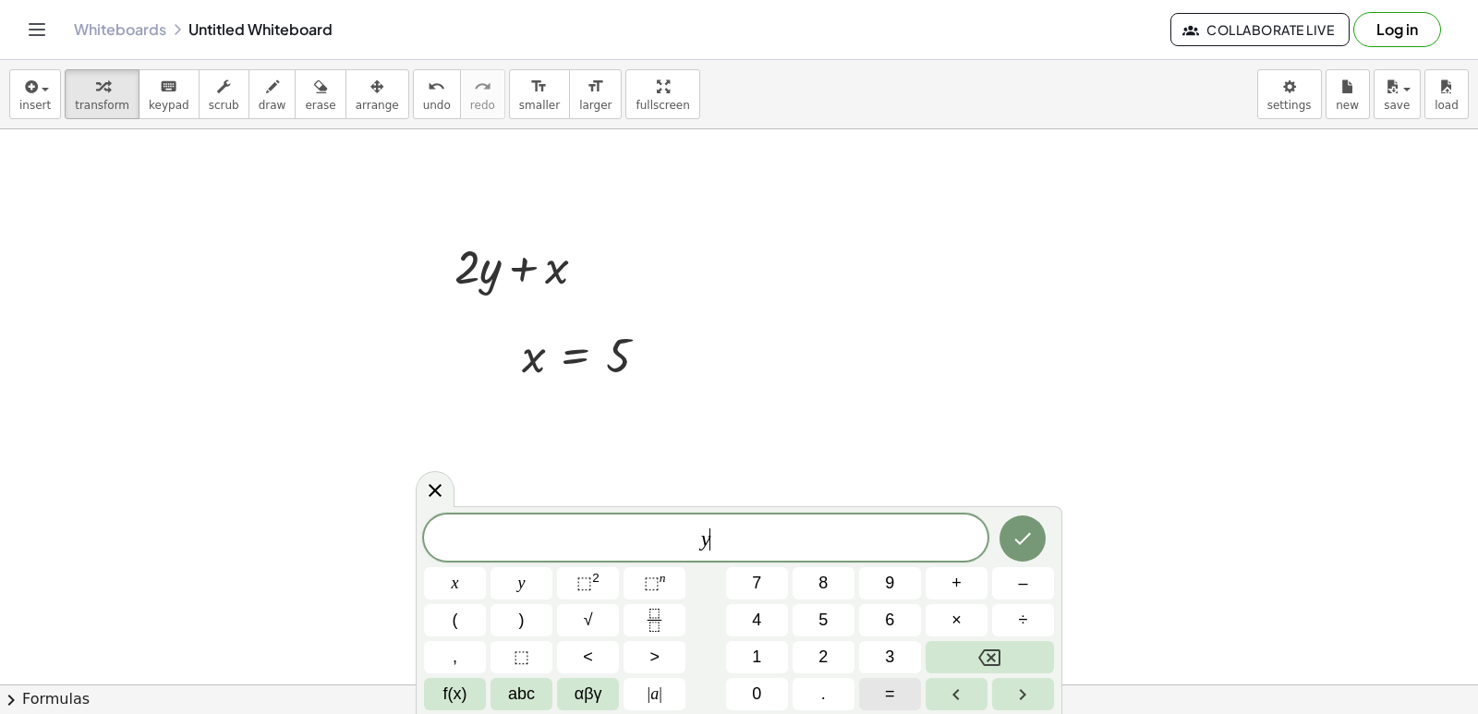
click at [906, 682] on button "=" at bounding box center [890, 694] width 62 height 32
click at [1024, 535] on icon "Done" at bounding box center [1022, 538] width 22 height 22
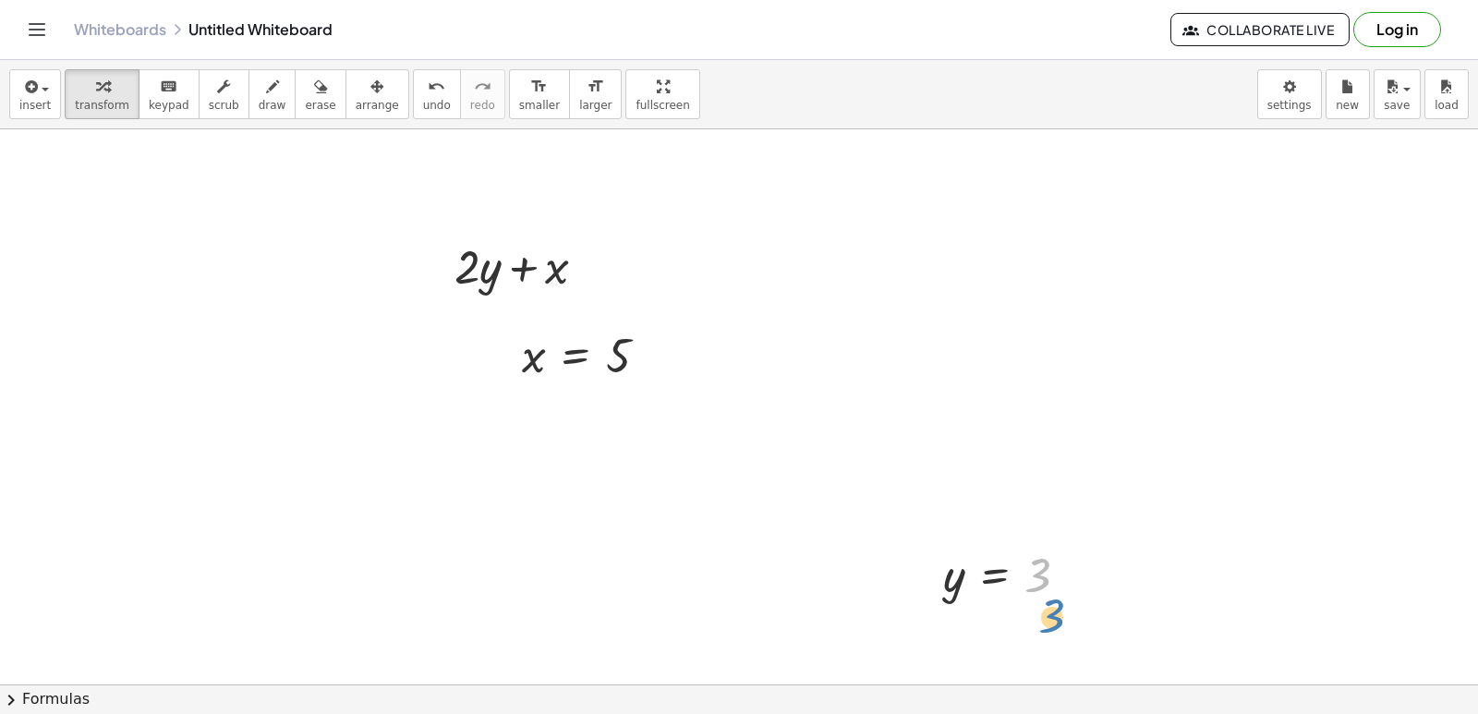
drag, startPoint x: 1082, startPoint y: 567, endPoint x: 1065, endPoint y: 564, distance: 17.8
click at [1074, 579] on div at bounding box center [1013, 574] width 159 height 61
drag, startPoint x: 995, startPoint y: 629, endPoint x: 673, endPoint y: 349, distance: 426.1
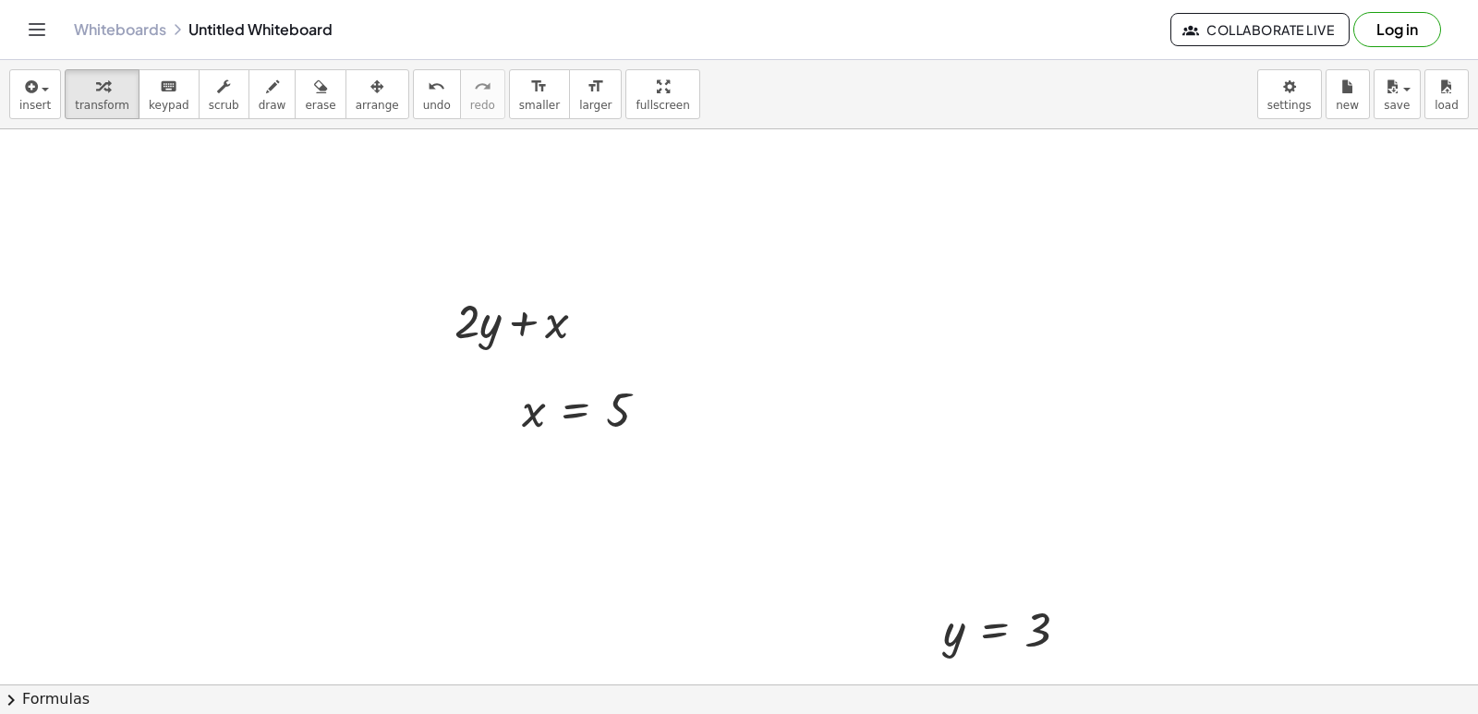
scroll to position [21925, 0]
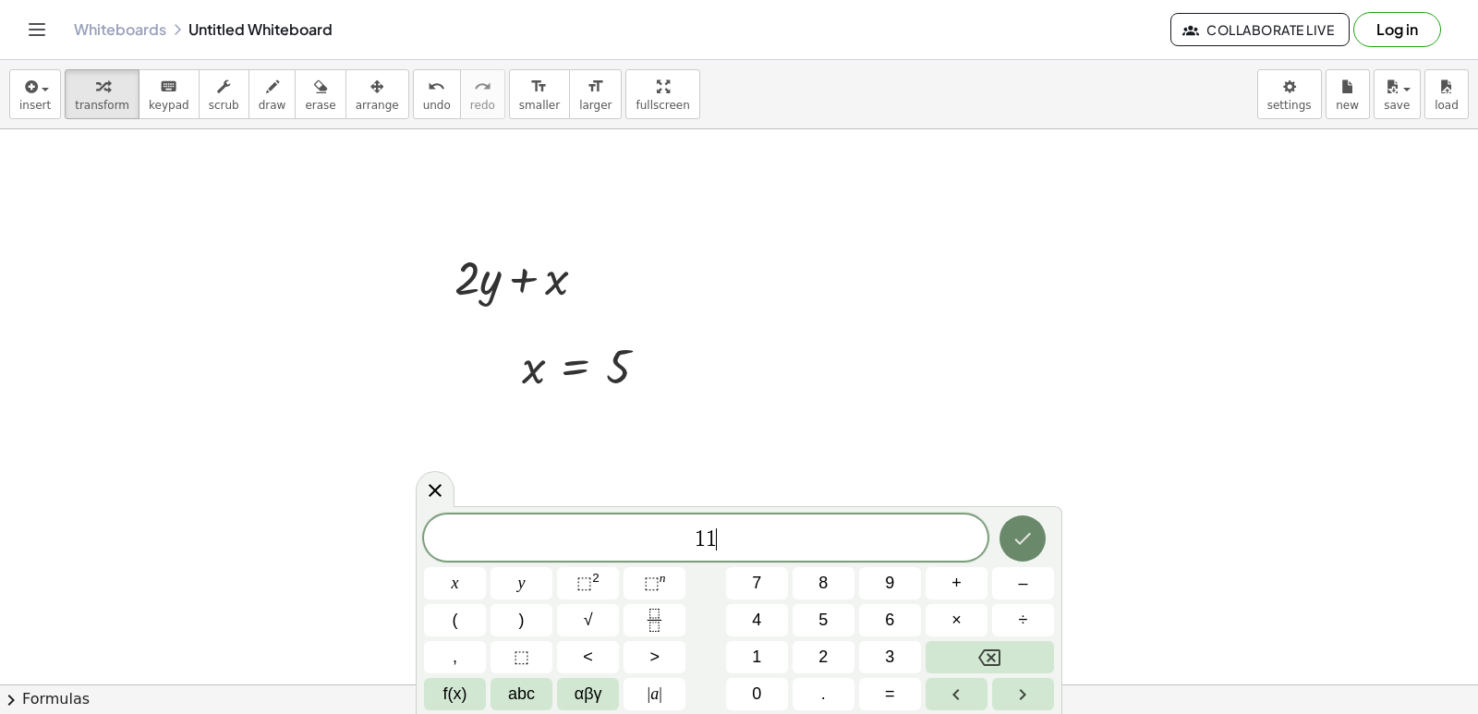
click at [1165, 537] on body "Graspable Math Activities Get Started Activity Bank Assigned Work Classes White…" at bounding box center [739, 357] width 1478 height 714
click at [1018, 525] on button "Done" at bounding box center [1022, 538] width 46 height 46
click at [1039, 541] on button "Done" at bounding box center [1022, 538] width 46 height 46
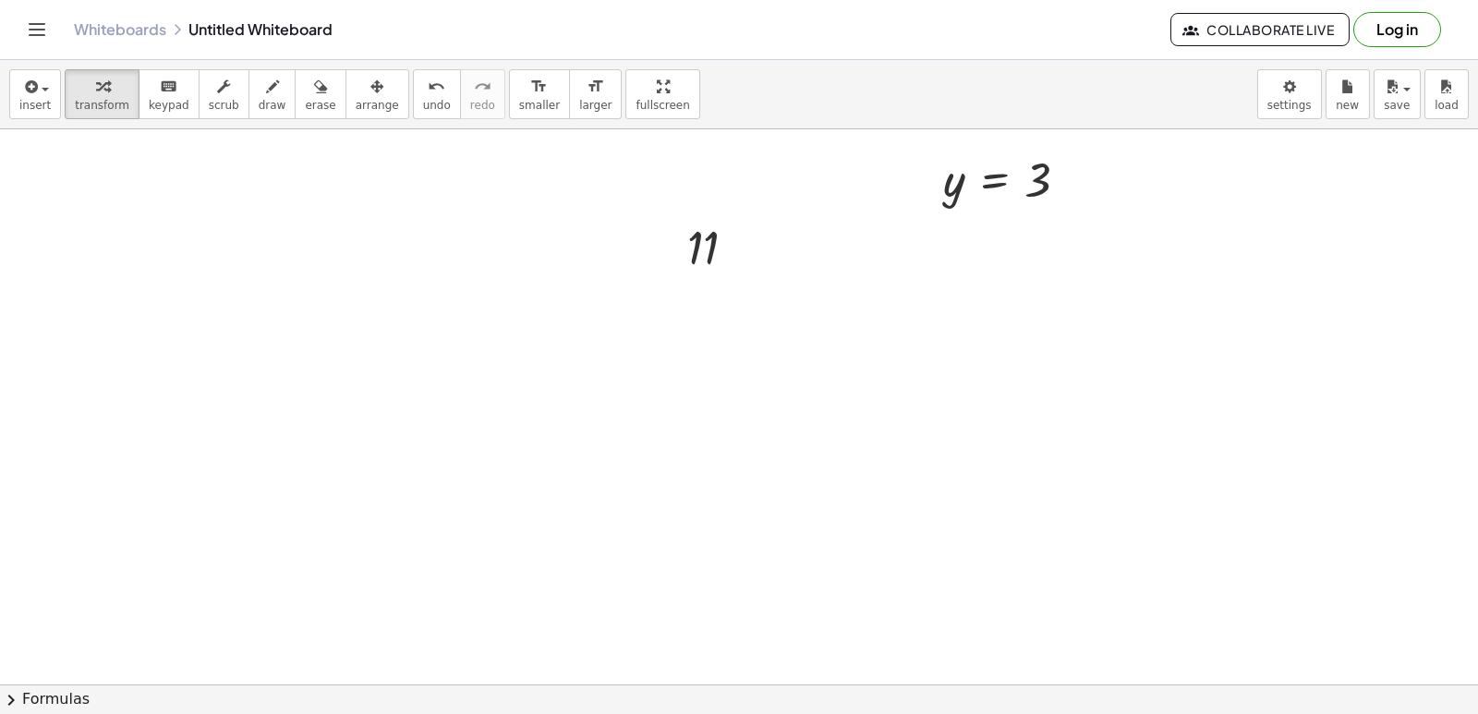
scroll to position [22583, 0]
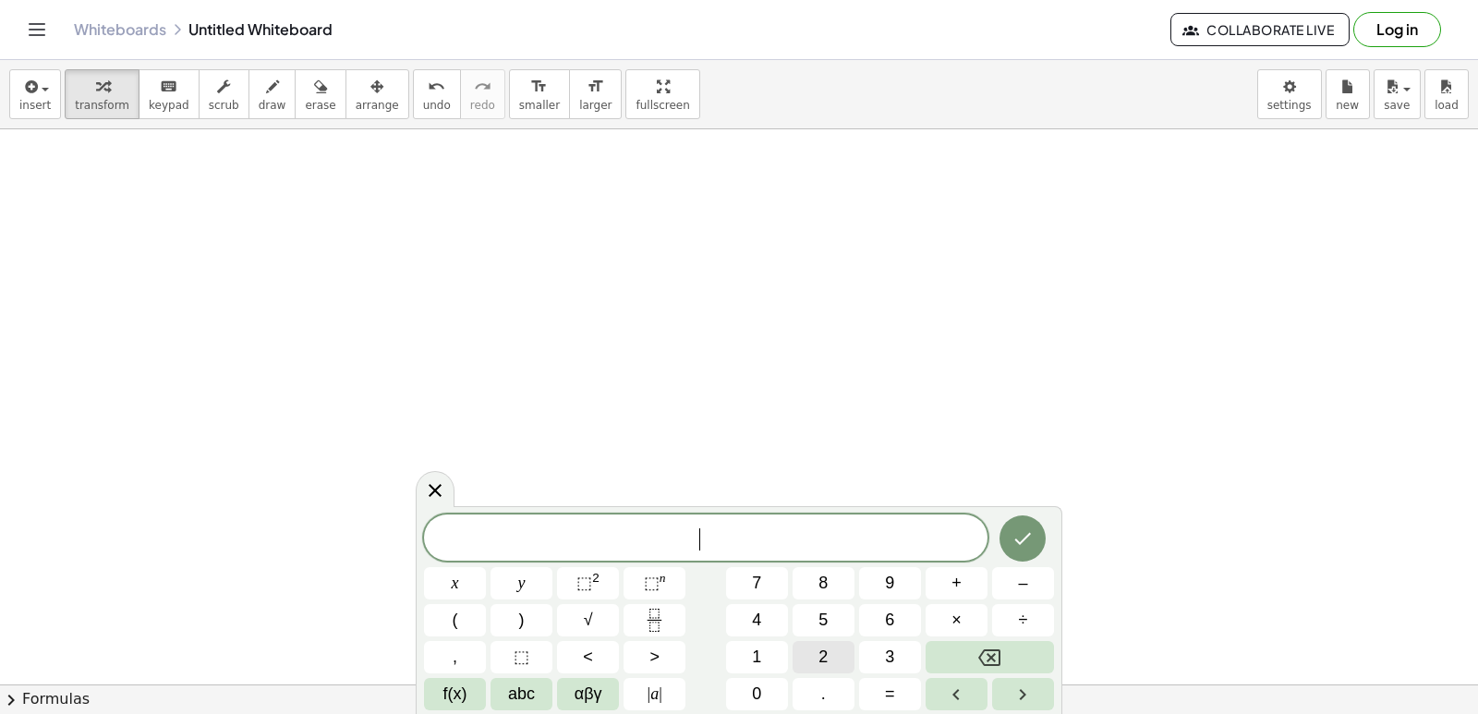
click at [833, 646] on button "2" at bounding box center [823, 657] width 62 height 32
click at [854, 609] on div "2 y ​ x y ⬚ 2 ⬚ n 7 8 9 + – ( ) √ 4 5 6 × ÷ , ⬚ < > 1 2 3 f(x) abc αβγ | a | 0 …" at bounding box center [739, 612] width 630 height 196
click at [749, 664] on button "1" at bounding box center [757, 657] width 62 height 32
click at [749, 691] on button "0" at bounding box center [757, 694] width 62 height 32
click at [1004, 674] on div "2 y 1 0 x y ⬚ 2 ⬚ n 7 8 9 + – ( ) √ 4 5 6 × ÷ , ⬚ < > 1 2 3 f(x) abc αβγ | a | …" at bounding box center [739, 612] width 630 height 196
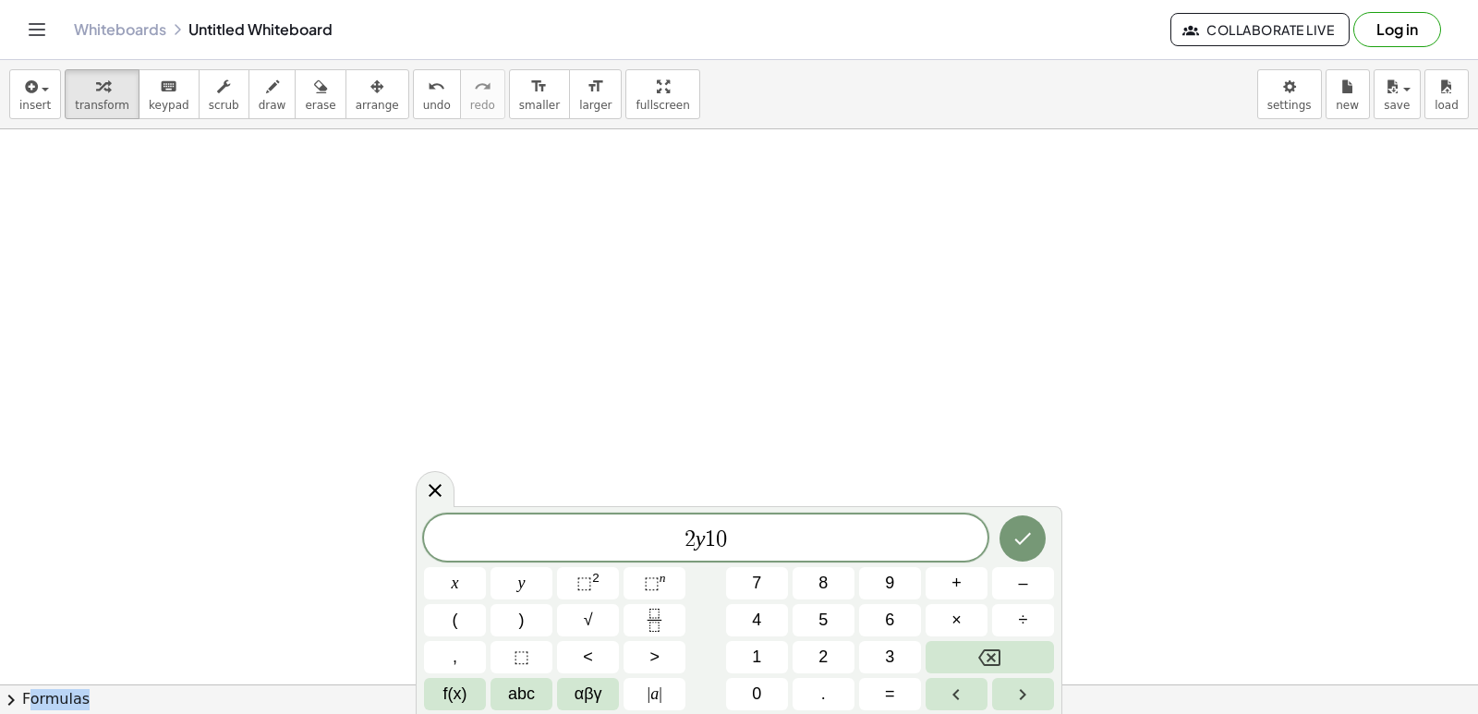
click at [1004, 674] on div "2 y 1 0 x y ⬚ 2 ⬚ n 7 8 9 + – ( ) √ 4 5 6 × ÷ , ⬚ < > 1 2 3 f(x) abc αβγ | a | …" at bounding box center [739, 612] width 630 height 196
click at [1012, 656] on button "Backspace" at bounding box center [989, 657] width 128 height 32
click at [954, 574] on span "+" at bounding box center [956, 583] width 10 height 25
click at [765, 645] on button "1" at bounding box center [757, 657] width 62 height 32
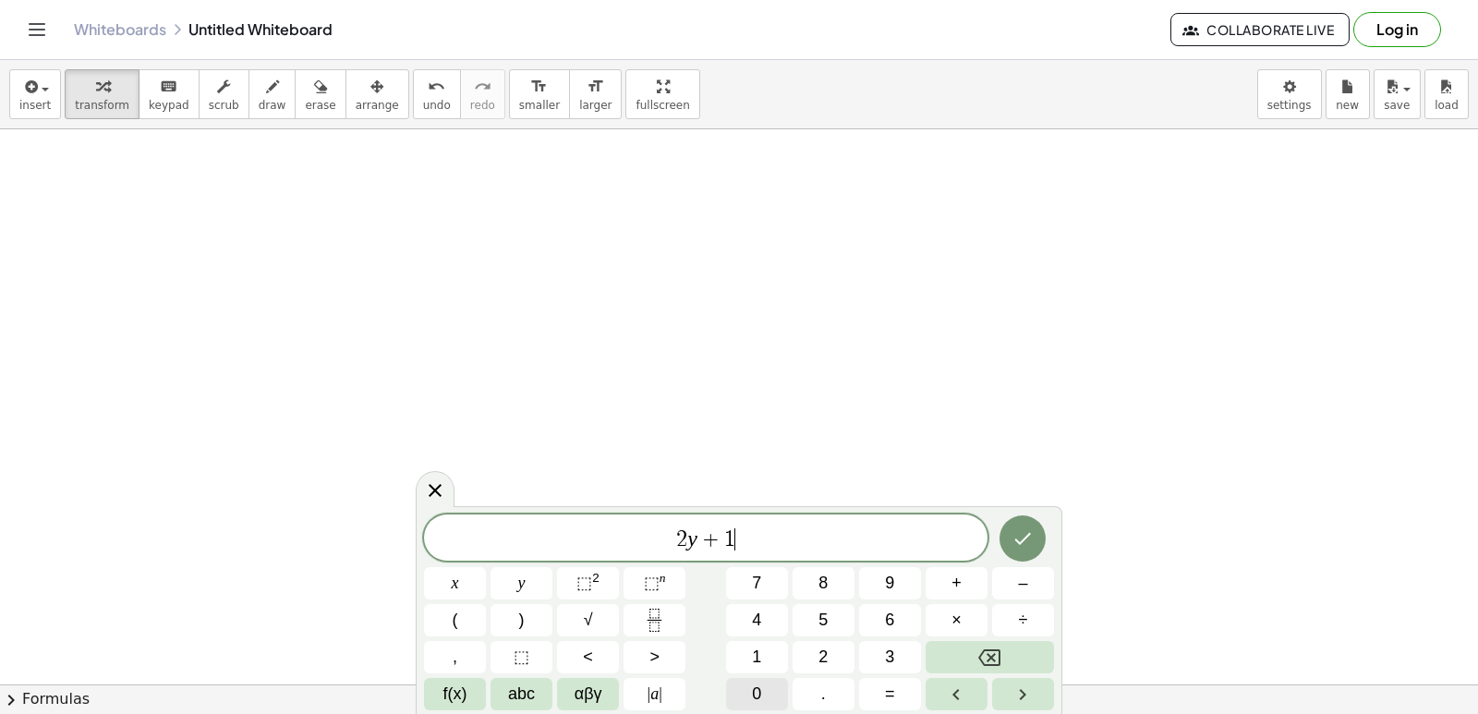
click at [753, 678] on button "0" at bounding box center [757, 694] width 62 height 32
click at [997, 567] on div "2 y + 1 0 x x y ⬚ 2 ⬚ n 7 8 9 + – ( ) √ 4 5 6 × ÷ , ⬚ < > 1 2 3 f(x) abc αβγ | …" at bounding box center [739, 612] width 630 height 196
click at [1033, 532] on icon "Done" at bounding box center [1022, 538] width 22 height 22
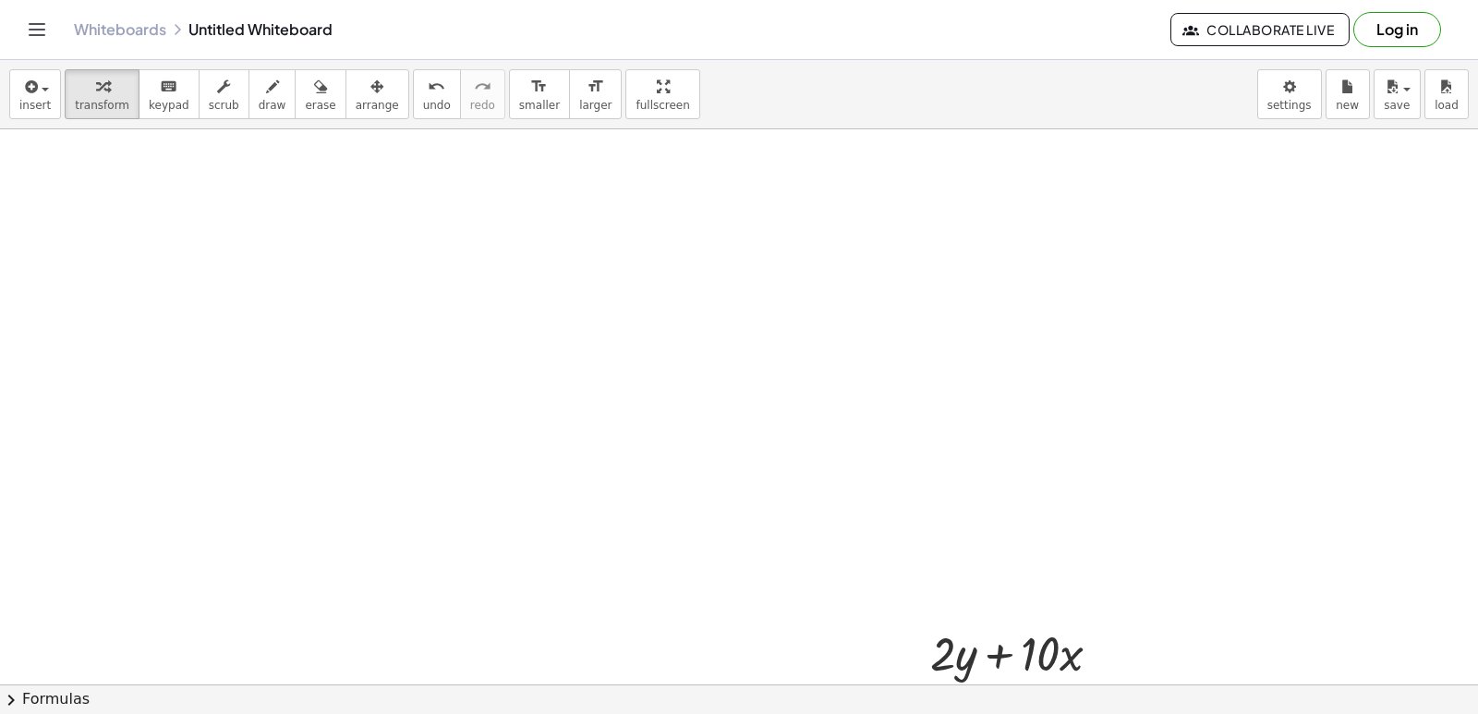
drag, startPoint x: 974, startPoint y: 554, endPoint x: 944, endPoint y: 575, distance: 37.1
drag, startPoint x: 910, startPoint y: 539, endPoint x: 925, endPoint y: 541, distance: 15.8
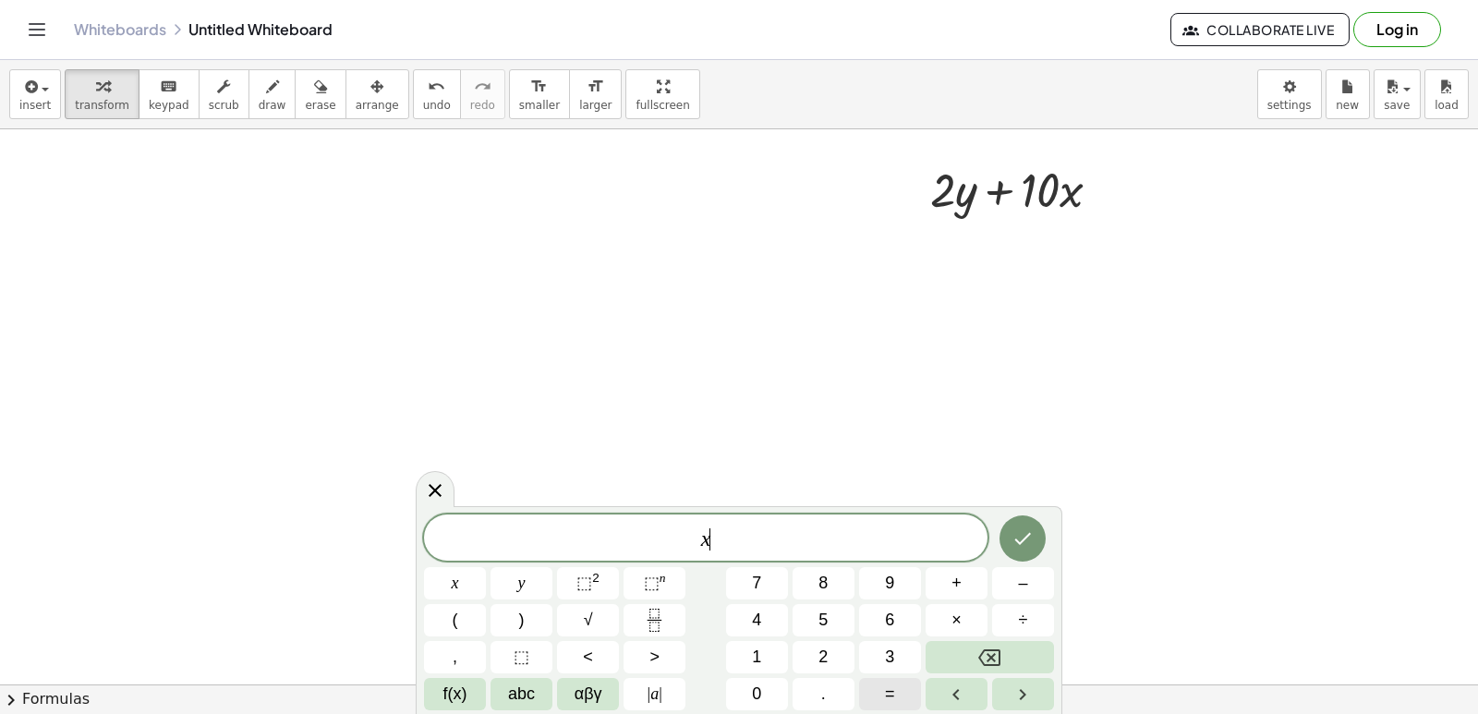
click at [885, 694] on span "=" at bounding box center [890, 694] width 10 height 25
click at [1032, 539] on button "Done" at bounding box center [1022, 538] width 46 height 46
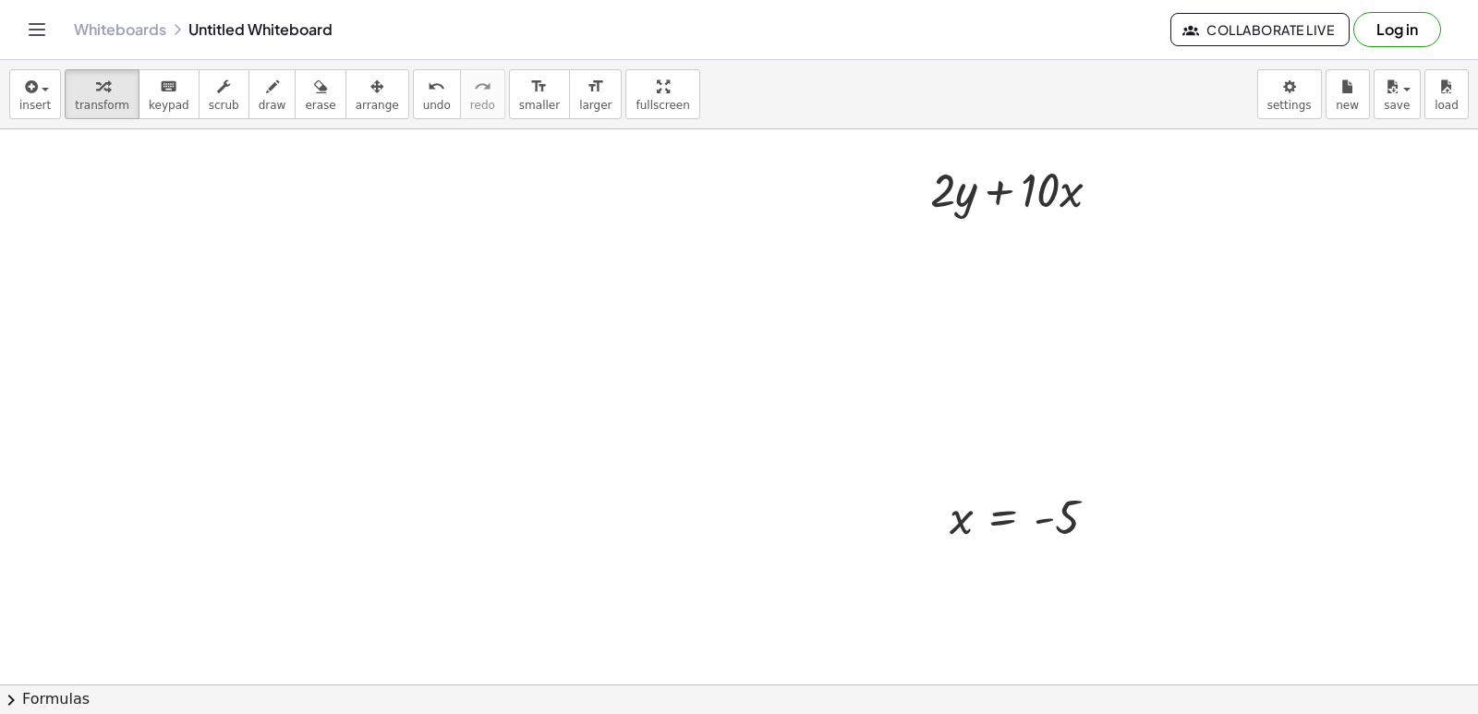
scroll to position [23139, 0]
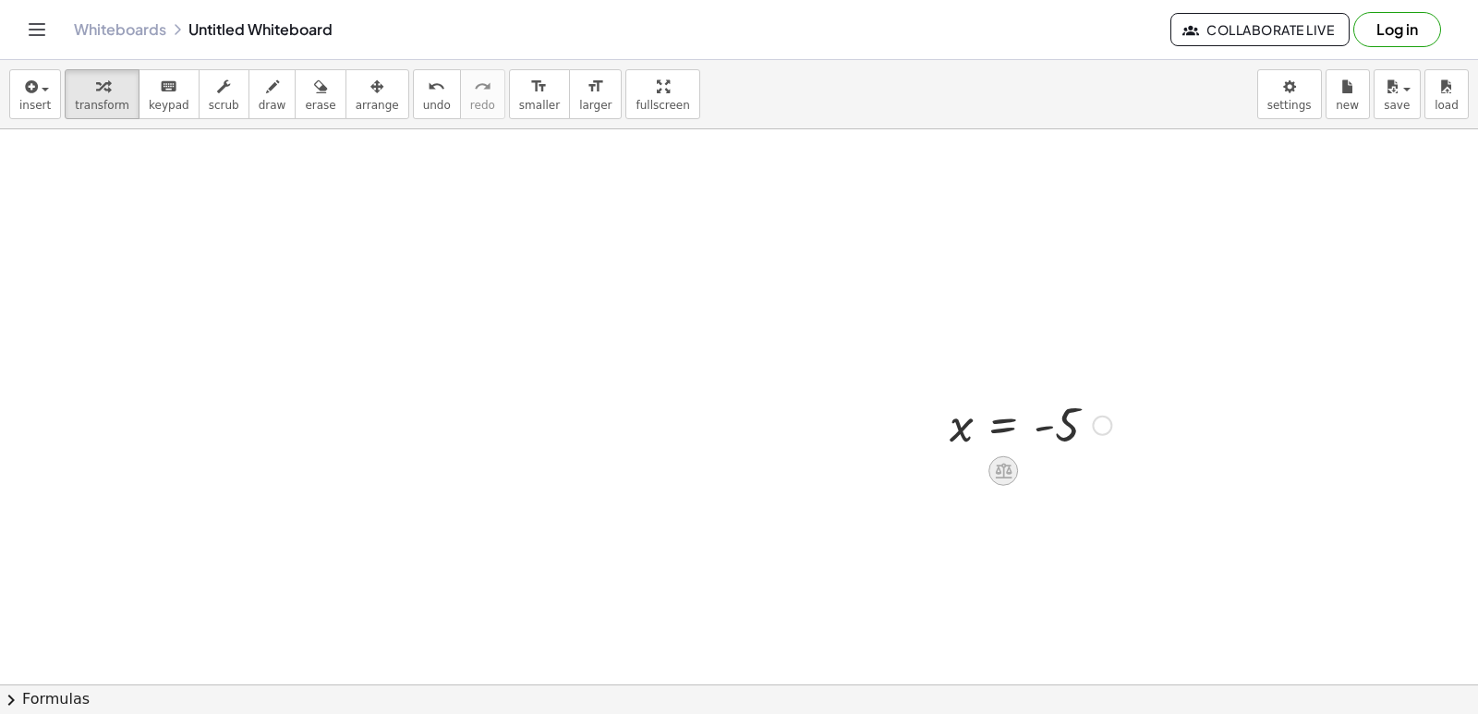
click at [1005, 475] on icon at bounding box center [1003, 470] width 19 height 19
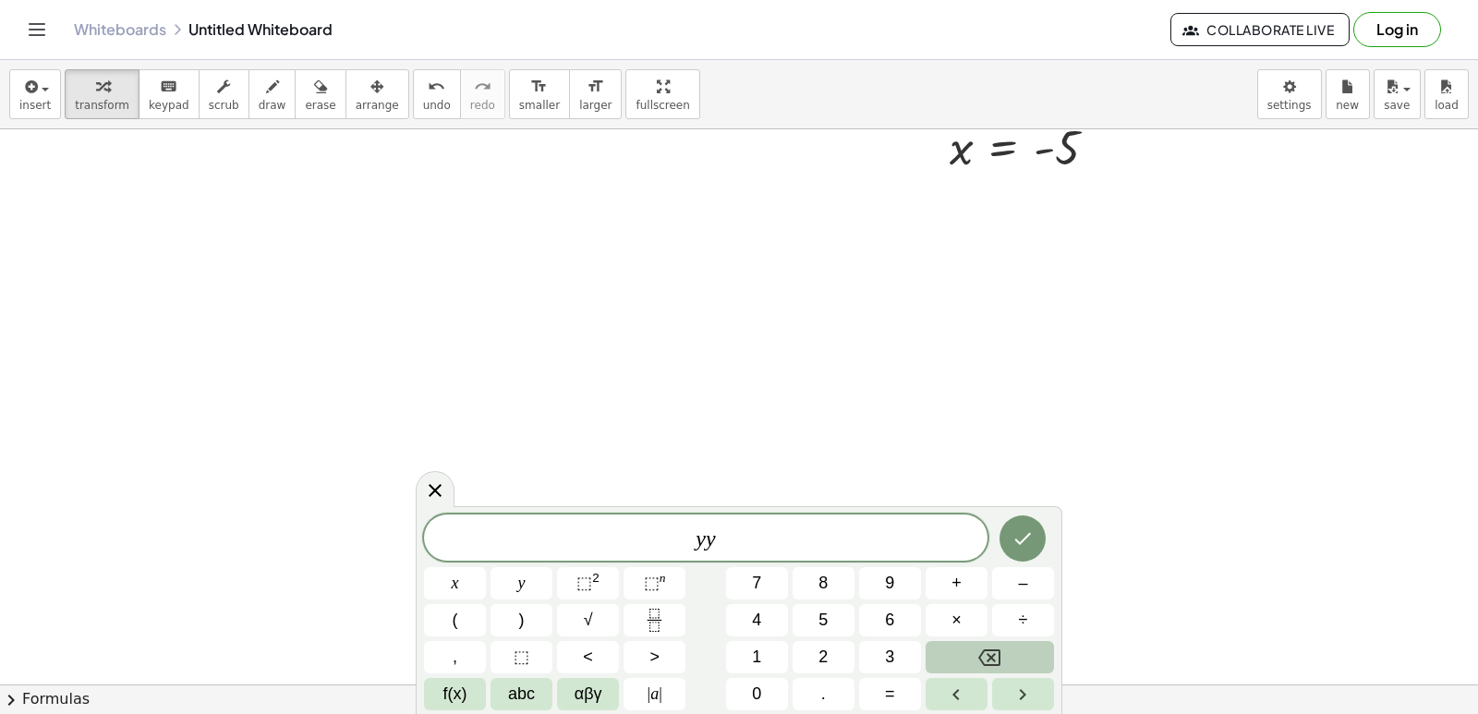
click at [1002, 645] on button "Backspace" at bounding box center [989, 657] width 128 height 32
click at [914, 698] on button "=" at bounding box center [890, 694] width 62 height 32
click at [768, 587] on button "7" at bounding box center [757, 583] width 62 height 32
click at [1034, 551] on button "Done" at bounding box center [1022, 538] width 46 height 46
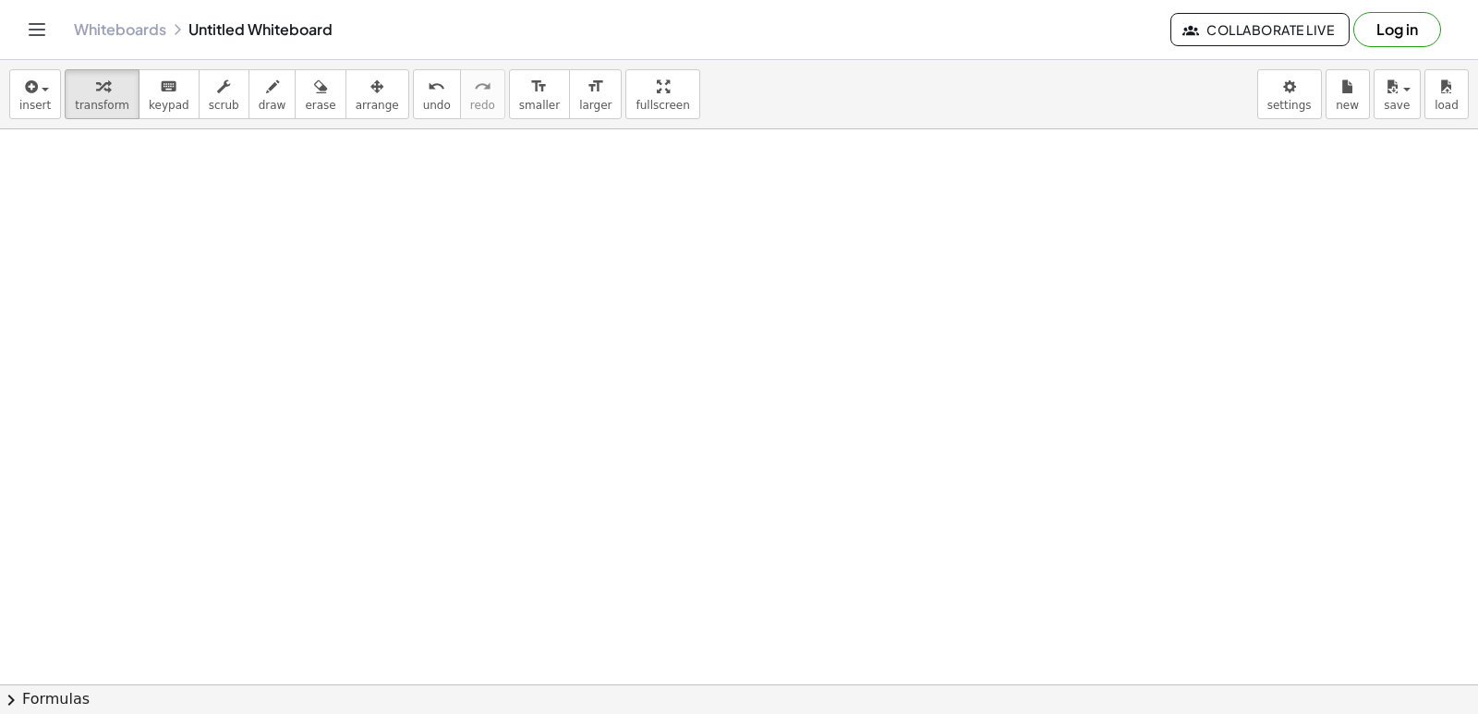
scroll to position [23878, 0]
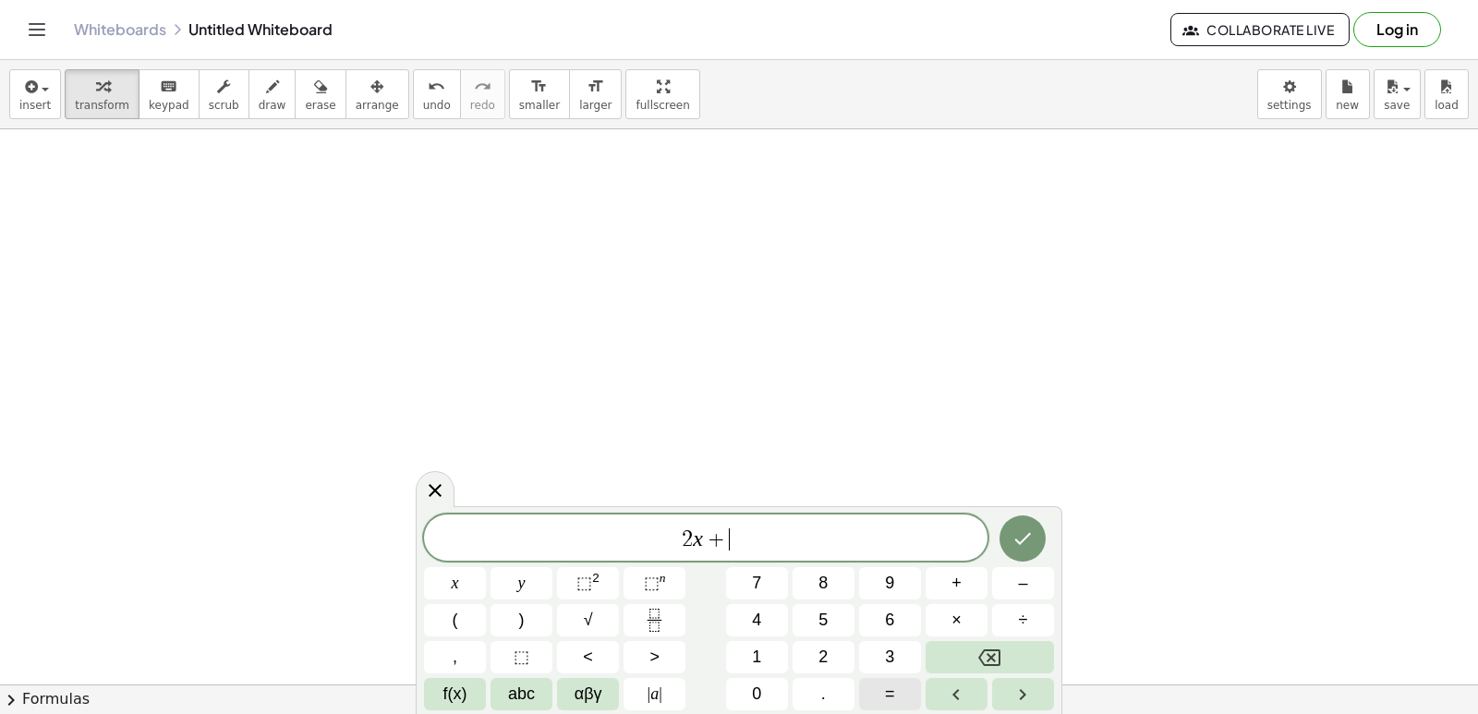
click at [800, 615] on div "2 x + ​ x y ⬚ 2 ⬚ n 7 8 9 + – ( ) √ 4 5 6 × ÷ , ⬚ < > 1 2 3 f(x) abc αβγ | a | …" at bounding box center [739, 612] width 630 height 196
click at [761, 636] on div "2 x + ​ x y ⬚ 2 ⬚ n 7 8 9 + – ( ) √ 4 5 6 × ÷ , ⬚ < > 1 2 3 f(x) abc αβγ | a | …" at bounding box center [739, 612] width 630 height 196
click at [762, 625] on div "2 x + x y ⬚ 2 ⬚ n 7 8 9 + – ( ) √ 4 5 6 × ÷ , ⬚ < > 1 2 3 f(x) abc αβγ | a | 0 …" at bounding box center [739, 612] width 630 height 196
click at [760, 638] on div "2 x + x y ⬚ 2 ⬚ n 7 8 9 + – ( ) √ 4 5 6 × ÷ , ⬚ < > 1 2 3 f(x) abc αβγ | a | 0 …" at bounding box center [739, 612] width 630 height 196
click at [757, 626] on span "4" at bounding box center [756, 620] width 9 height 25
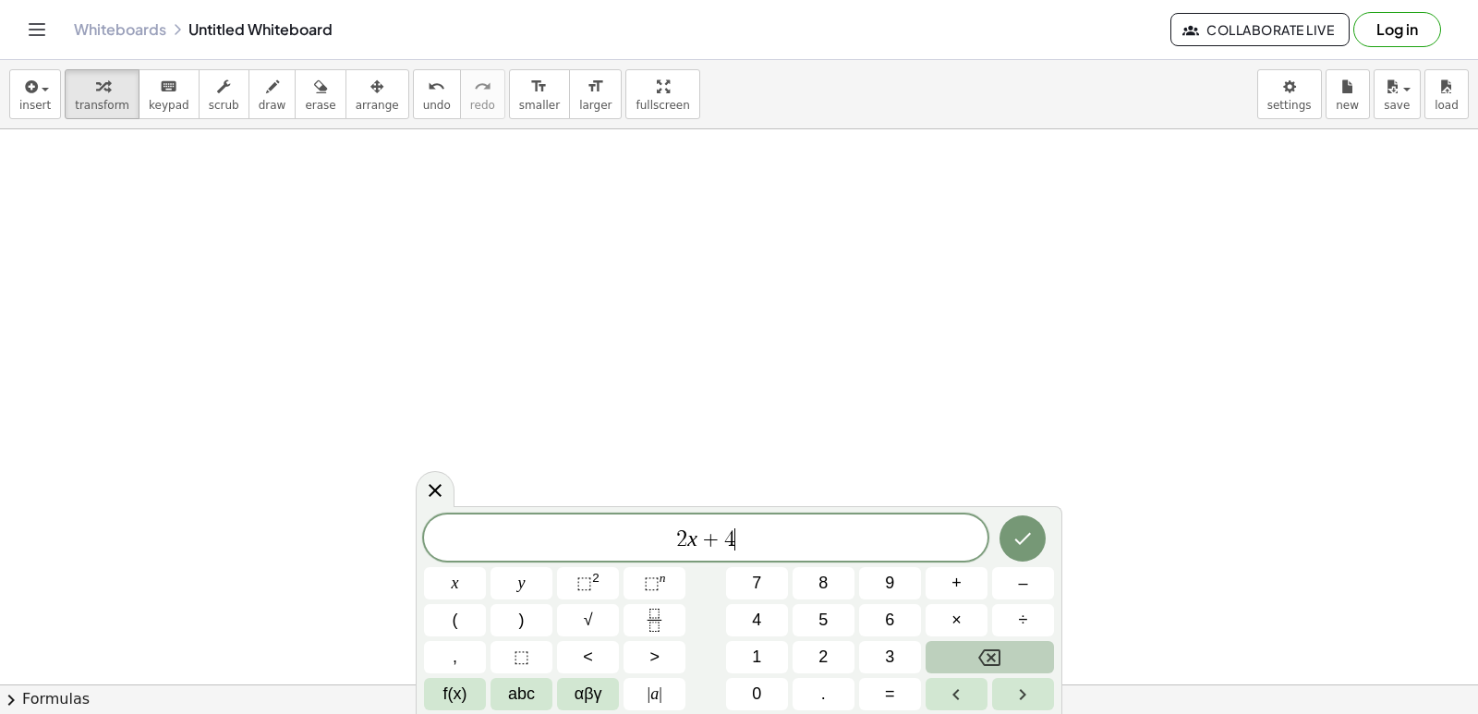
click at [982, 654] on button "Backspace" at bounding box center [989, 657] width 128 height 32
click at [781, 645] on button "1" at bounding box center [757, 657] width 62 height 32
click at [778, 628] on button "4" at bounding box center [757, 620] width 62 height 32
click at [984, 647] on icon "Backspace" at bounding box center [989, 657] width 22 height 22
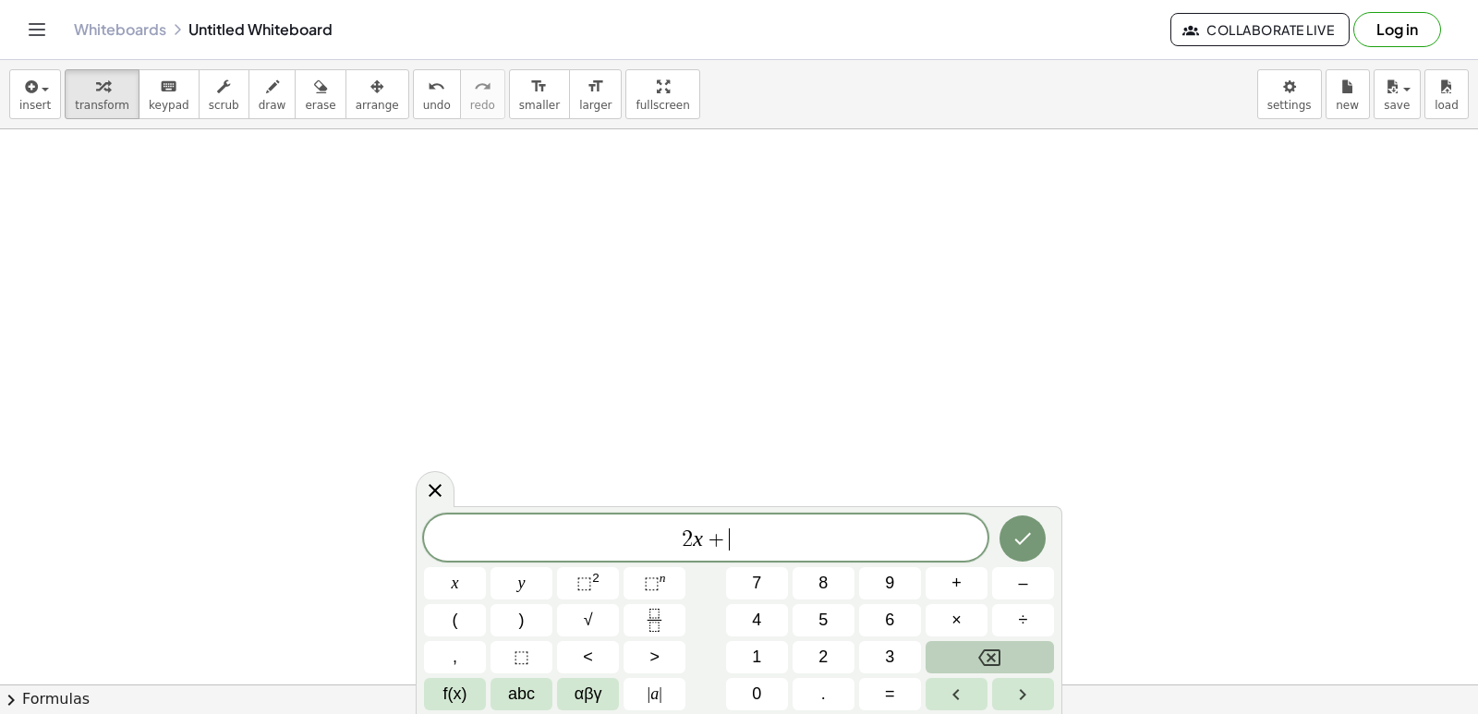
click at [984, 647] on icon "Backspace" at bounding box center [989, 657] width 22 height 22
click at [959, 594] on span "+" at bounding box center [956, 583] width 10 height 25
click at [922, 698] on div "2 x + y ​ x y ⬚ 2 ⬚ n 7 8 9 + – ( ) √ 4 5 6 × ÷ , ⬚ < > 1 2 3 f(x) abc αβγ | a …" at bounding box center [739, 612] width 630 height 196
click at [911, 694] on button "=" at bounding box center [890, 694] width 62 height 32
click at [762, 666] on button "1" at bounding box center [757, 657] width 62 height 32
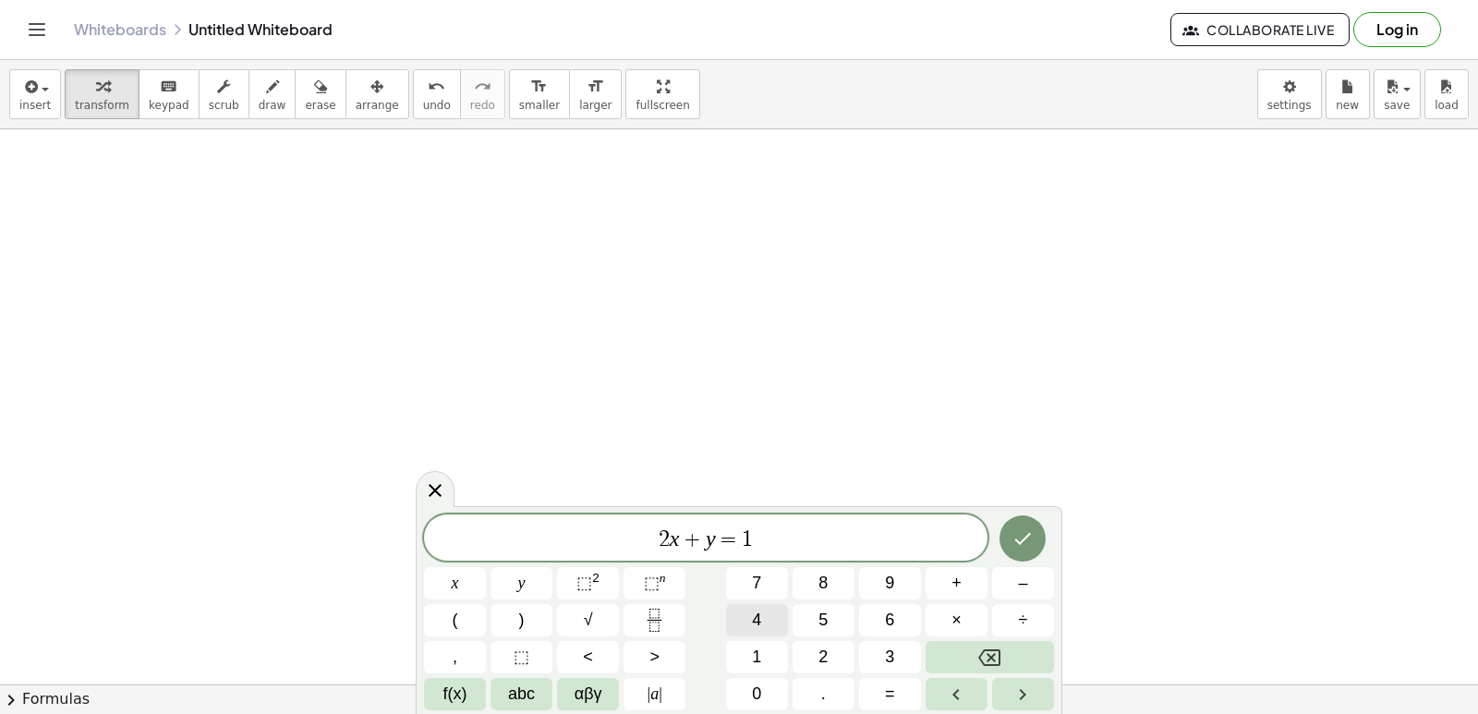
click at [766, 625] on button "4" at bounding box center [757, 620] width 62 height 32
click at [1028, 539] on icon "Done" at bounding box center [1022, 538] width 22 height 22
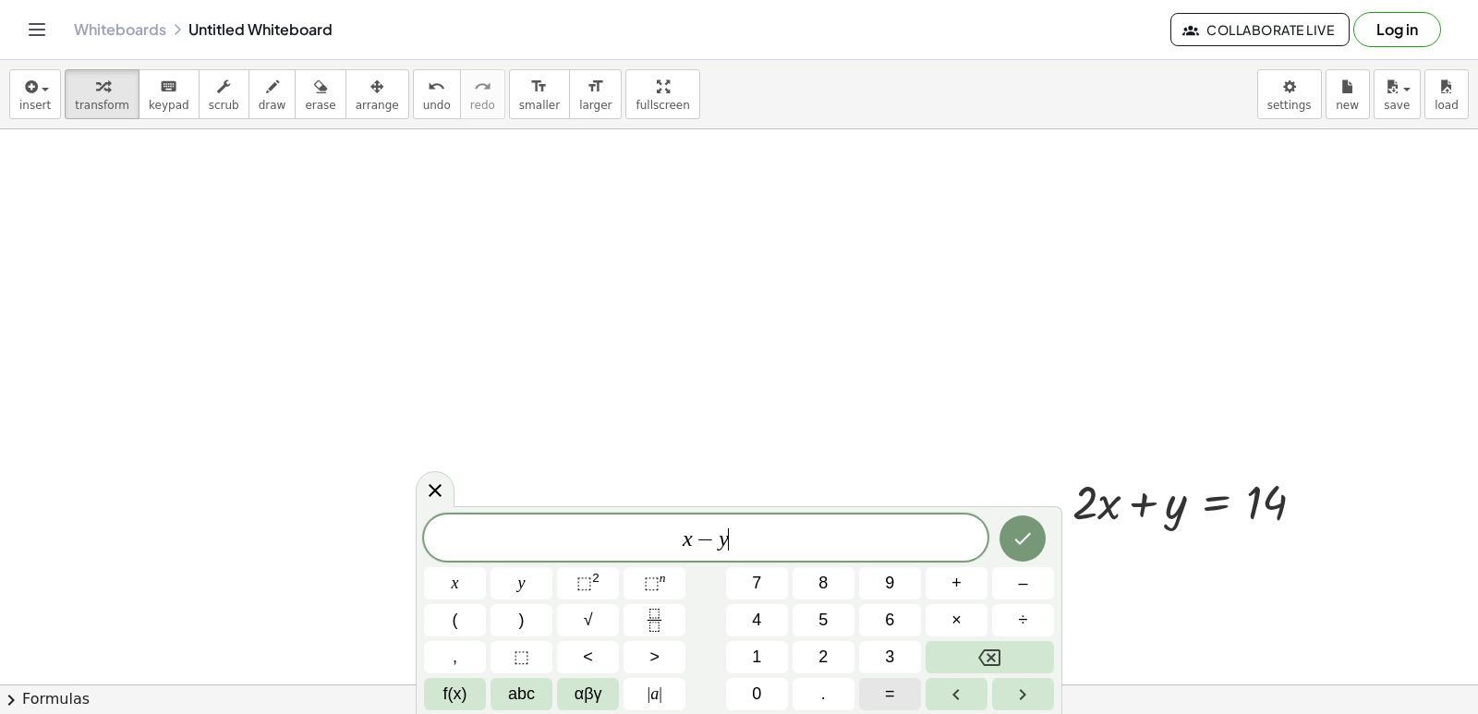
click at [892, 682] on button "=" at bounding box center [890, 694] width 62 height 32
click at [745, 624] on button "4" at bounding box center [757, 620] width 62 height 32
click at [1020, 543] on icon "Done" at bounding box center [1023, 539] width 17 height 12
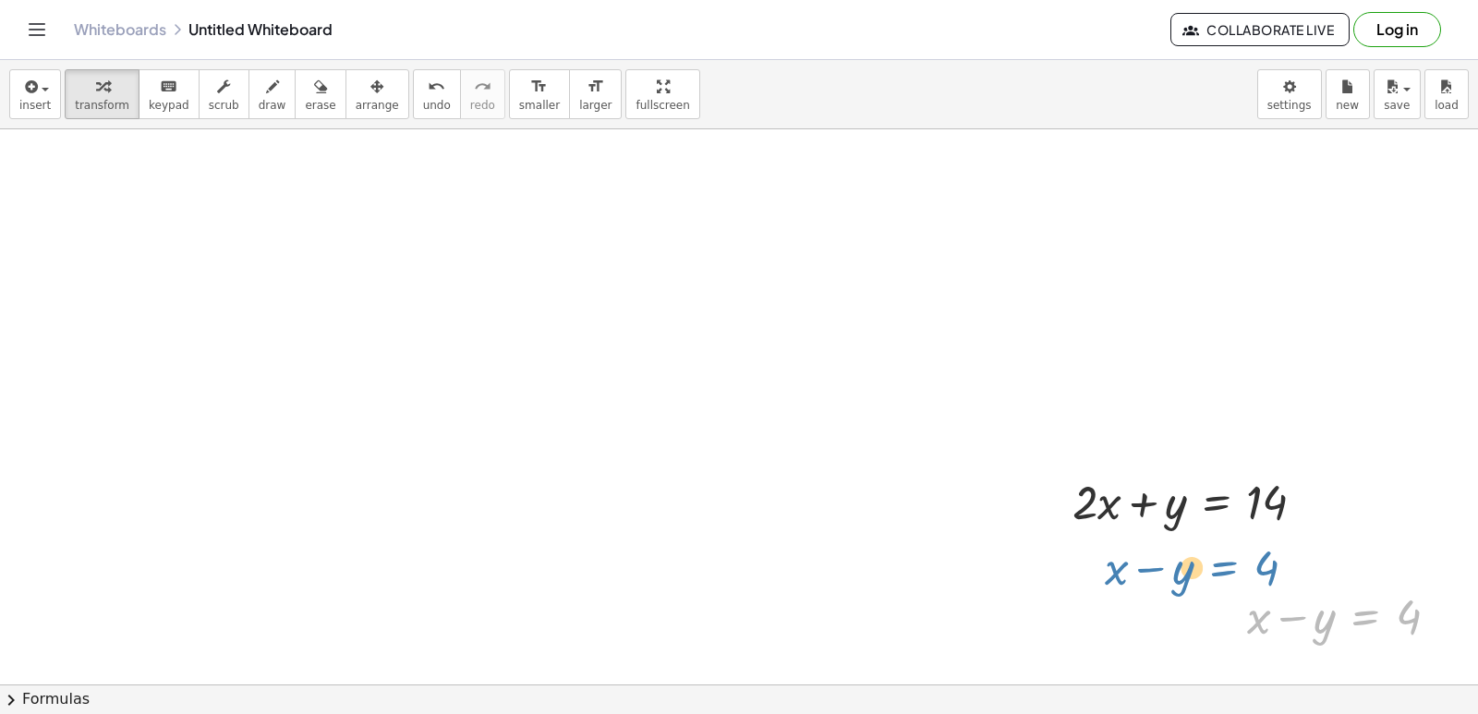
drag, startPoint x: 1346, startPoint y: 641, endPoint x: 1204, endPoint y: 592, distance: 150.4
drag, startPoint x: 1310, startPoint y: 633, endPoint x: 1294, endPoint y: 639, distance: 17.8
click at [1294, 639] on div at bounding box center [1349, 615] width 224 height 63
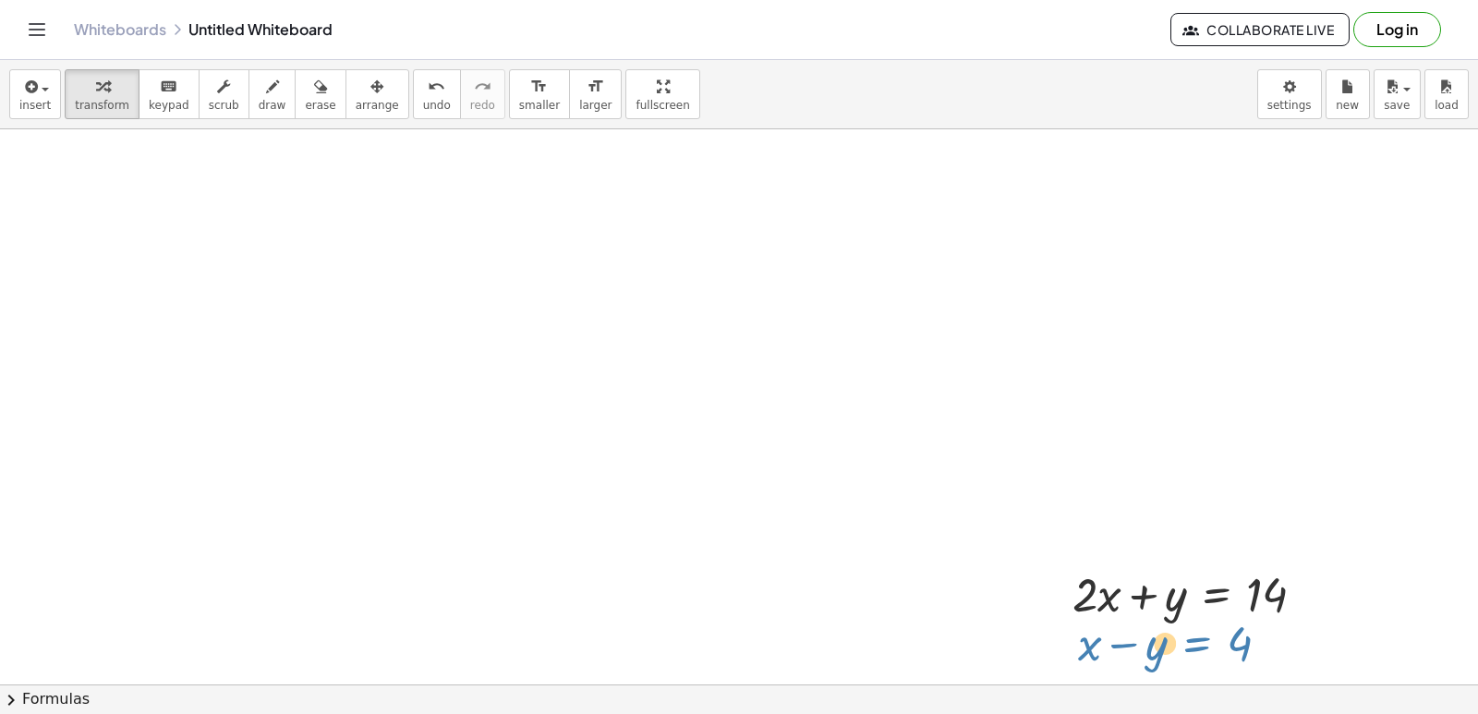
drag, startPoint x: 1369, startPoint y: 629, endPoint x: 1200, endPoint y: 563, distance: 181.3
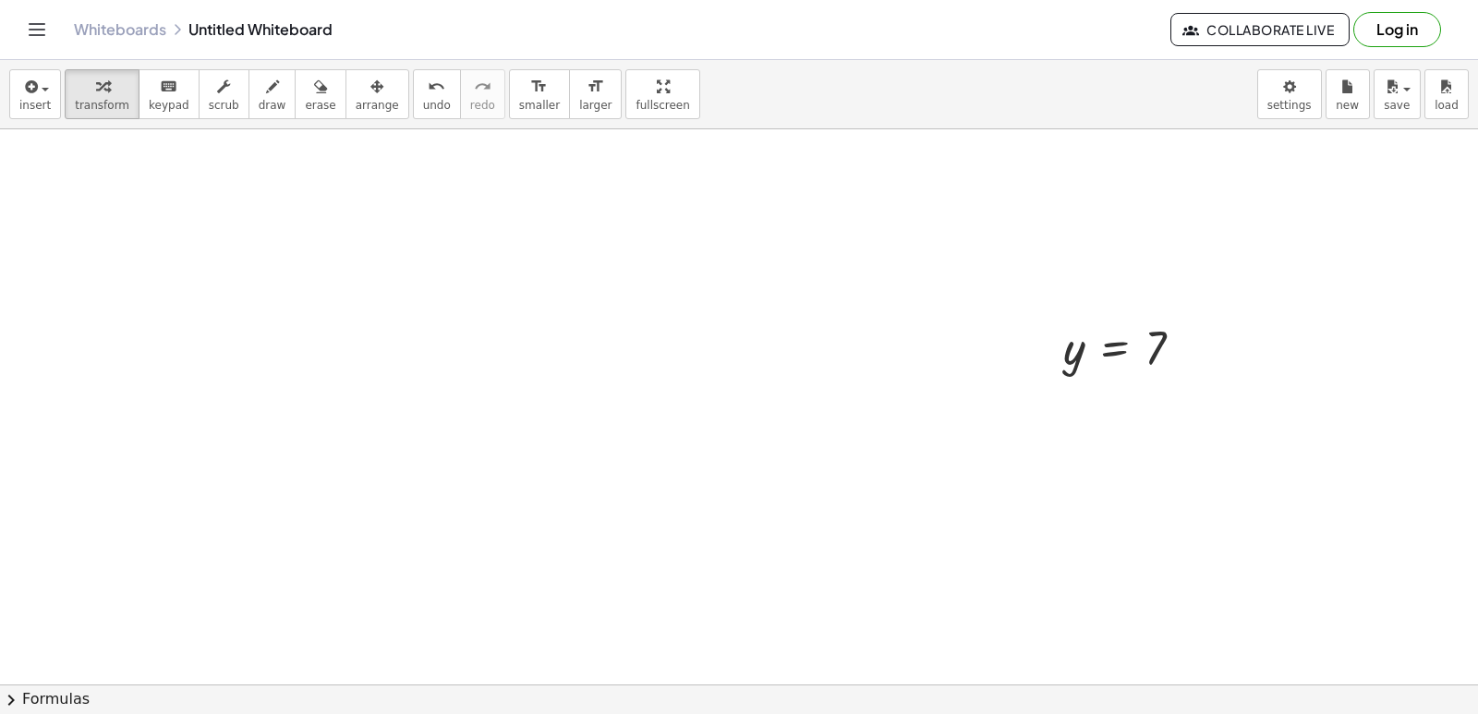
scroll to position [23695, 0]
